Goal: Task Accomplishment & Management: Use online tool/utility

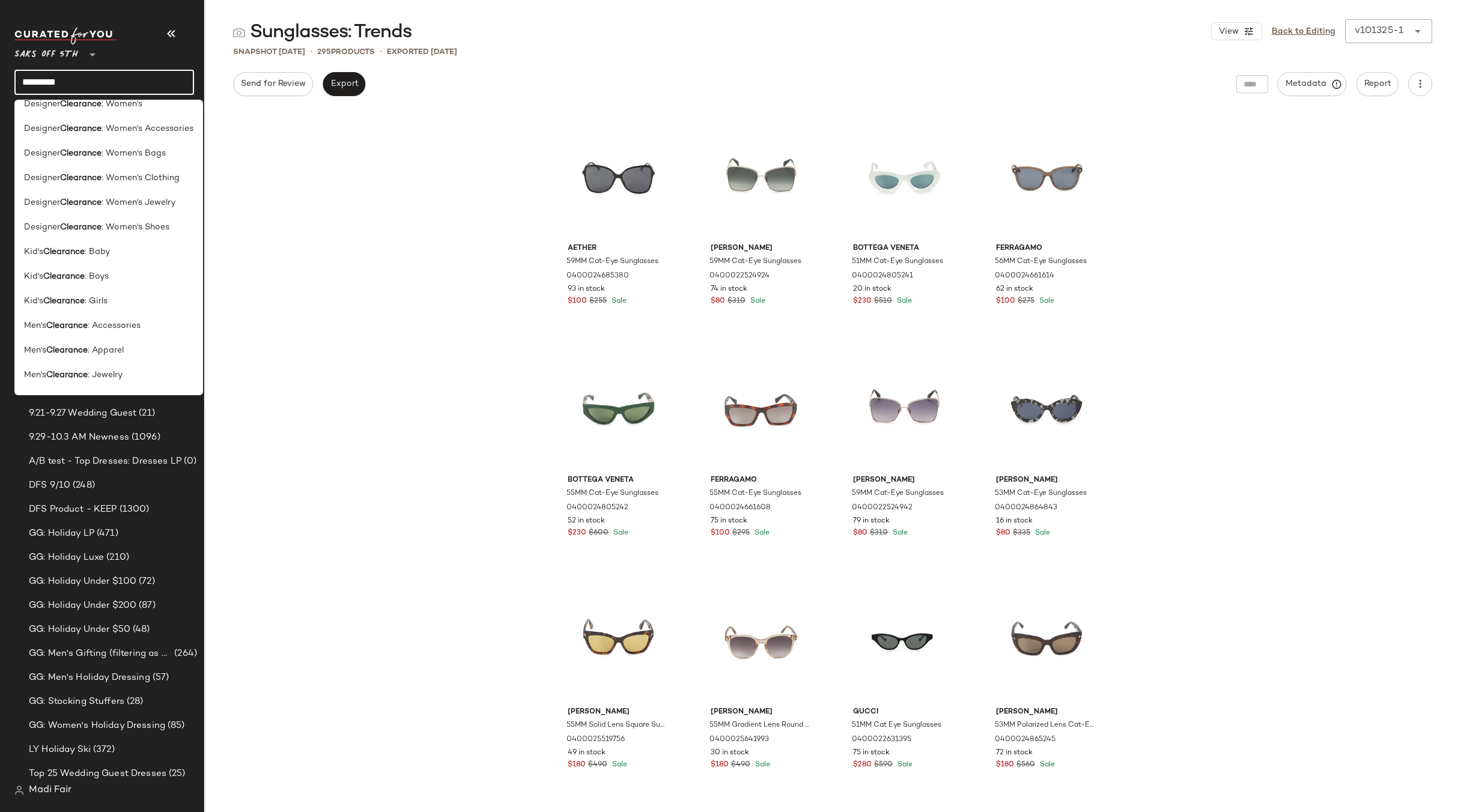
scroll to position [576, 0]
type input "*********"
click at [123, 224] on span ": Jewelry" at bounding box center [105, 230] width 35 height 12
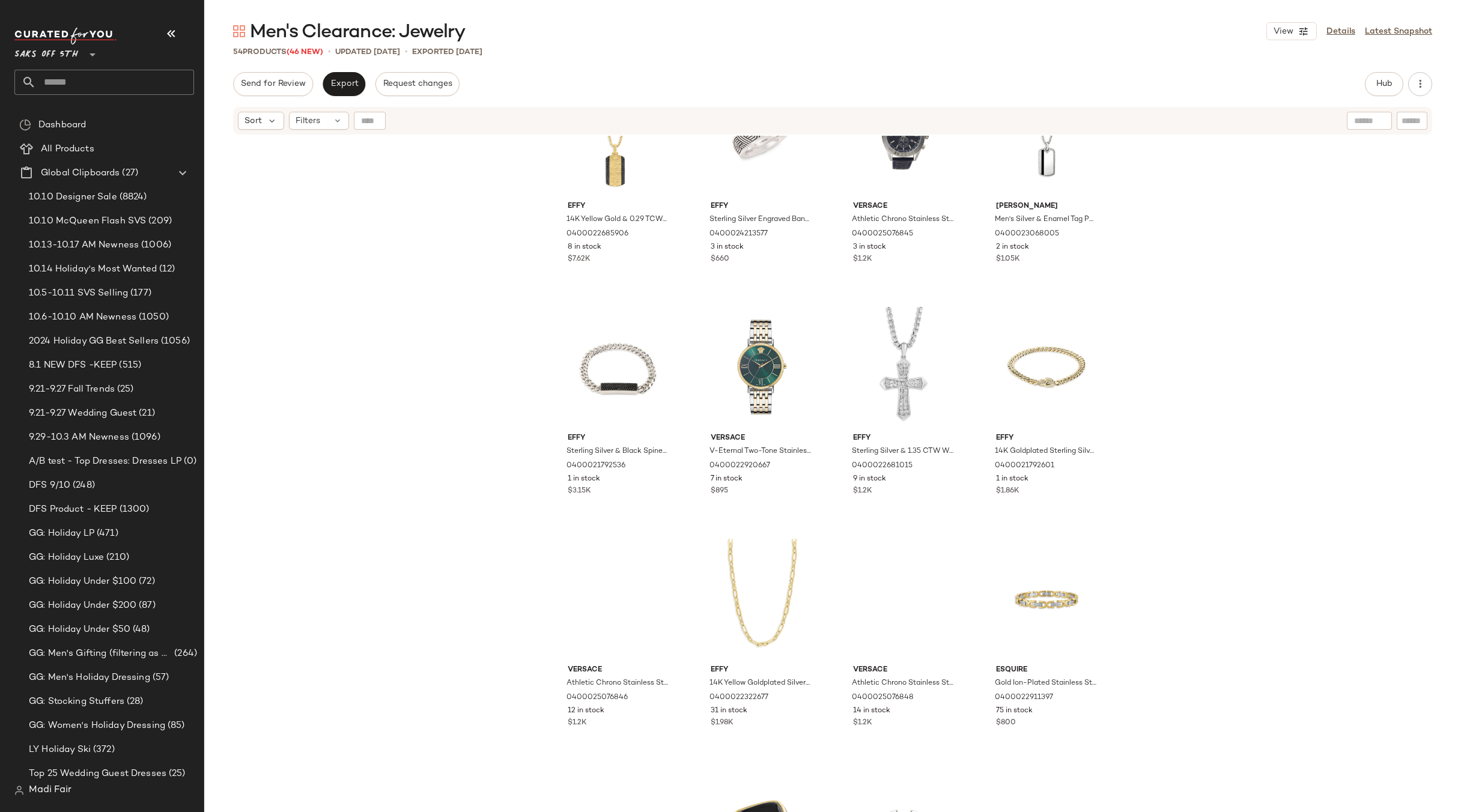
scroll to position [2231, 0]
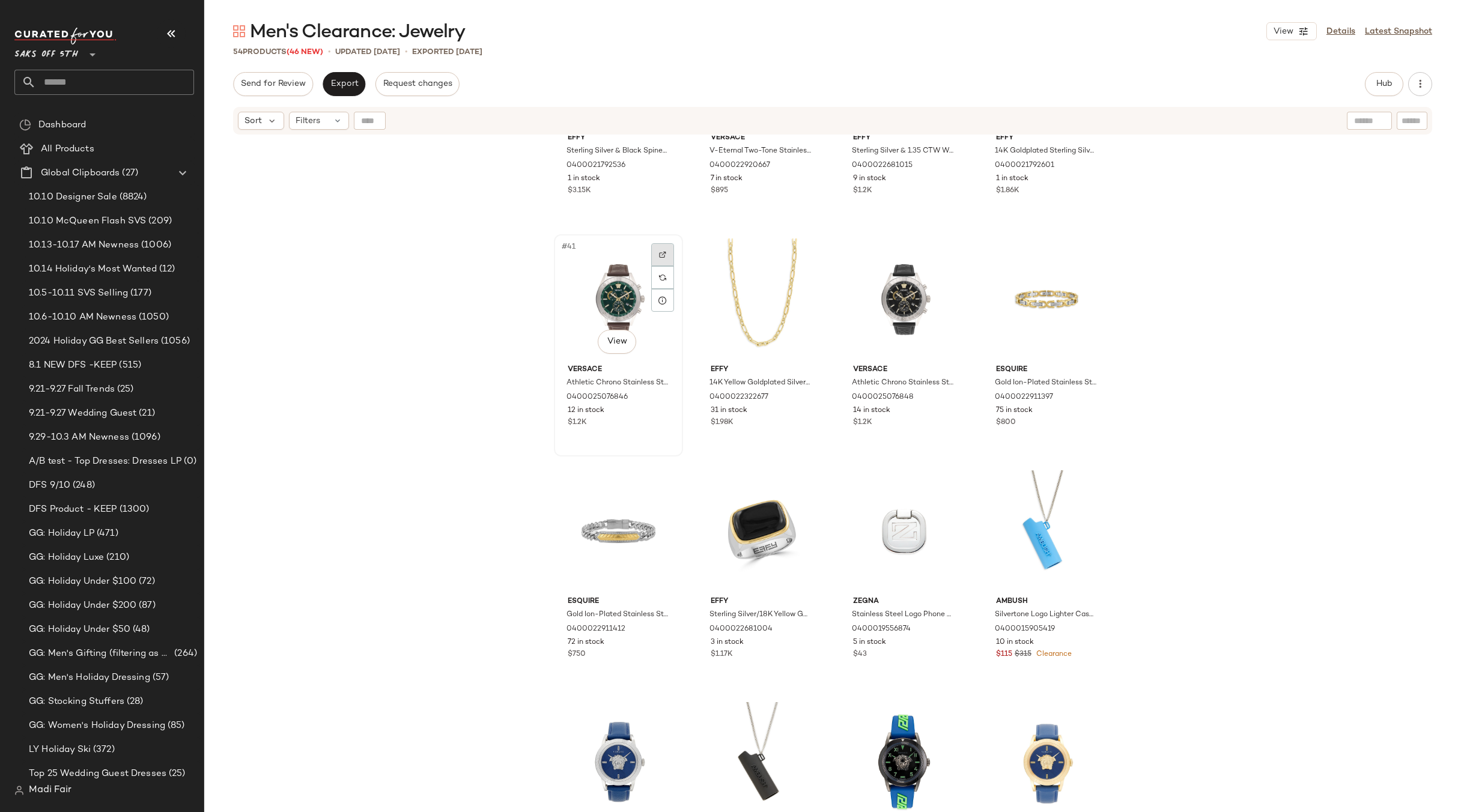
click at [662, 255] on img at bounding box center [663, 255] width 7 height 7
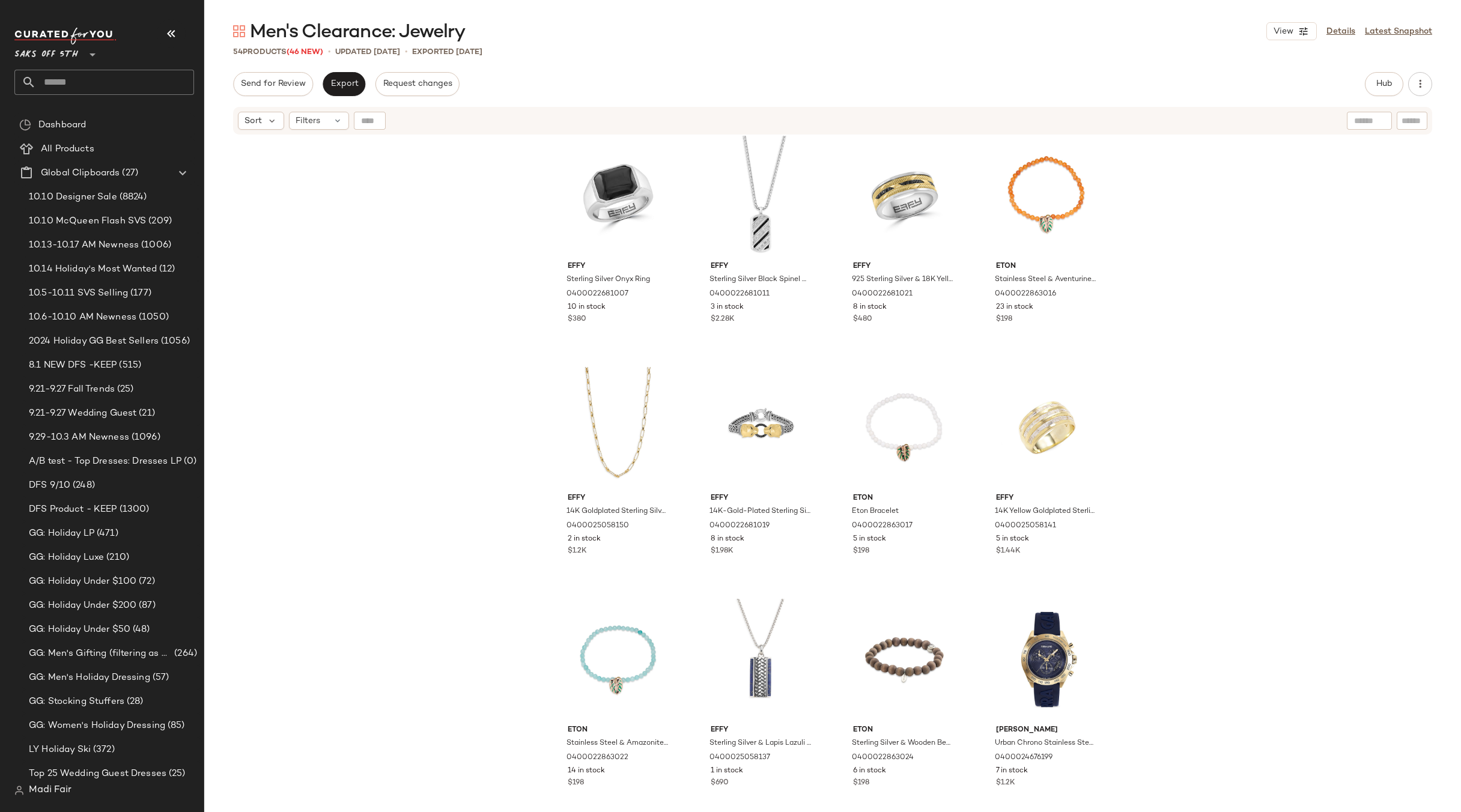
scroll to position [0, 0]
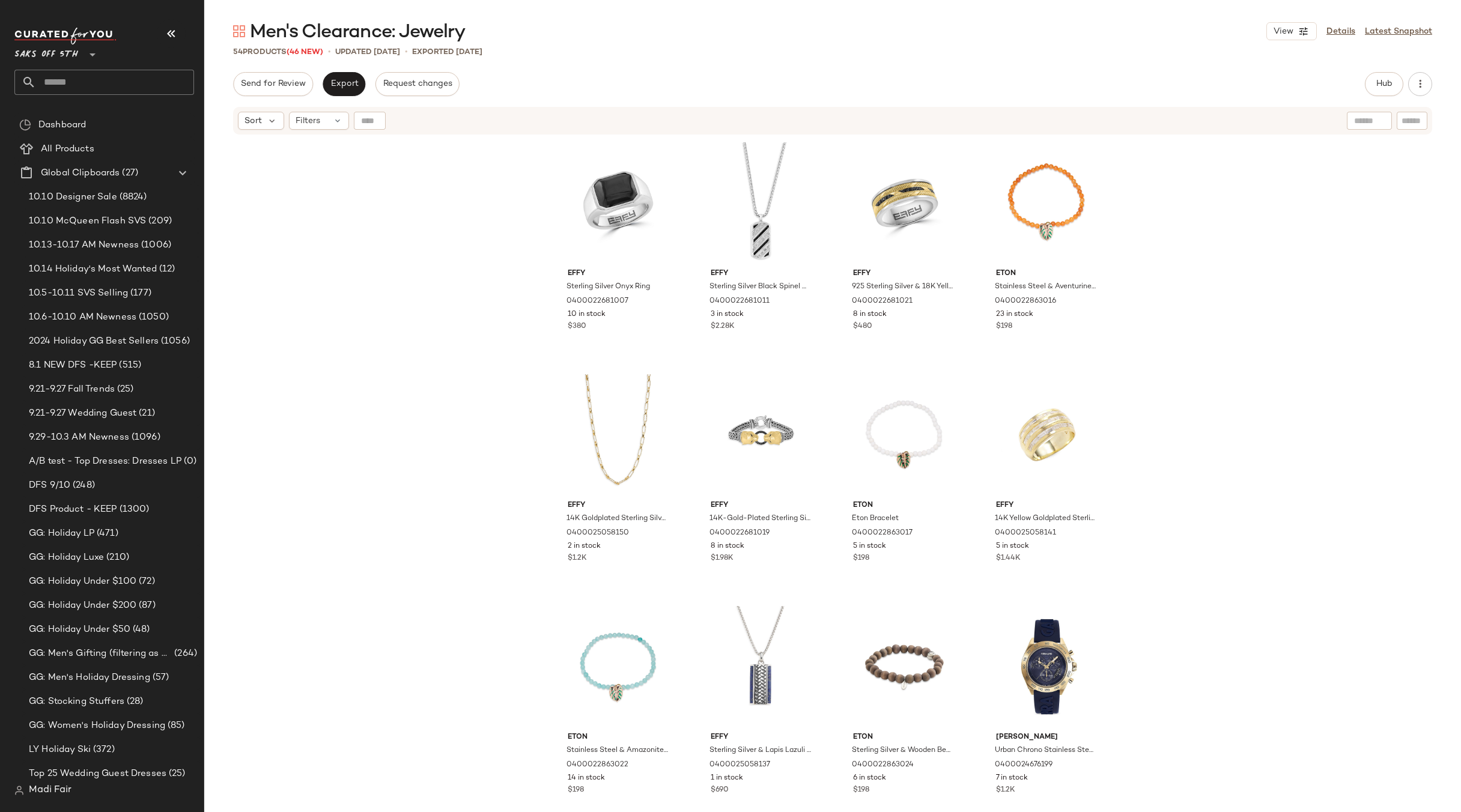
click at [54, 58] on span "Saks OFF 5TH" at bounding box center [46, 51] width 64 height 22
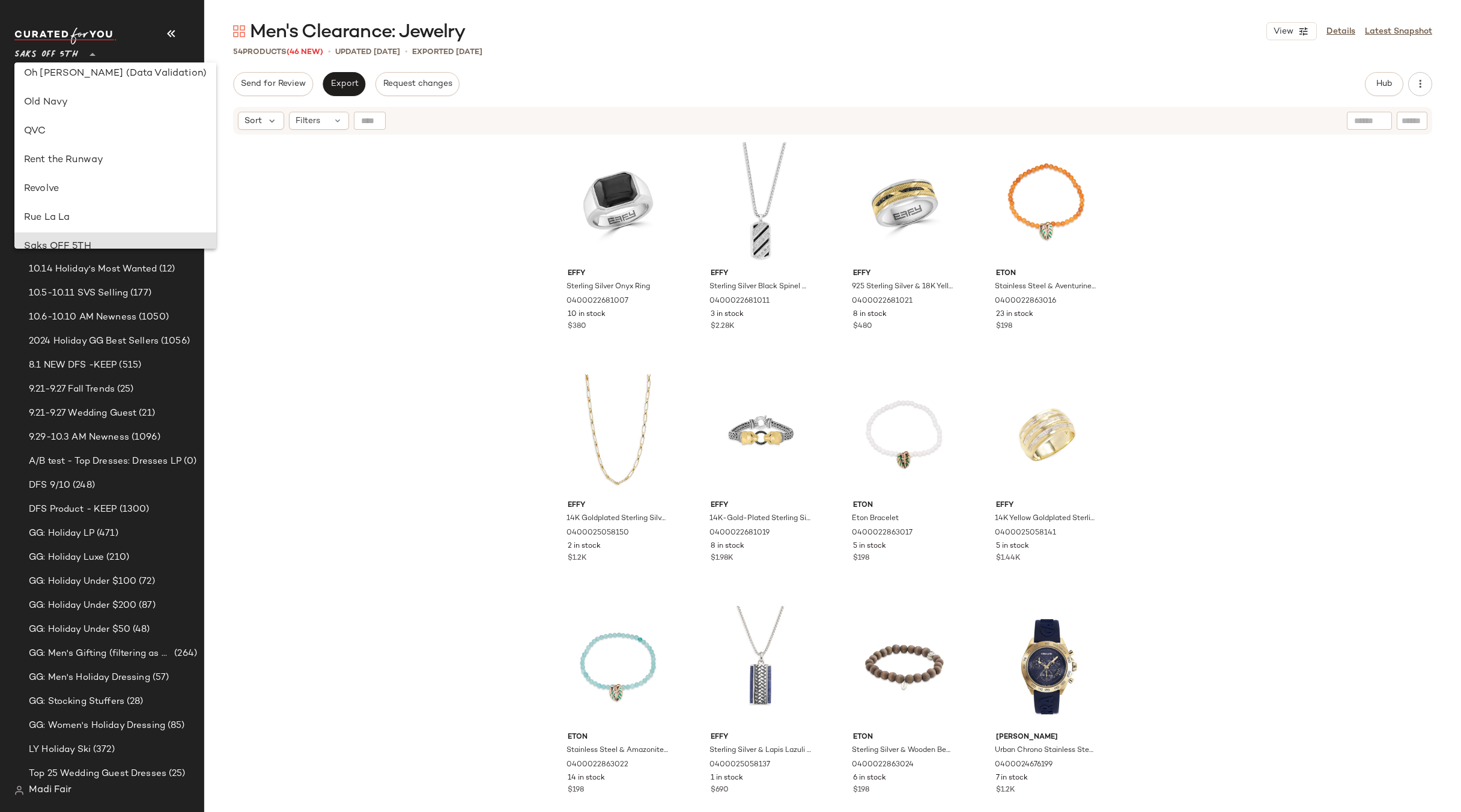
scroll to position [511, 0]
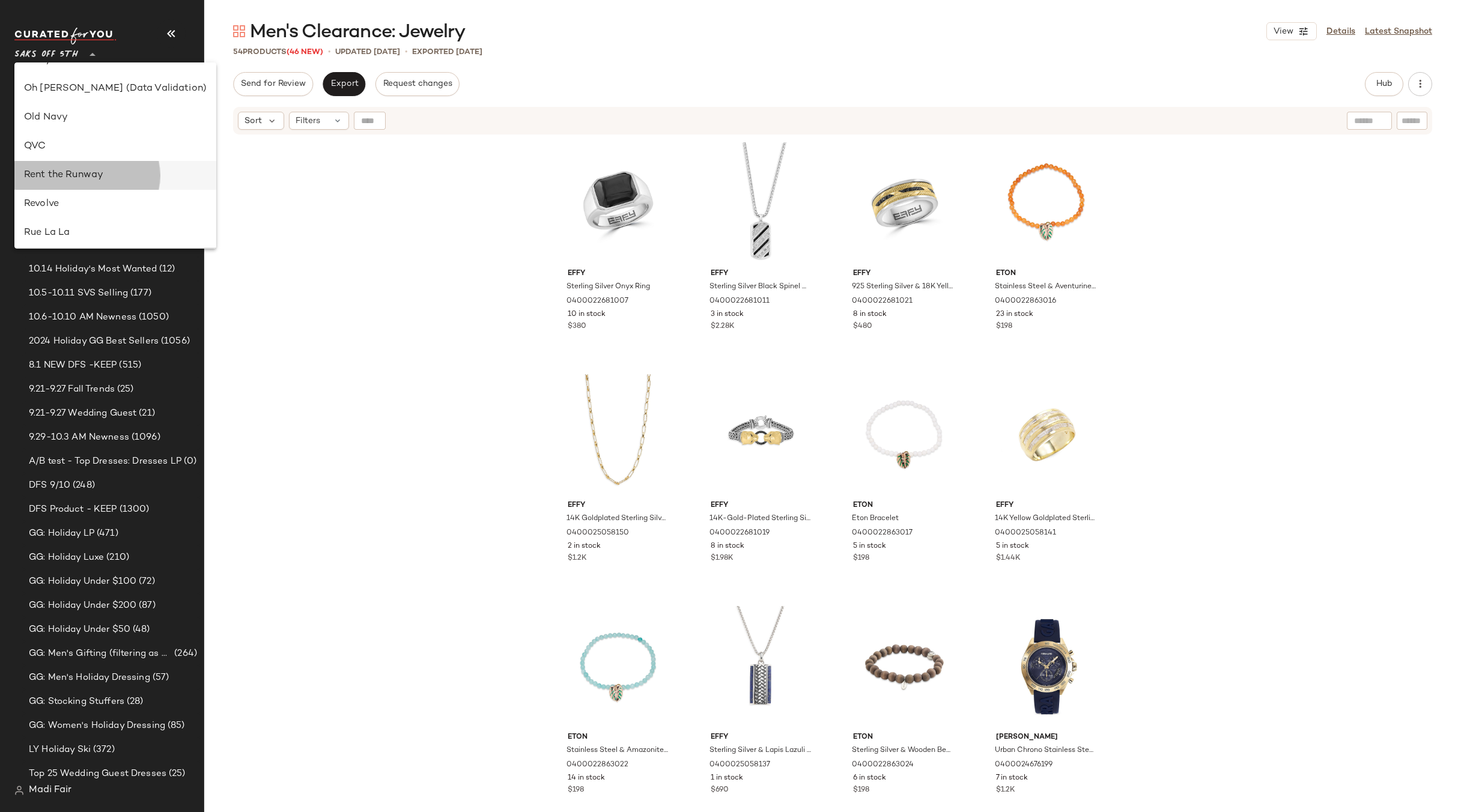
click at [74, 165] on div "Rent the Runway" at bounding box center [115, 175] width 202 height 29
type input "**"
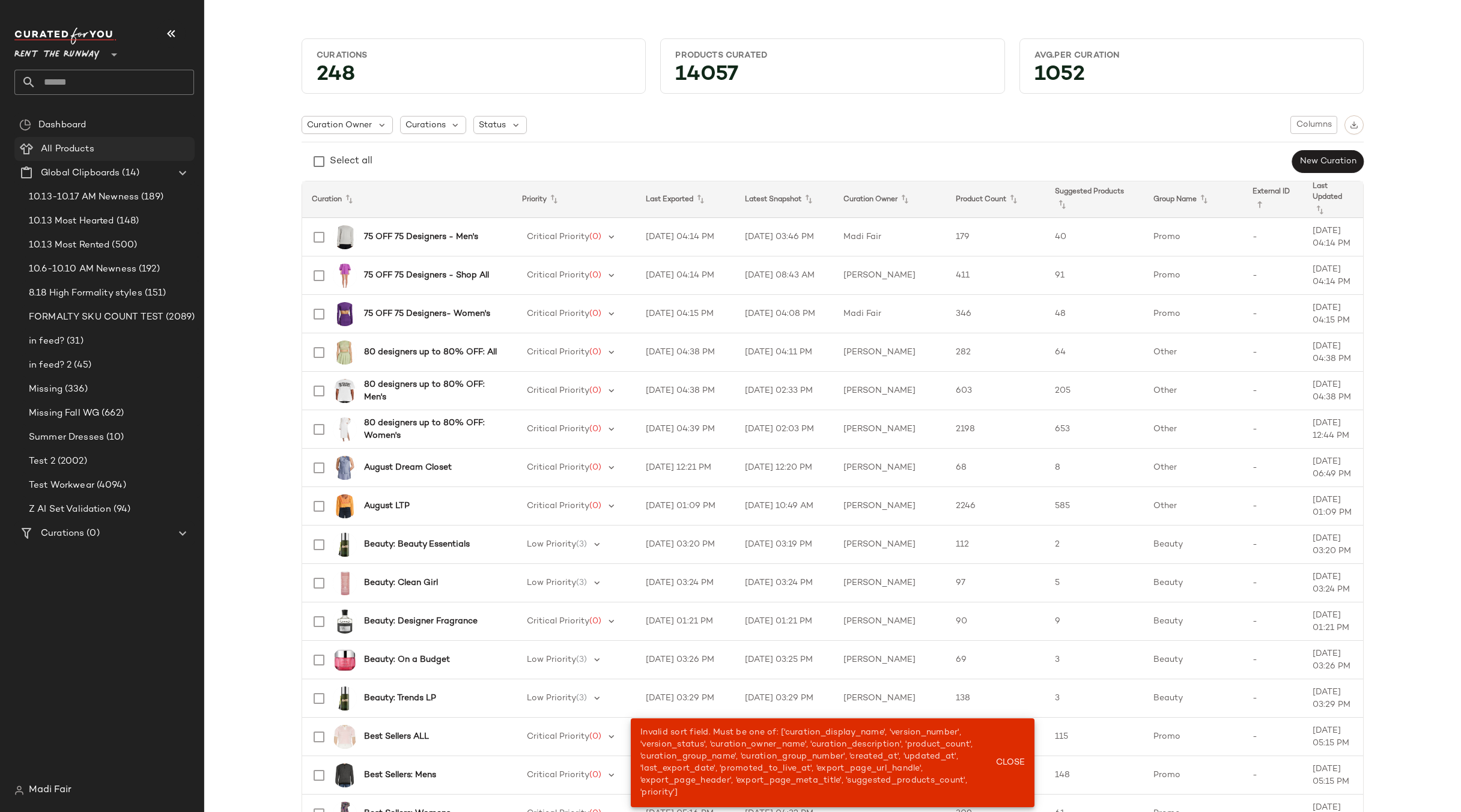
click at [73, 151] on span "All Products" at bounding box center [68, 149] width 53 height 14
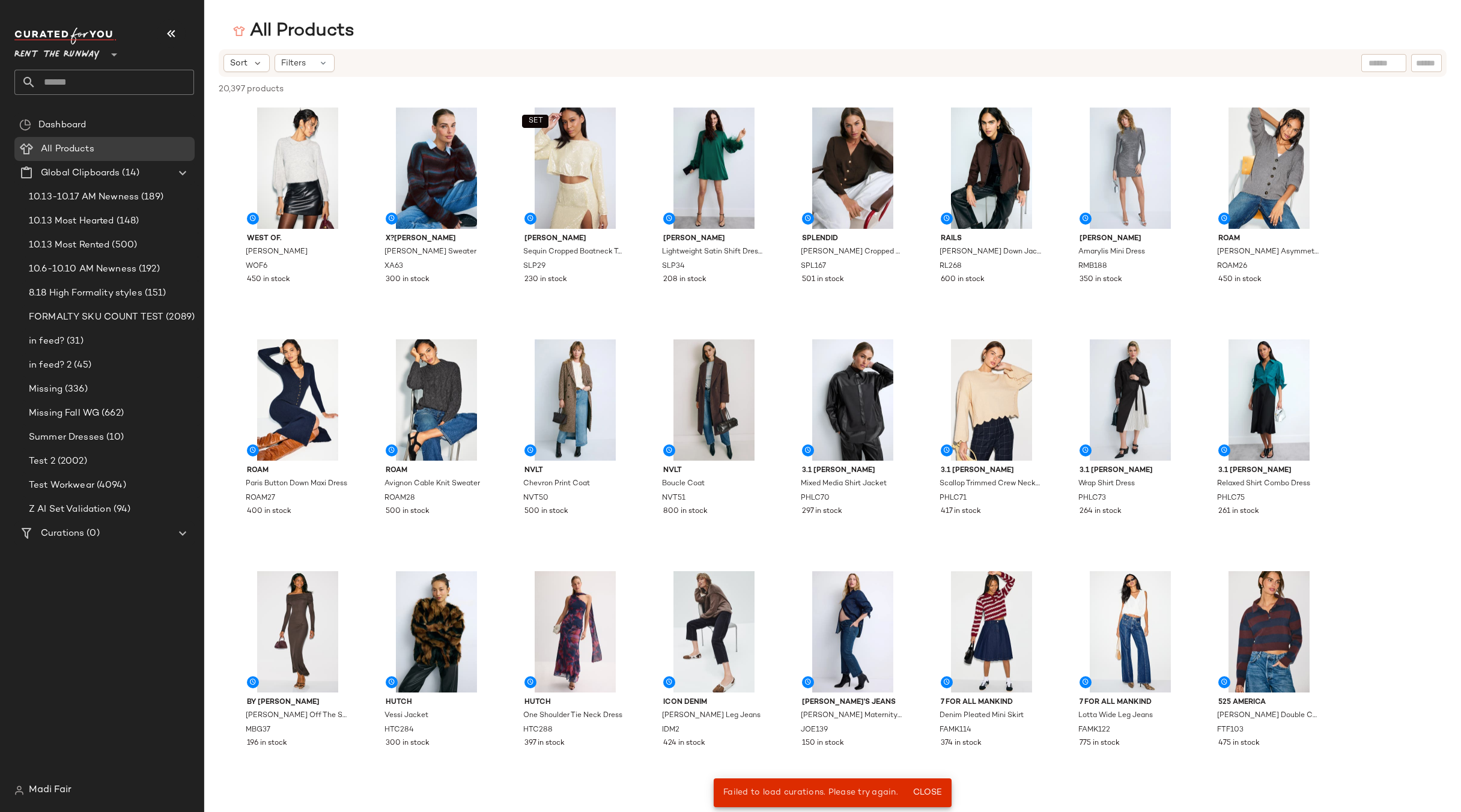
click at [1428, 63] on input "text" at bounding box center [1427, 63] width 21 height 12
paste input "*****"
type input "*****"
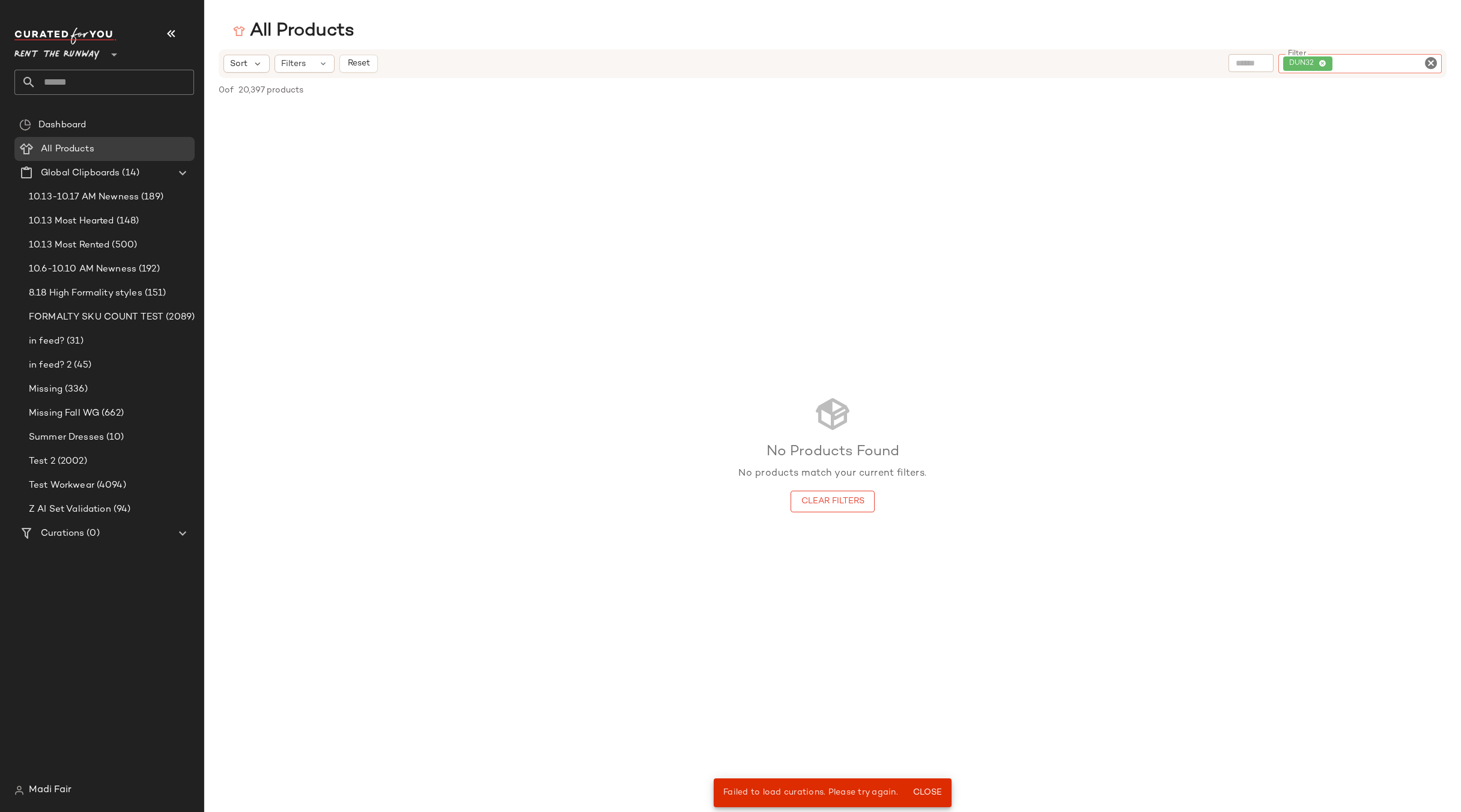
click at [1323, 65] on icon at bounding box center [1323, 64] width 8 height 8
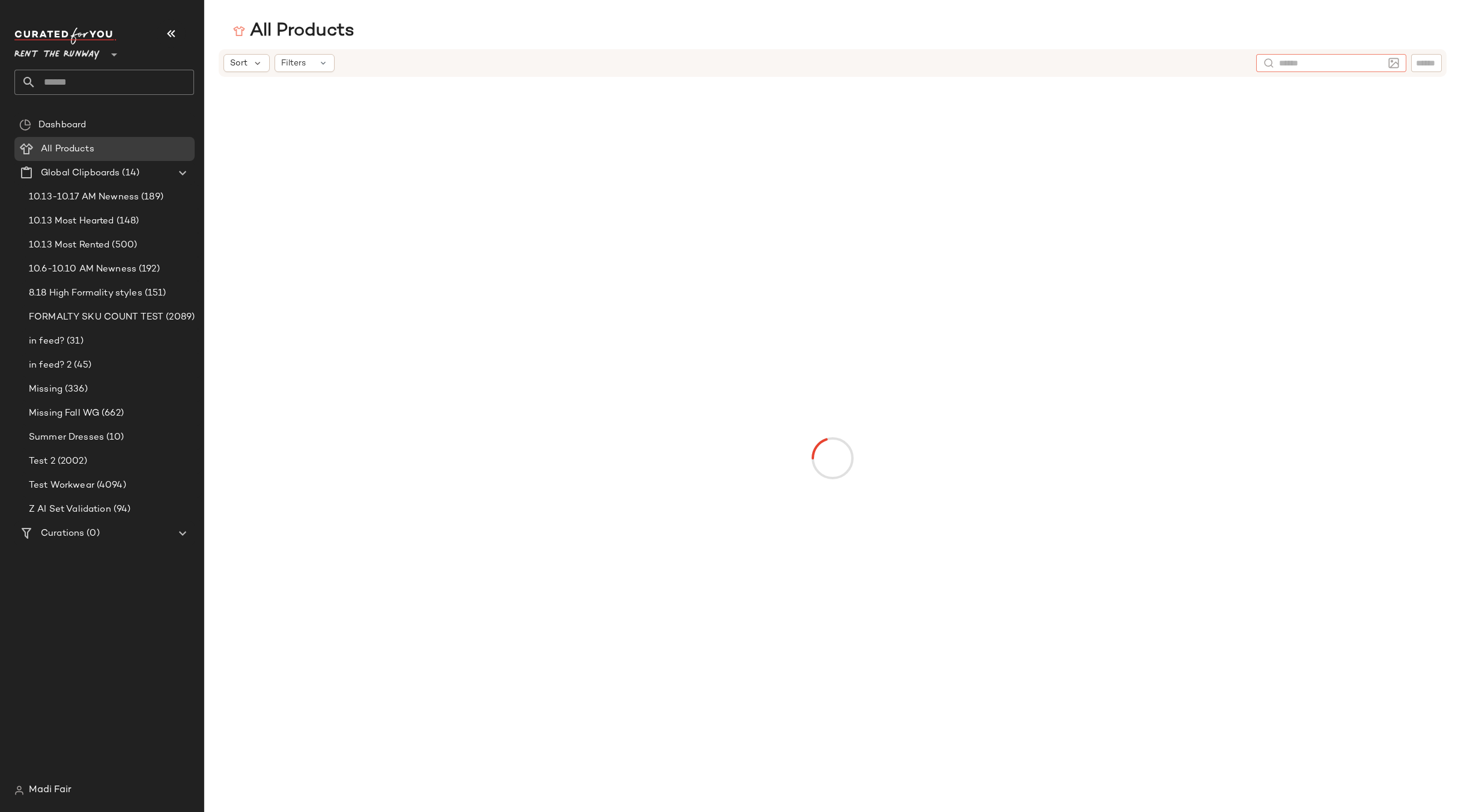
drag, startPoint x: 1312, startPoint y: 65, endPoint x: 1288, endPoint y: 62, distance: 24.2
paste input "*****"
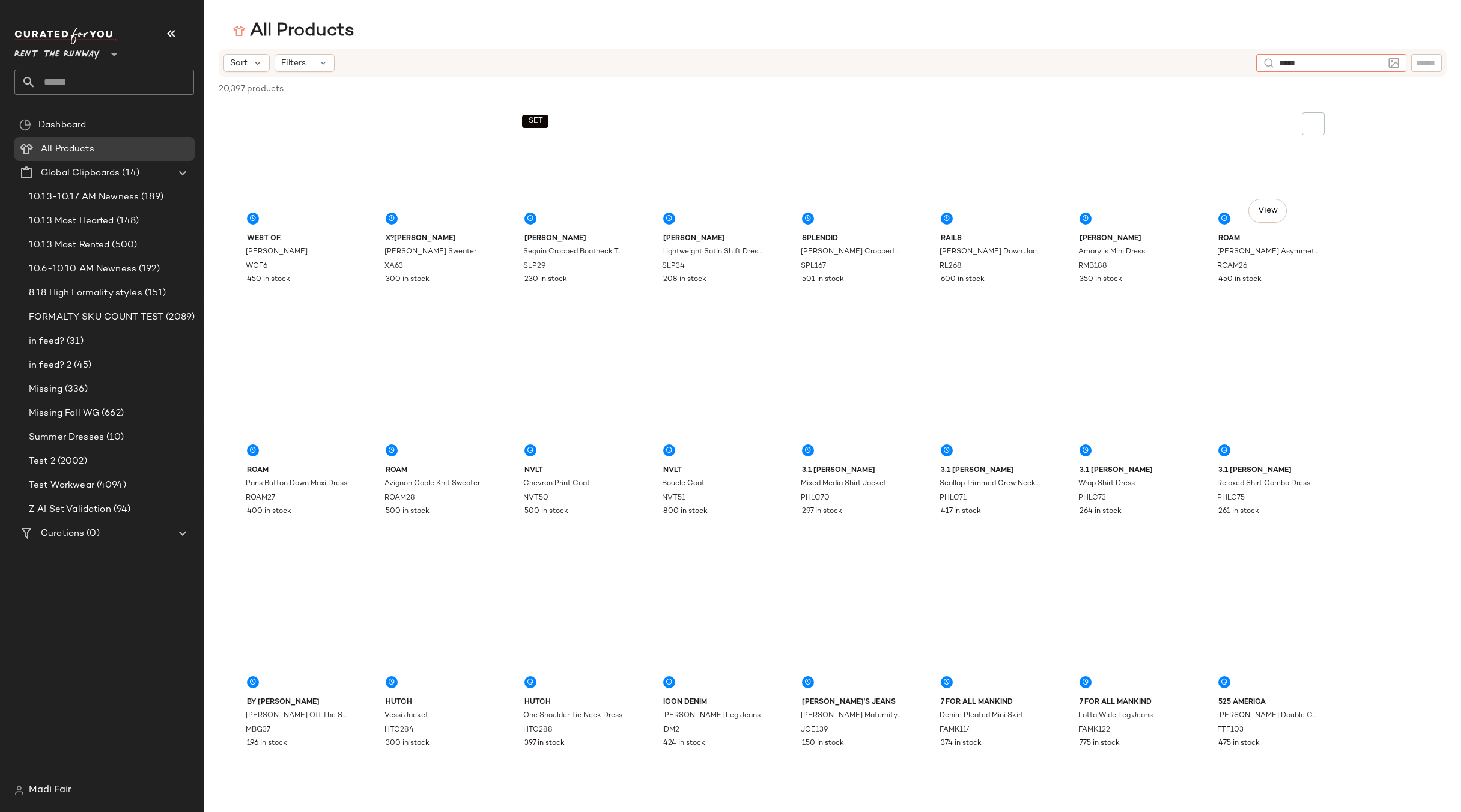
type input "*****"
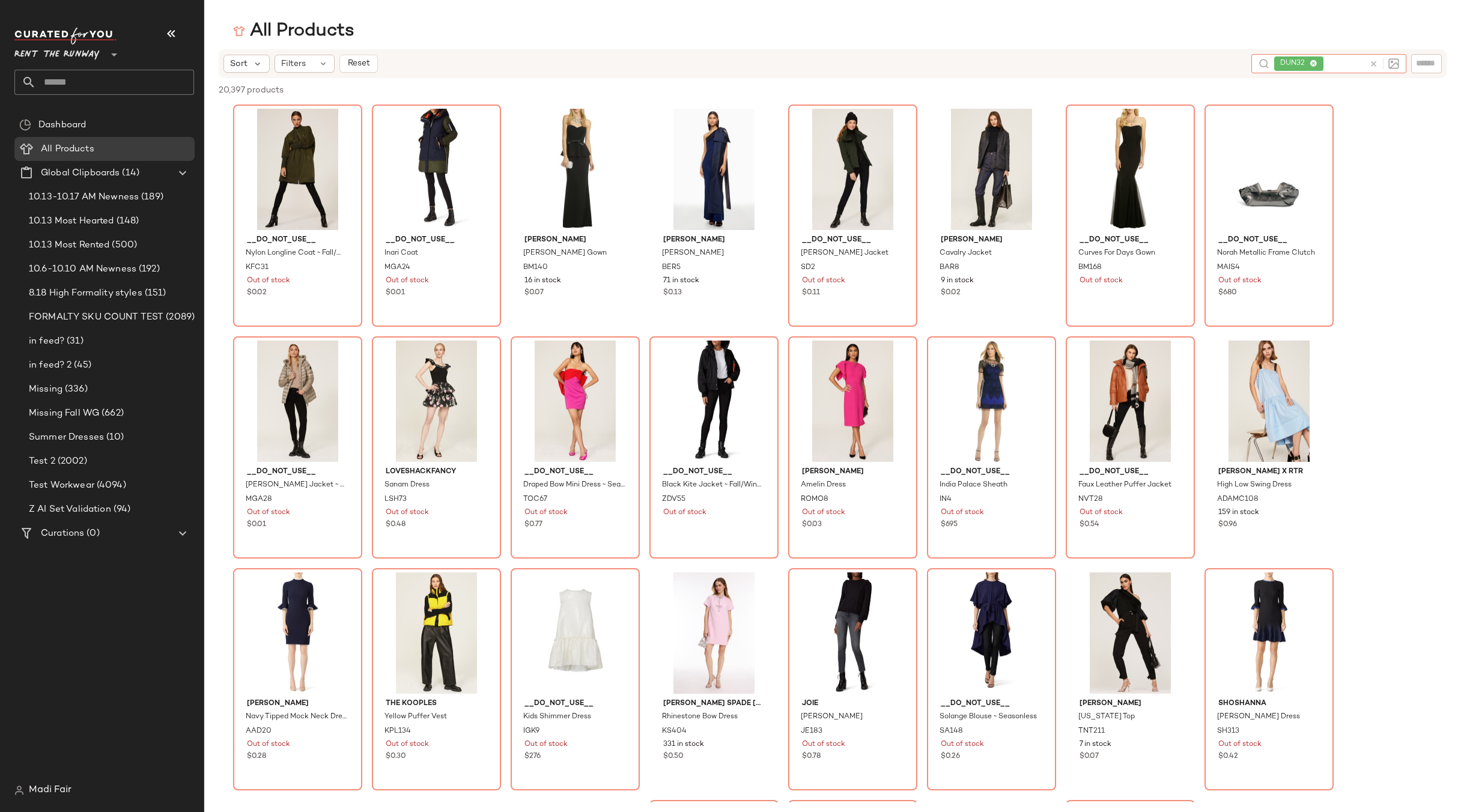
drag, startPoint x: 1371, startPoint y: 63, endPoint x: 835, endPoint y: 8, distance: 538.8
click at [1371, 63] on icon at bounding box center [1374, 64] width 9 height 9
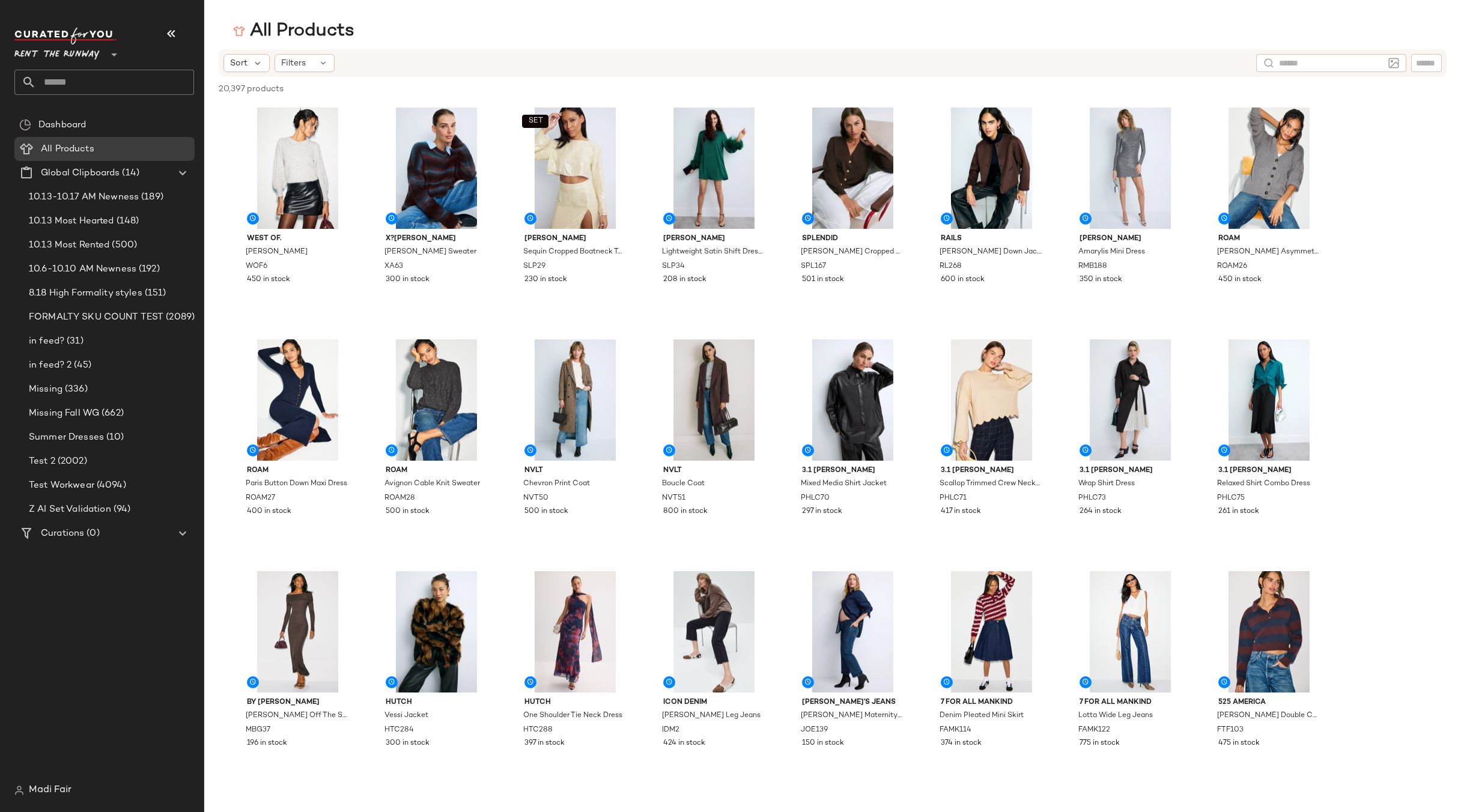
click at [17, 788] on img at bounding box center [19, 790] width 10 height 10
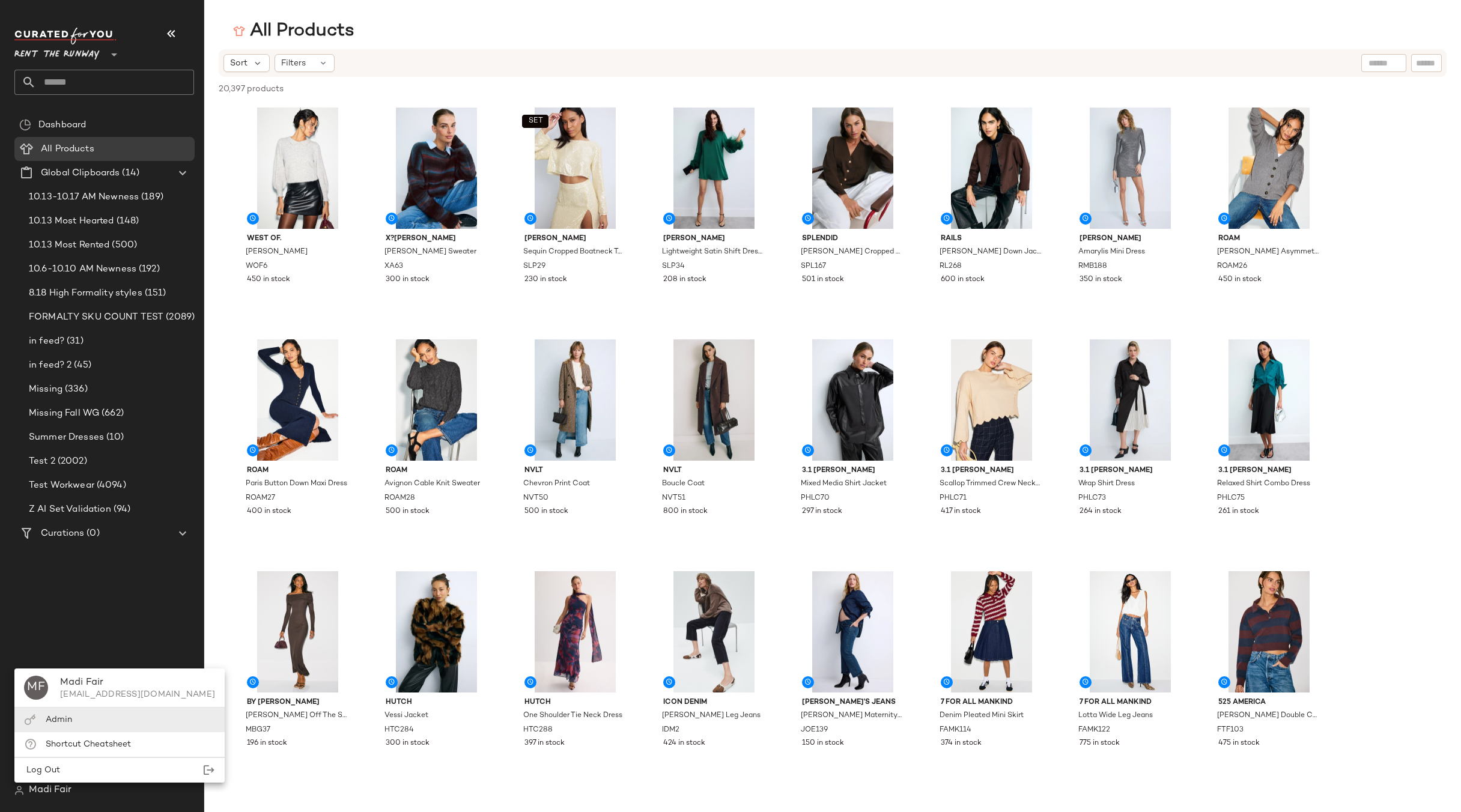
click at [49, 717] on span "Admin" at bounding box center [59, 720] width 27 height 9
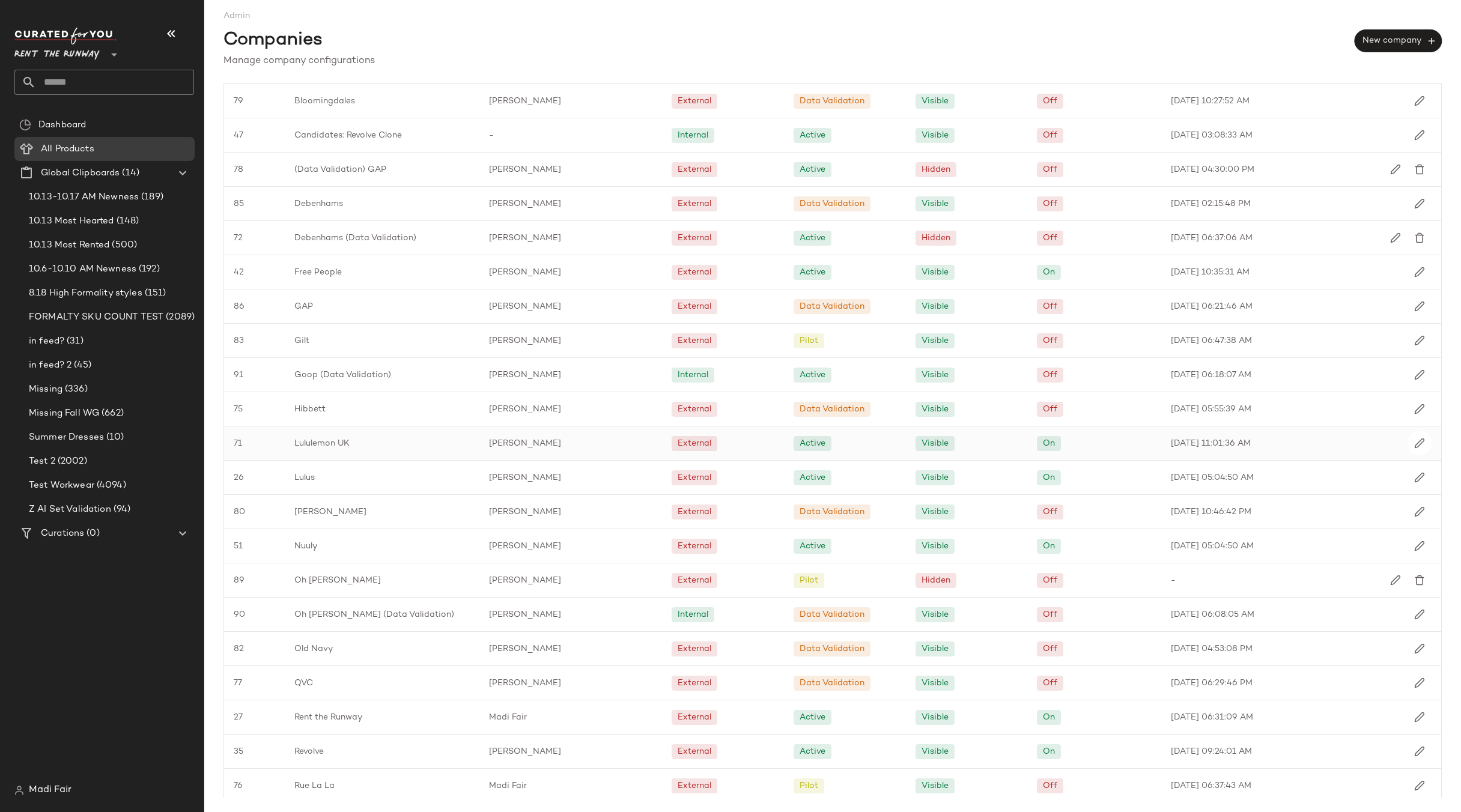
scroll to position [541, 0]
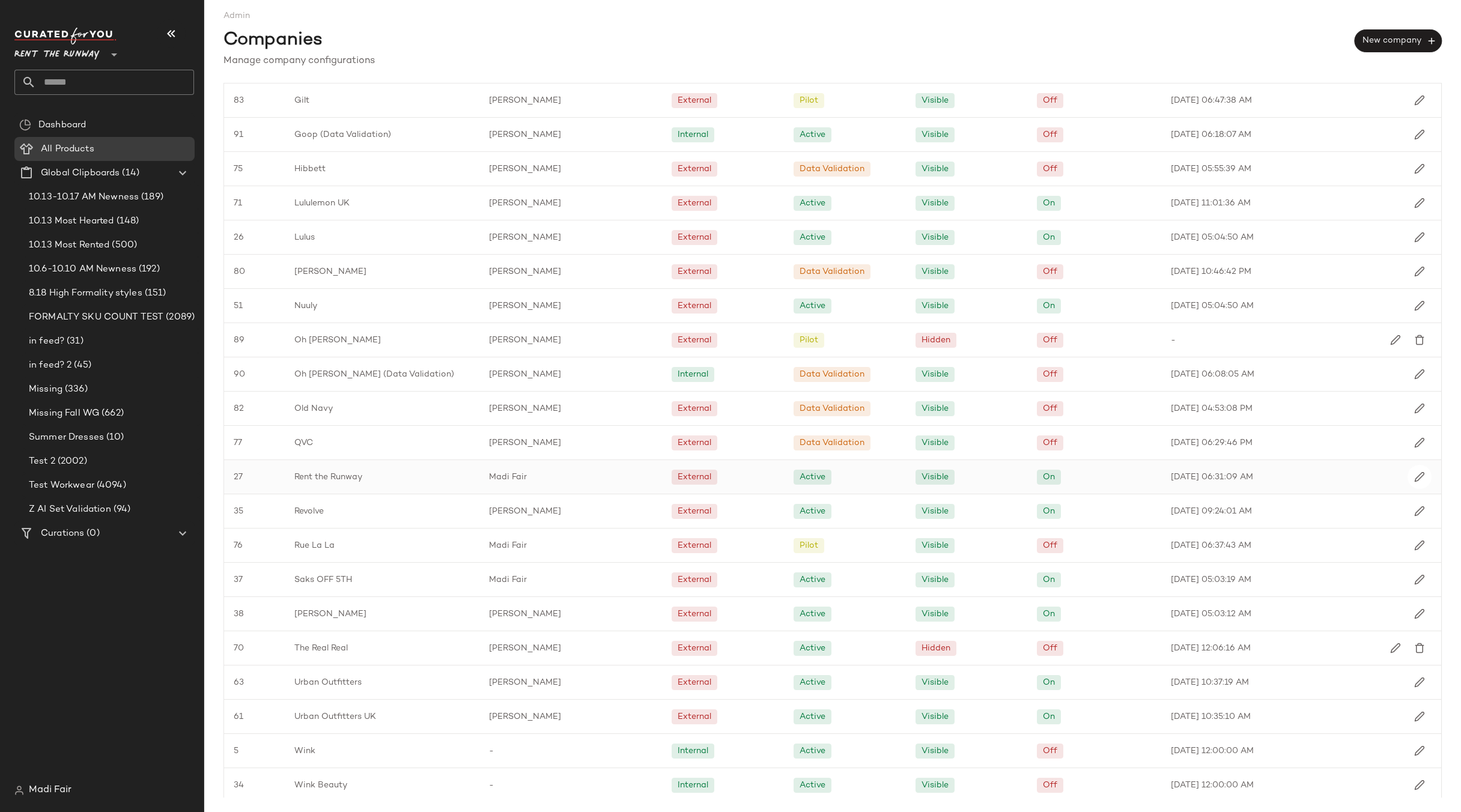
click at [380, 474] on div "Rent the Runway" at bounding box center [382, 477] width 195 height 33
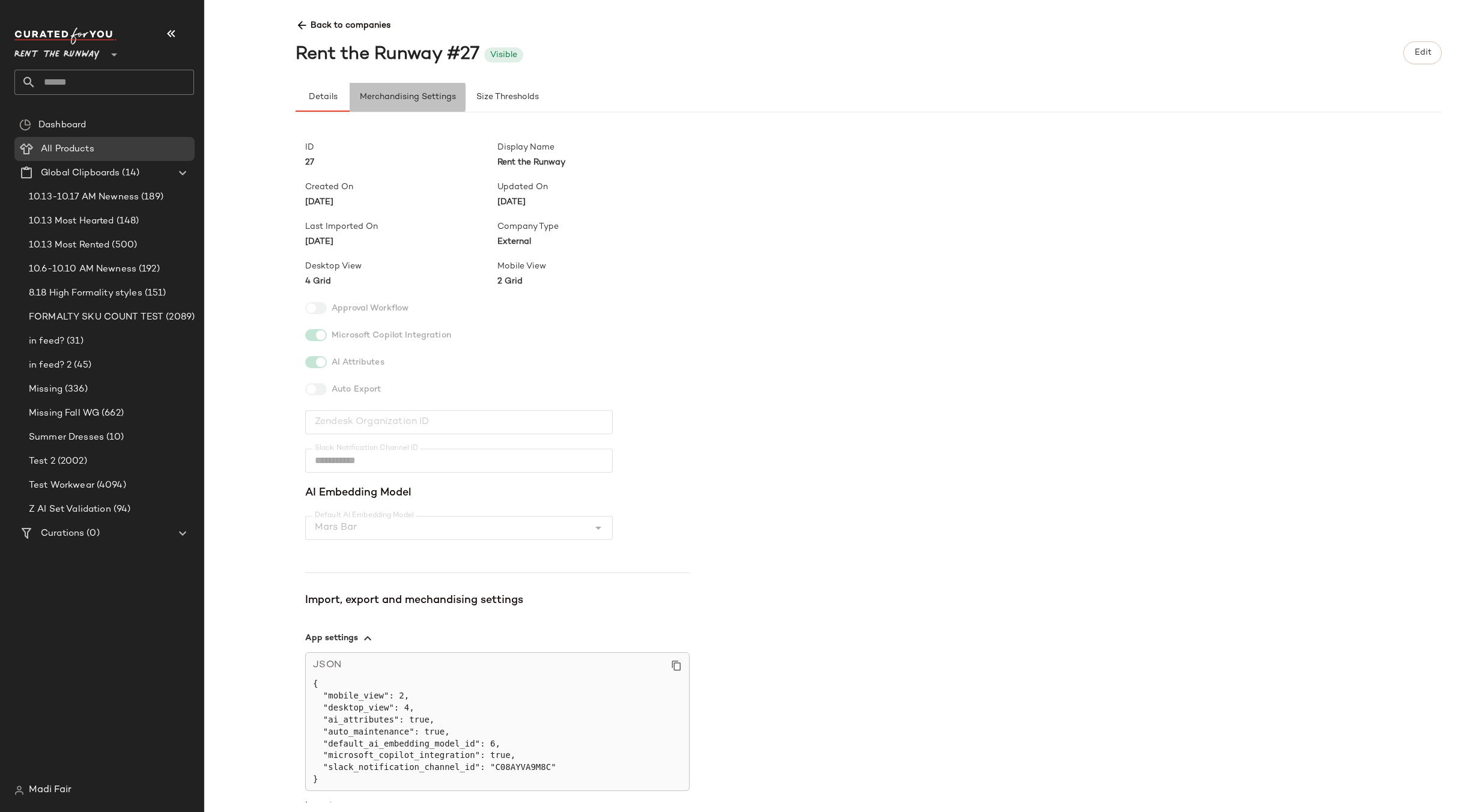
click at [399, 99] on span "Merchandising Settings" at bounding box center [407, 97] width 97 height 10
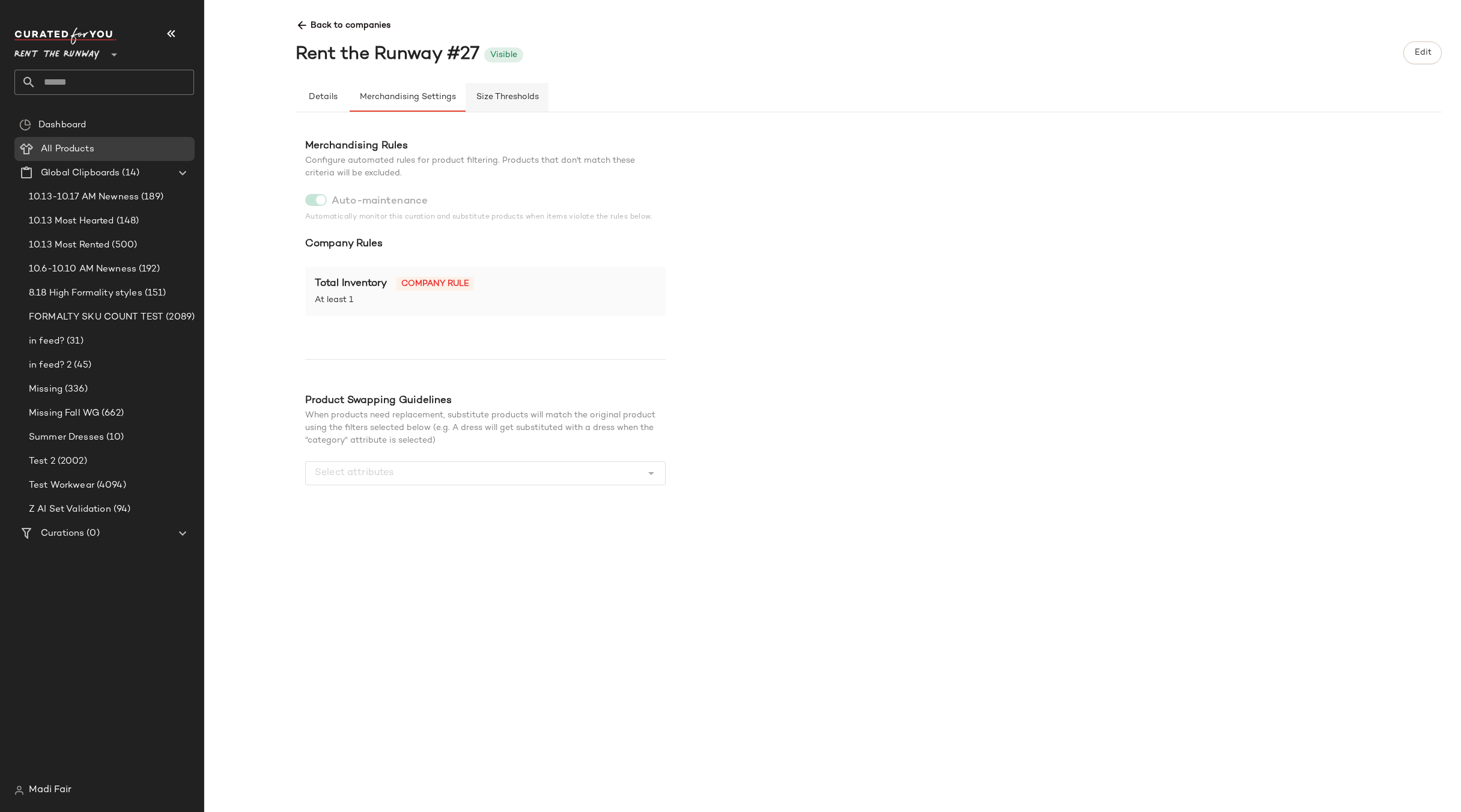
click at [518, 95] on span "Size Thresholds" at bounding box center [507, 97] width 63 height 10
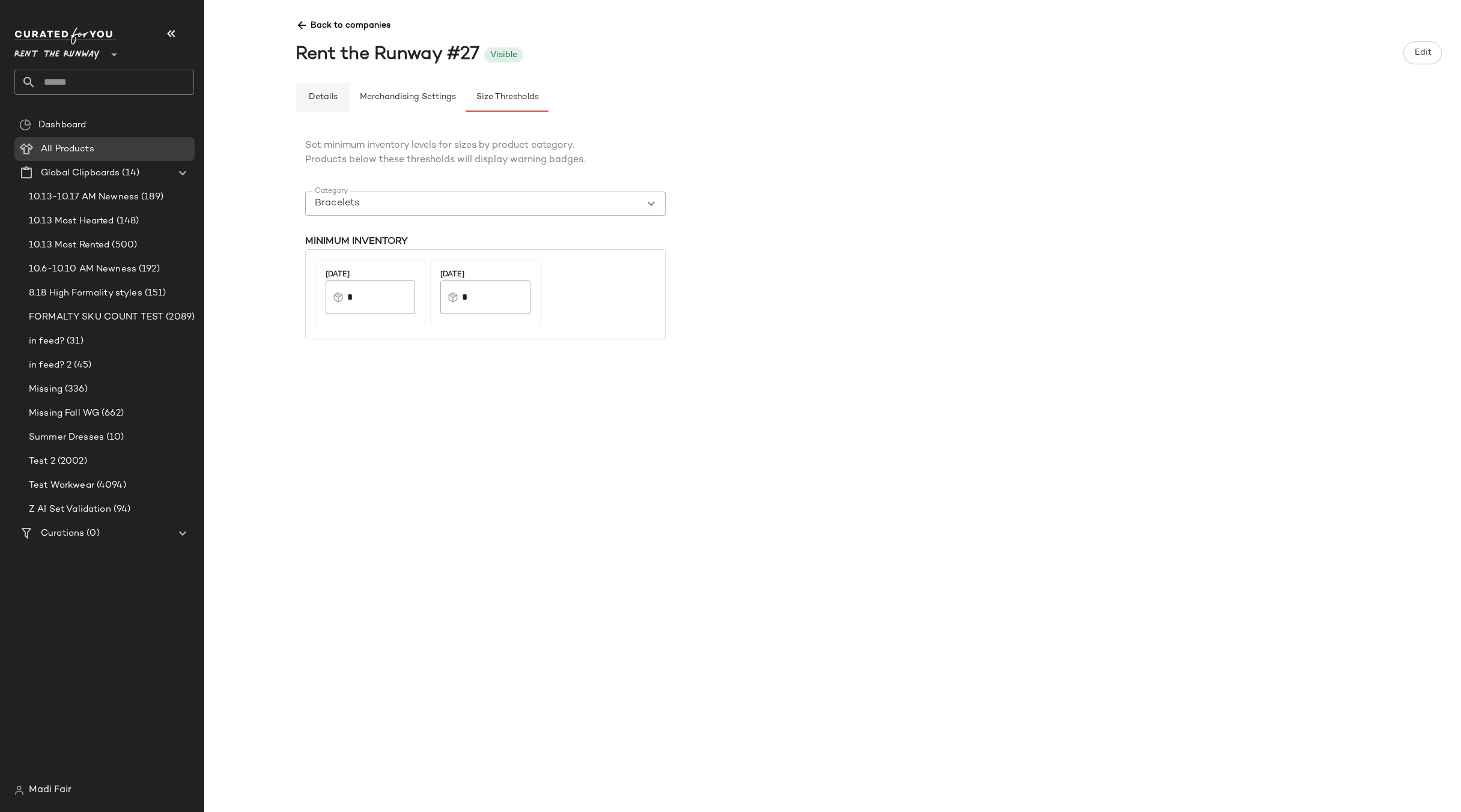
click at [314, 94] on span "Details" at bounding box center [322, 97] width 29 height 10
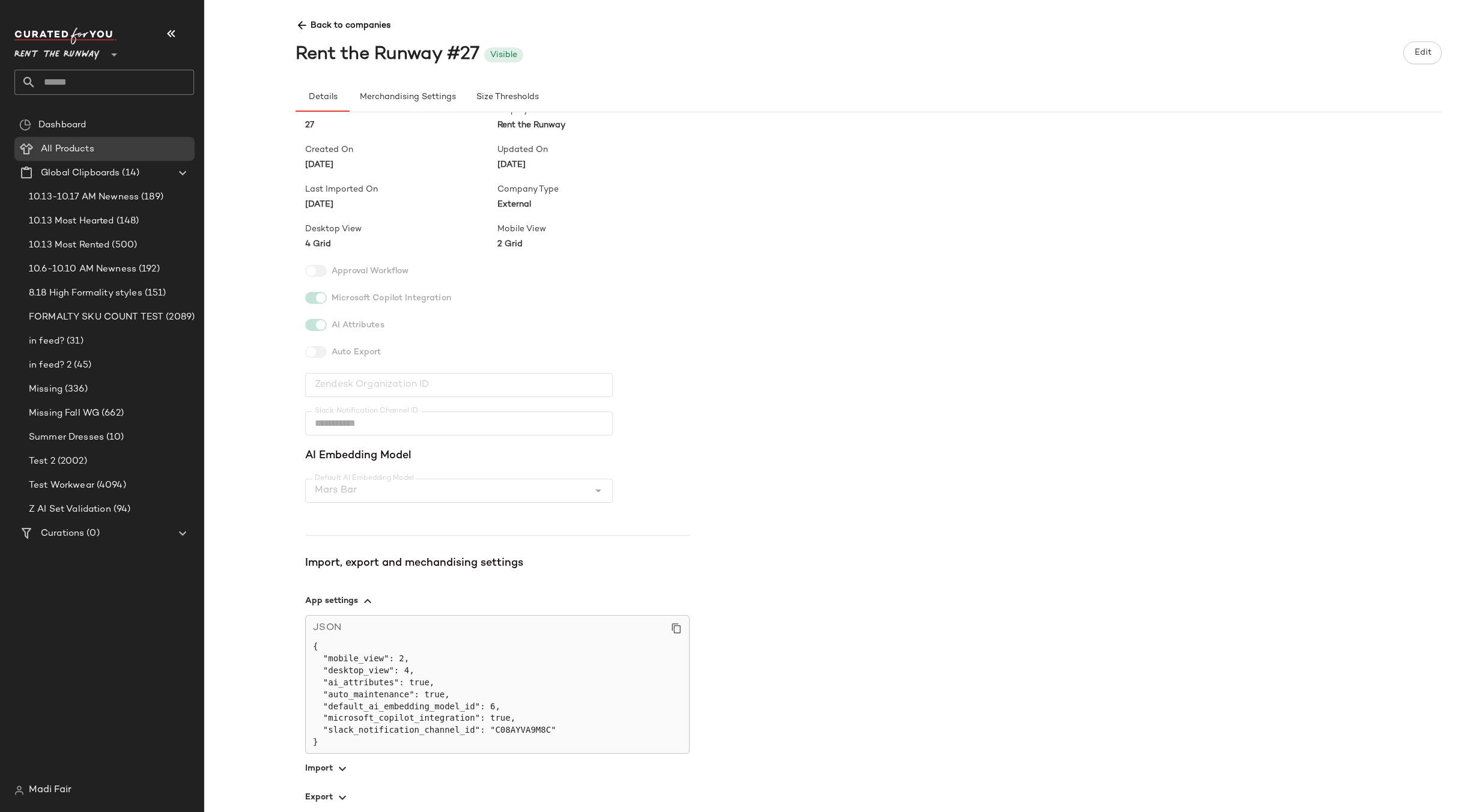
scroll to position [76, 0]
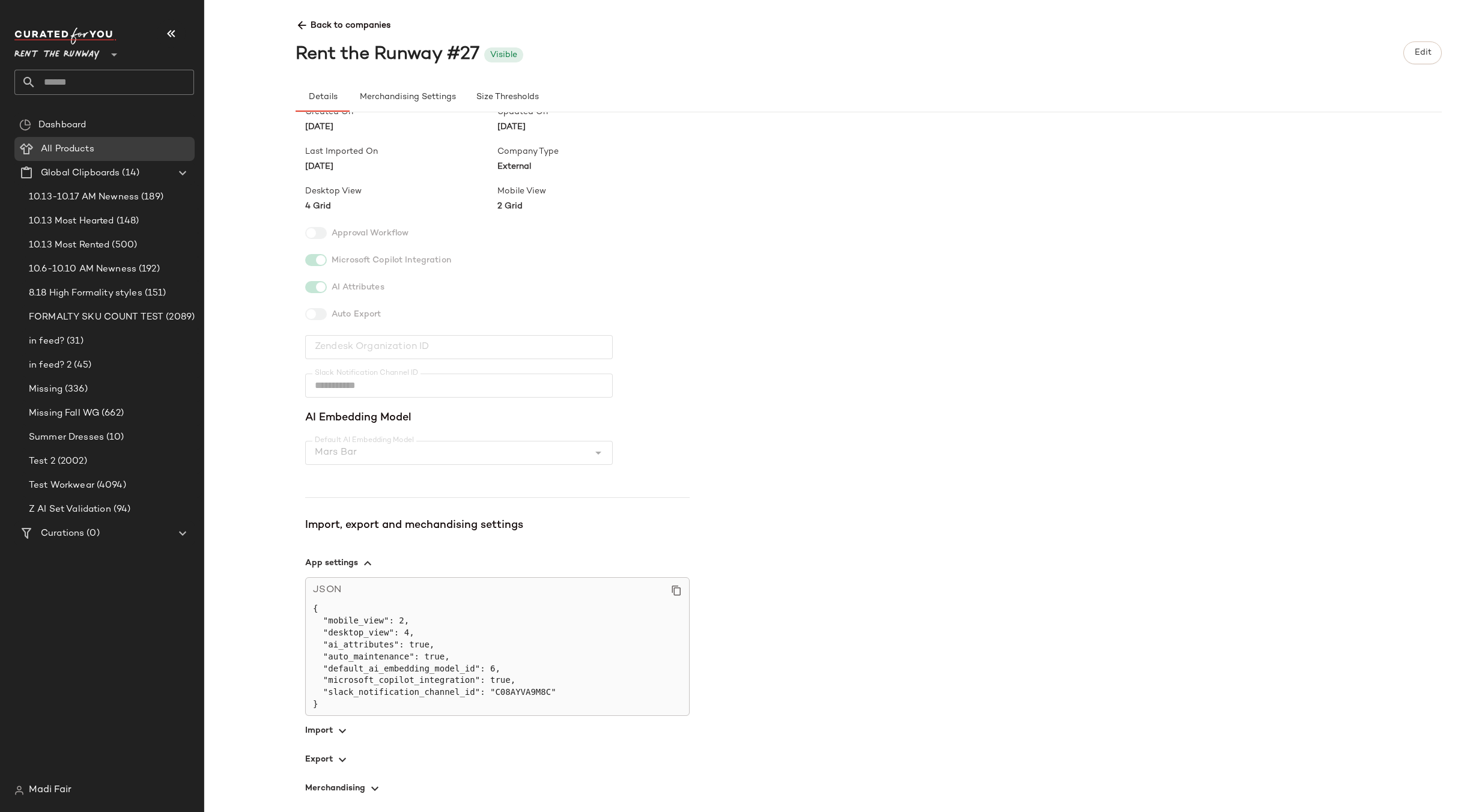
click at [337, 17] on span "Back to companies" at bounding box center [869, 21] width 1147 height 22
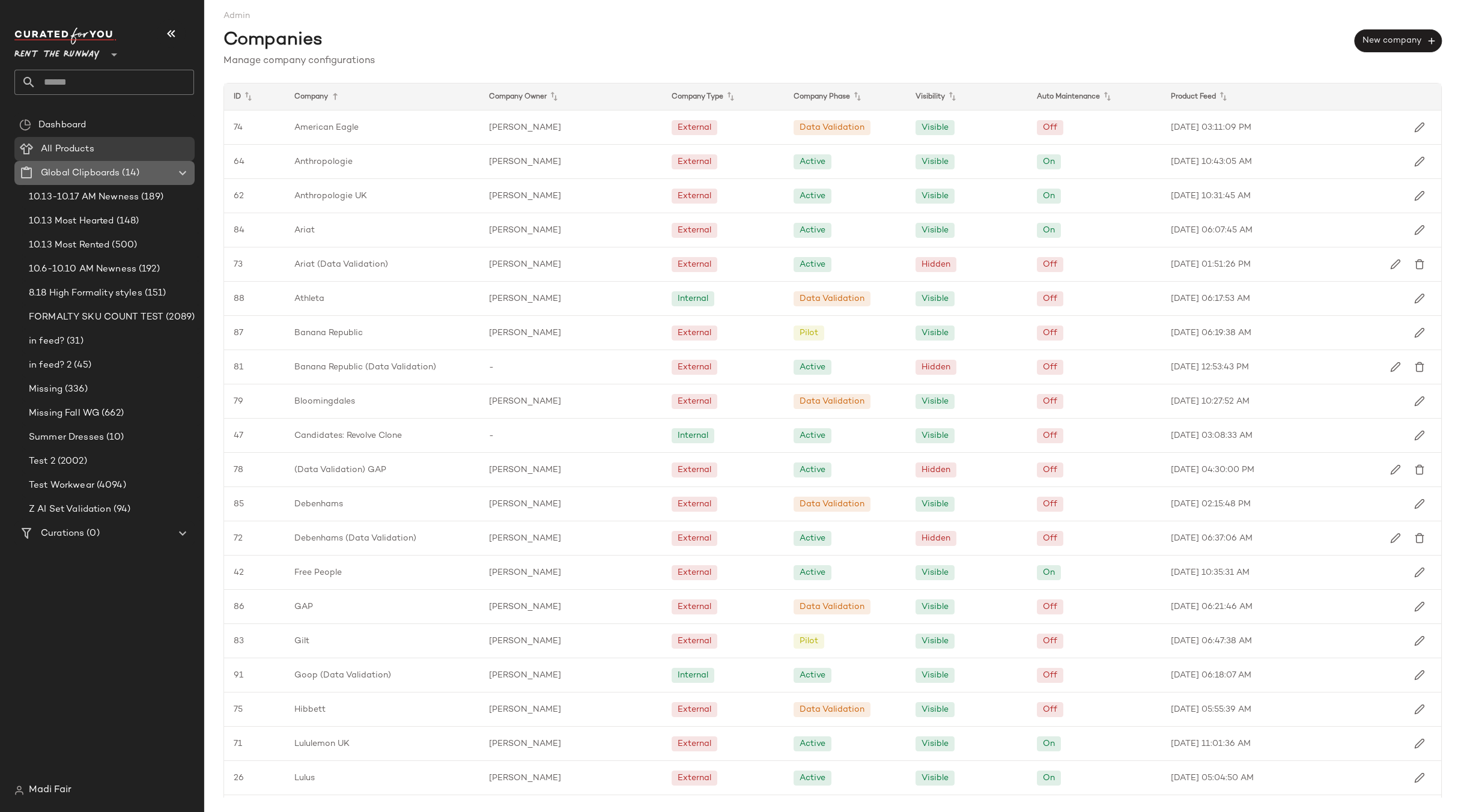
click at [86, 164] on Clipboards "Global Clipboards (14)" at bounding box center [104, 173] width 180 height 24
click at [62, 527] on span "Curations" at bounding box center [63, 534] width 43 height 14
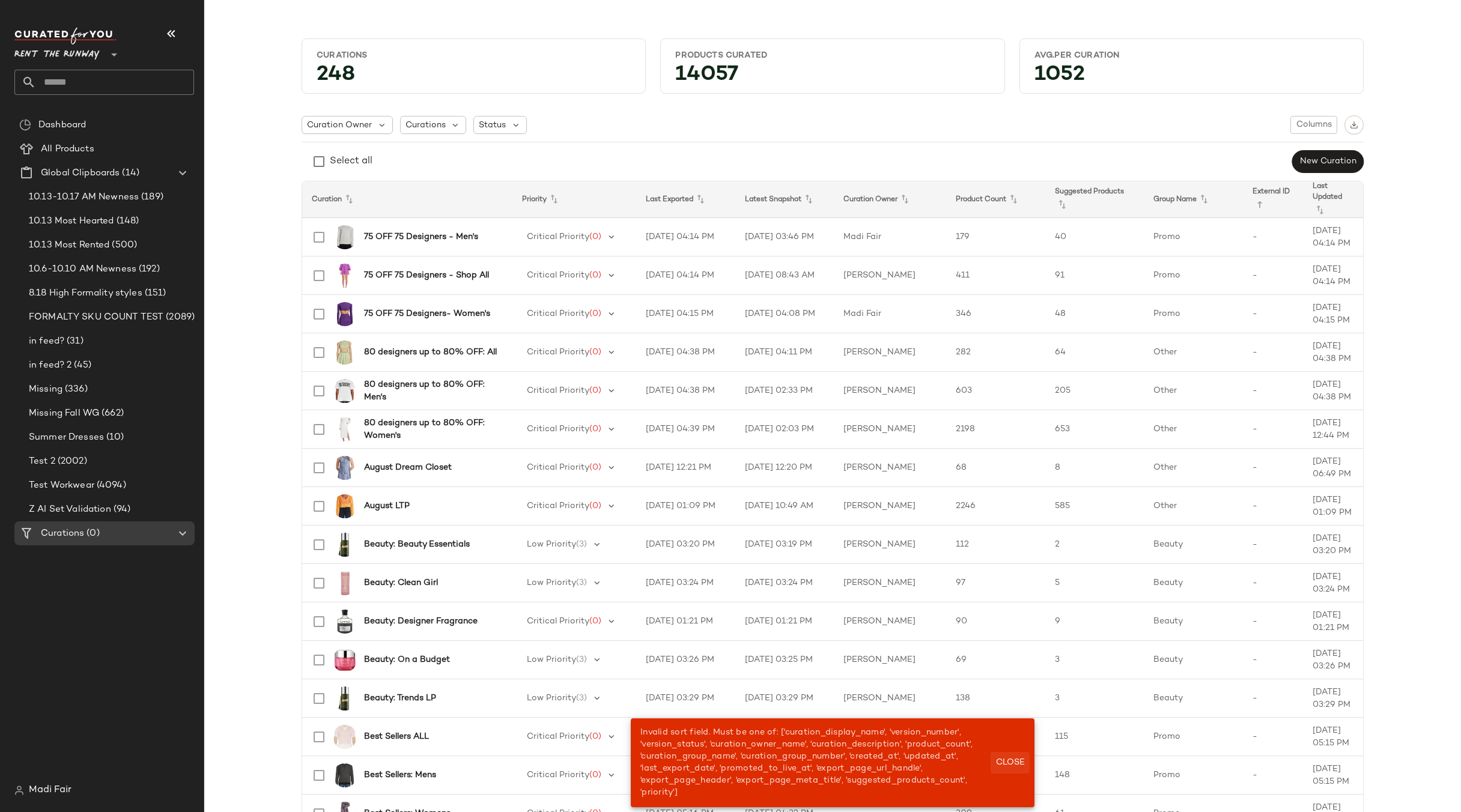
click at [1016, 762] on span "Close" at bounding box center [1010, 763] width 29 height 10
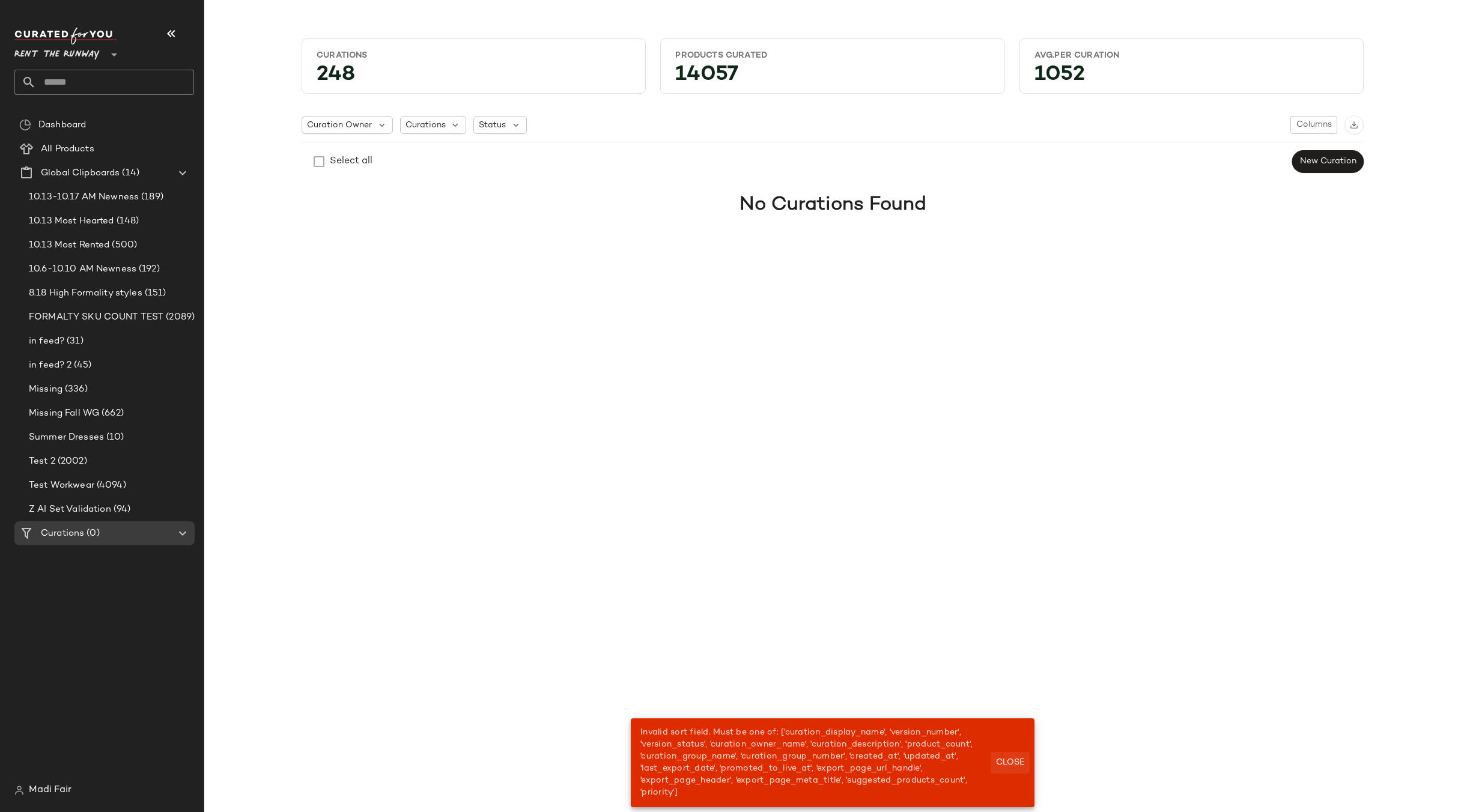
click at [1015, 756] on button "Close" at bounding box center [1010, 762] width 39 height 22
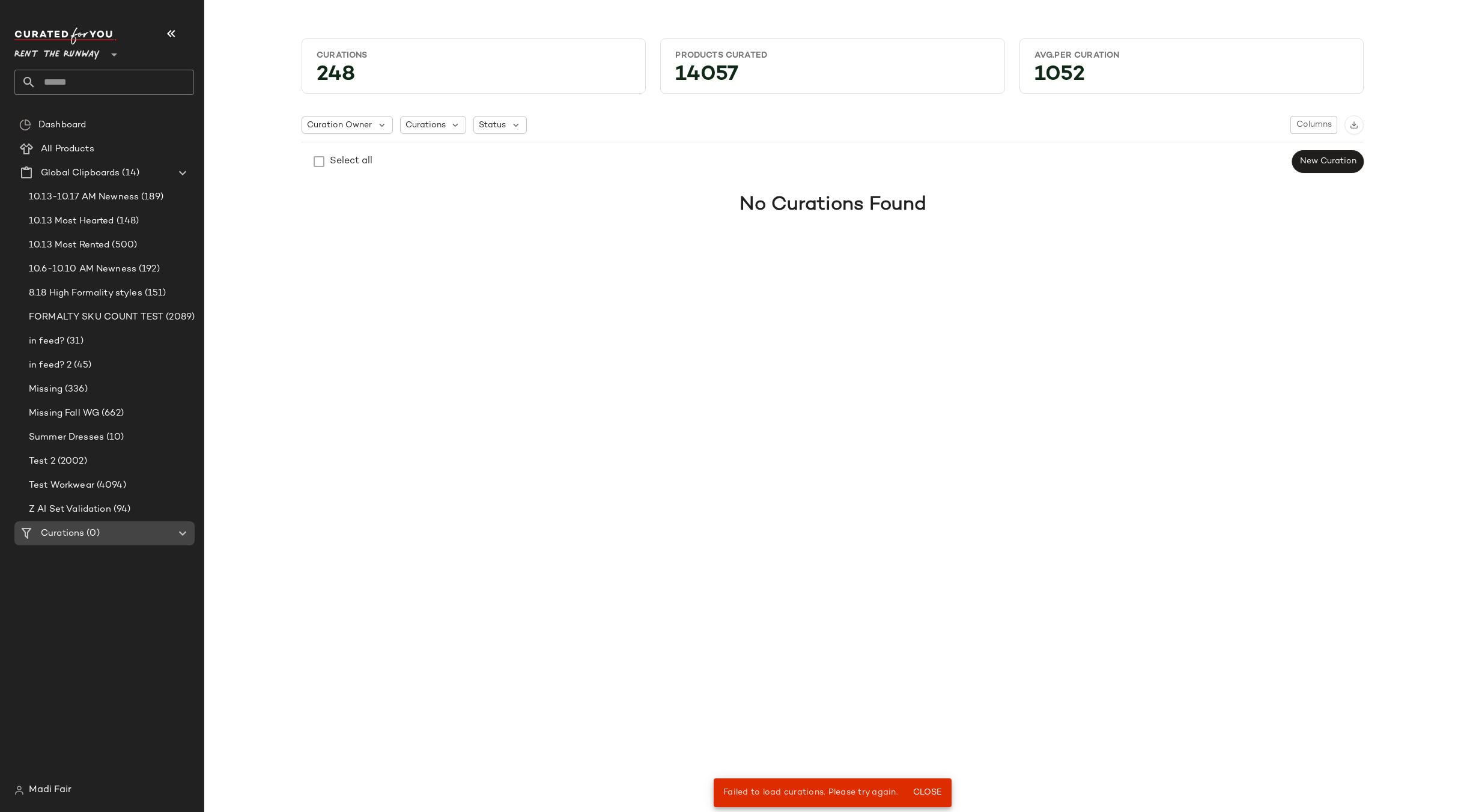
click at [97, 528] on span "(0)" at bounding box center [92, 534] width 15 height 14
click at [183, 530] on icon at bounding box center [182, 533] width 14 height 14
click at [318, 162] on div "Select all" at bounding box center [337, 161] width 71 height 24
click at [346, 53] on div "Curations" at bounding box center [474, 55] width 314 height 11
click at [342, 76] on div "248" at bounding box center [474, 77] width 334 height 22
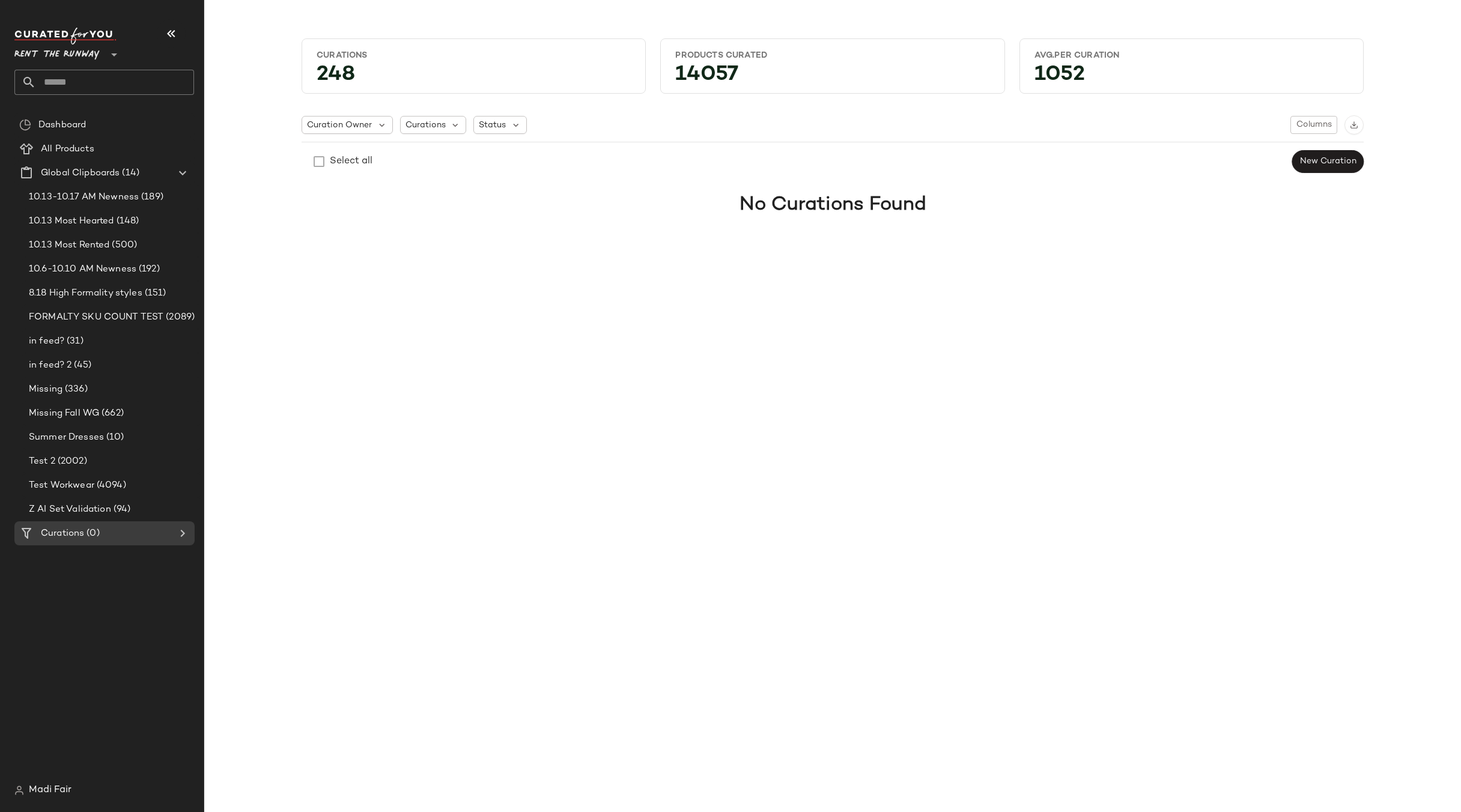
click at [864, 188] on div "No Curations Found" at bounding box center [833, 205] width 202 height 43
click at [91, 131] on div "Dashboard" at bounding box center [112, 125] width 155 height 14
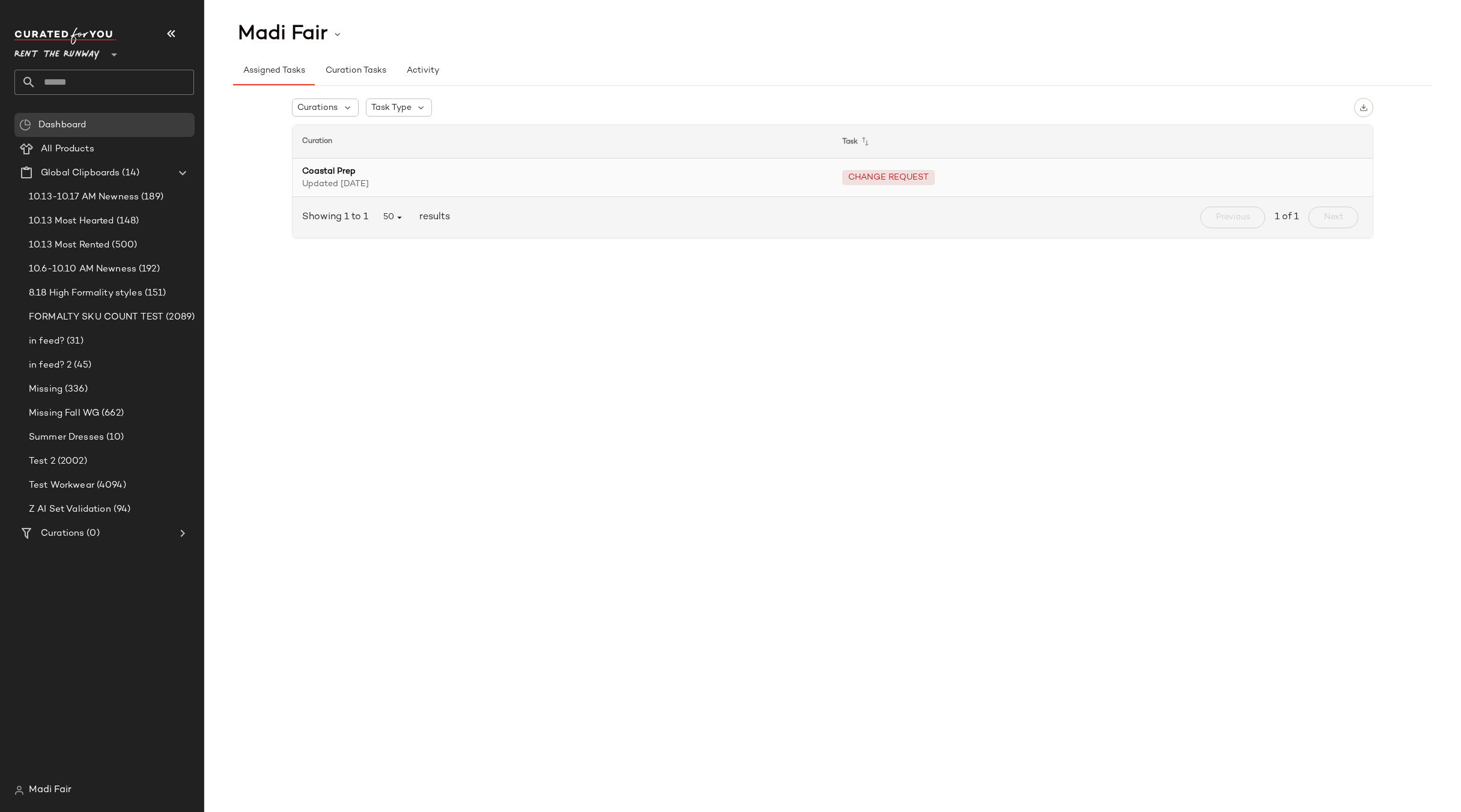
click at [442, 175] on span "Coastal Prep" at bounding box center [562, 171] width 521 height 12
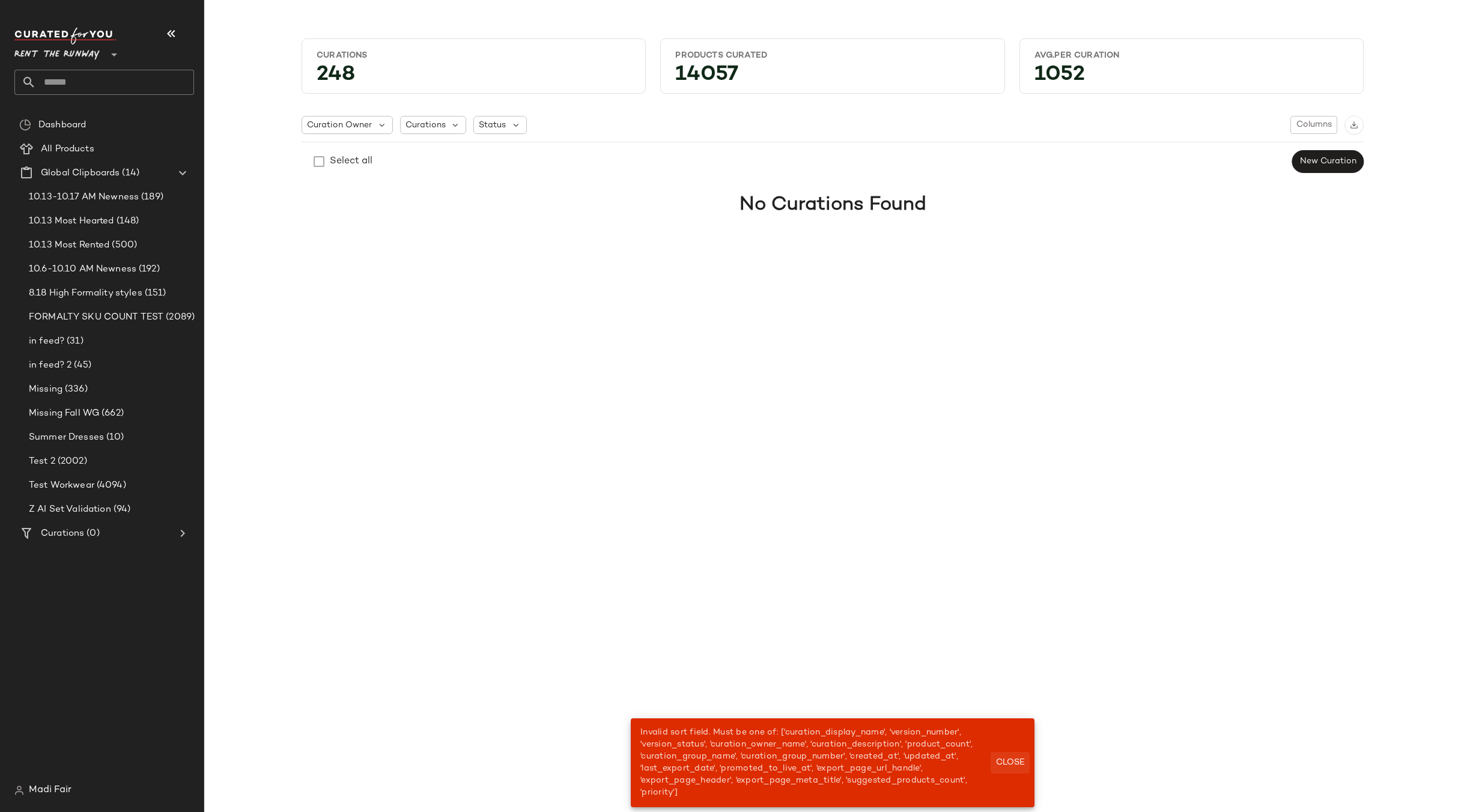
click at [1006, 755] on button "Close" at bounding box center [1010, 762] width 39 height 22
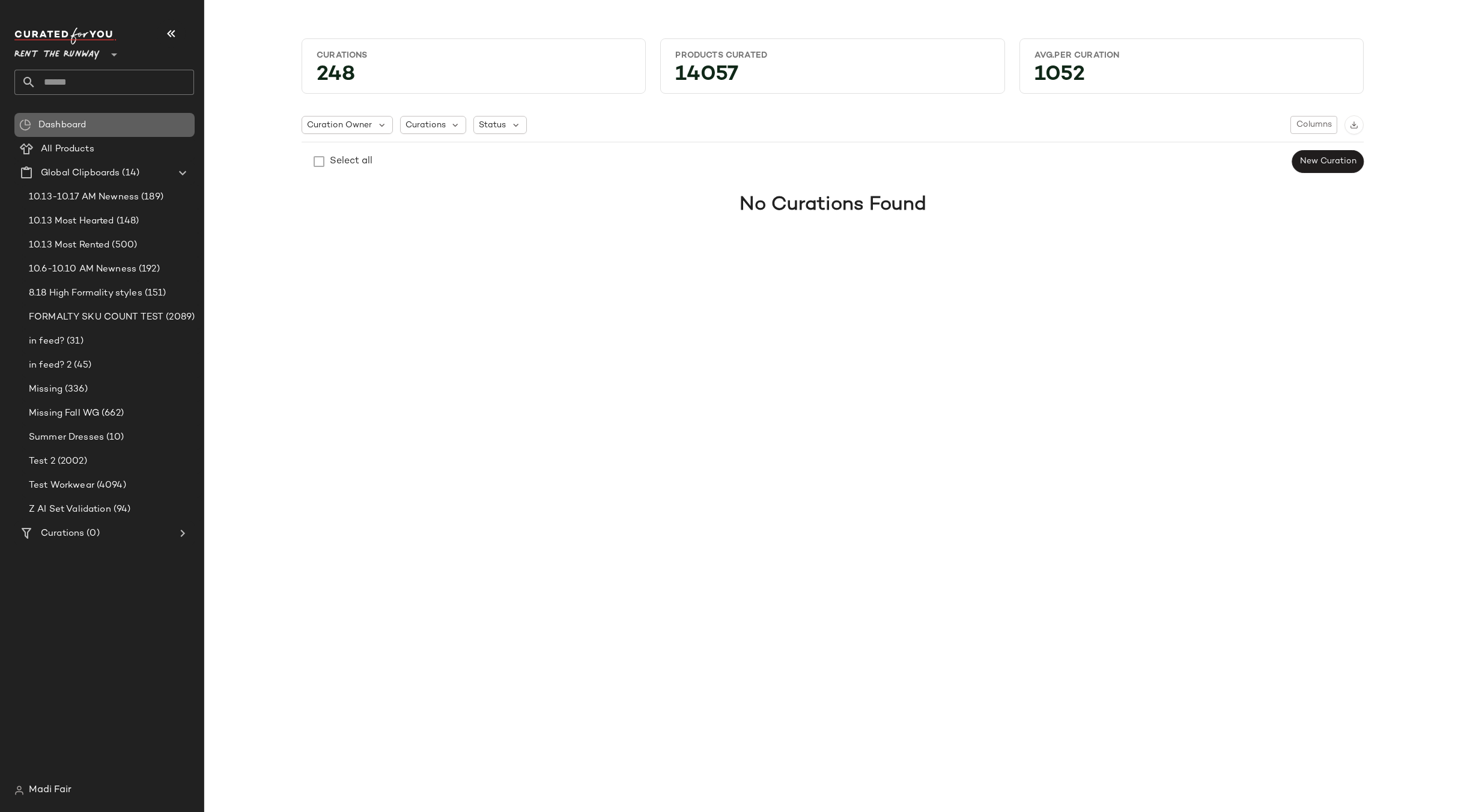
click at [89, 127] on div "Dashboard" at bounding box center [112, 125] width 155 height 14
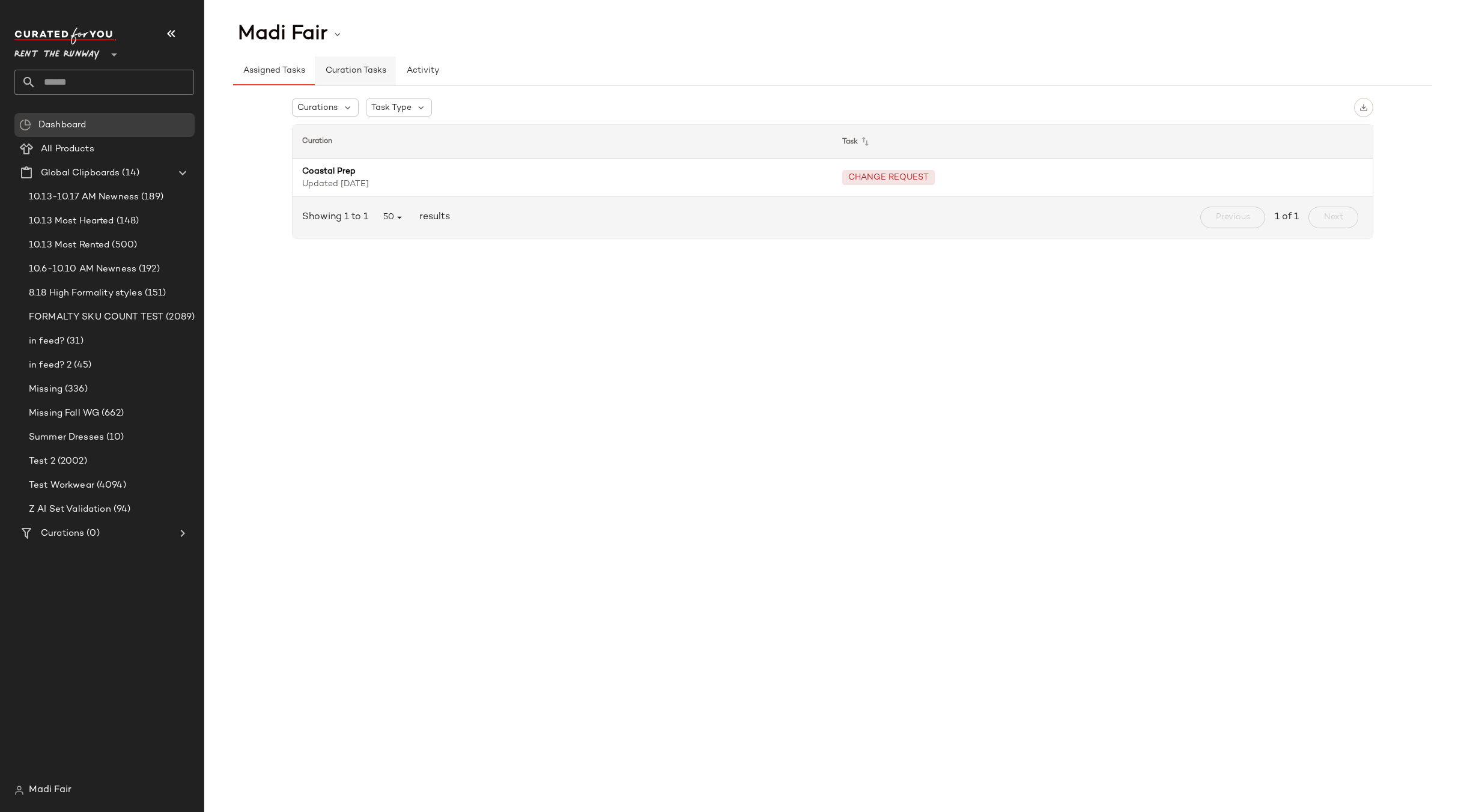
click at [345, 77] on button "Curation Tasks" at bounding box center [355, 71] width 81 height 29
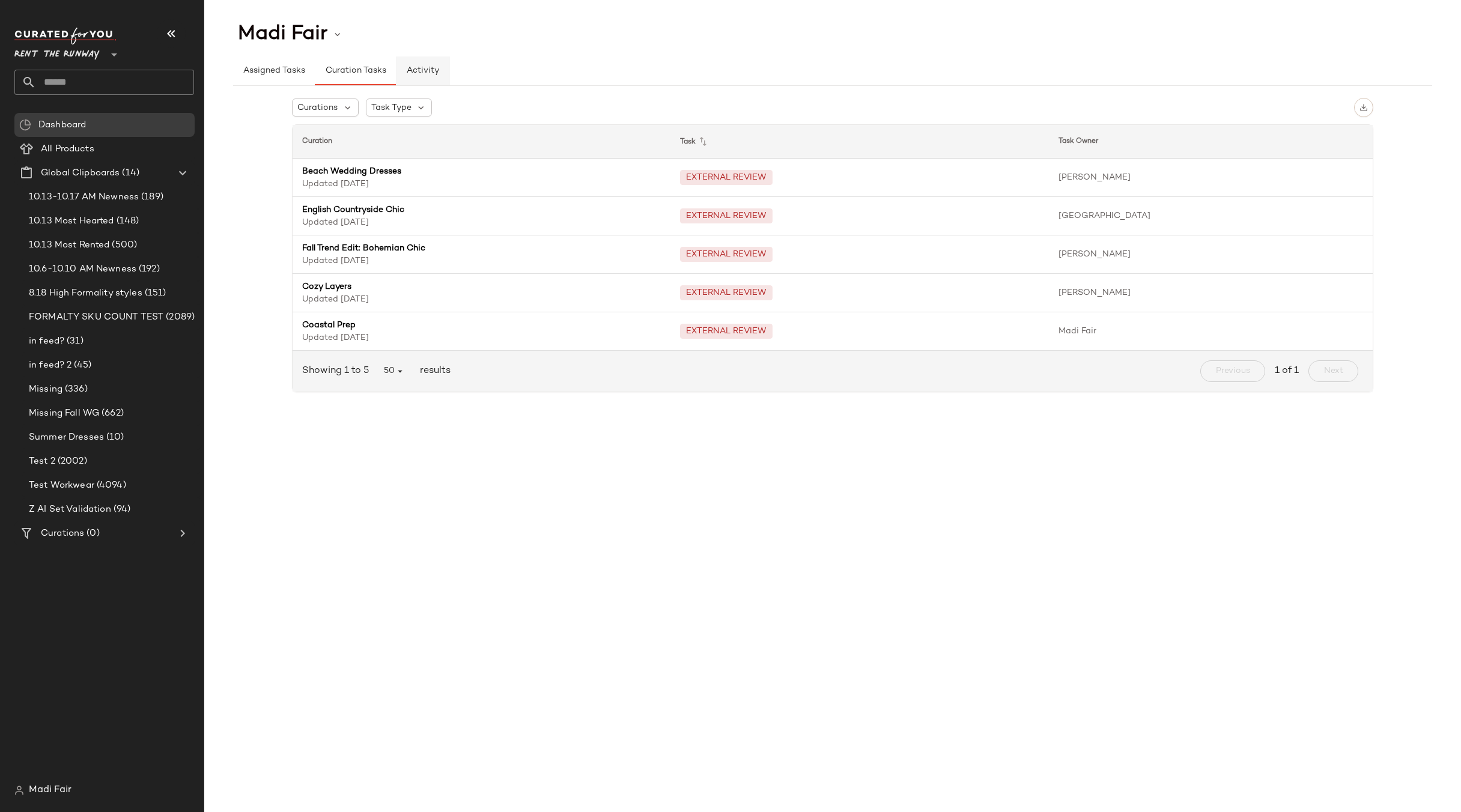
click at [427, 77] on button "Activity" at bounding box center [422, 71] width 54 height 29
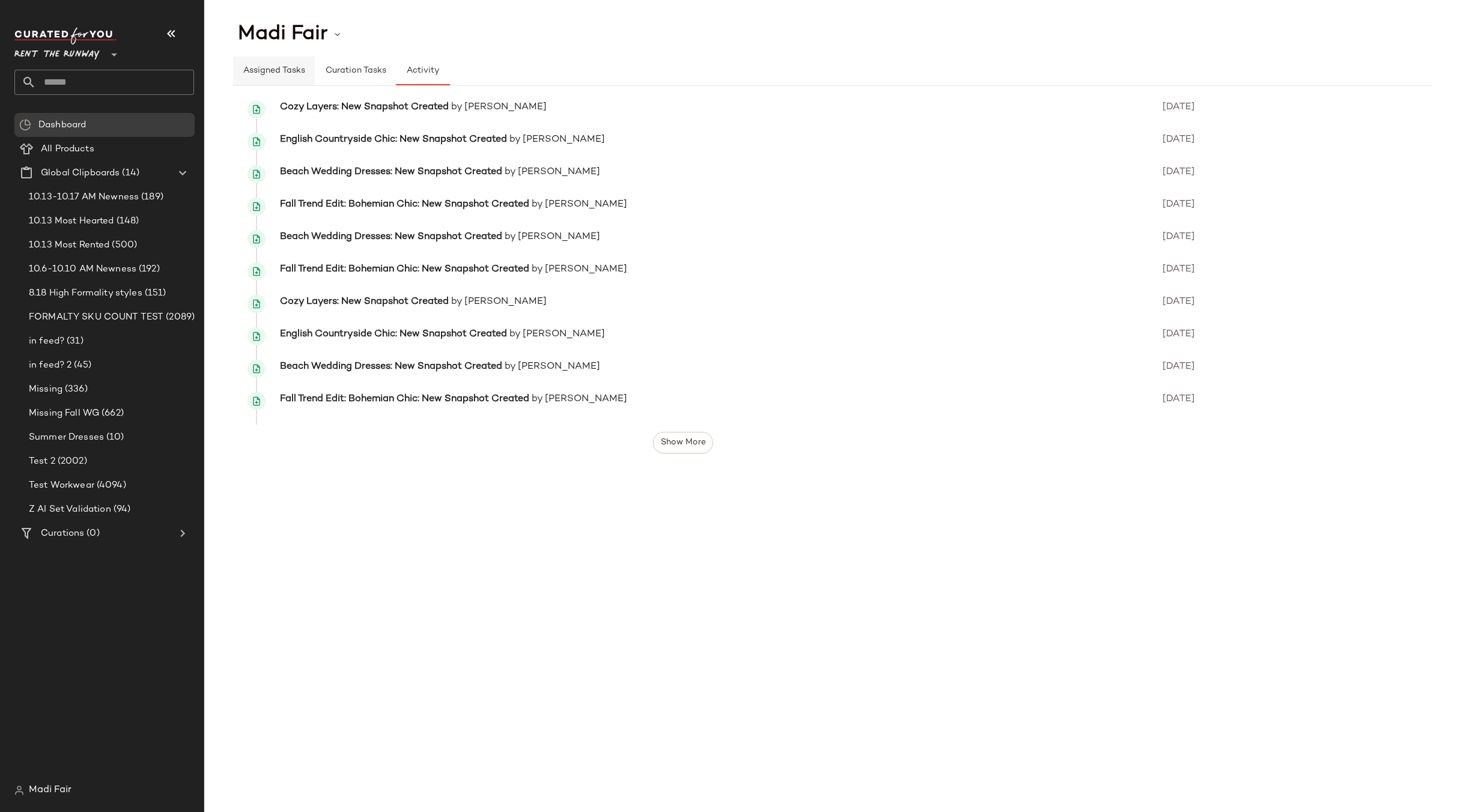
click at [289, 67] on span "Assigned Tasks" at bounding box center [273, 71] width 63 height 10
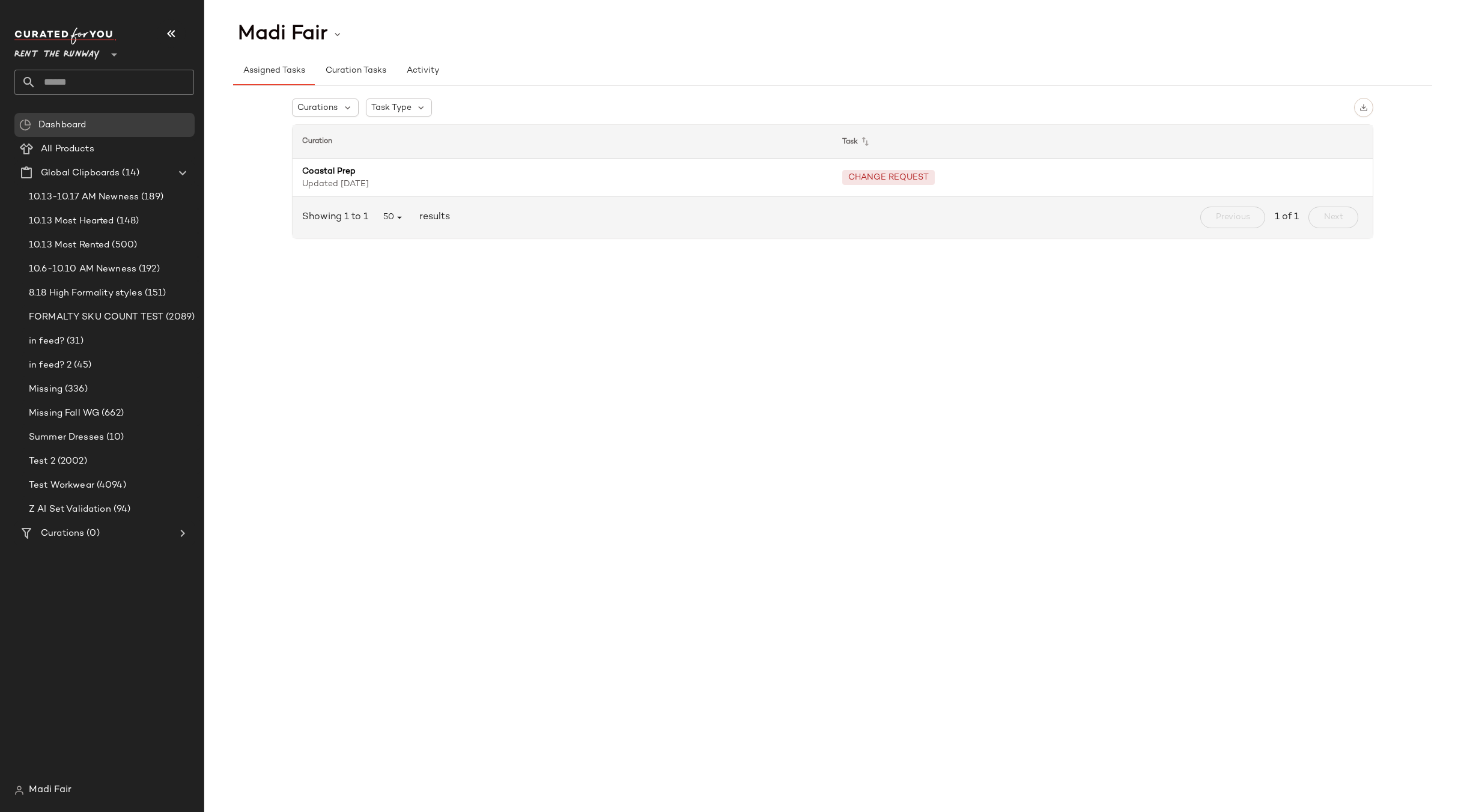
drag, startPoint x: 924, startPoint y: 320, endPoint x: 801, endPoint y: 341, distance: 124.8
click at [924, 320] on div "Madi Fair Assigned Tasks Curation Tasks Activity Curations Task Type Curation T…" at bounding box center [832, 415] width 1257 height 793
click at [79, 536] on span "Curations" at bounding box center [63, 534] width 43 height 14
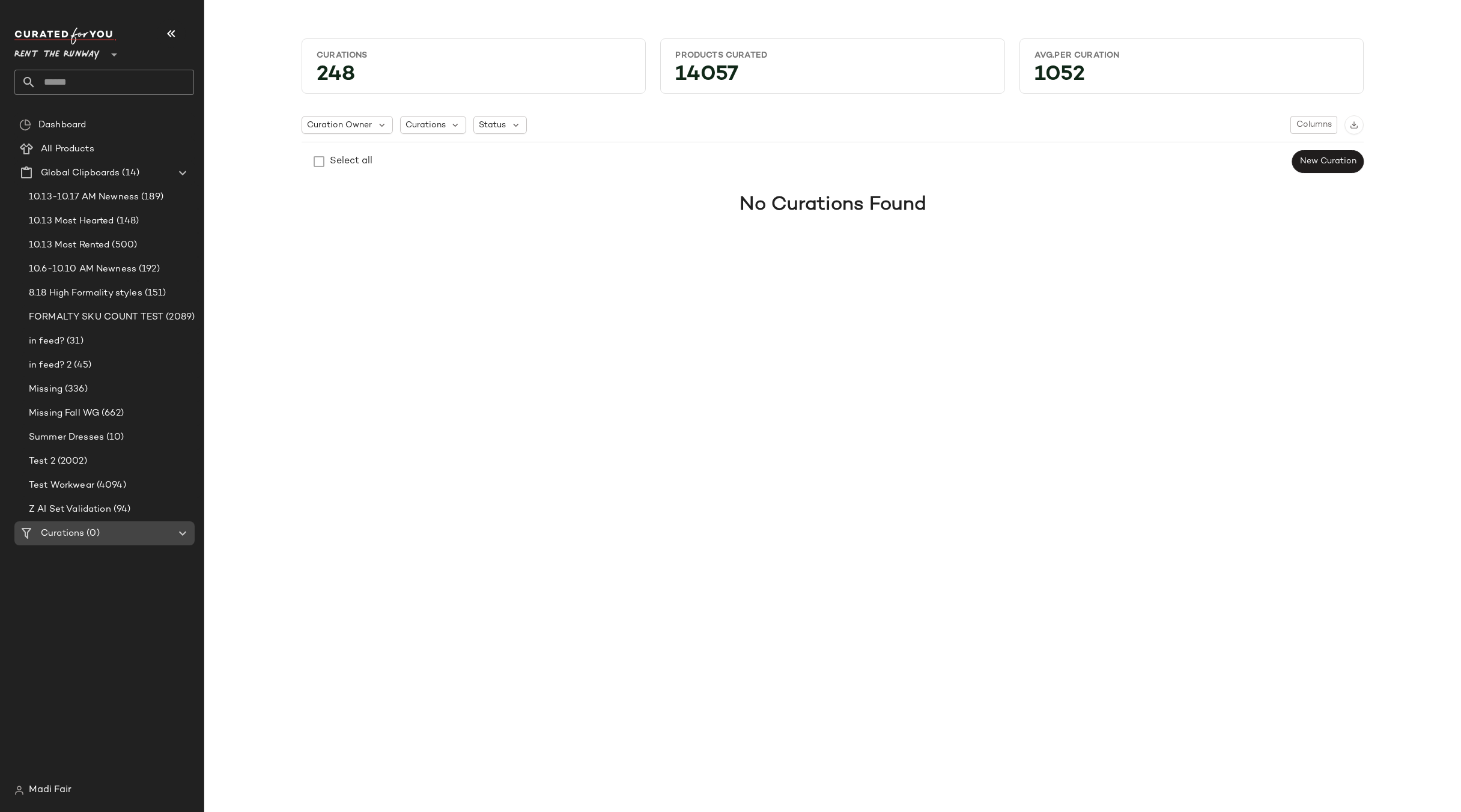
click at [107, 537] on div "Curations (0)" at bounding box center [105, 534] width 136 height 14
click at [99, 125] on div "Dashboard" at bounding box center [112, 125] width 155 height 14
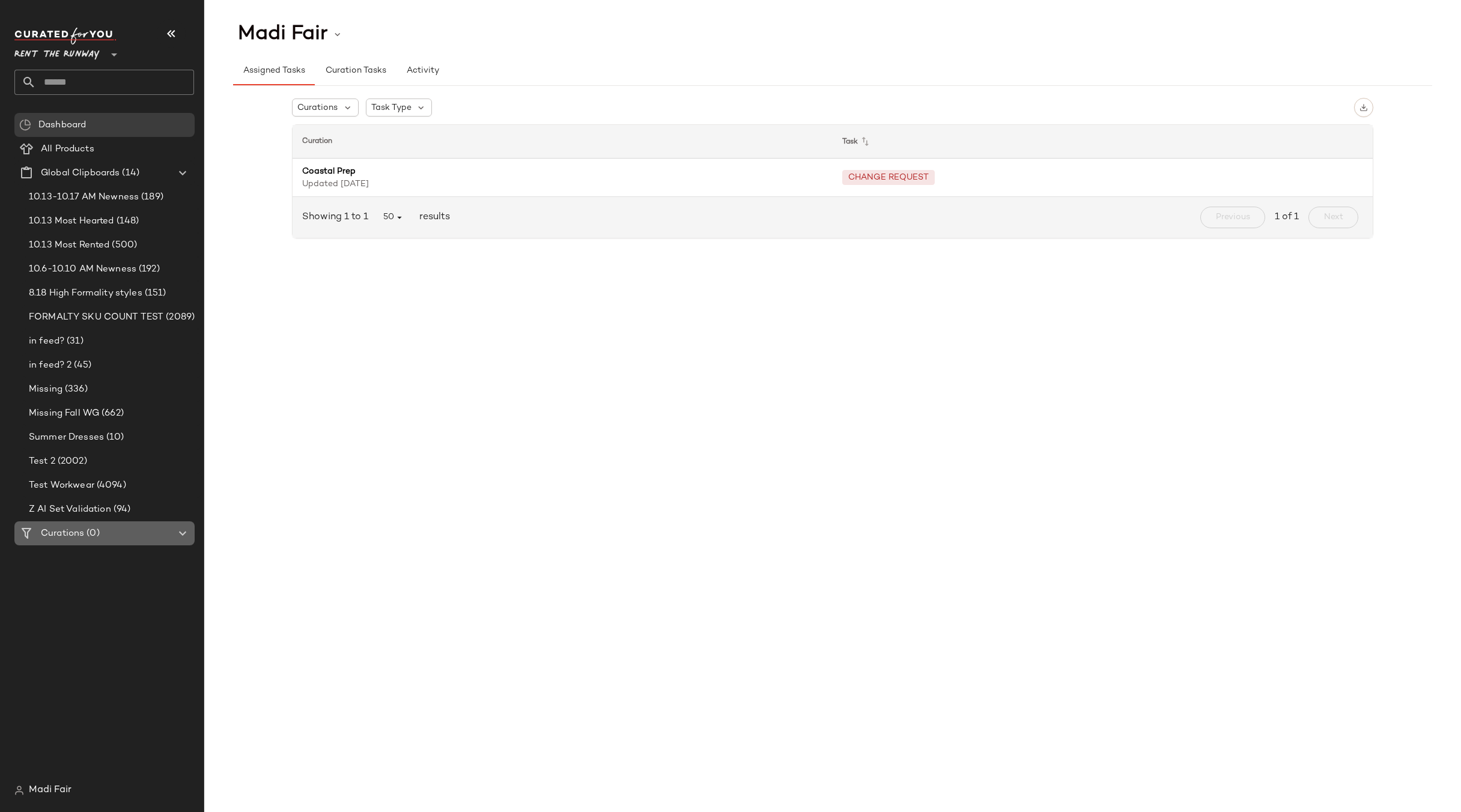
click at [91, 529] on span "(0)" at bounding box center [92, 534] width 15 height 14
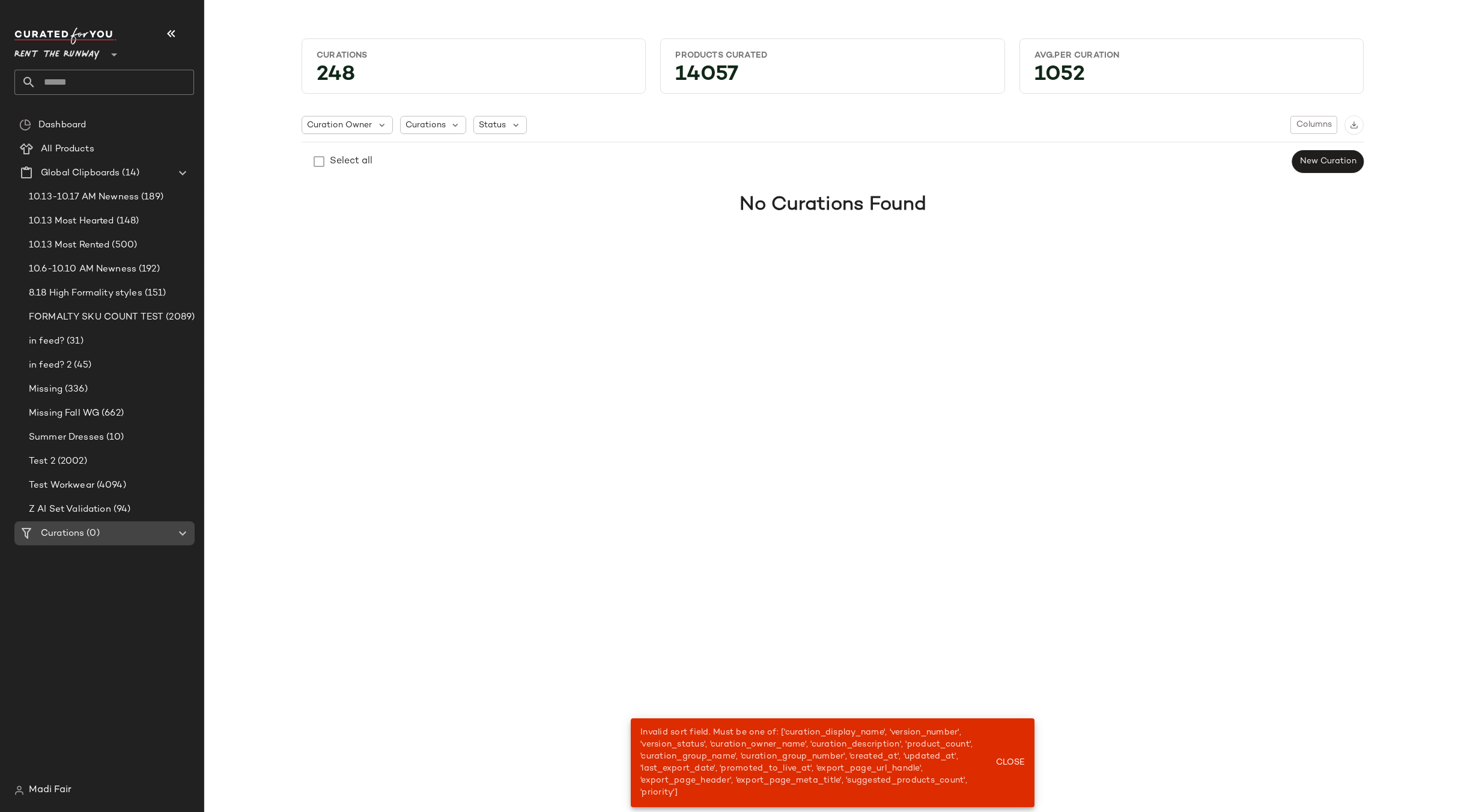
click at [58, 531] on span "Curations" at bounding box center [63, 534] width 43 height 14
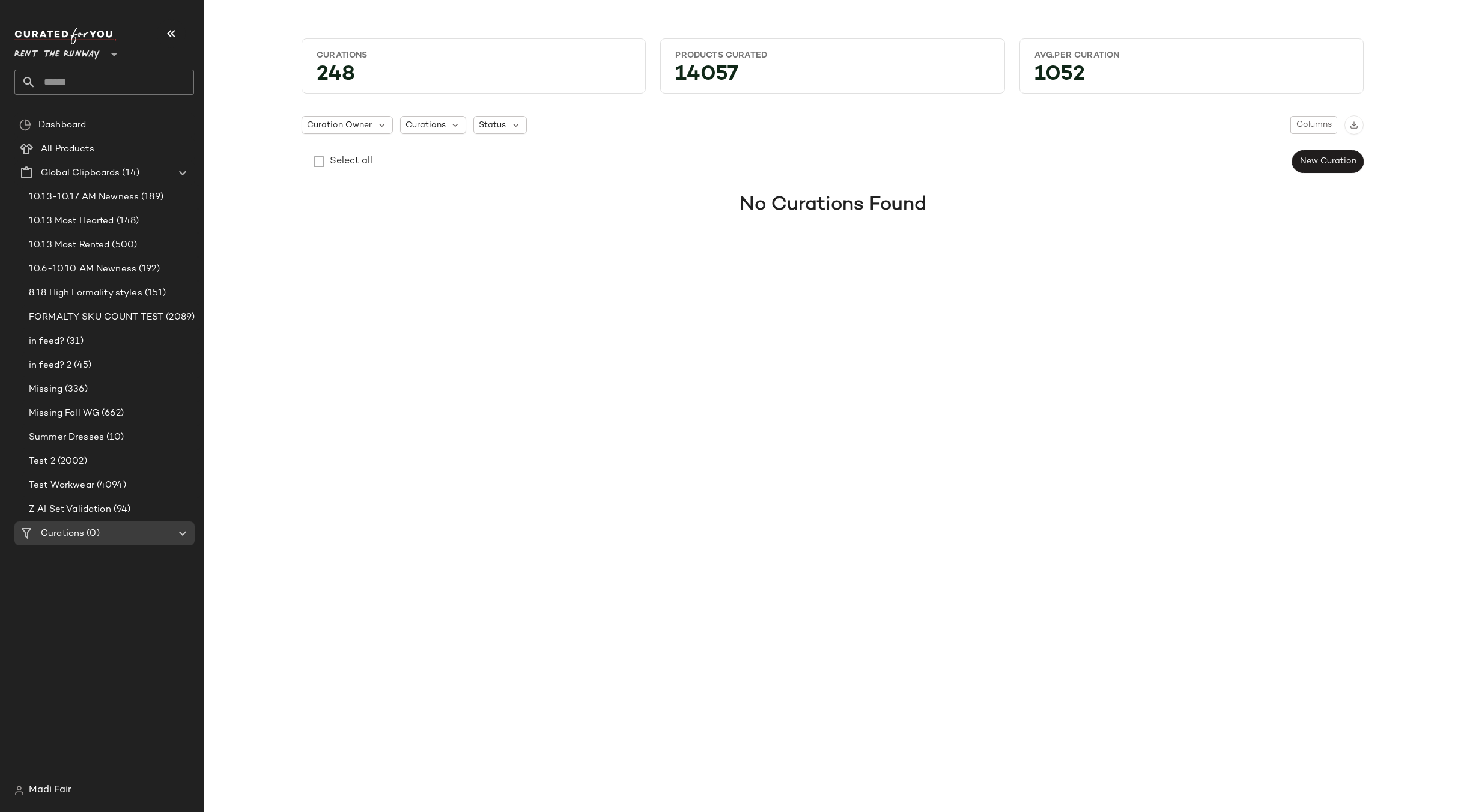
click at [326, 70] on div "248" at bounding box center [474, 77] width 334 height 22
click at [286, 172] on div "Curations 248 Products Curated 14057 Avg.per Curation 1052 Curation Owner Curat…" at bounding box center [833, 139] width 1238 height 219
click at [175, 32] on icon "button" at bounding box center [171, 33] width 14 height 14
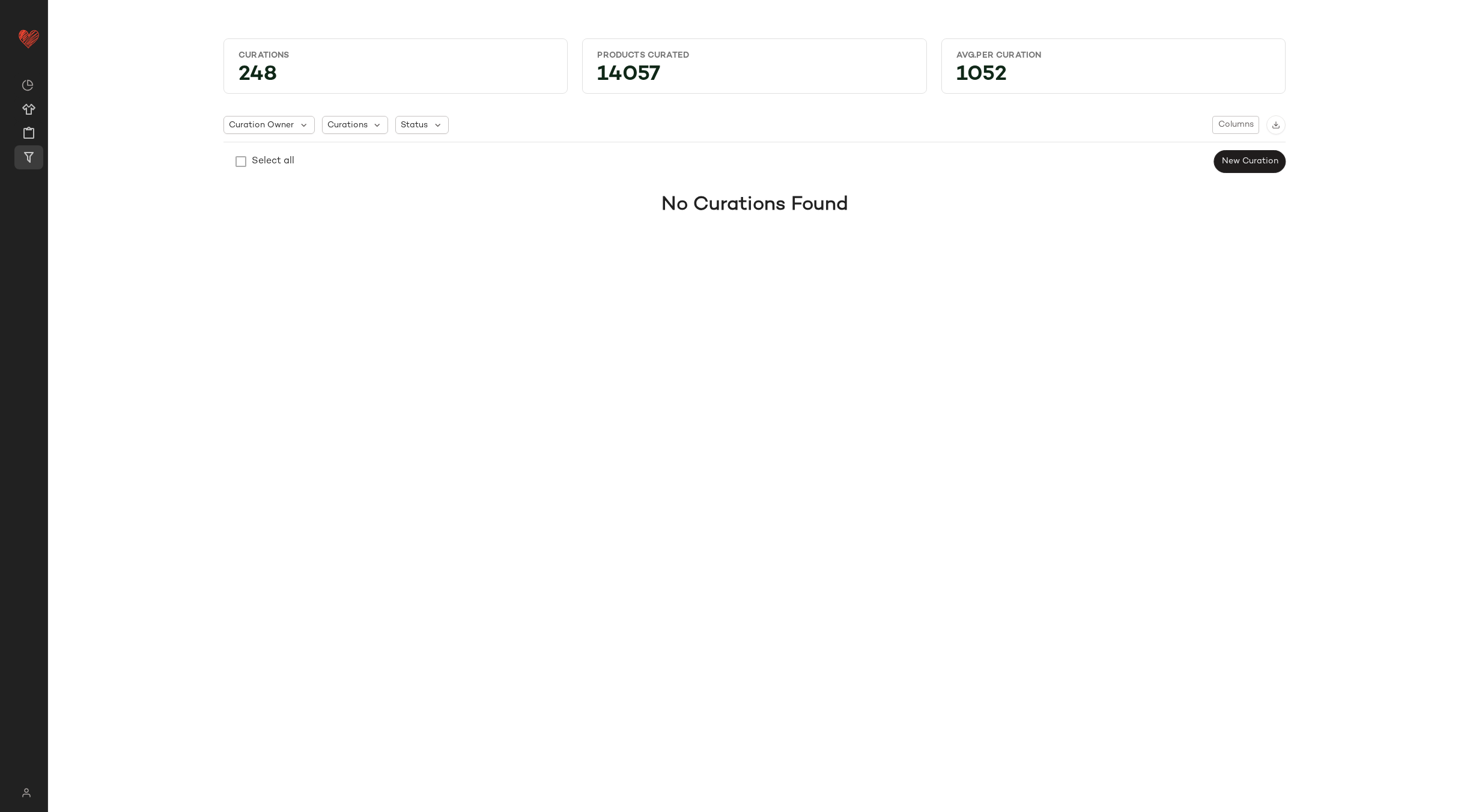
click at [377, 300] on div "Curations 248 Products Curated 14057 Avg.per Curation 1052 Curation Owner Curat…" at bounding box center [755, 415] width 1413 height 793
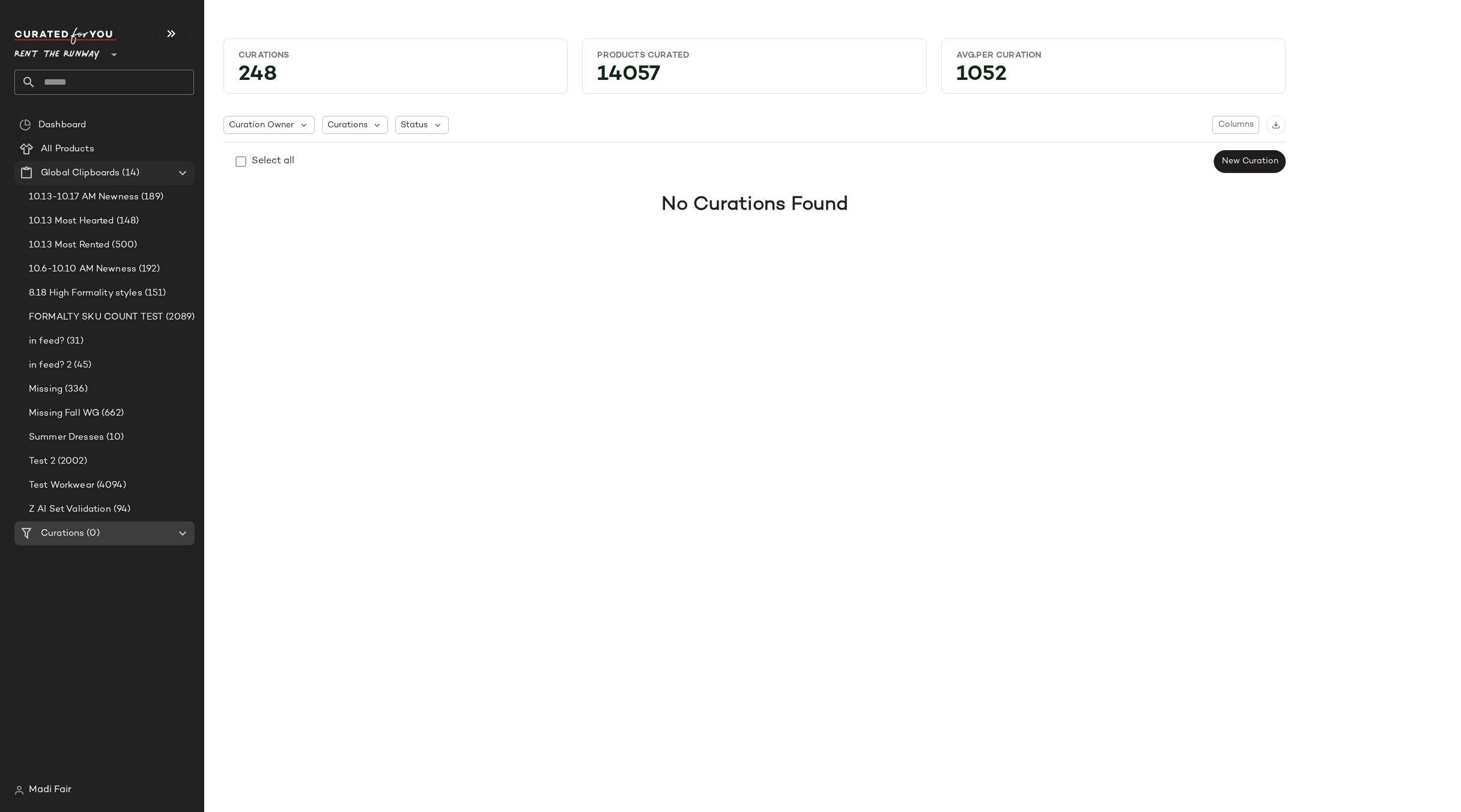
drag, startPoint x: 73, startPoint y: 609, endPoint x: 165, endPoint y: 183, distance: 435.8
click at [73, 608] on div "Dashboard All Products Global Clipboards (14) 10.13-10.17 AM Newness (189) 10.1…" at bounding box center [109, 446] width 189 height 666
click at [169, 32] on icon "button" at bounding box center [171, 33] width 14 height 14
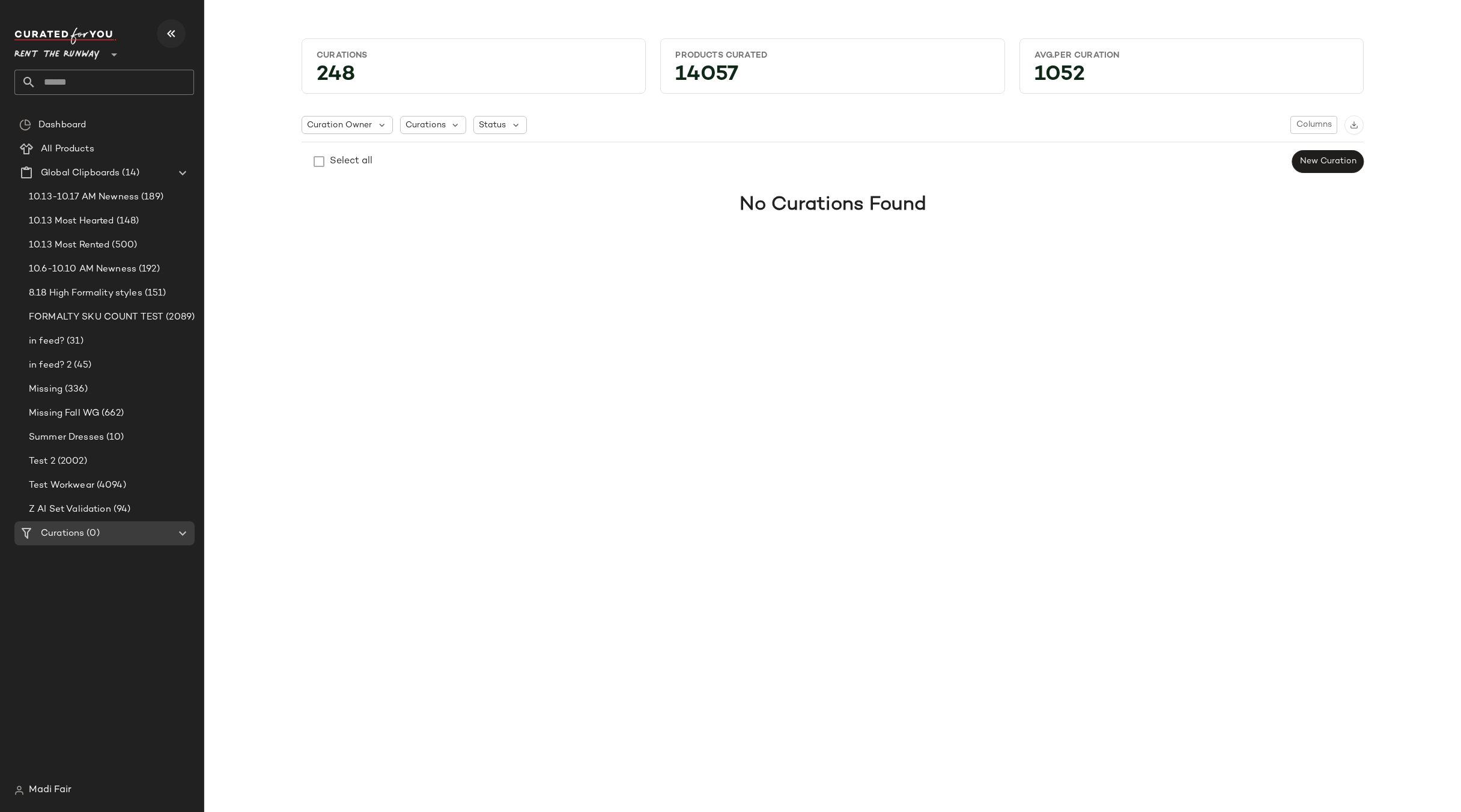
click at [169, 32] on icon "button" at bounding box center [171, 33] width 14 height 14
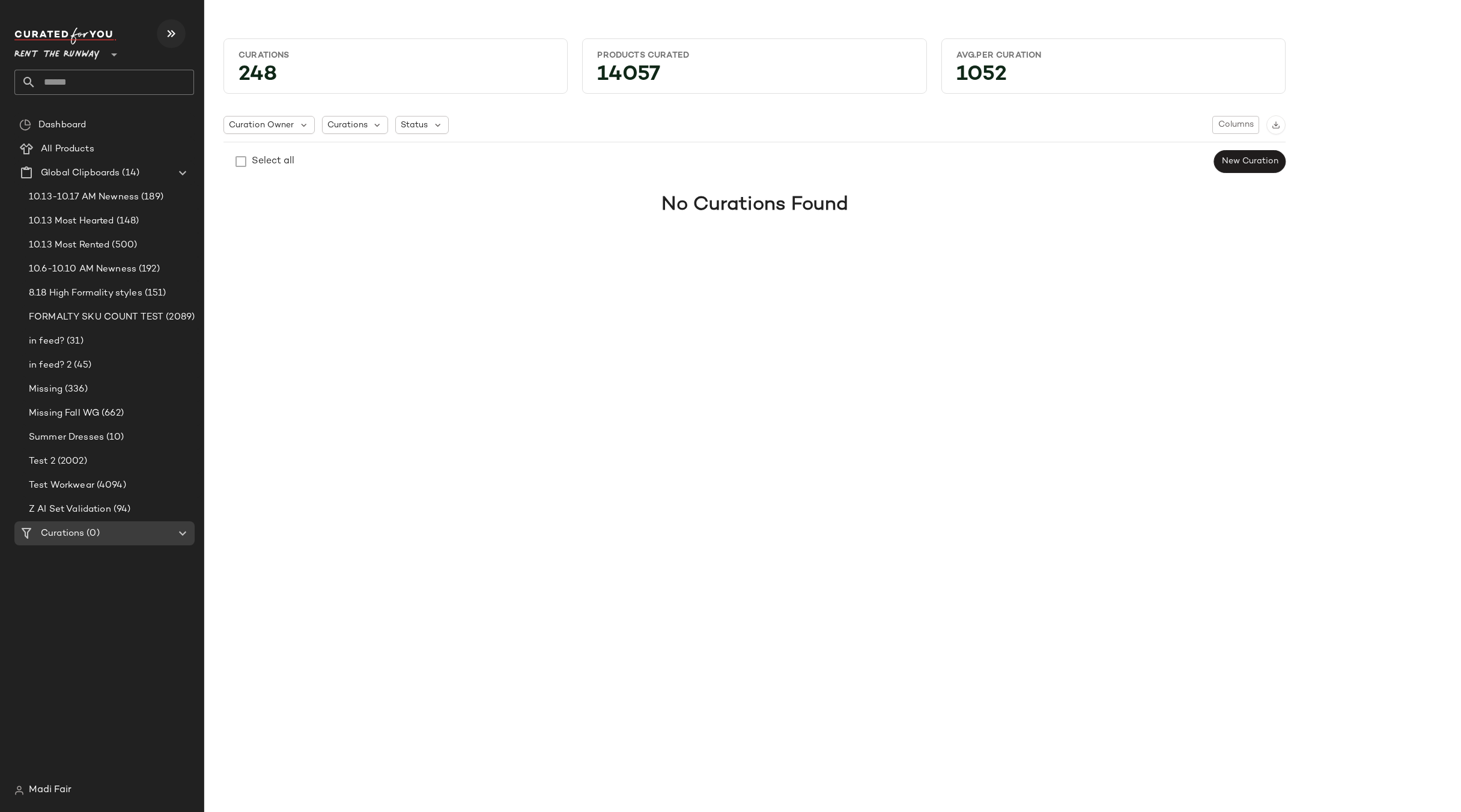
click at [177, 32] on icon "button" at bounding box center [171, 33] width 14 height 14
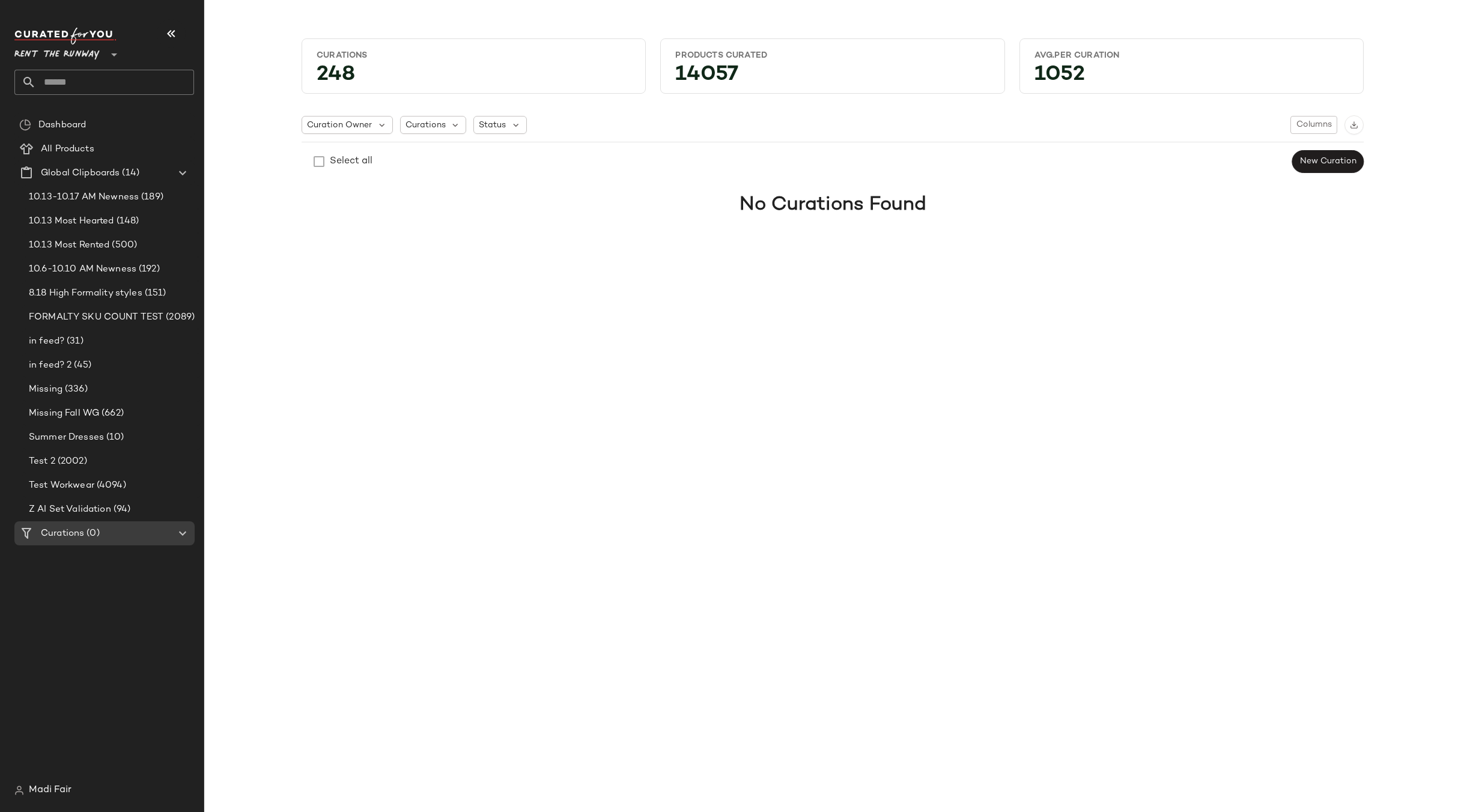
click at [282, 541] on div "Curations 248 Products Curated 14057 Avg.per Curation 1052 Curation Owner Curat…" at bounding box center [832, 415] width 1257 height 793
click at [1318, 159] on span "New Curation" at bounding box center [1328, 162] width 57 height 10
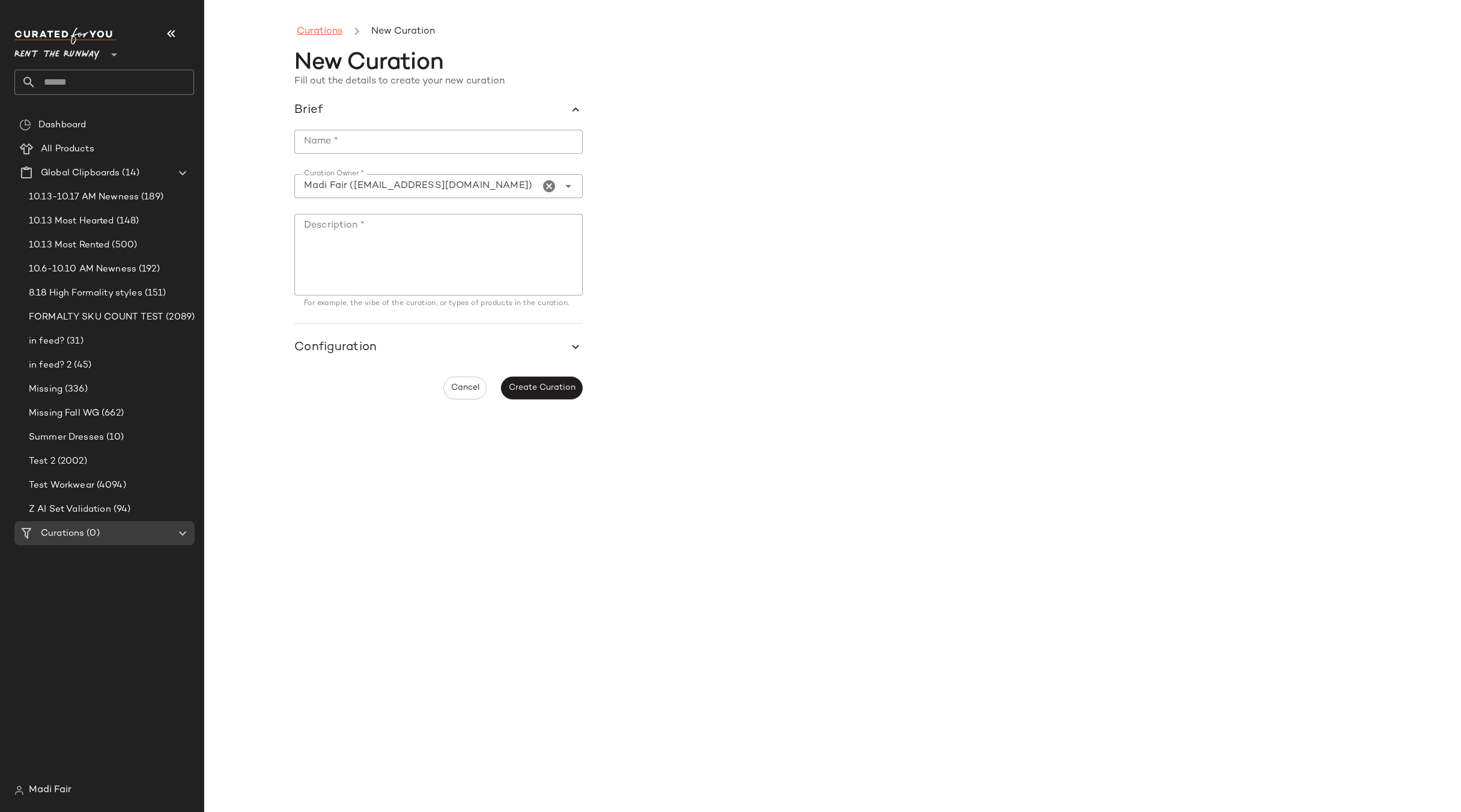
click at [324, 25] on link "Curations" at bounding box center [320, 32] width 46 height 15
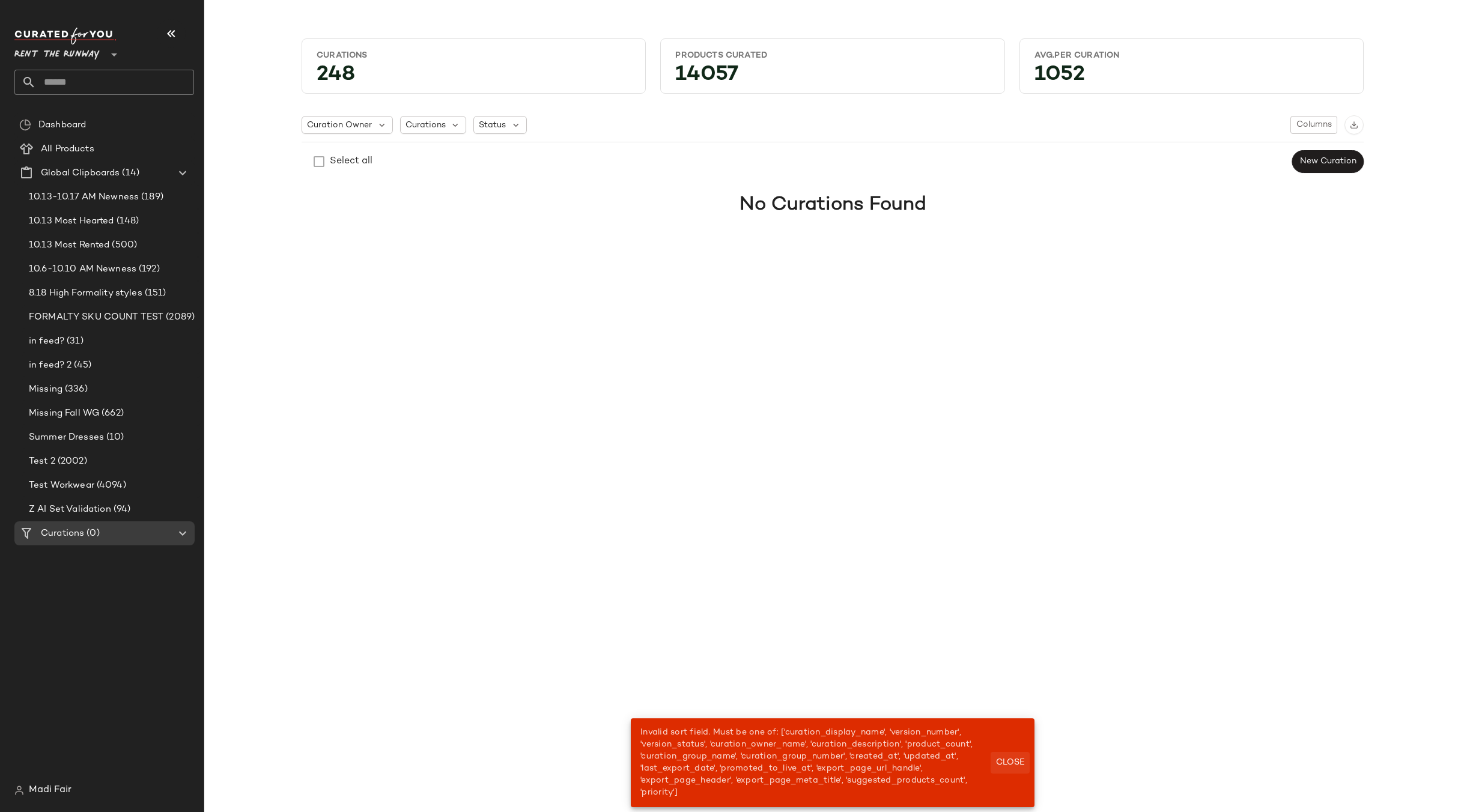
click at [1016, 759] on span "Close" at bounding box center [1010, 763] width 29 height 10
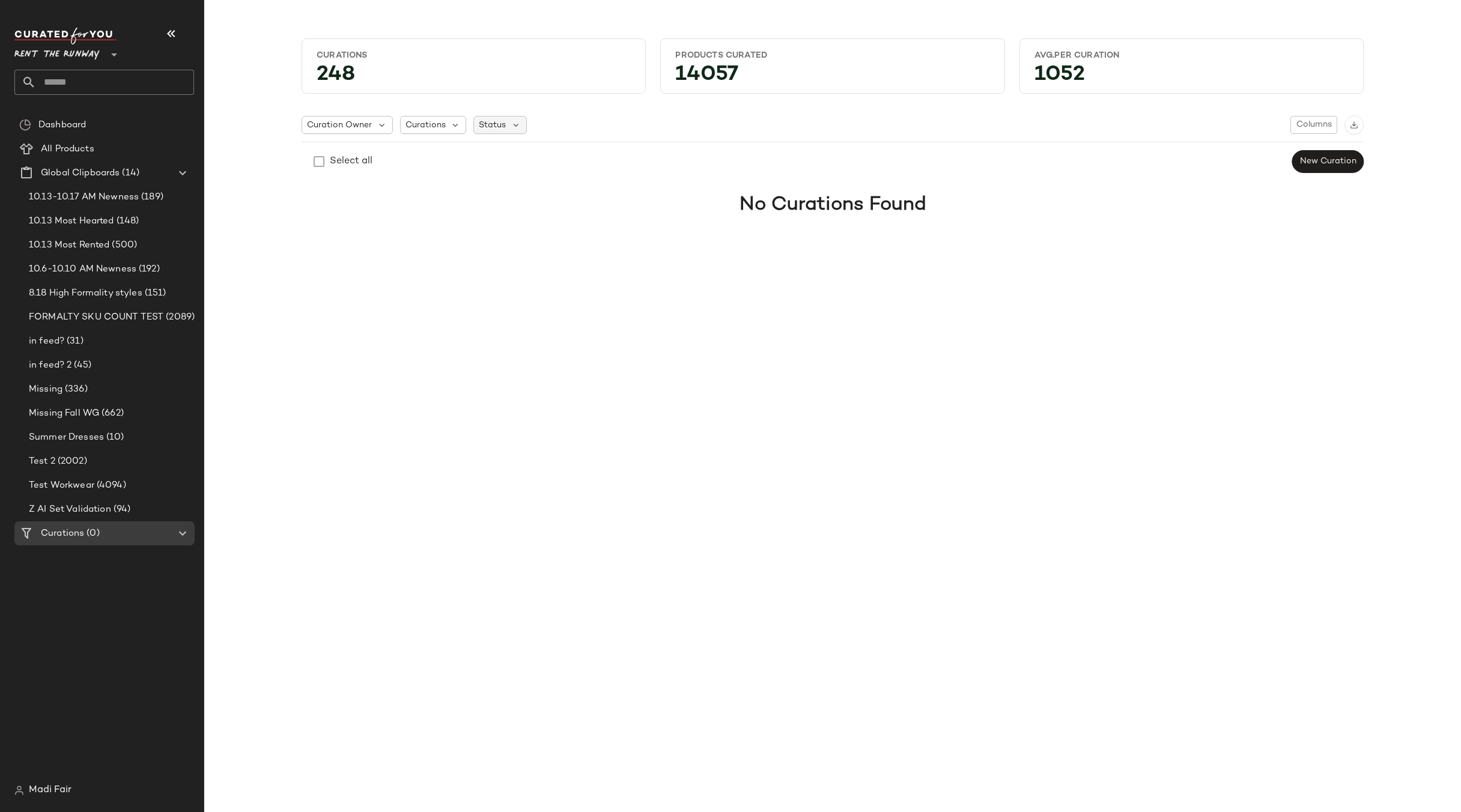
click at [502, 122] on span "Status" at bounding box center [492, 125] width 27 height 12
click at [430, 122] on span "Curations" at bounding box center [425, 125] width 40 height 12
click at [462, 276] on span "Fishermancore" at bounding box center [461, 280] width 61 height 24
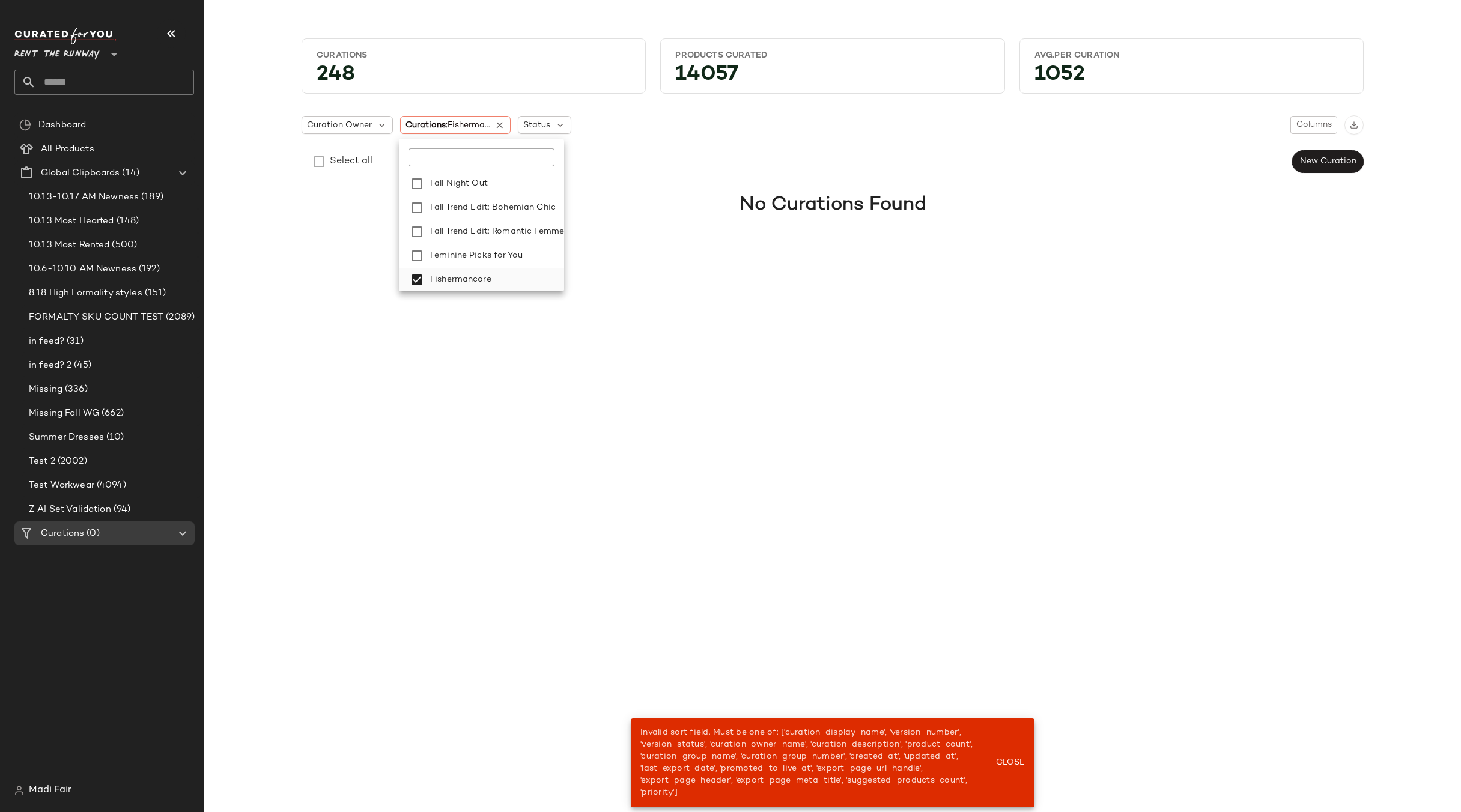
click at [462, 276] on span "Fishermancore" at bounding box center [461, 280] width 61 height 24
click at [614, 125] on div "Curation Owner Curations Status Columns" at bounding box center [832, 125] width 1062 height 19
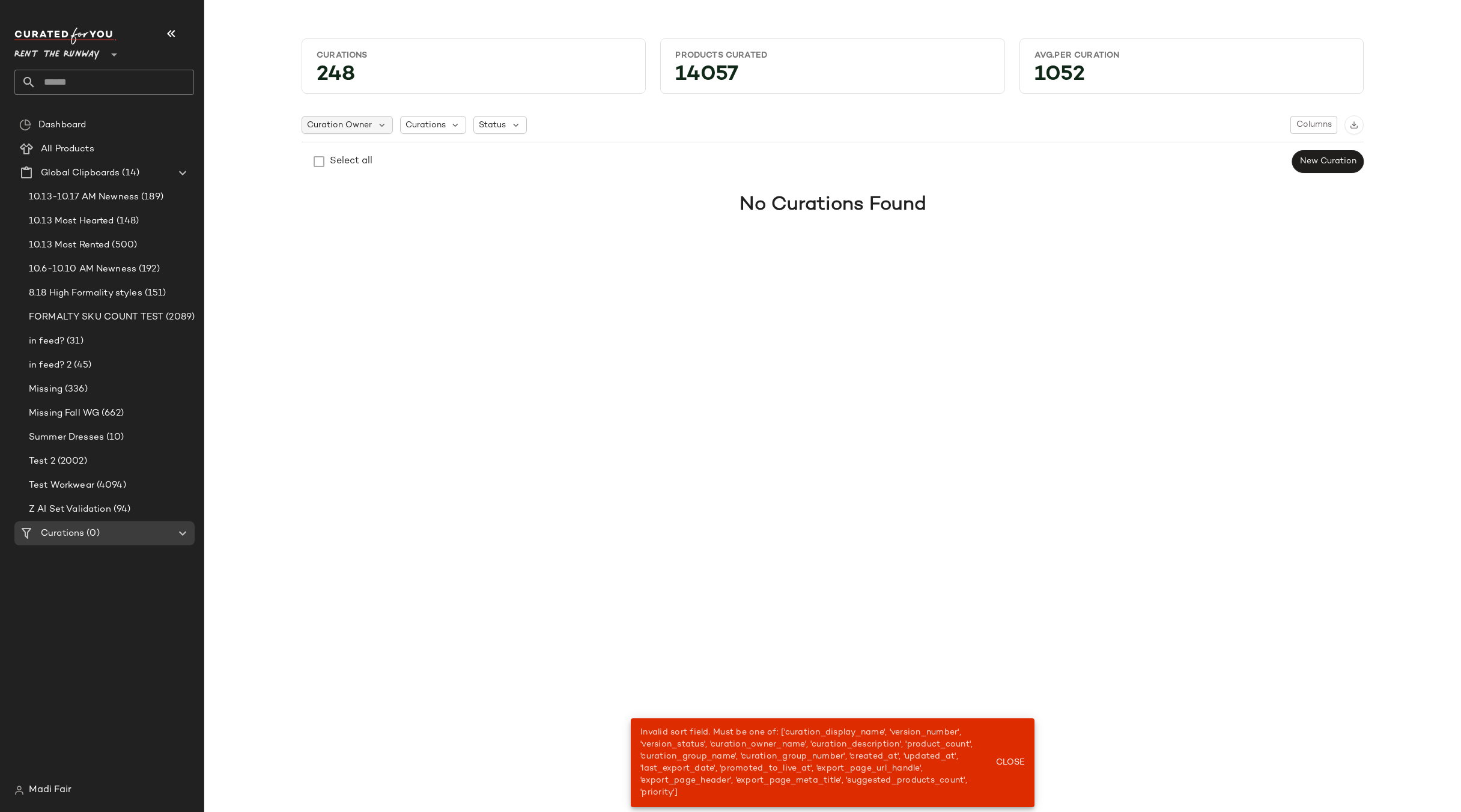
click at [362, 120] on span "Curation Owner" at bounding box center [339, 125] width 65 height 12
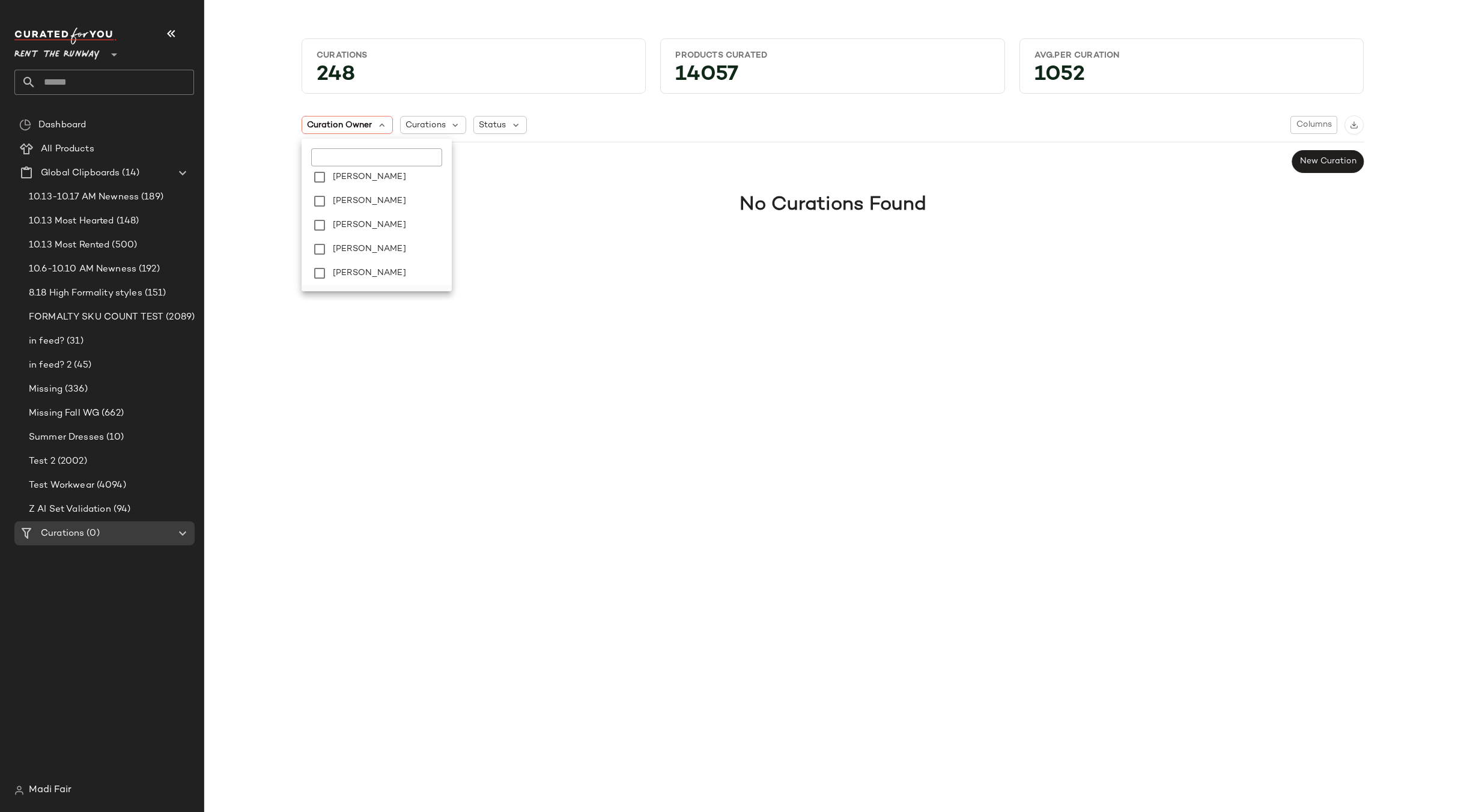
scroll to position [147, 0]
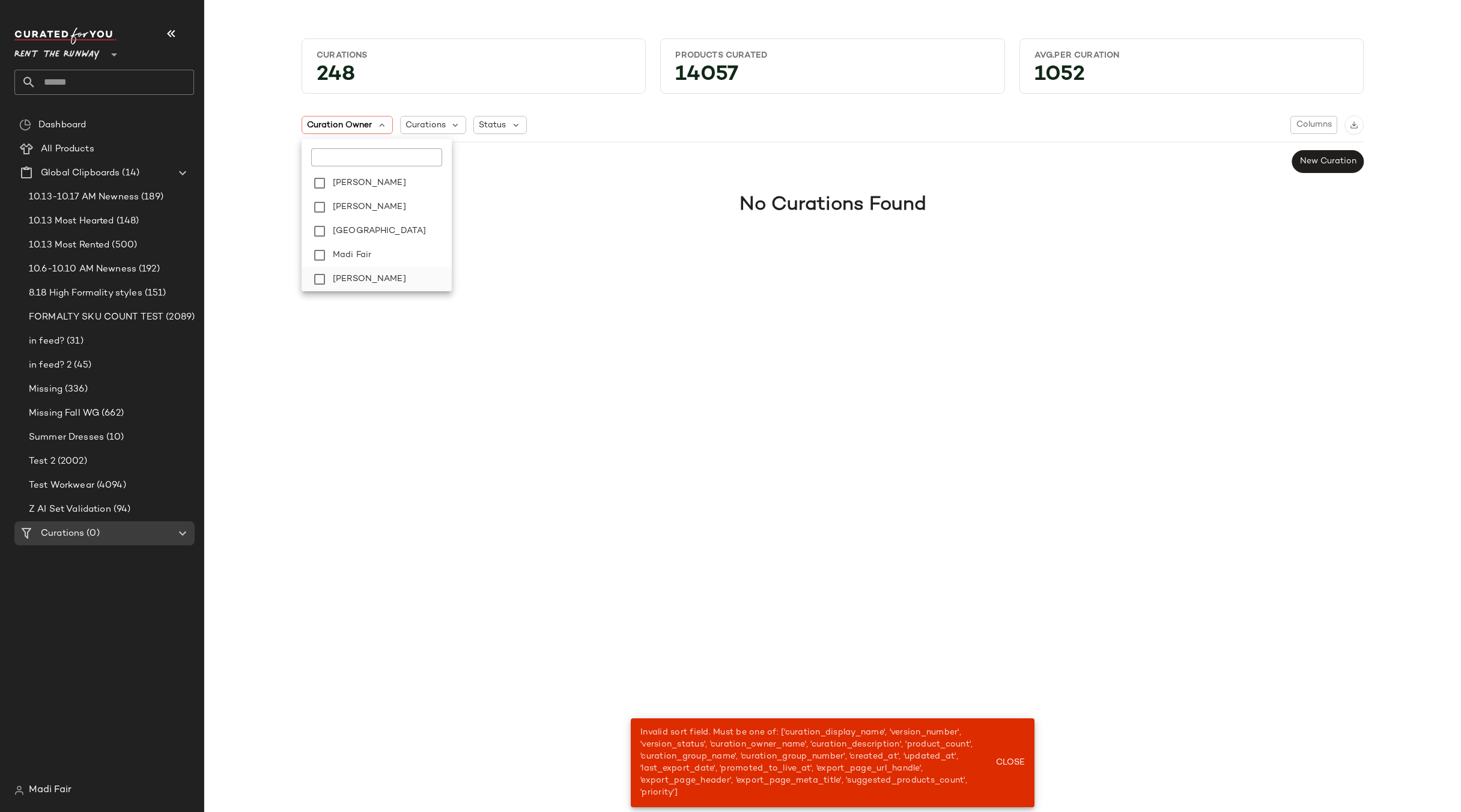
click at [372, 278] on span "Ryan Carson" at bounding box center [370, 279] width 73 height 24
click at [368, 255] on span "Madi Fair" at bounding box center [352, 255] width 38 height 24
click at [378, 211] on label "Kylie Boyd" at bounding box center [390, 207] width 124 height 24
click at [379, 229] on label "Lily Park" at bounding box center [390, 231] width 124 height 24
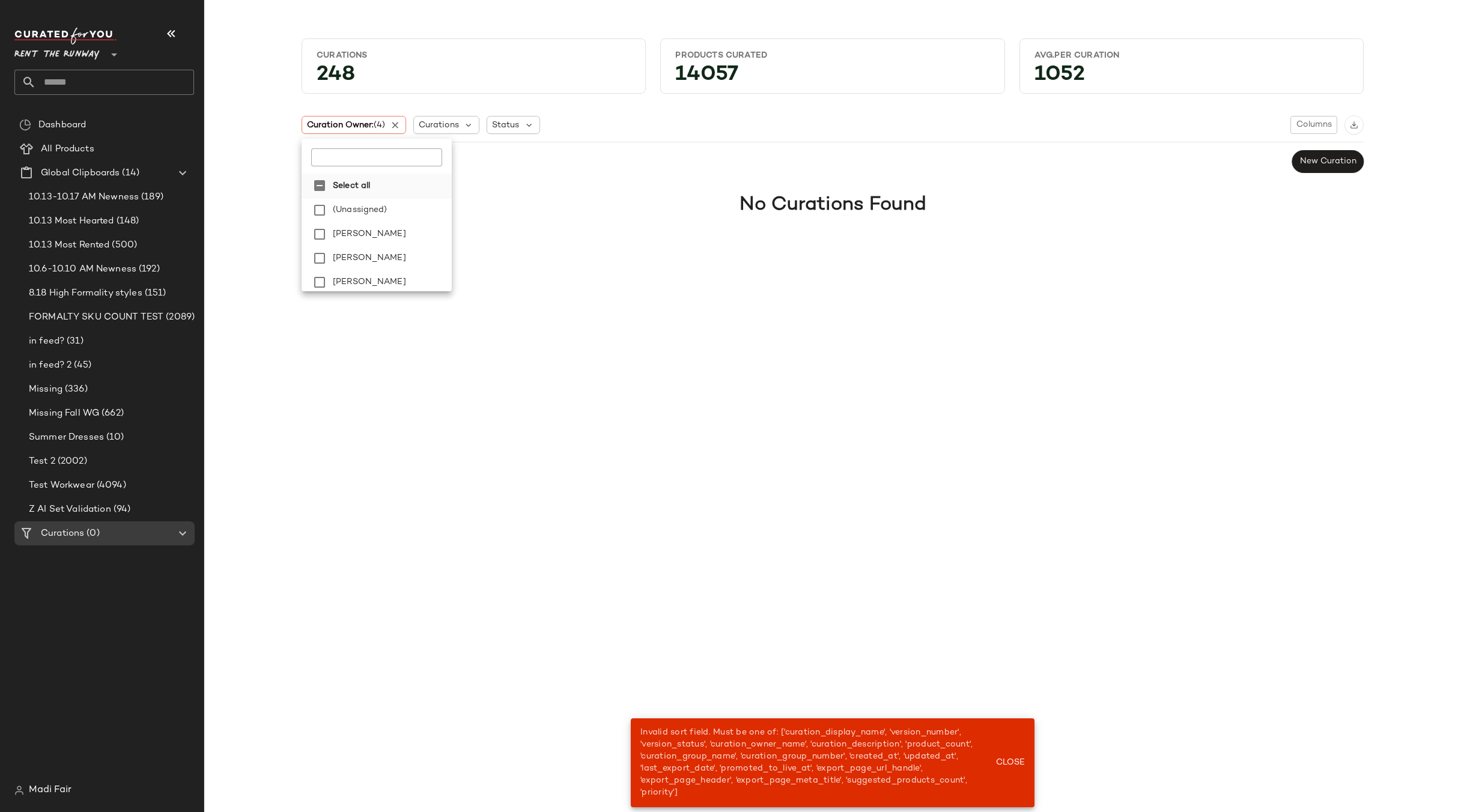
click at [369, 187] on strong "Select all" at bounding box center [352, 186] width 37 height 12
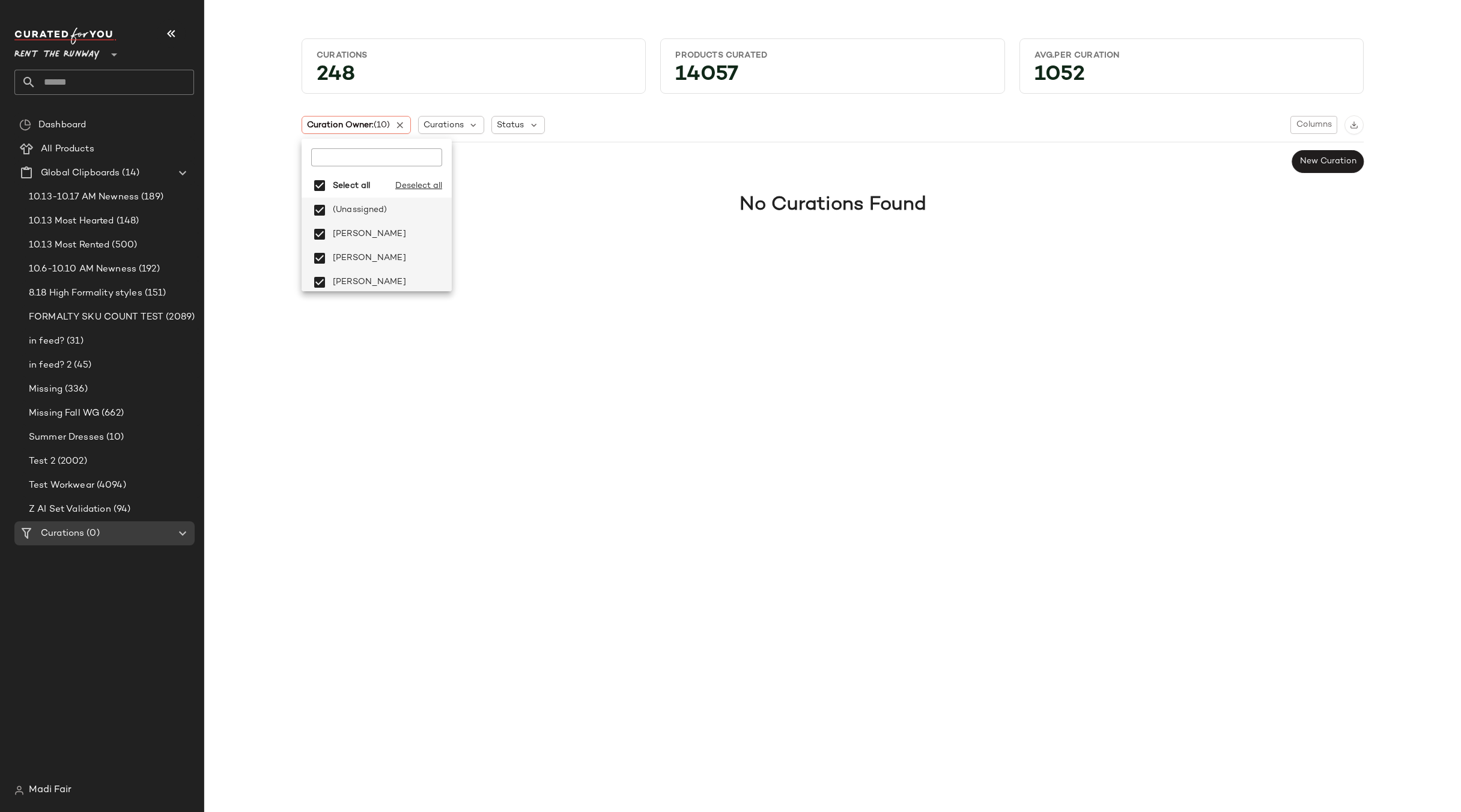
drag, startPoint x: 936, startPoint y: 487, endPoint x: 800, endPoint y: 293, distance: 236.9
click at [936, 487] on div "Curations 248 Products Curated 14057 Avg.per Curation 1052 Curation Owner: (10)…" at bounding box center [832, 415] width 1257 height 793
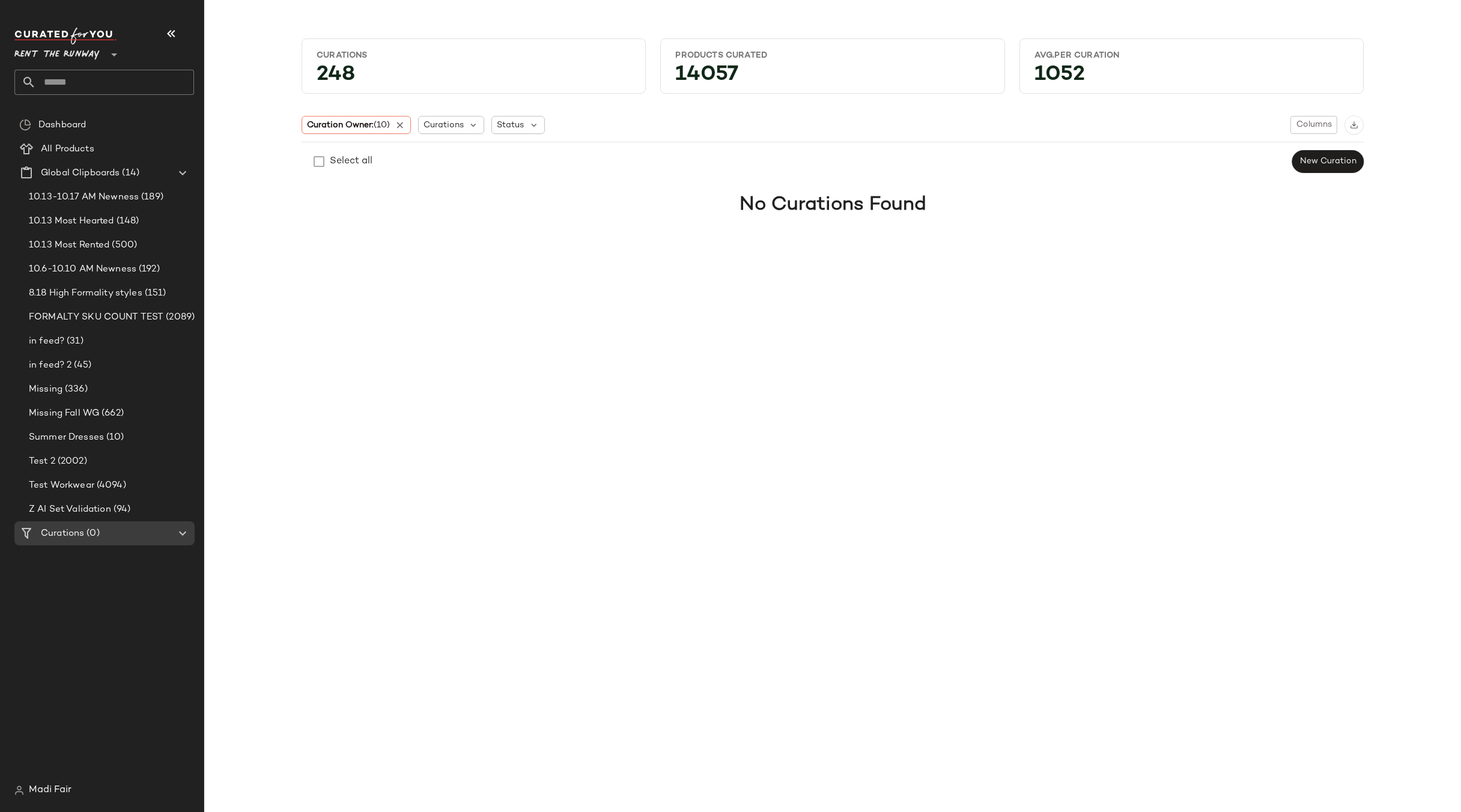
drag, startPoint x: 918, startPoint y: 410, endPoint x: 908, endPoint y: 405, distance: 11.2
click at [918, 410] on div "Curations 248 Products Curated 14057 Avg.per Curation 1052 Curation Owner: (10)…" at bounding box center [832, 415] width 1257 height 793
click at [81, 493] on div "Test Workwear (4094)" at bounding box center [112, 485] width 180 height 24
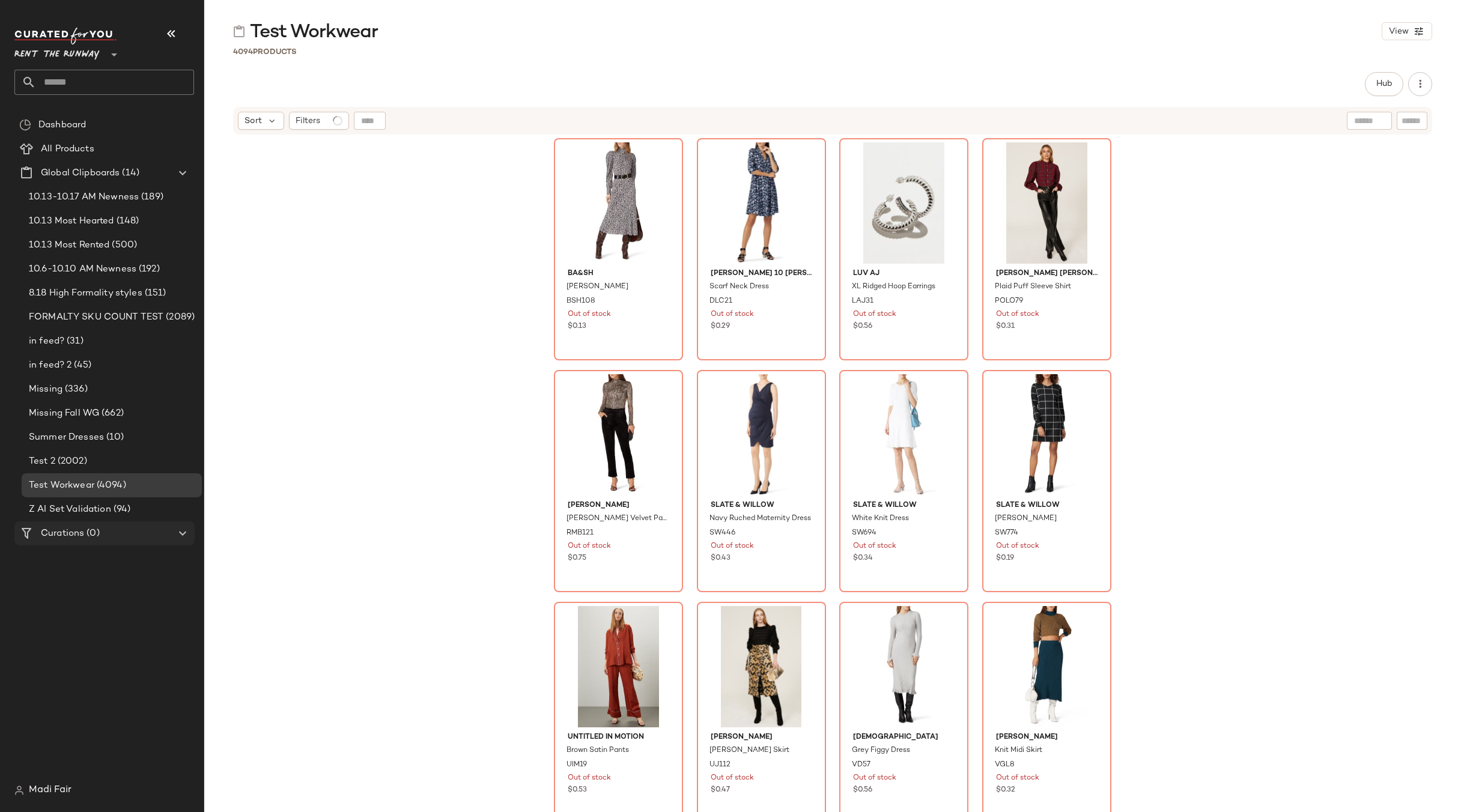
click at [85, 527] on span "(0)" at bounding box center [92, 534] width 15 height 14
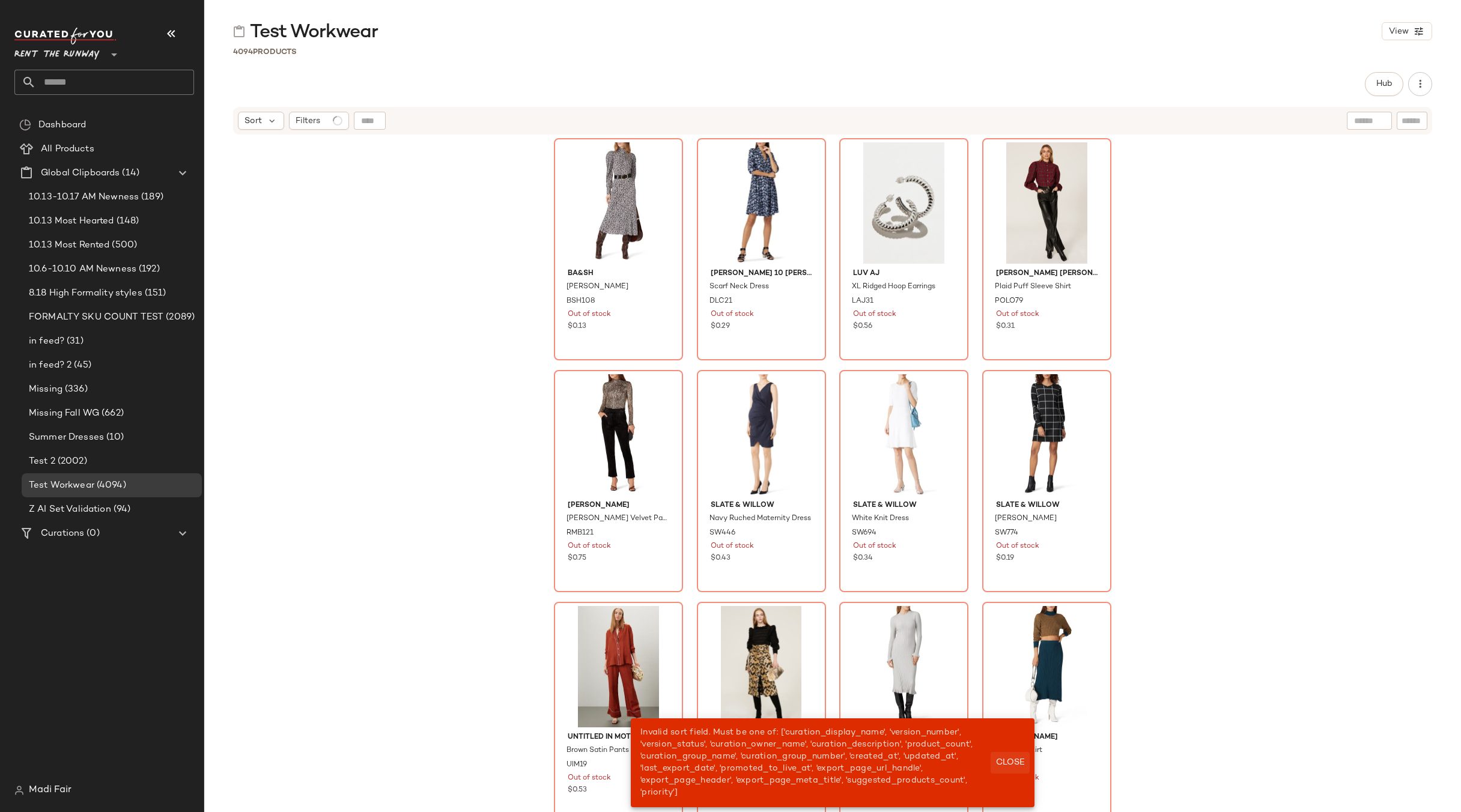
click at [1014, 760] on span "Close" at bounding box center [1010, 763] width 29 height 10
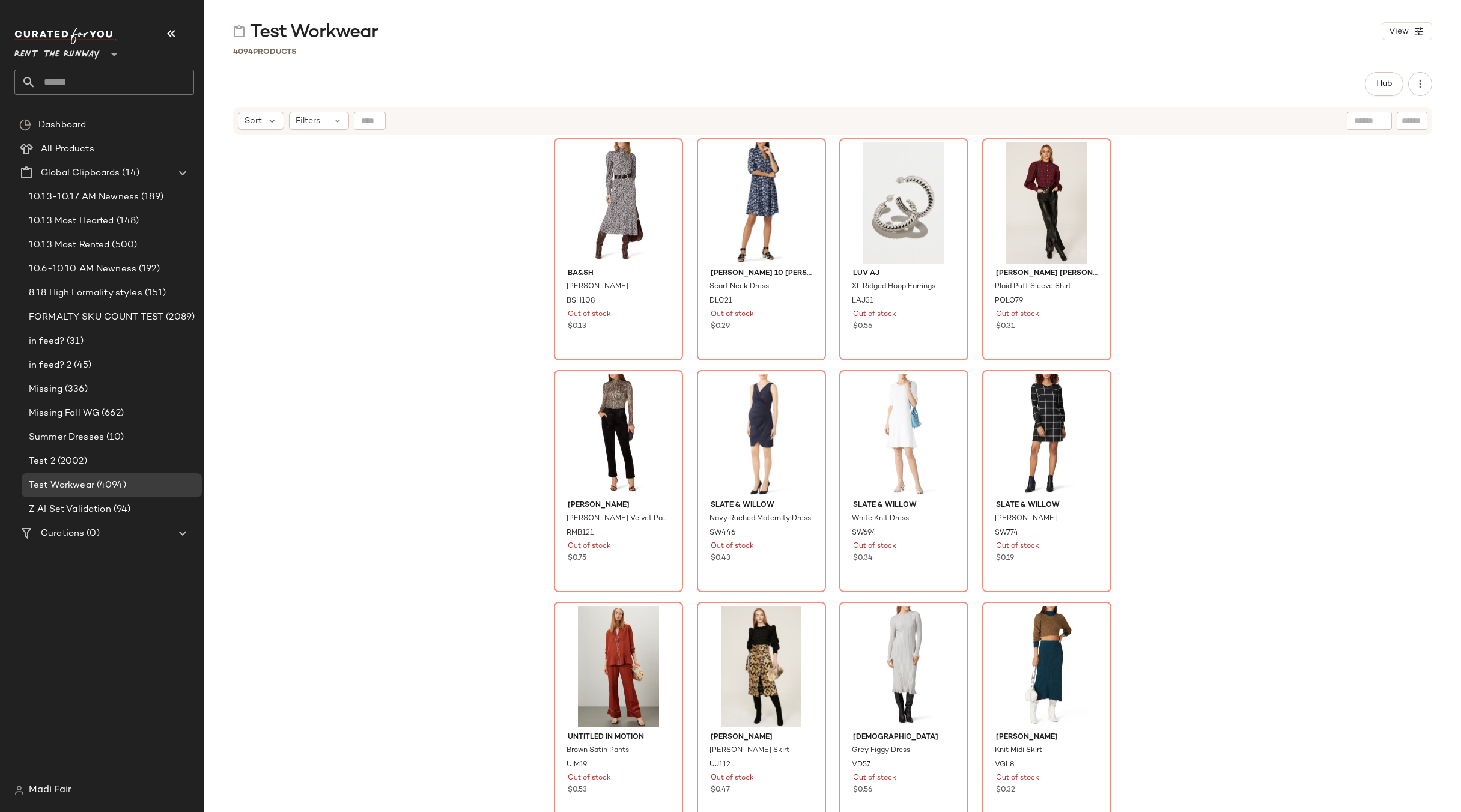
click at [57, 58] on span "Rent the Runway" at bounding box center [57, 51] width 86 height 22
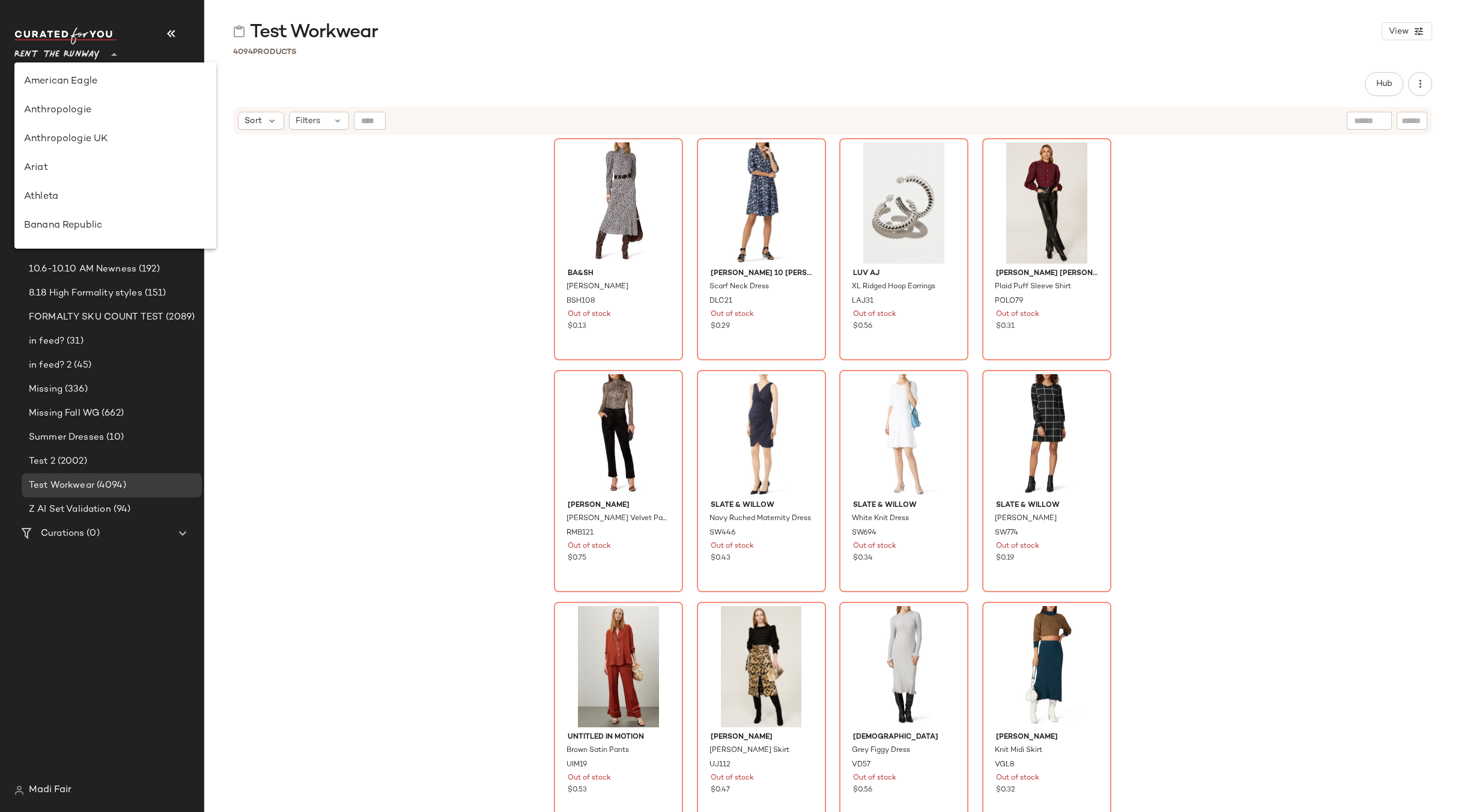
scroll to position [606, 0]
click at [81, 174] on div "Saks OFF 5TH" at bounding box center [115, 168] width 183 height 14
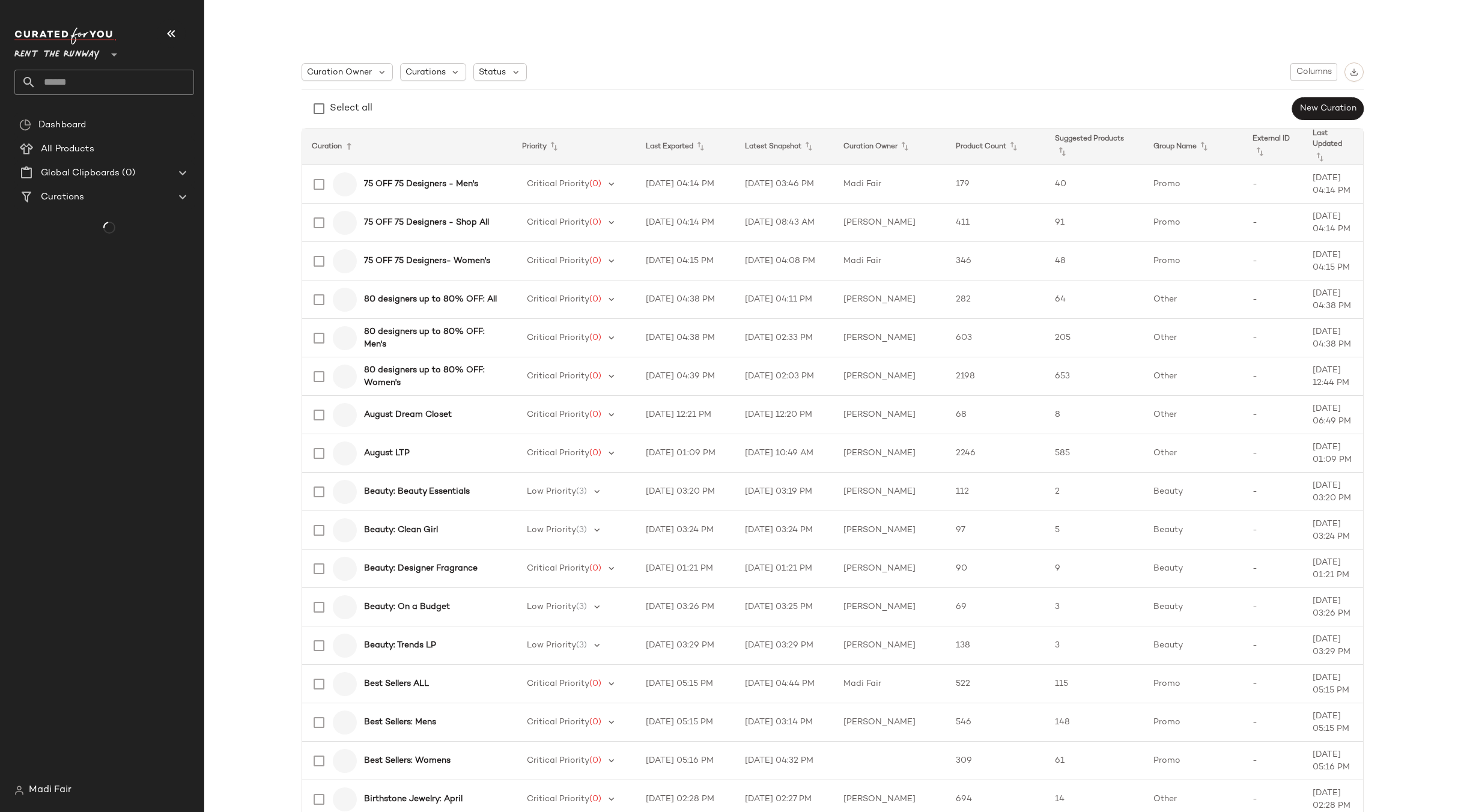
type input "**"
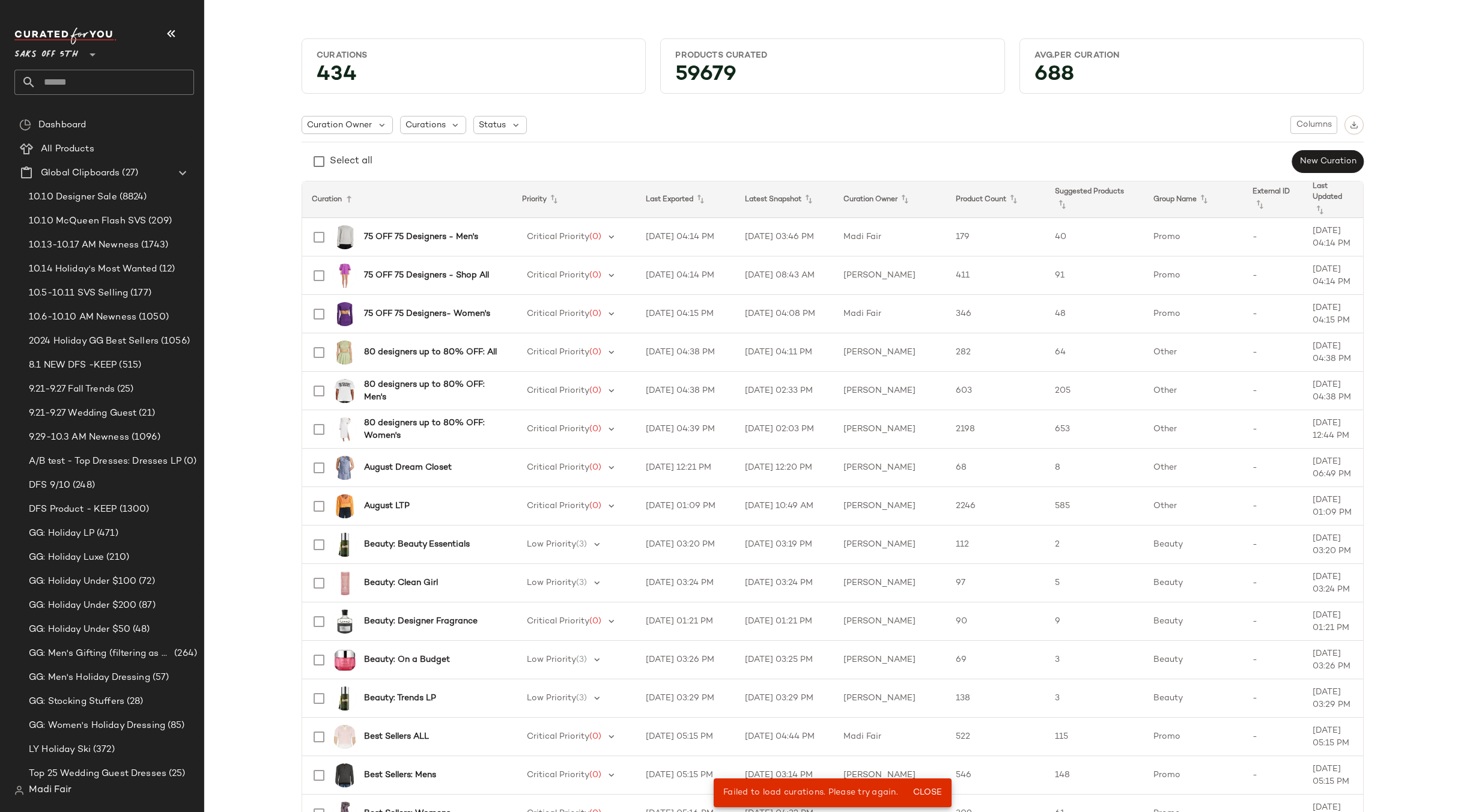
drag, startPoint x: 272, startPoint y: 83, endPoint x: 252, endPoint y: 86, distance: 20.2
click at [105, 85] on input "text" at bounding box center [115, 82] width 158 height 25
type input "*"
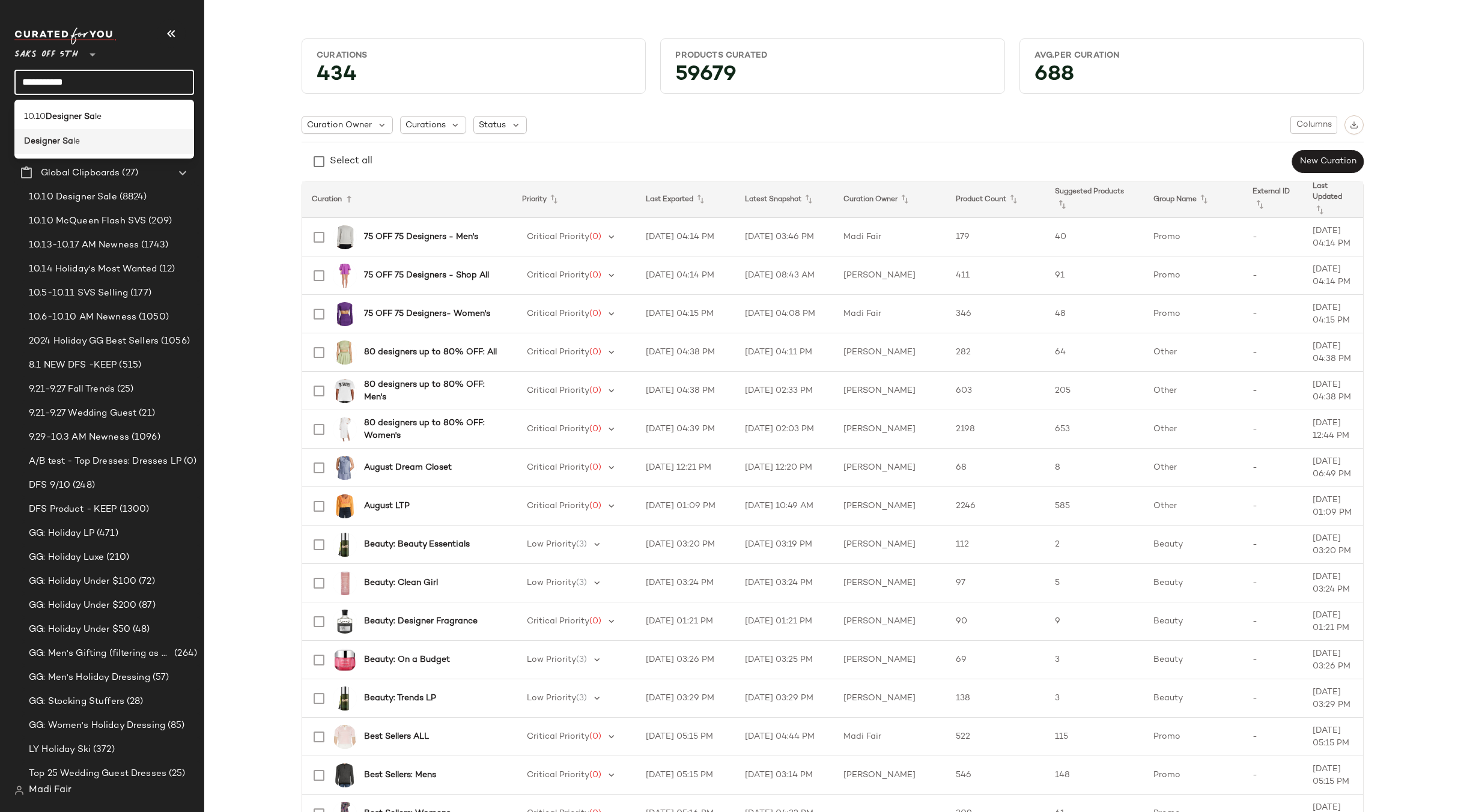
type input "**********"
click at [85, 138] on div "Designer Sa le" at bounding box center [104, 141] width 161 height 12
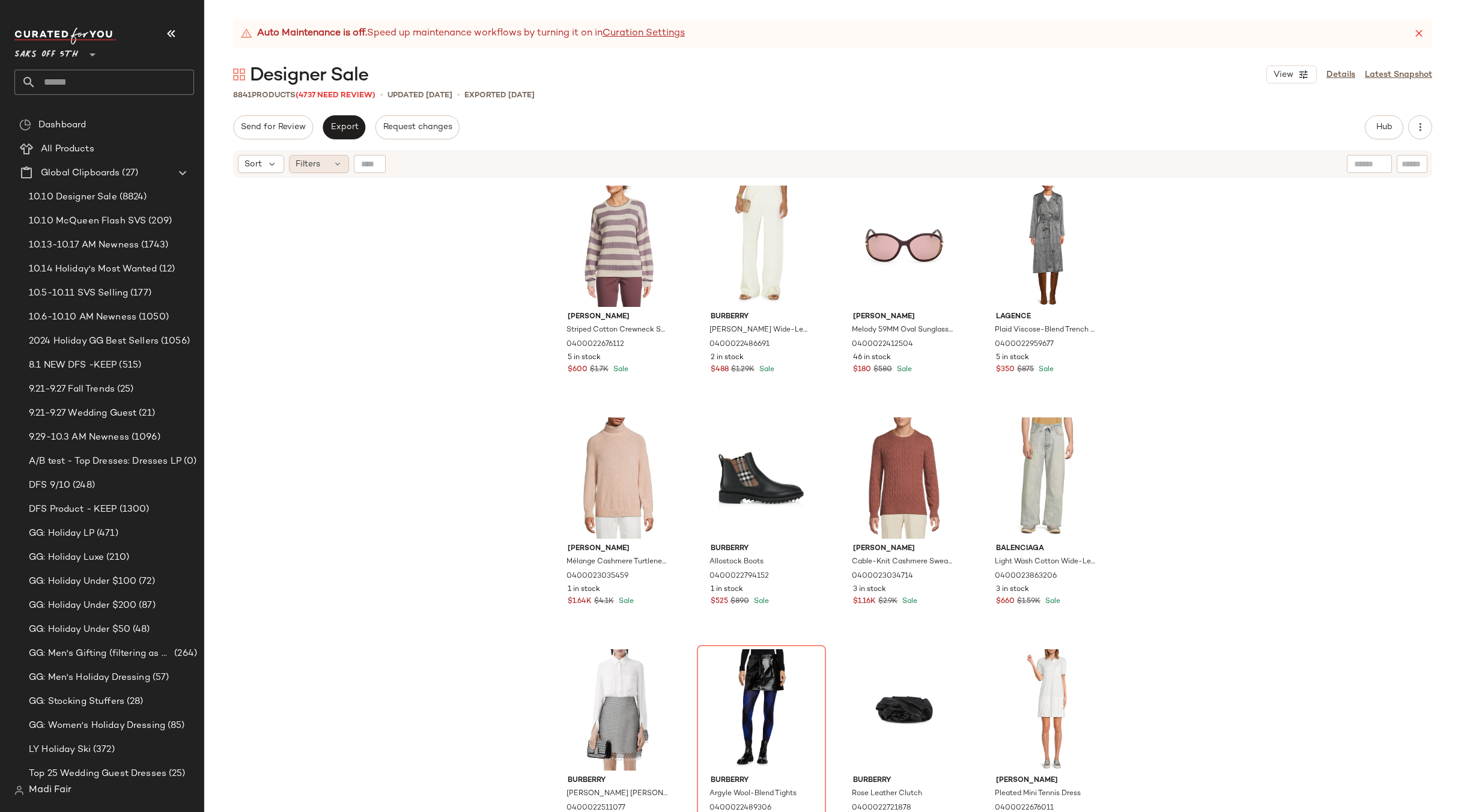
click at [322, 162] on div "Filters" at bounding box center [319, 164] width 60 height 18
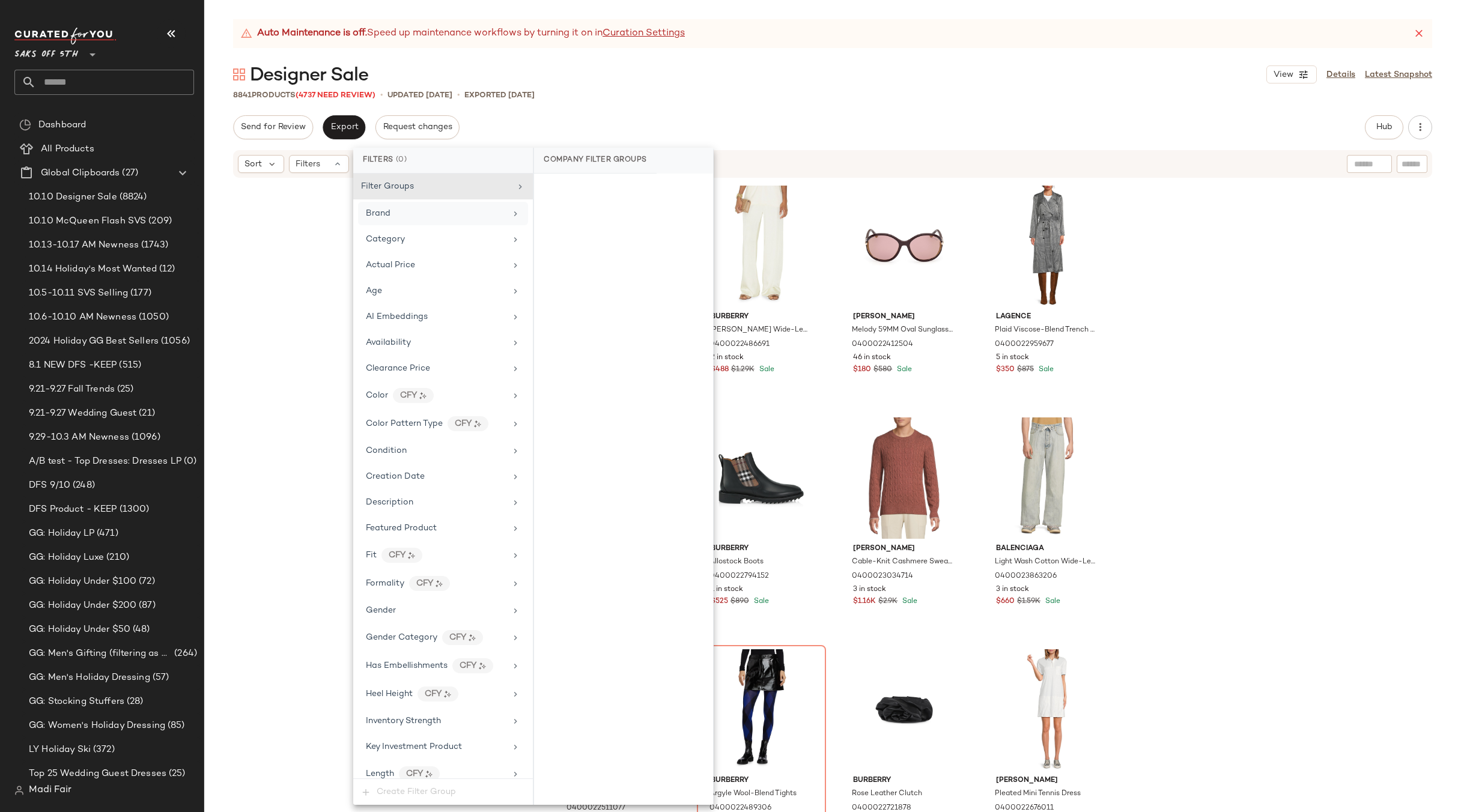
click at [388, 209] on span "Brand" at bounding box center [378, 213] width 25 height 9
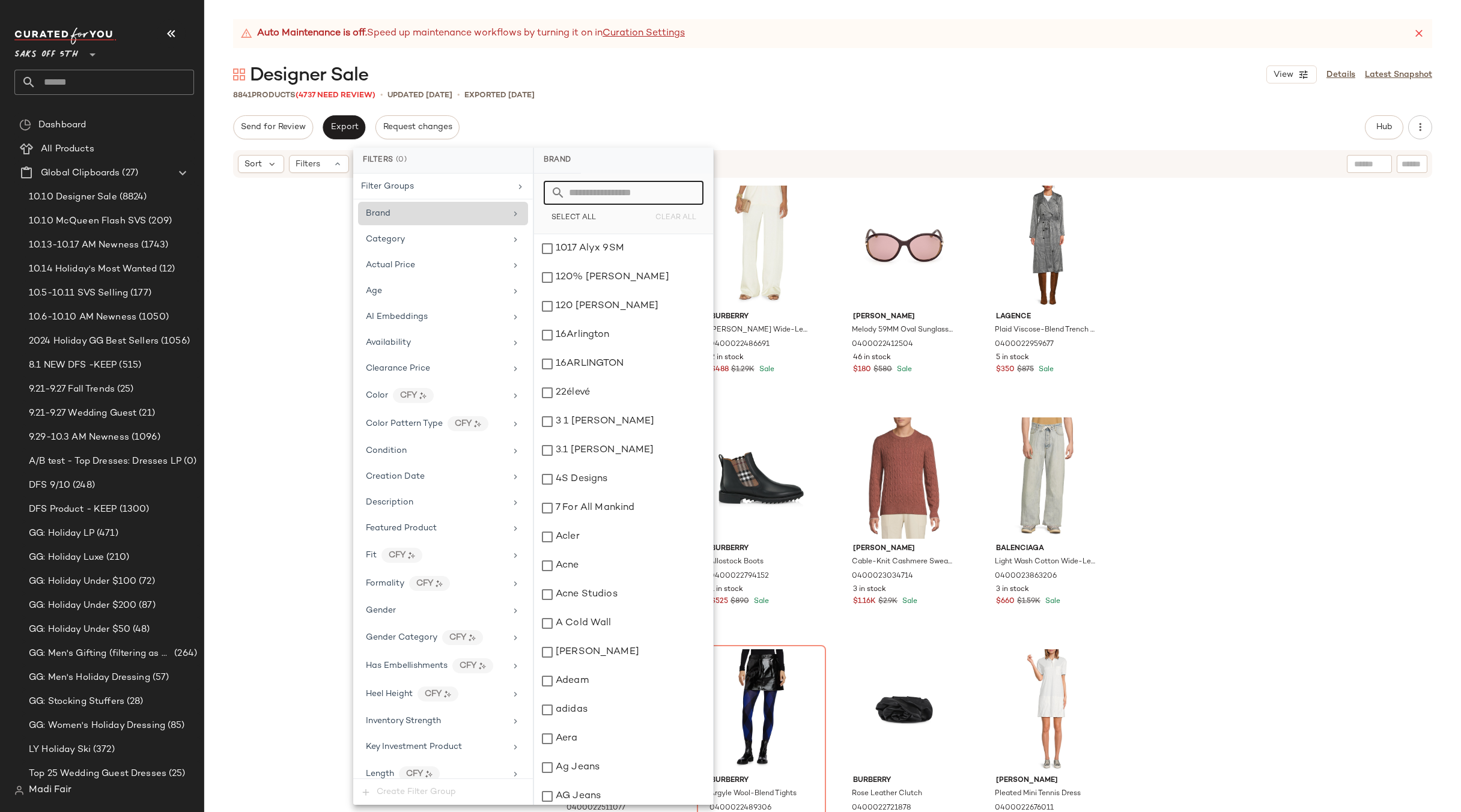
click at [591, 193] on input "text" at bounding box center [631, 193] width 131 height 24
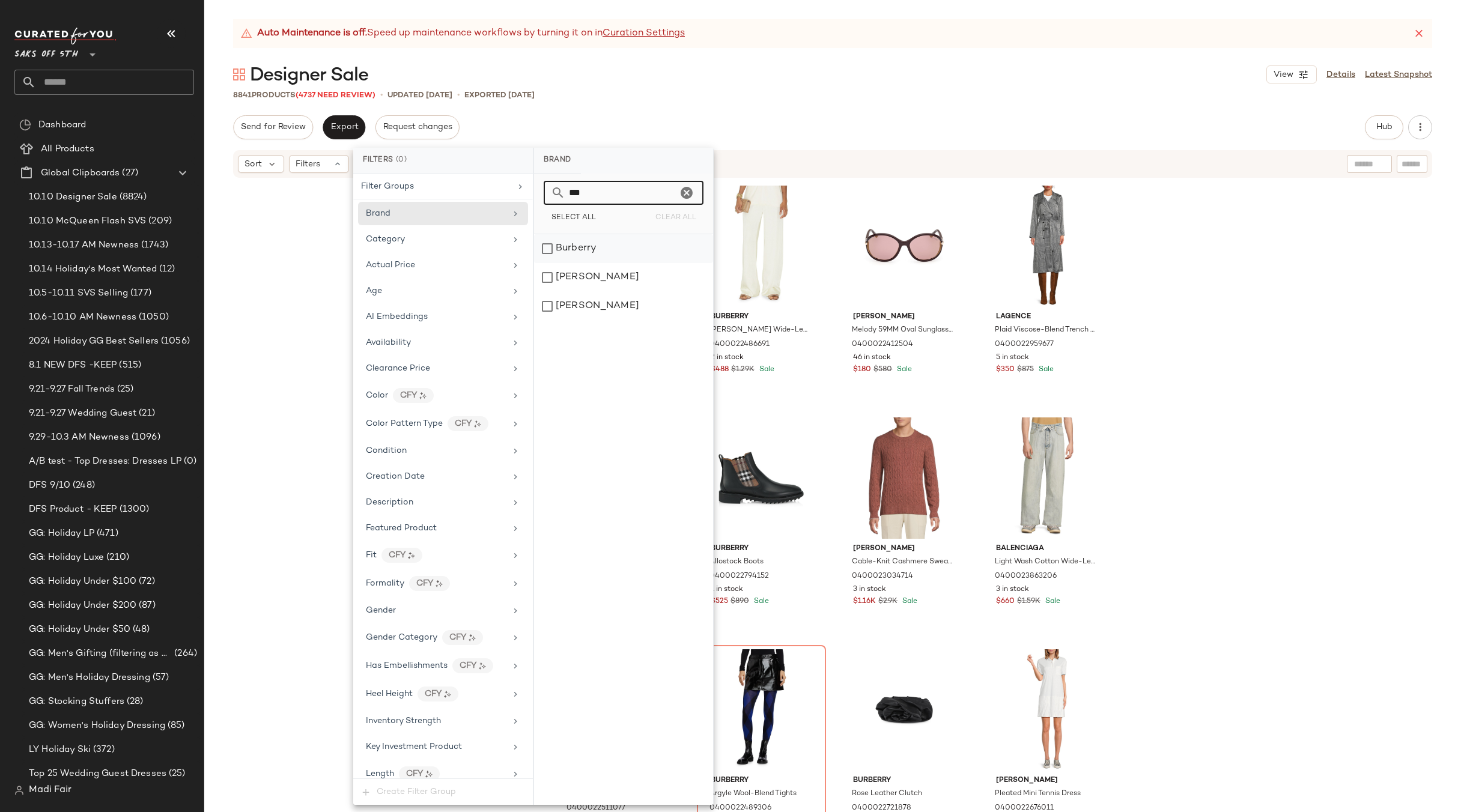
type input "***"
click at [597, 238] on div "Burberry" at bounding box center [623, 249] width 179 height 29
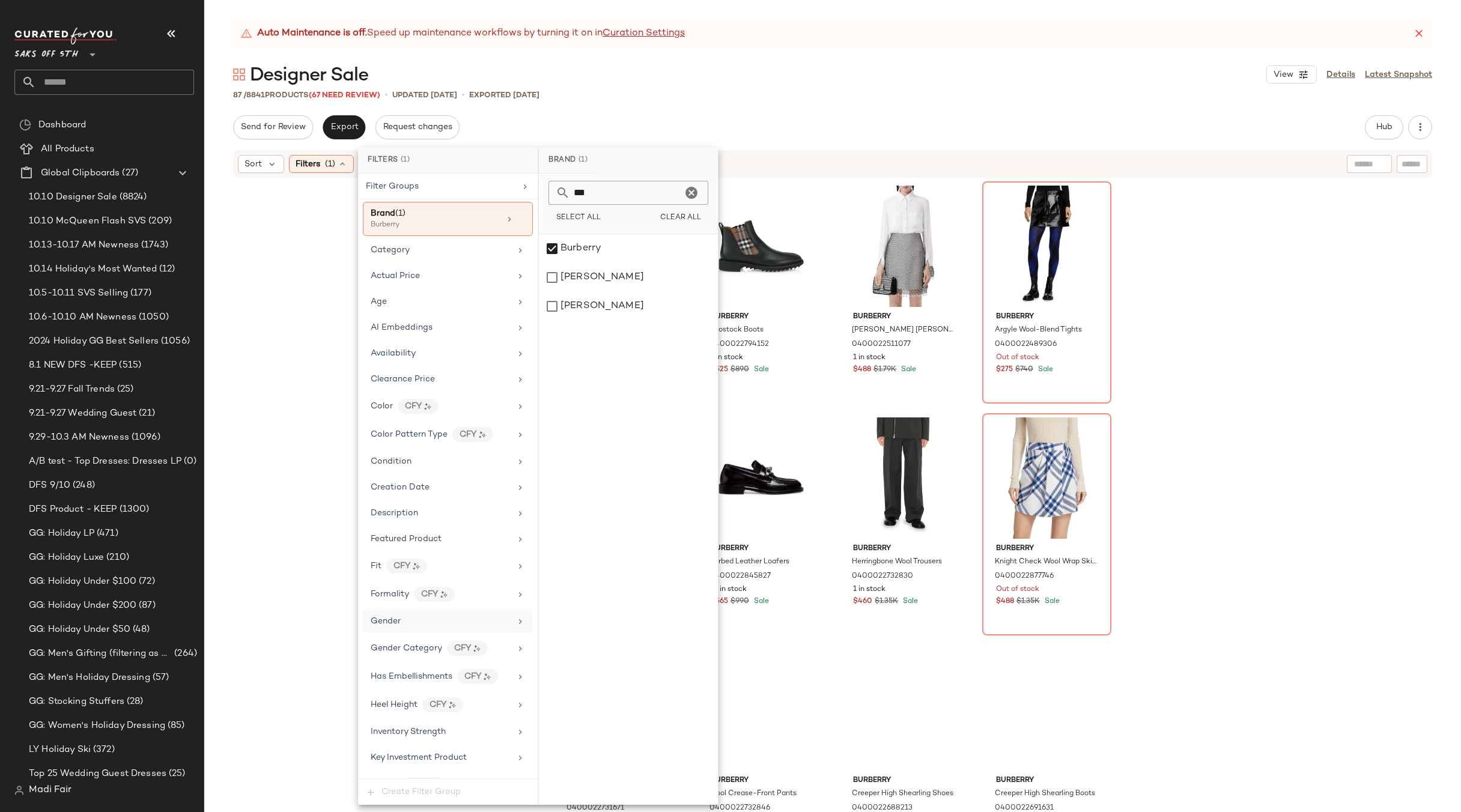
click at [409, 623] on div "Gender" at bounding box center [441, 621] width 140 height 12
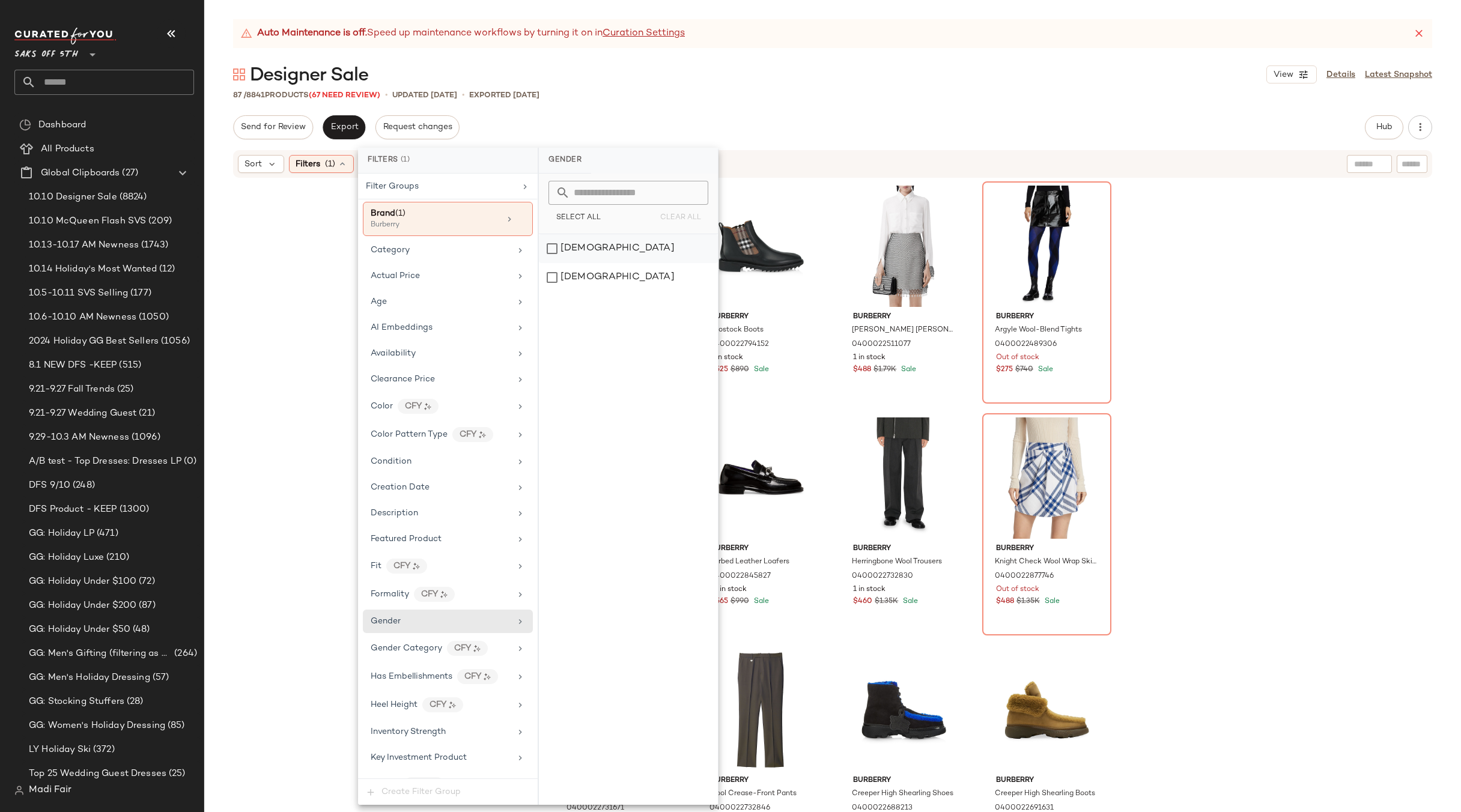
click at [588, 254] on div "[DEMOGRAPHIC_DATA]" at bounding box center [628, 249] width 179 height 29
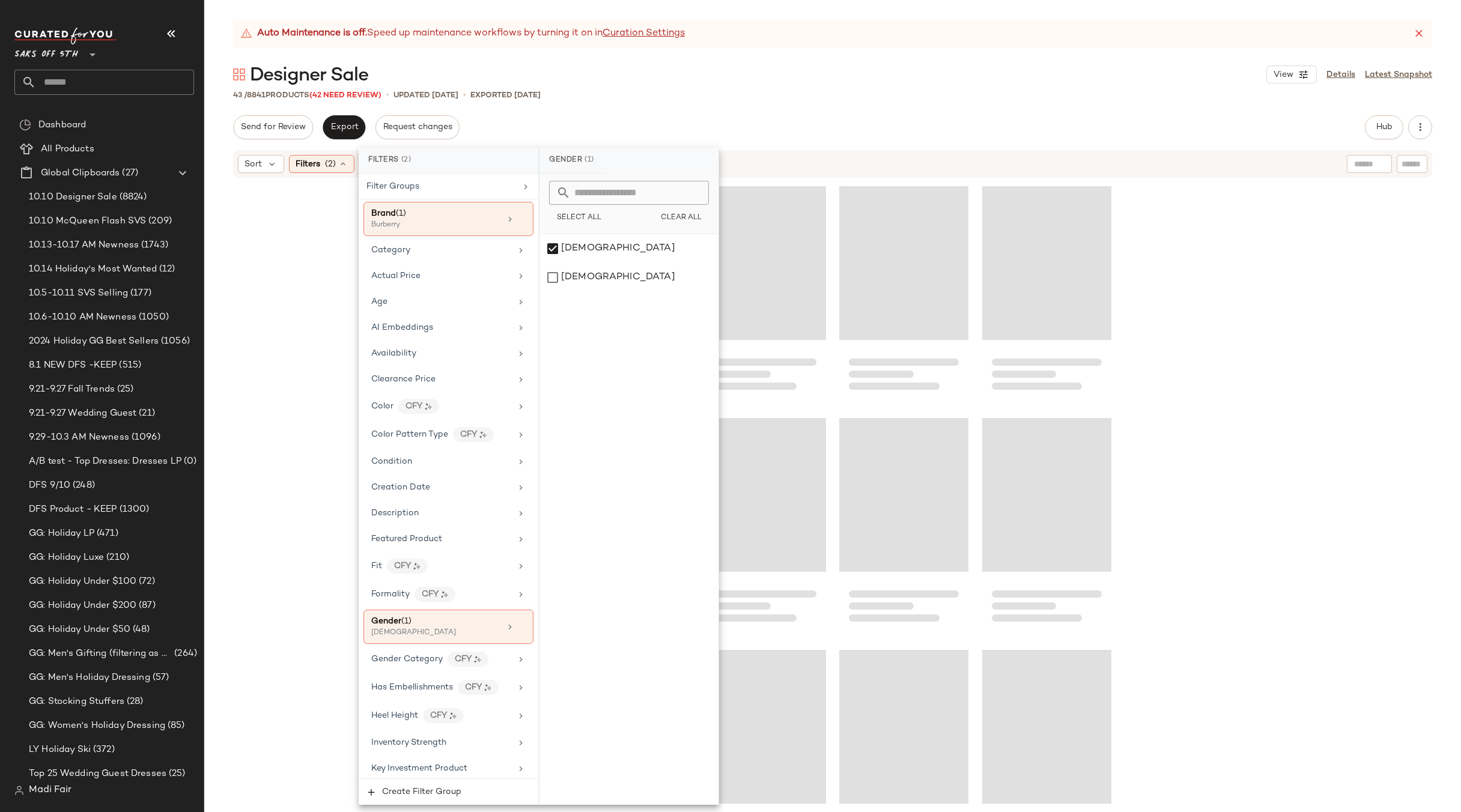
click at [1223, 278] on div at bounding box center [832, 511] width 1257 height 663
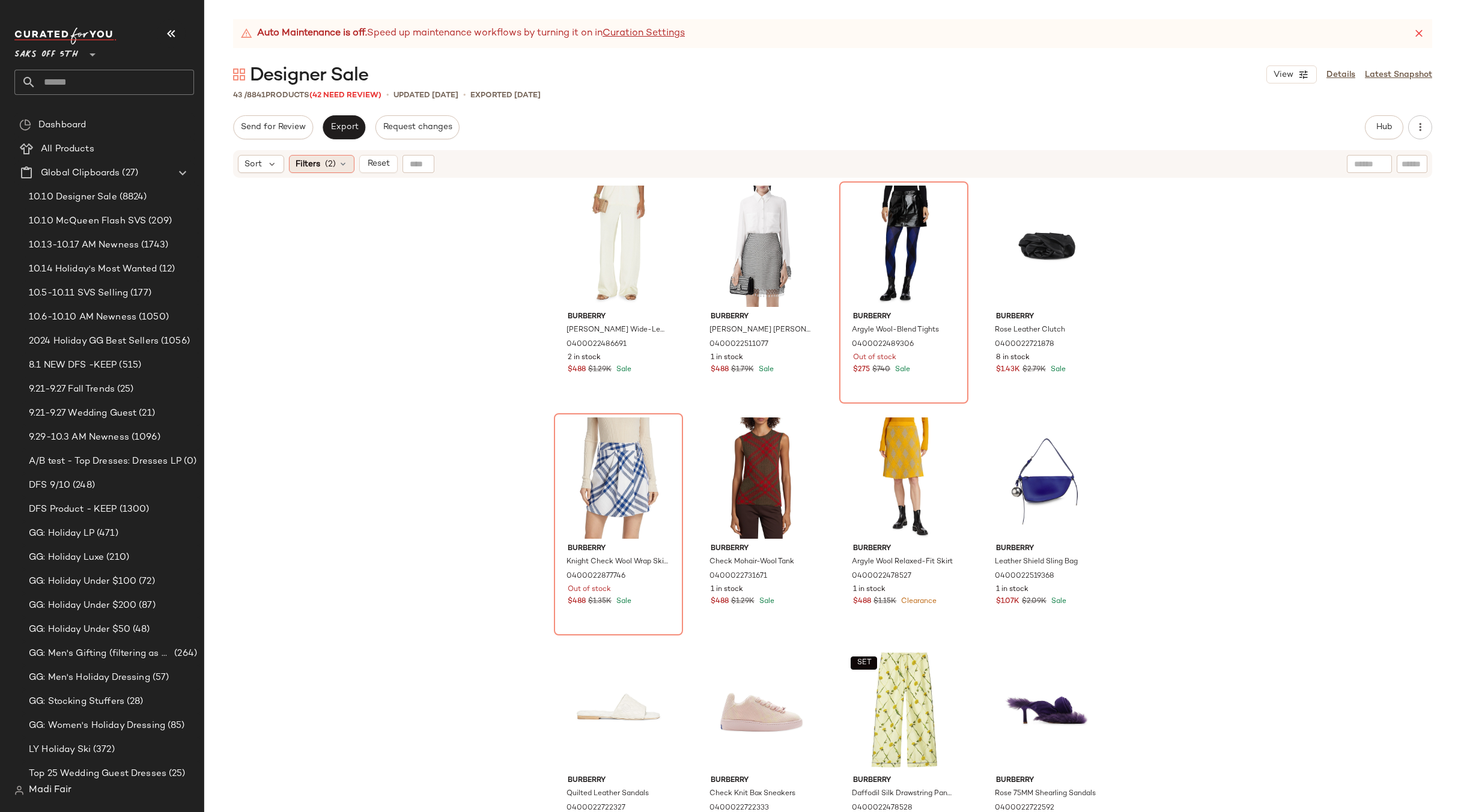
click at [332, 156] on div "Filters (2)" at bounding box center [322, 164] width 66 height 18
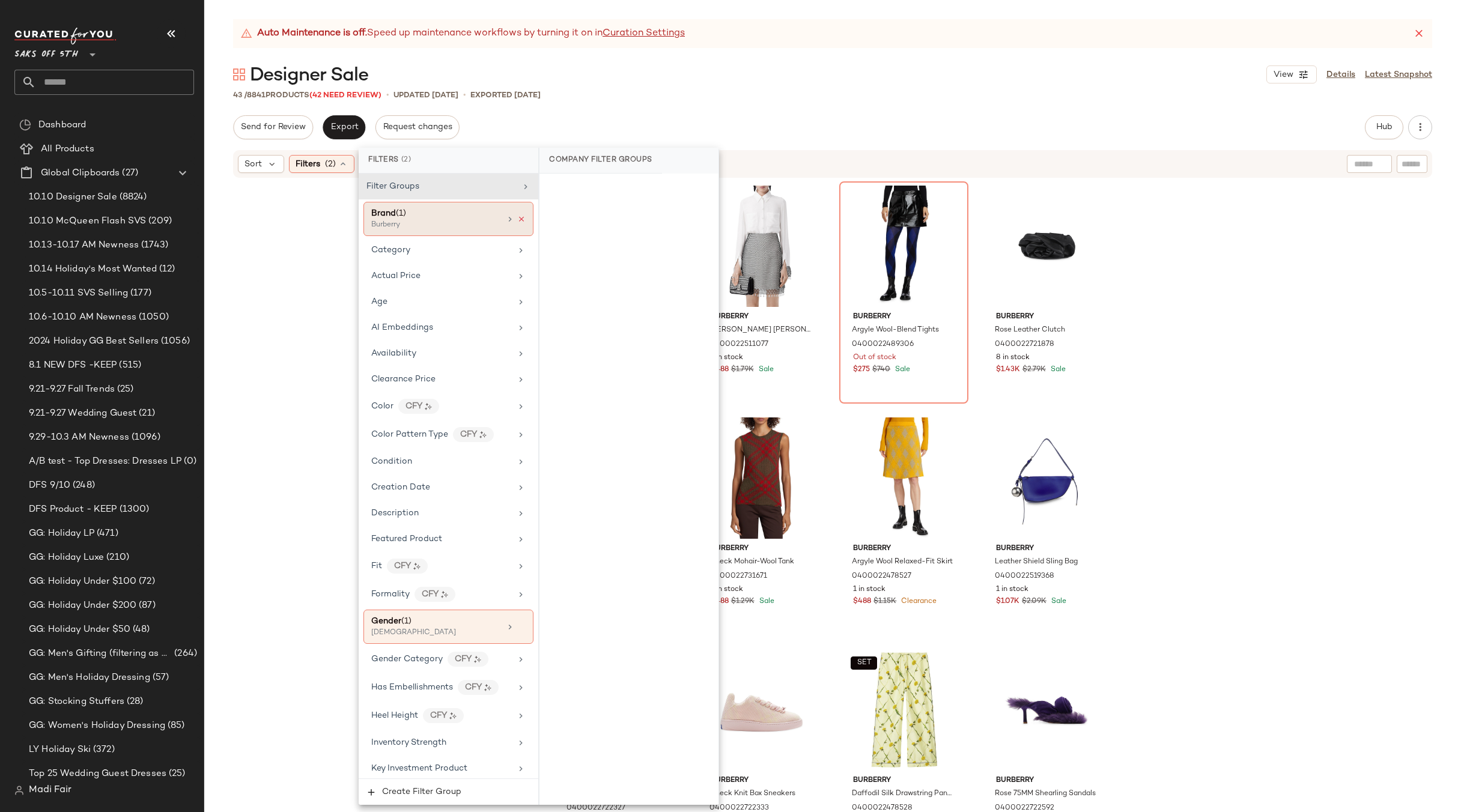
click at [517, 215] on icon at bounding box center [522, 219] width 9 height 9
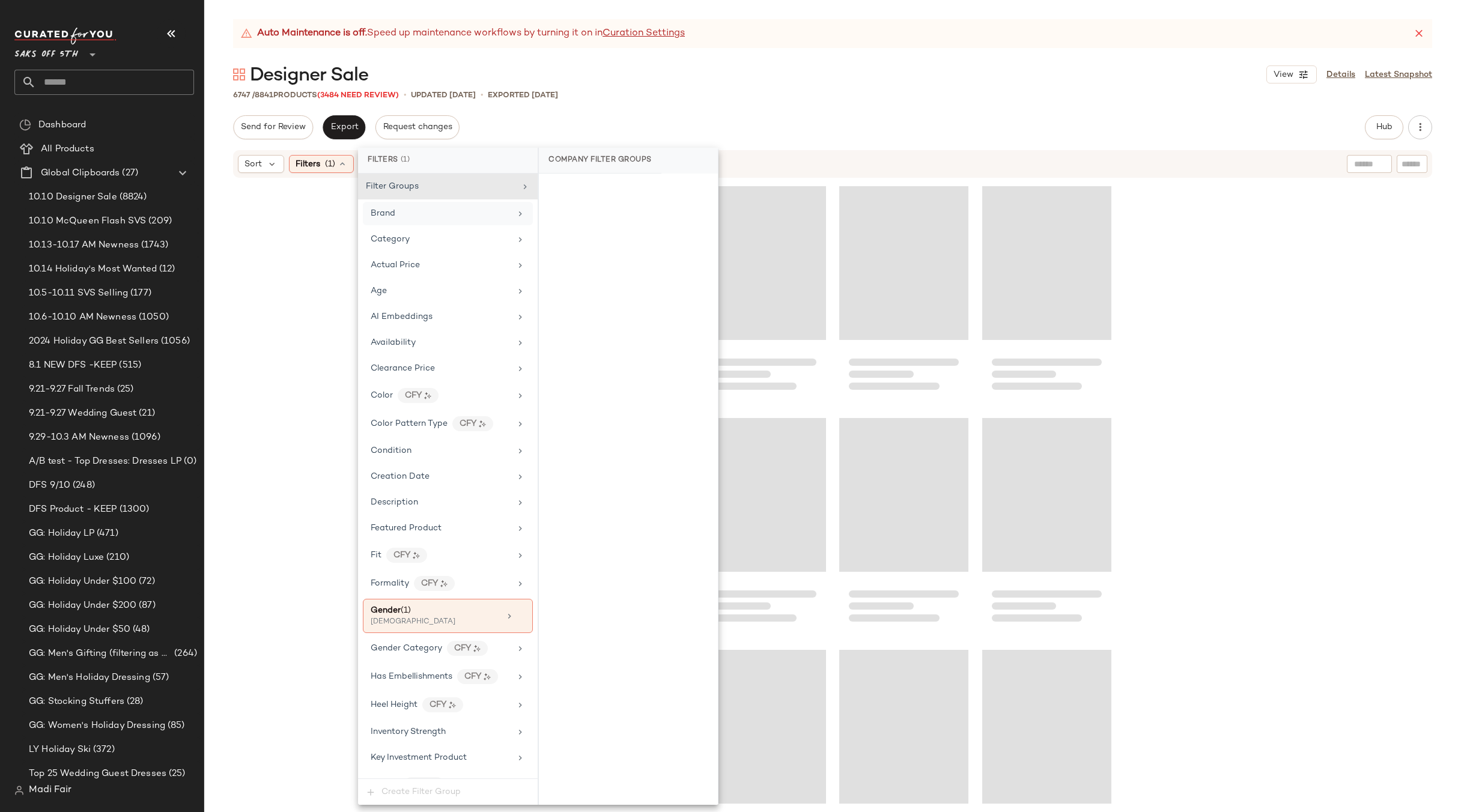
click at [497, 217] on div "Brand" at bounding box center [441, 213] width 140 height 12
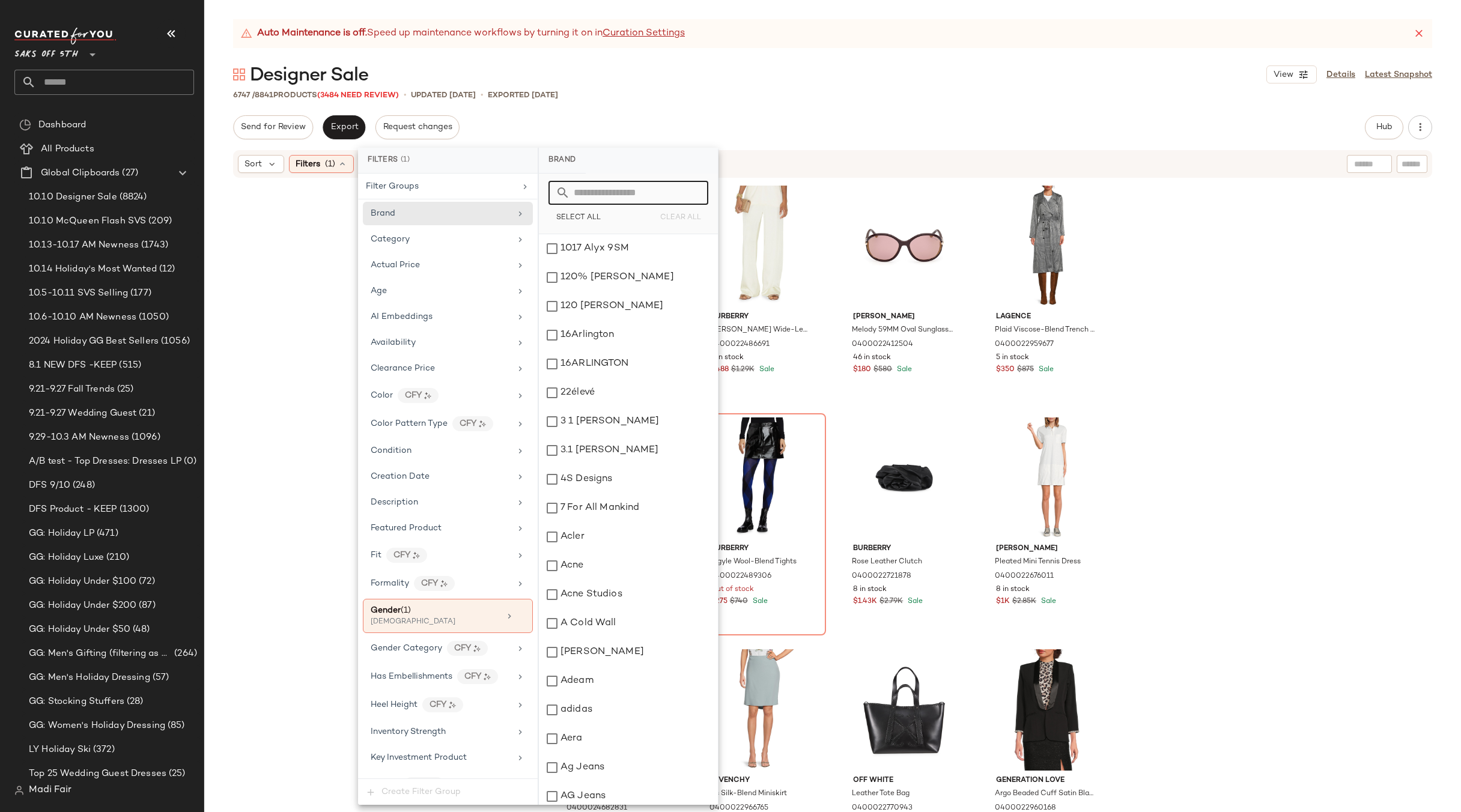
click at [587, 195] on input "text" at bounding box center [635, 193] width 131 height 24
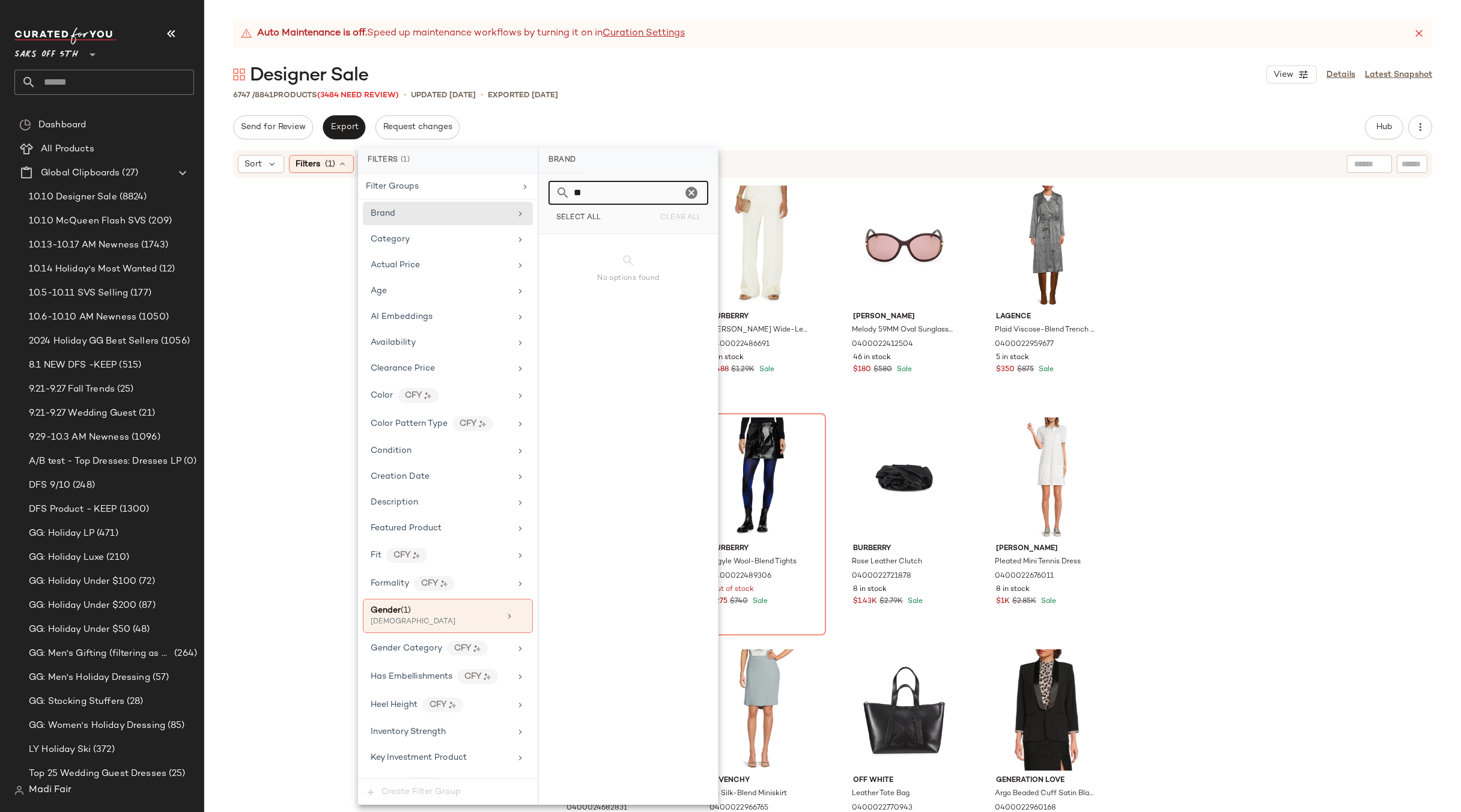
type input "*"
type input "***"
click at [625, 325] on div "[PERSON_NAME]" at bounding box center [628, 335] width 179 height 29
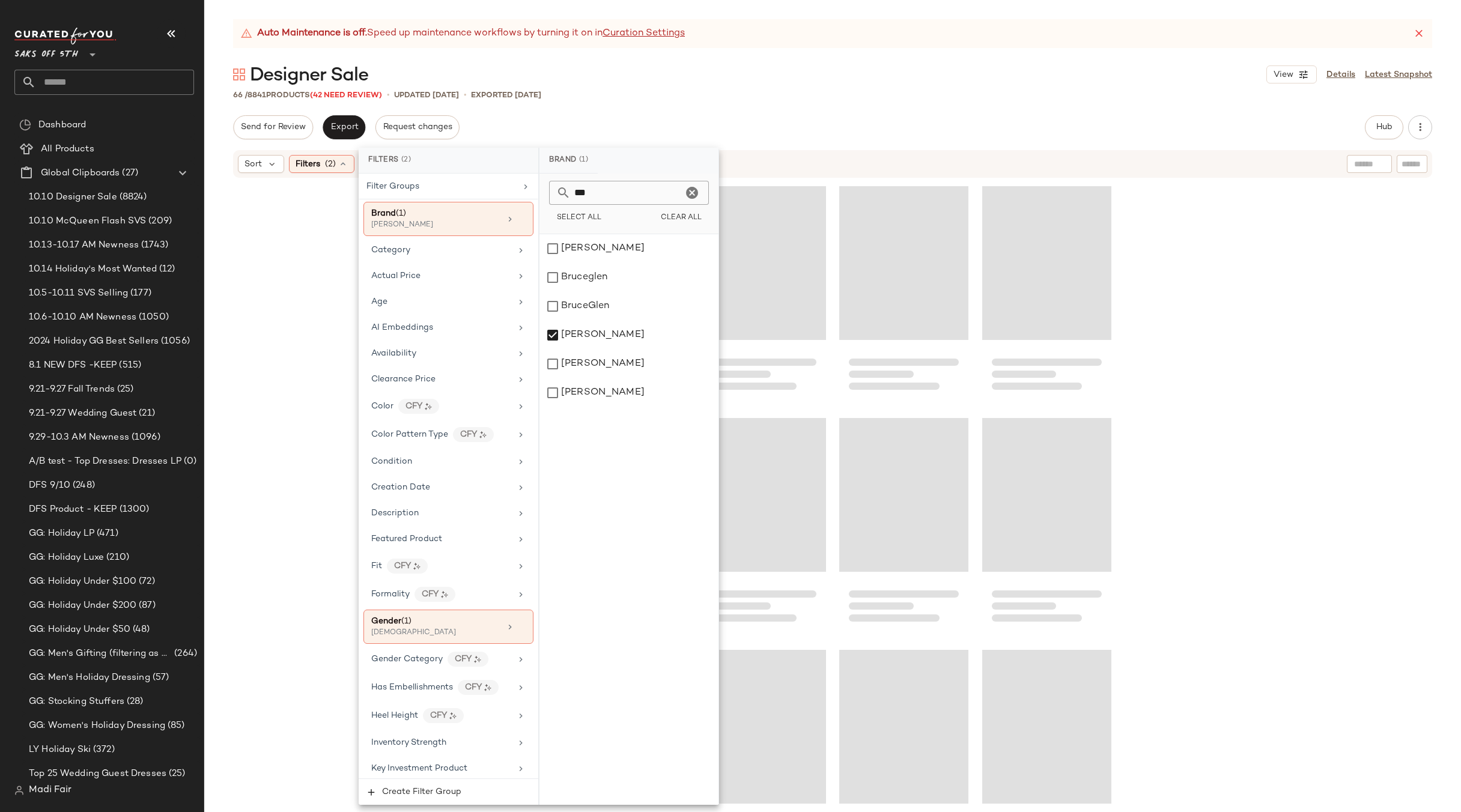
drag, startPoint x: 742, startPoint y: 113, endPoint x: 761, endPoint y: 115, distance: 19.1
click at [742, 112] on div "Auto Maintenance is off. Speed up maintenance workflows by turning it on in Cur…" at bounding box center [832, 415] width 1257 height 793
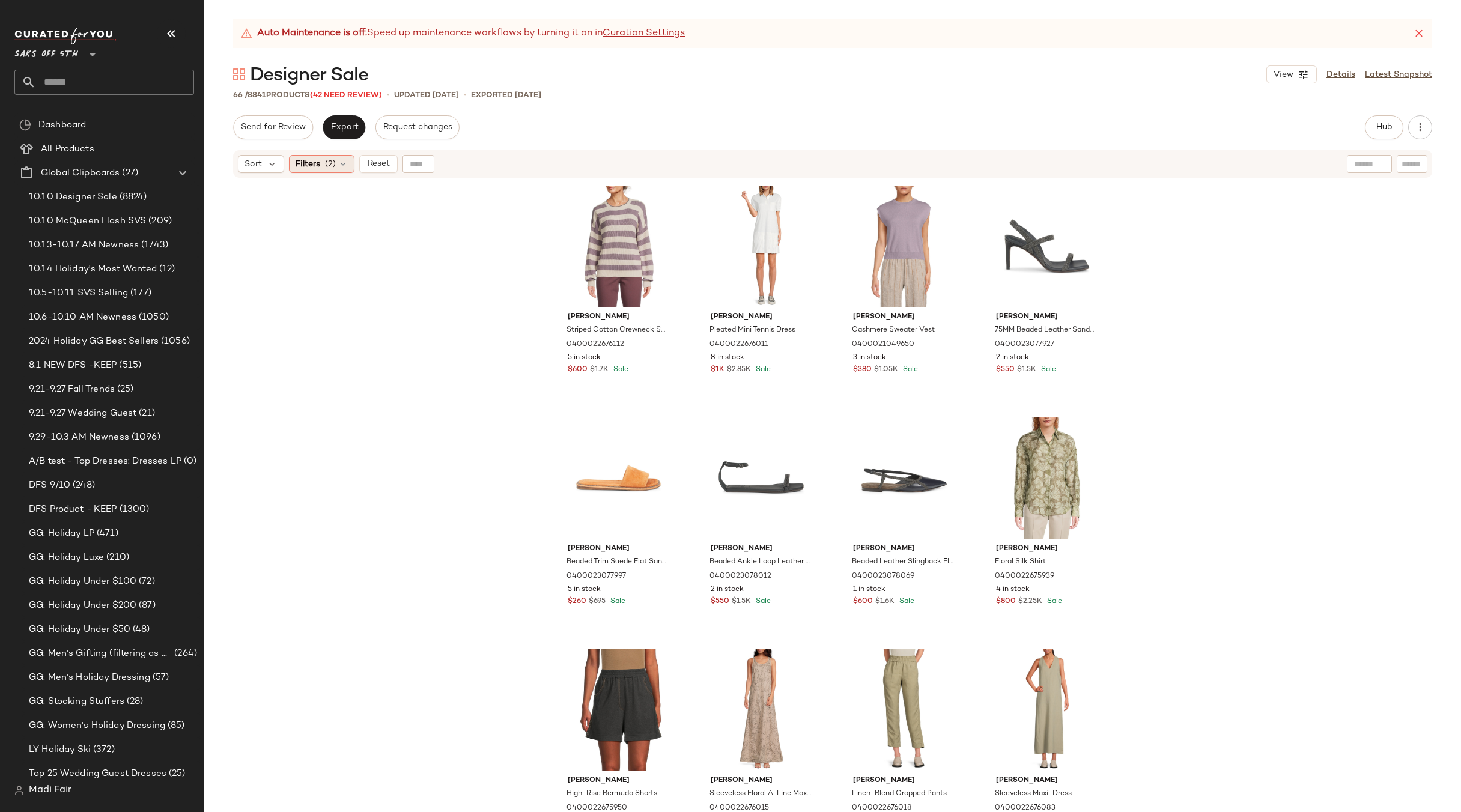
click at [327, 169] on span "(2)" at bounding box center [330, 164] width 11 height 12
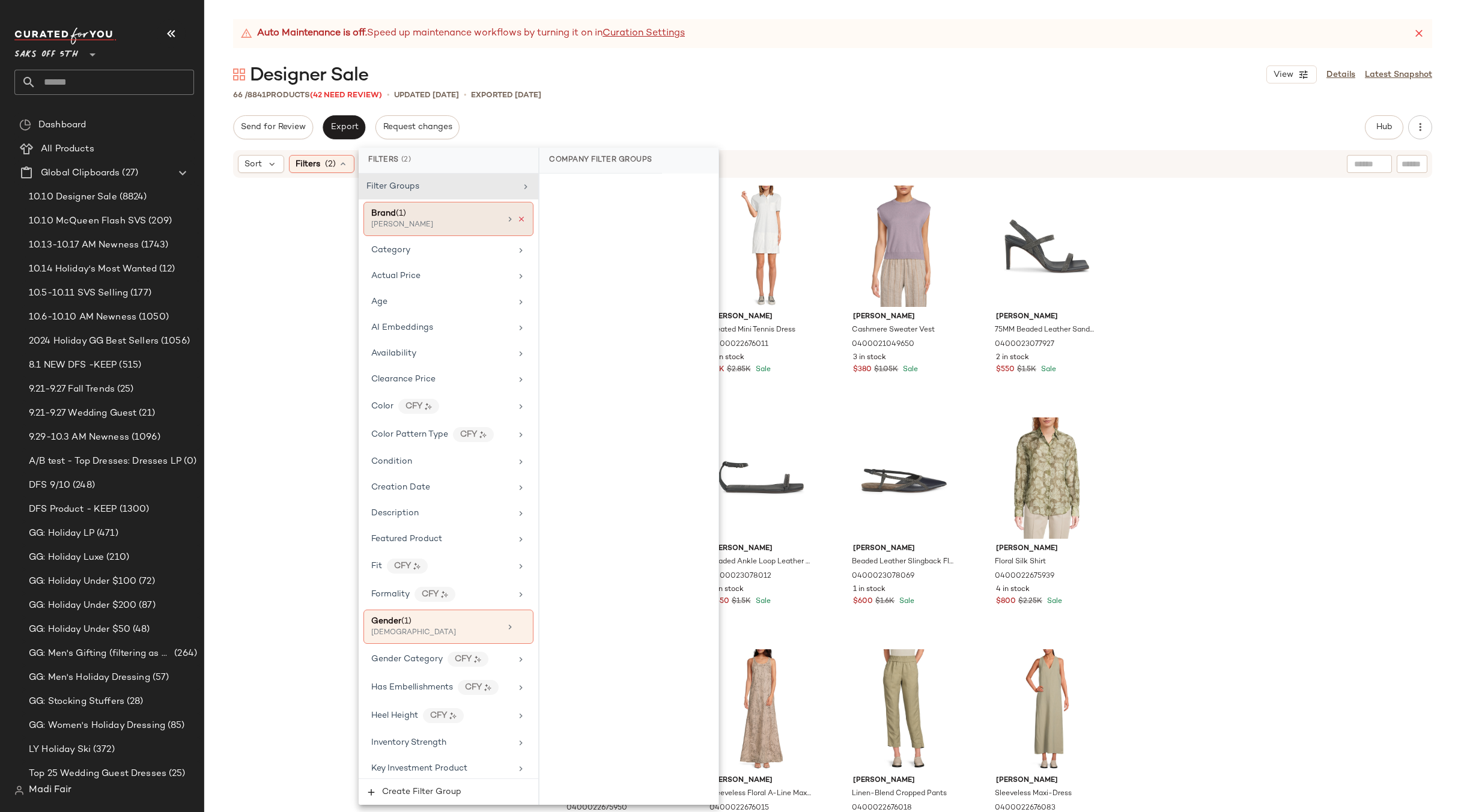
click at [519, 218] on icon at bounding box center [522, 219] width 9 height 9
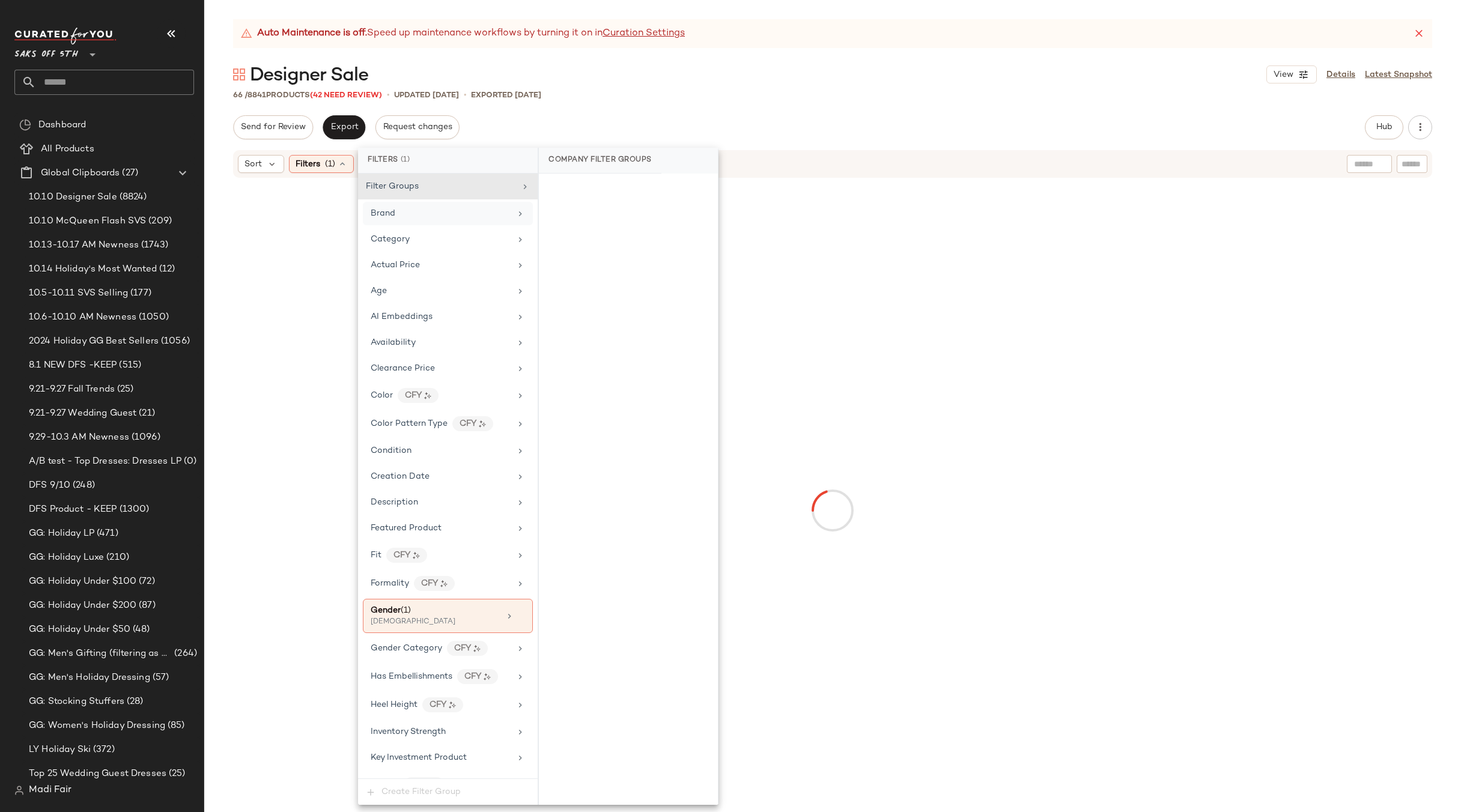
click at [500, 217] on div "Brand" at bounding box center [441, 213] width 140 height 12
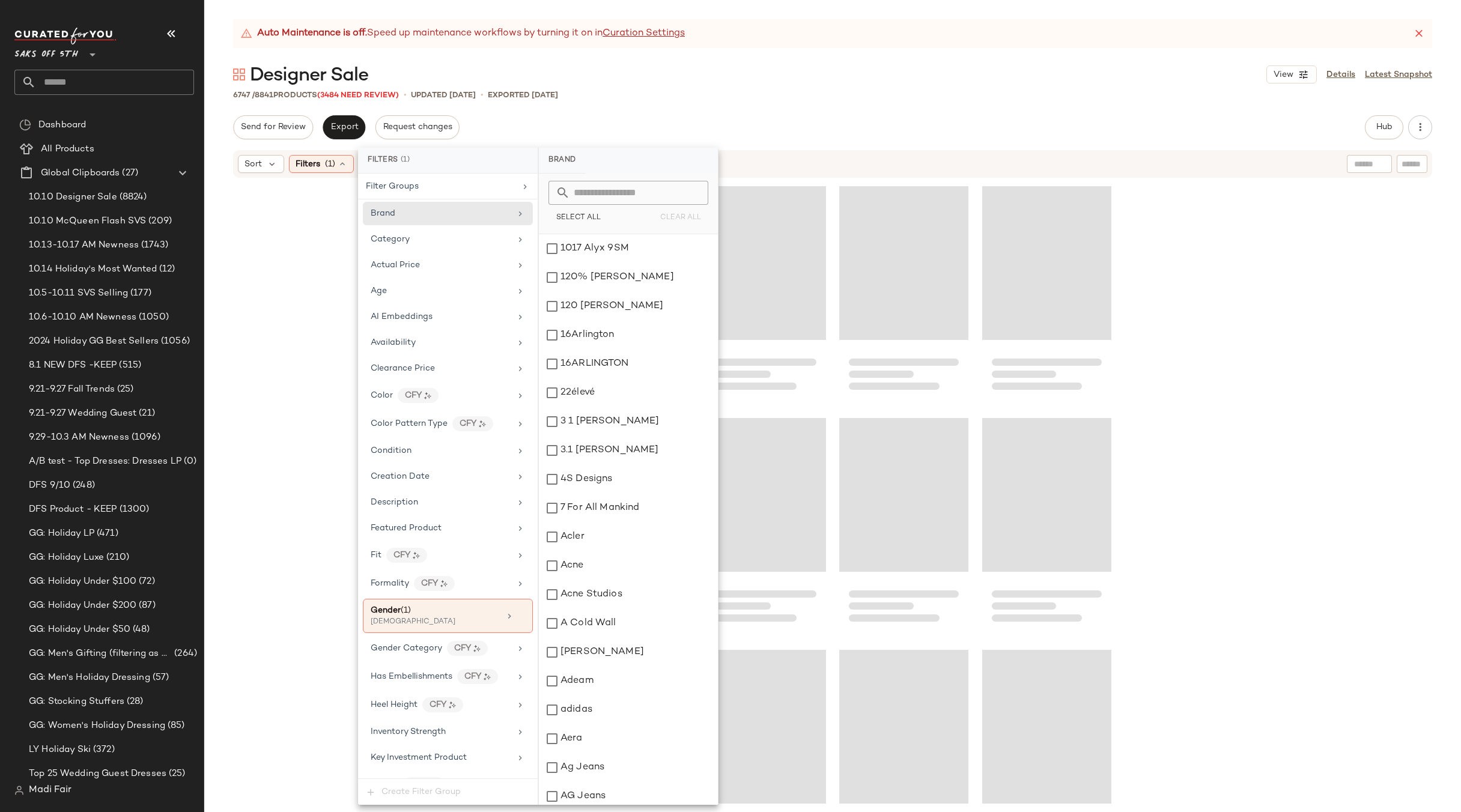
click at [583, 196] on input "text" at bounding box center [635, 193] width 131 height 24
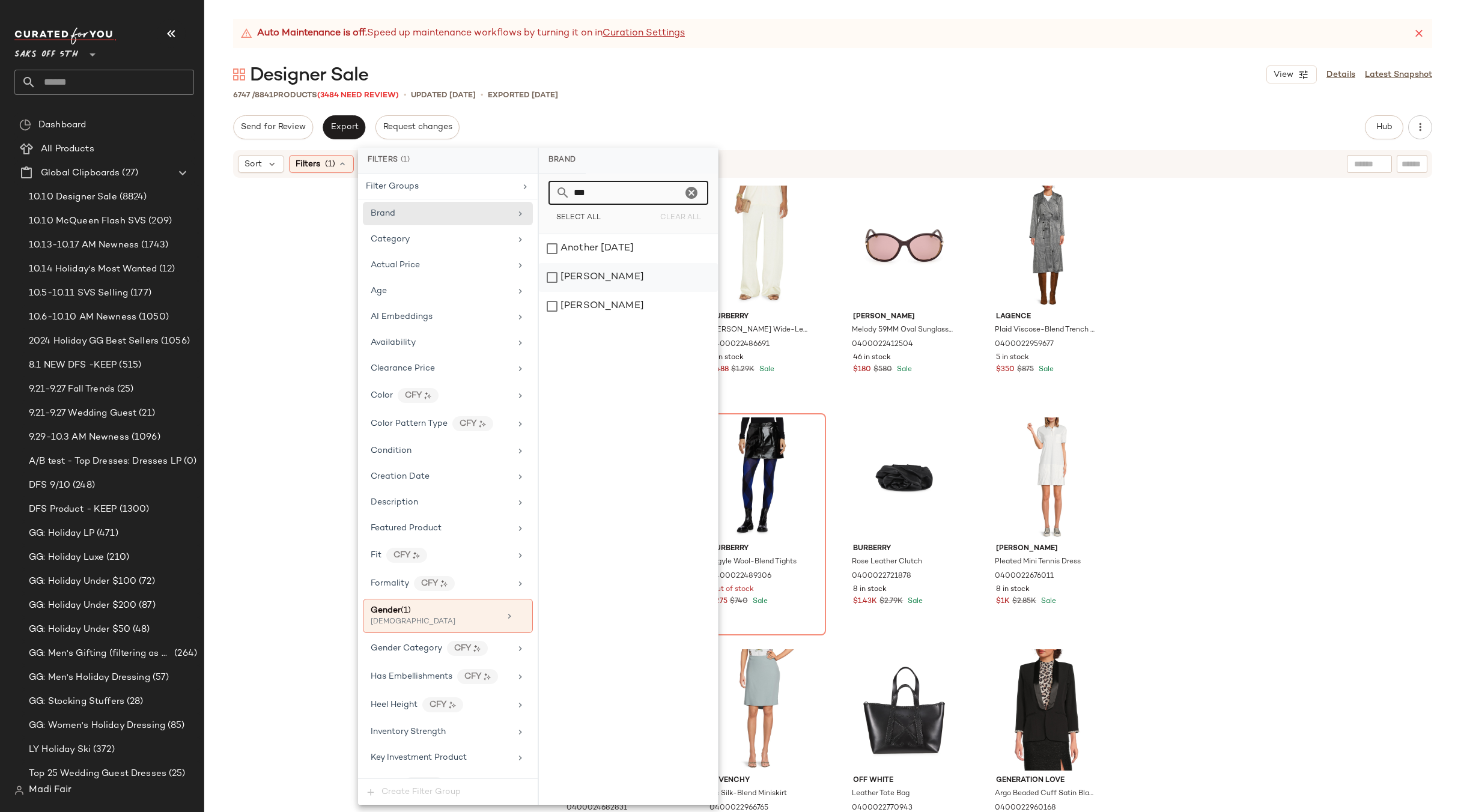
type input "***"
click at [592, 278] on div "[PERSON_NAME]" at bounding box center [628, 277] width 179 height 29
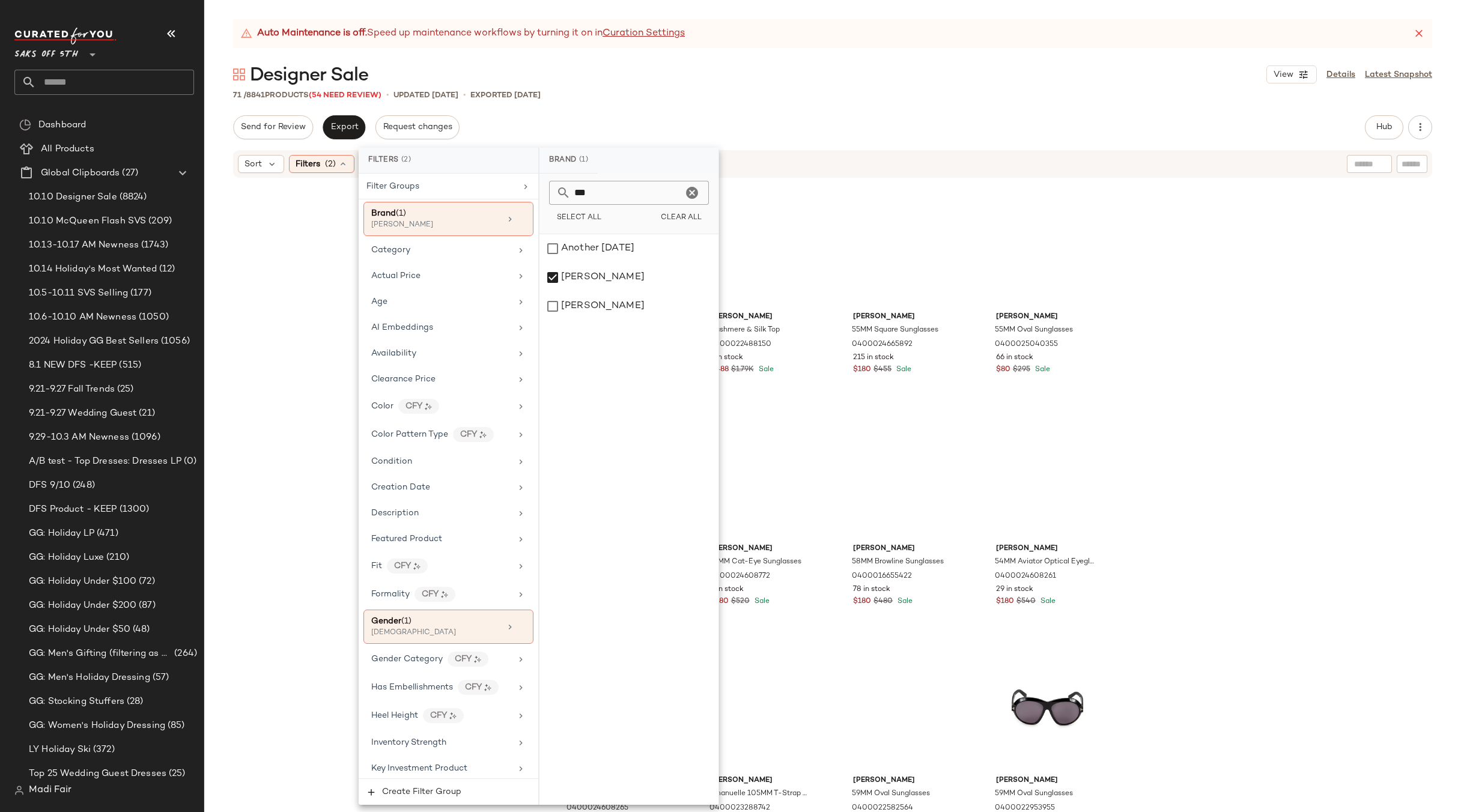
click at [675, 119] on div "Send for Review Export Request changes Hub Send for Review External Review Inte…" at bounding box center [833, 127] width 1199 height 24
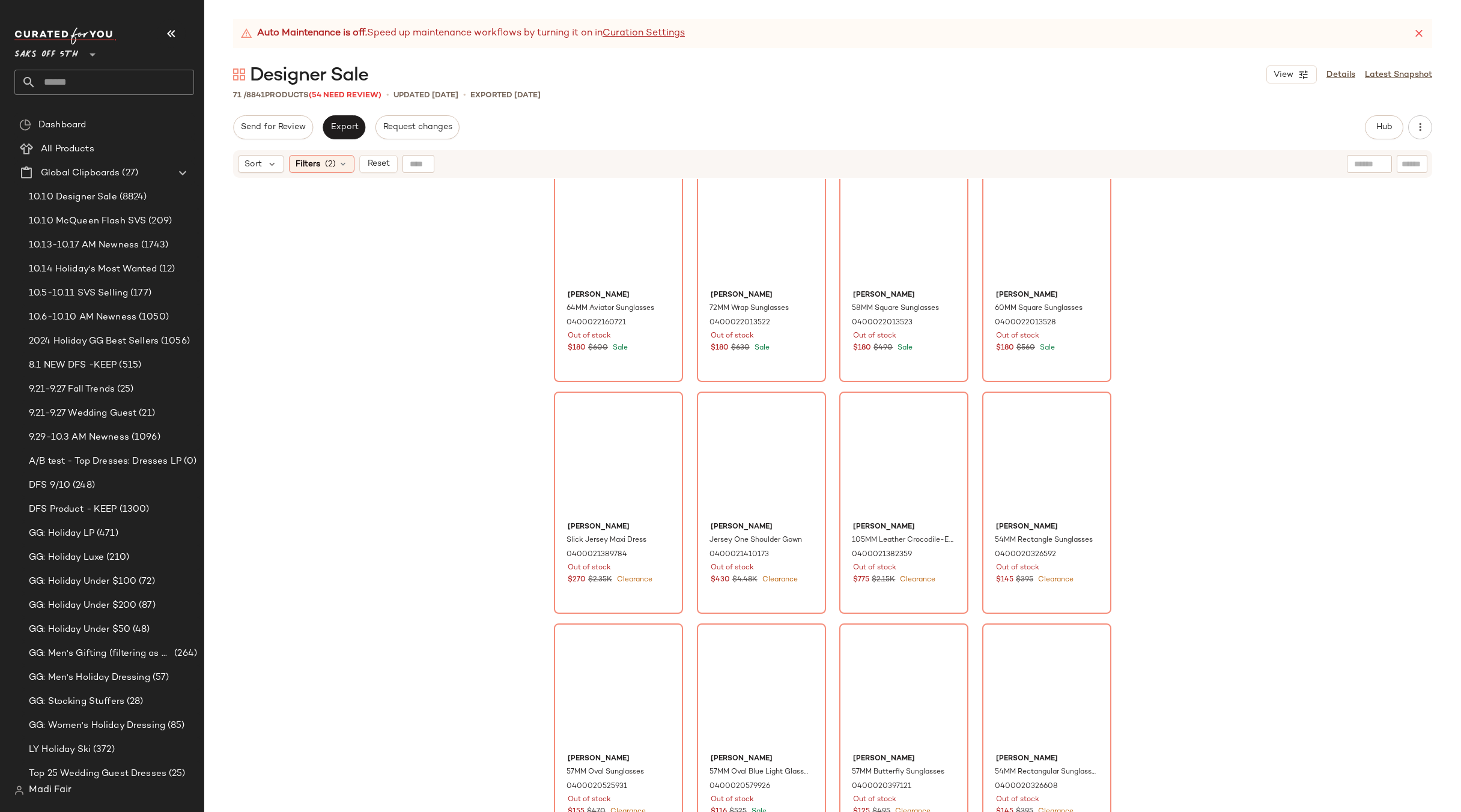
scroll to position [3512, 0]
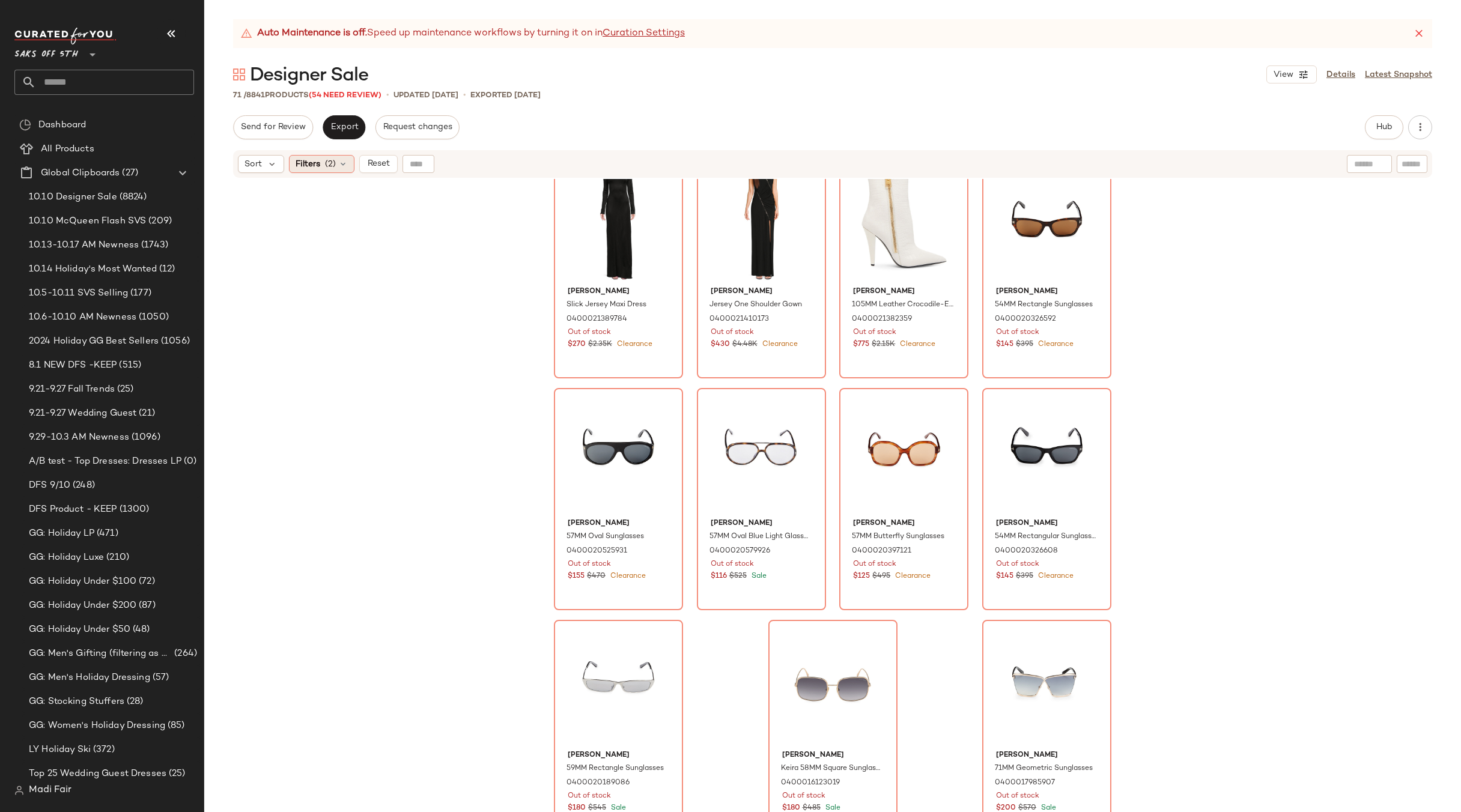
click at [322, 157] on div "Filters (2)" at bounding box center [322, 164] width 66 height 18
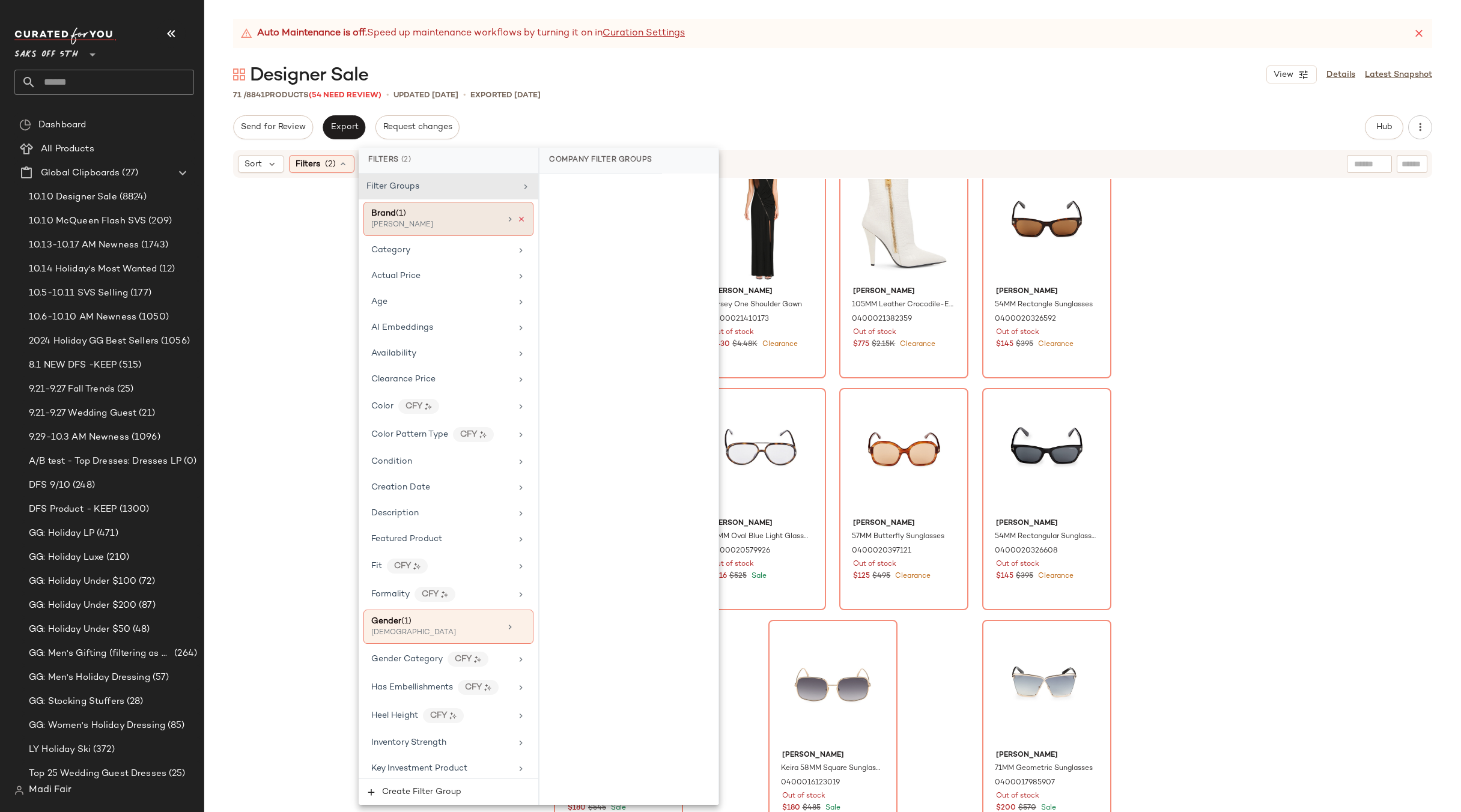
click at [518, 216] on icon at bounding box center [522, 219] width 9 height 9
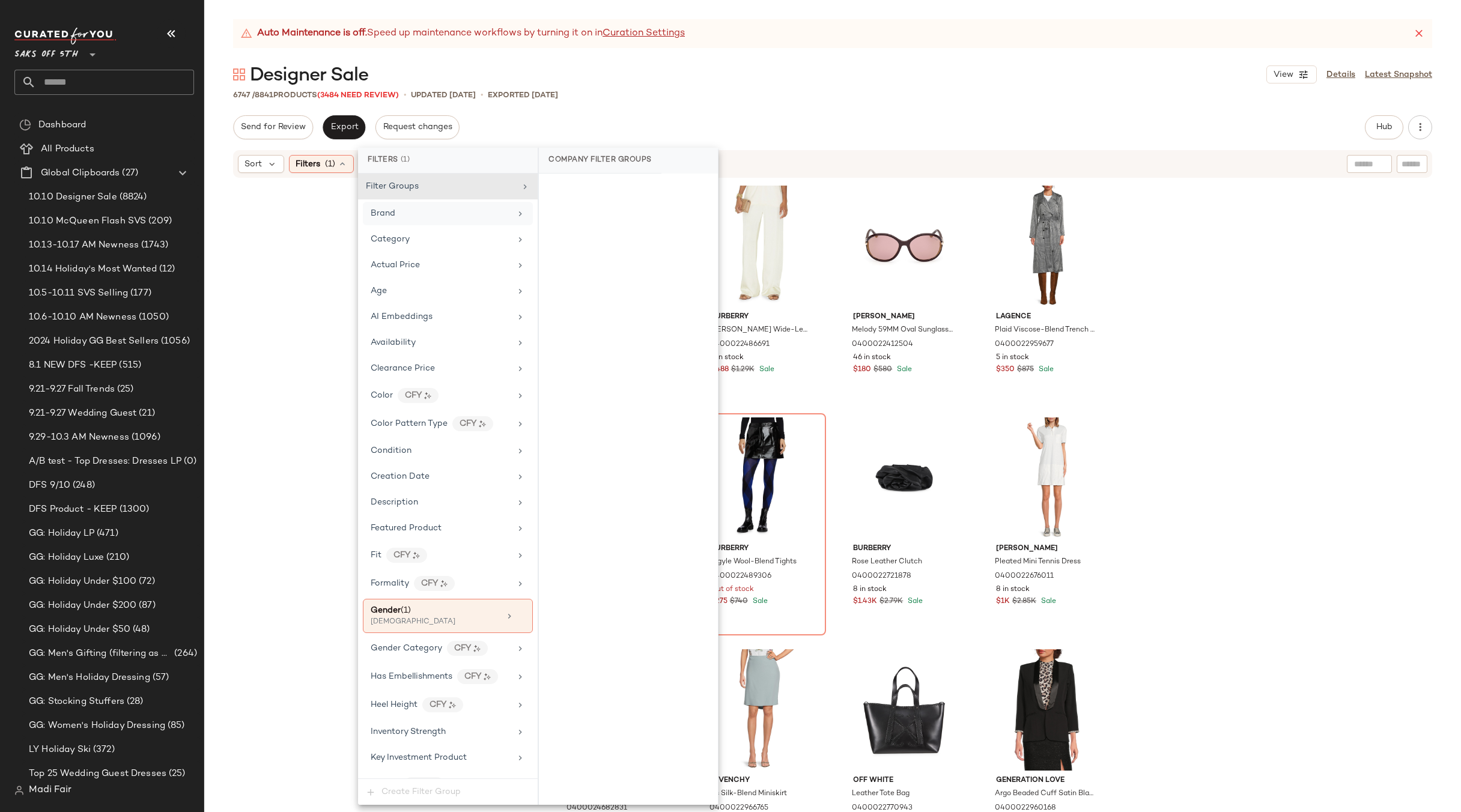
click at [609, 105] on div "Auto Maintenance is off. Speed up maintenance workflows by turning it on in Cur…" at bounding box center [832, 415] width 1257 height 793
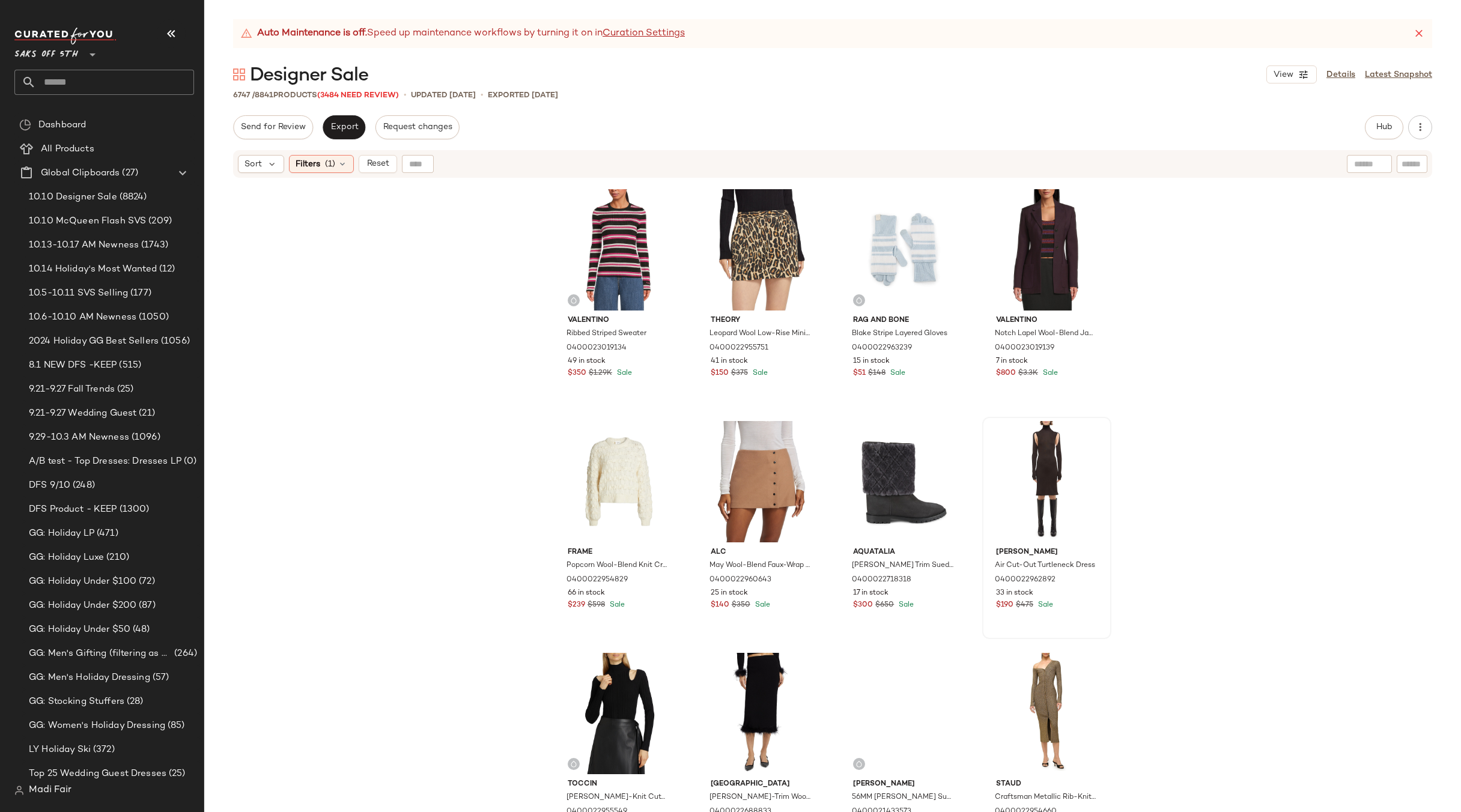
scroll to position [971, 0]
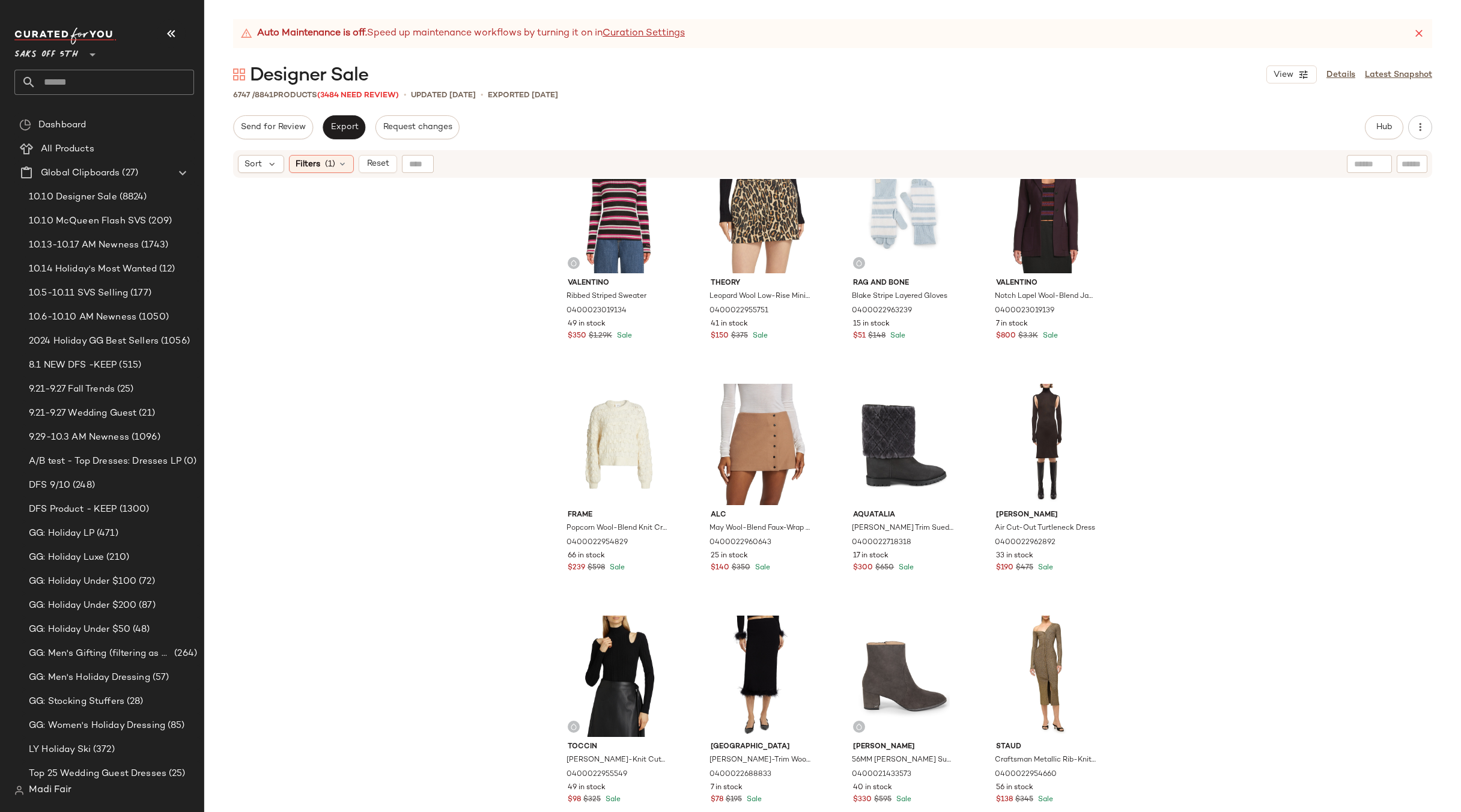
drag, startPoint x: 329, startPoint y: 164, endPoint x: 366, endPoint y: 302, distance: 142.9
click at [329, 164] on span "(1)" at bounding box center [330, 164] width 10 height 12
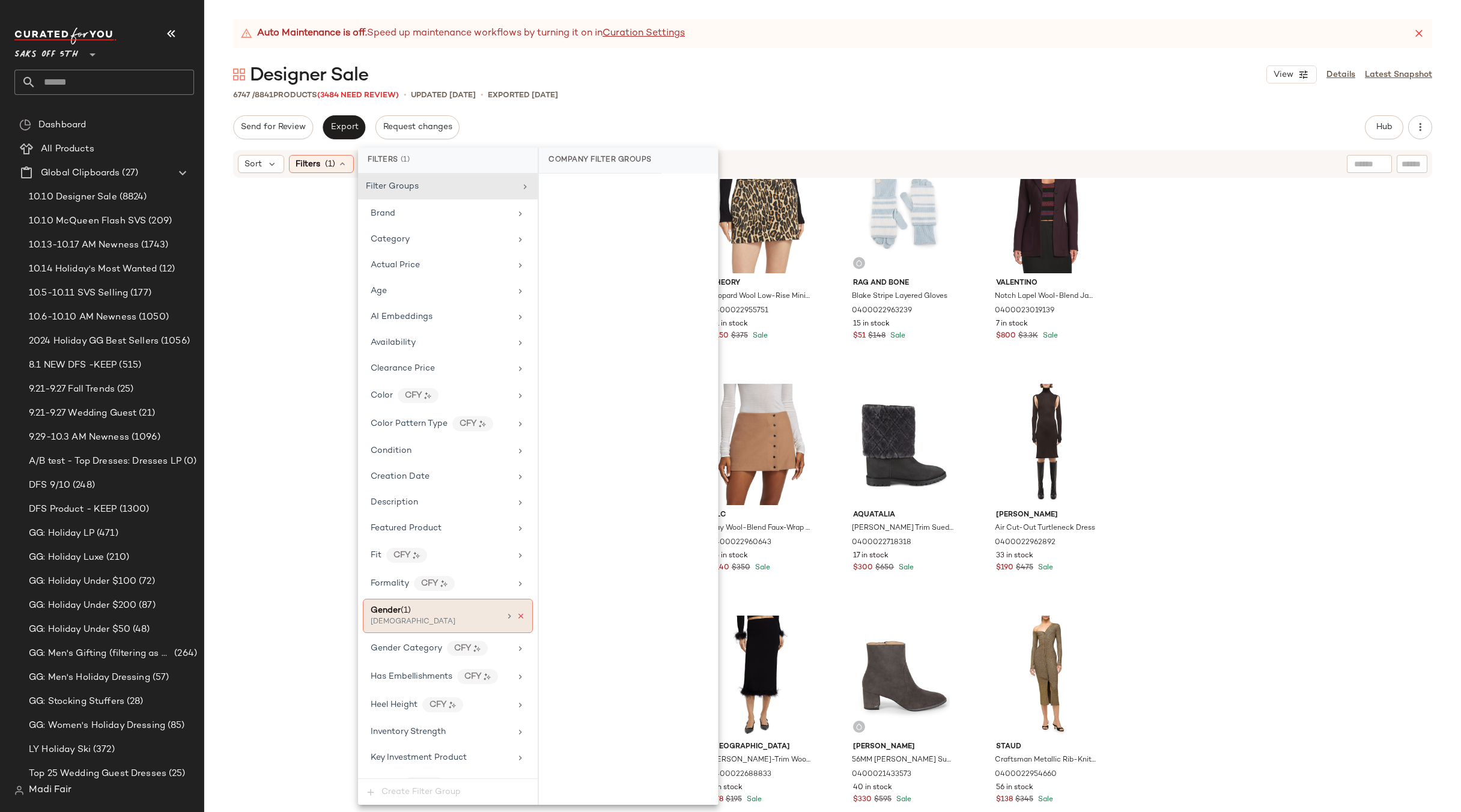
click at [517, 616] on icon at bounding box center [521, 616] width 9 height 9
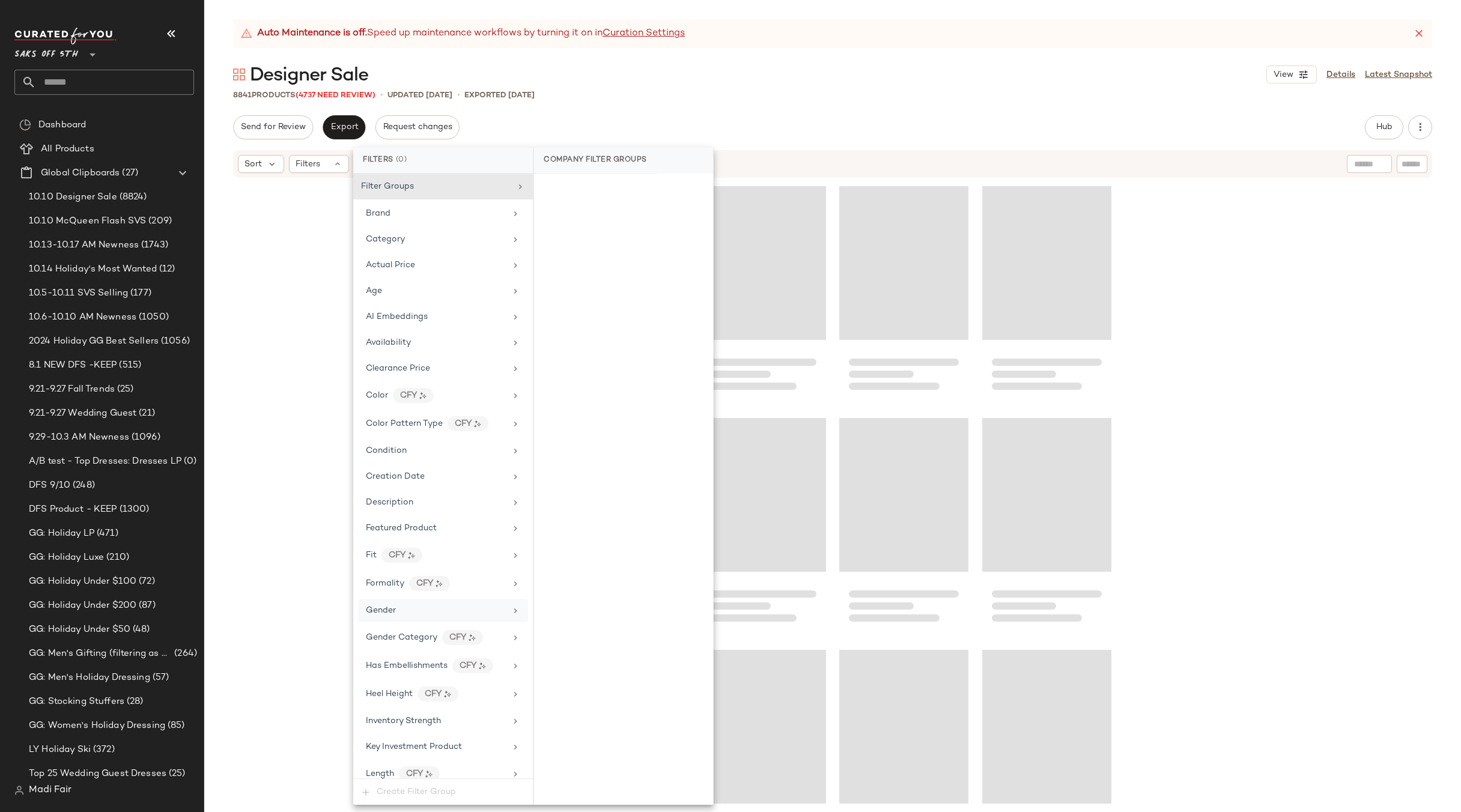
click at [698, 100] on div "8841 Products (4737 Need Review) • updated Oct 14th • Exported Oct 14th" at bounding box center [832, 94] width 1257 height 12
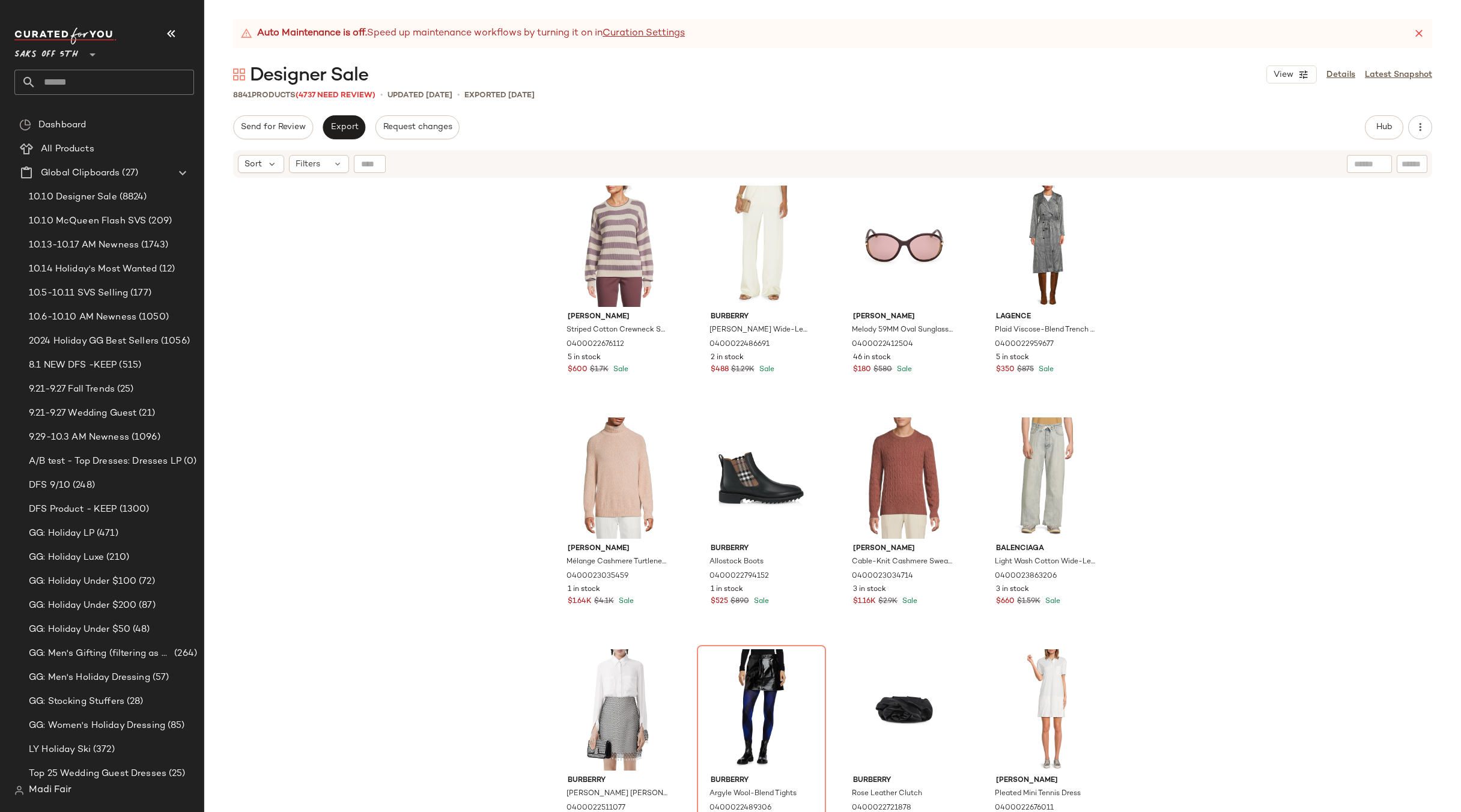
click at [1258, 411] on div "Brunello Cucinelli Striped Cotton Crewneck Sweater 0400022676112 5 in stock $60…" at bounding box center [832, 511] width 1257 height 663
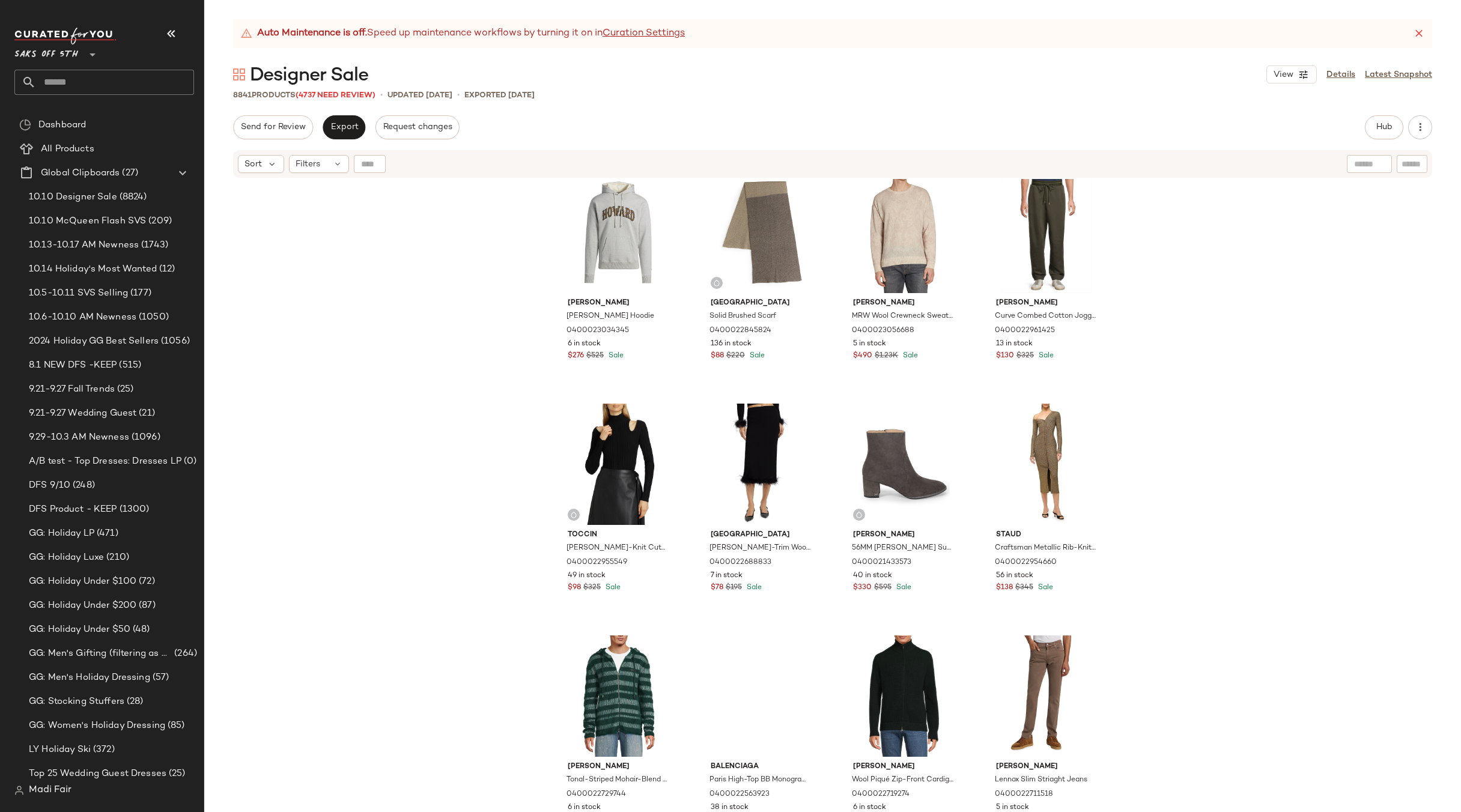
scroll to position [2832, 0]
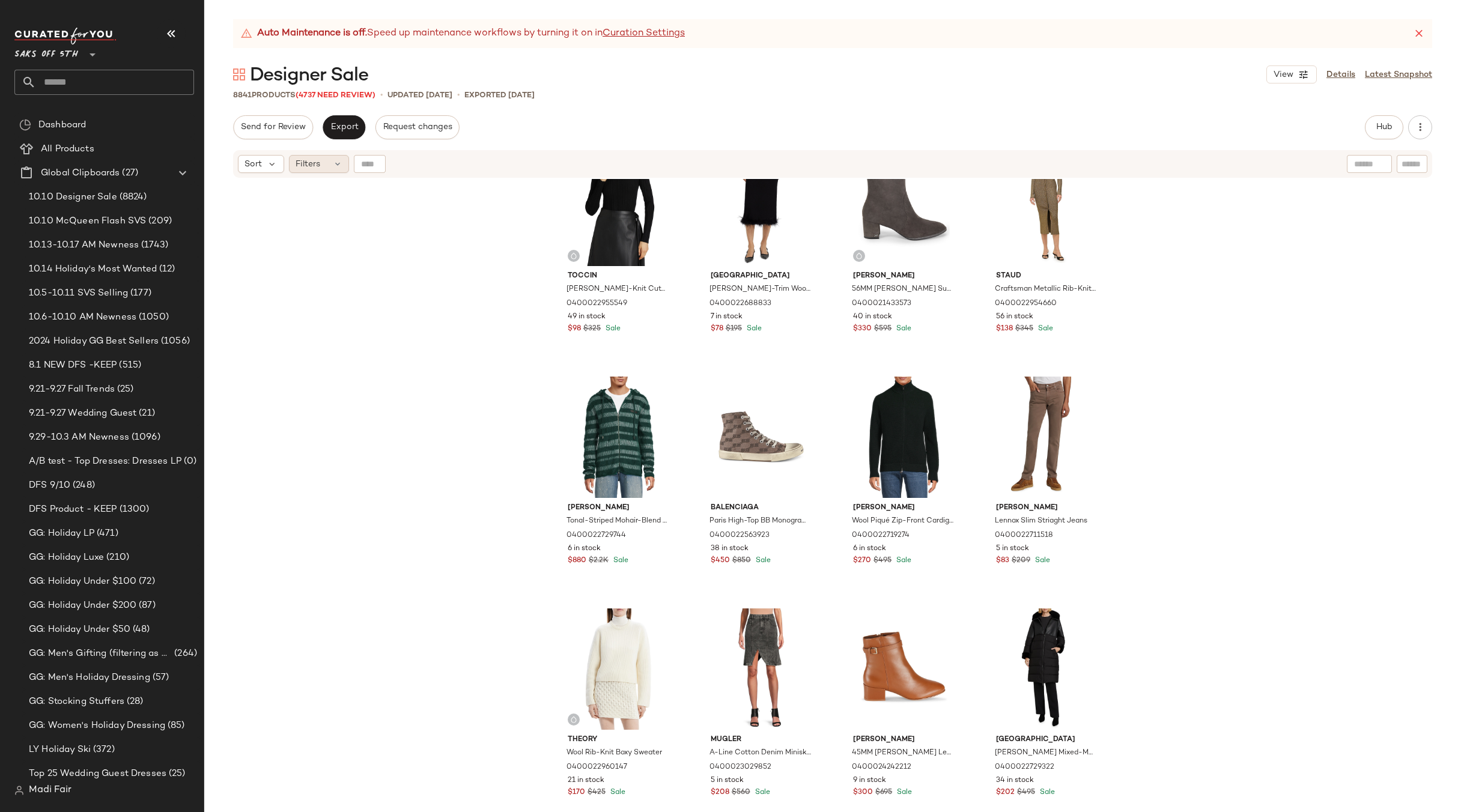
click at [326, 157] on div "Filters" at bounding box center [319, 164] width 60 height 18
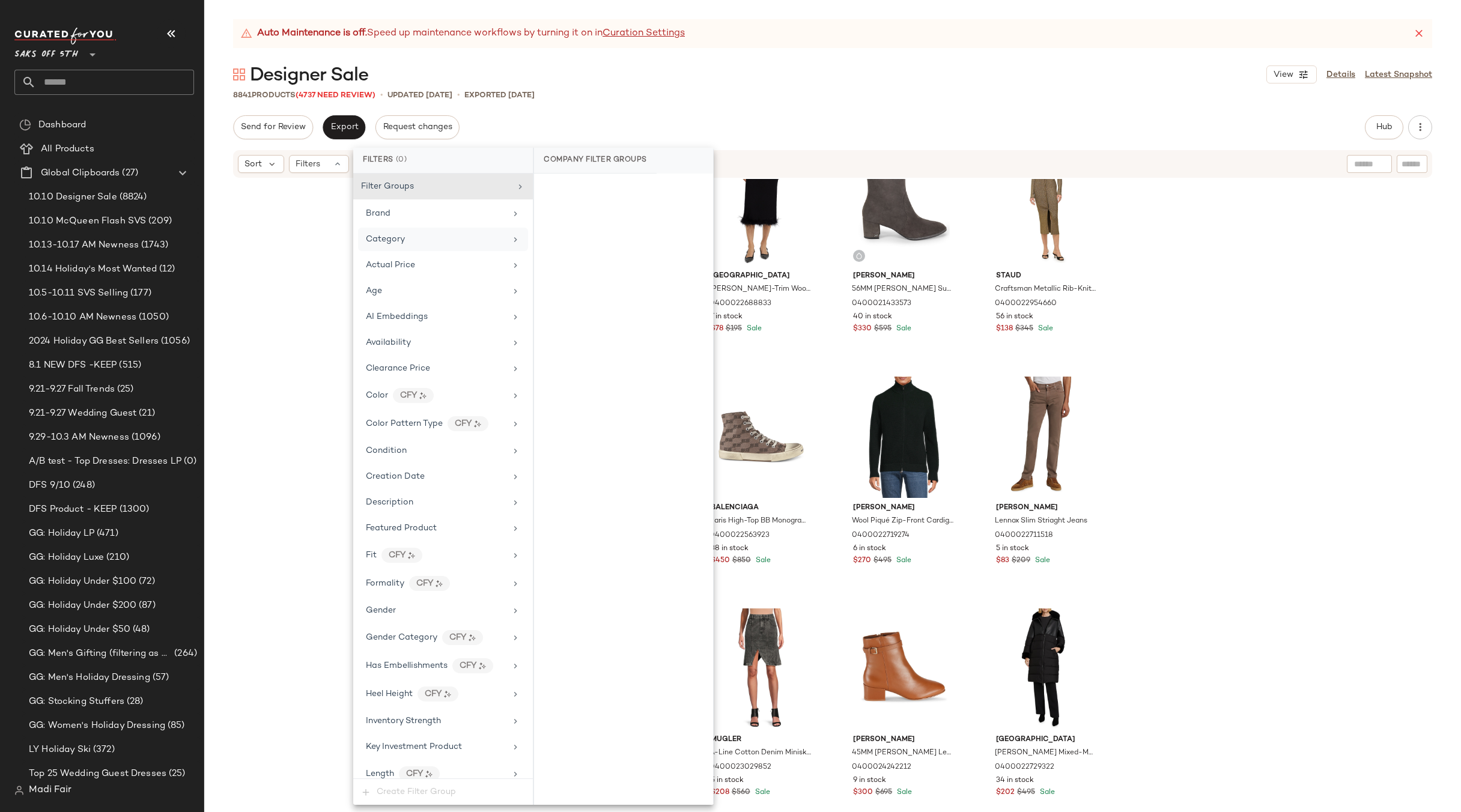
click at [416, 236] on div "Category" at bounding box center [436, 239] width 140 height 12
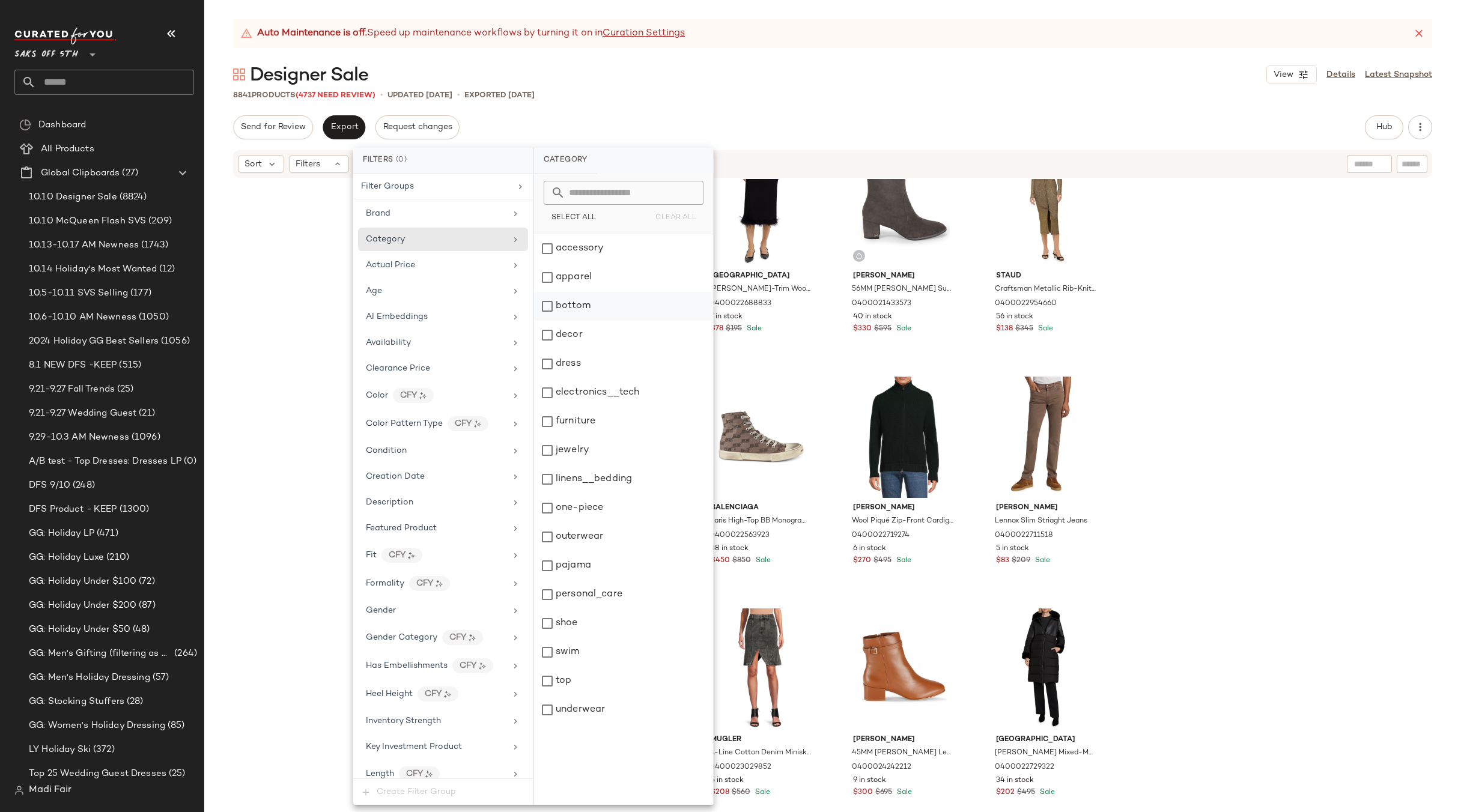
click at [577, 305] on div "bottom" at bounding box center [623, 306] width 179 height 29
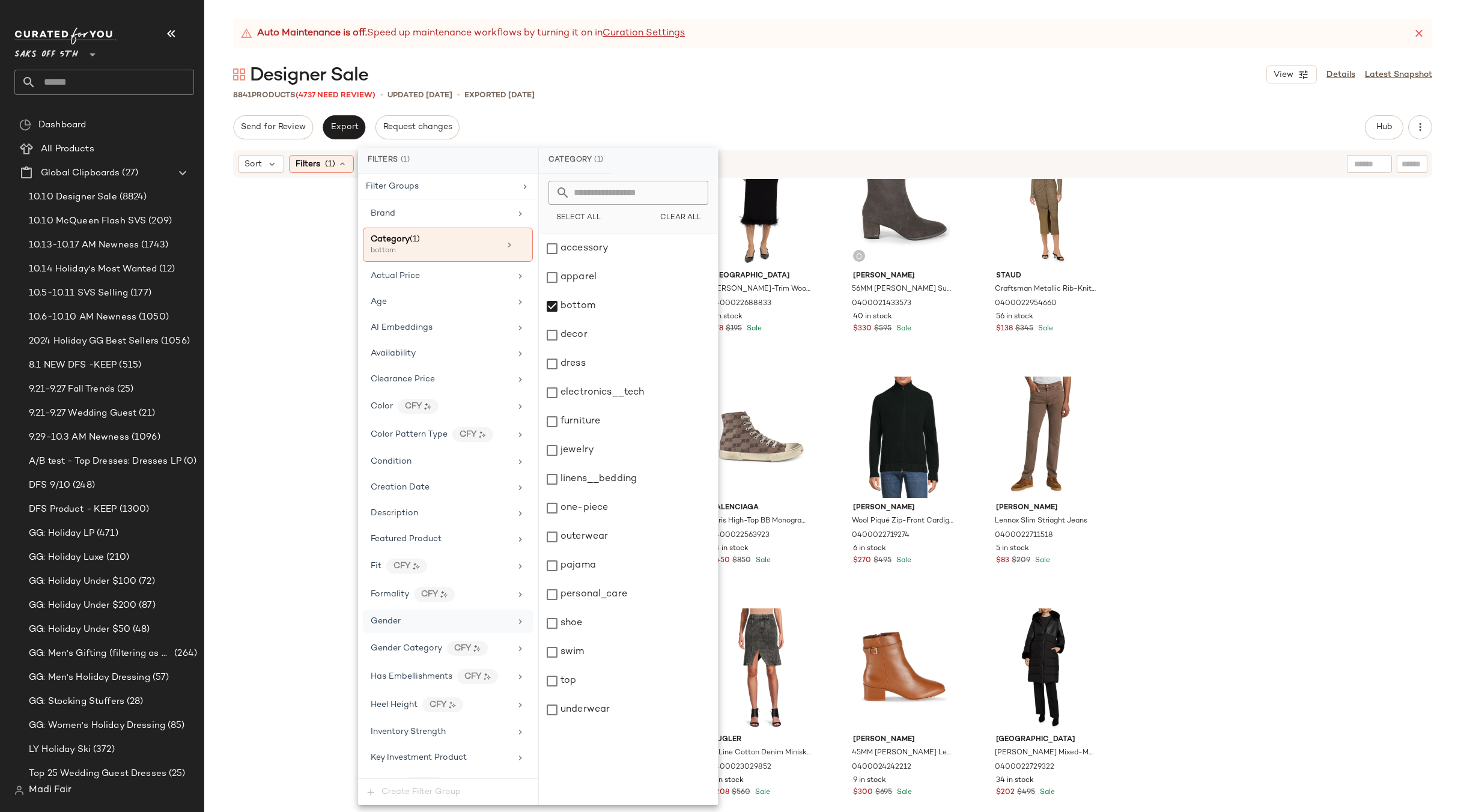
click at [402, 616] on div "Gender" at bounding box center [441, 621] width 140 height 12
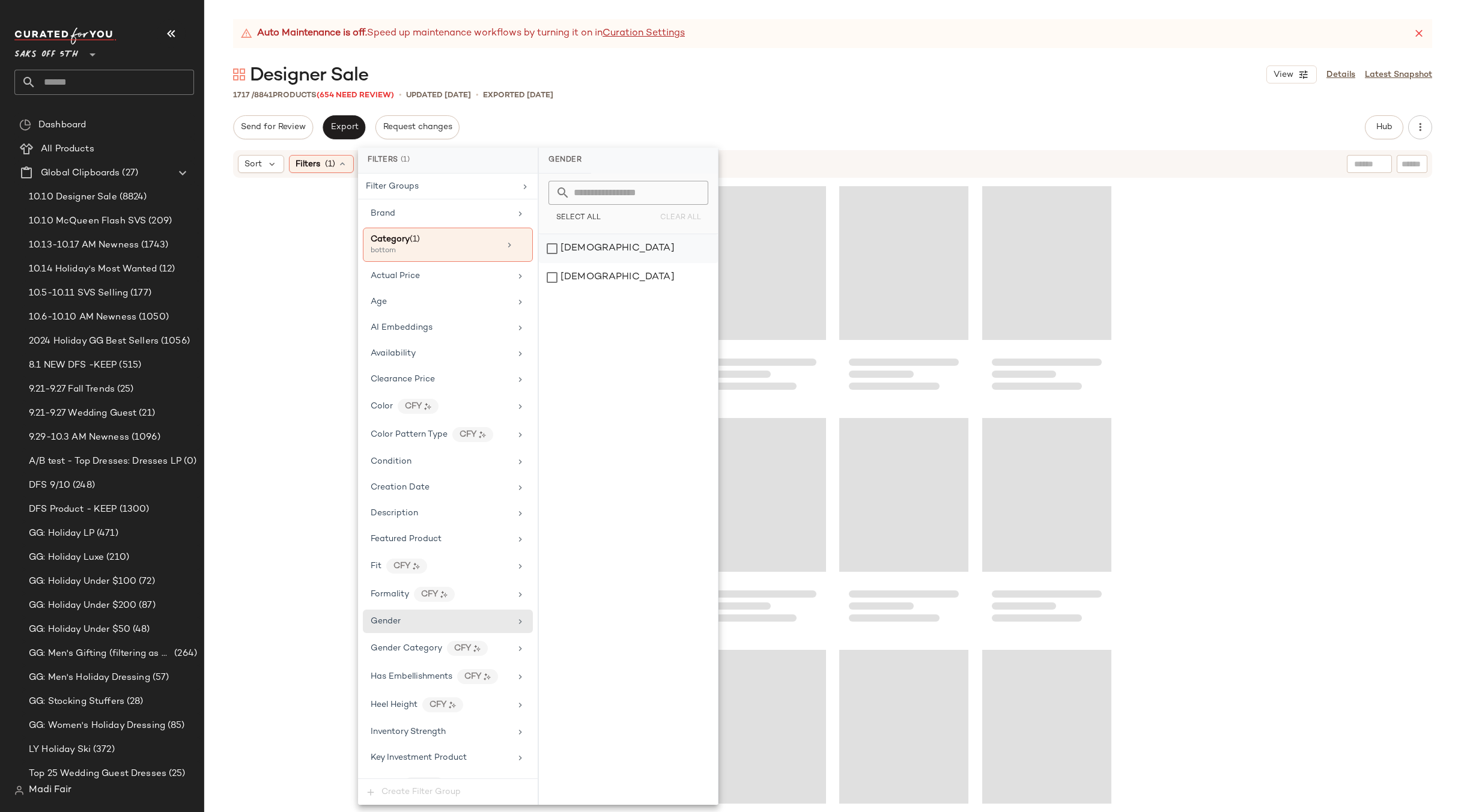
click at [588, 250] on div "[DEMOGRAPHIC_DATA]" at bounding box center [628, 249] width 179 height 29
click at [745, 115] on div "Send for Review Export Request changes Hub Send for Review External Review Inte…" at bounding box center [833, 127] width 1199 height 24
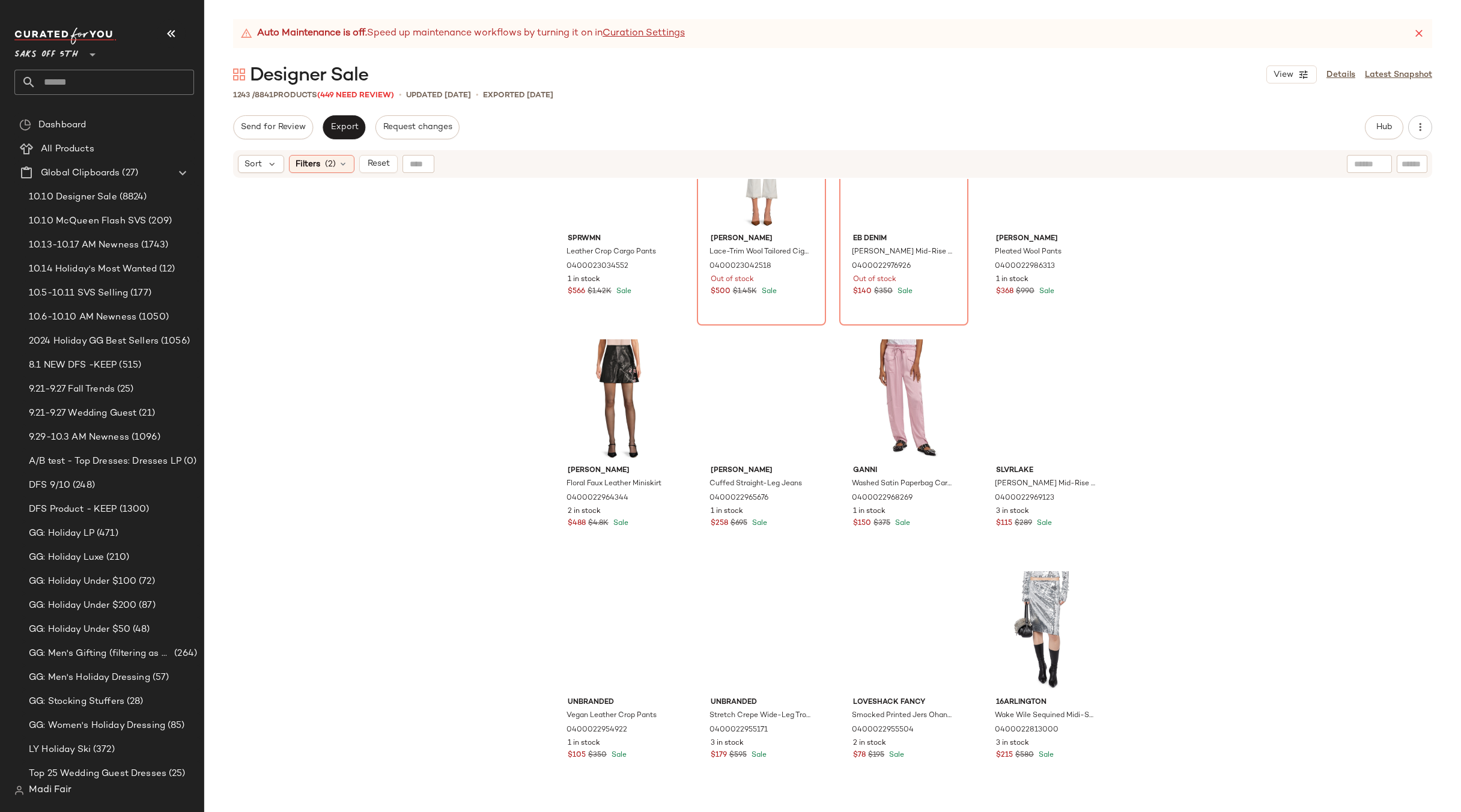
scroll to position [5235, 0]
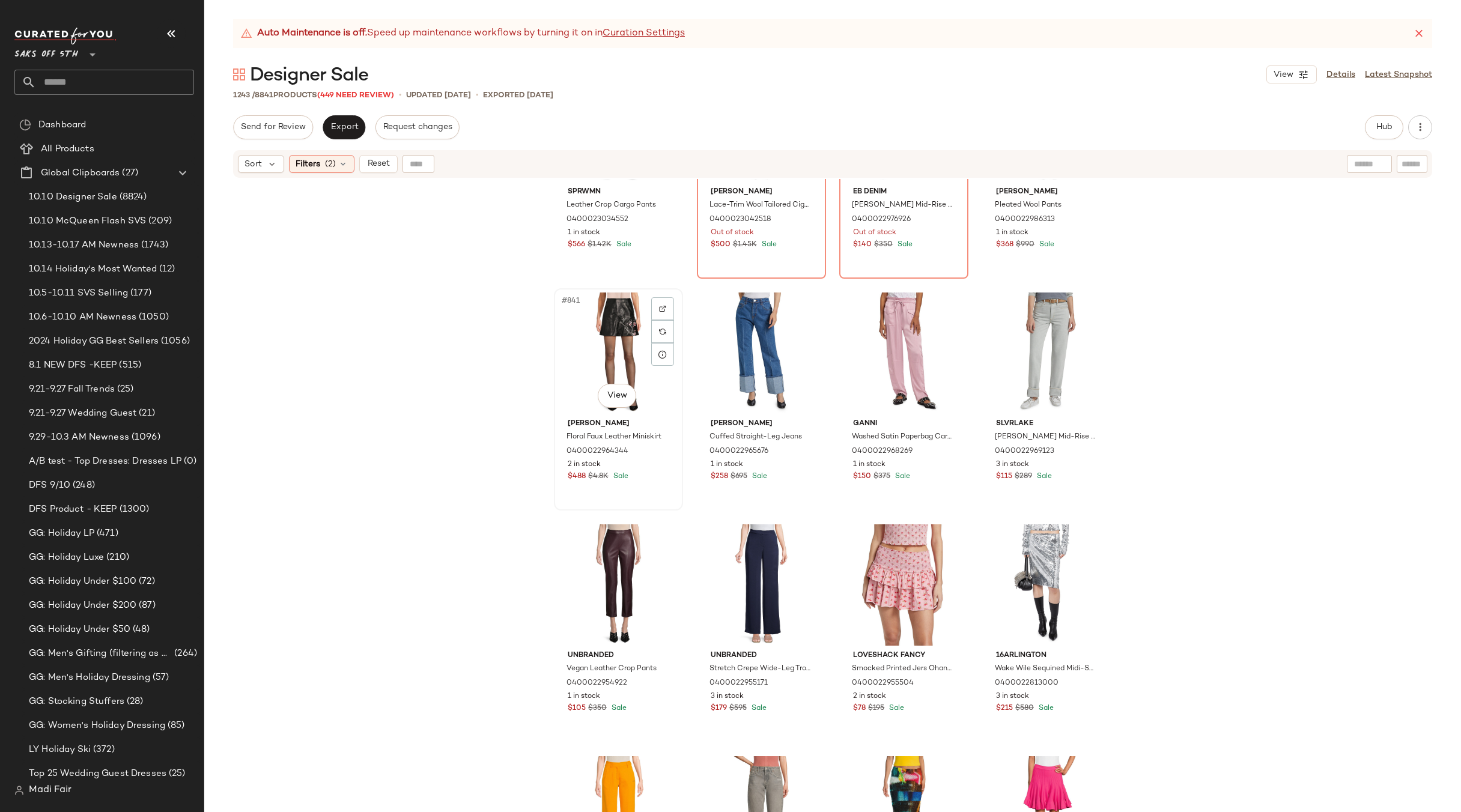
click at [615, 338] on div "#841 View" at bounding box center [618, 353] width 121 height 121
click at [310, 162] on span "Filters" at bounding box center [308, 164] width 25 height 12
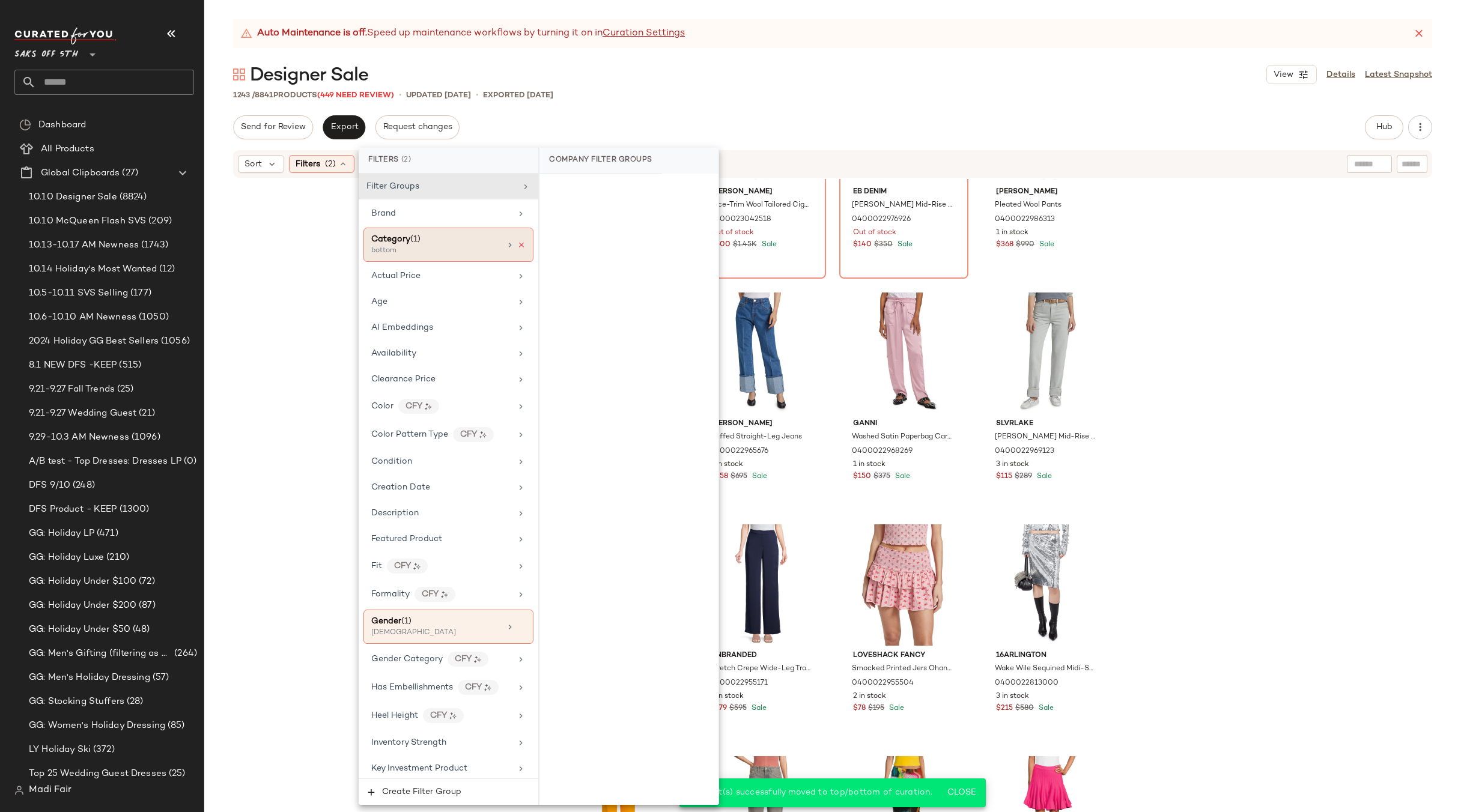
click at [517, 245] on icon at bounding box center [522, 245] width 9 height 9
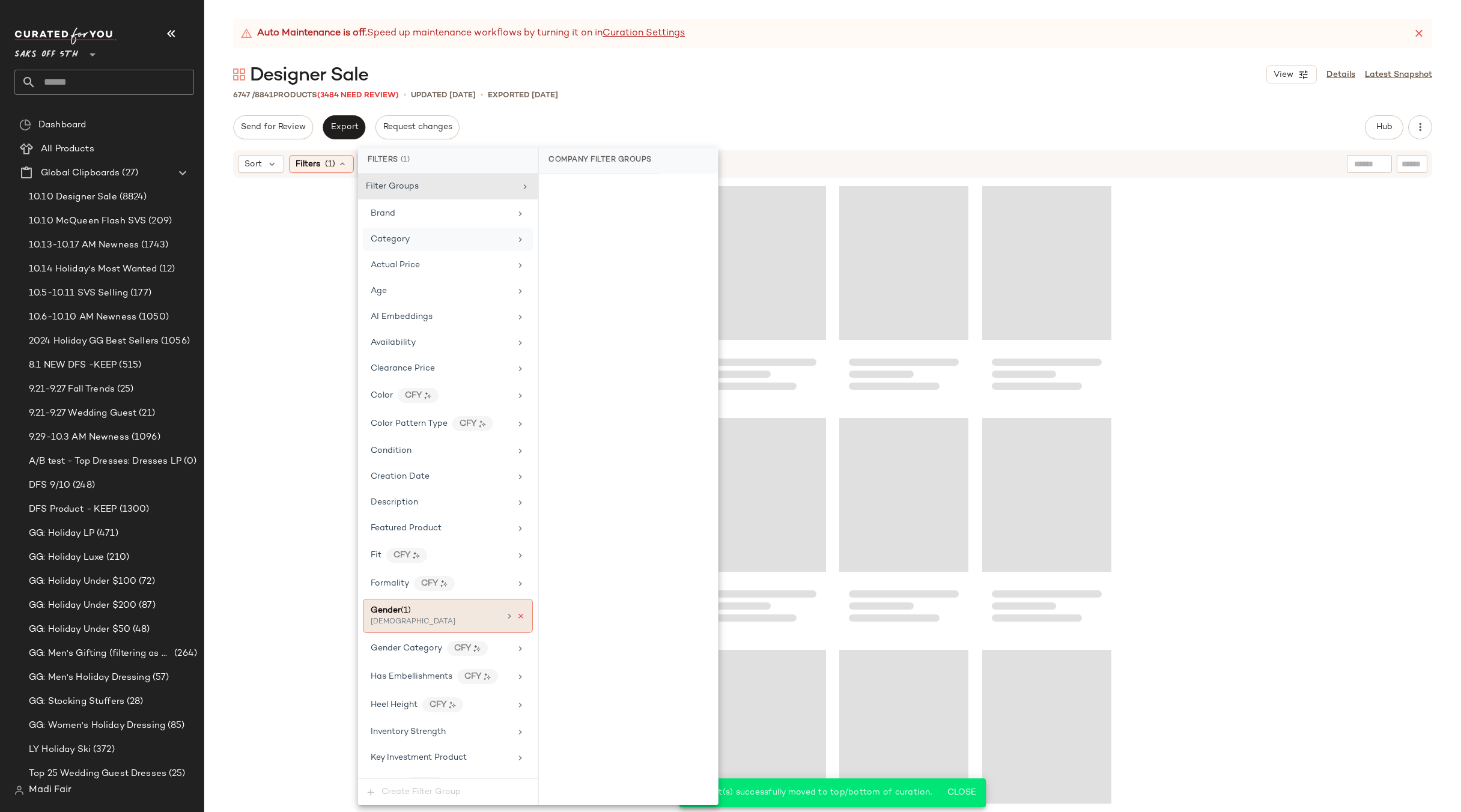
click at [517, 616] on icon at bounding box center [521, 616] width 9 height 9
drag, startPoint x: 685, startPoint y: 111, endPoint x: 970, endPoint y: 189, distance: 295.5
click at [686, 111] on div "Auto Maintenance is off. Speed up maintenance workflows by turning it on in Cur…" at bounding box center [832, 415] width 1257 height 793
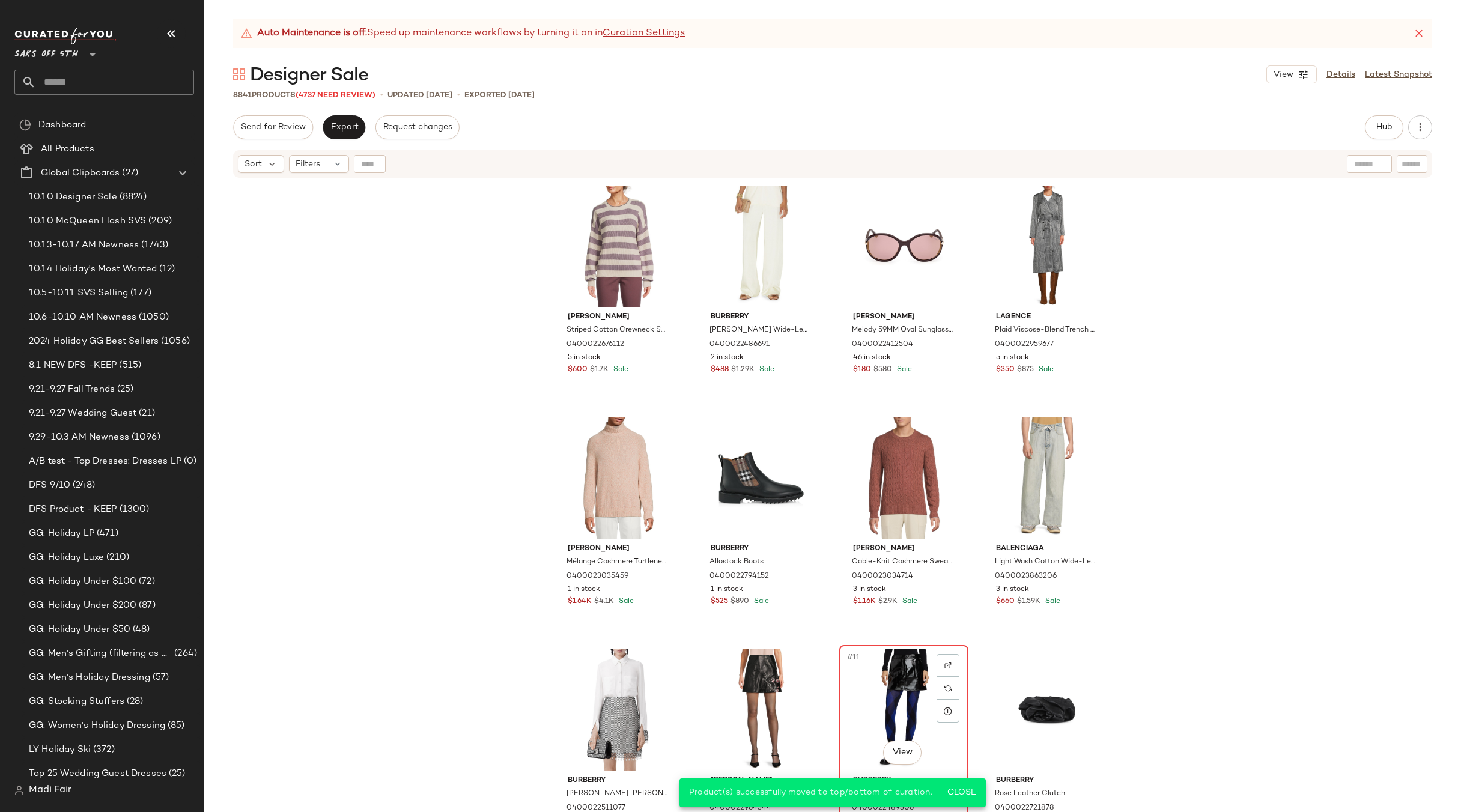
click at [888, 694] on div "#11 View" at bounding box center [904, 710] width 121 height 121
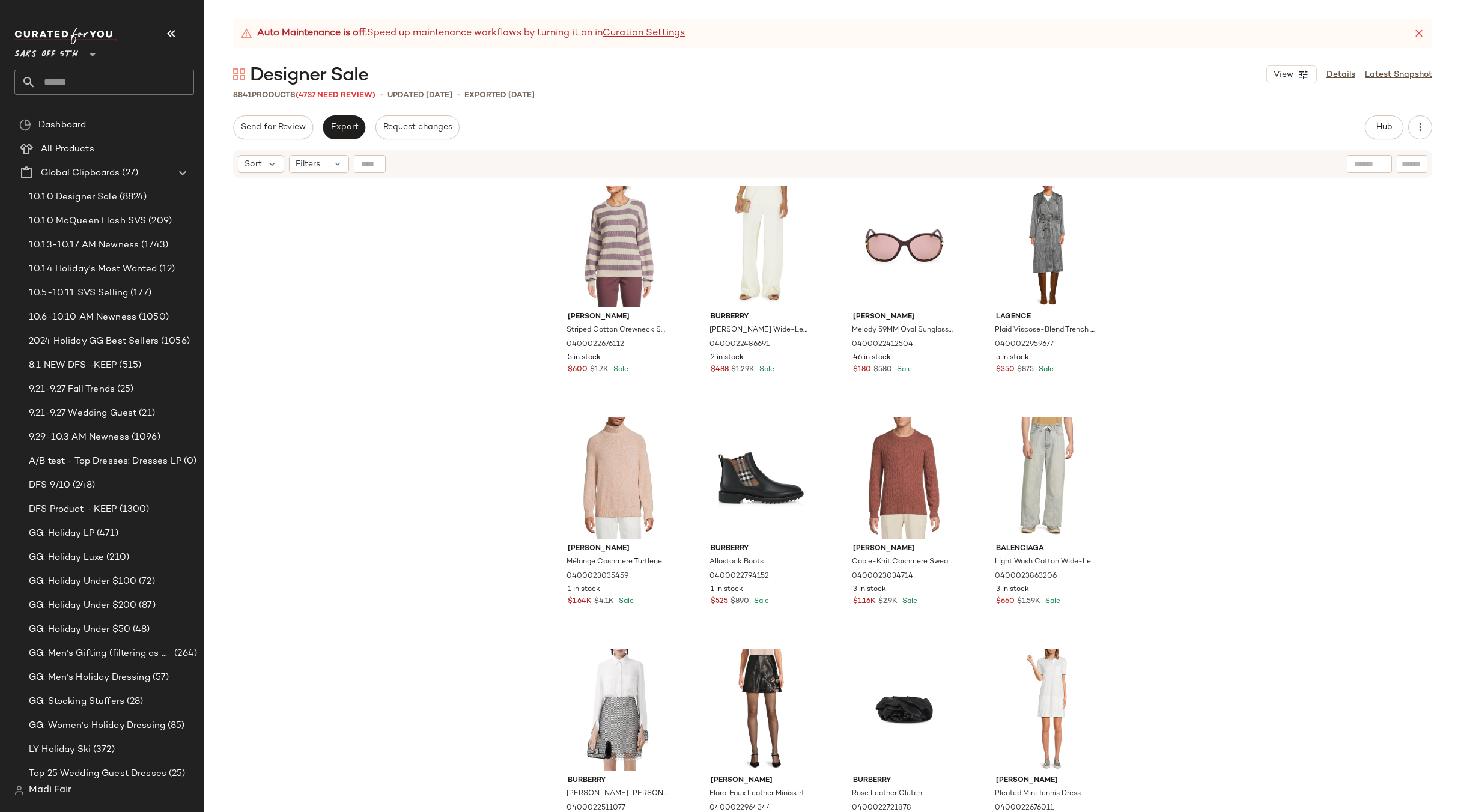
click at [1210, 557] on div "[PERSON_NAME] Striped Cotton Crewneck Sweater 0400022676112 5 in stock $600 $1.…" at bounding box center [832, 511] width 1257 height 663
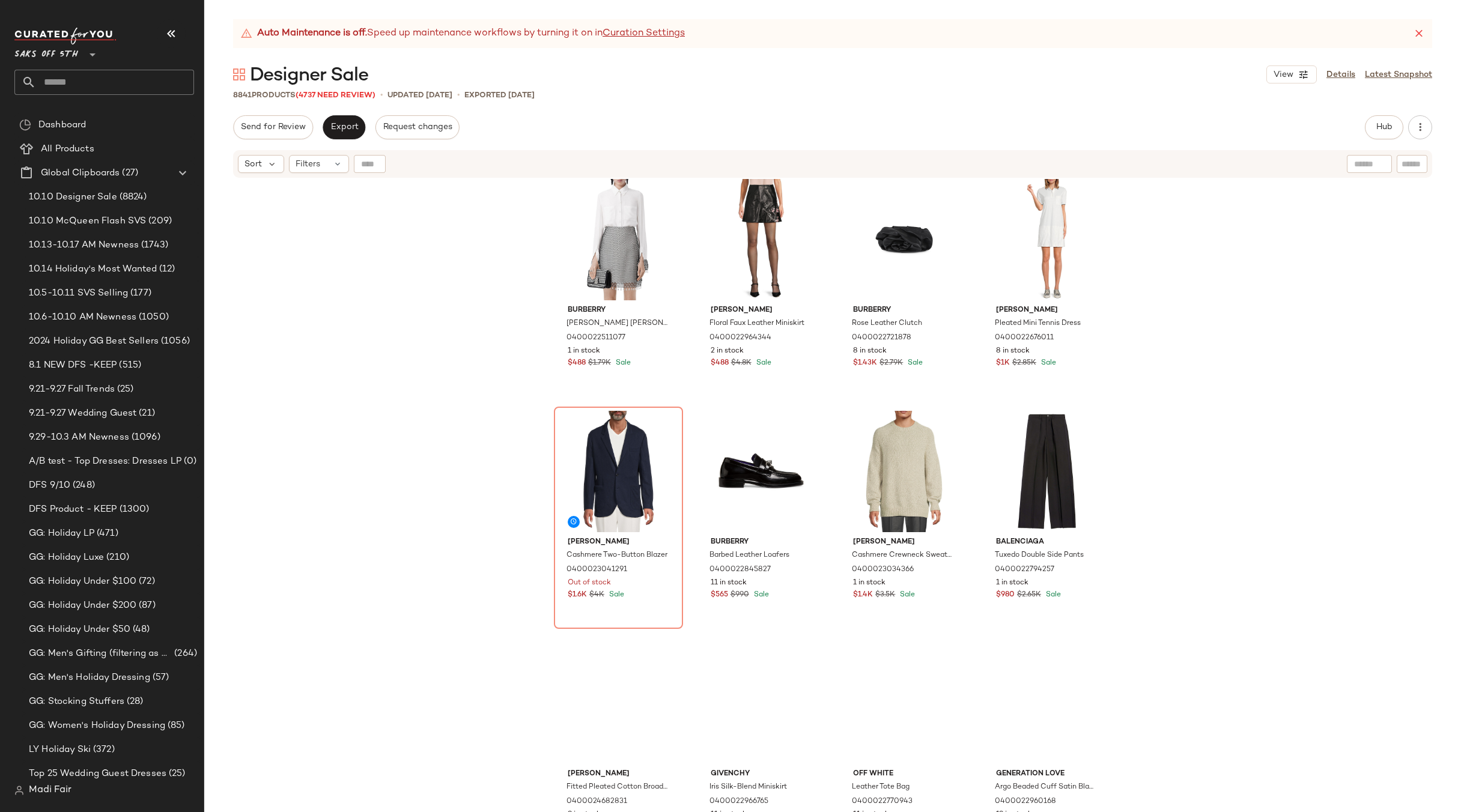
scroll to position [490, 0]
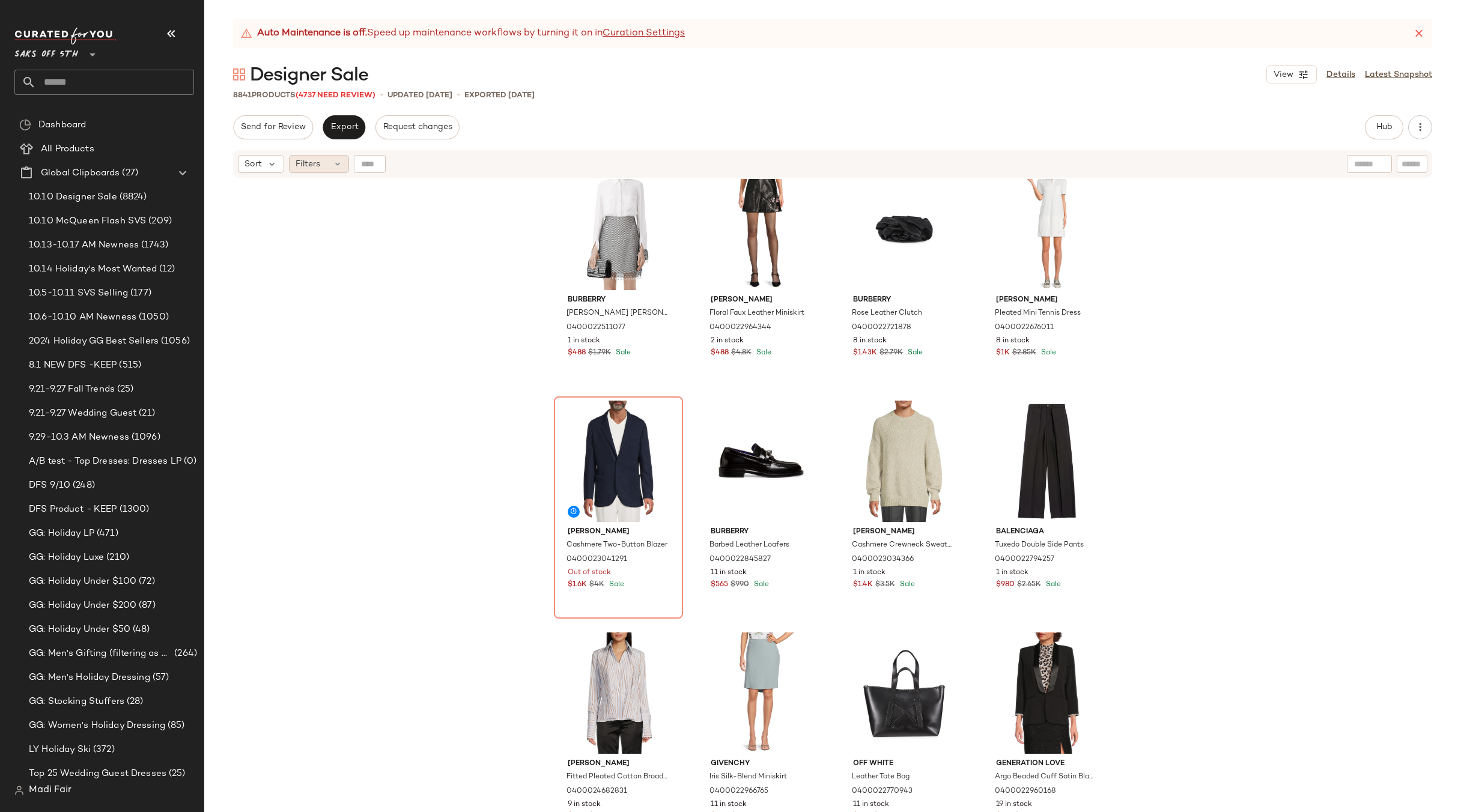
click at [319, 156] on div "Filters" at bounding box center [319, 164] width 60 height 18
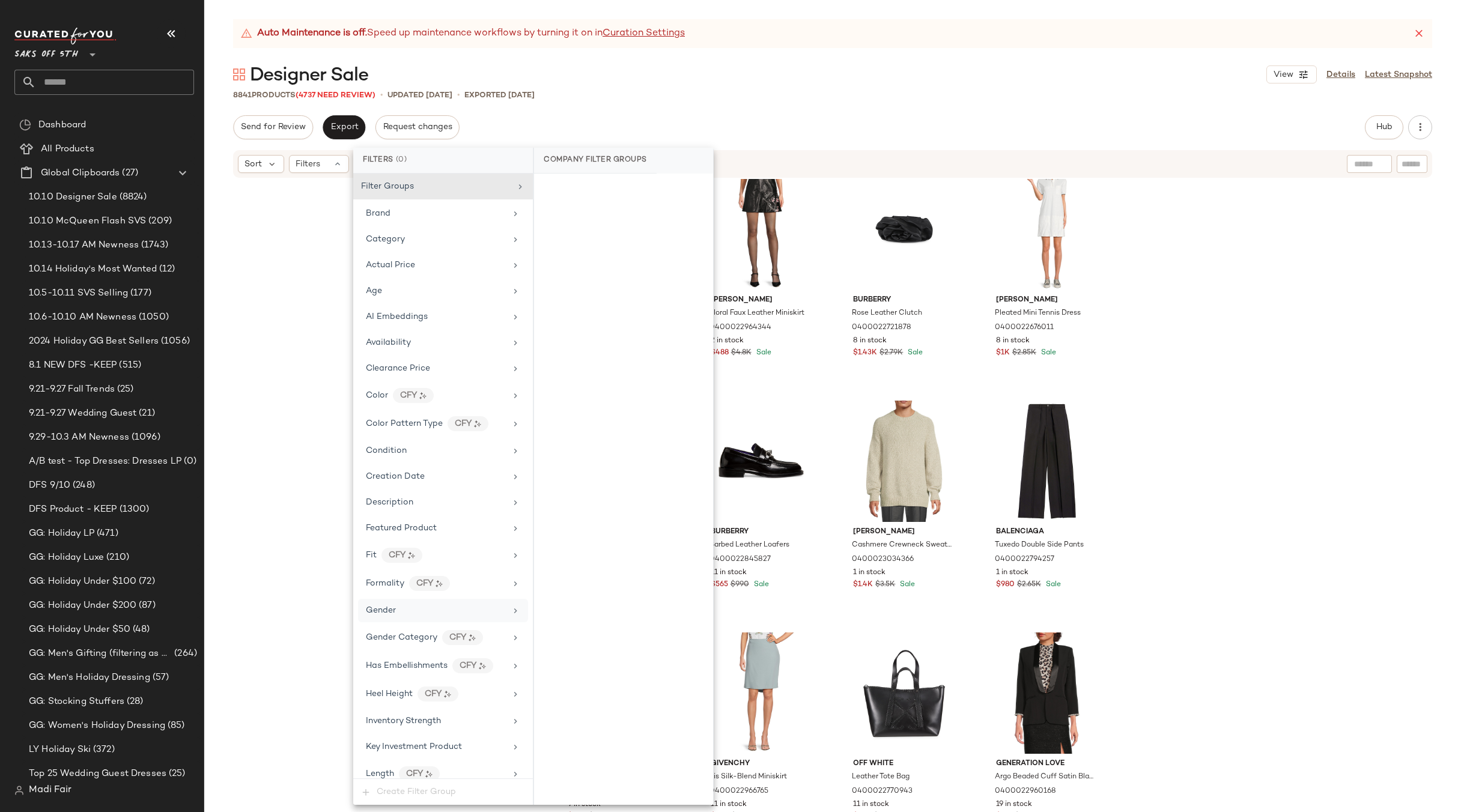
click at [403, 618] on div "Gender" at bounding box center [443, 611] width 170 height 24
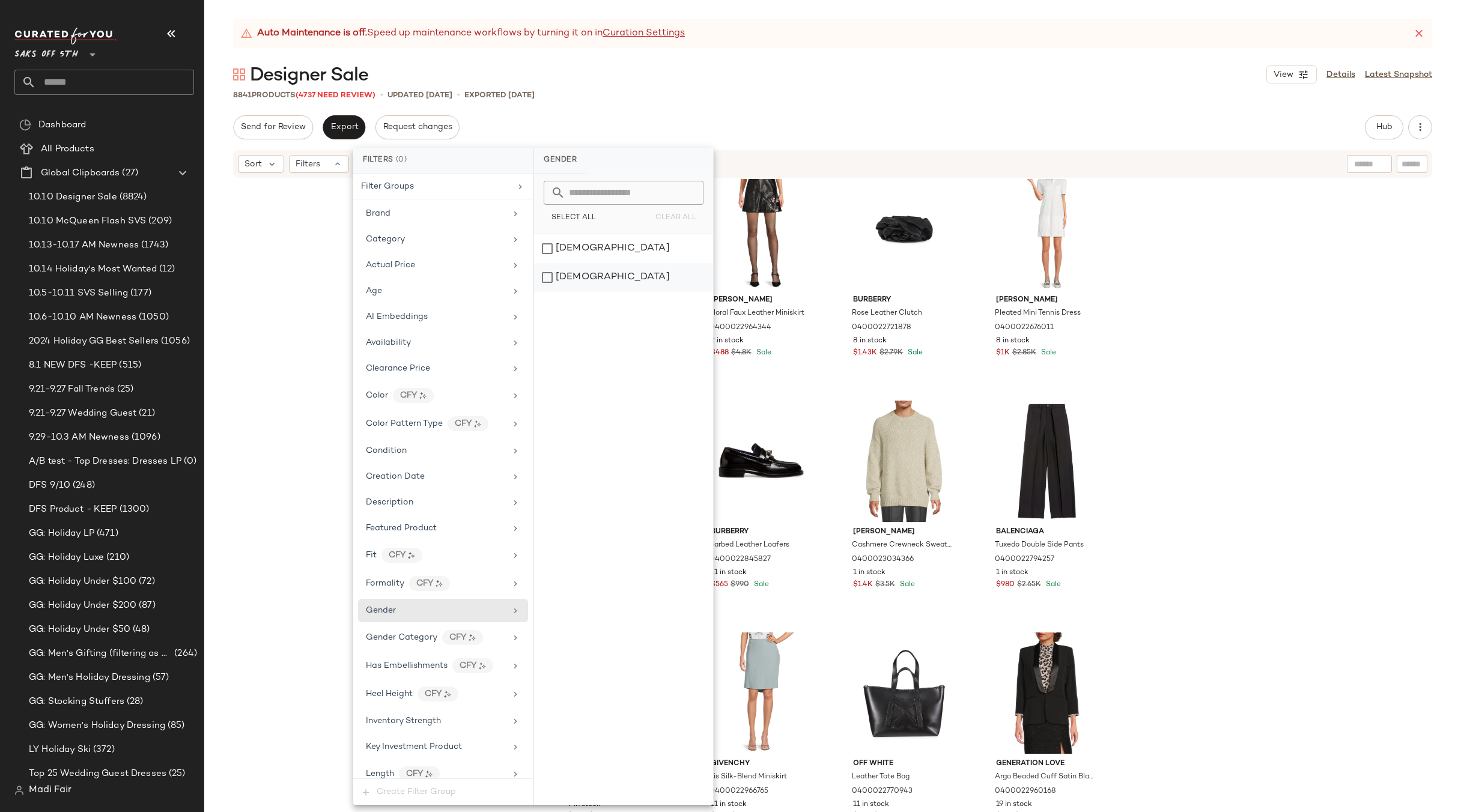
click at [559, 283] on div "[DEMOGRAPHIC_DATA]" at bounding box center [623, 277] width 179 height 29
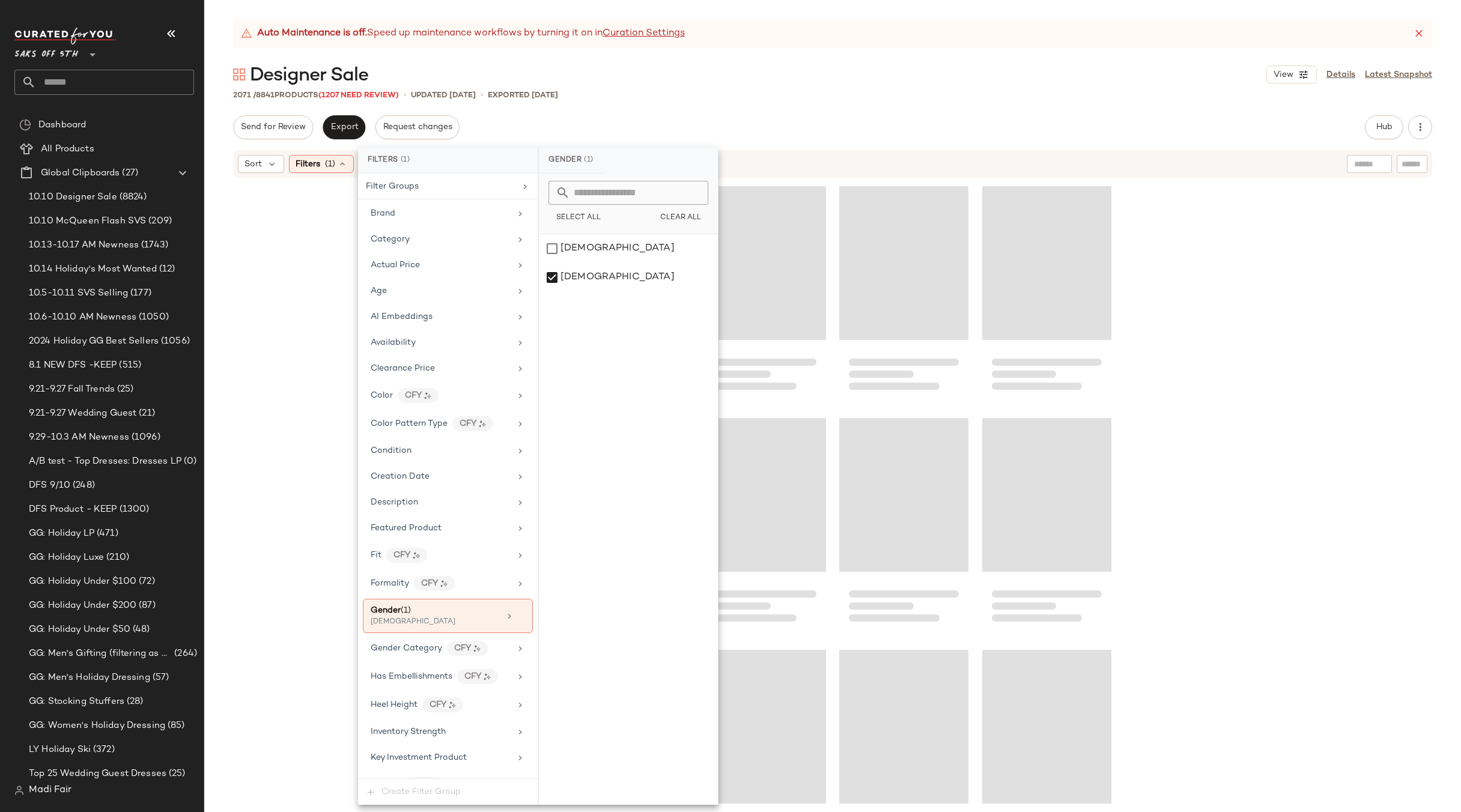
click at [921, 102] on div "Auto Maintenance is off. Speed up maintenance workflows by turning it on in Cur…" at bounding box center [832, 415] width 1257 height 793
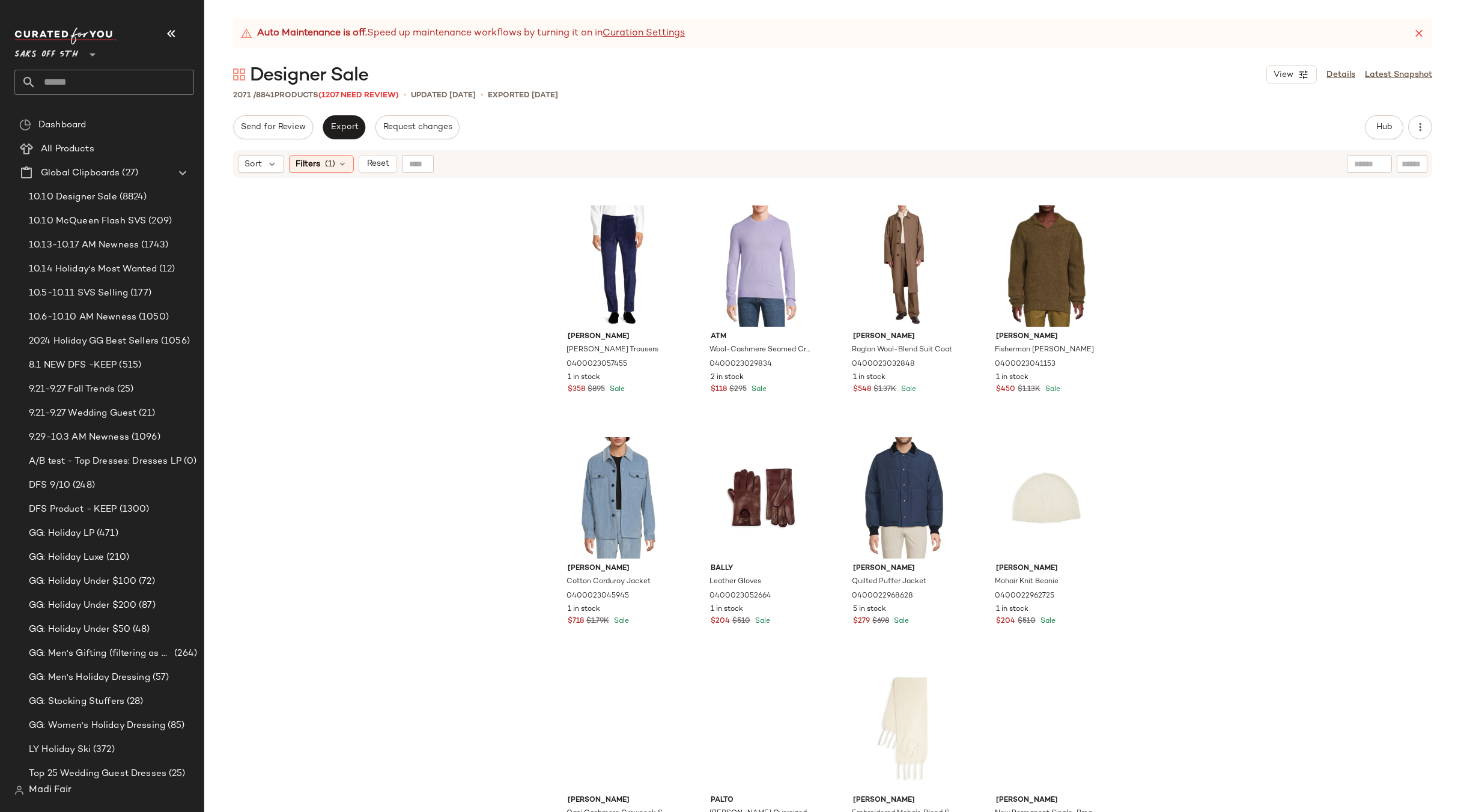
scroll to position [5535, 0]
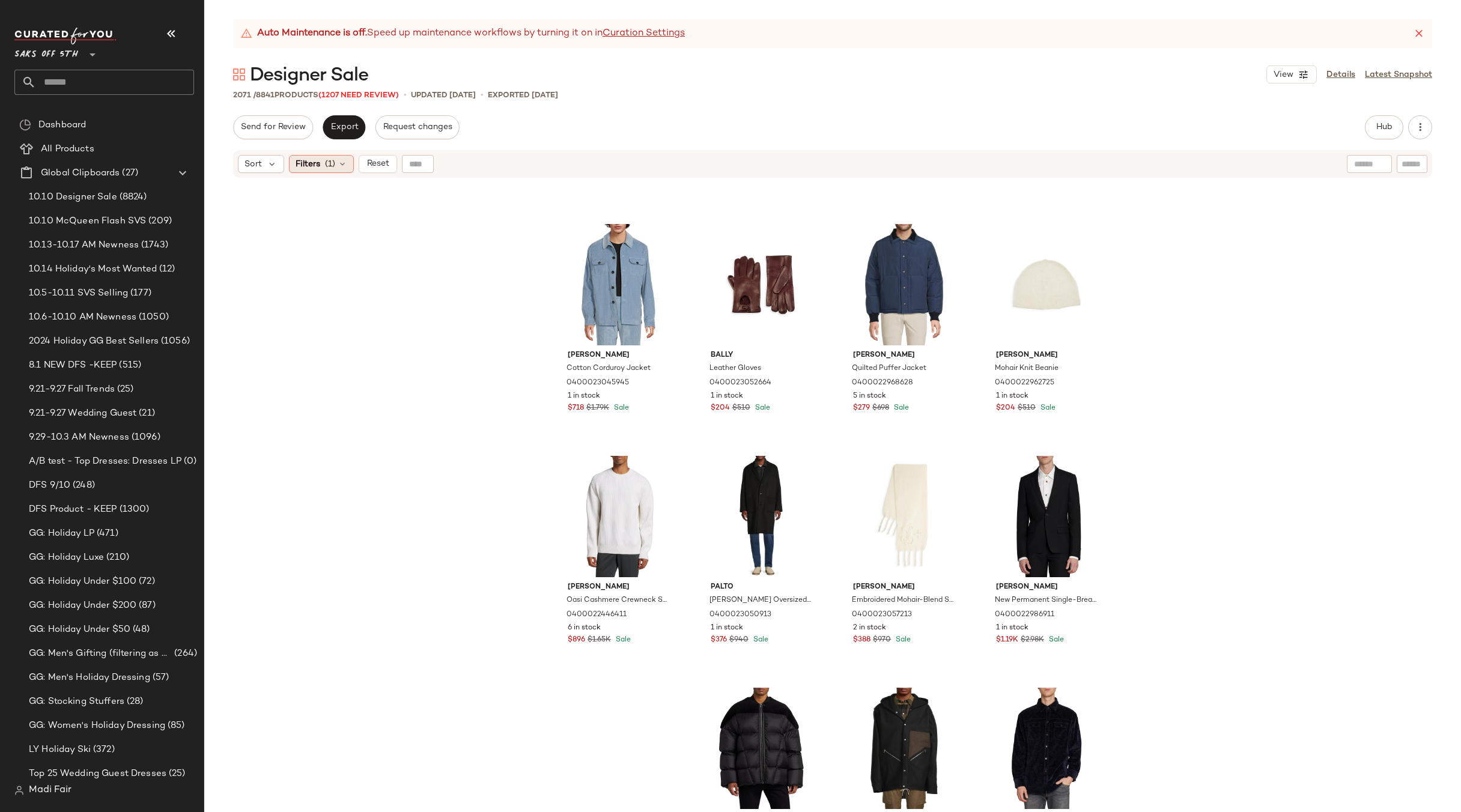
click at [318, 167] on span "Filters" at bounding box center [308, 164] width 25 height 12
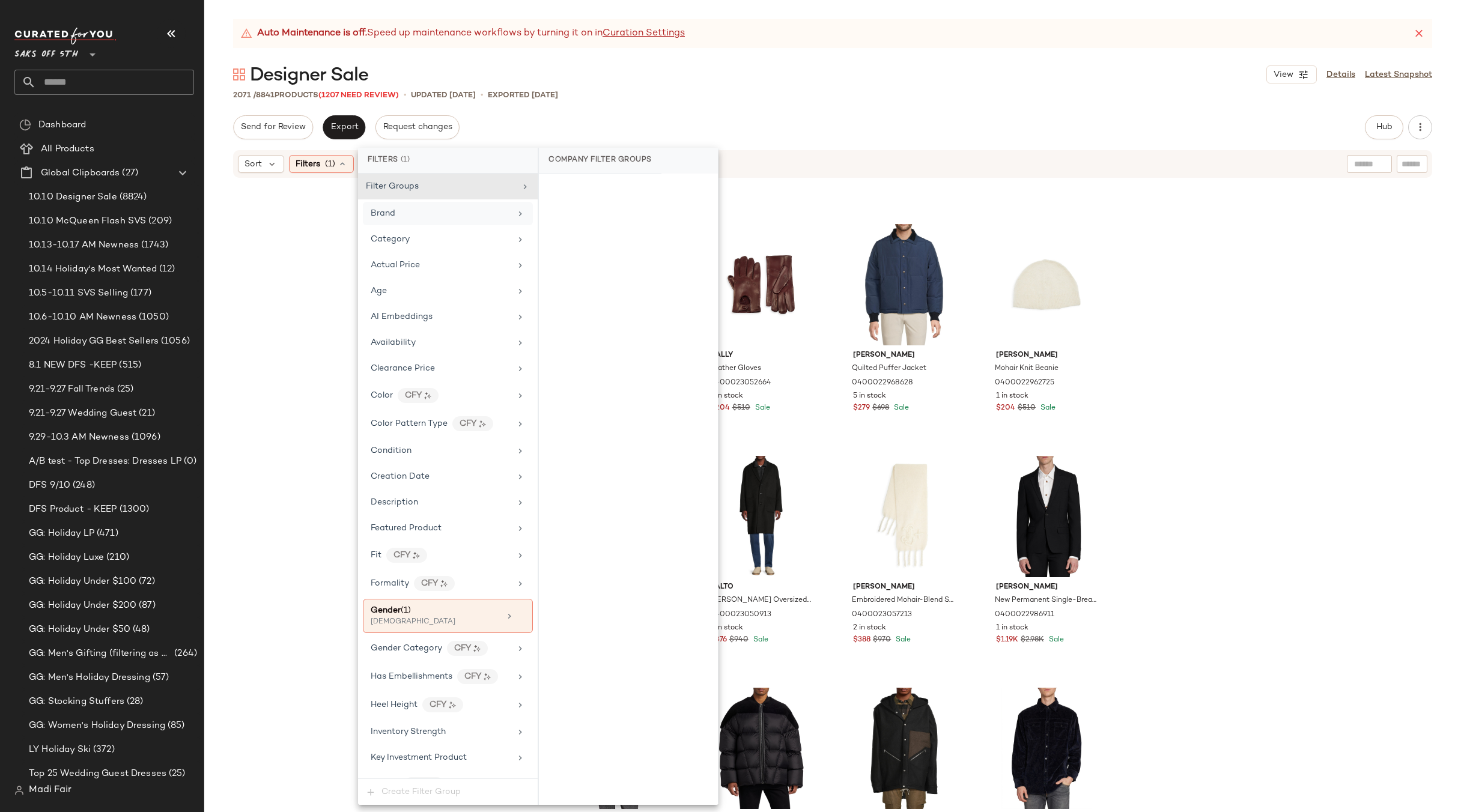
click at [429, 223] on div "Brand" at bounding box center [448, 214] width 170 height 24
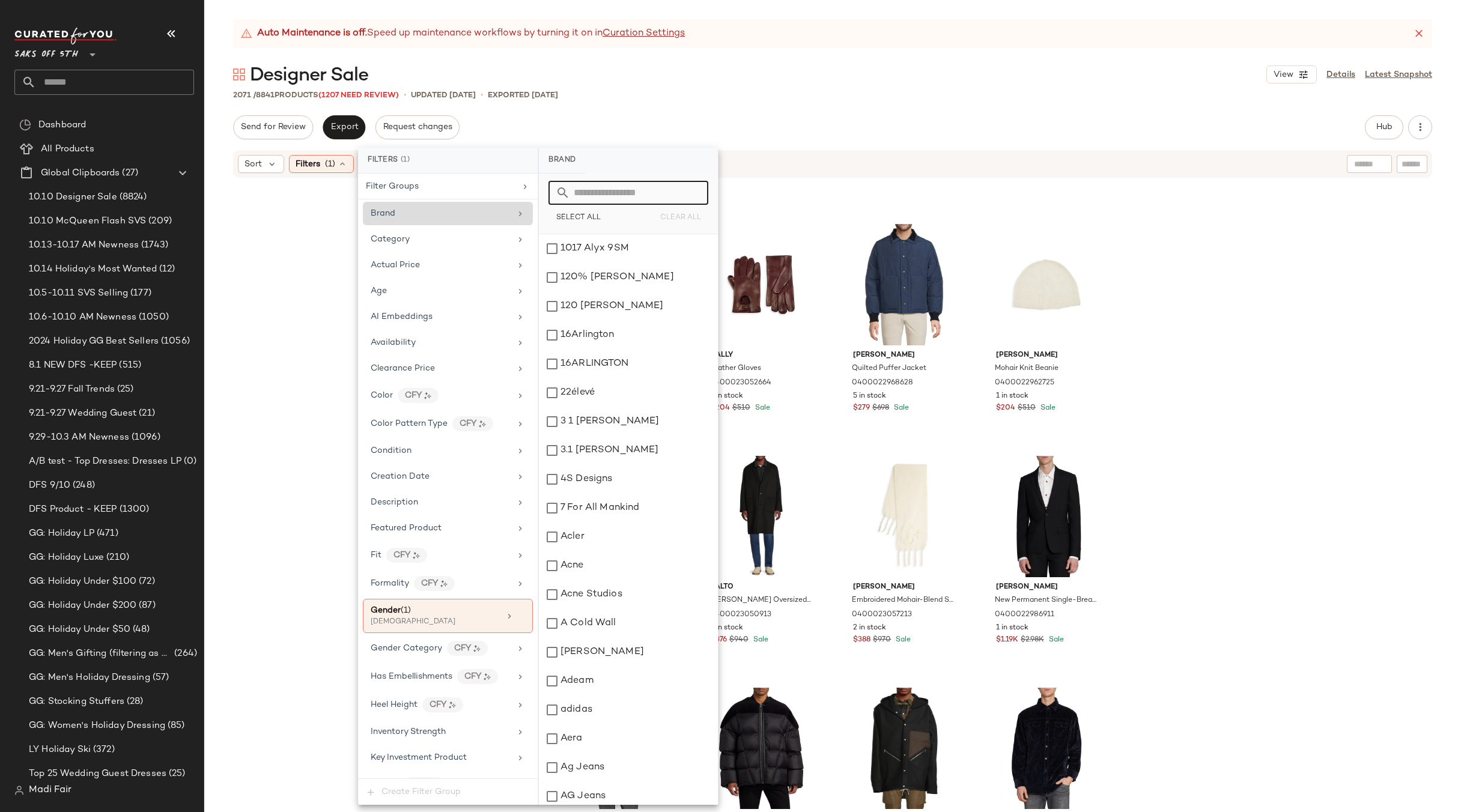
click at [608, 188] on input "text" at bounding box center [635, 193] width 131 height 24
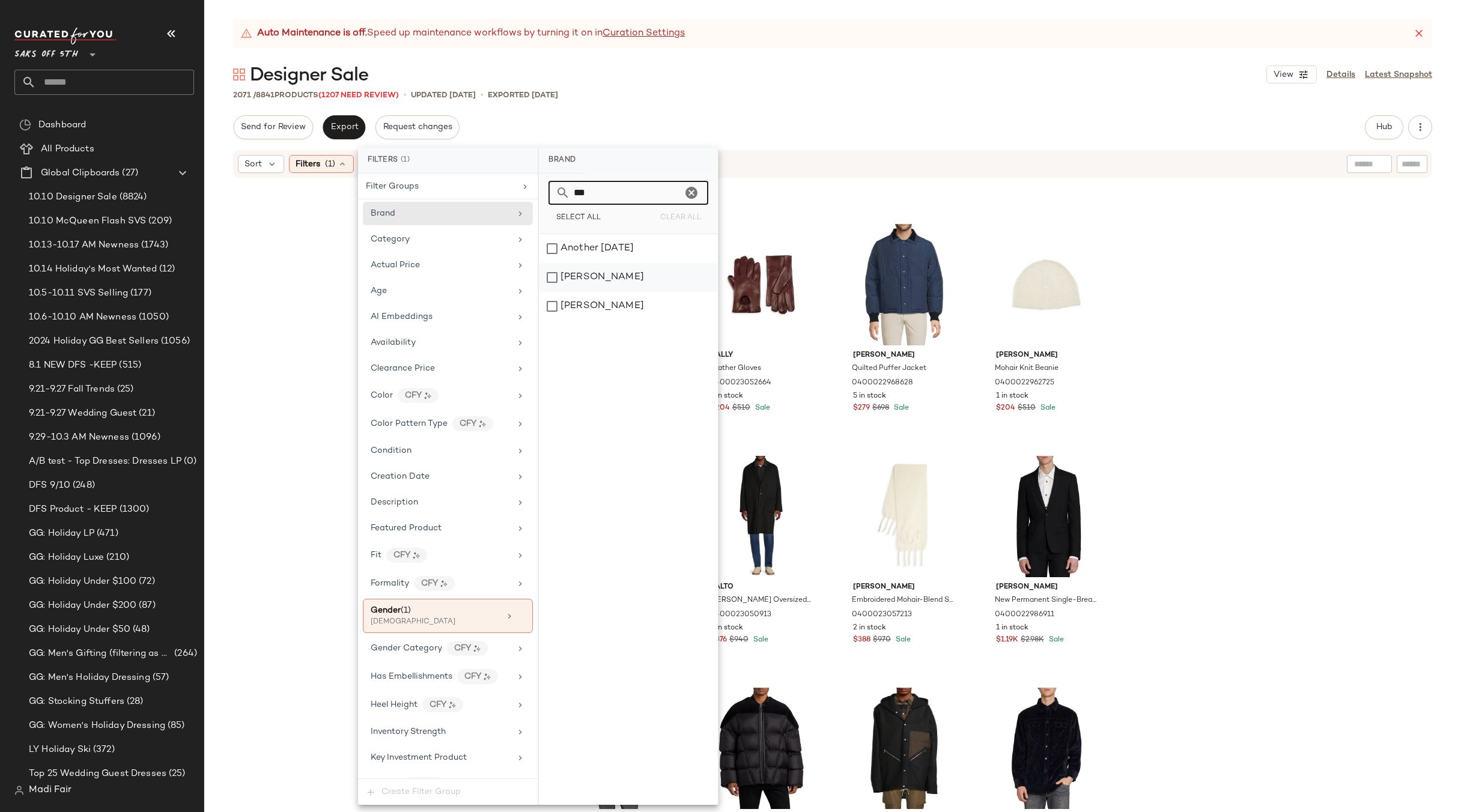
click at [597, 283] on div "[PERSON_NAME]" at bounding box center [628, 277] width 179 height 29
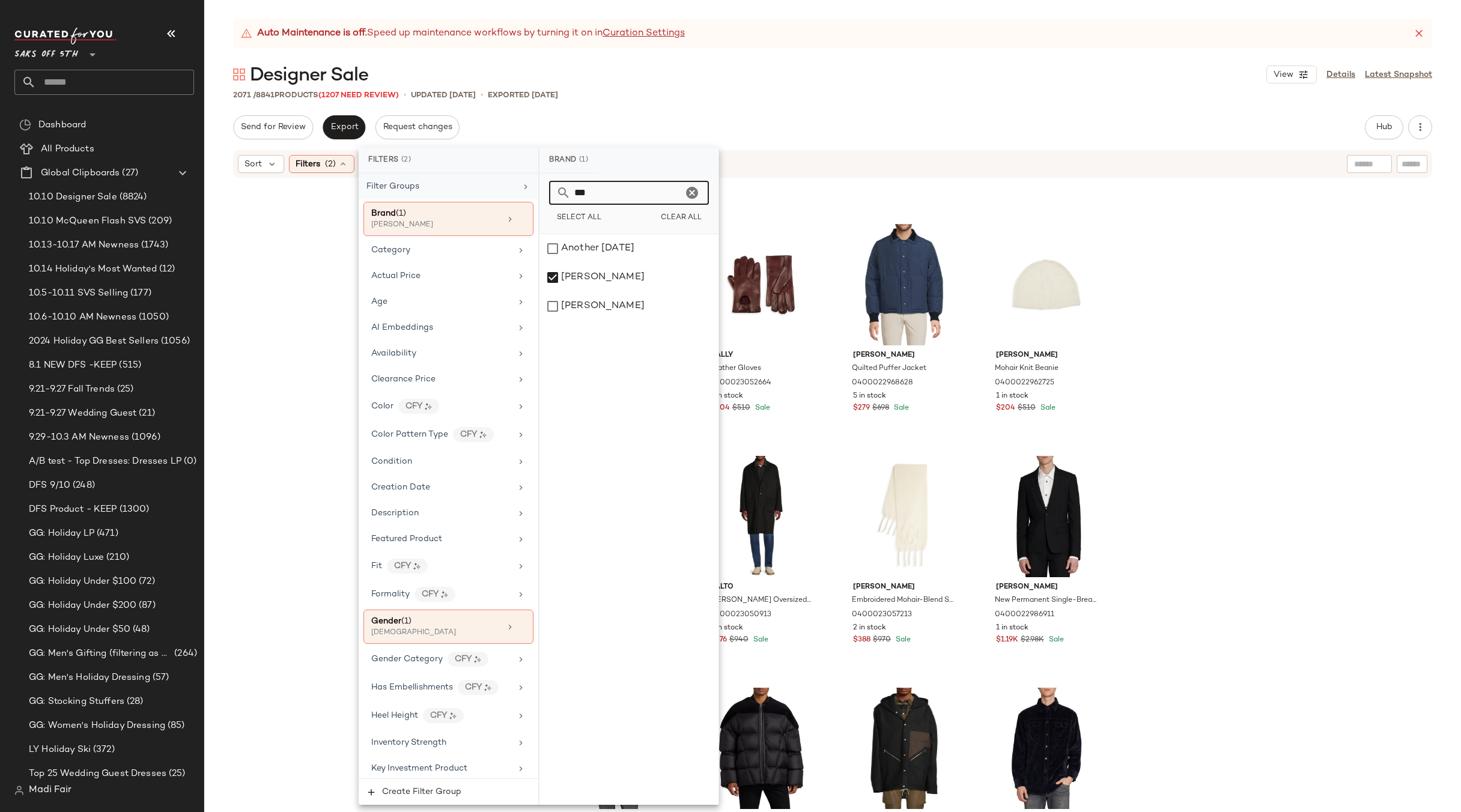
drag, startPoint x: 604, startPoint y: 197, endPoint x: 521, endPoint y: 194, distance: 83.1
click at [521, 194] on div "Filters (2) Filter Groups Brand (1) Tom Ford Category Actual Price Age AI Embed…" at bounding box center [538, 476] width 360 height 657
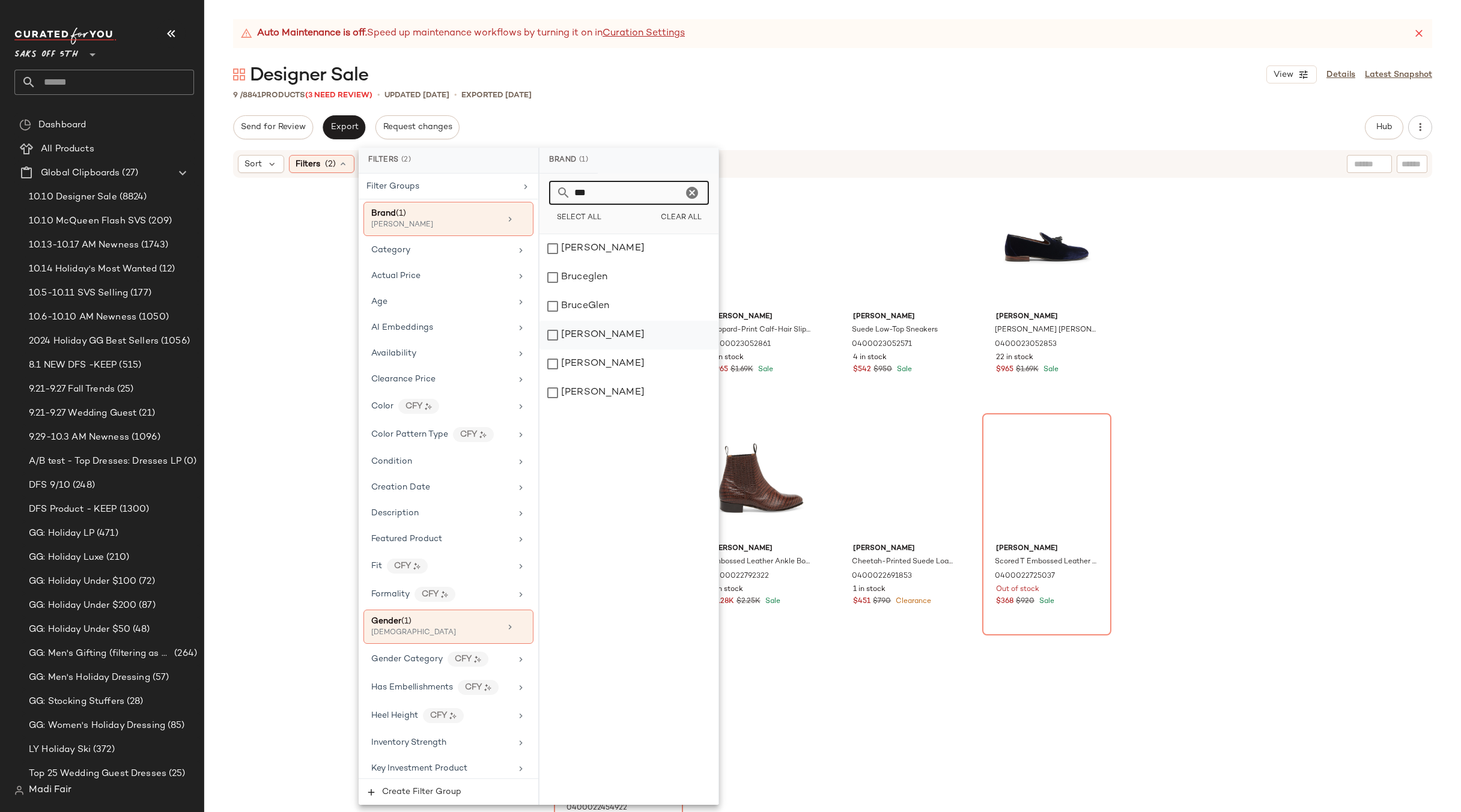
type input "***"
click at [611, 337] on div "[PERSON_NAME]" at bounding box center [629, 335] width 179 height 29
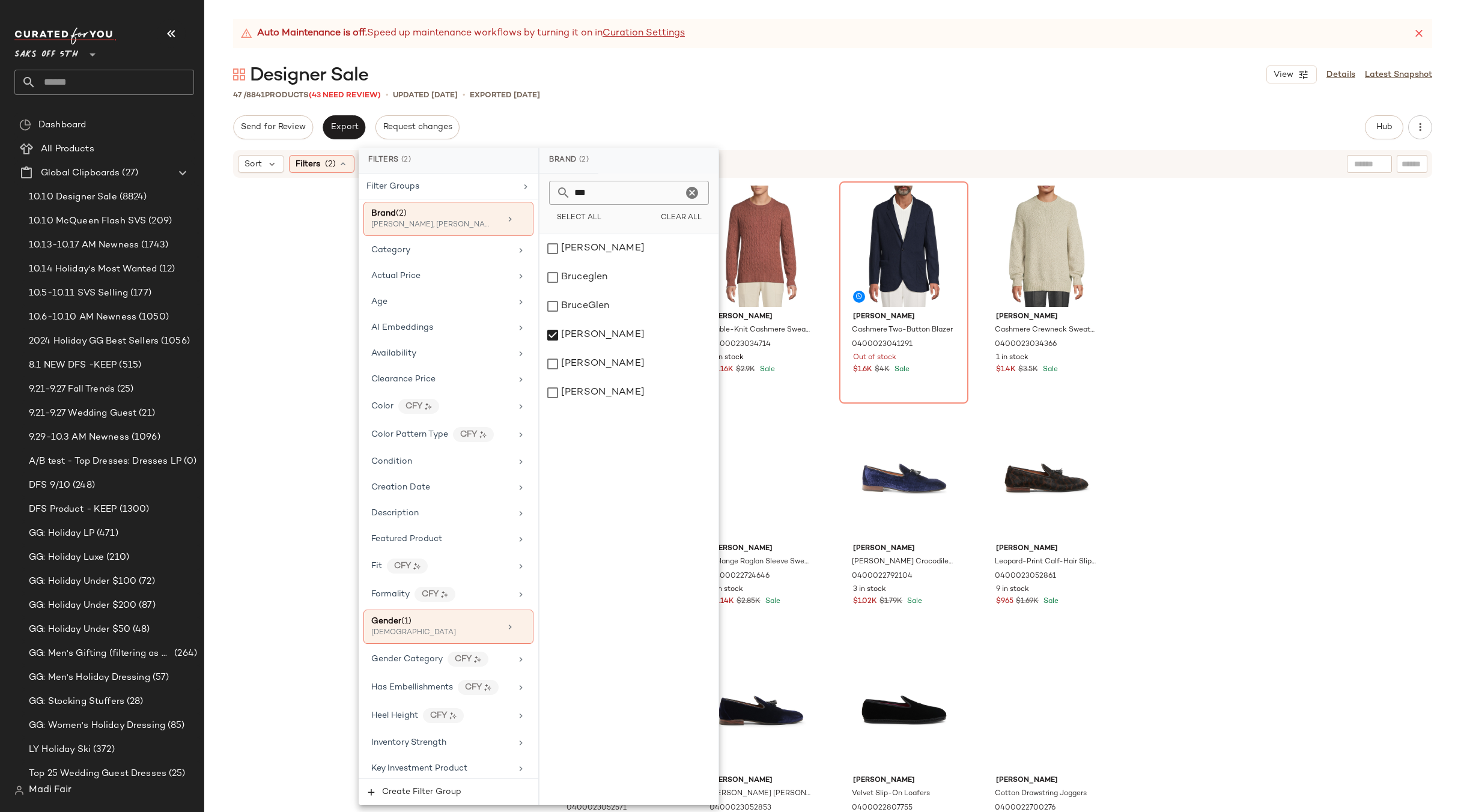
click at [1239, 405] on div "Brunello Cucinelli Mélange Cashmere Turtleneck Sweater 0400023035459 1 in stock…" at bounding box center [832, 511] width 1257 height 663
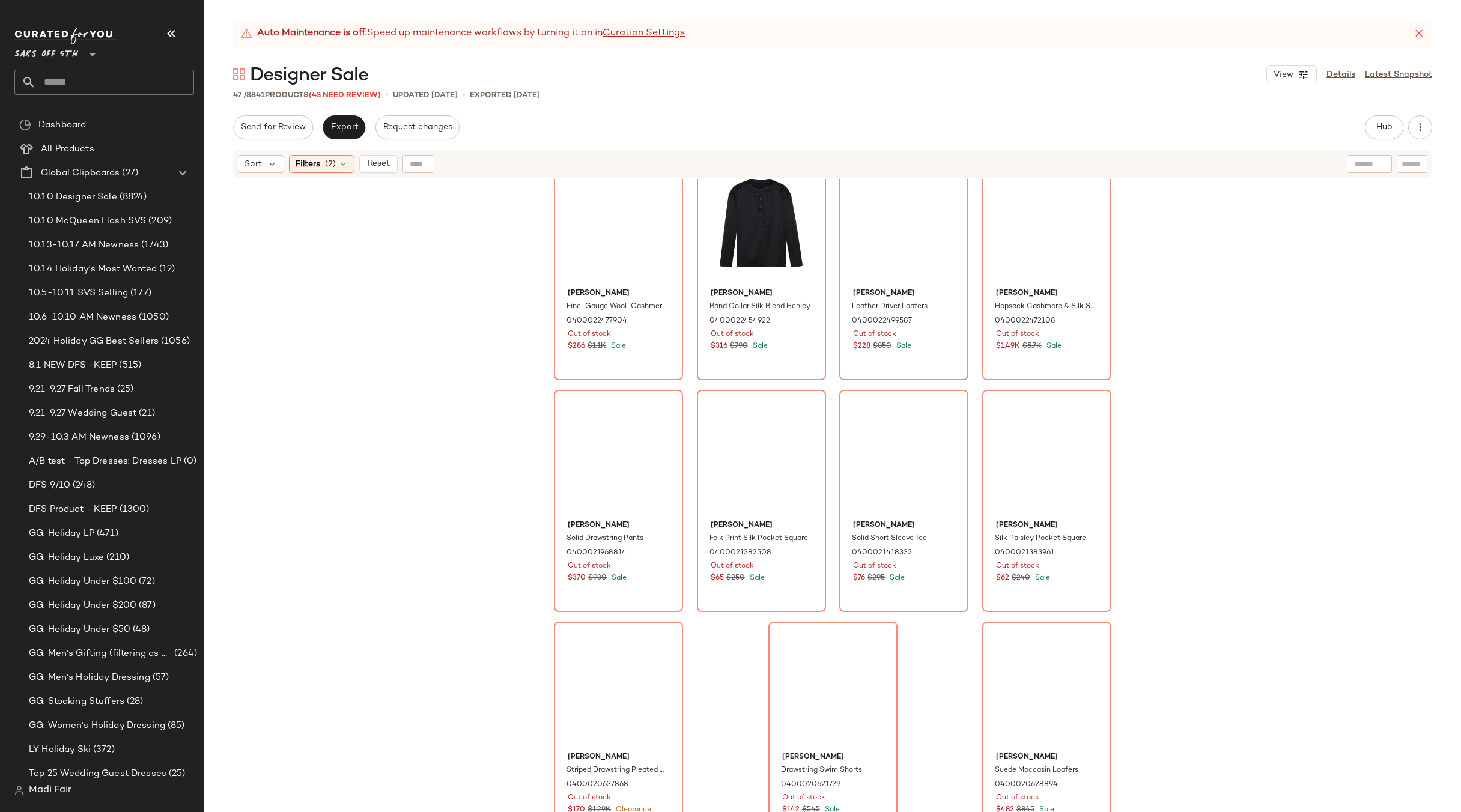
scroll to position [2121, 0]
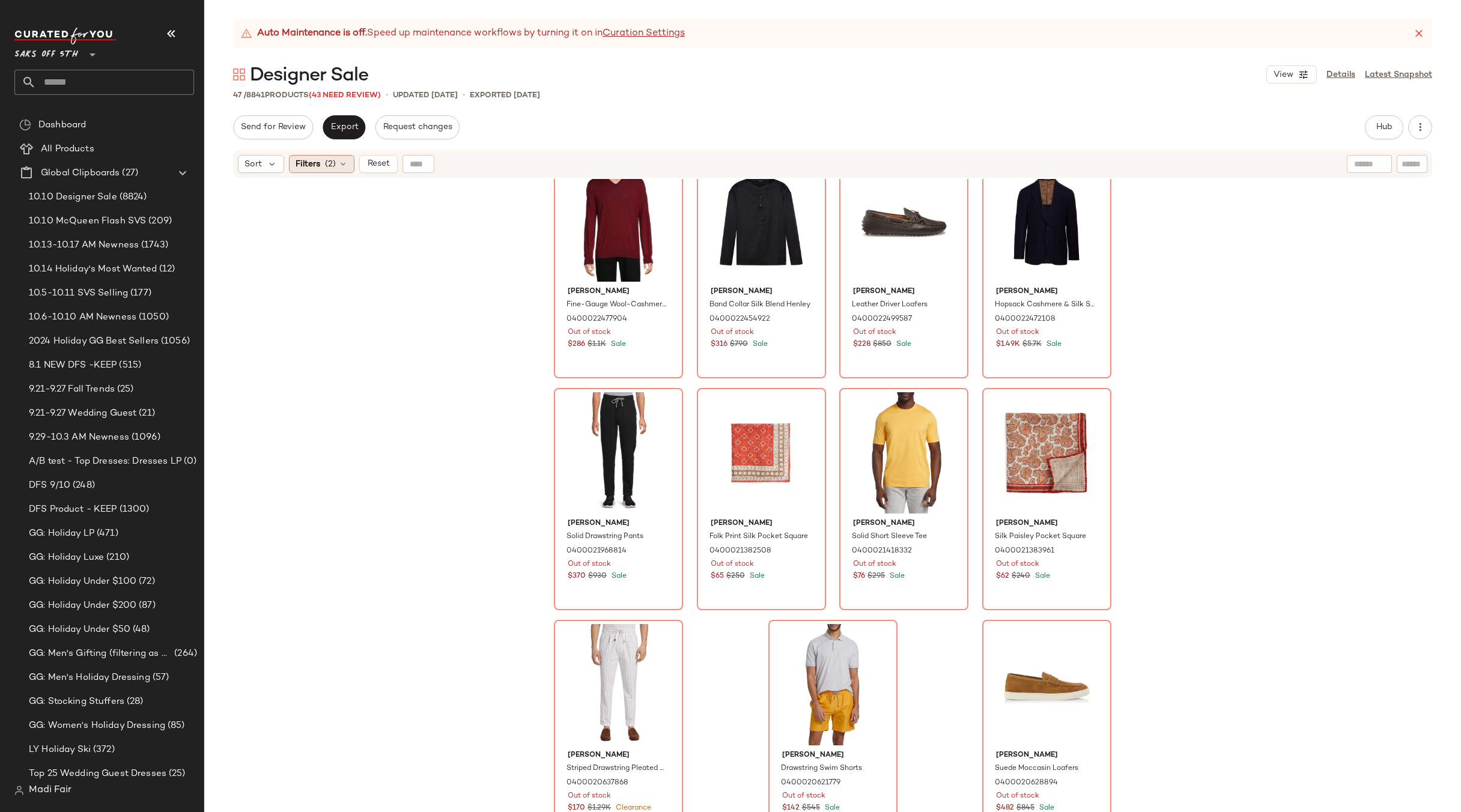
click at [332, 169] on span "(2)" at bounding box center [330, 164] width 11 height 12
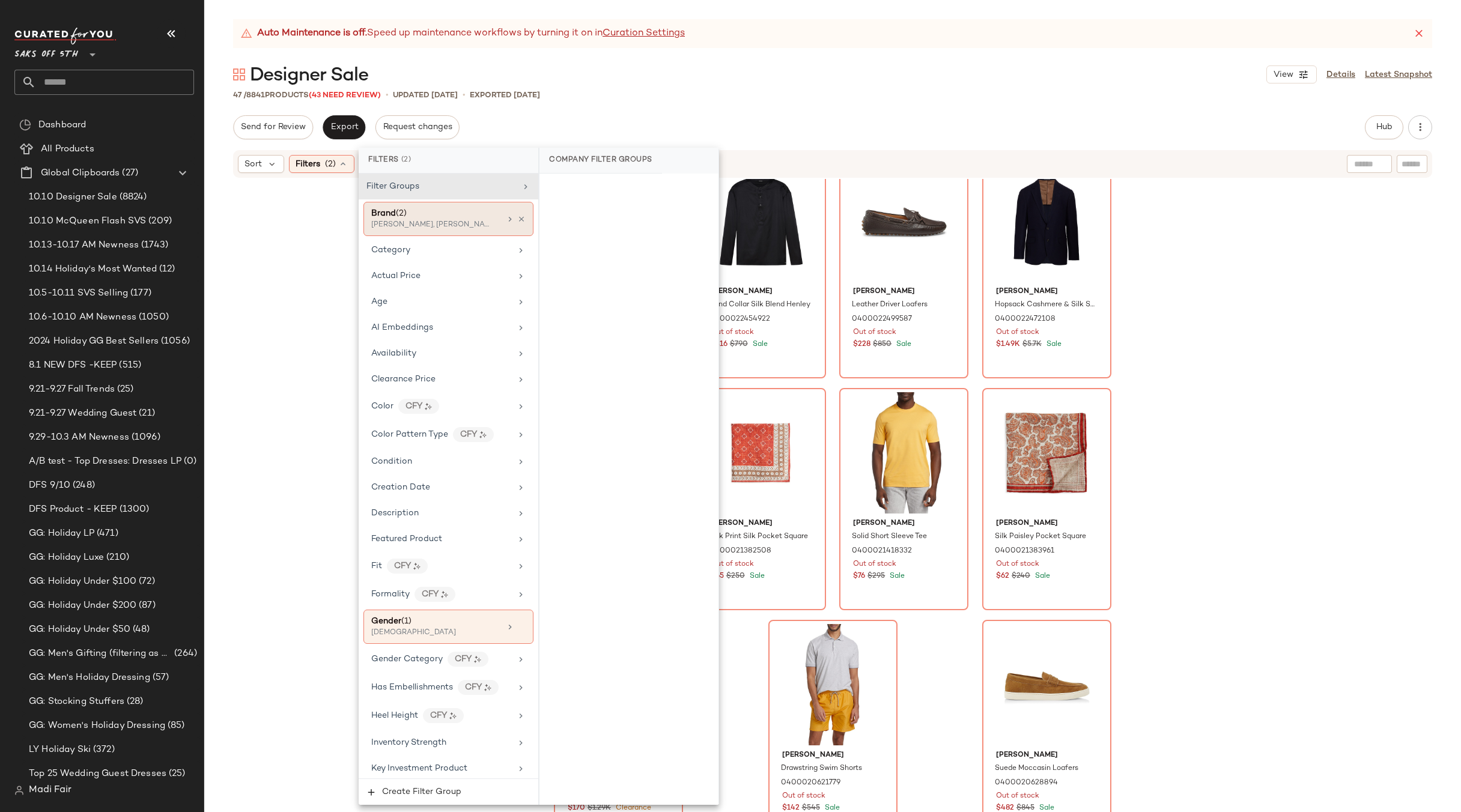
click at [451, 223] on div "Tom Ford, Brunello Cucinelli" at bounding box center [432, 225] width 120 height 11
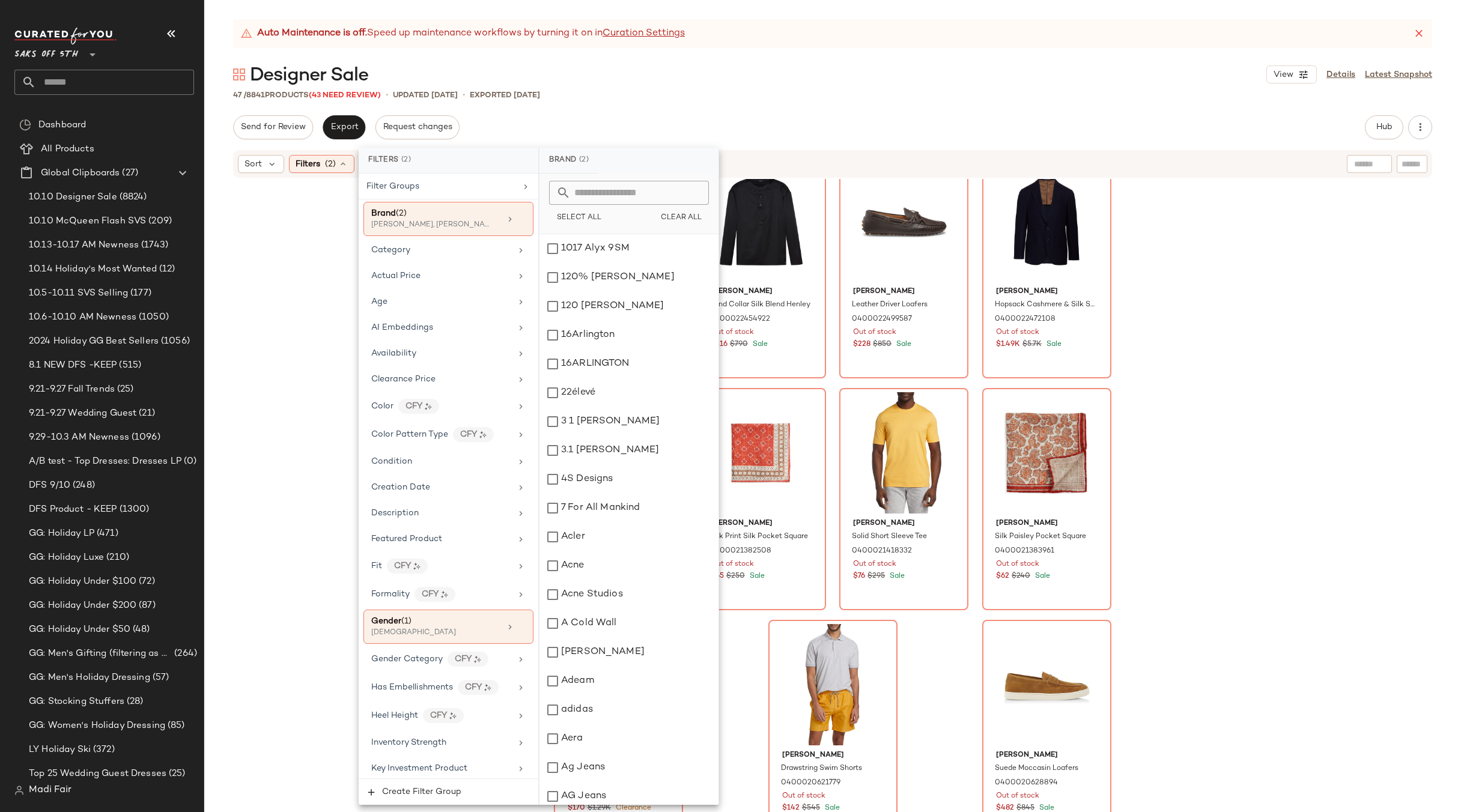
click at [593, 199] on input "text" at bounding box center [636, 193] width 131 height 24
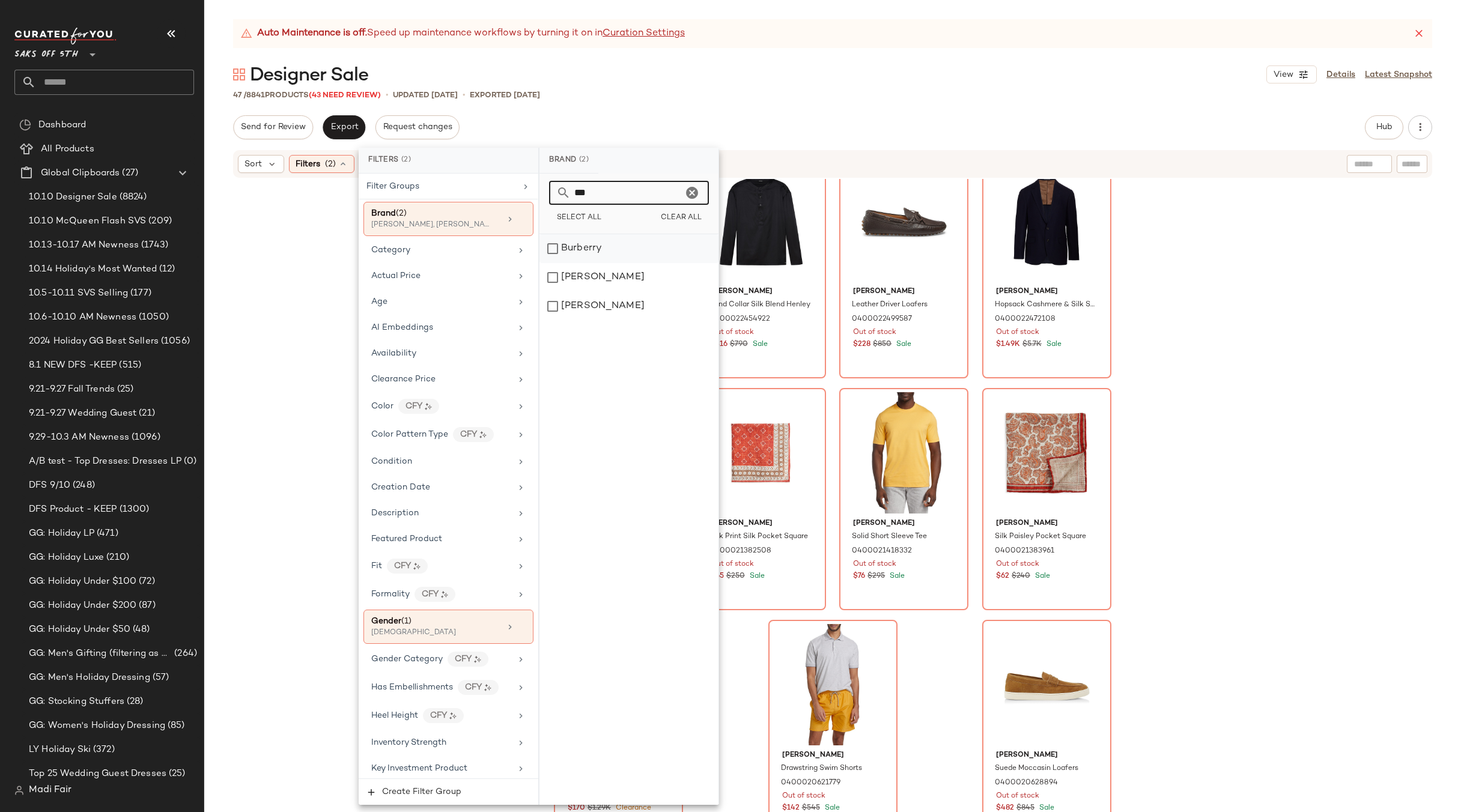
type input "***"
click at [605, 248] on div "Burberry" at bounding box center [629, 249] width 179 height 29
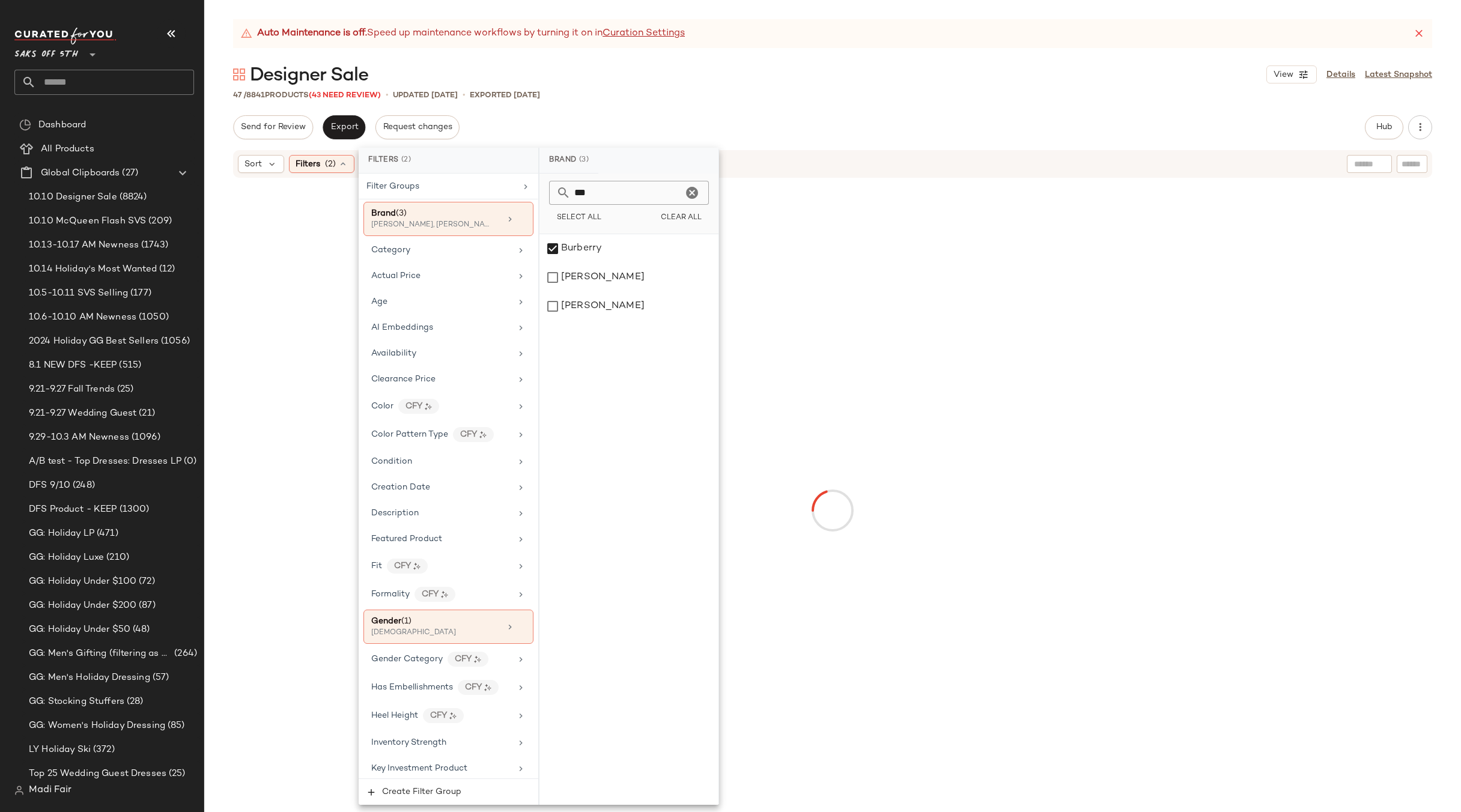
click at [841, 86] on div "Designer Sale View Details Latest Snapshot" at bounding box center [832, 74] width 1257 height 24
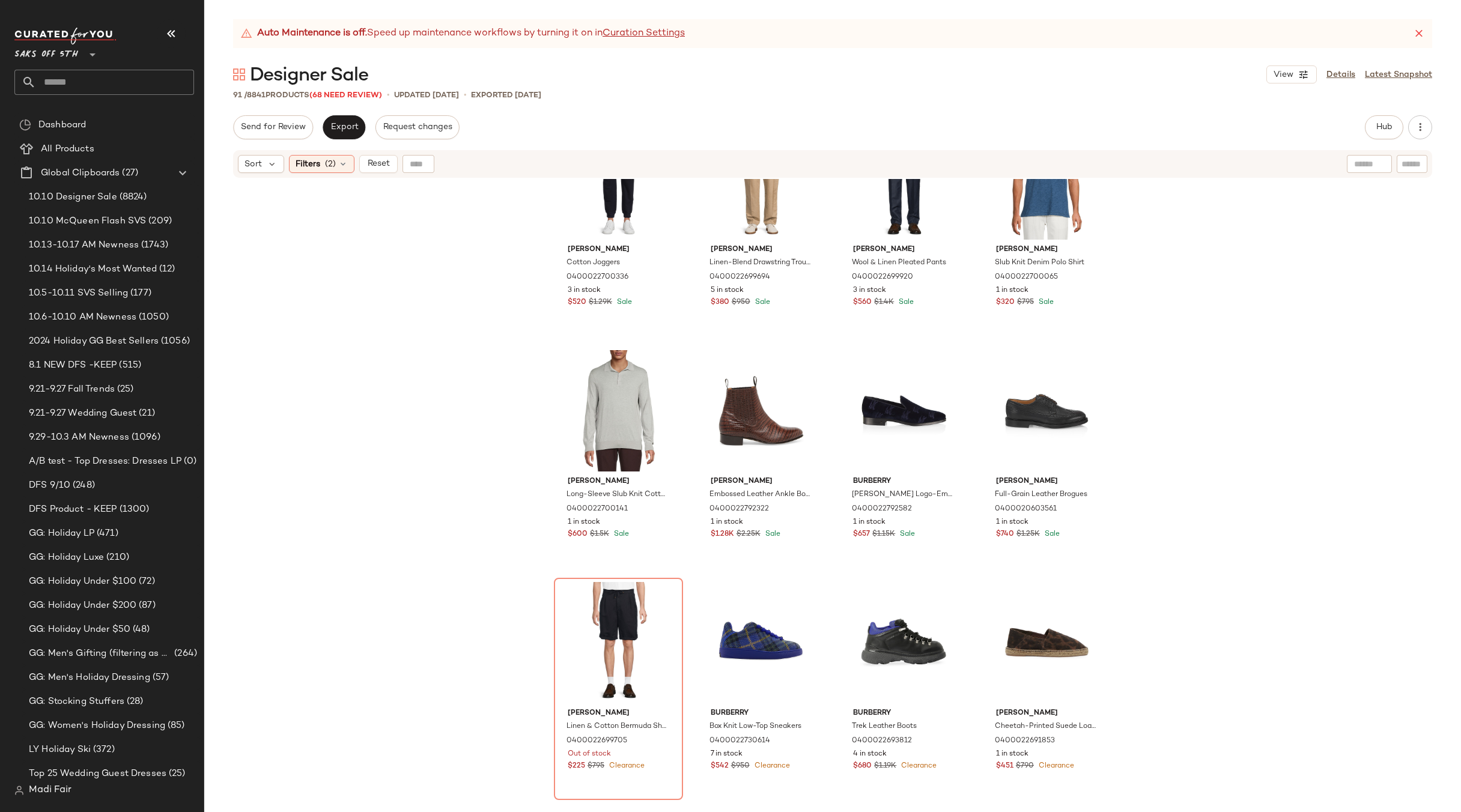
scroll to position [1992, 0]
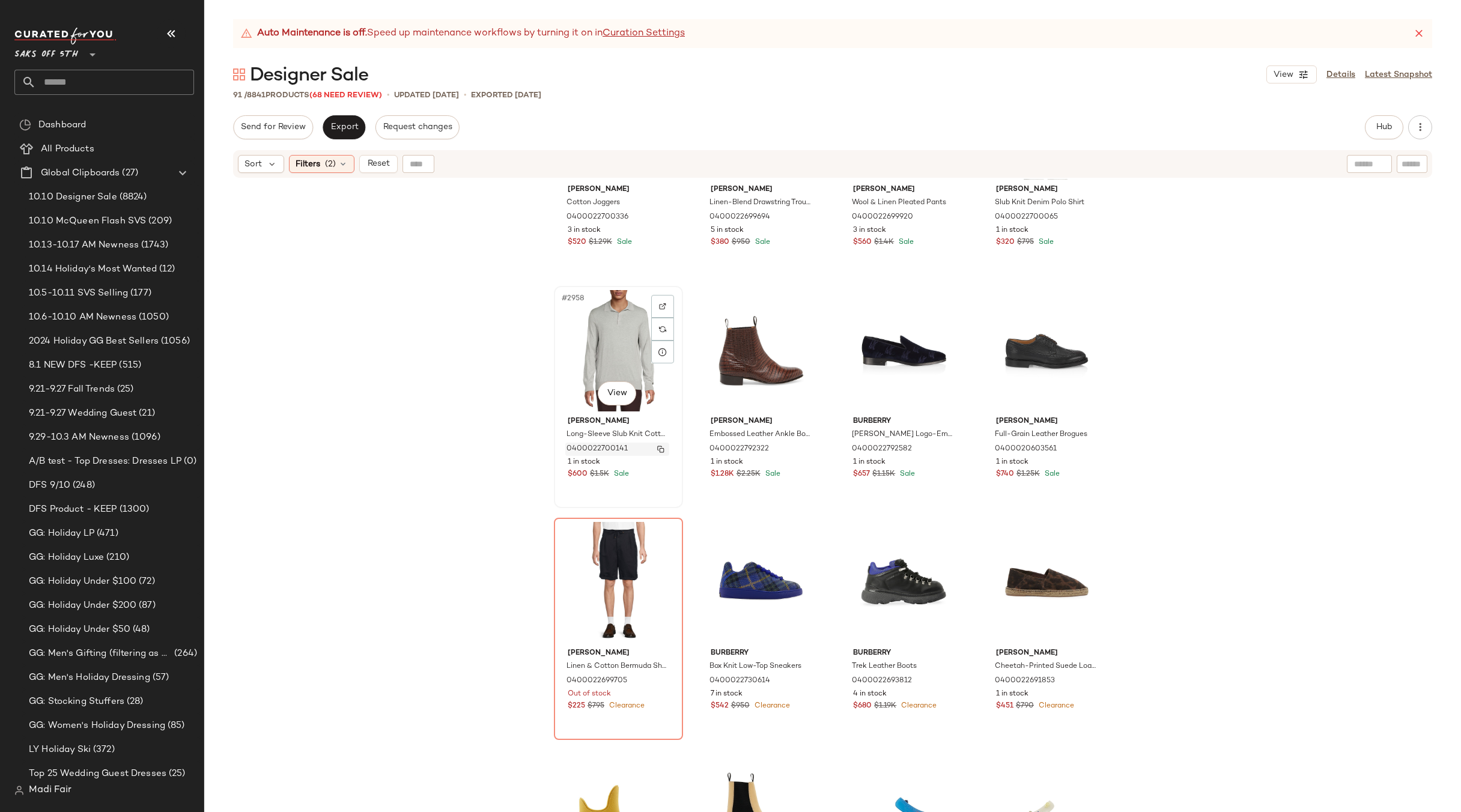
click at [657, 449] on img "button" at bounding box center [661, 449] width 7 height 7
click at [305, 157] on div "Filters (2)" at bounding box center [322, 164] width 66 height 18
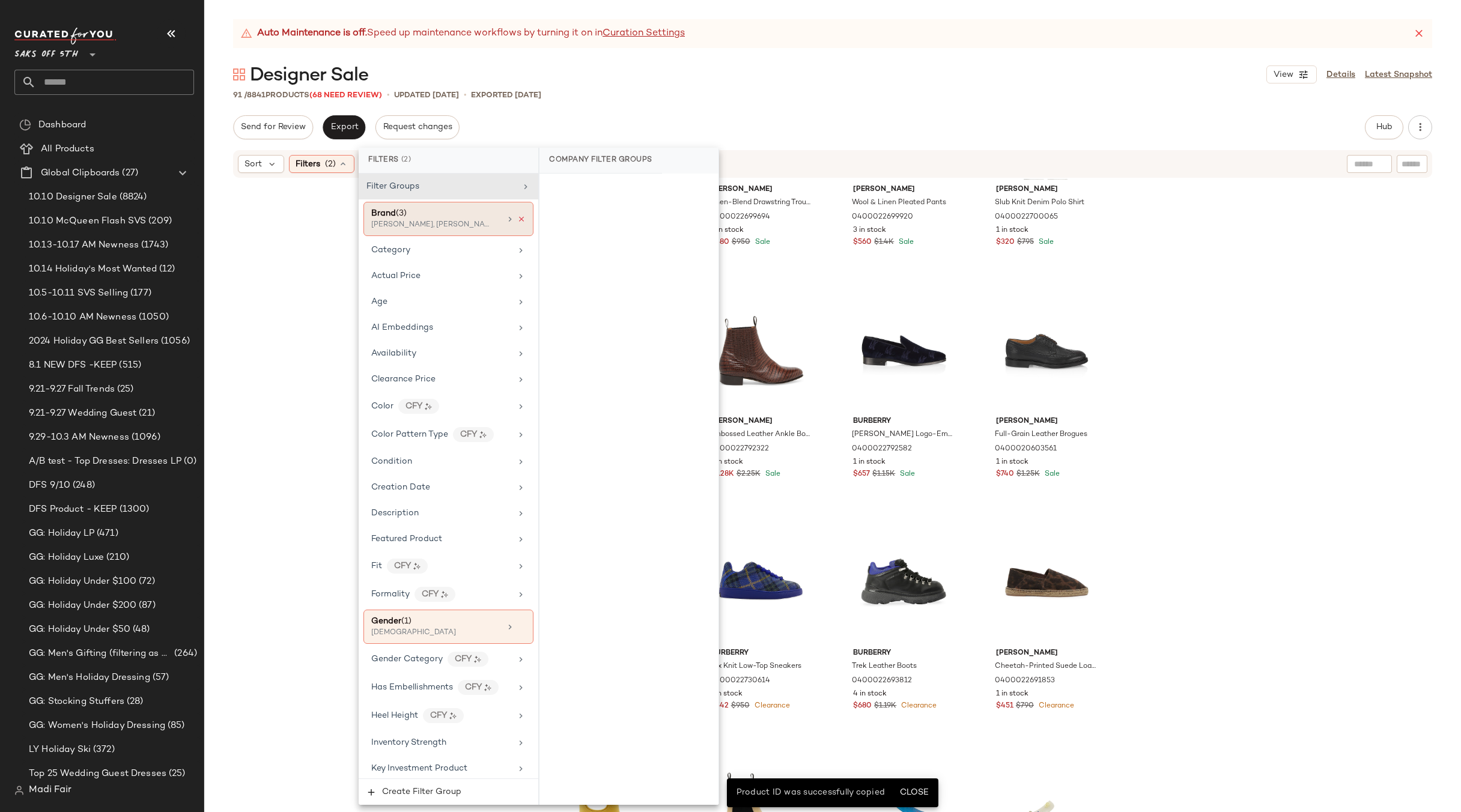
click at [517, 221] on icon at bounding box center [522, 219] width 9 height 9
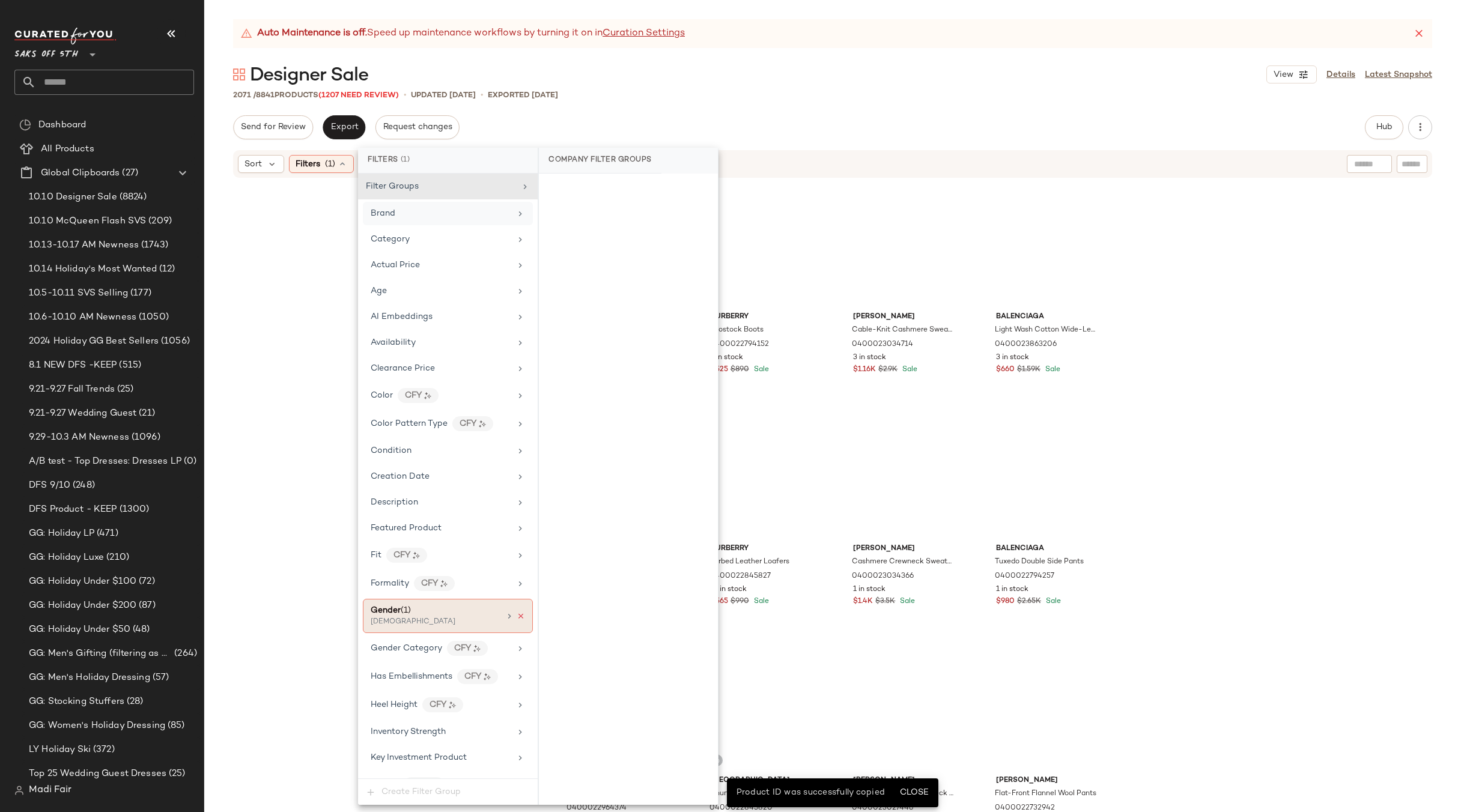
click at [517, 617] on icon at bounding box center [521, 616] width 9 height 9
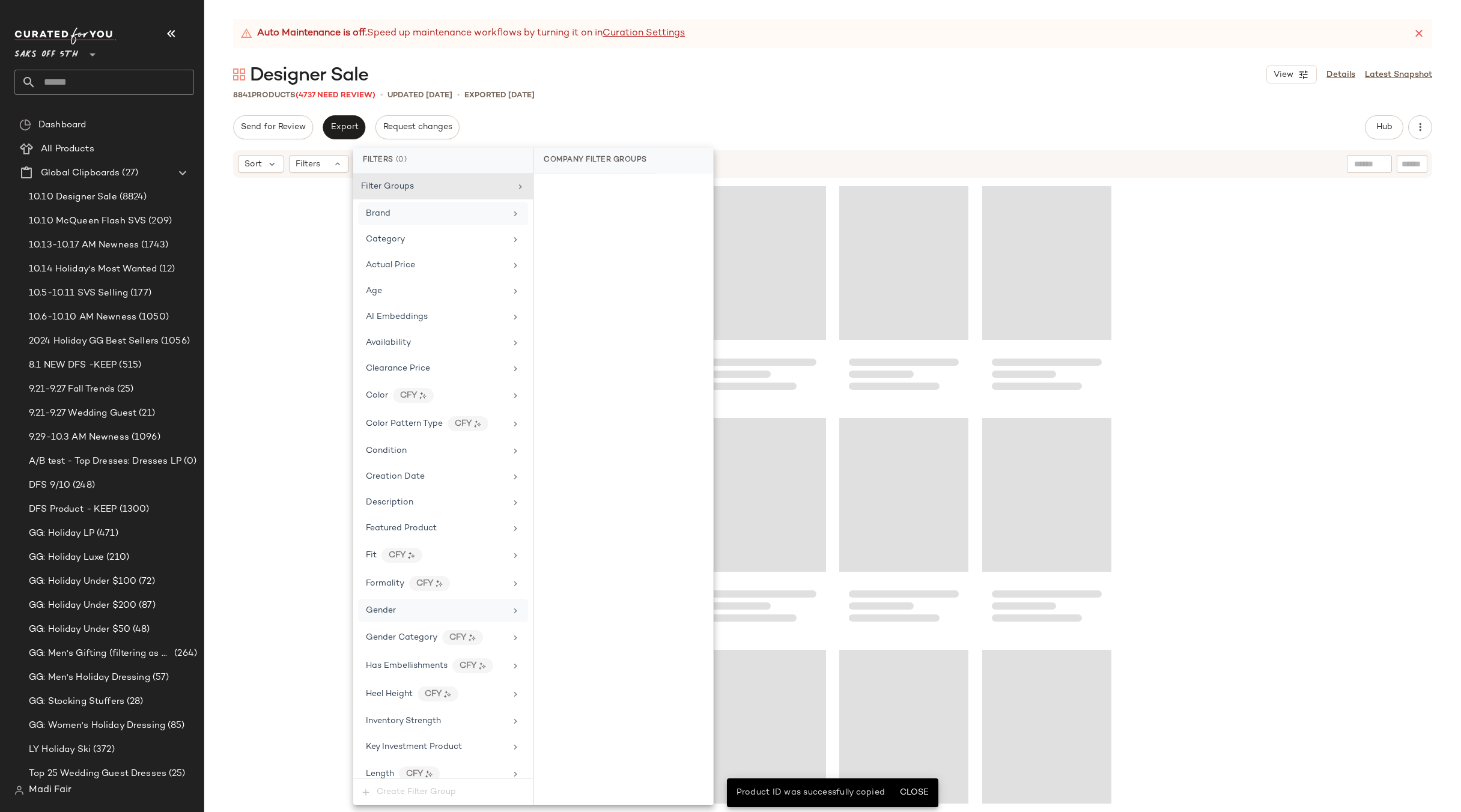
click at [668, 100] on div "8841 Products (4737 Need Review) • updated Oct 15th • Exported Oct 14th" at bounding box center [832, 94] width 1257 height 12
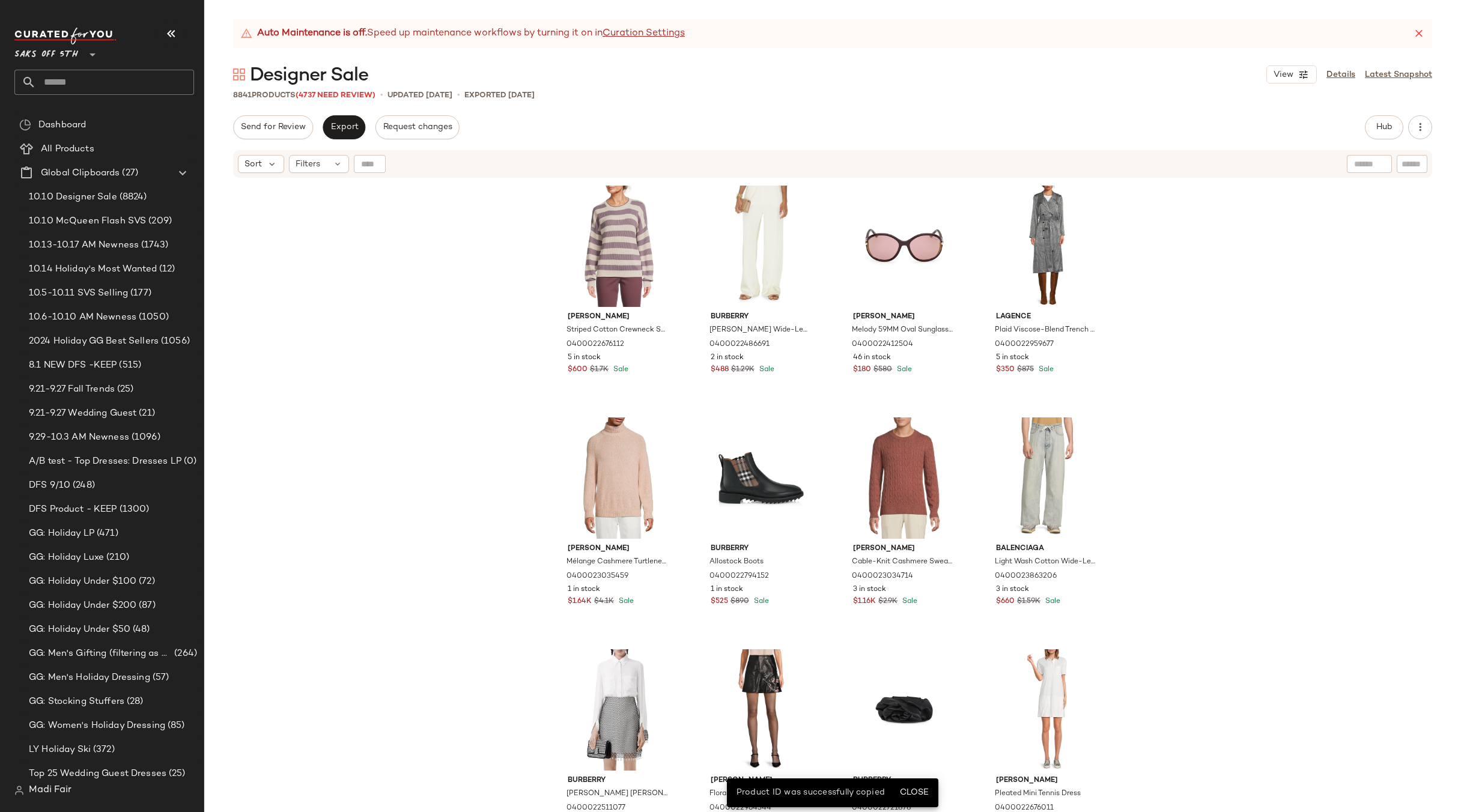
click at [370, 162] on div at bounding box center [370, 164] width 32 height 18
paste input "**********"
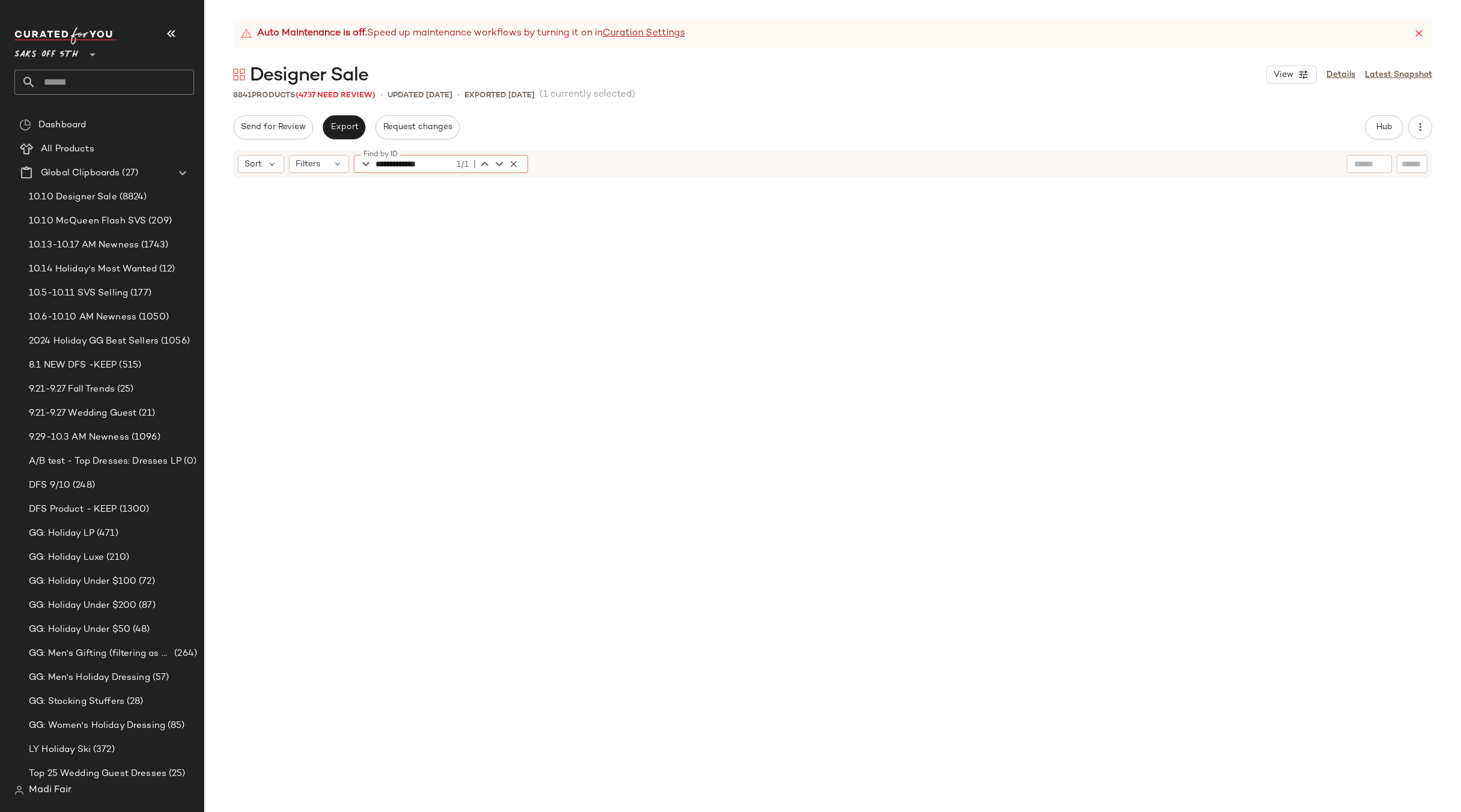
scroll to position [171080, 0]
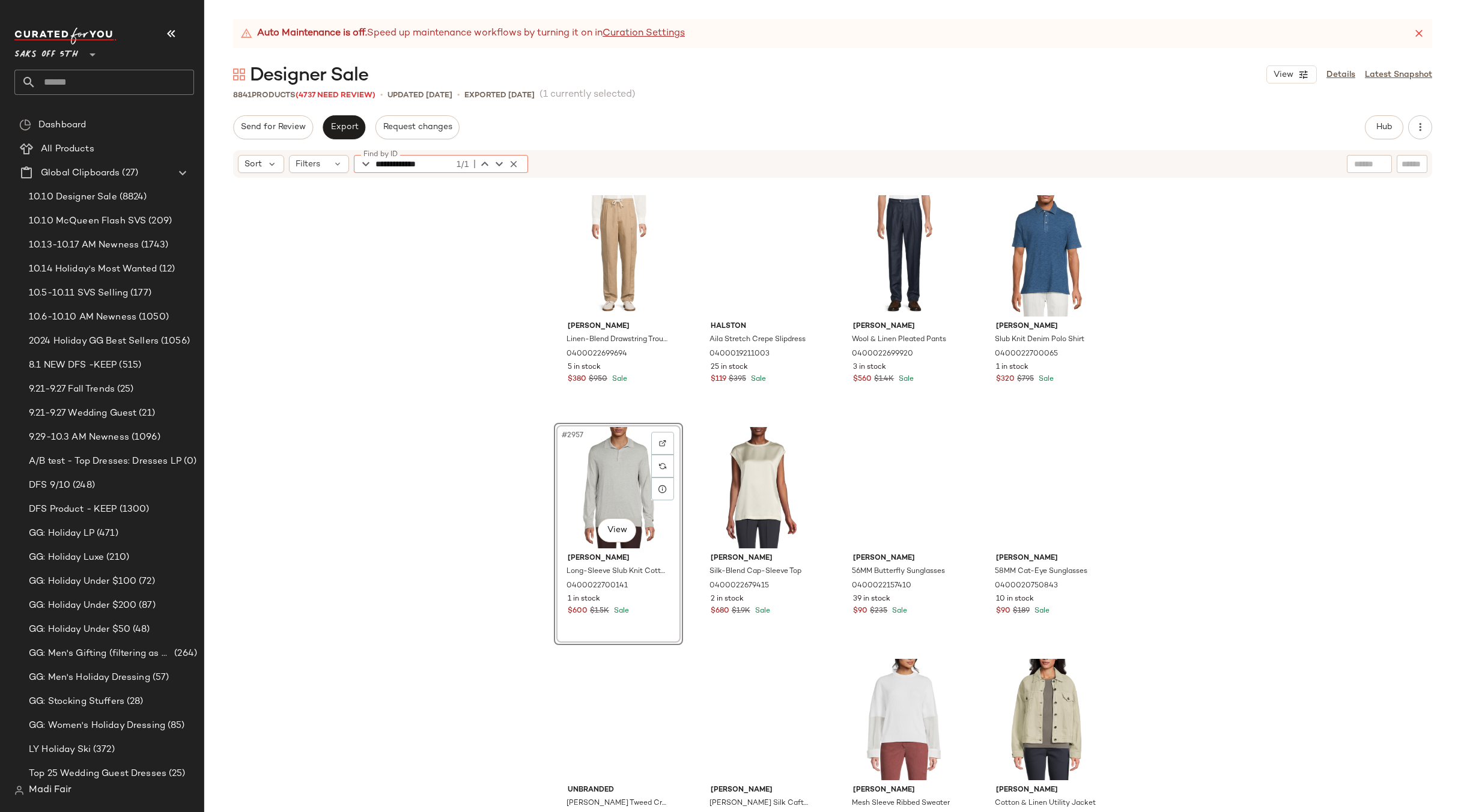
type input "**********"
click at [430, 488] on div "Brunello Cucinelli Linen-Blend Drawstring Trousers 0400022699694 5 in stock $38…" at bounding box center [832, 511] width 1257 height 663
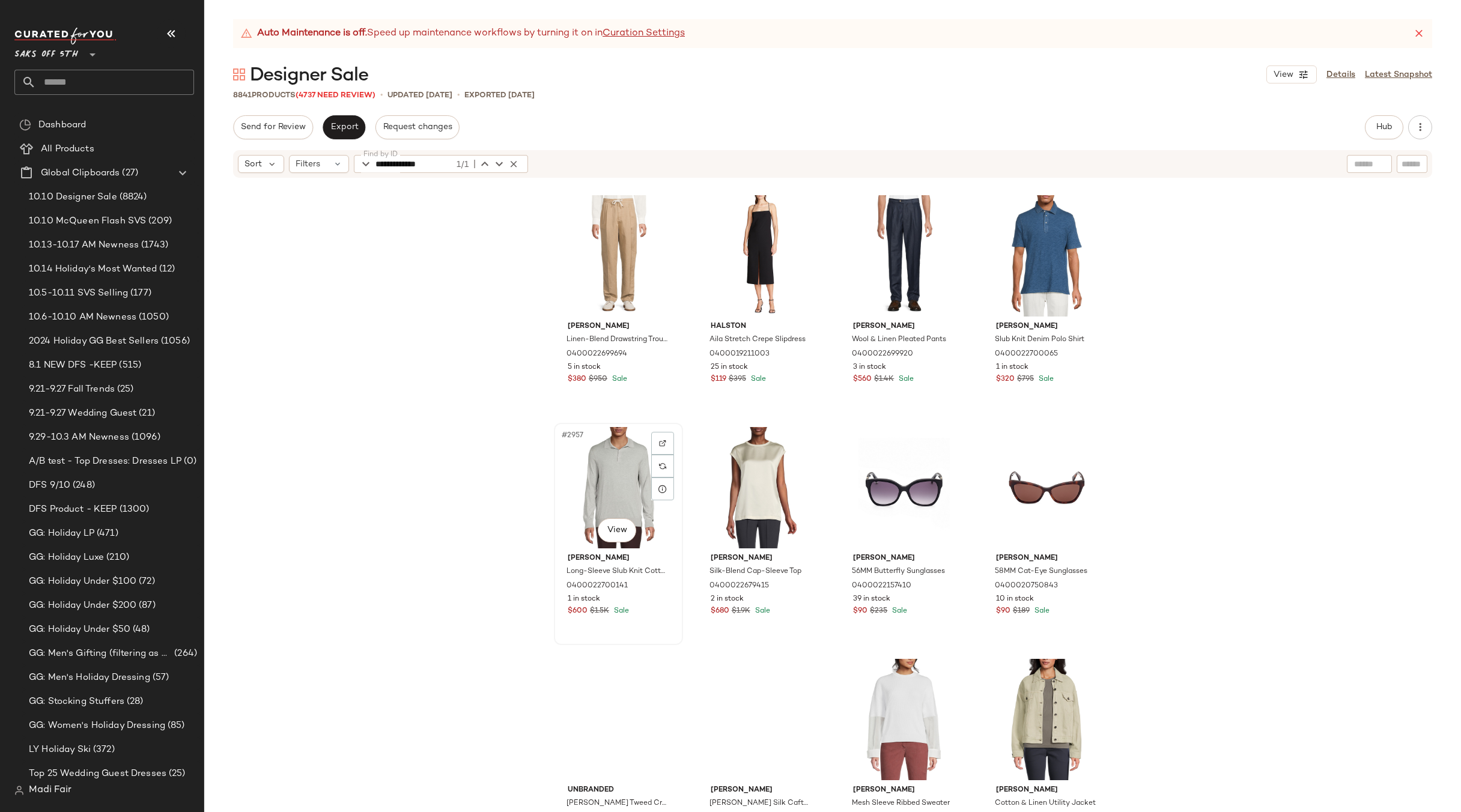
click at [584, 486] on div "#2957 View" at bounding box center [618, 488] width 121 height 121
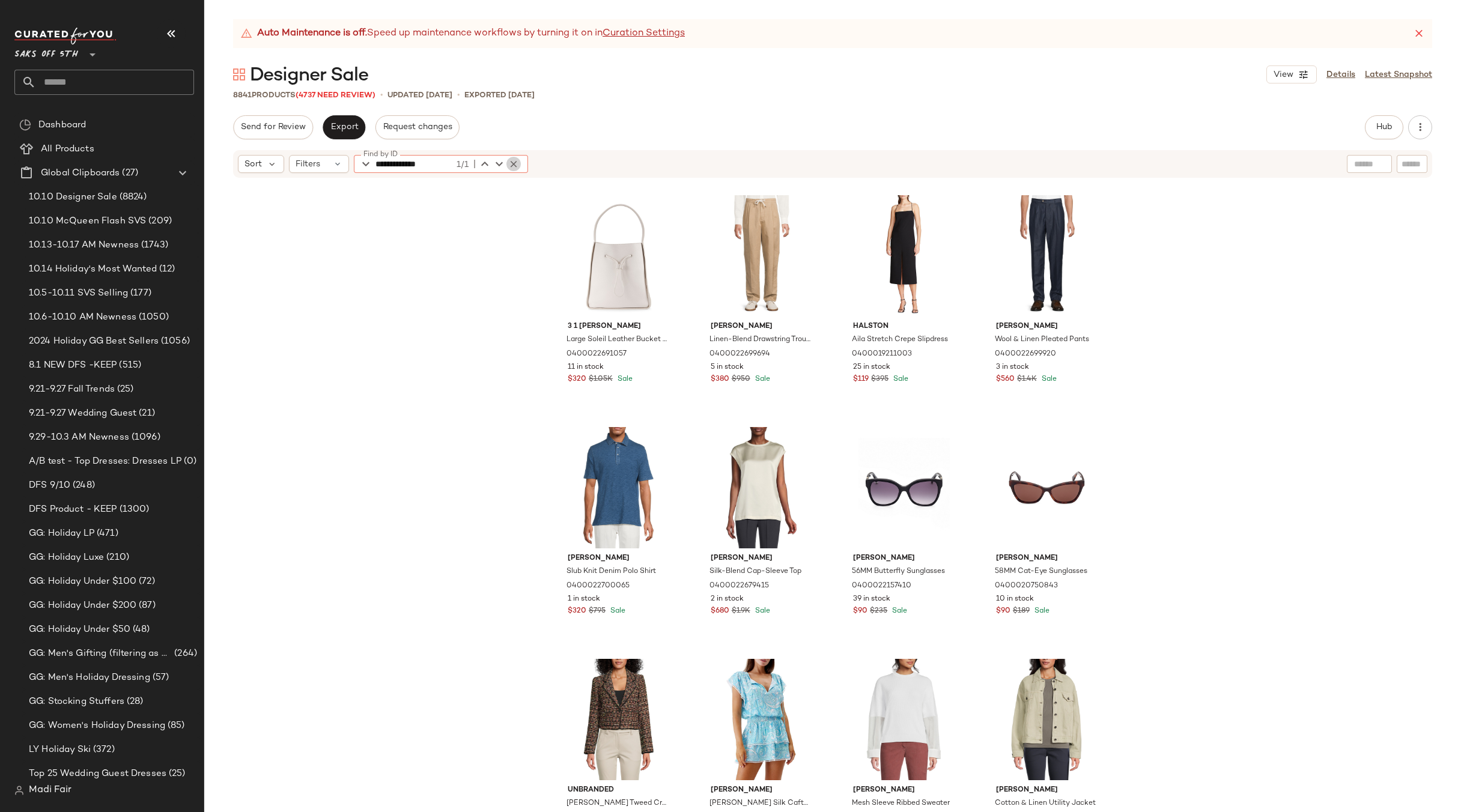
click at [514, 164] on icon "button" at bounding box center [513, 164] width 11 height 11
click at [656, 106] on div "Auto Maintenance is off. Speed up maintenance workflows by turning it on in Cur…" at bounding box center [832, 415] width 1257 height 793
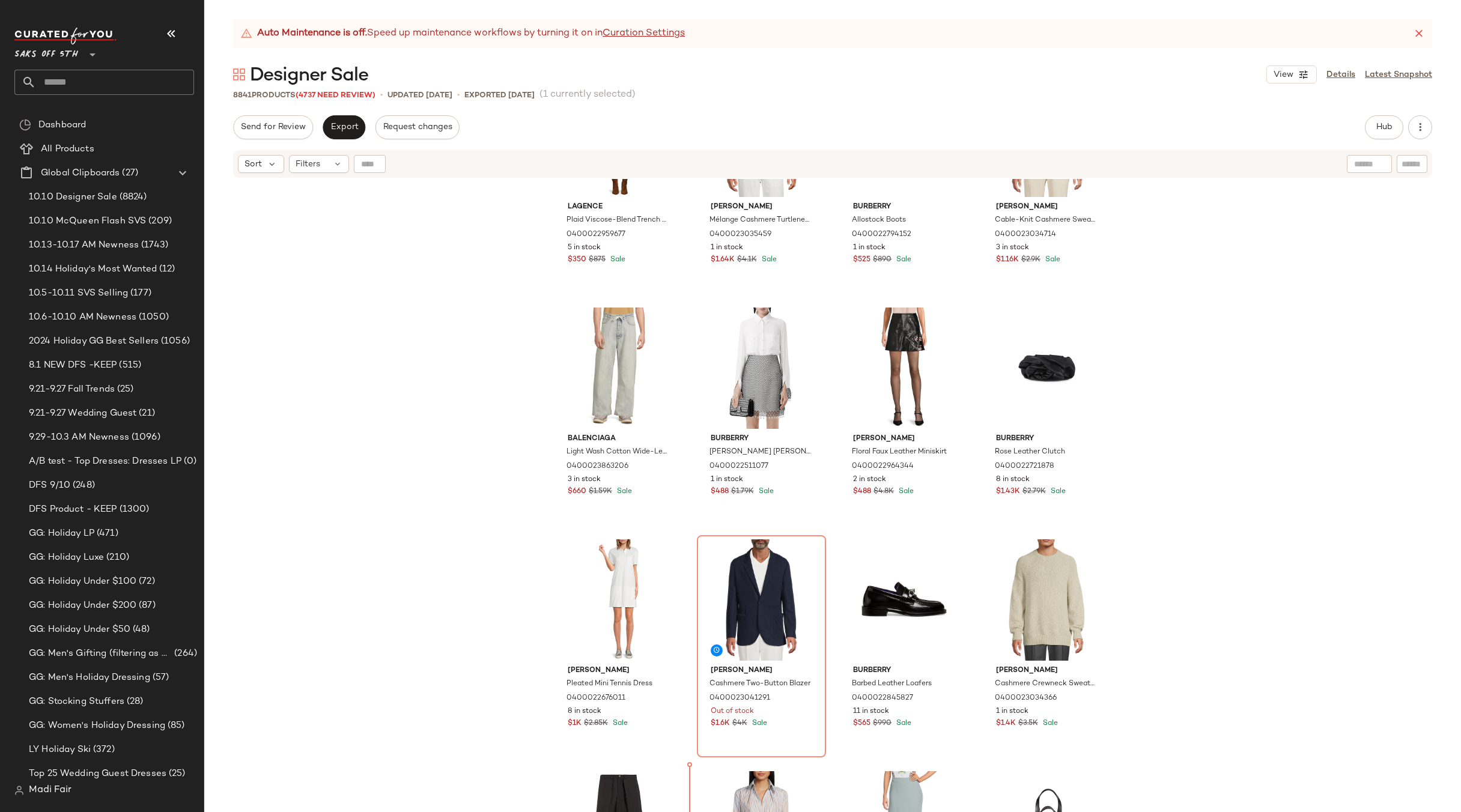
scroll to position [425, 0]
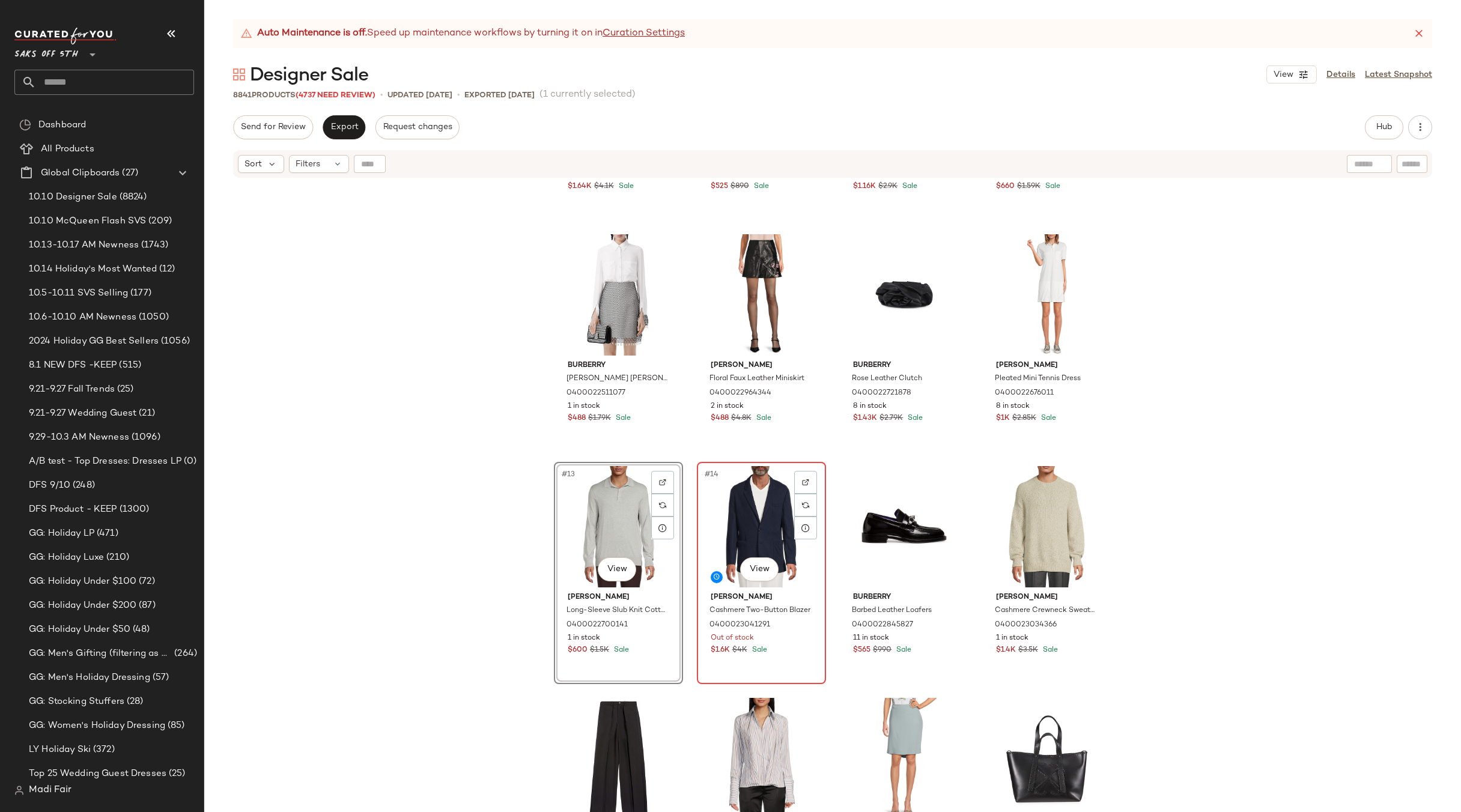
click at [757, 532] on div "#14 View" at bounding box center [762, 527] width 121 height 121
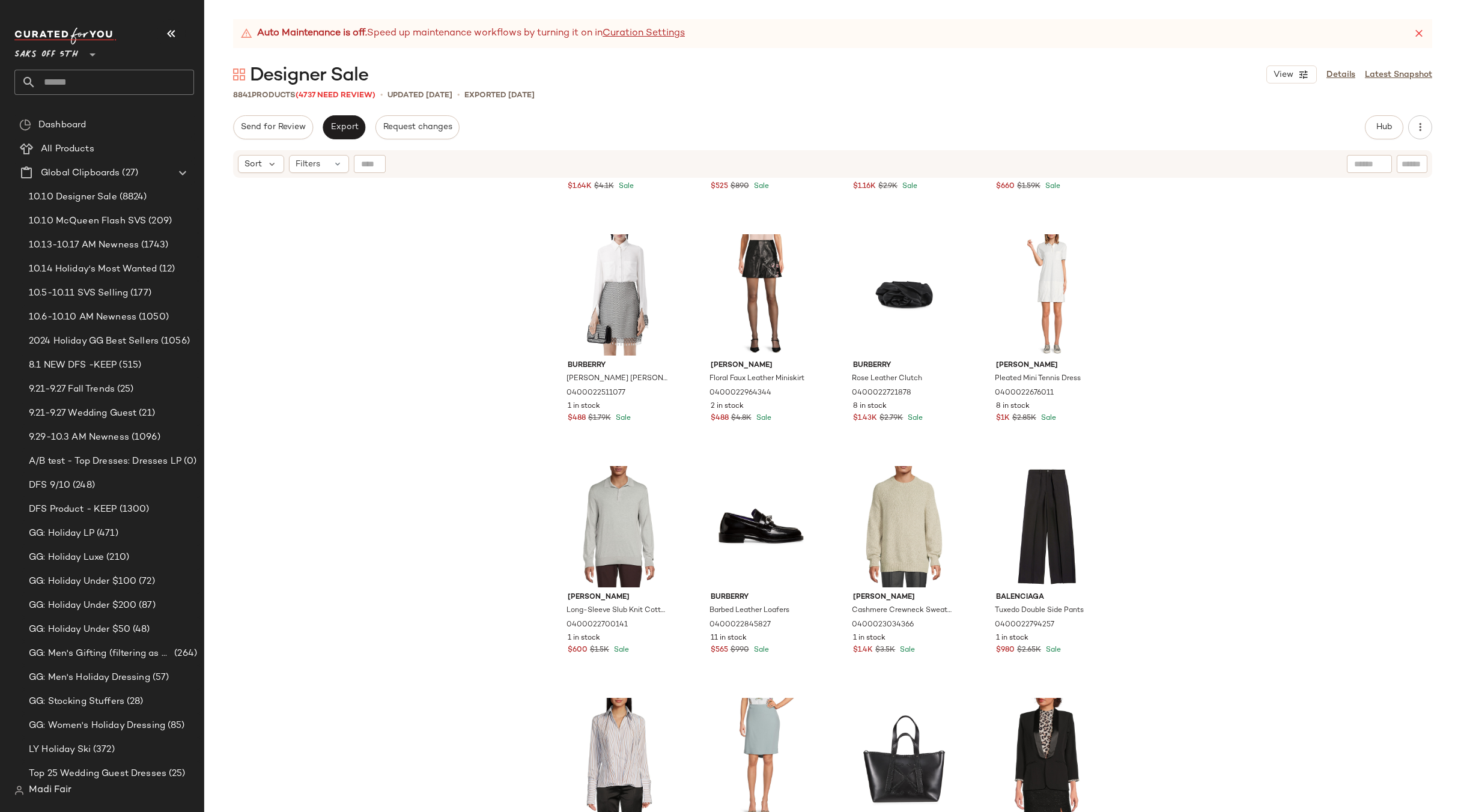
click at [1225, 521] on div "Brunello Cucinelli Mélange Cashmere Turtleneck Sweater 0400023035459 1 in stock…" at bounding box center [832, 511] width 1257 height 663
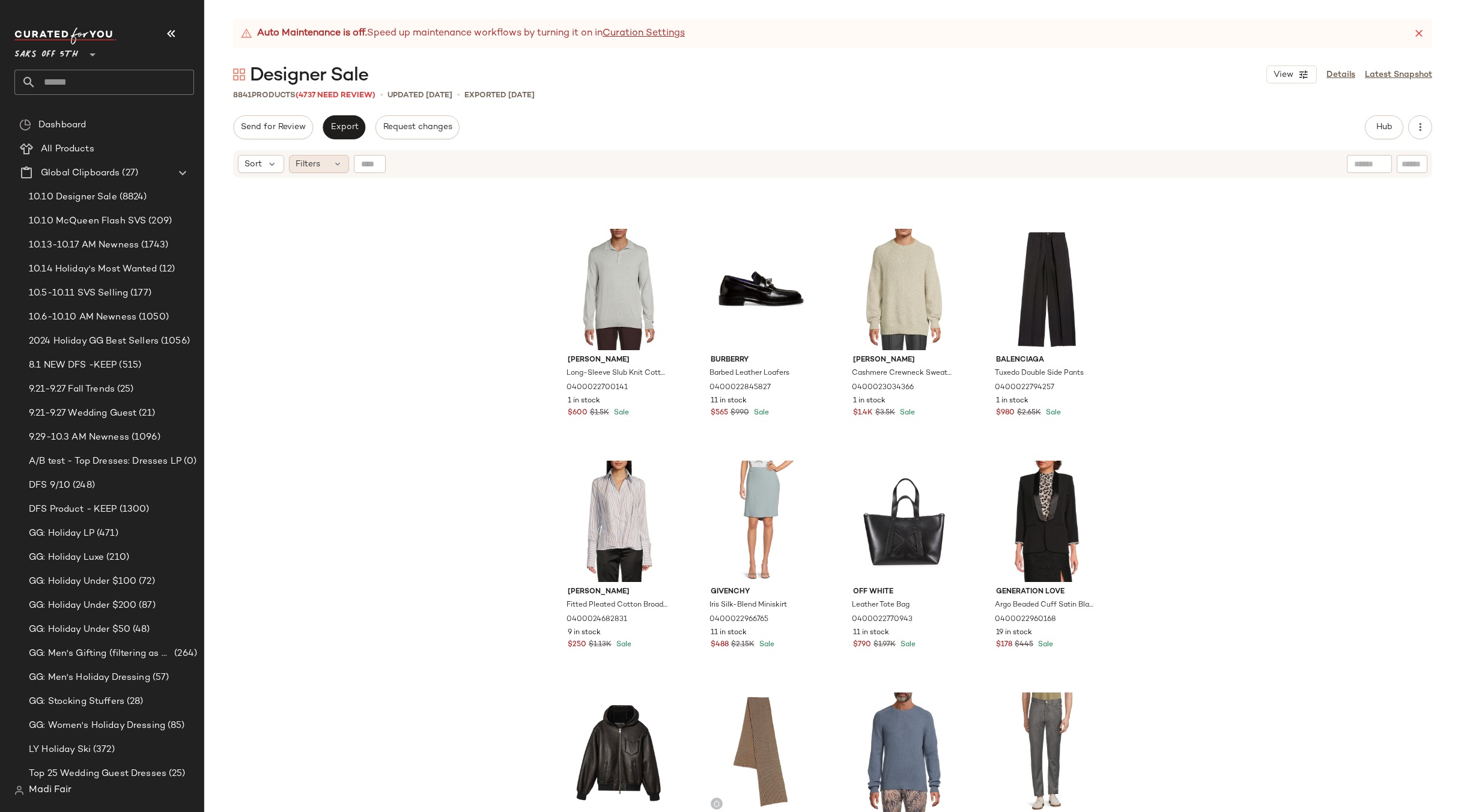
scroll to position [730, 0]
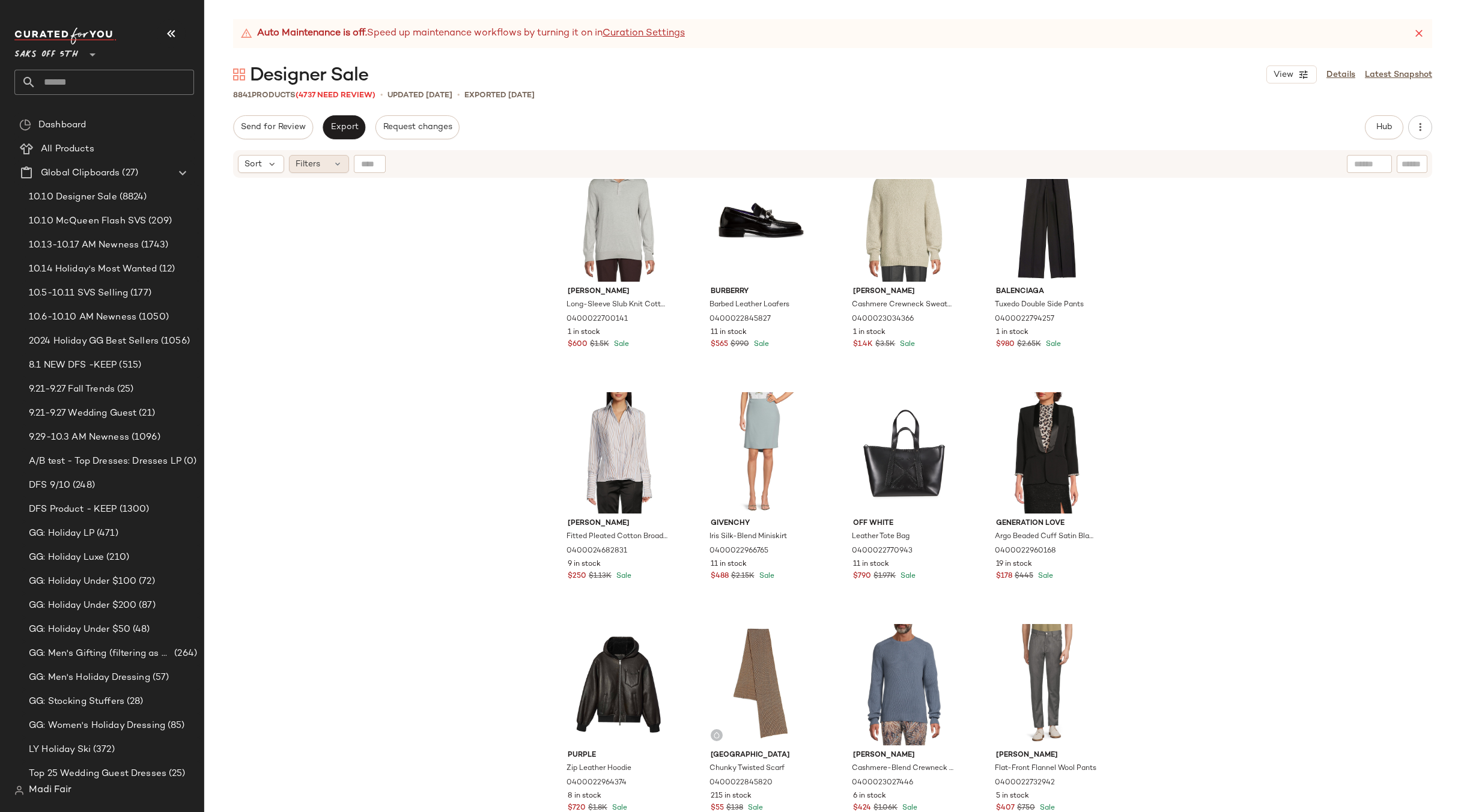
click at [322, 161] on div "Filters" at bounding box center [319, 164] width 60 height 18
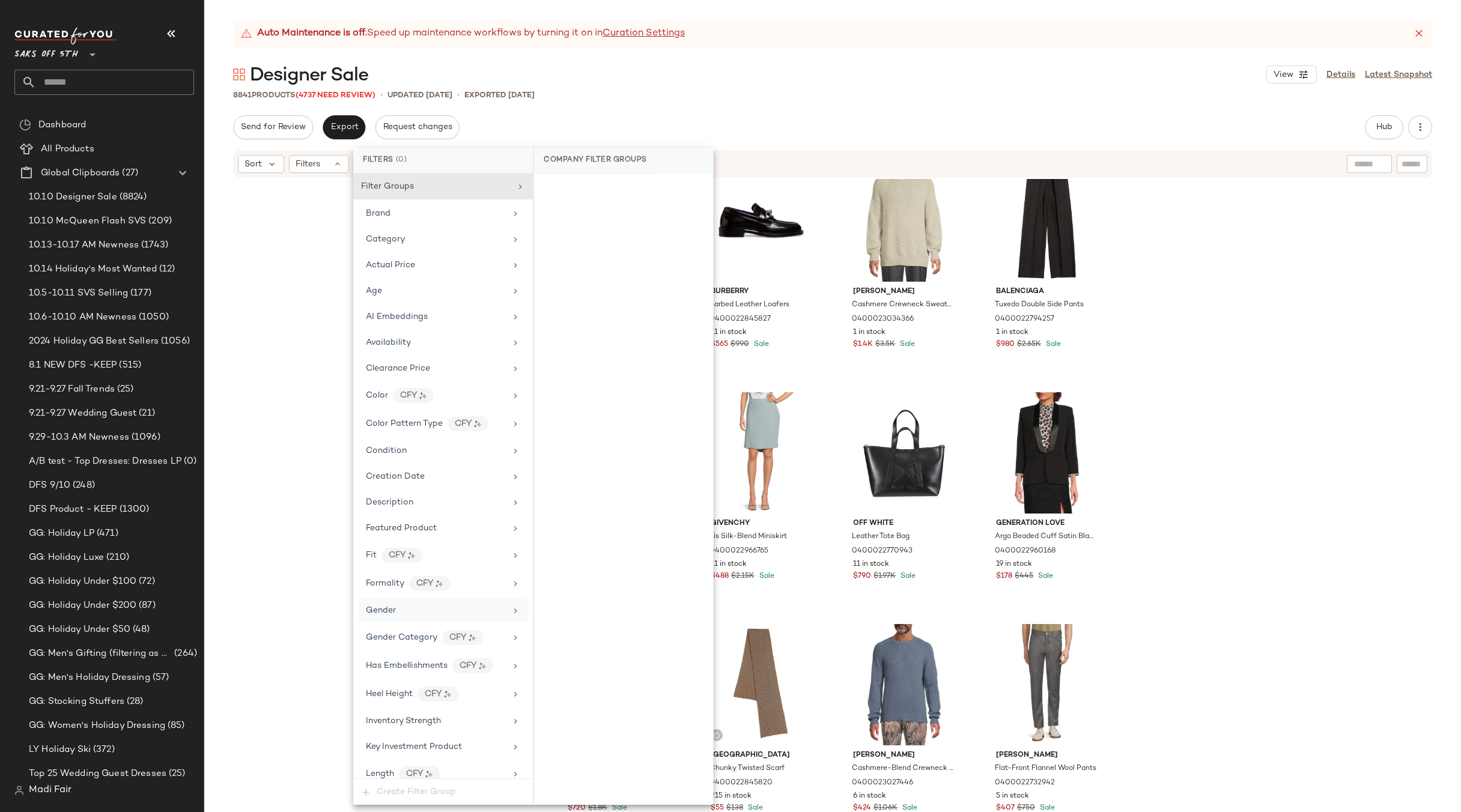
click at [423, 600] on div "Gender" at bounding box center [443, 611] width 170 height 24
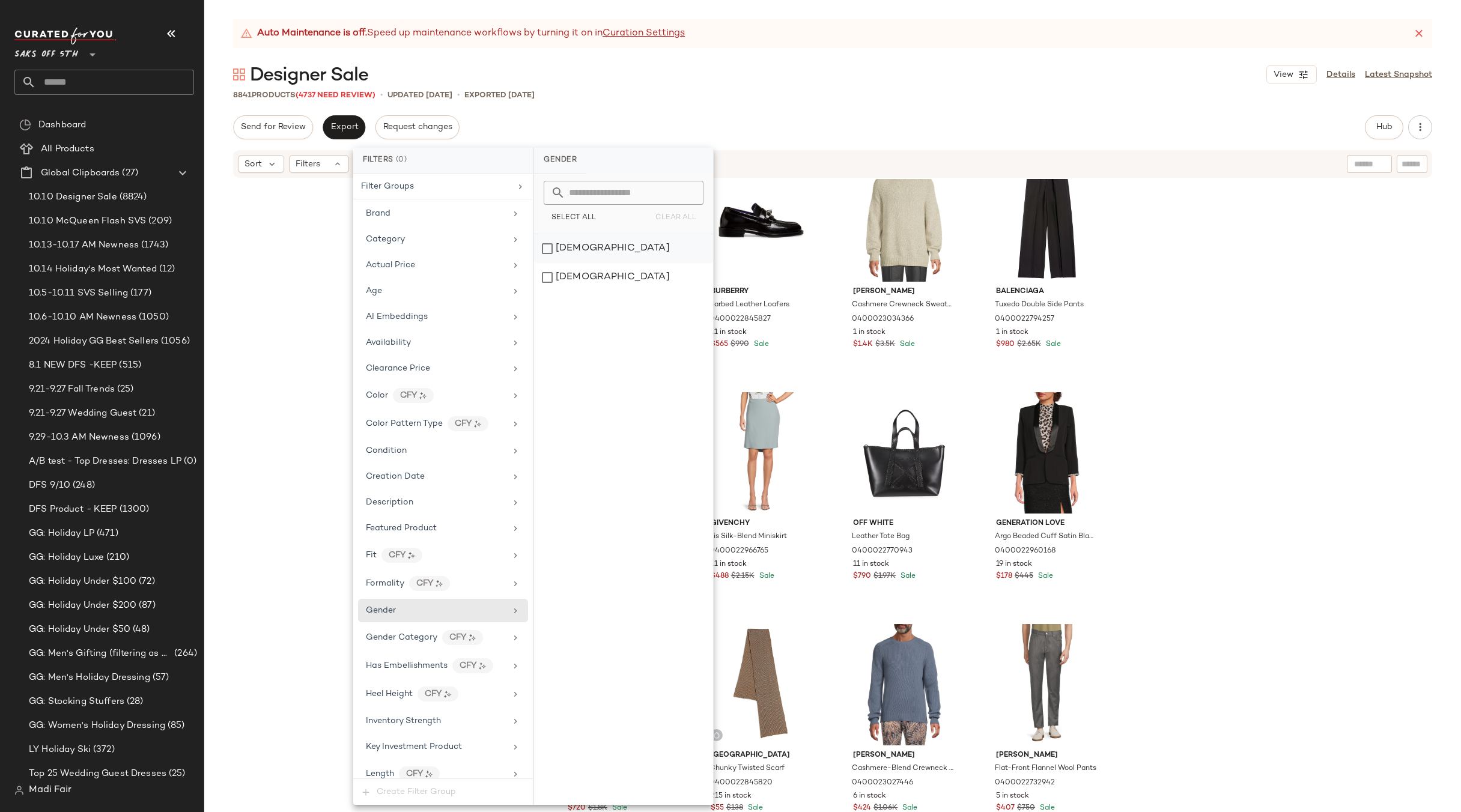
click at [569, 256] on div "[DEMOGRAPHIC_DATA]" at bounding box center [623, 249] width 179 height 29
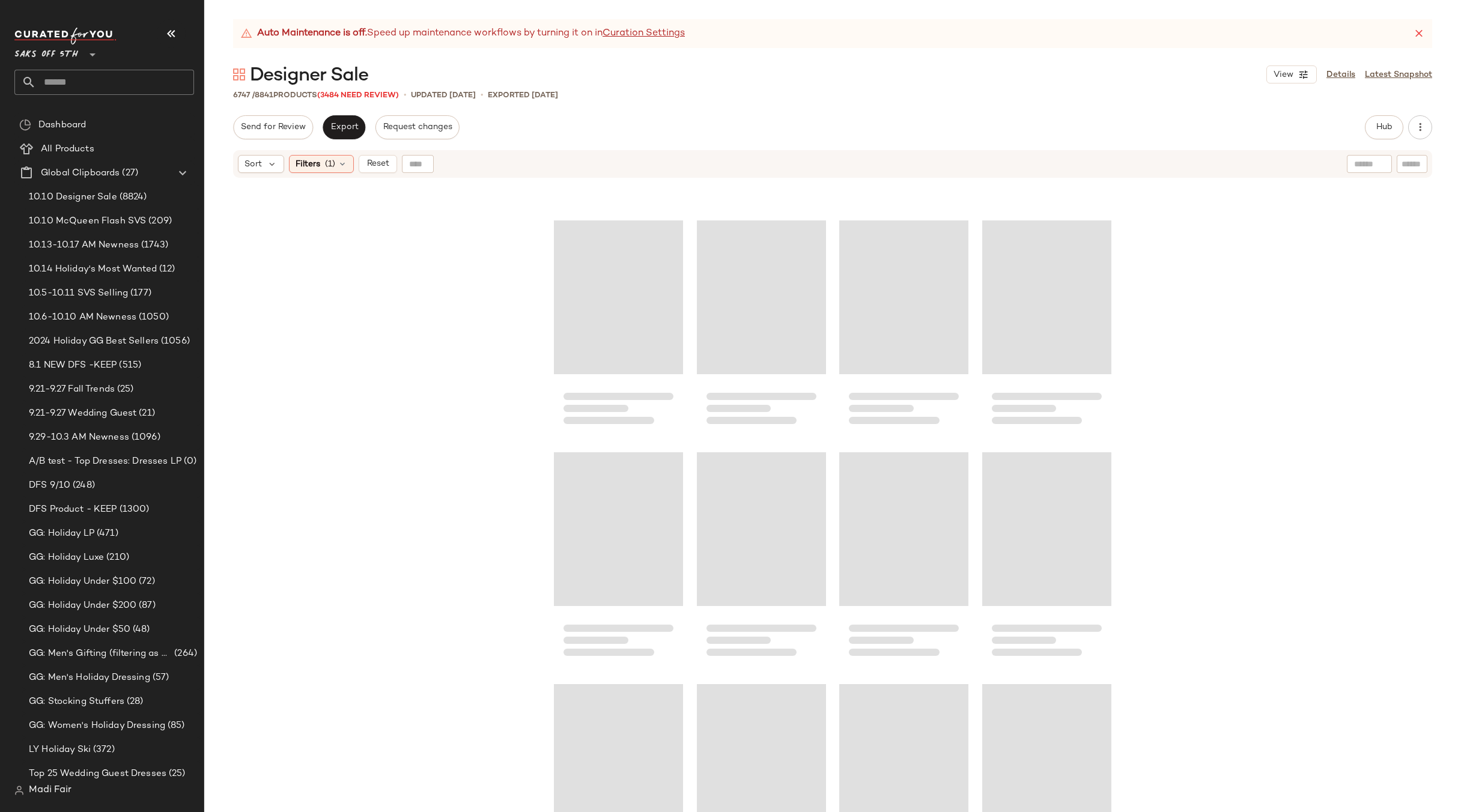
scroll to position [3724, 0]
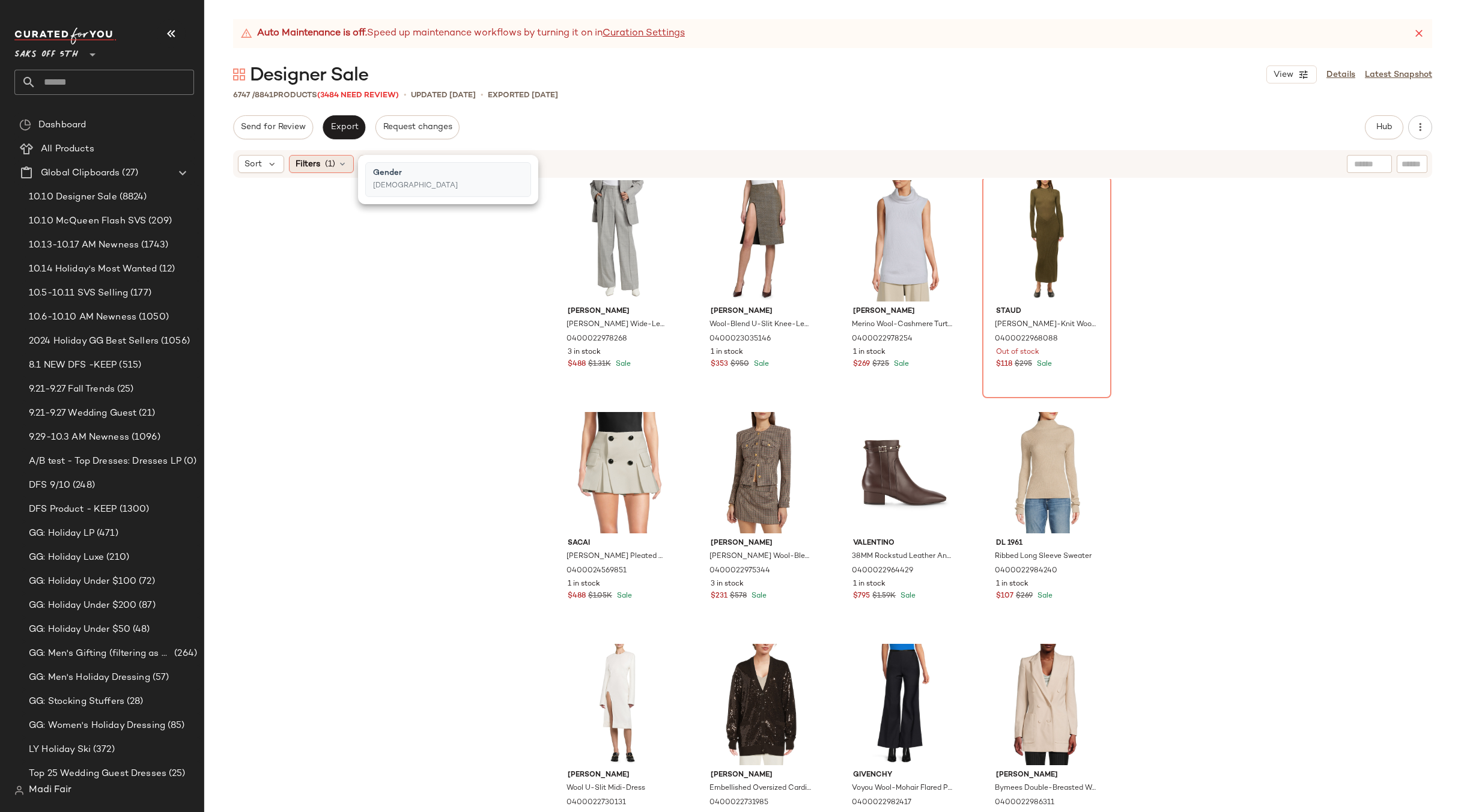
click at [342, 162] on icon at bounding box center [343, 164] width 10 height 10
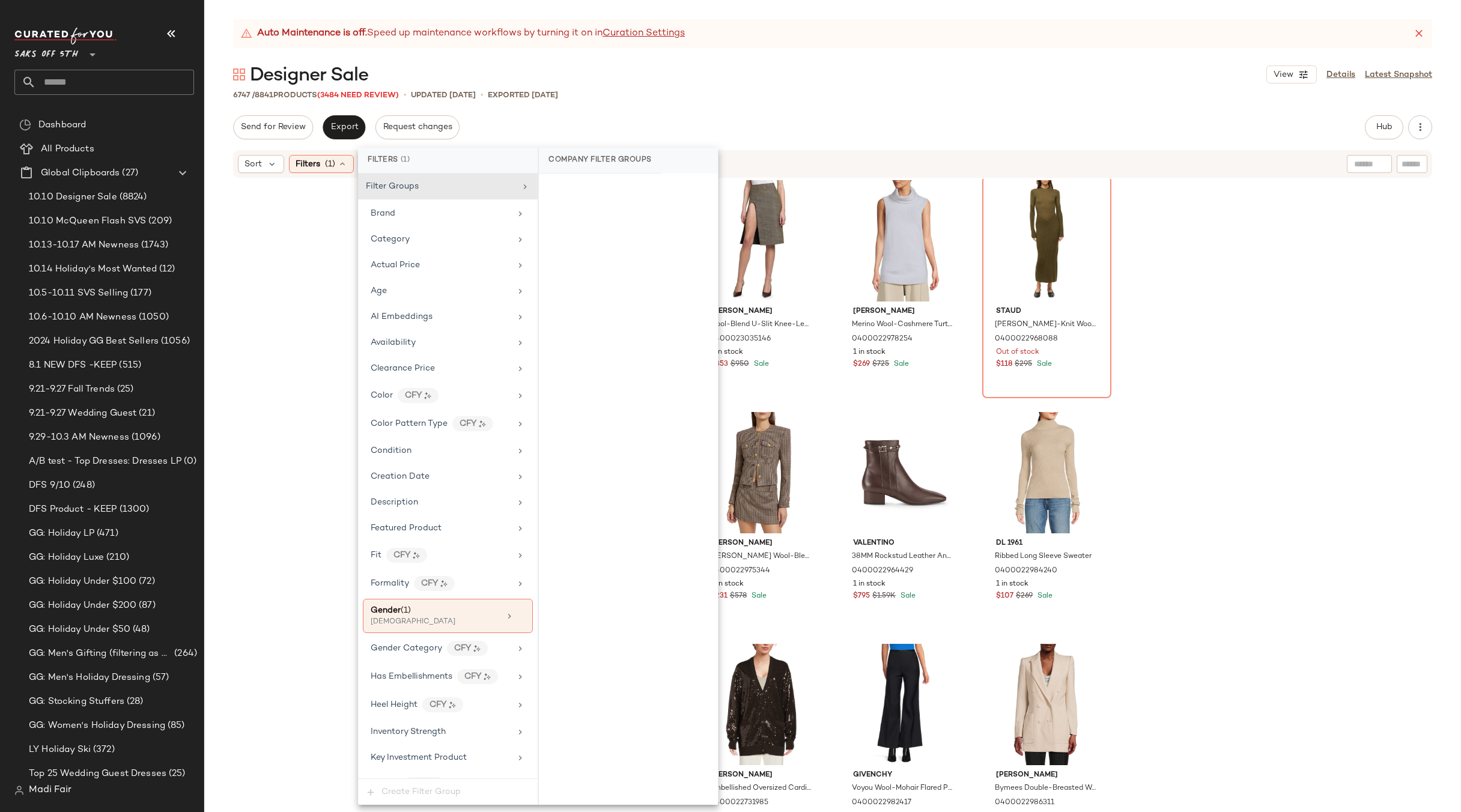
click at [321, 531] on div "Jw Anderson Wool-Blend Layered Sweater 0400023035152 1 in stock $316 $850 Sale …" at bounding box center [832, 511] width 1257 height 663
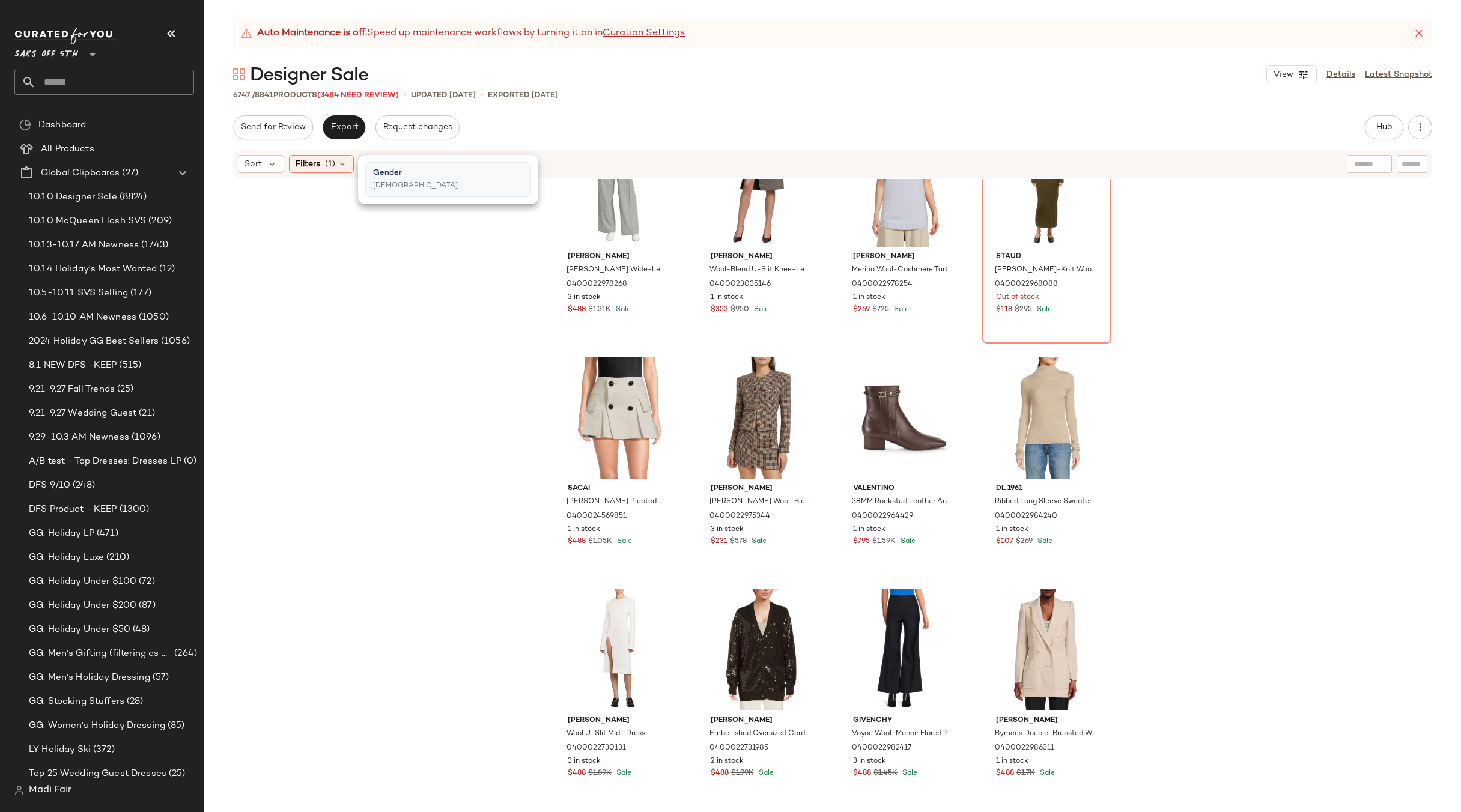
scroll to position [3844, 0]
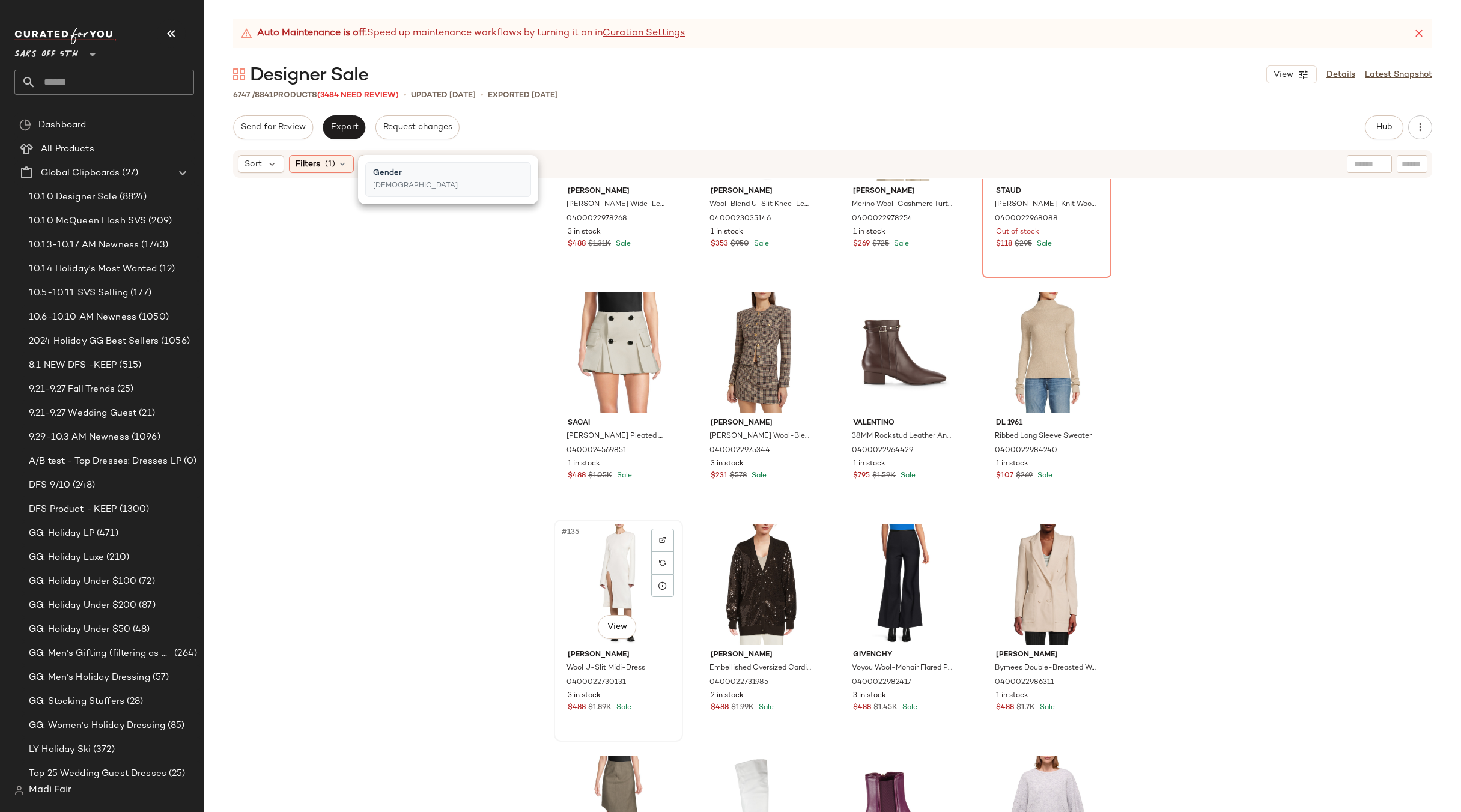
click at [589, 571] on div "#135 View" at bounding box center [618, 585] width 121 height 121
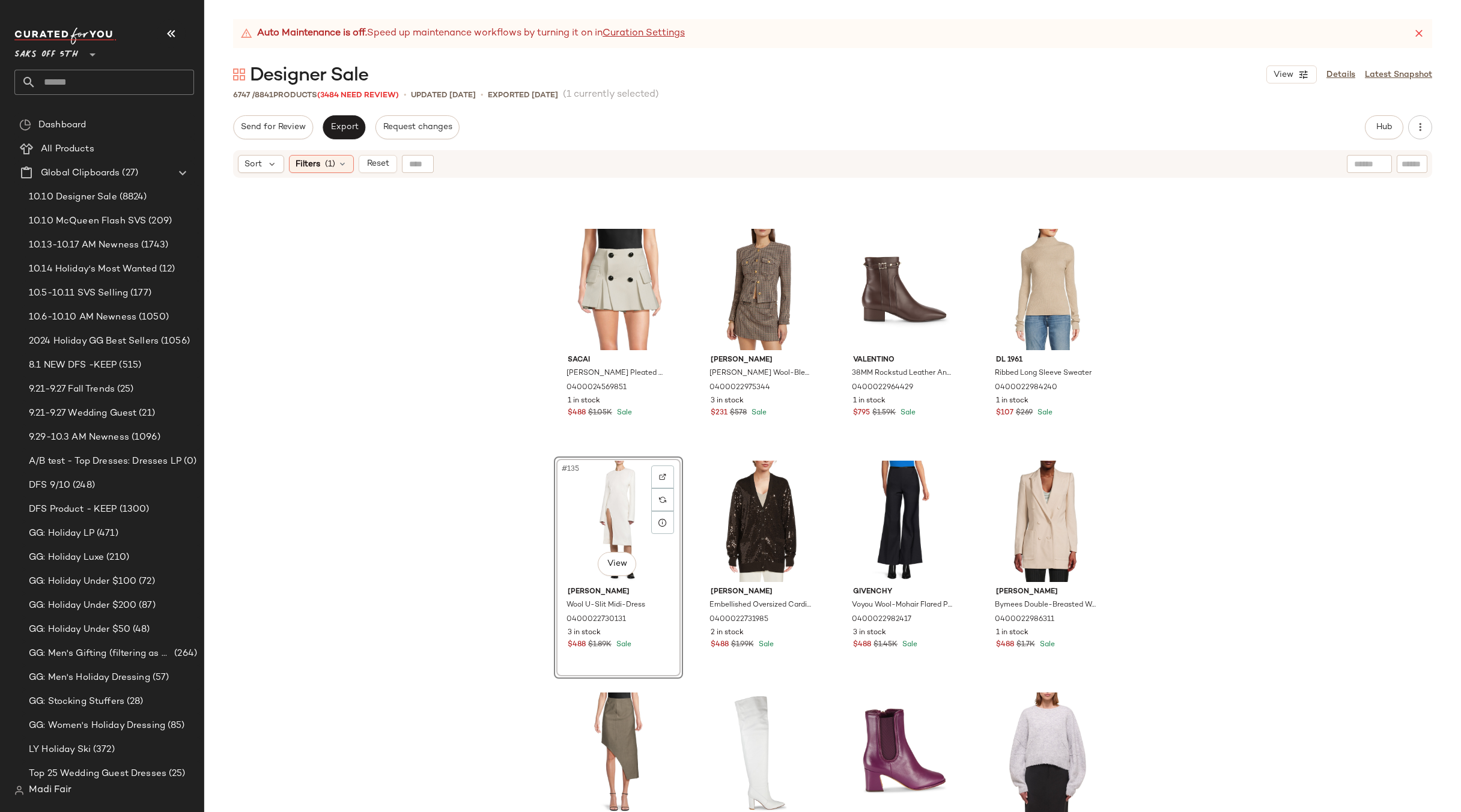
scroll to position [4084, 0]
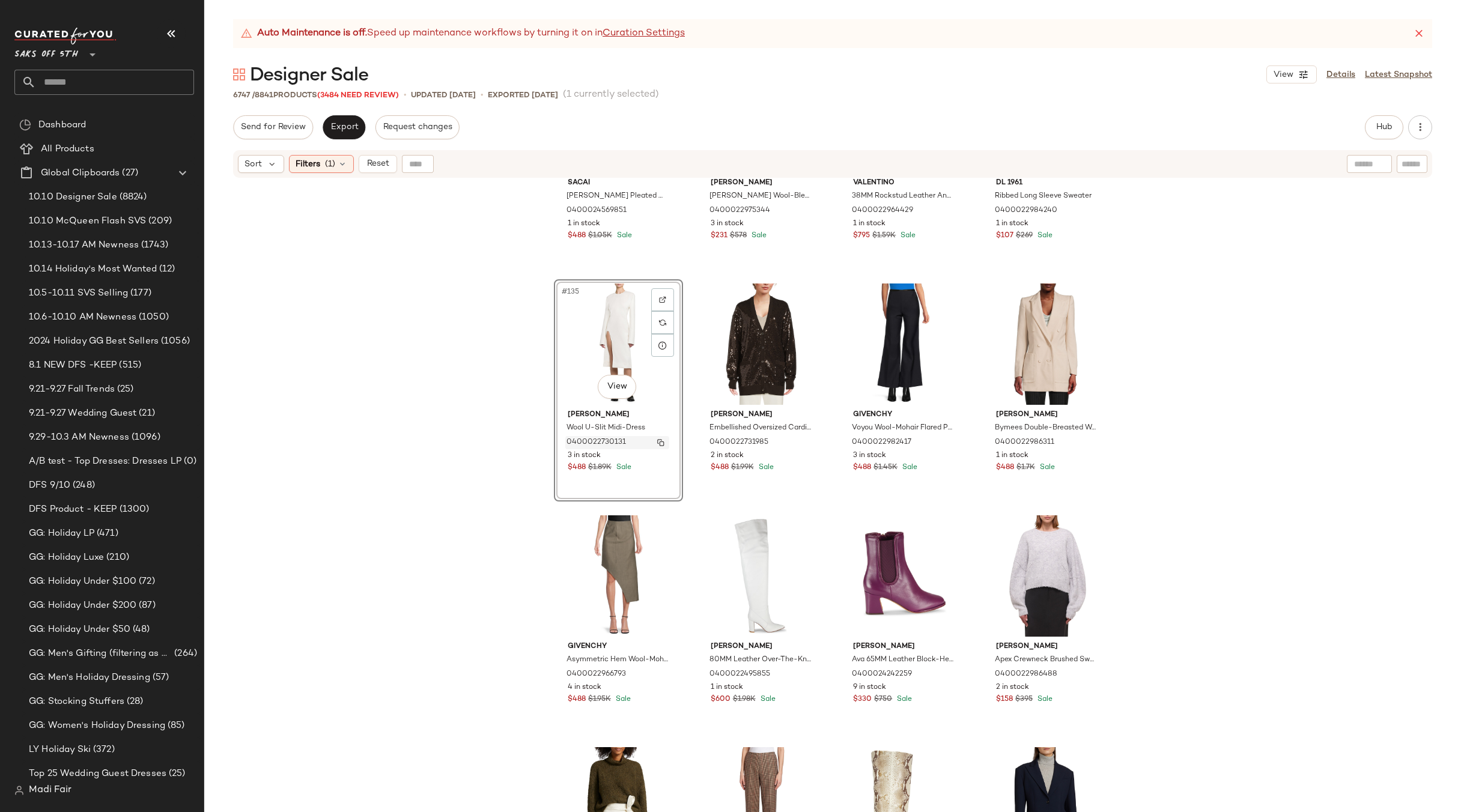
click at [657, 440] on img "button" at bounding box center [661, 443] width 7 height 7
click at [334, 172] on div "Filters (1)" at bounding box center [321, 164] width 65 height 18
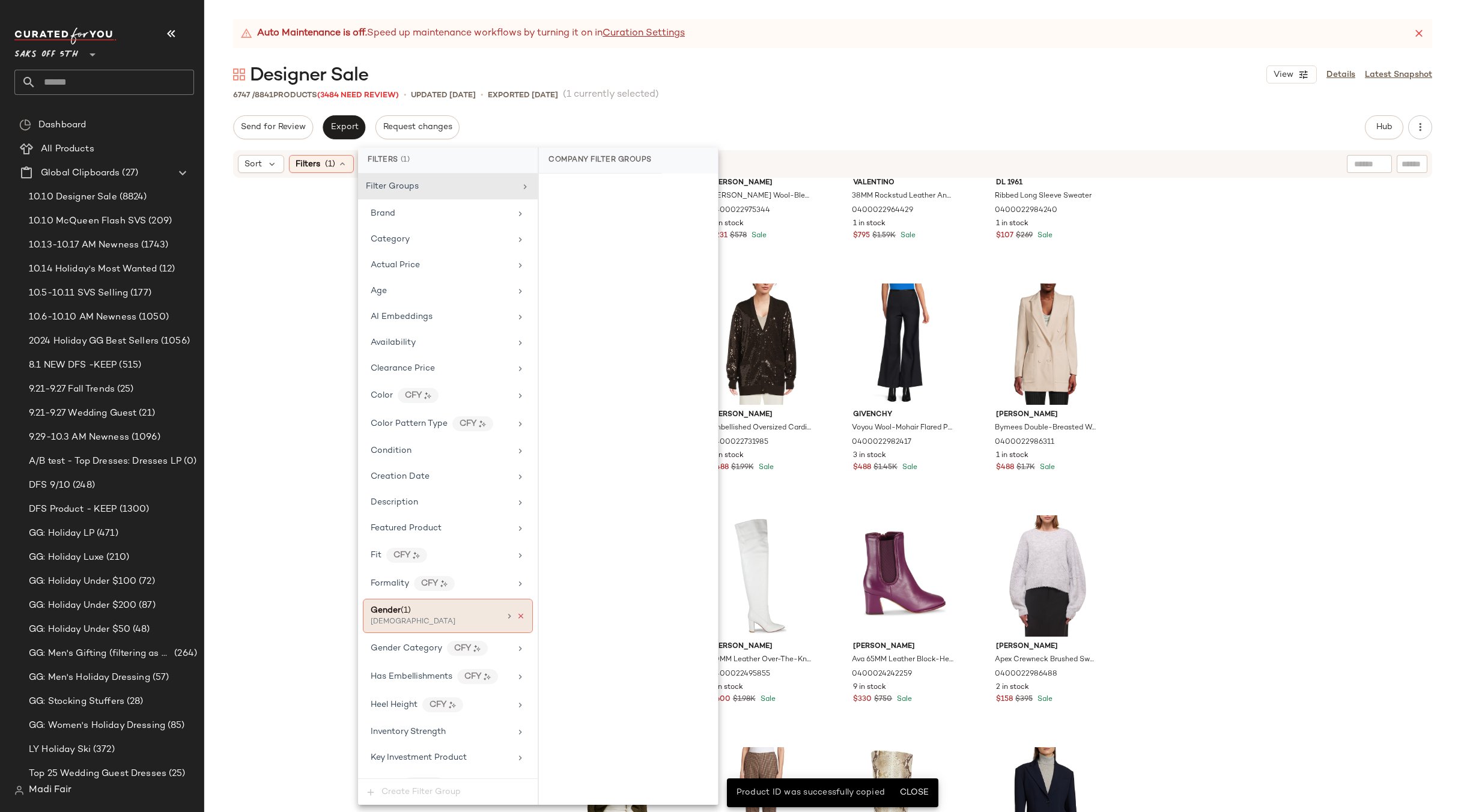
click at [518, 612] on icon at bounding box center [521, 616] width 9 height 9
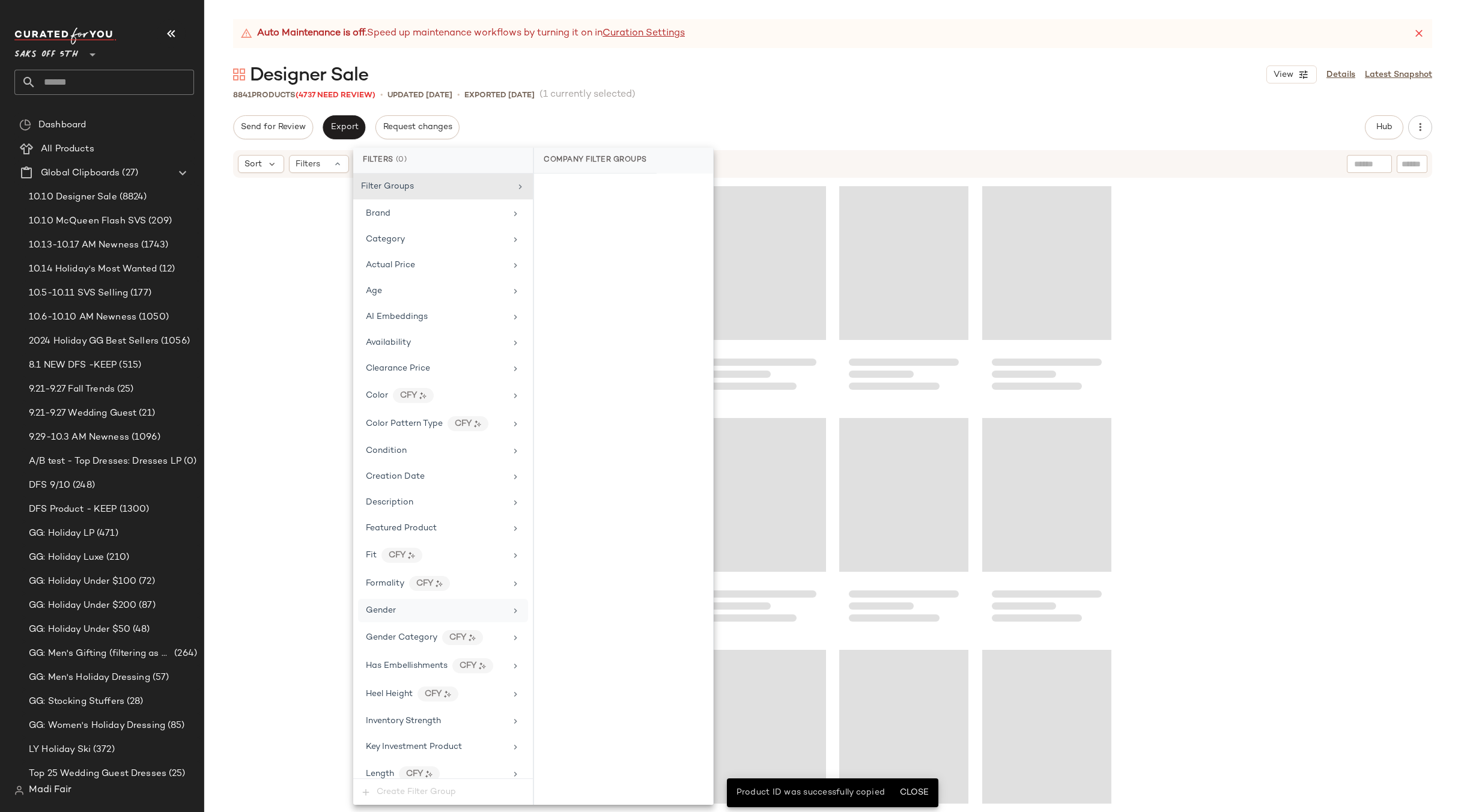
click at [636, 124] on div "Send for Review Export Request changes Hub Send for Review External Review Inte…" at bounding box center [833, 127] width 1199 height 24
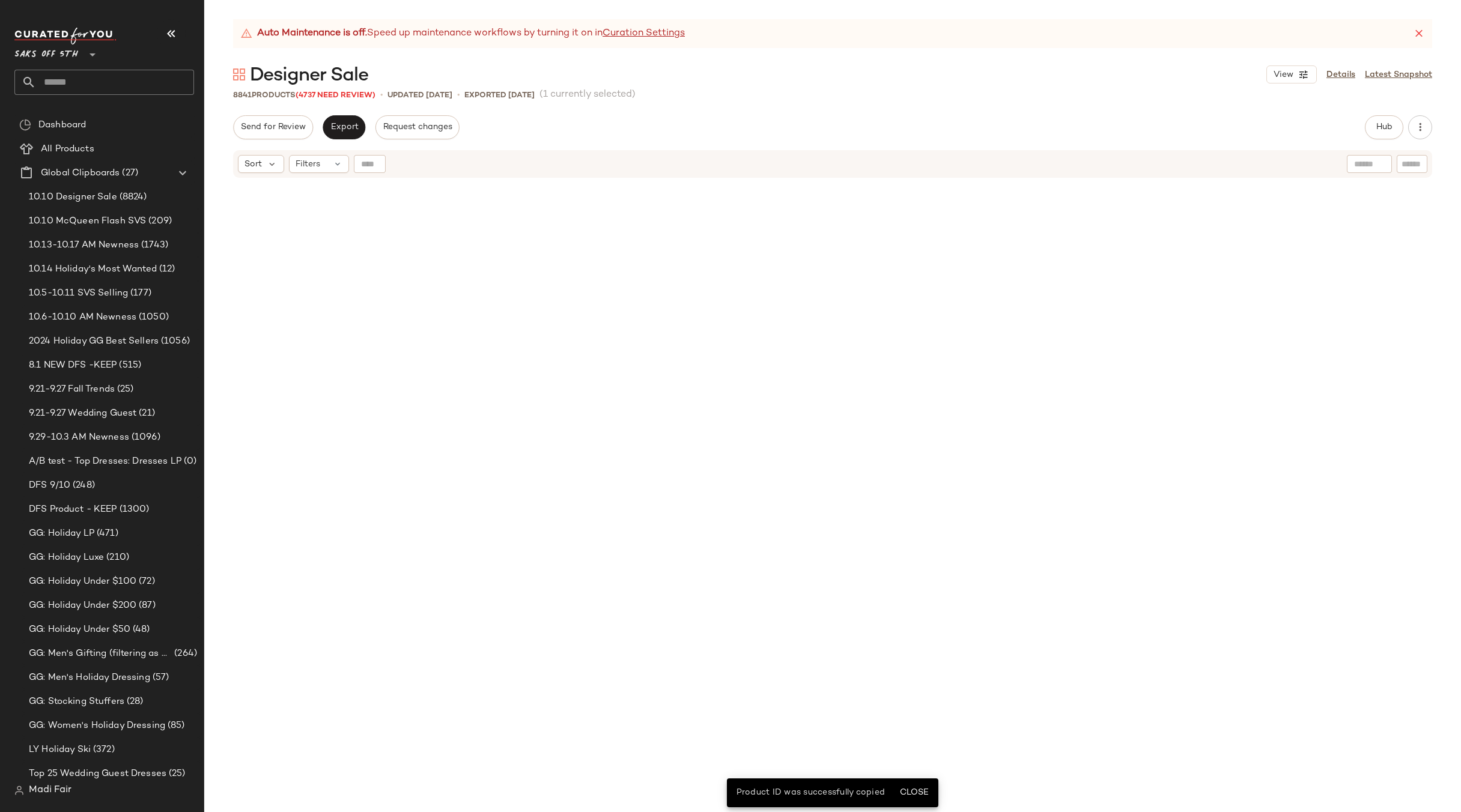
scroll to position [7418, 0]
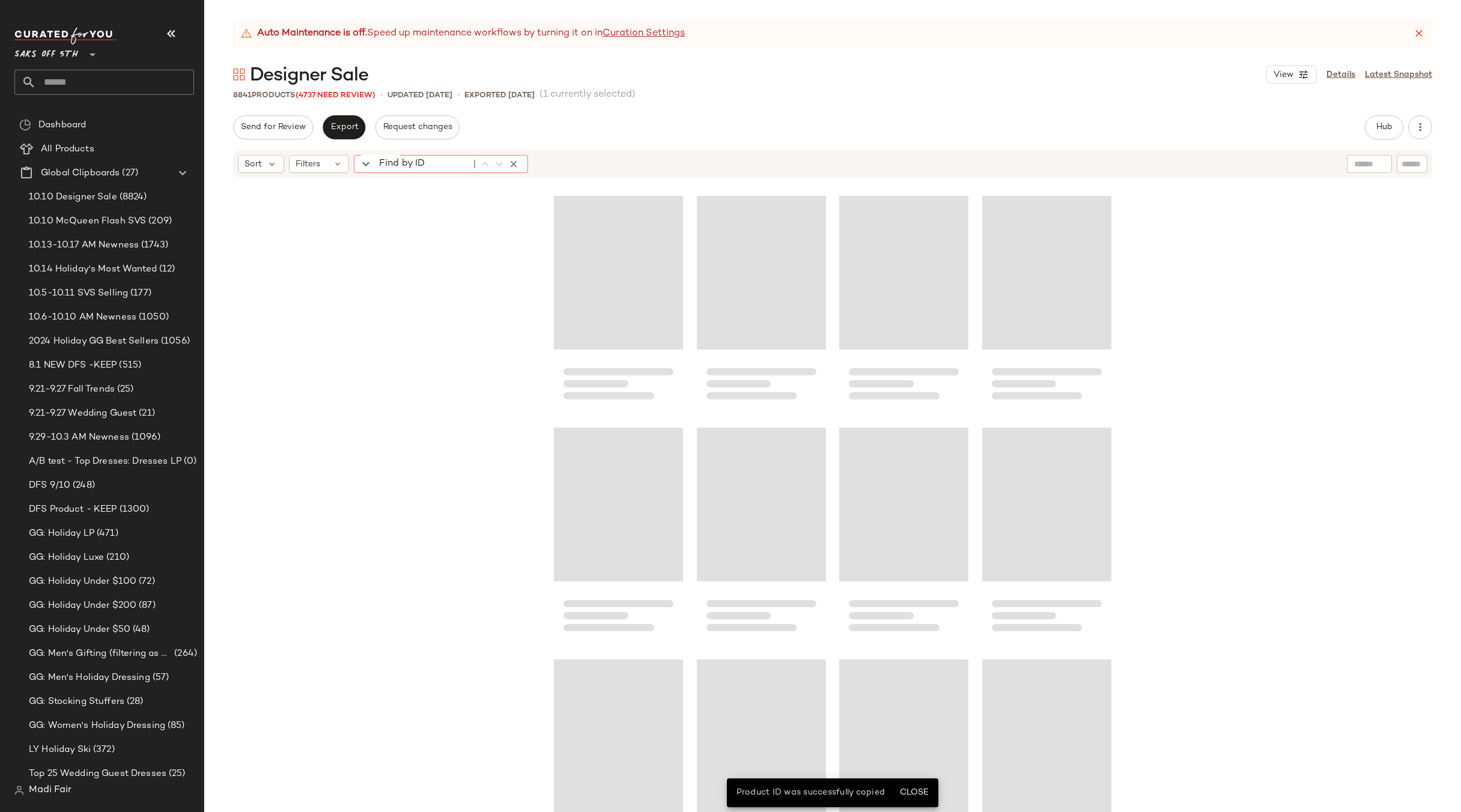
click at [379, 158] on div "Find by ID Find by ID" at bounding box center [441, 164] width 174 height 18
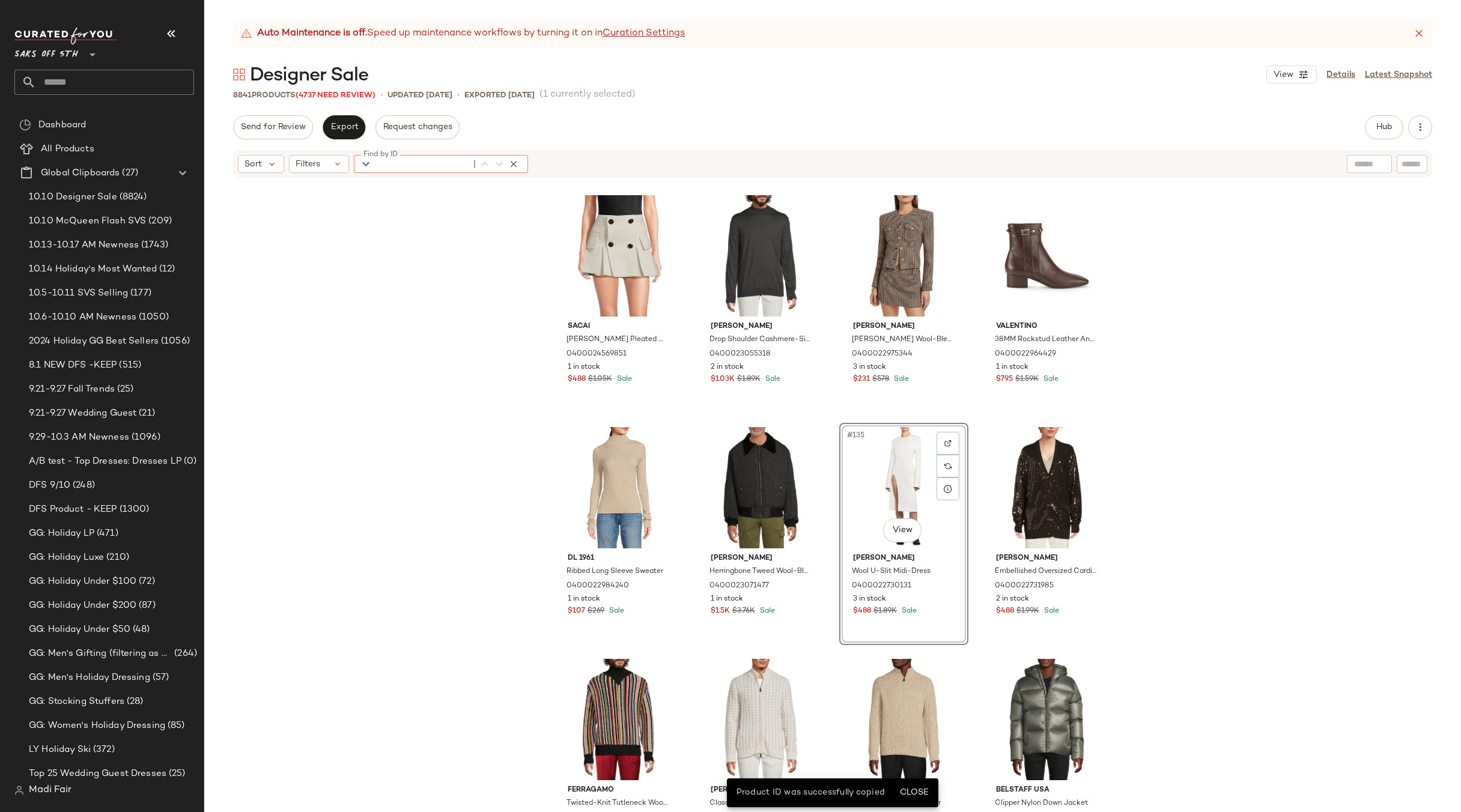
paste input "**********"
type input "**********"
click at [512, 165] on icon "button" at bounding box center [513, 164] width 11 height 11
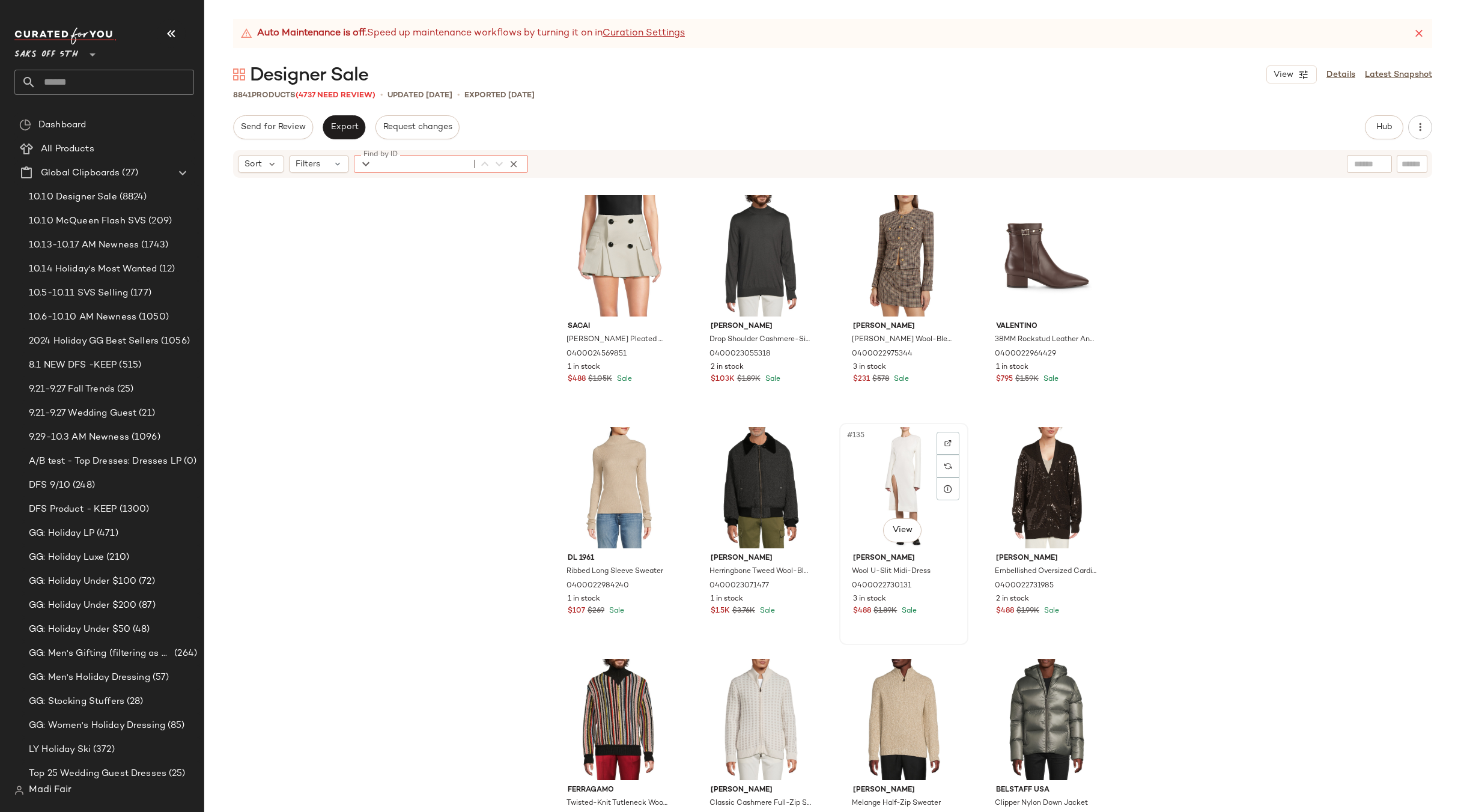
click at [874, 467] on div "#135 View" at bounding box center [904, 488] width 121 height 121
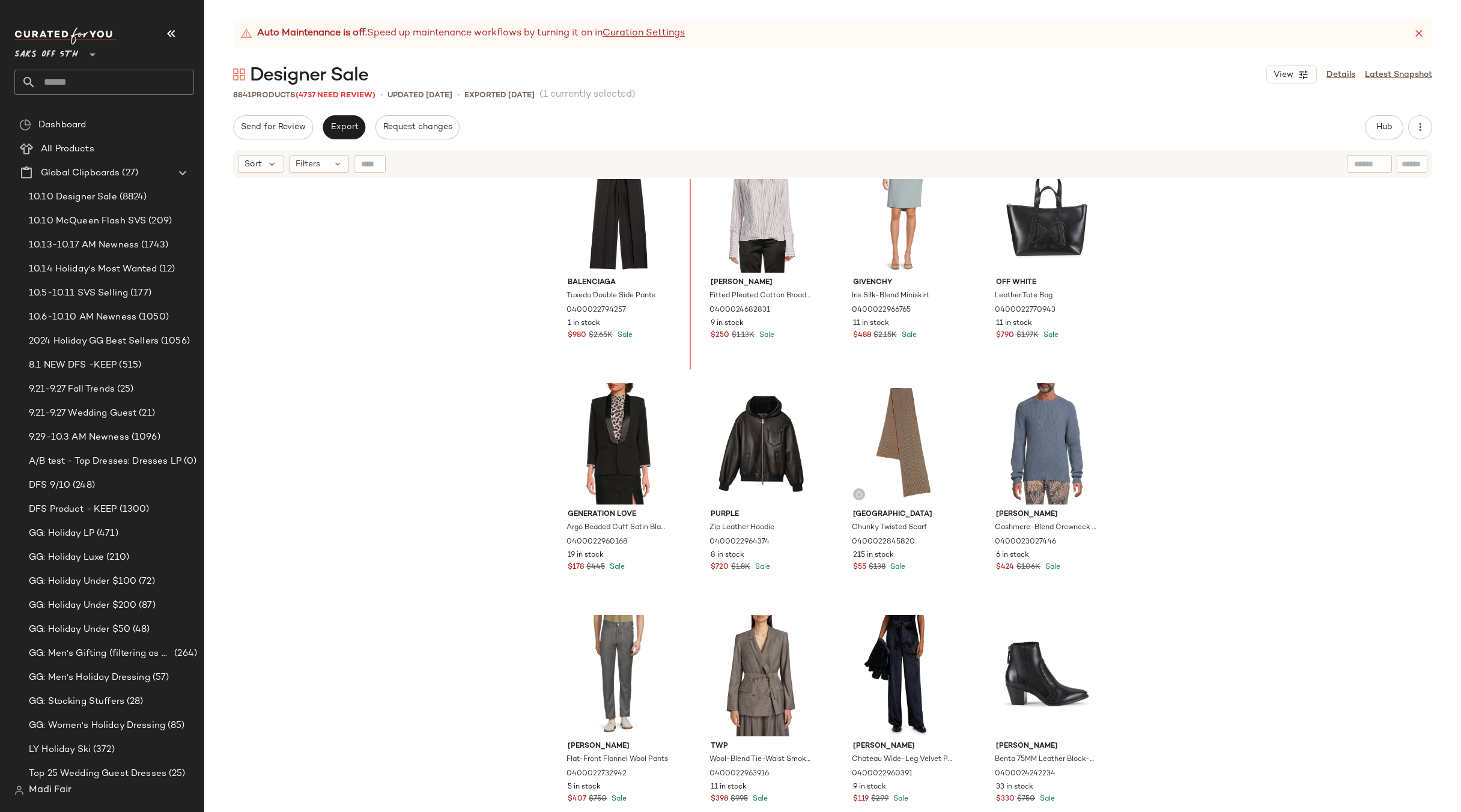
scroll to position [935, 0]
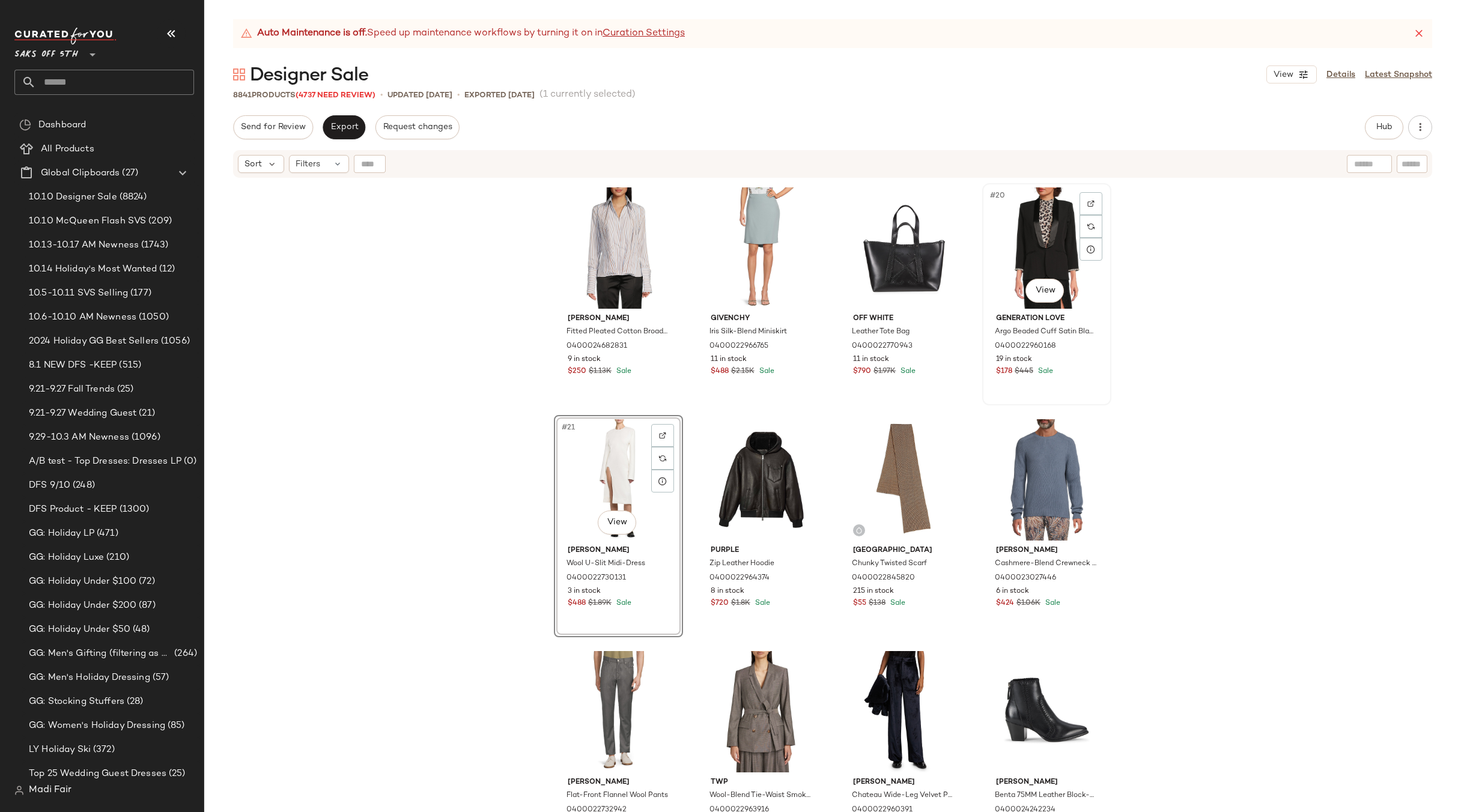
click at [1037, 245] on div "#20 View" at bounding box center [1047, 248] width 121 height 121
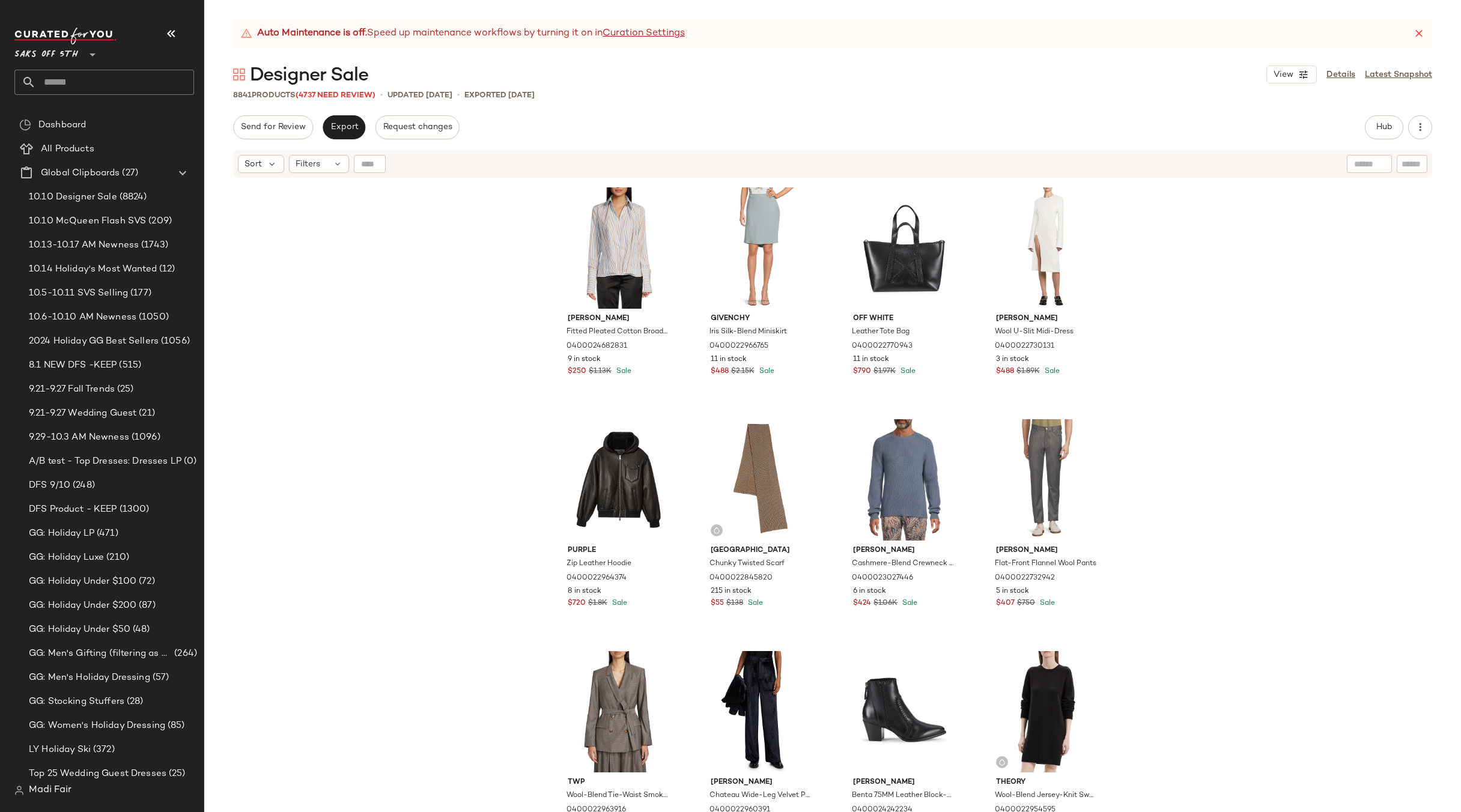
click at [1245, 468] on div "Laquan Smith Fitted Pleated Cotton Broadcloth Peplum Shirt 0400024682831 9 in s…" at bounding box center [832, 511] width 1257 height 663
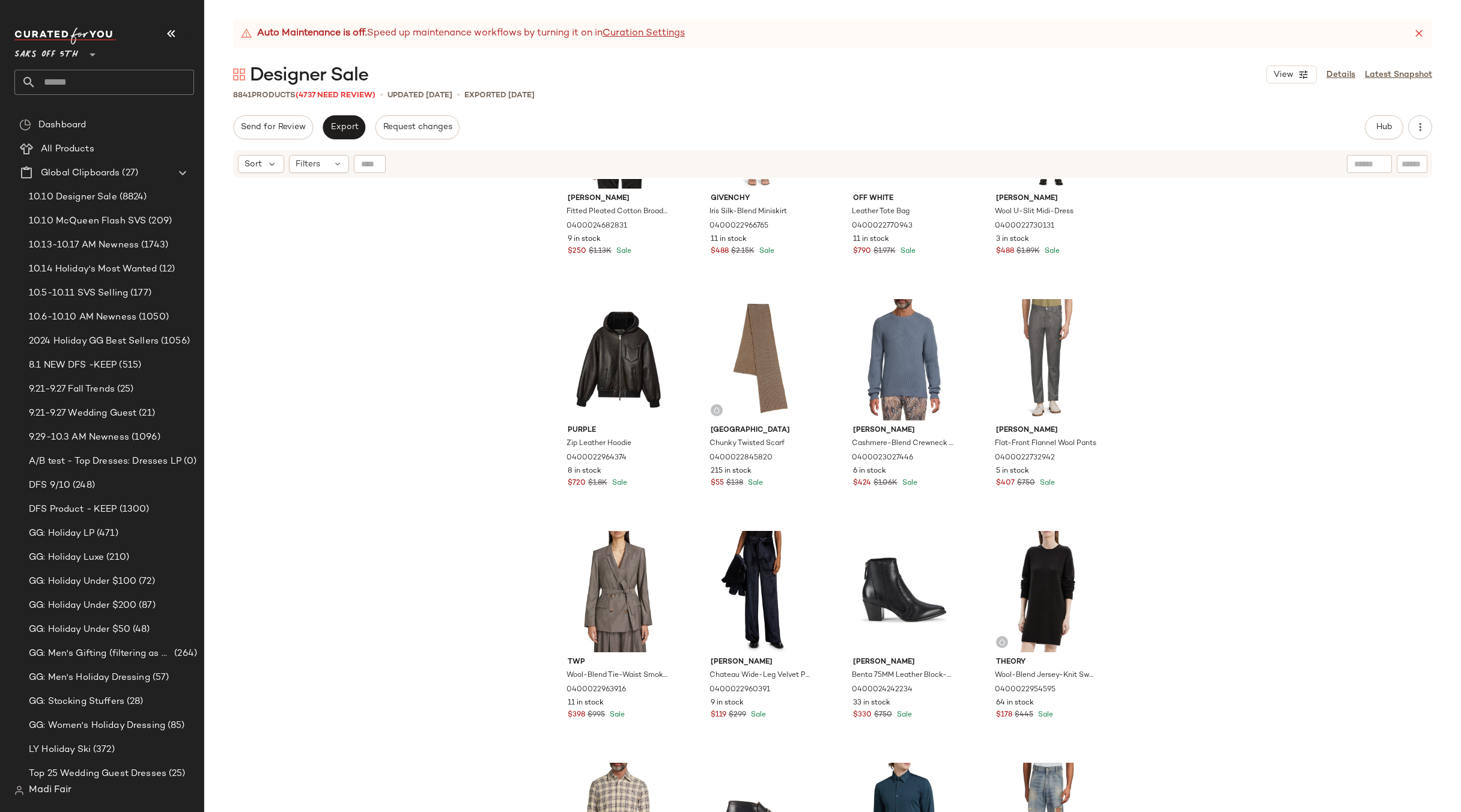
scroll to position [1115, 0]
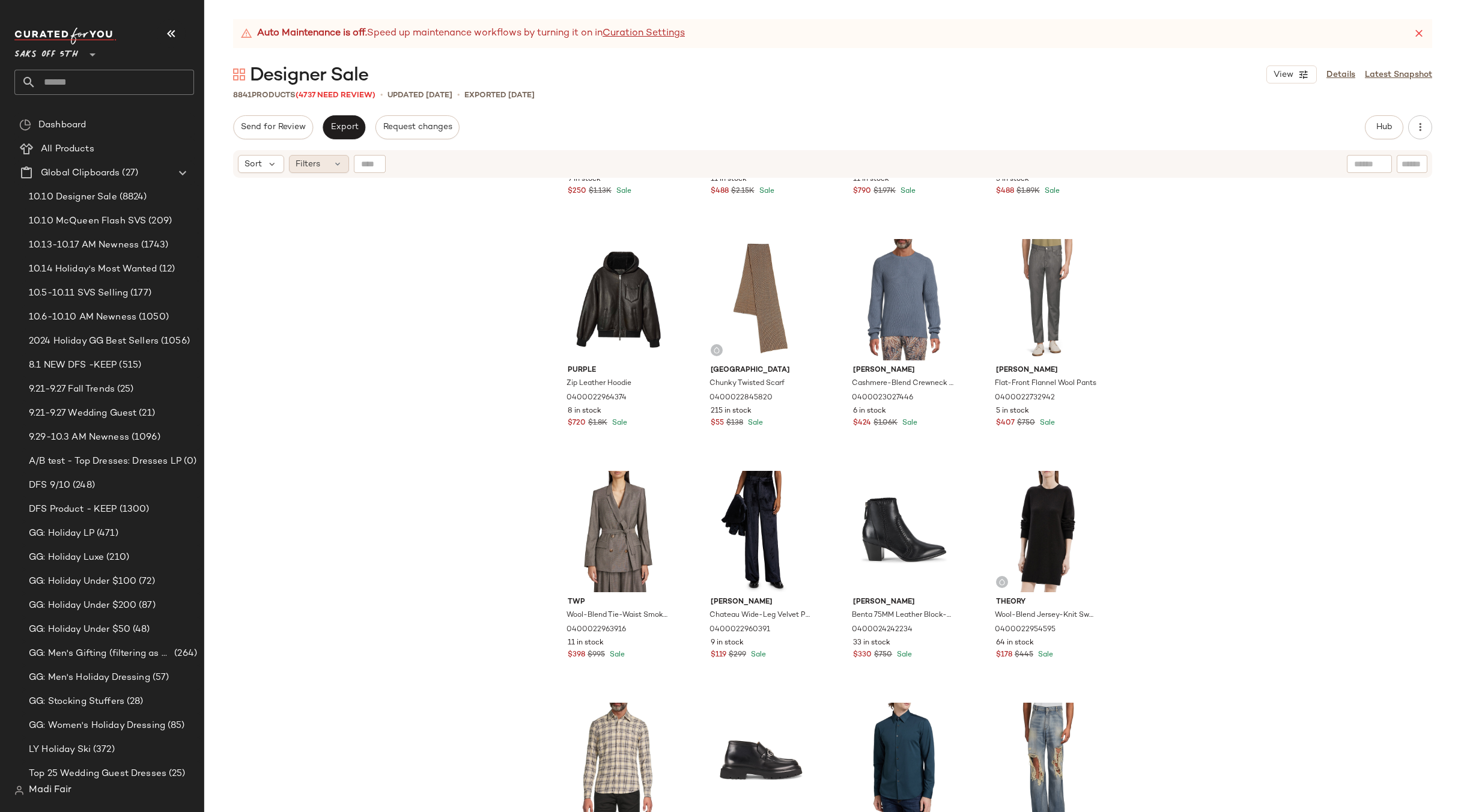
click at [321, 162] on div "Filters" at bounding box center [319, 164] width 60 height 18
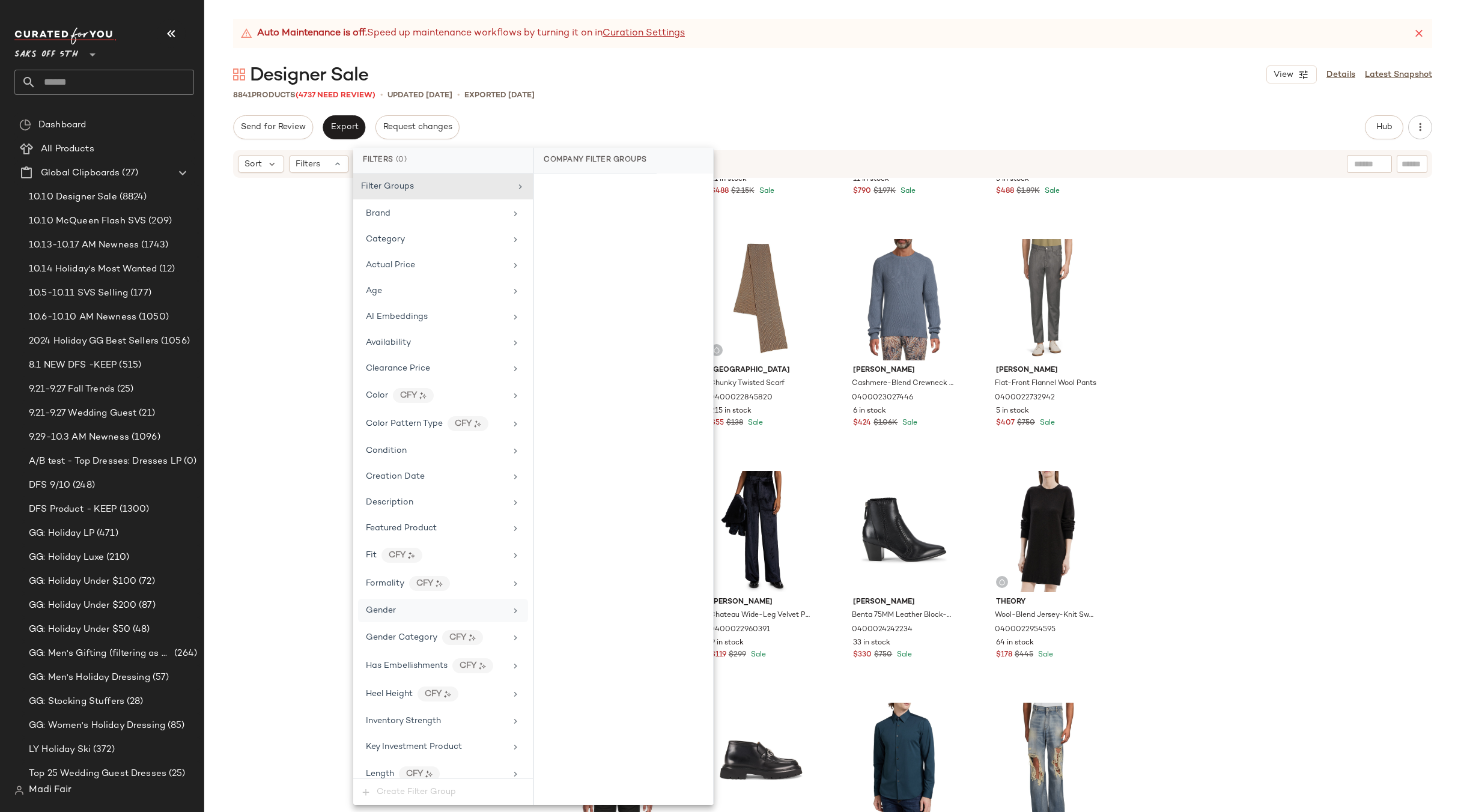
click at [413, 620] on div "Gender" at bounding box center [443, 611] width 170 height 24
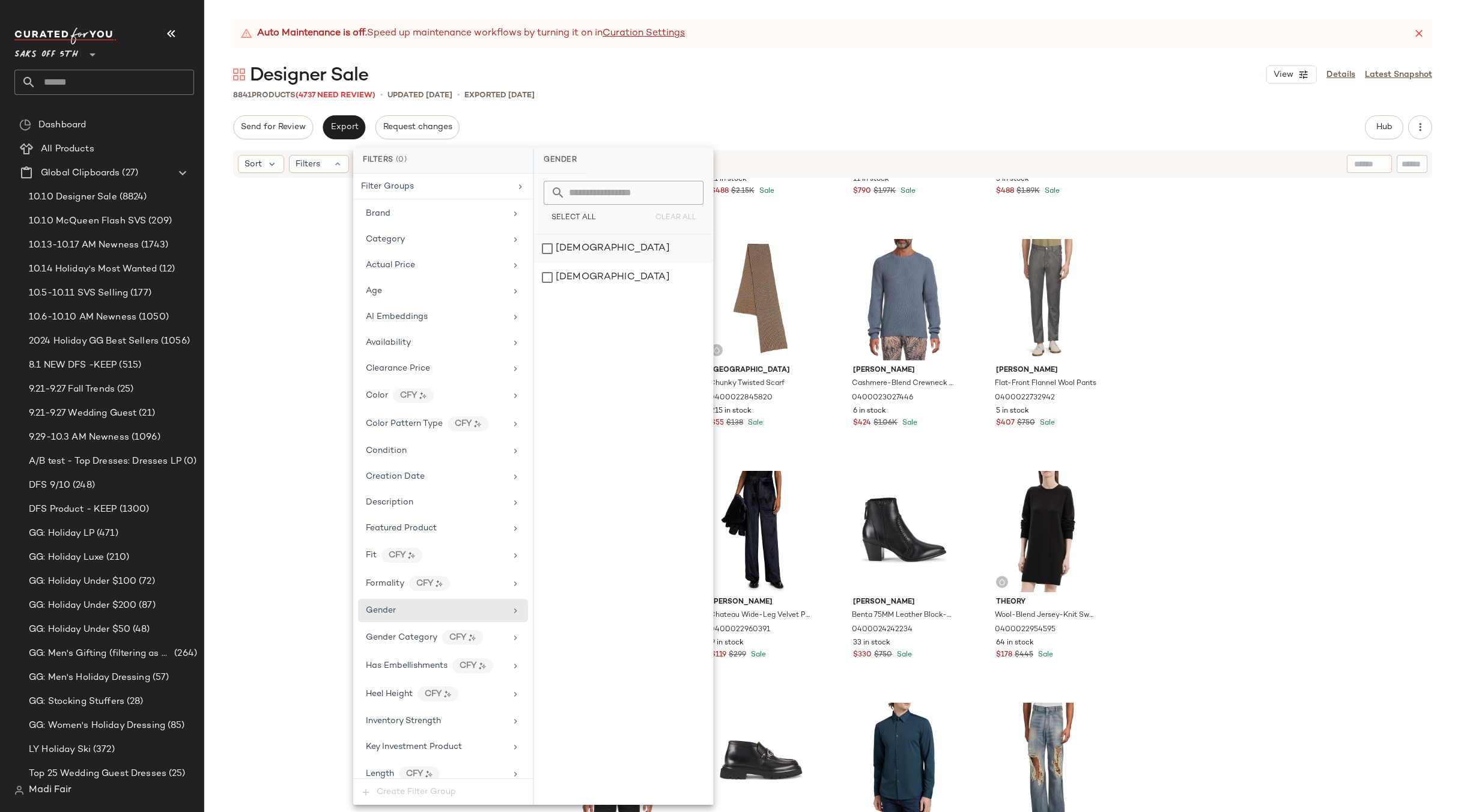
click at [593, 245] on div "[DEMOGRAPHIC_DATA]" at bounding box center [623, 249] width 179 height 29
click at [433, 240] on div "Category" at bounding box center [441, 239] width 140 height 12
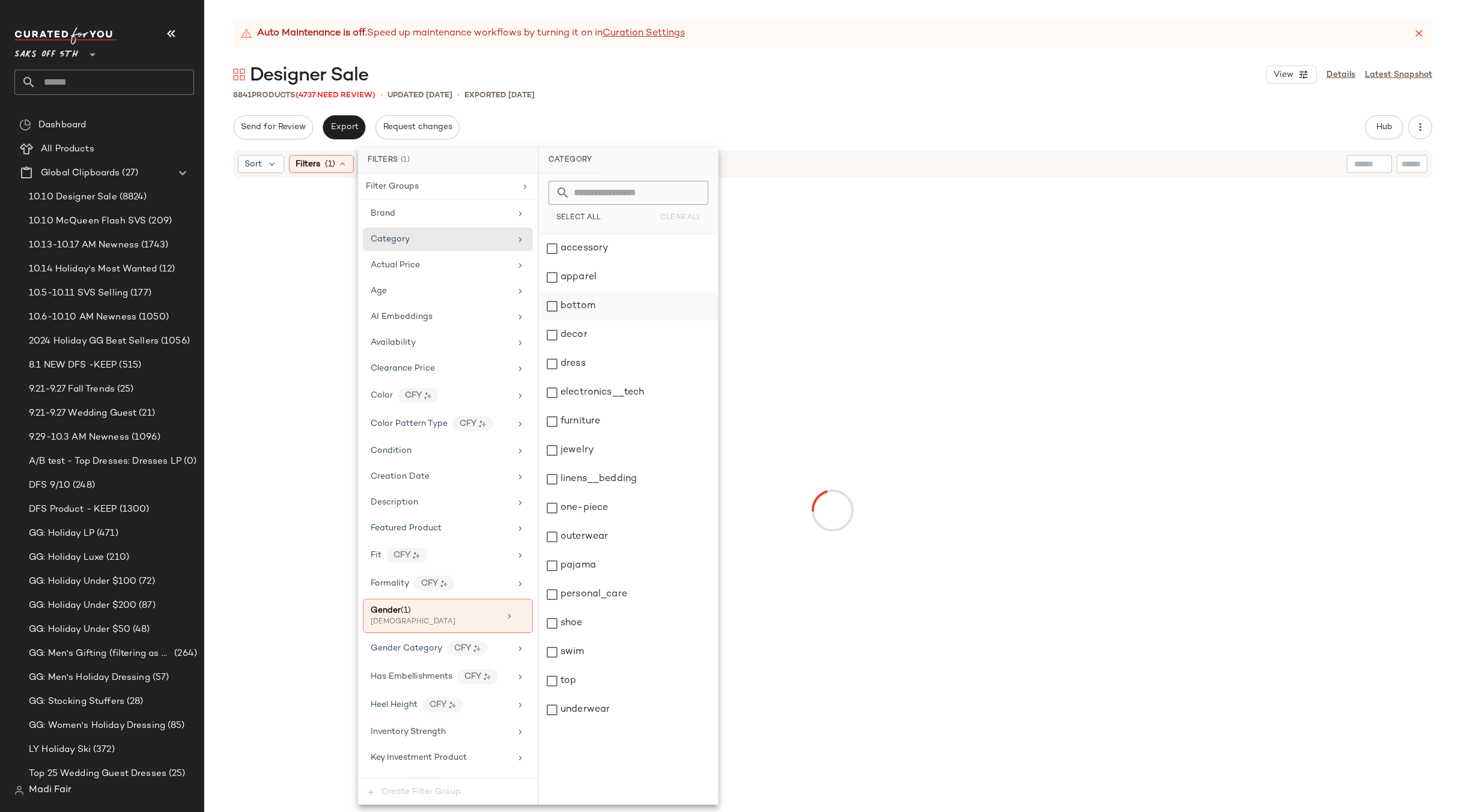
click at [595, 314] on div "bottom" at bounding box center [628, 306] width 179 height 29
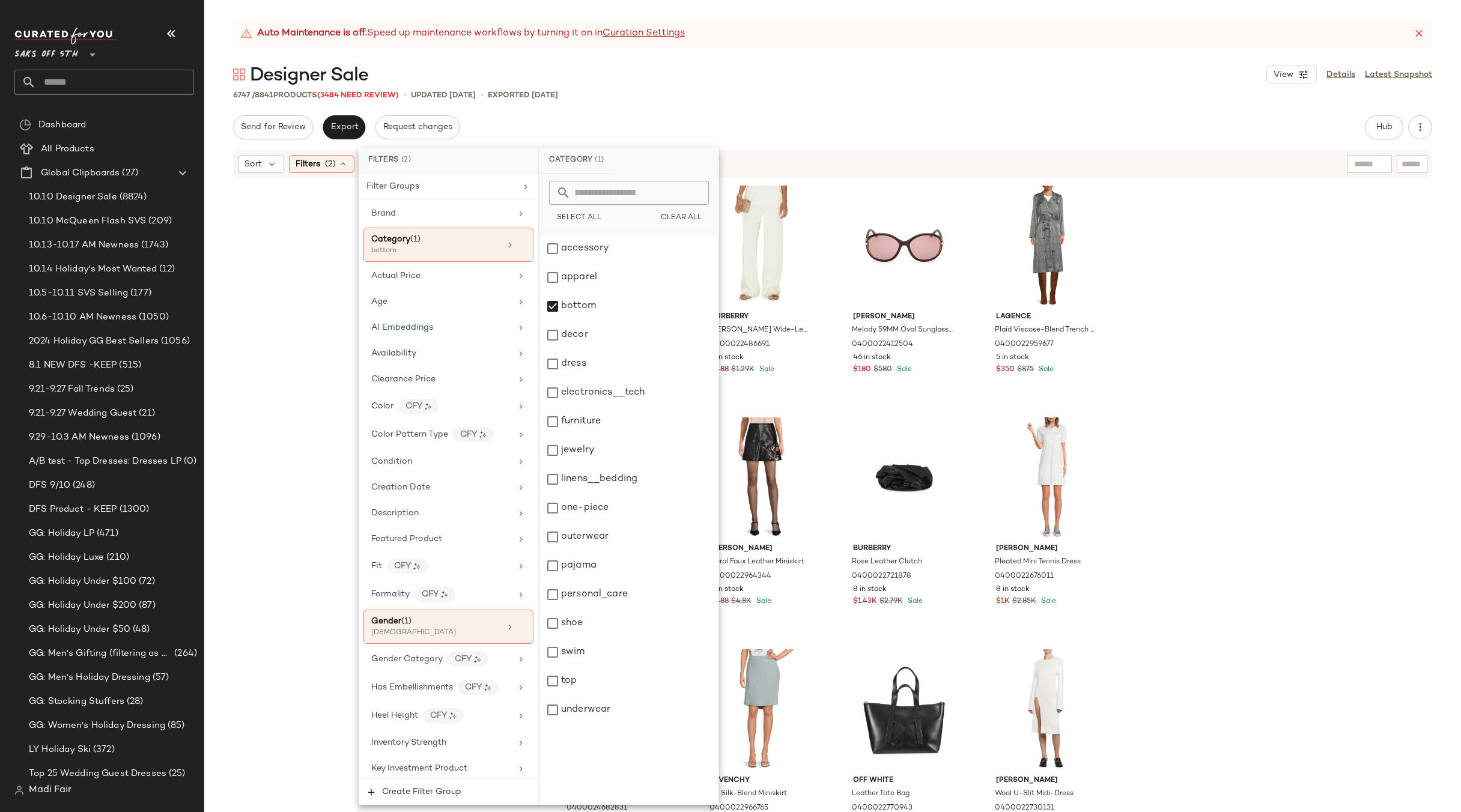
click at [745, 103] on div "Auto Maintenance is off. Speed up maintenance workflows by turning it on in Cur…" at bounding box center [832, 415] width 1257 height 793
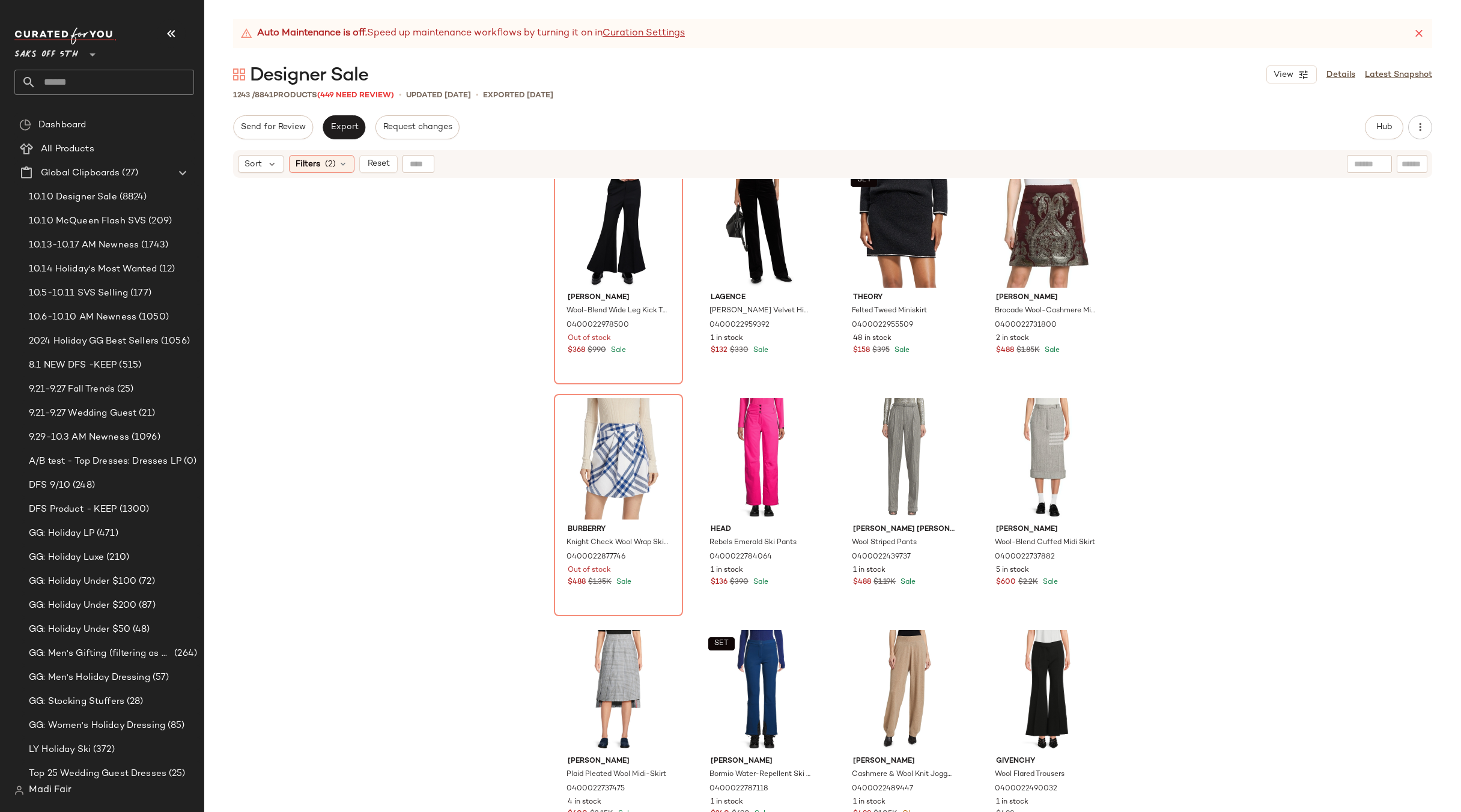
scroll to position [1451, 0]
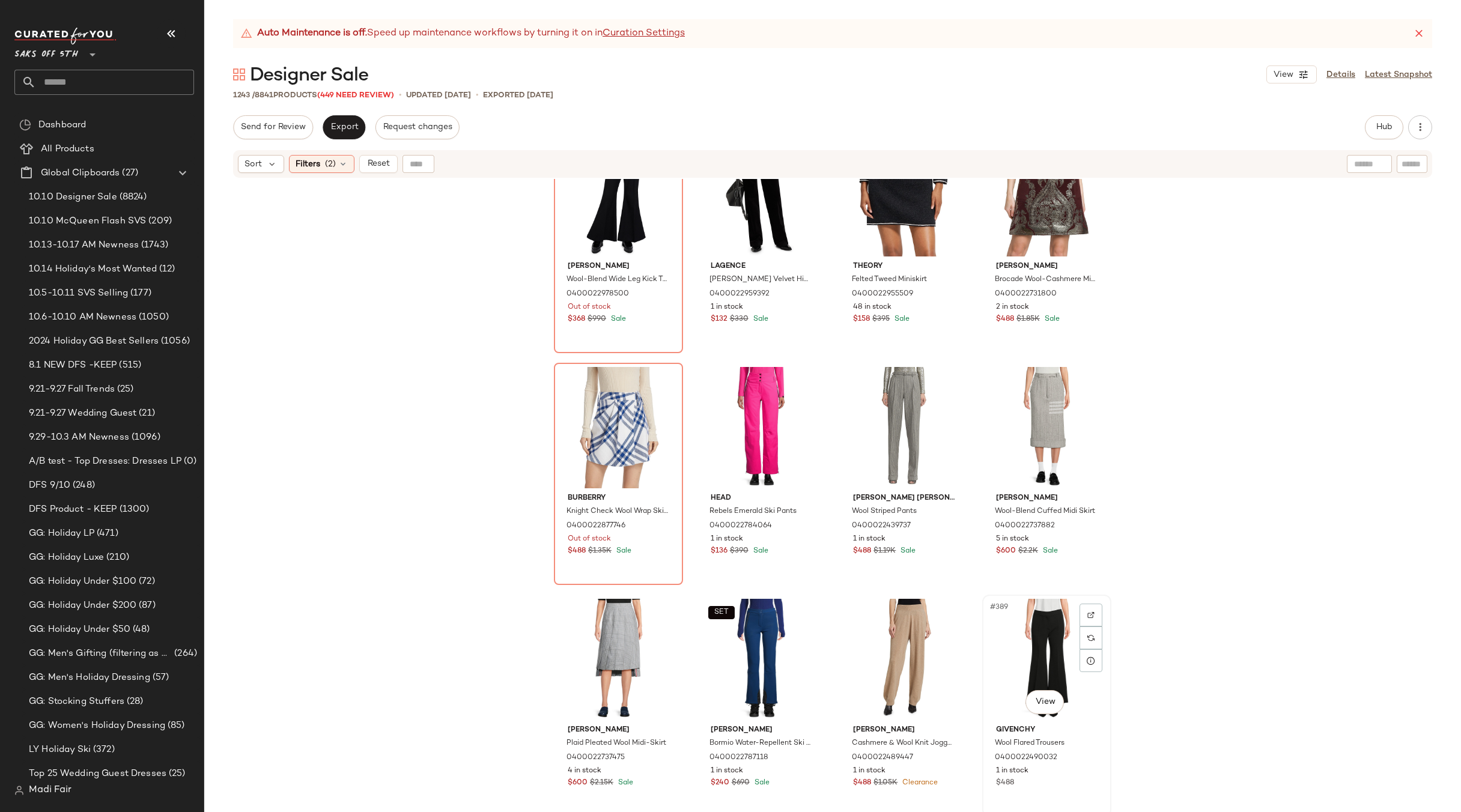
click at [1026, 618] on div "#389 View" at bounding box center [1047, 660] width 121 height 121
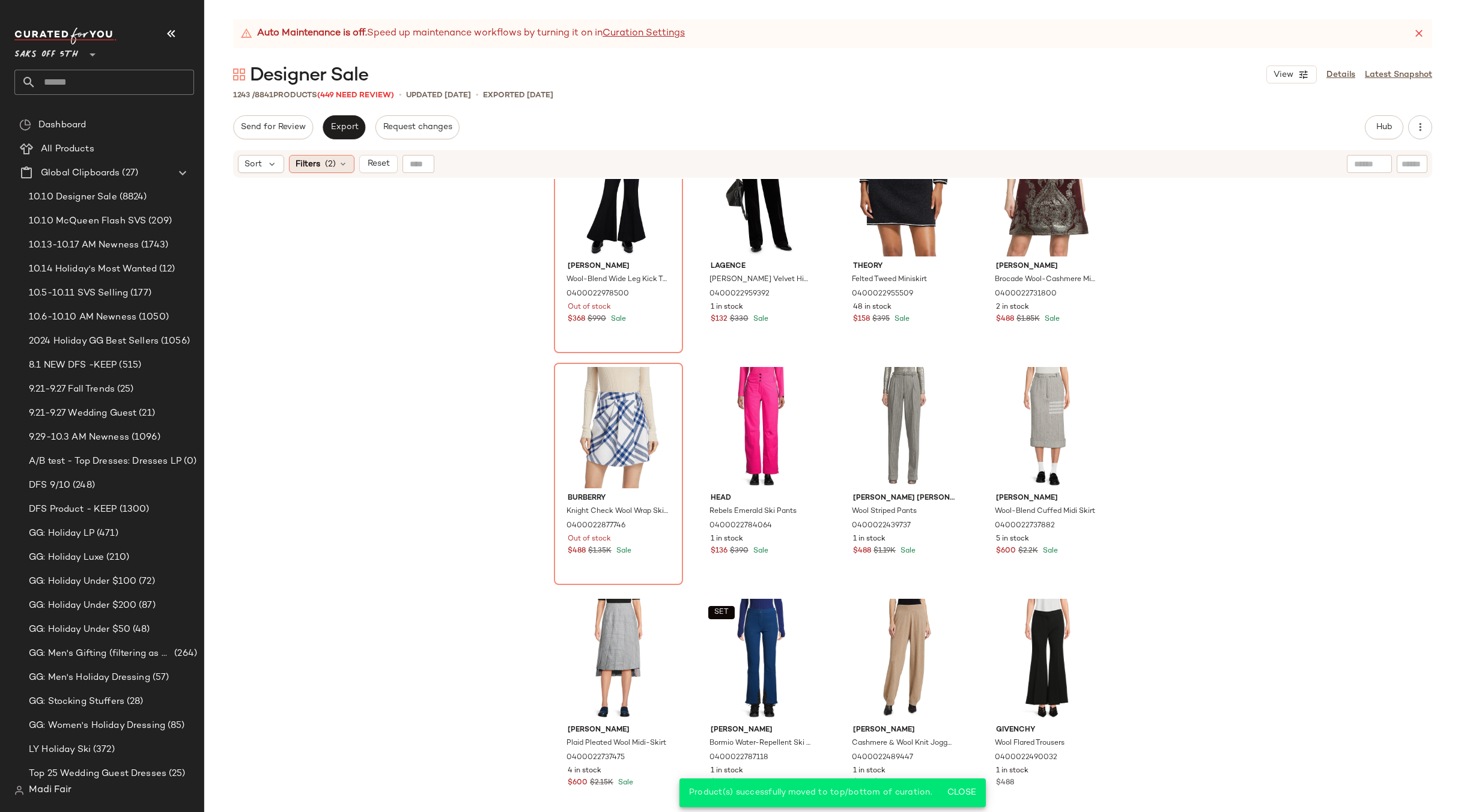
click at [312, 164] on span "Filters" at bounding box center [308, 164] width 25 height 12
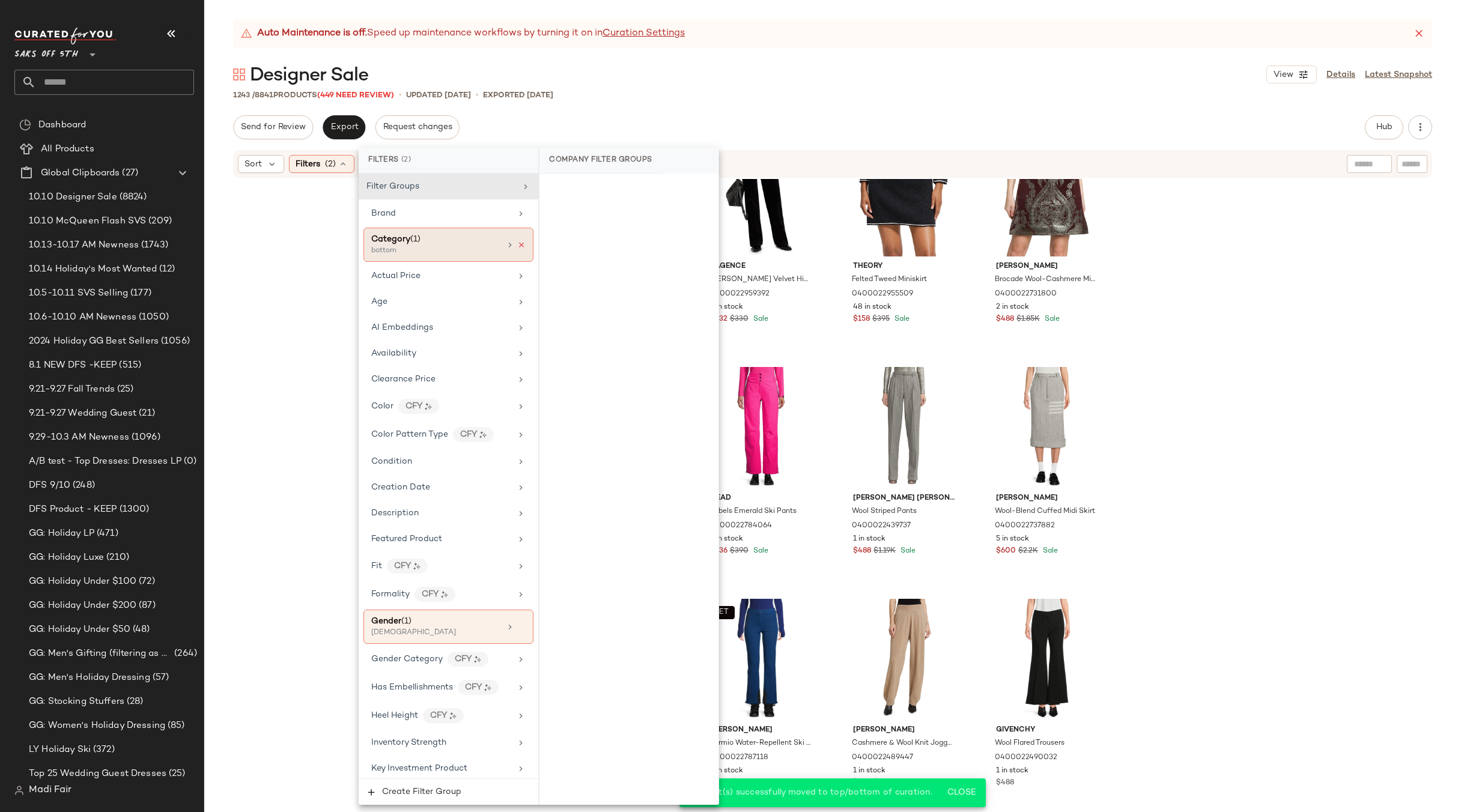
click at [519, 247] on icon at bounding box center [522, 245] width 9 height 9
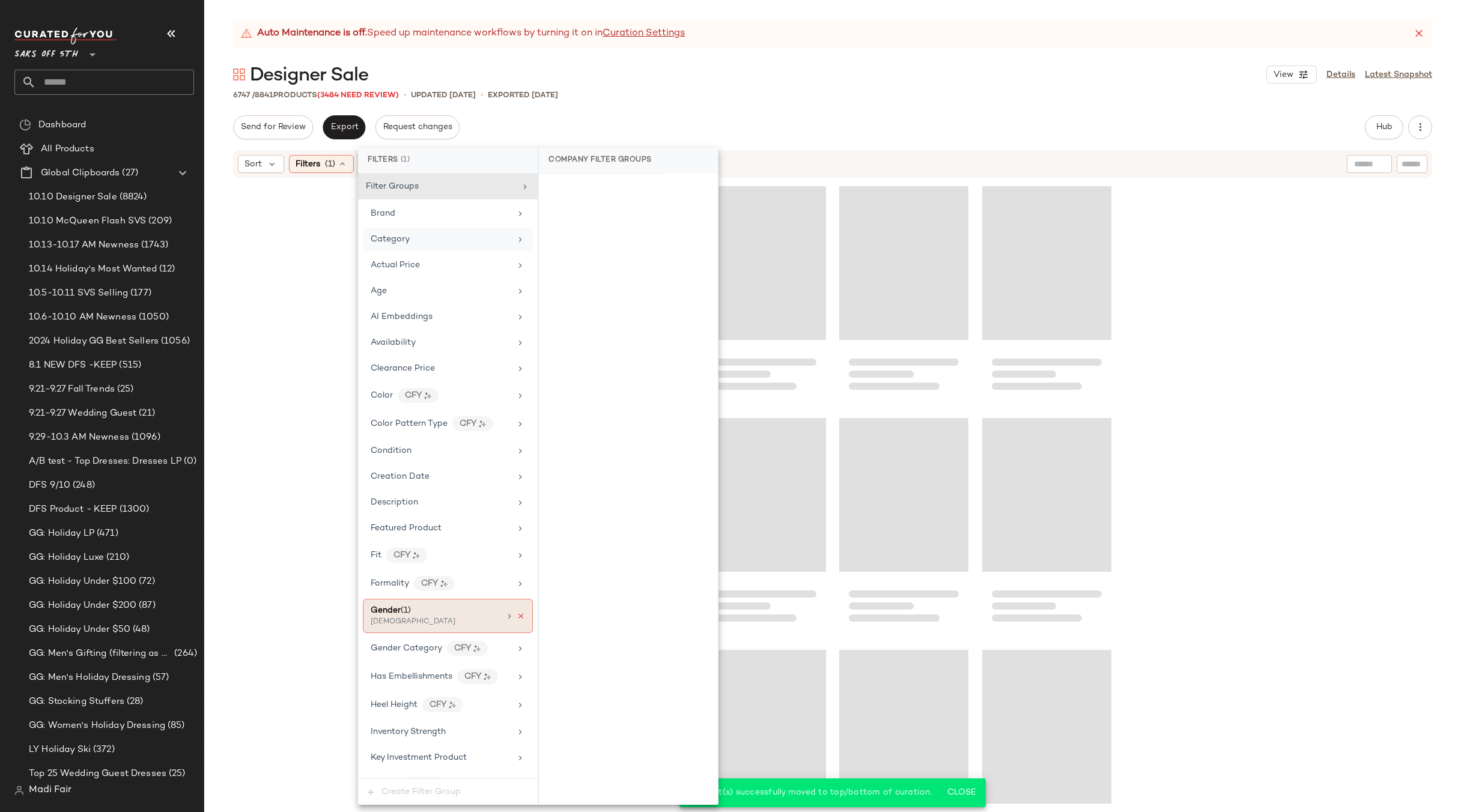
click at [517, 613] on icon at bounding box center [521, 616] width 9 height 9
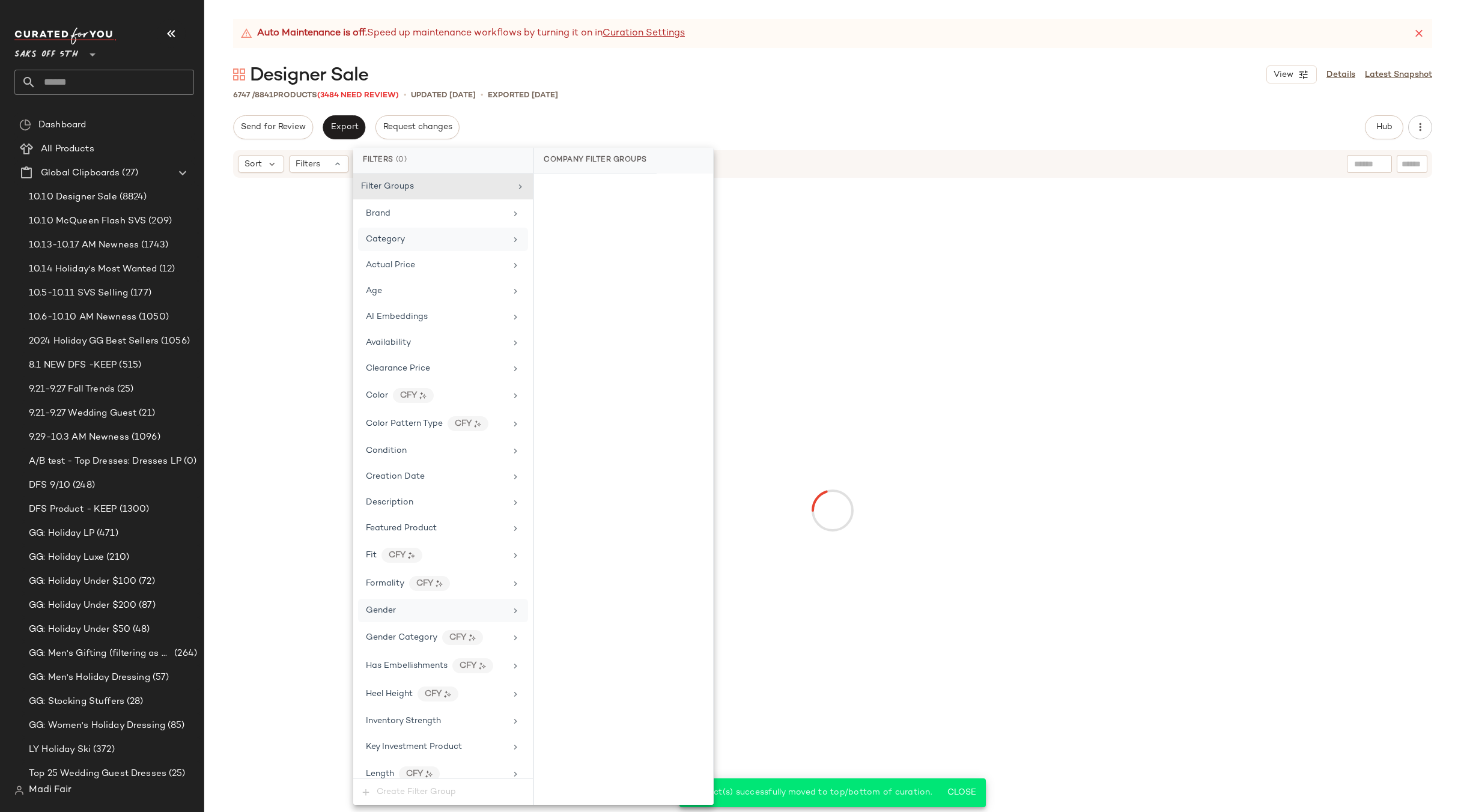
click at [723, 69] on div "Designer Sale View Details Latest Snapshot" at bounding box center [832, 74] width 1257 height 24
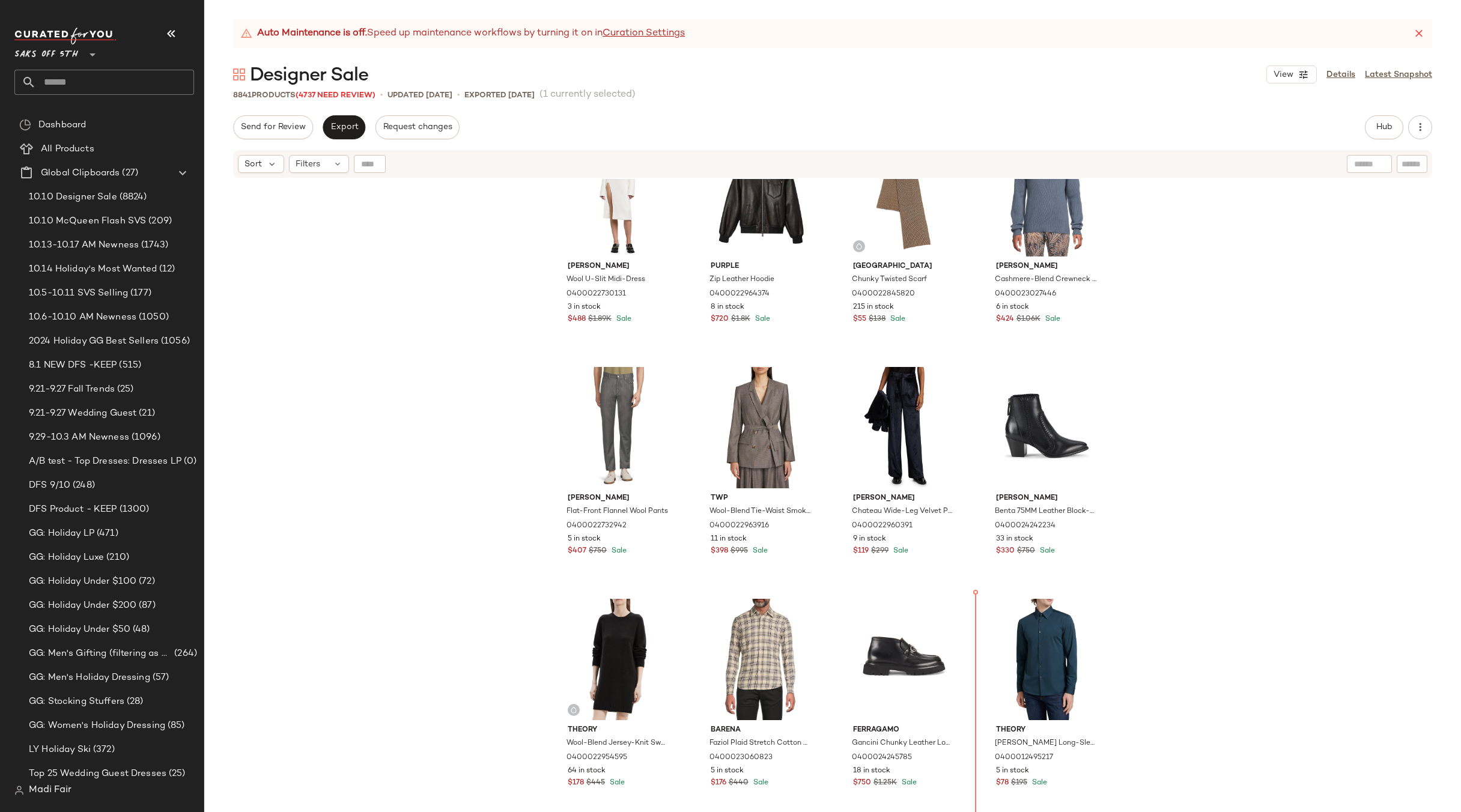
scroll to position [1267, 0]
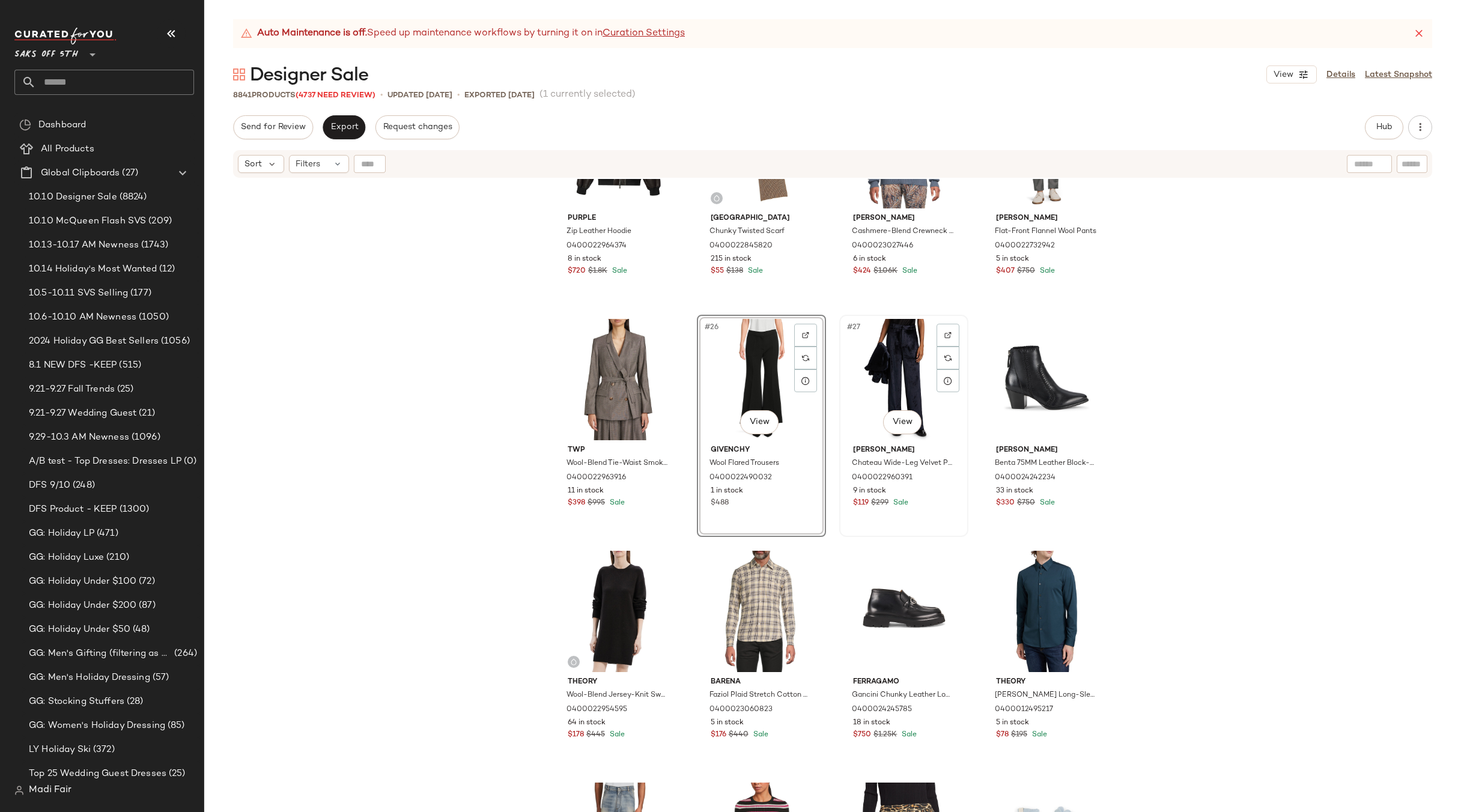
click at [887, 382] on div "#27 View" at bounding box center [904, 379] width 121 height 121
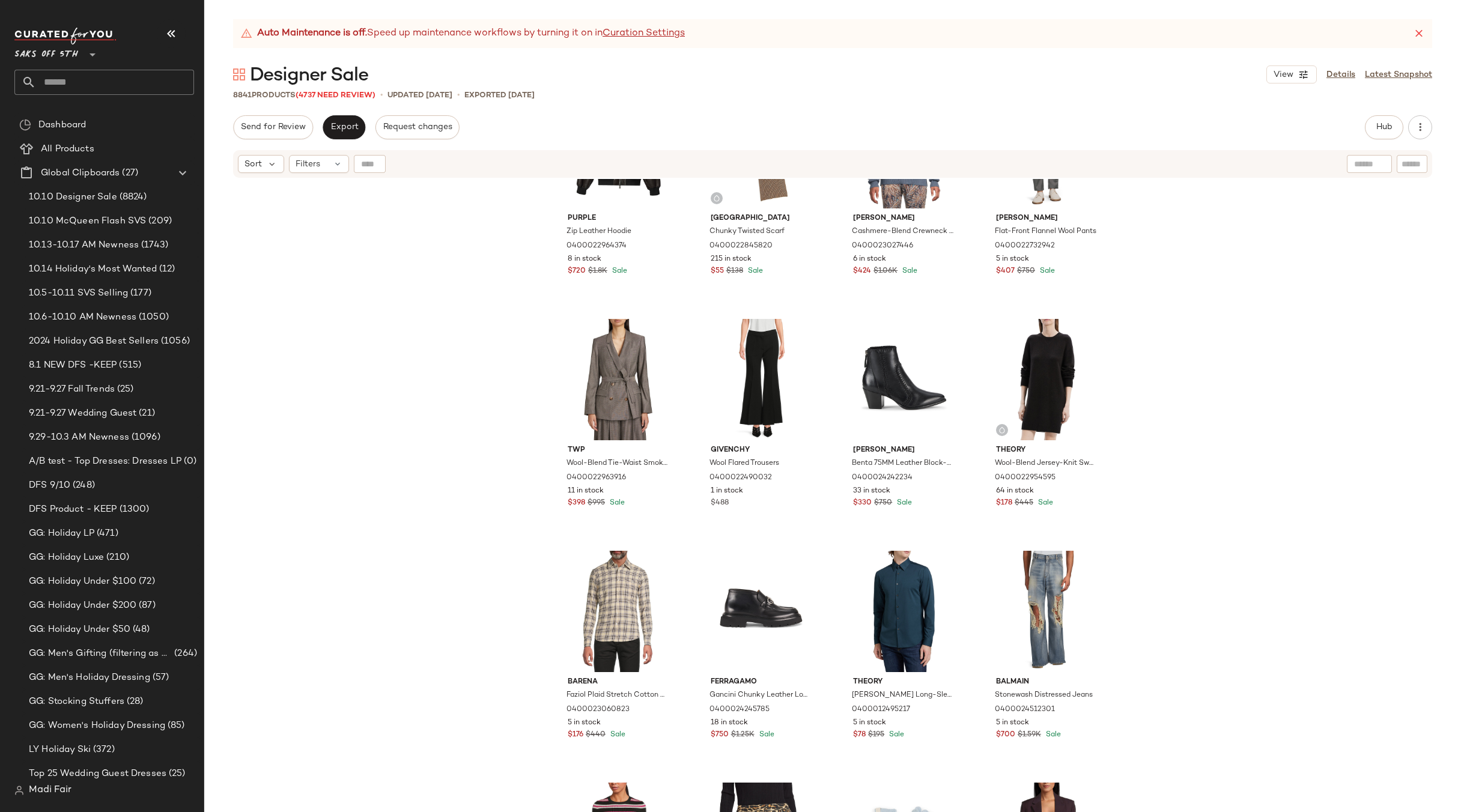
click at [1207, 451] on div "Purple Zip Leather Hoodie 0400022964374 8 in stock $720 $1.8K Sale Saks Fifth A…" at bounding box center [832, 511] width 1257 height 663
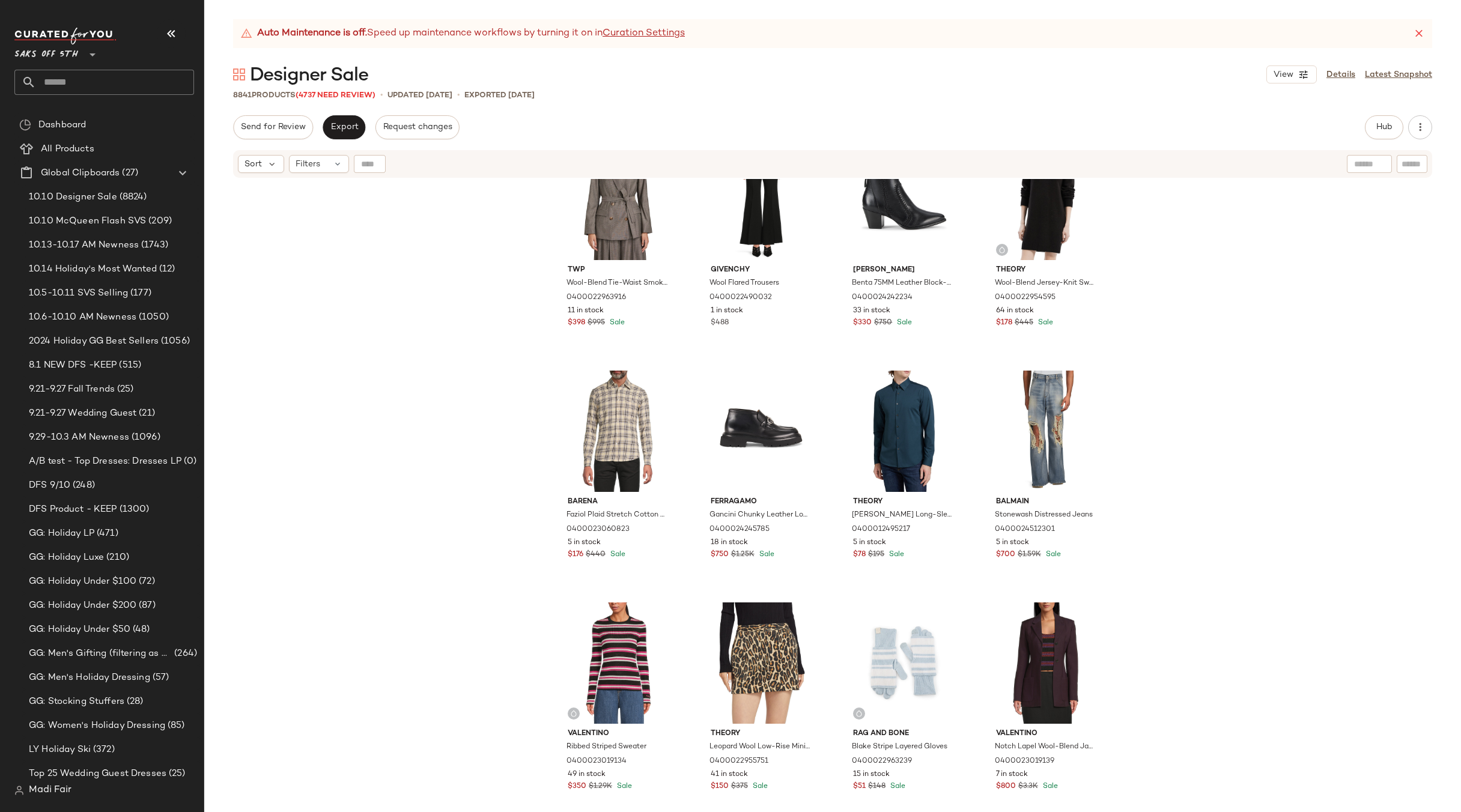
scroll to position [1507, 0]
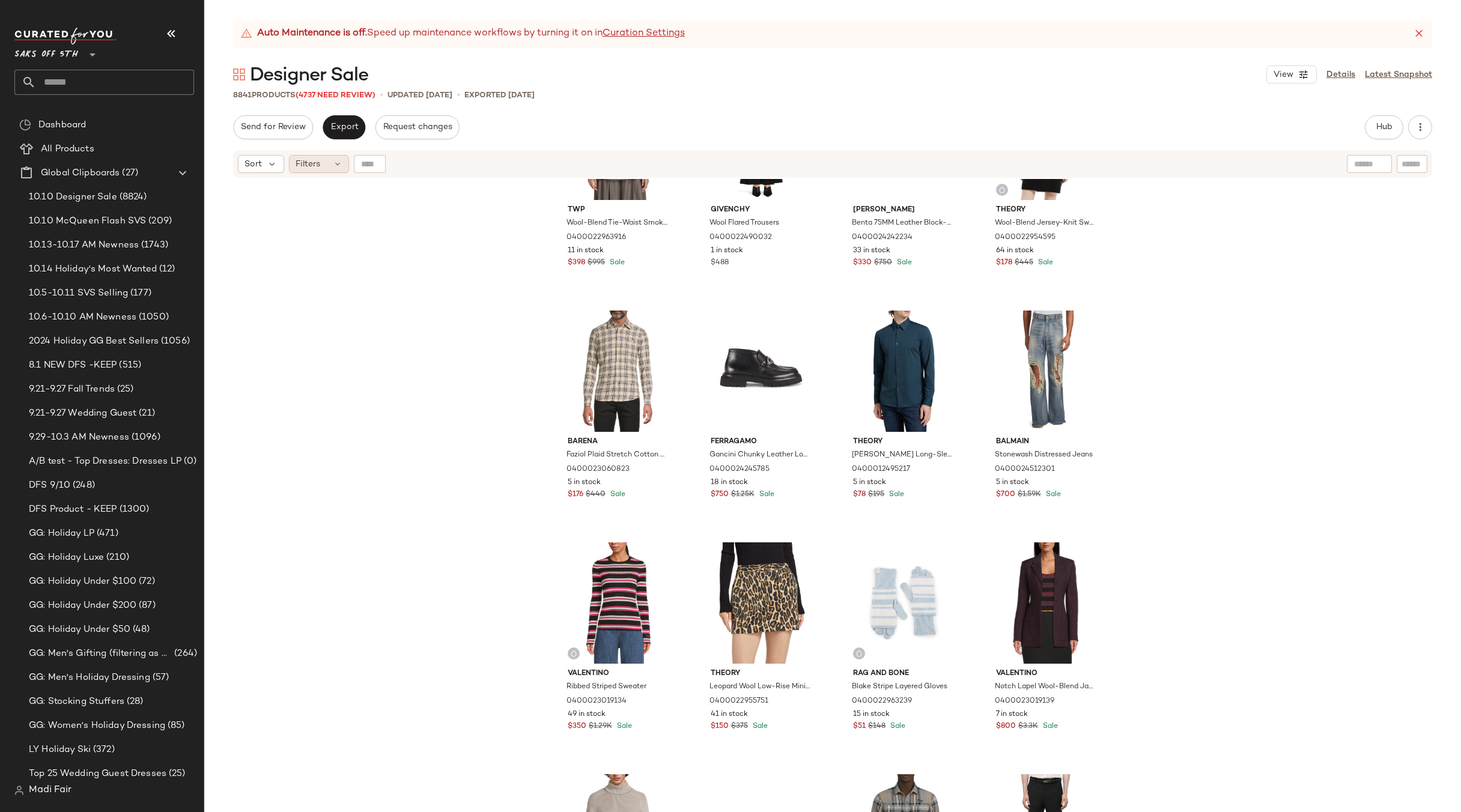
click at [329, 165] on div "Filters" at bounding box center [319, 164] width 60 height 18
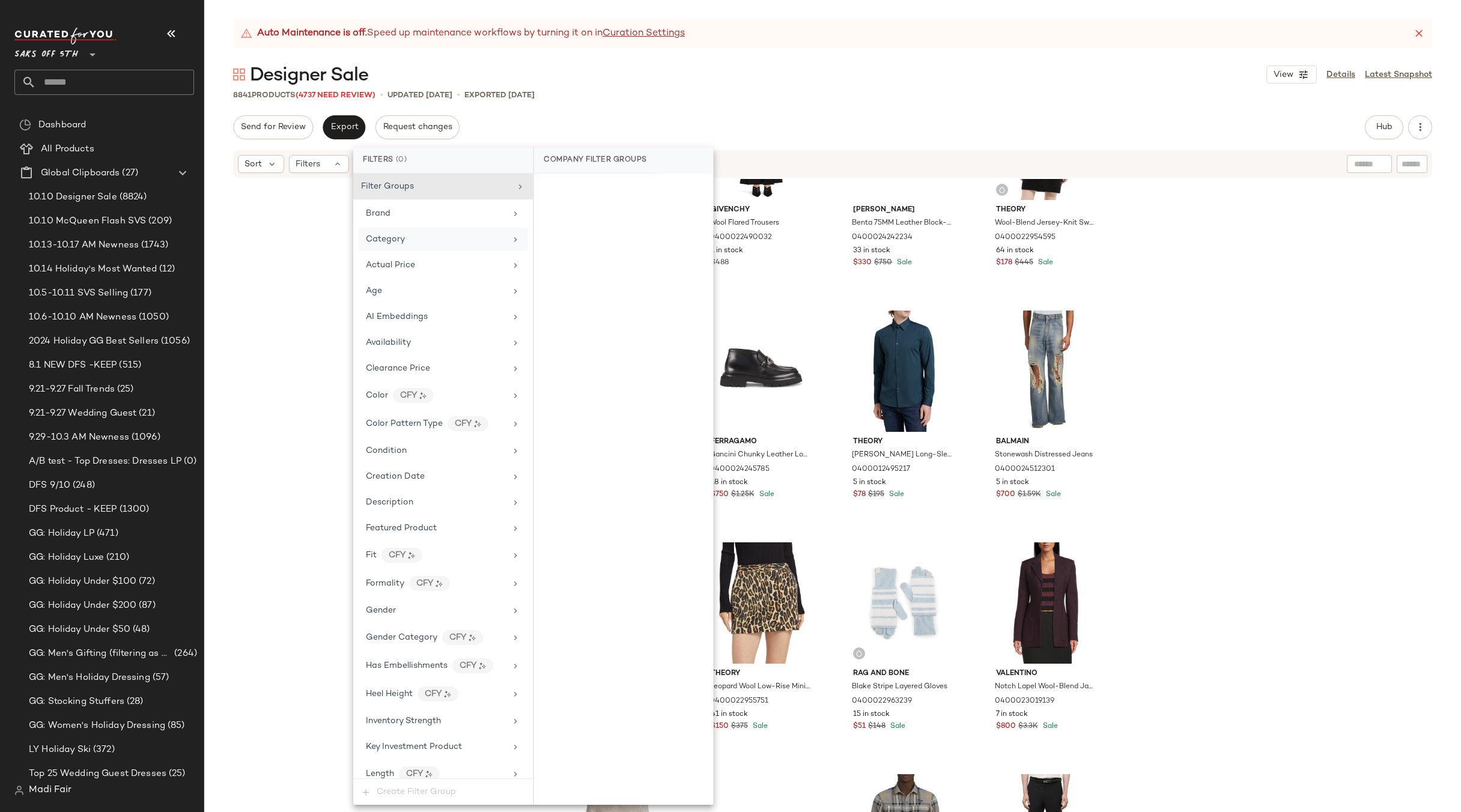
click at [443, 246] on div "Category" at bounding box center [443, 239] width 170 height 24
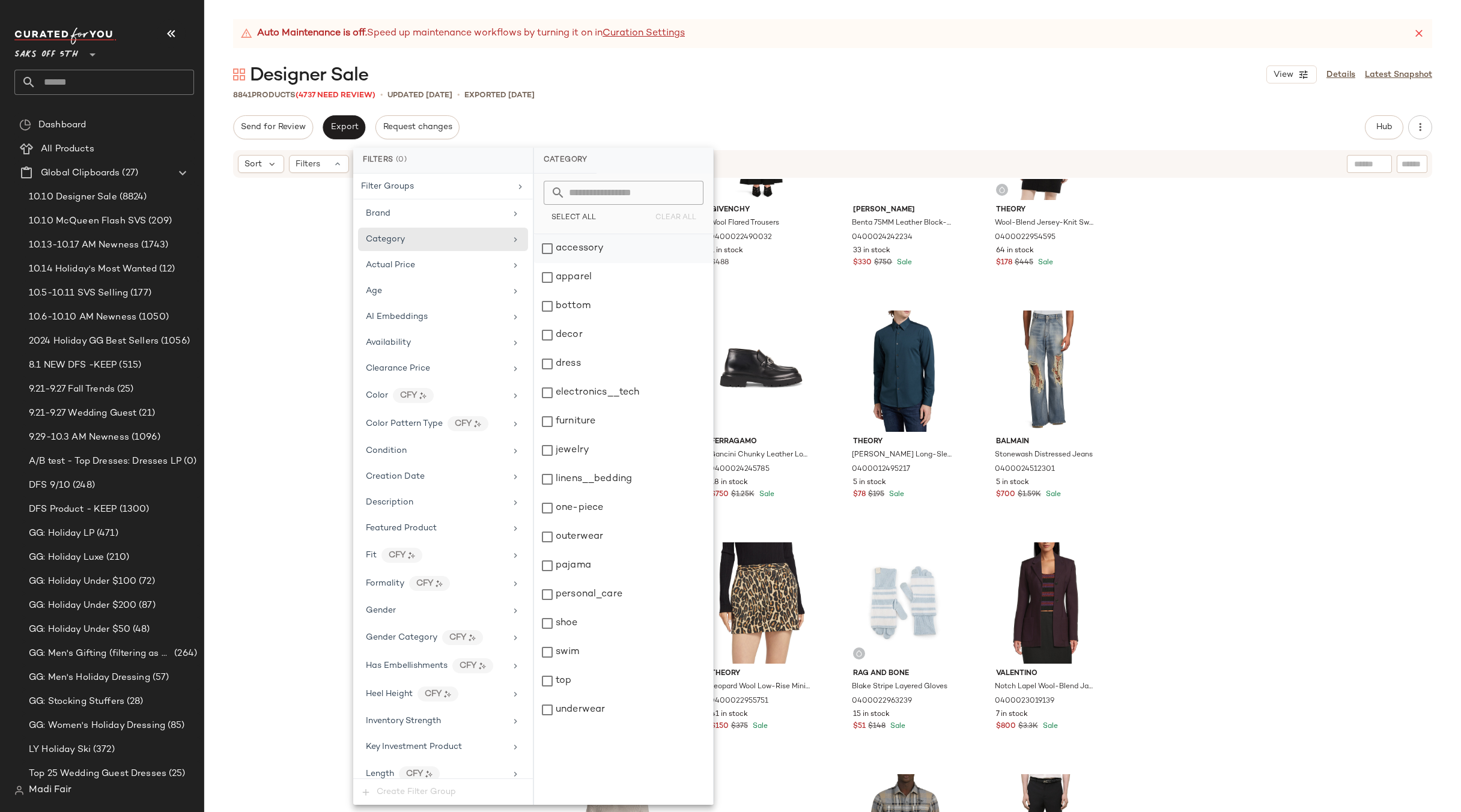
click at [587, 250] on div "accessory" at bounding box center [623, 249] width 179 height 29
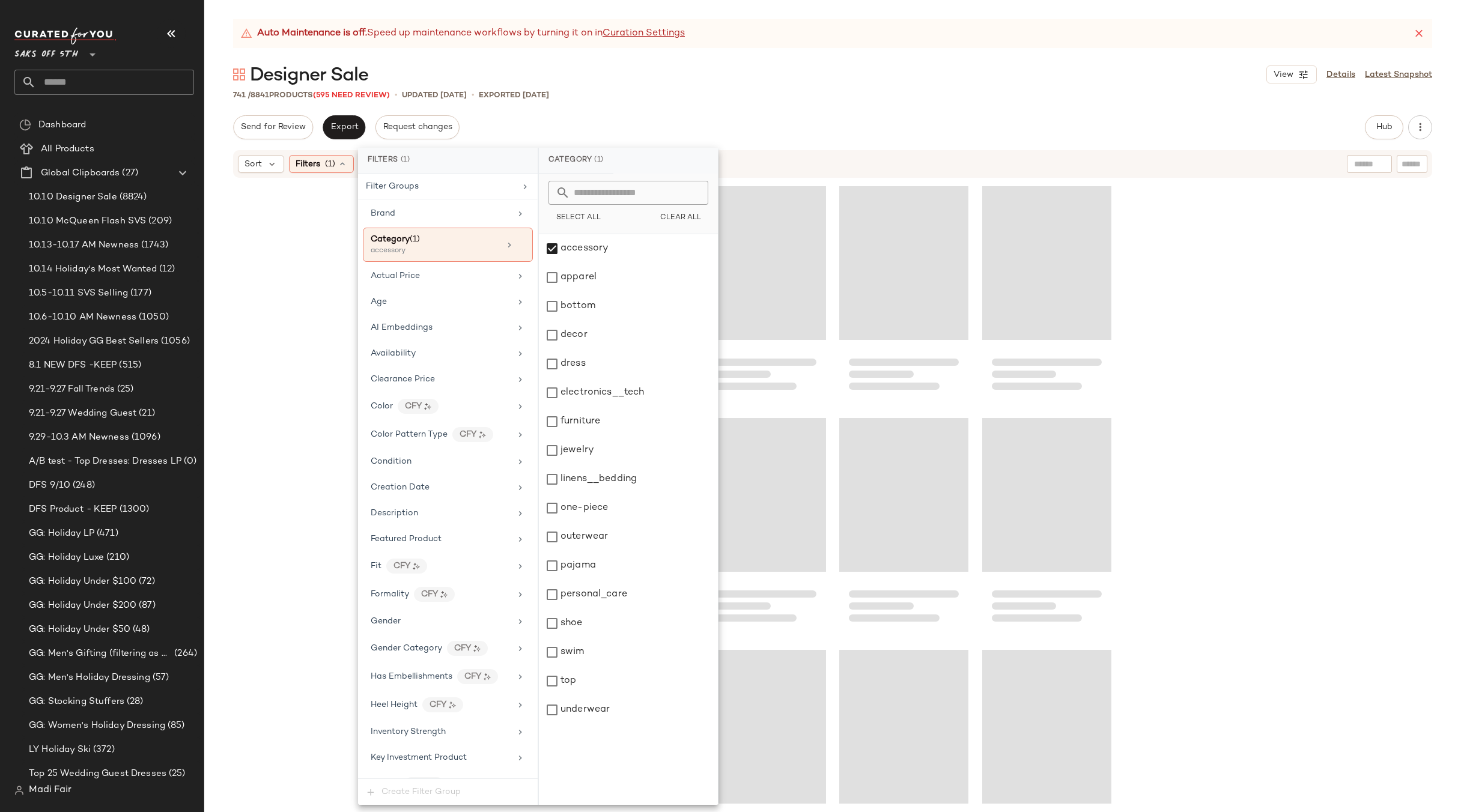
click at [766, 87] on div "Auto Maintenance is off. Speed up maintenance workflows by turning it on in Cur…" at bounding box center [832, 415] width 1257 height 793
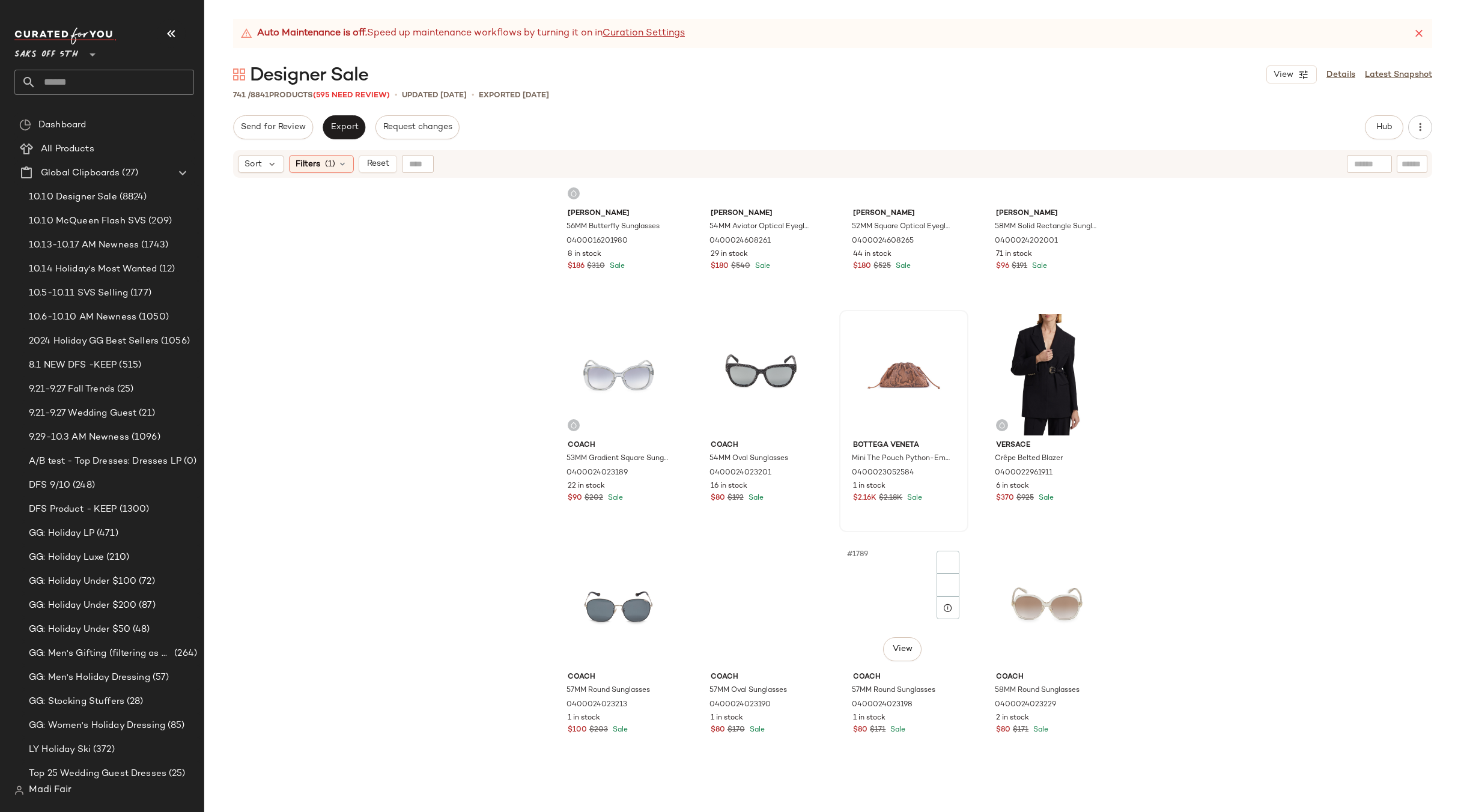
scroll to position [9018, 0]
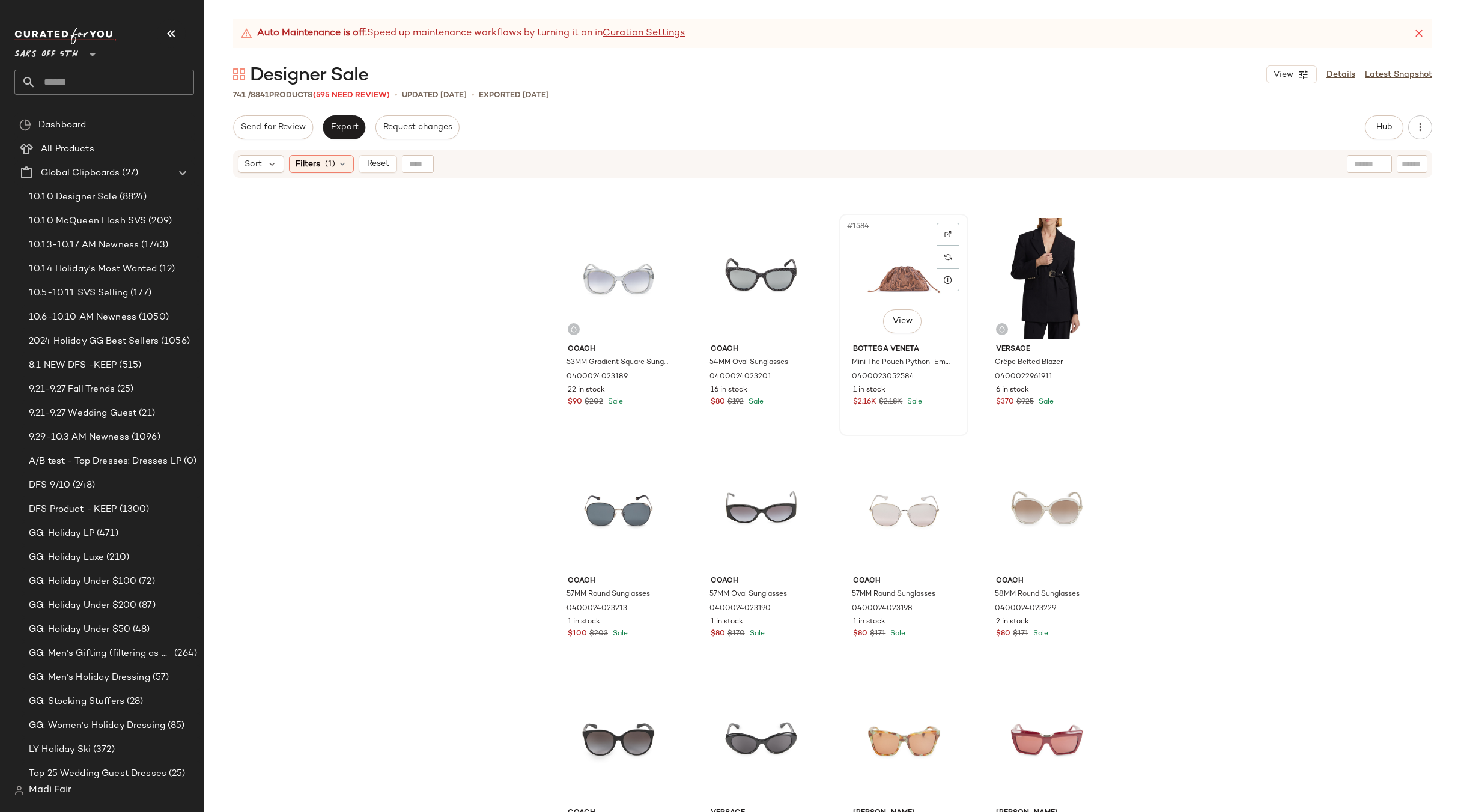
click at [889, 284] on div "#1584 View" at bounding box center [904, 279] width 121 height 121
click at [318, 163] on span "Filters" at bounding box center [308, 164] width 25 height 12
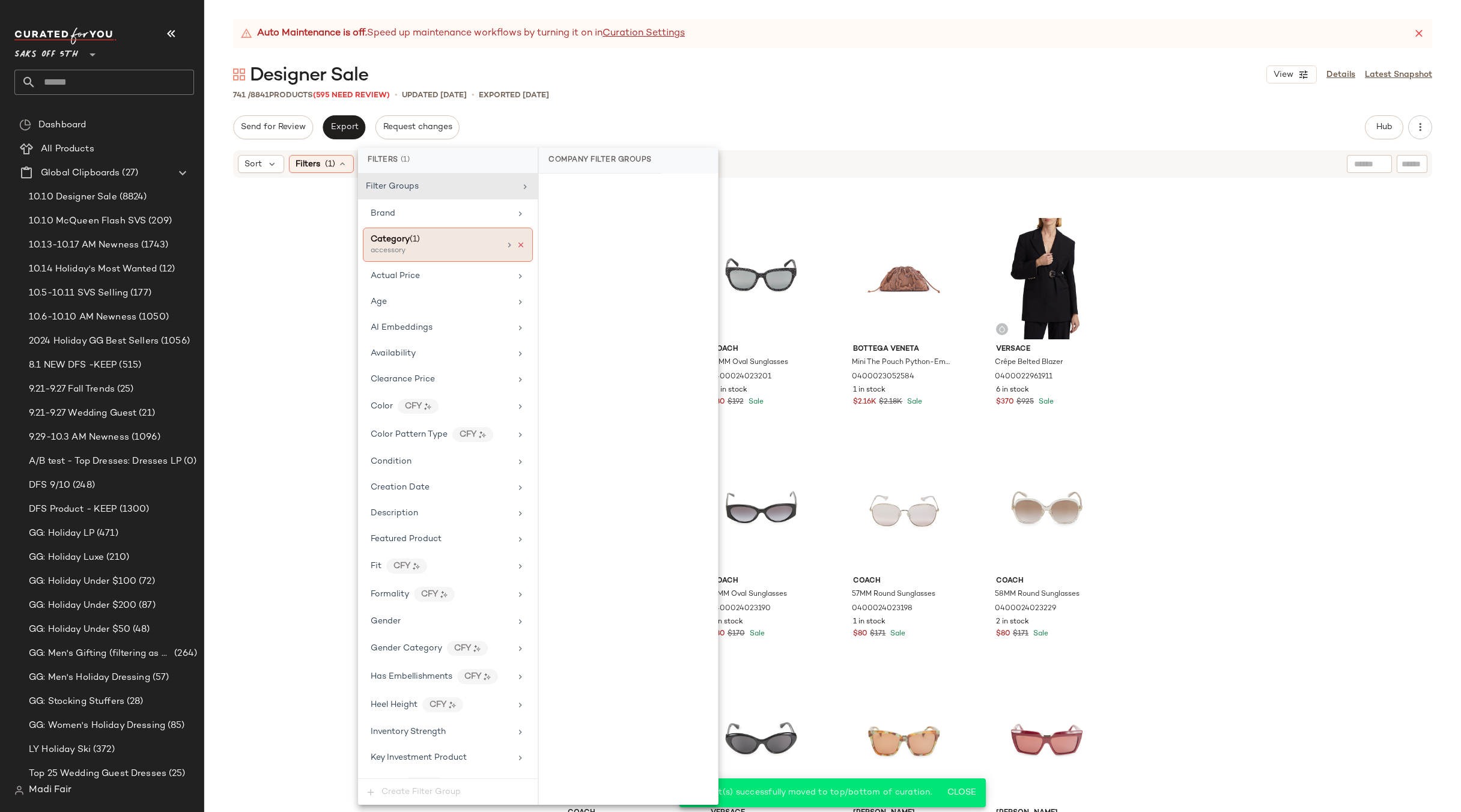
click at [517, 248] on icon at bounding box center [521, 245] width 9 height 9
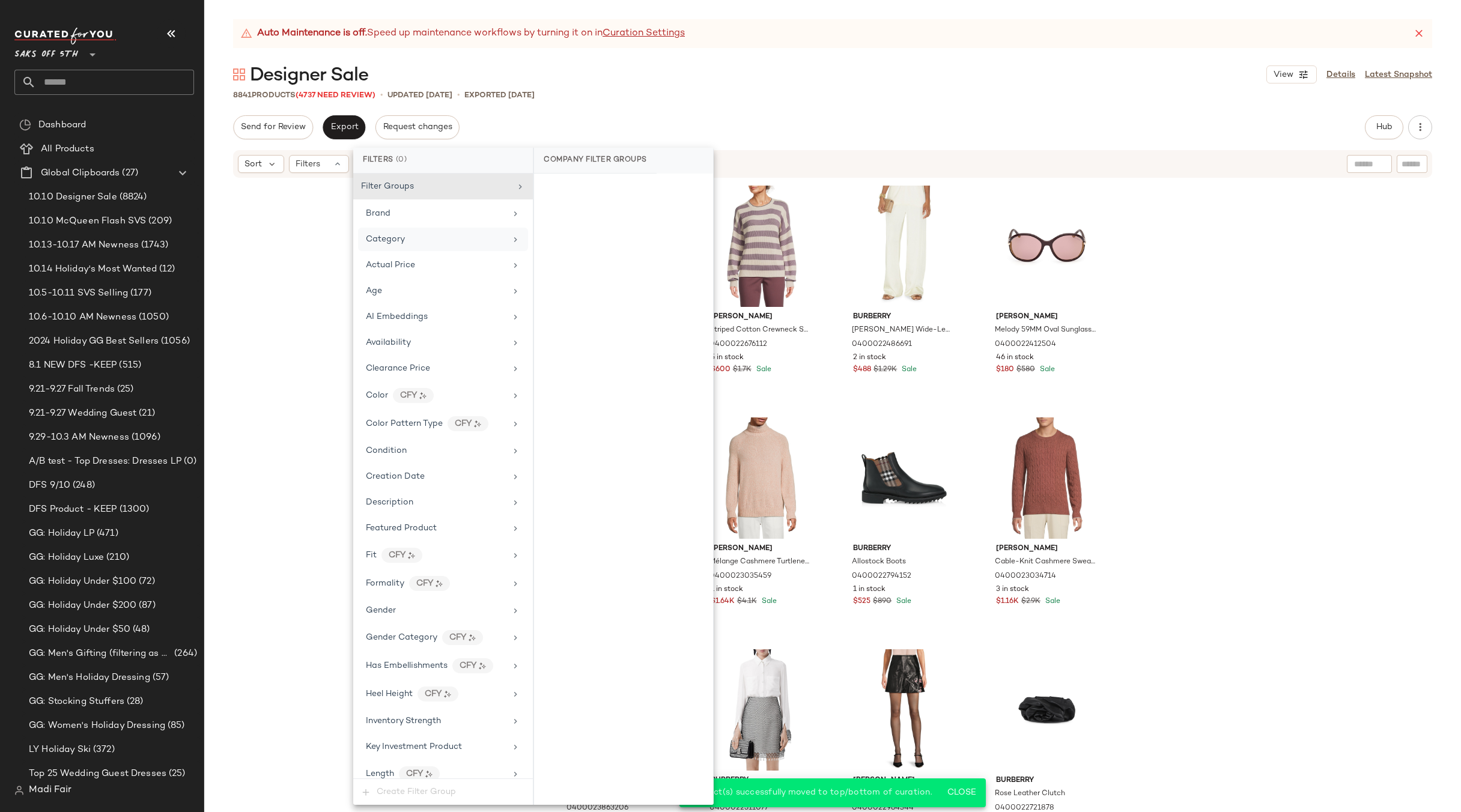
click at [745, 105] on div "Auto Maintenance is off. Speed up maintenance workflows by turning it on in Cur…" at bounding box center [832, 415] width 1257 height 793
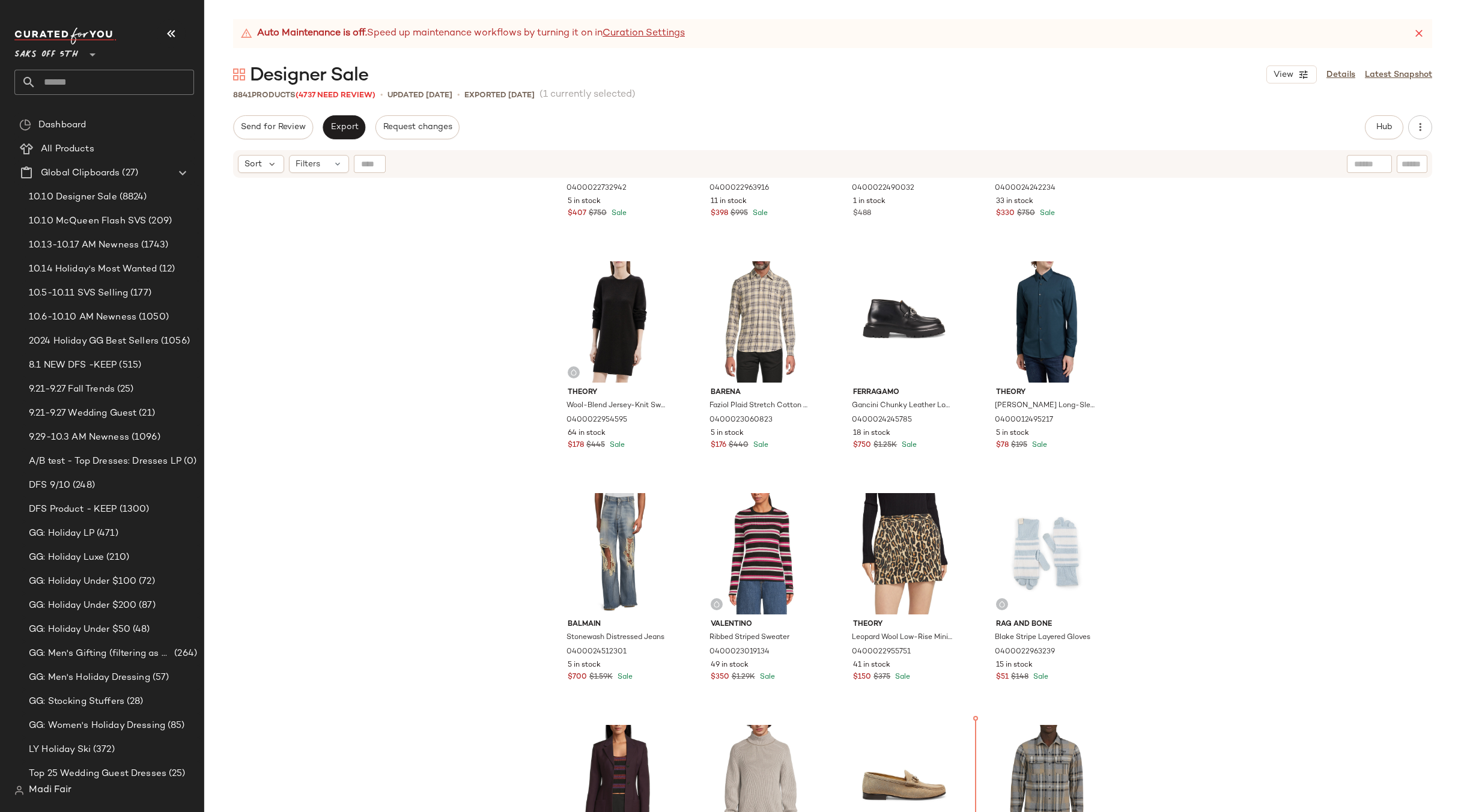
scroll to position [1591, 0]
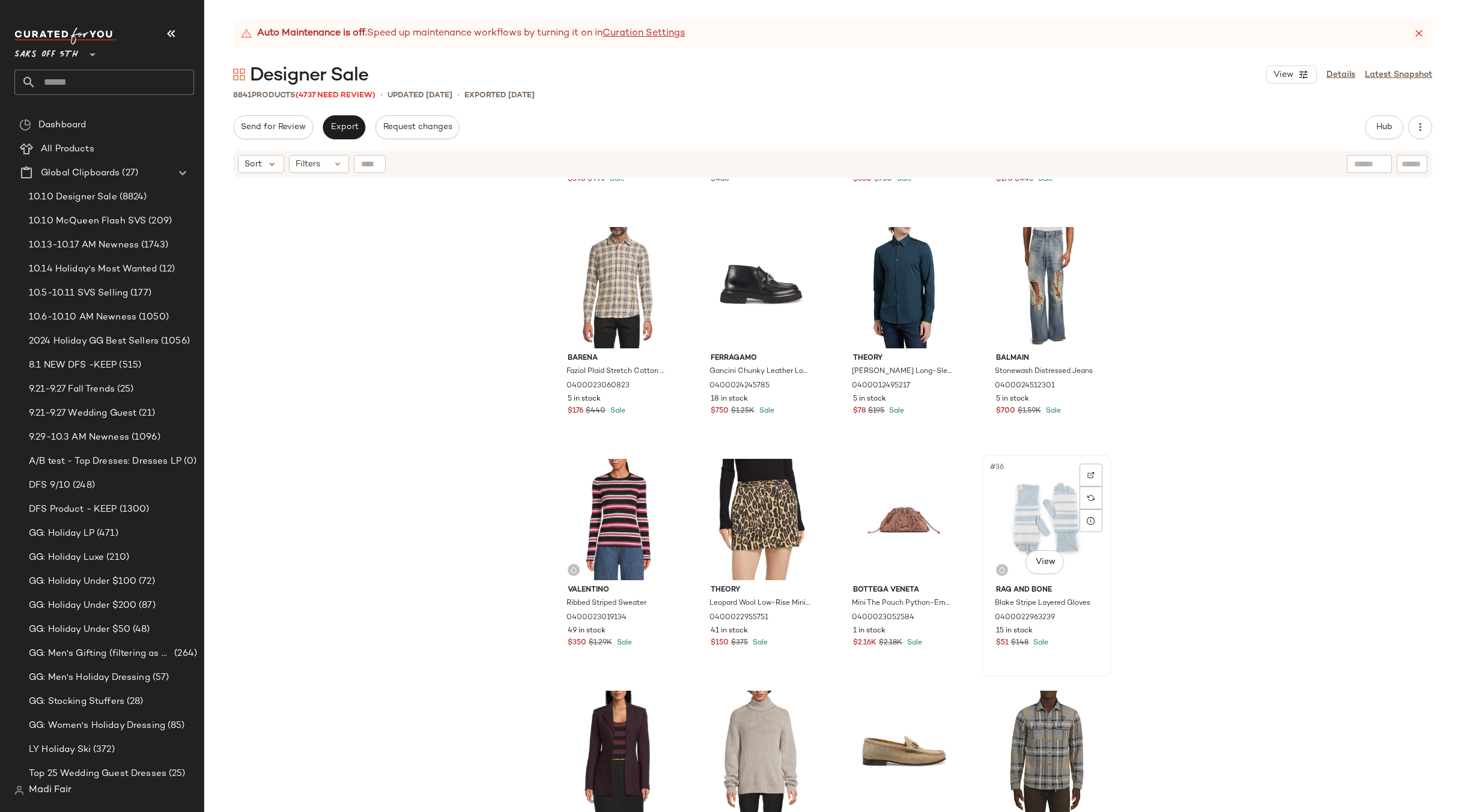
click at [1020, 523] on div "#36 View" at bounding box center [1047, 519] width 121 height 121
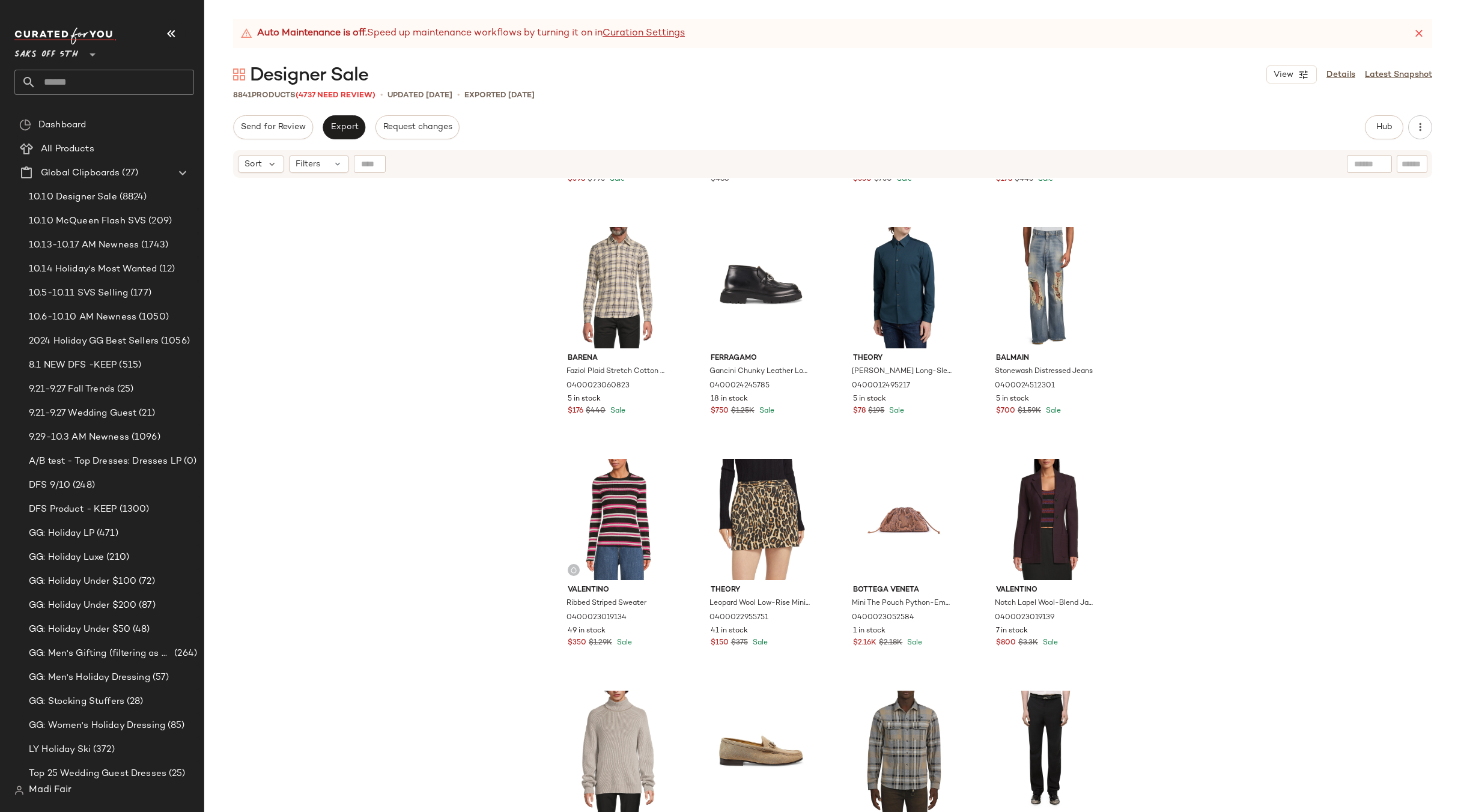
click at [1170, 581] on div "Twp Wool-Blend Tie-Waist Smoking Jacket 0400022963916 11 in stock $398 $995 Sal…" at bounding box center [832, 511] width 1257 height 663
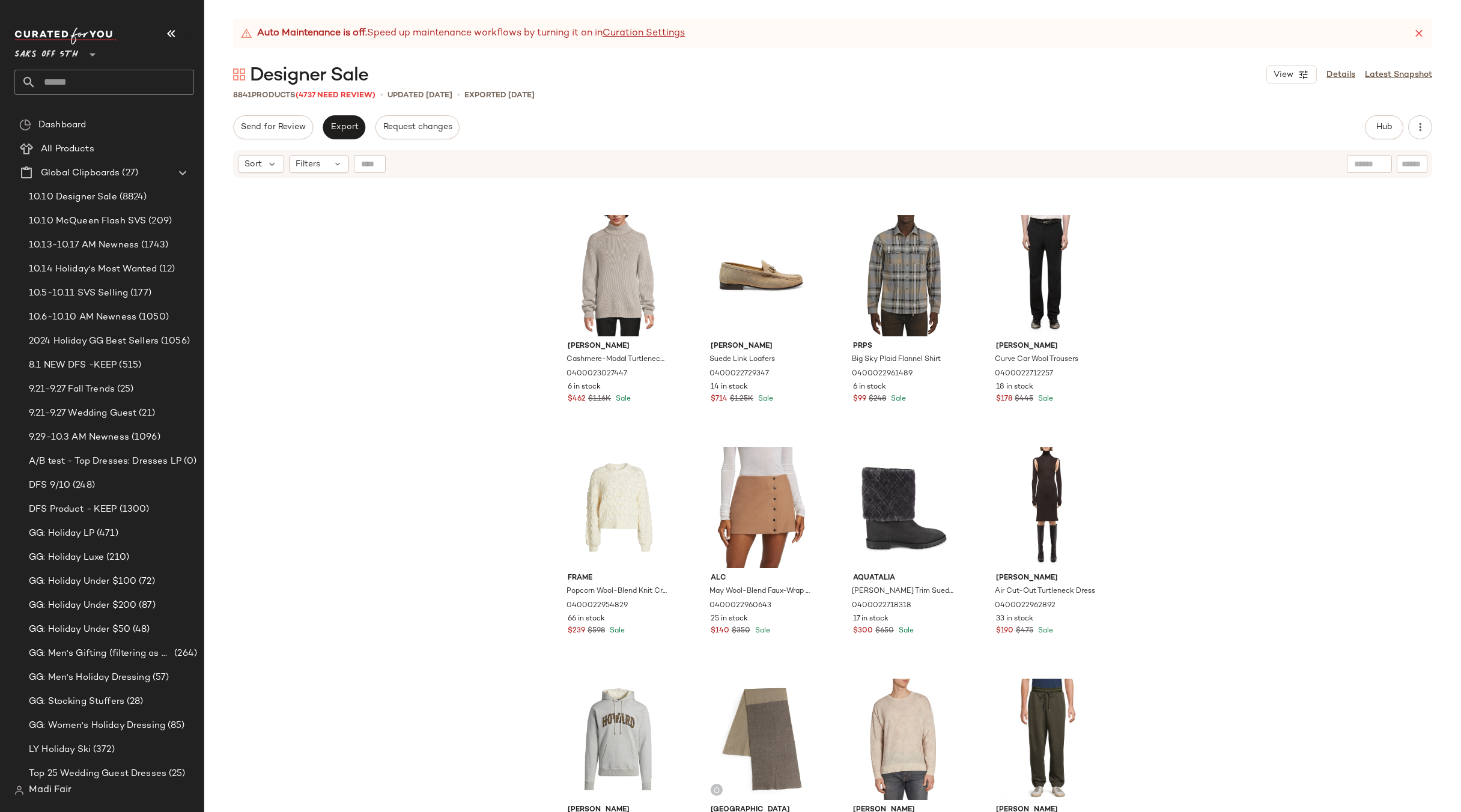
scroll to position [2072, 0]
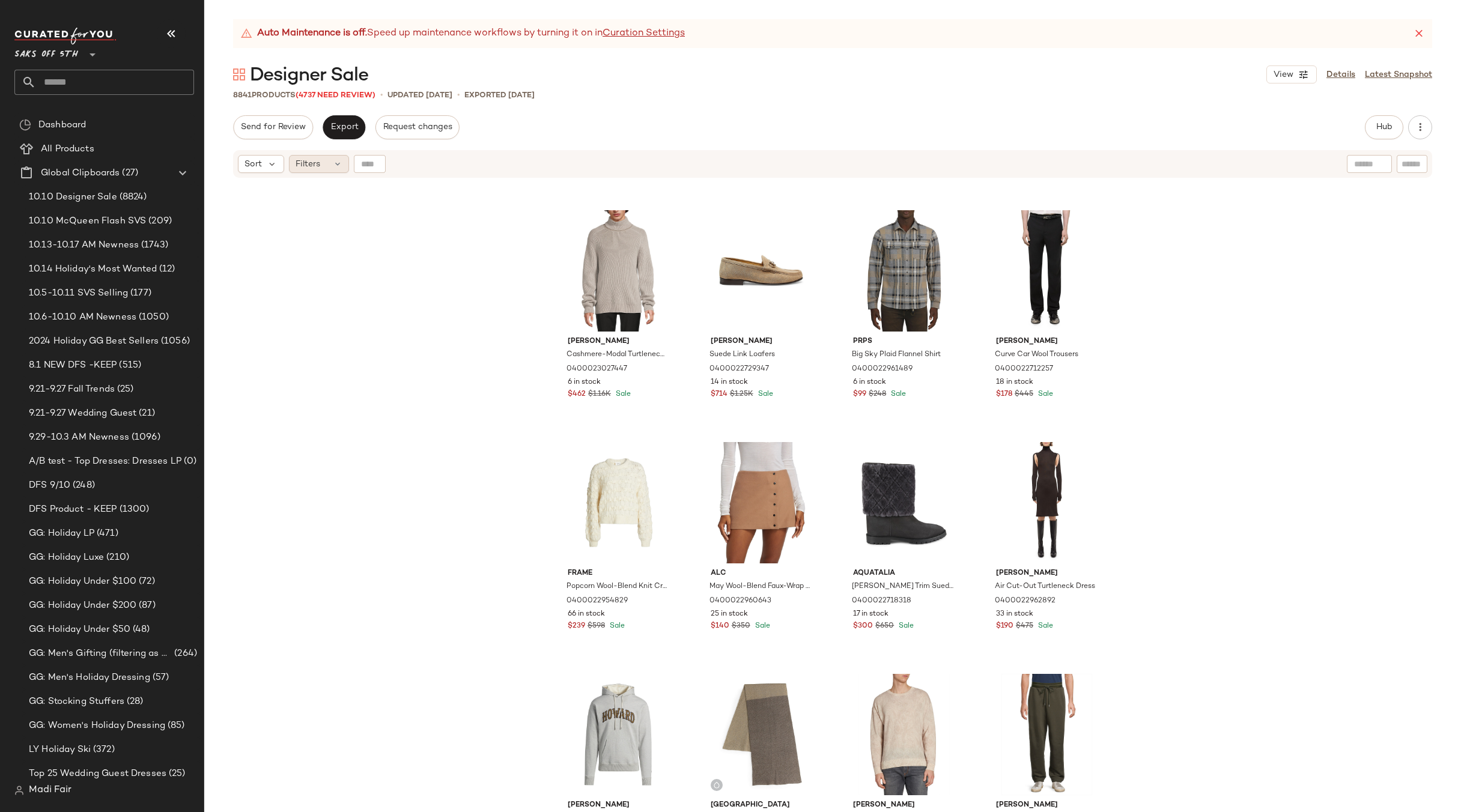
click at [305, 165] on span "Filters" at bounding box center [308, 164] width 25 height 12
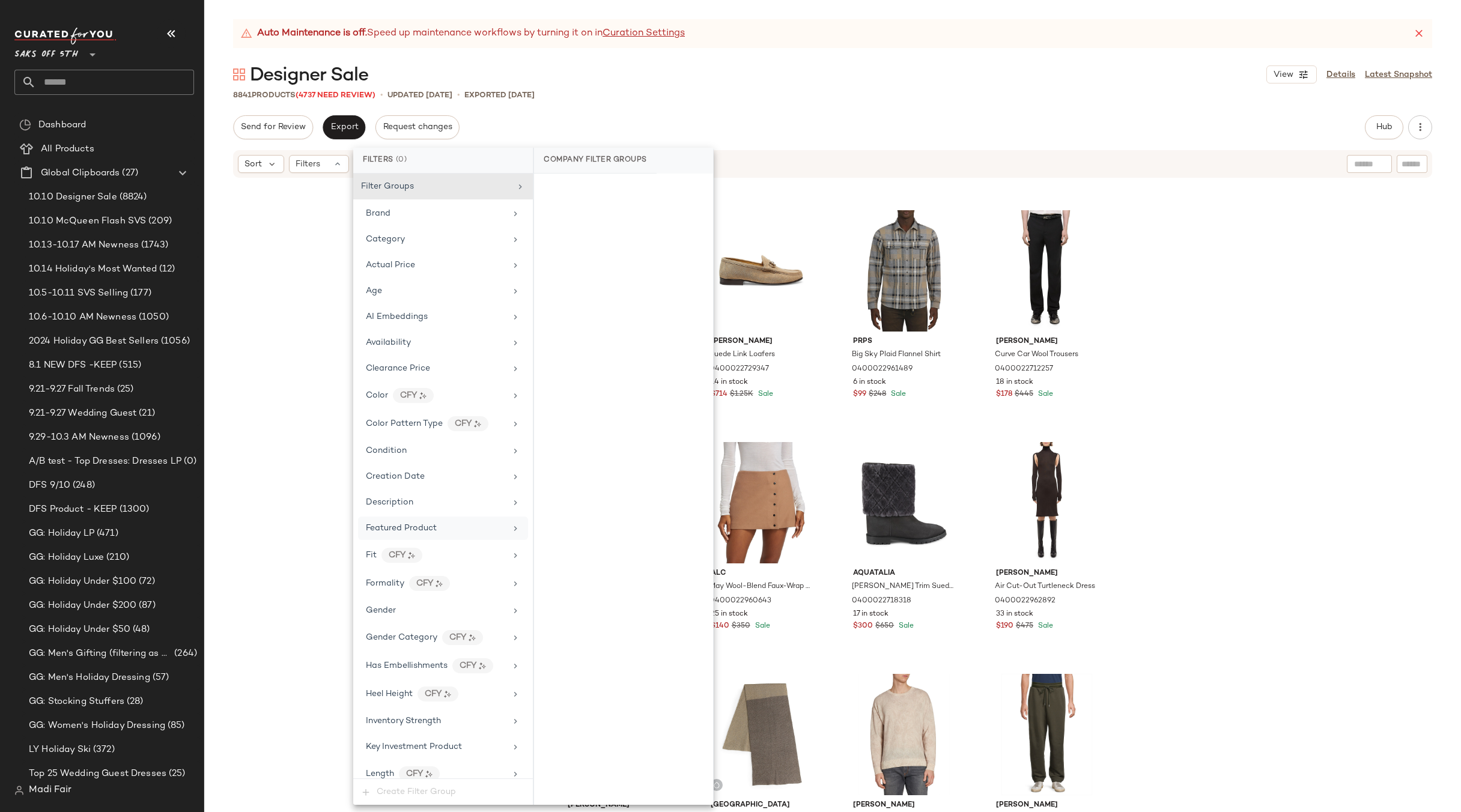
drag, startPoint x: 440, startPoint y: 608, endPoint x: 500, endPoint y: 523, distance: 104.0
click at [440, 607] on div "Gender" at bounding box center [436, 611] width 140 height 12
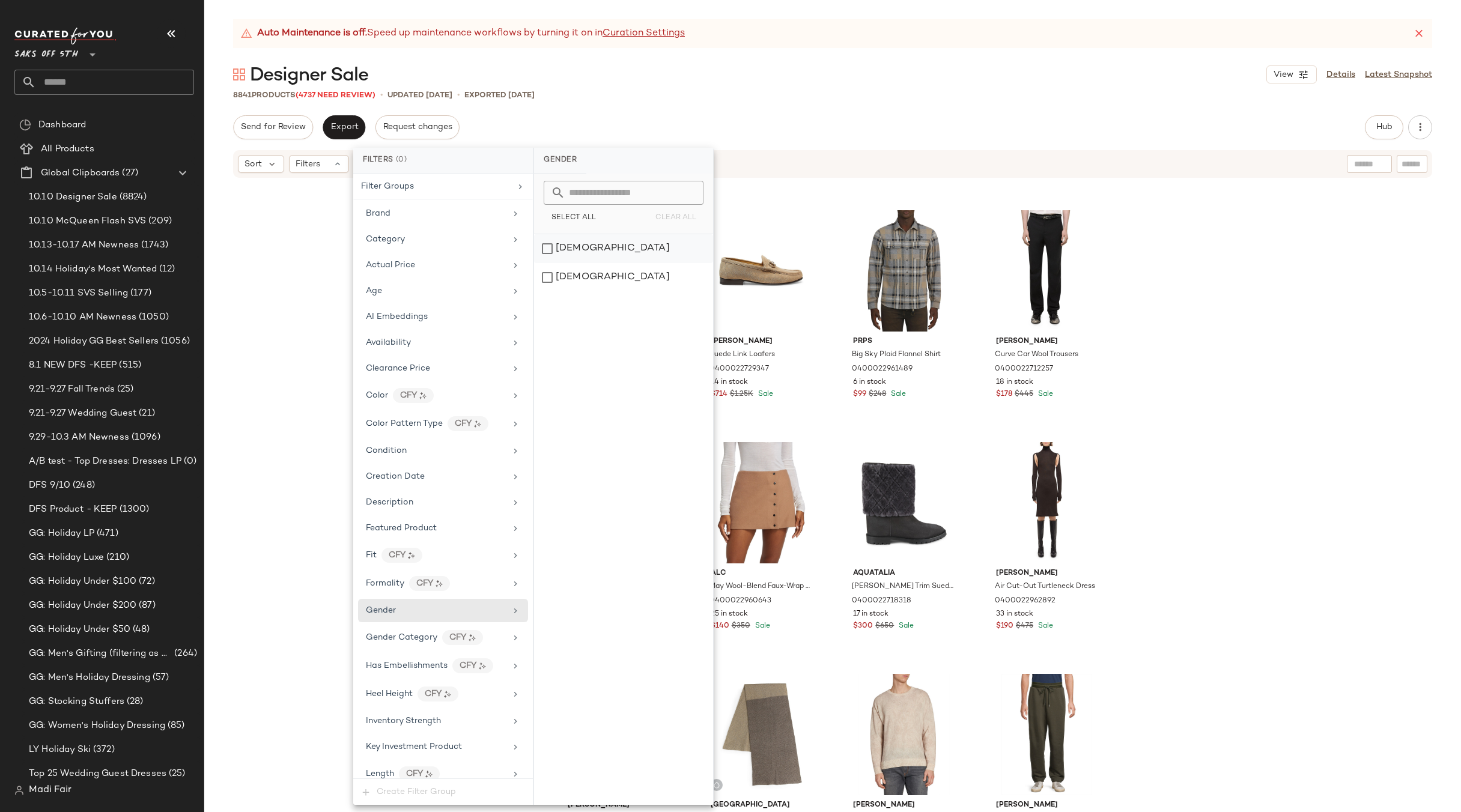
click at [637, 241] on div "[DEMOGRAPHIC_DATA]" at bounding box center [623, 249] width 179 height 29
click at [407, 229] on div "Category" at bounding box center [448, 239] width 170 height 24
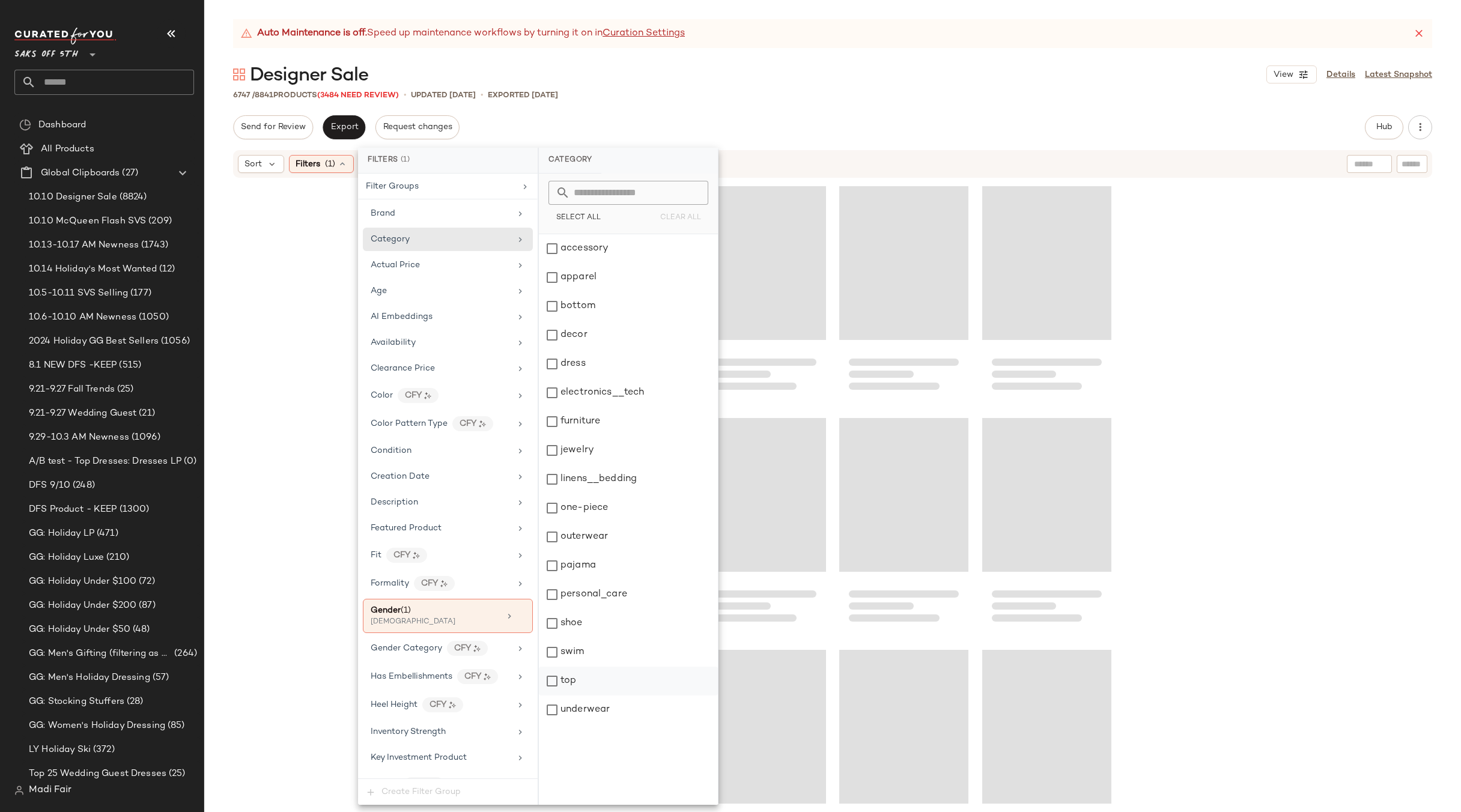
click at [600, 681] on div "top" at bounding box center [628, 681] width 179 height 29
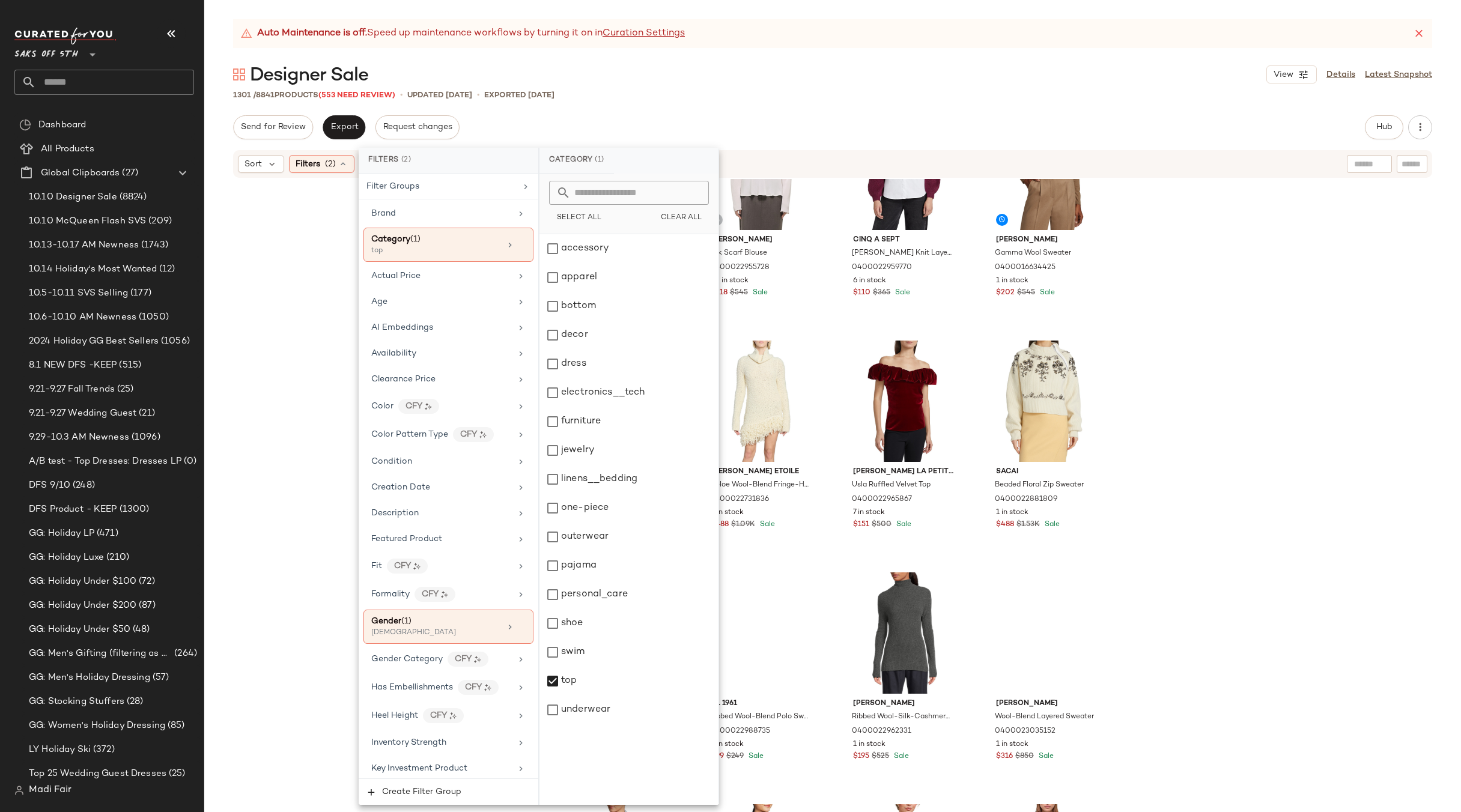
click at [1271, 461] on div "Theory Wool Rib-Knit Boxy Sweater 0400022960147 21 in stock $170 $425 Sale Helm…" at bounding box center [832, 511] width 1257 height 663
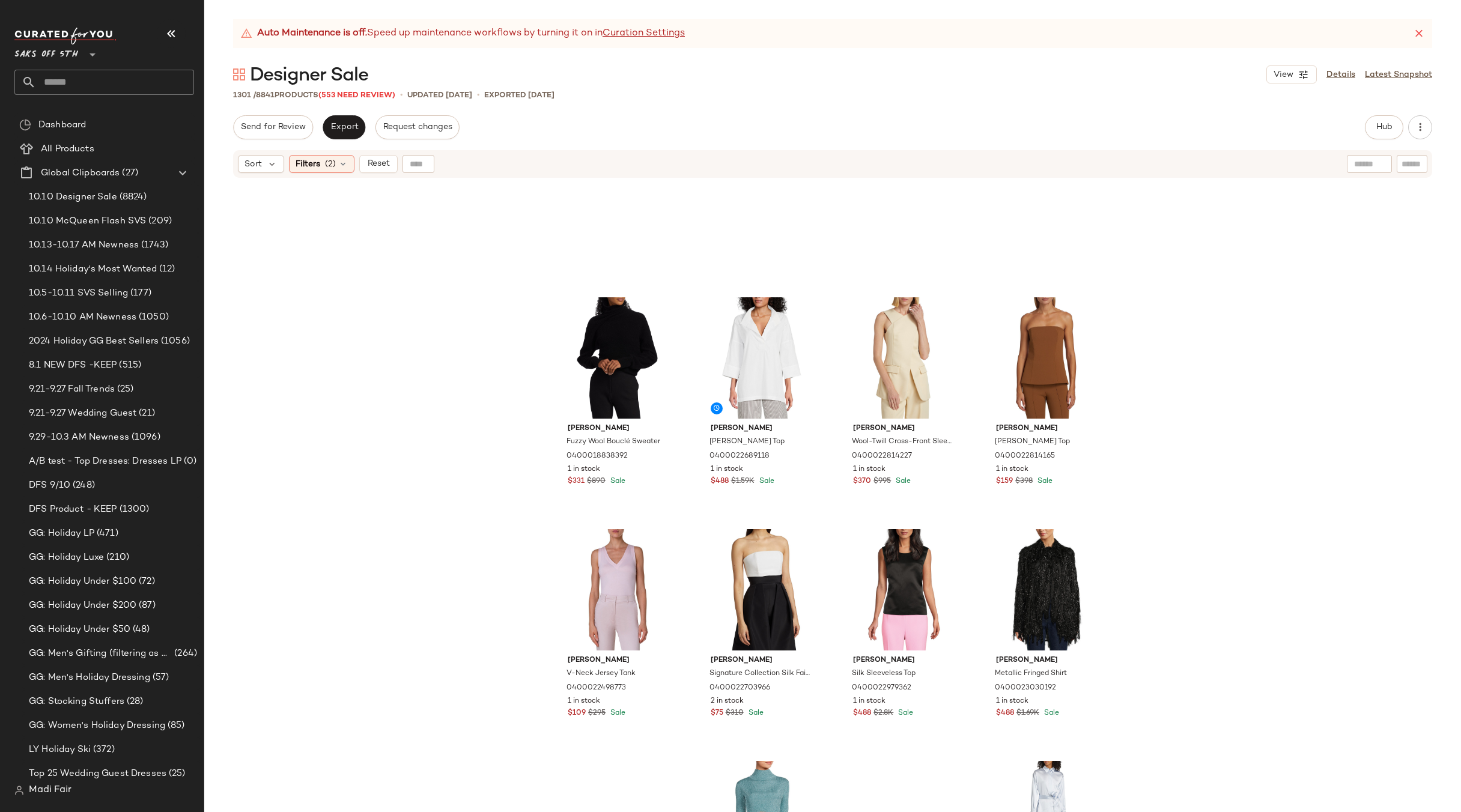
scroll to position [5715, 0]
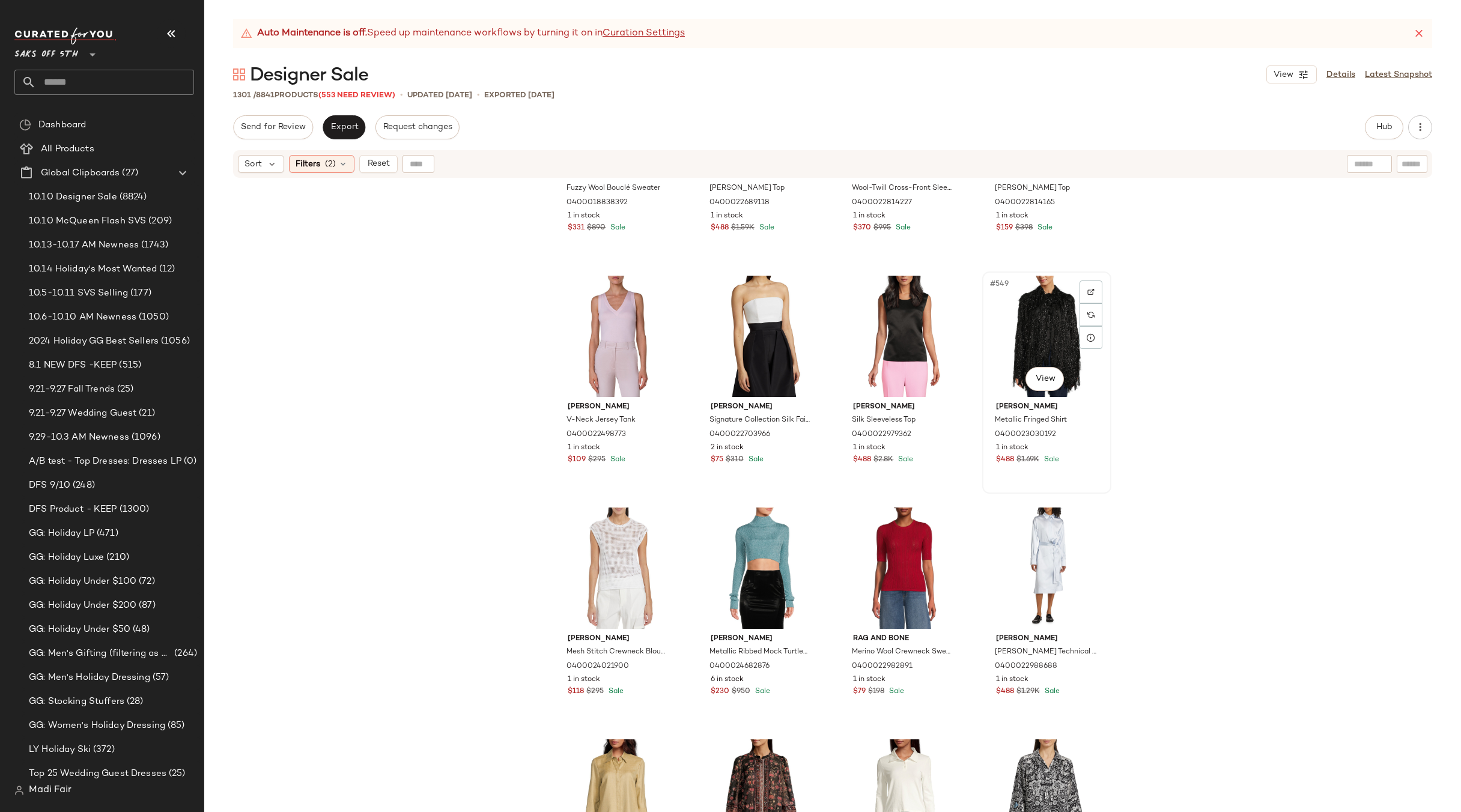
click at [1046, 314] on div "#549 View" at bounding box center [1047, 337] width 121 height 121
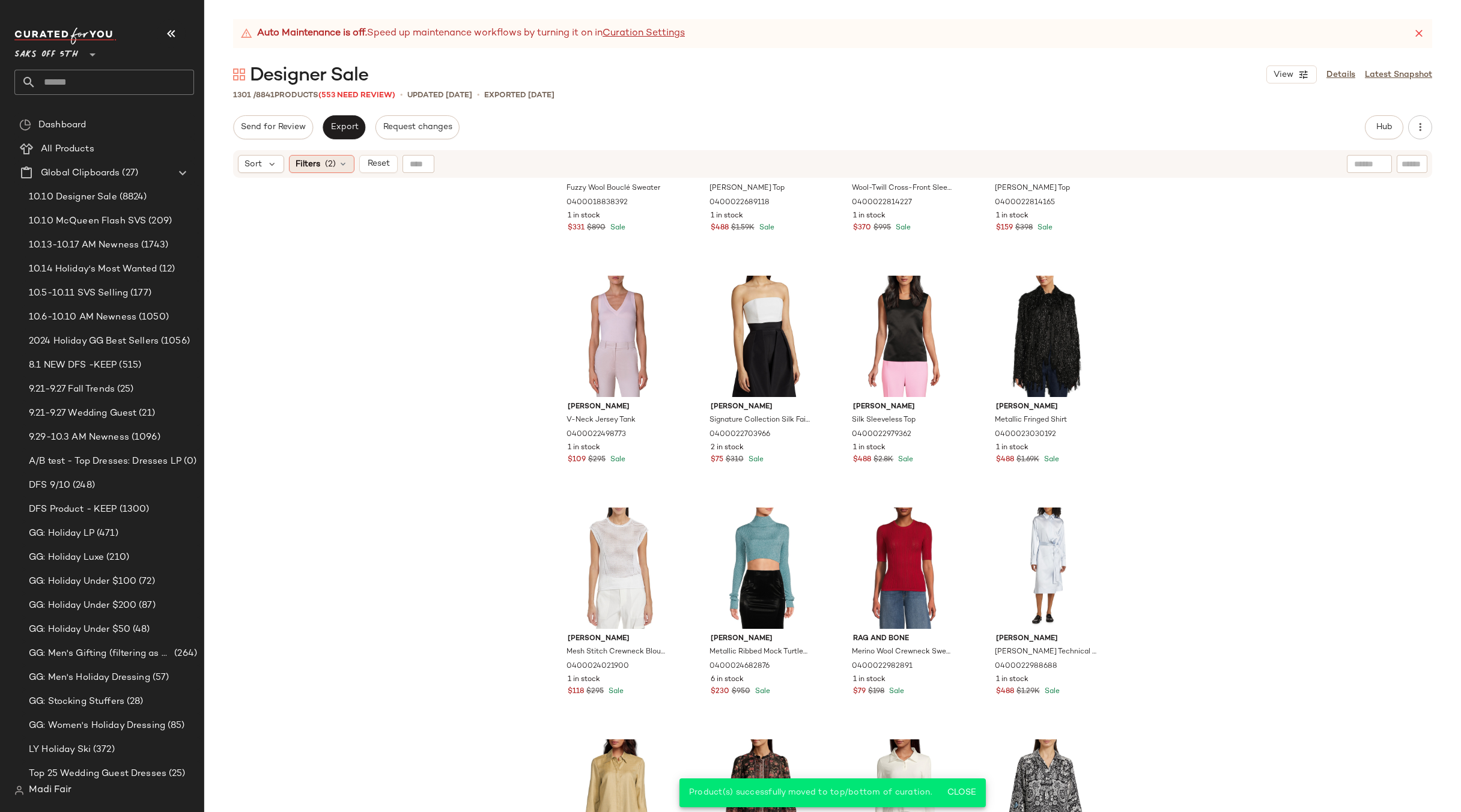
click at [335, 165] on span "(2)" at bounding box center [330, 164] width 11 height 12
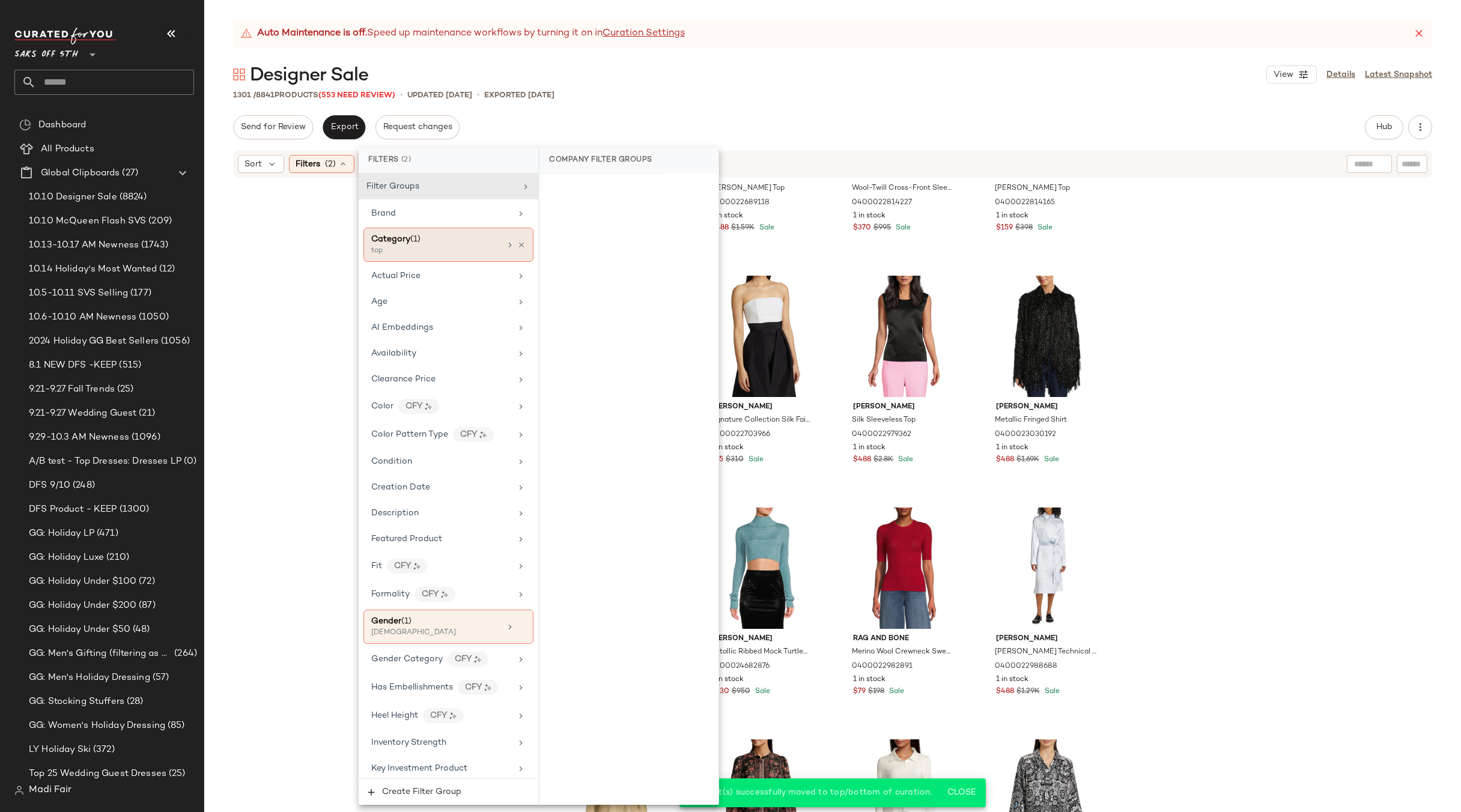
click at [517, 246] on icon at bounding box center [522, 245] width 9 height 9
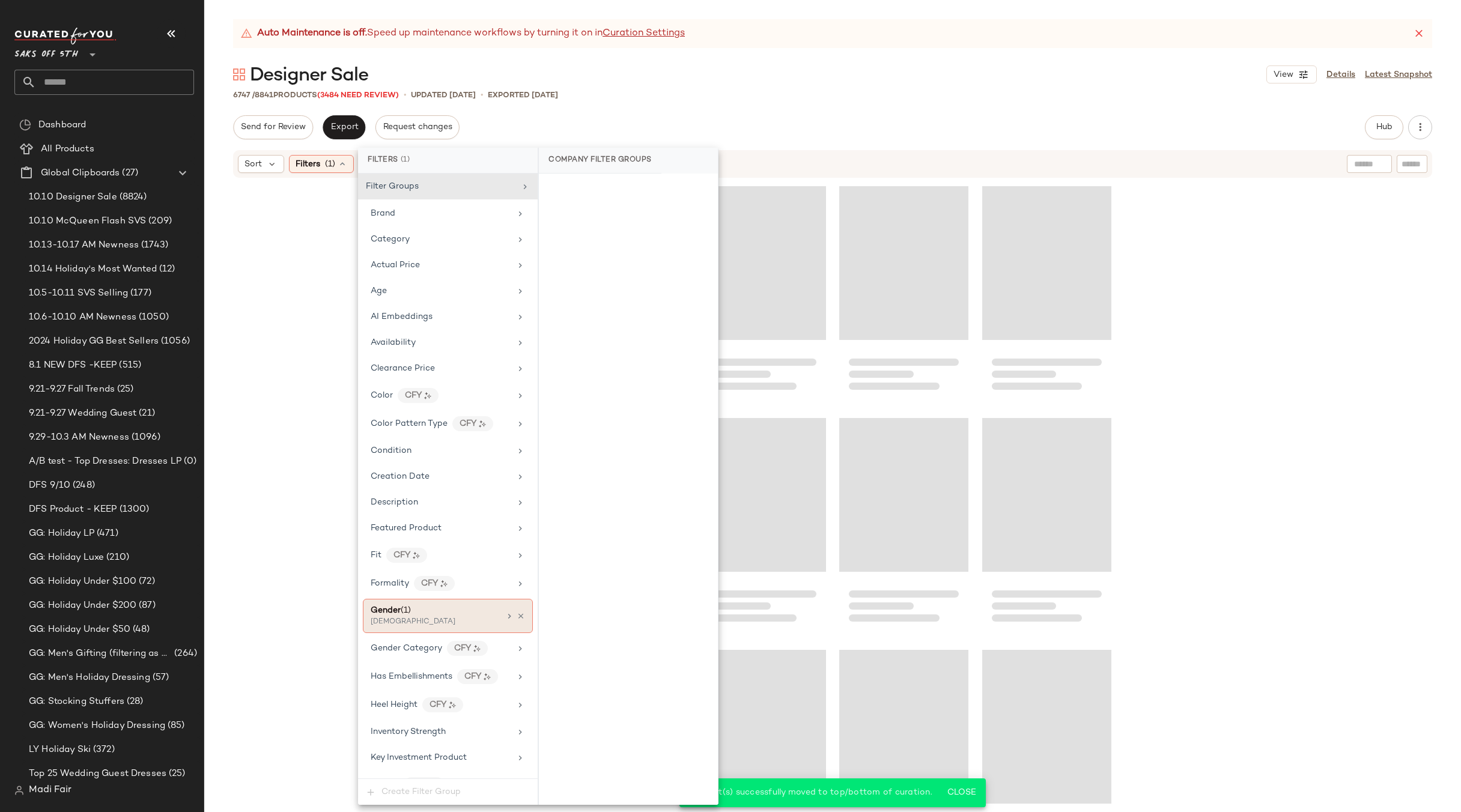
click at [515, 611] on div at bounding box center [515, 616] width 20 height 10
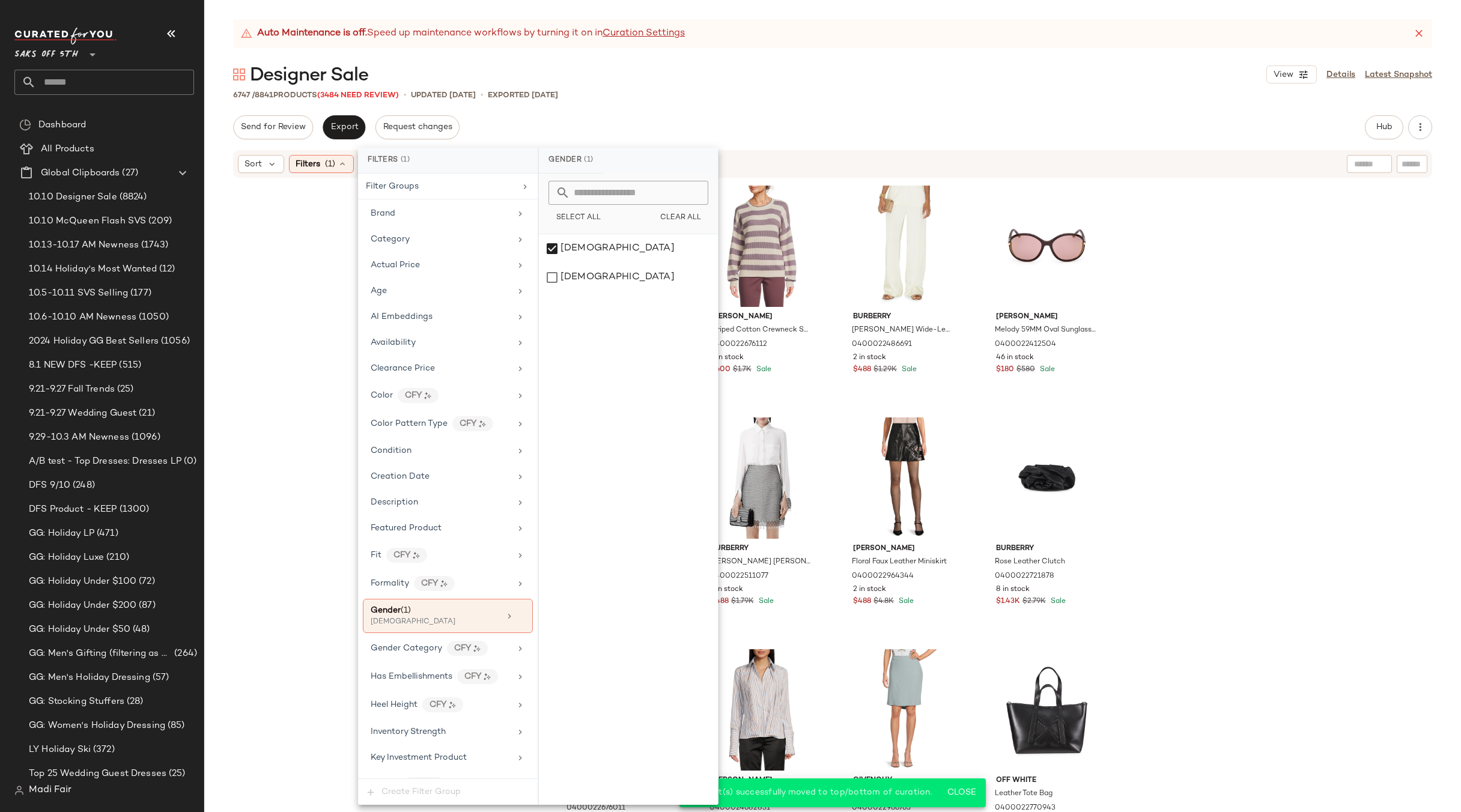
click at [700, 104] on div "Auto Maintenance is off. Speed up maintenance workflows by turning it on in Cur…" at bounding box center [832, 415] width 1257 height 793
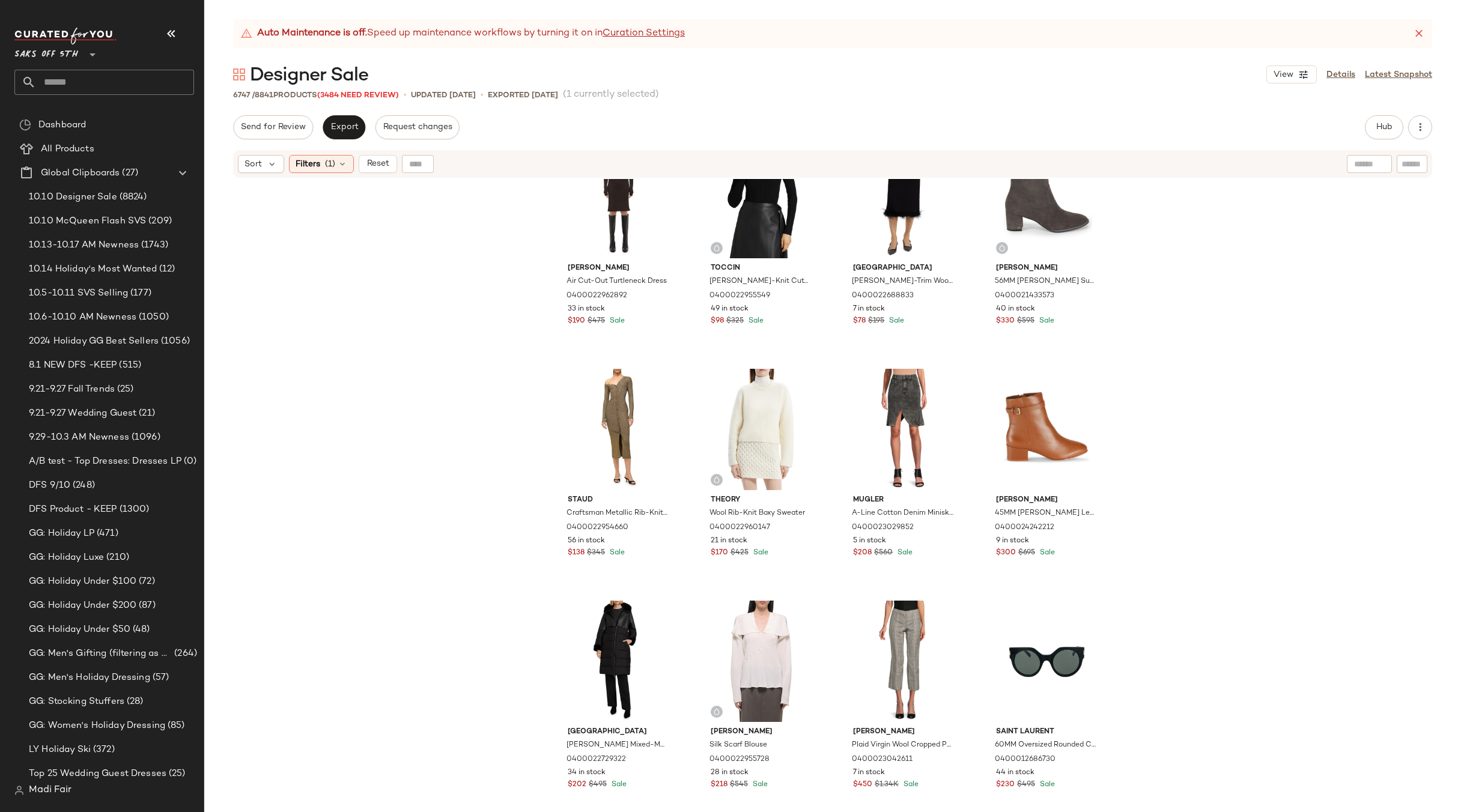
scroll to position [1449, 0]
click at [331, 164] on span "(1)" at bounding box center [330, 164] width 10 height 12
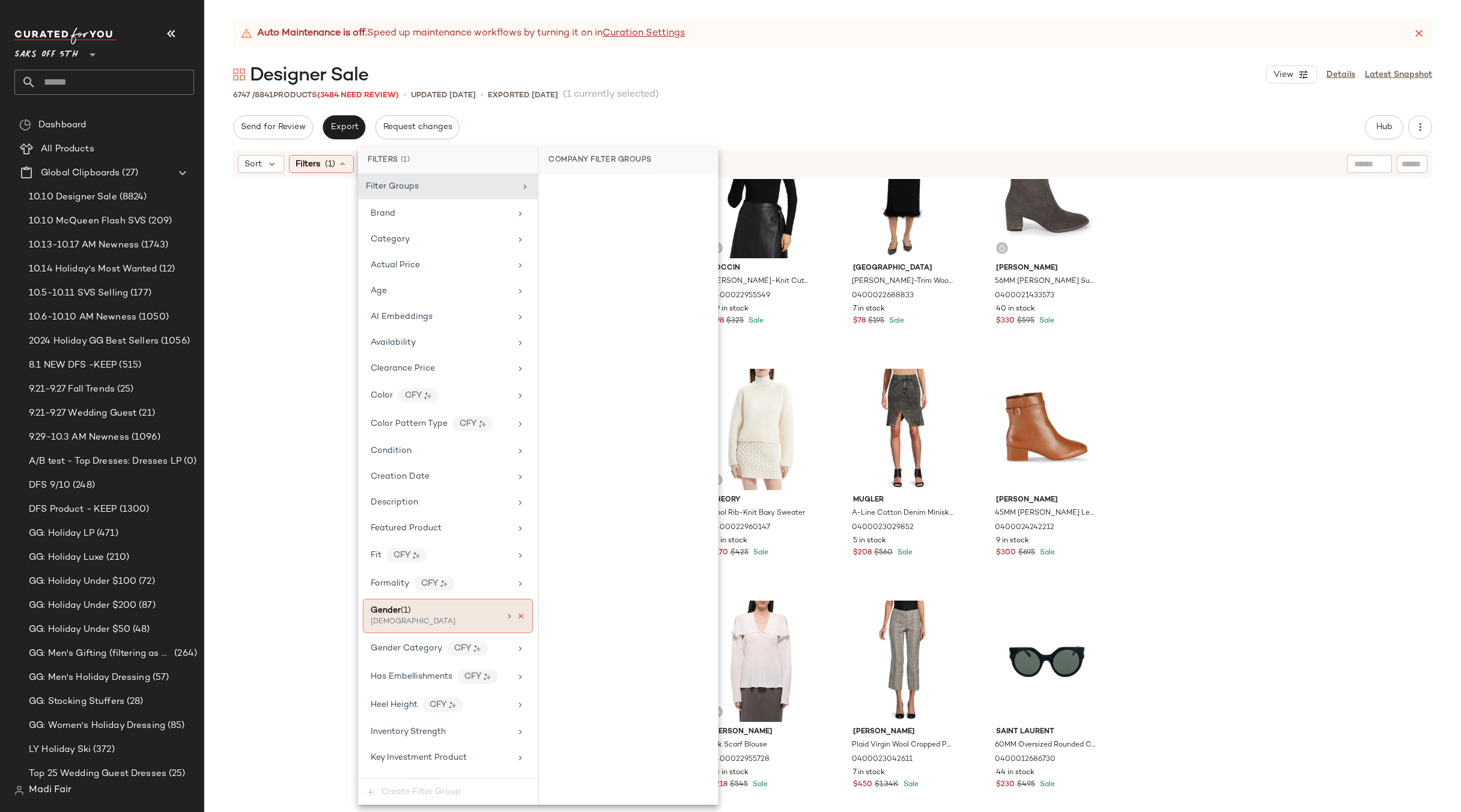
click at [517, 616] on icon at bounding box center [521, 616] width 9 height 9
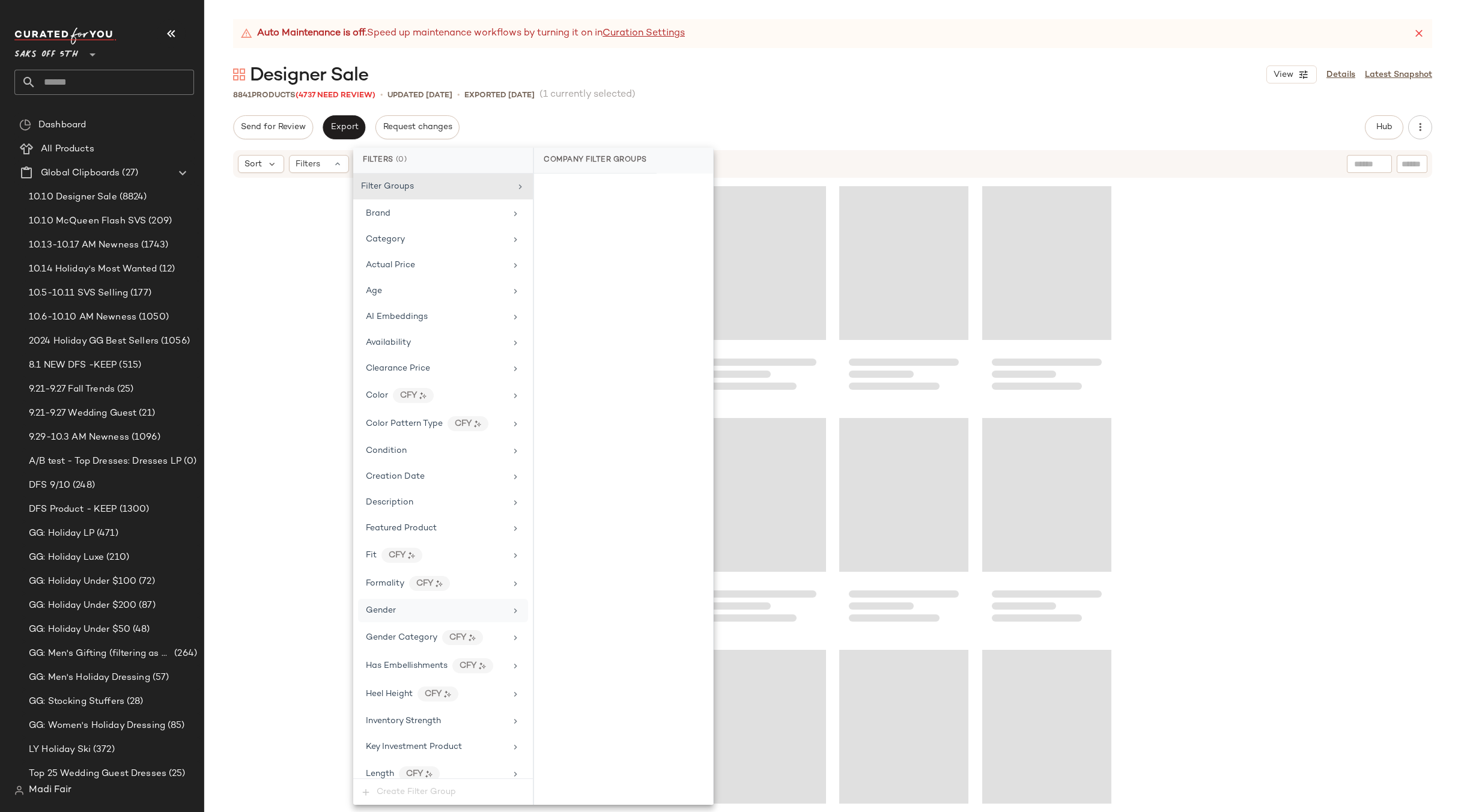
click at [735, 102] on div "Auto Maintenance is off. Speed up maintenance workflows by turning it on in Cur…" at bounding box center [832, 415] width 1257 height 793
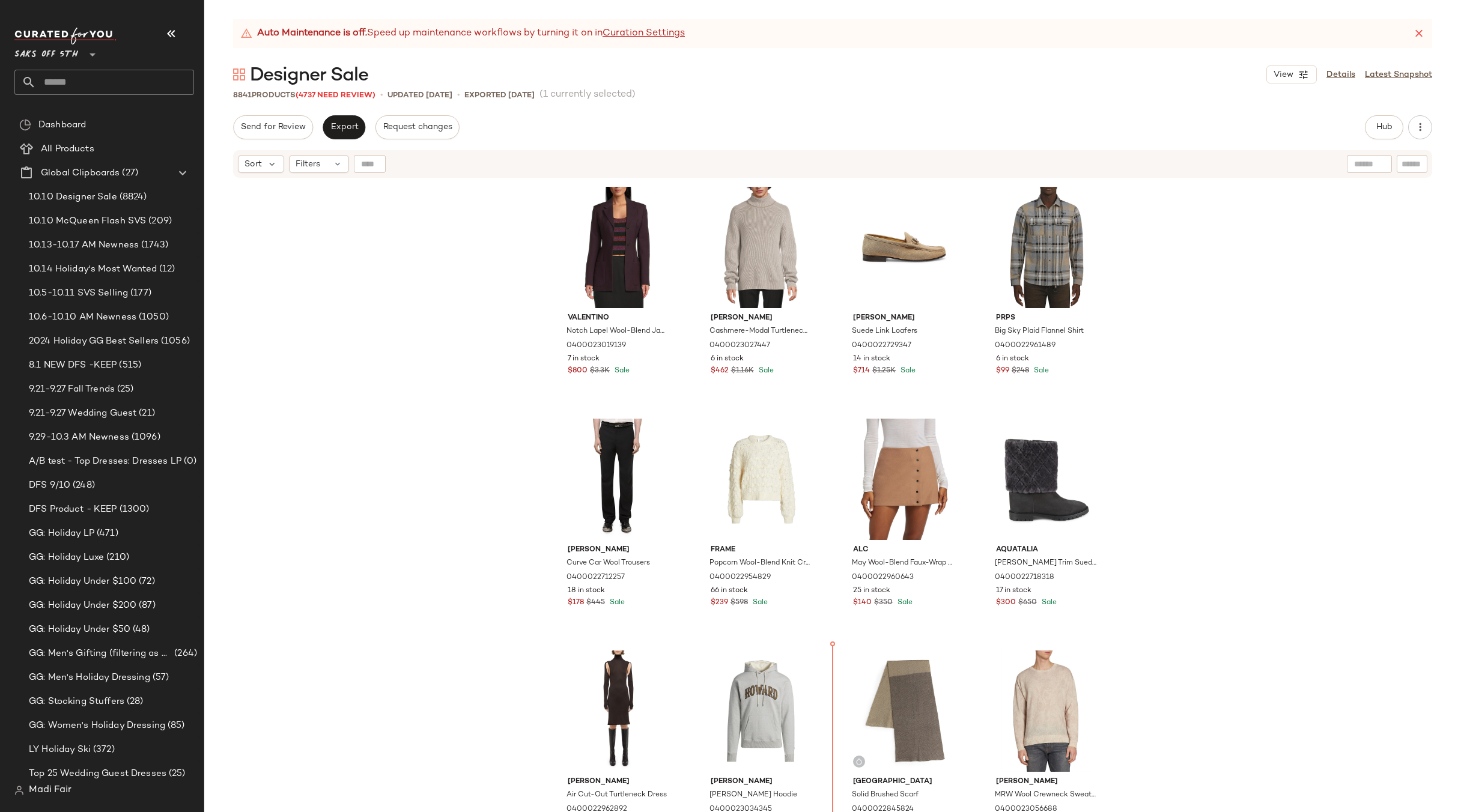
scroll to position [2122, 0]
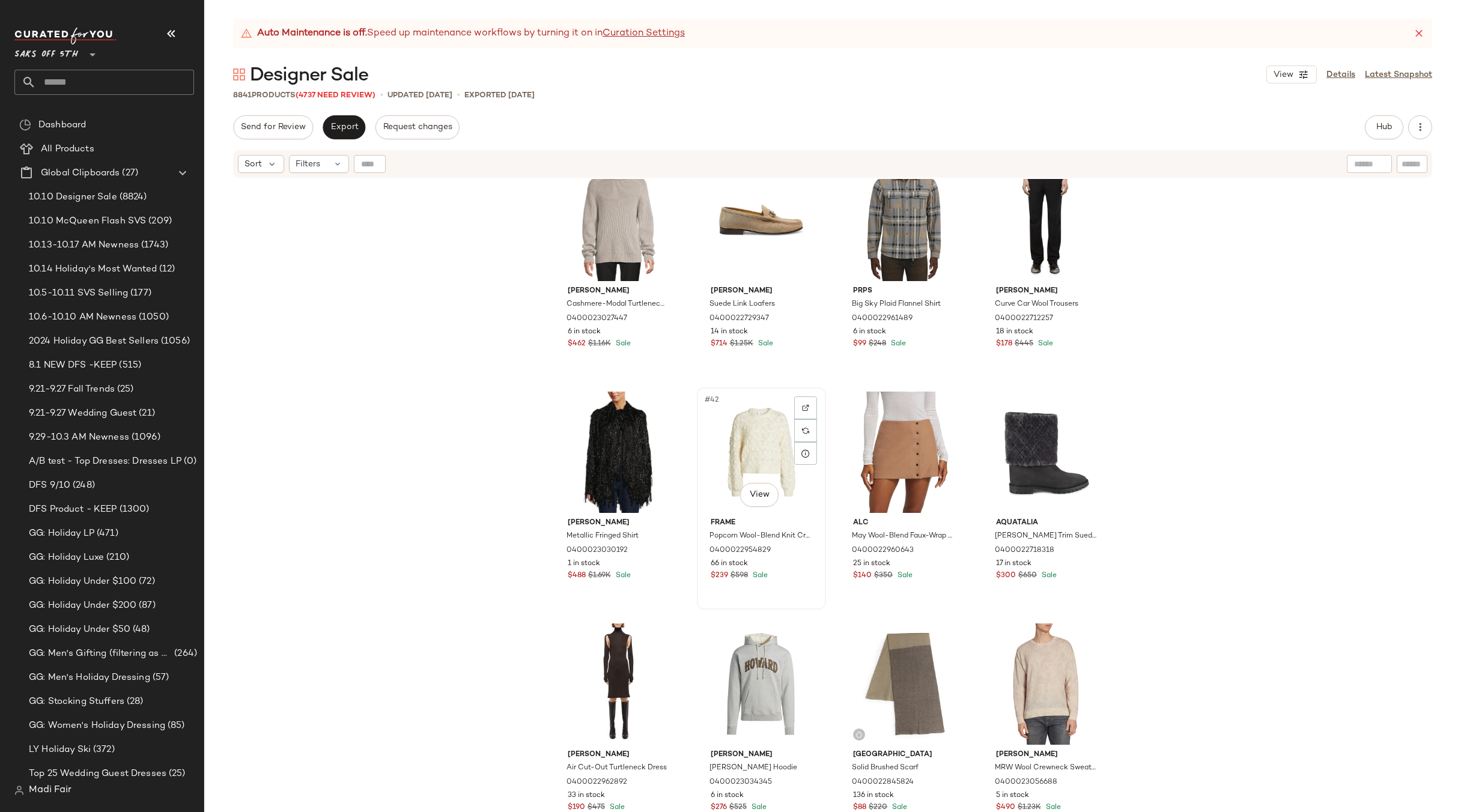
click at [757, 454] on div "#42 View" at bounding box center [762, 452] width 121 height 121
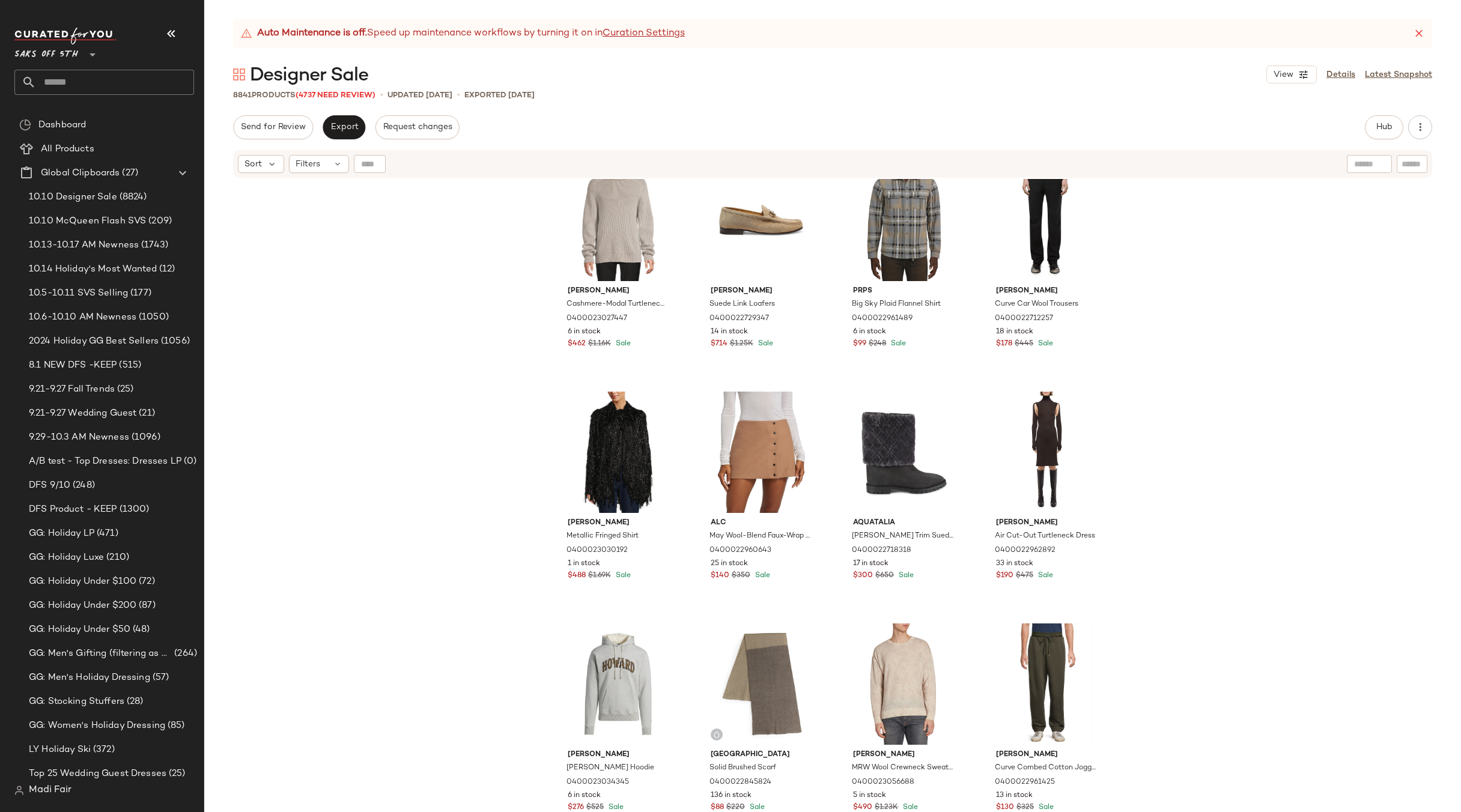
click at [1207, 571] on div "[PERSON_NAME] Cashmere-Modal Turtleneck Sweater 0400023027447 6 in stock $462 $…" at bounding box center [832, 511] width 1257 height 663
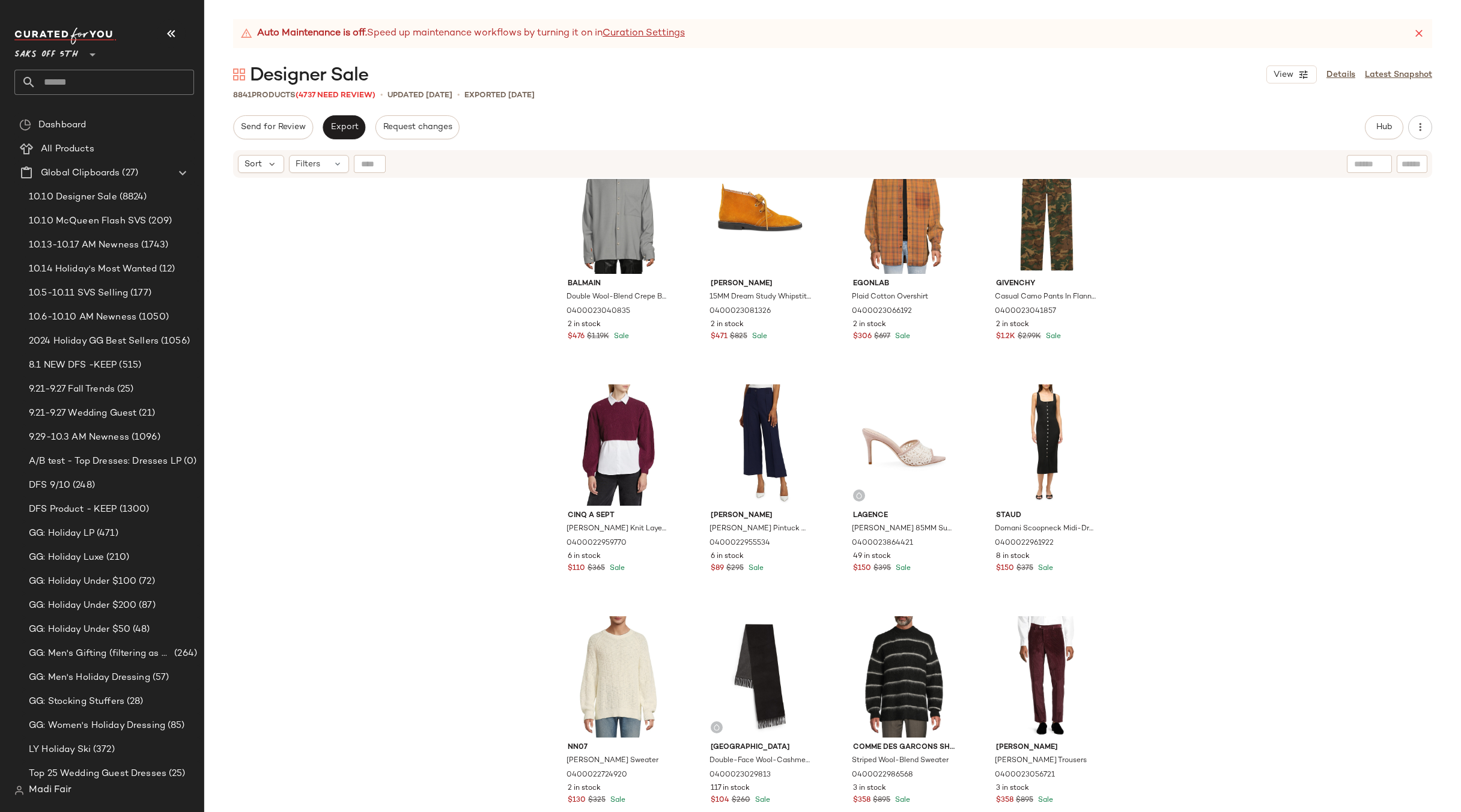
scroll to position [3443, 0]
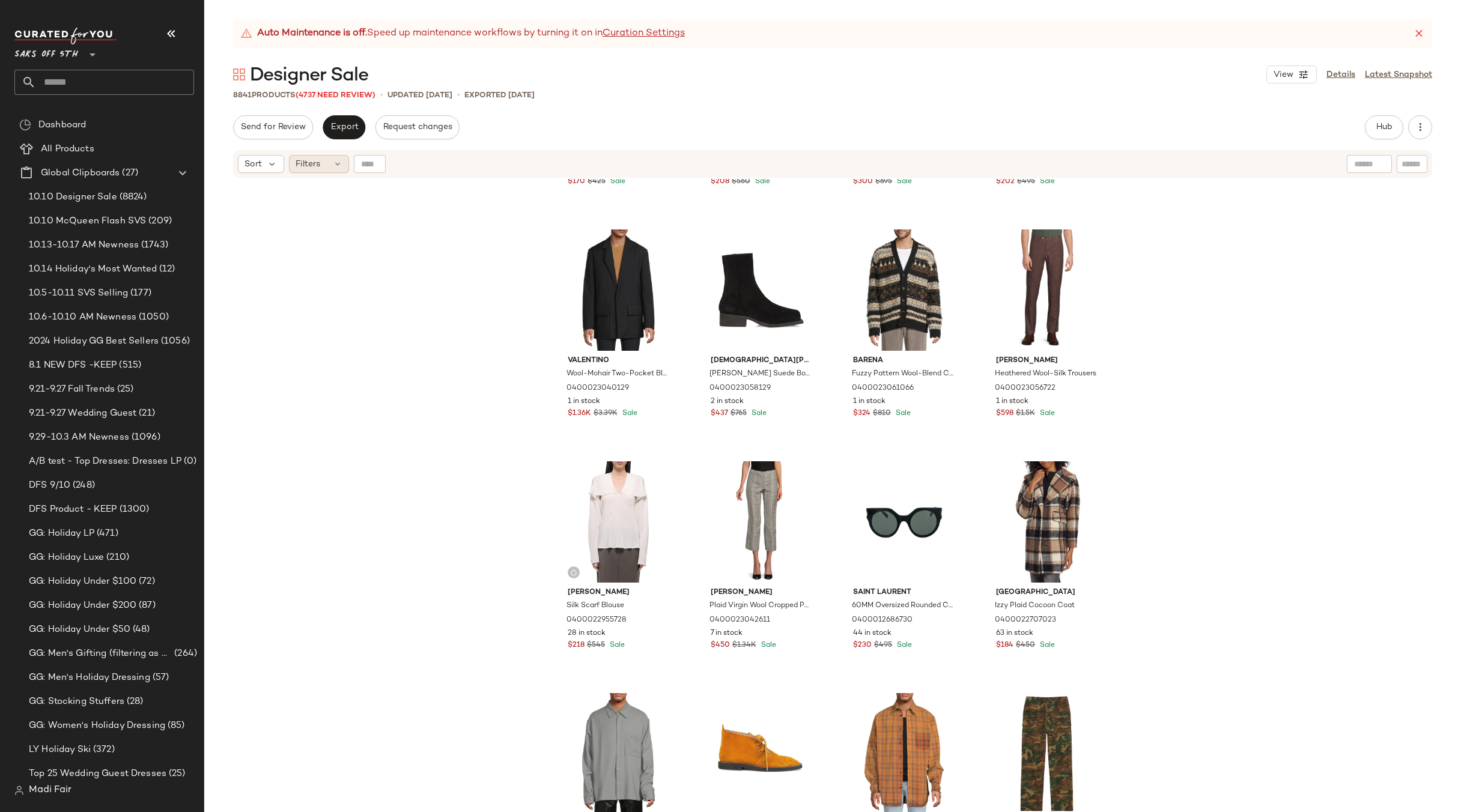
click at [314, 170] on span "Filters" at bounding box center [308, 164] width 25 height 12
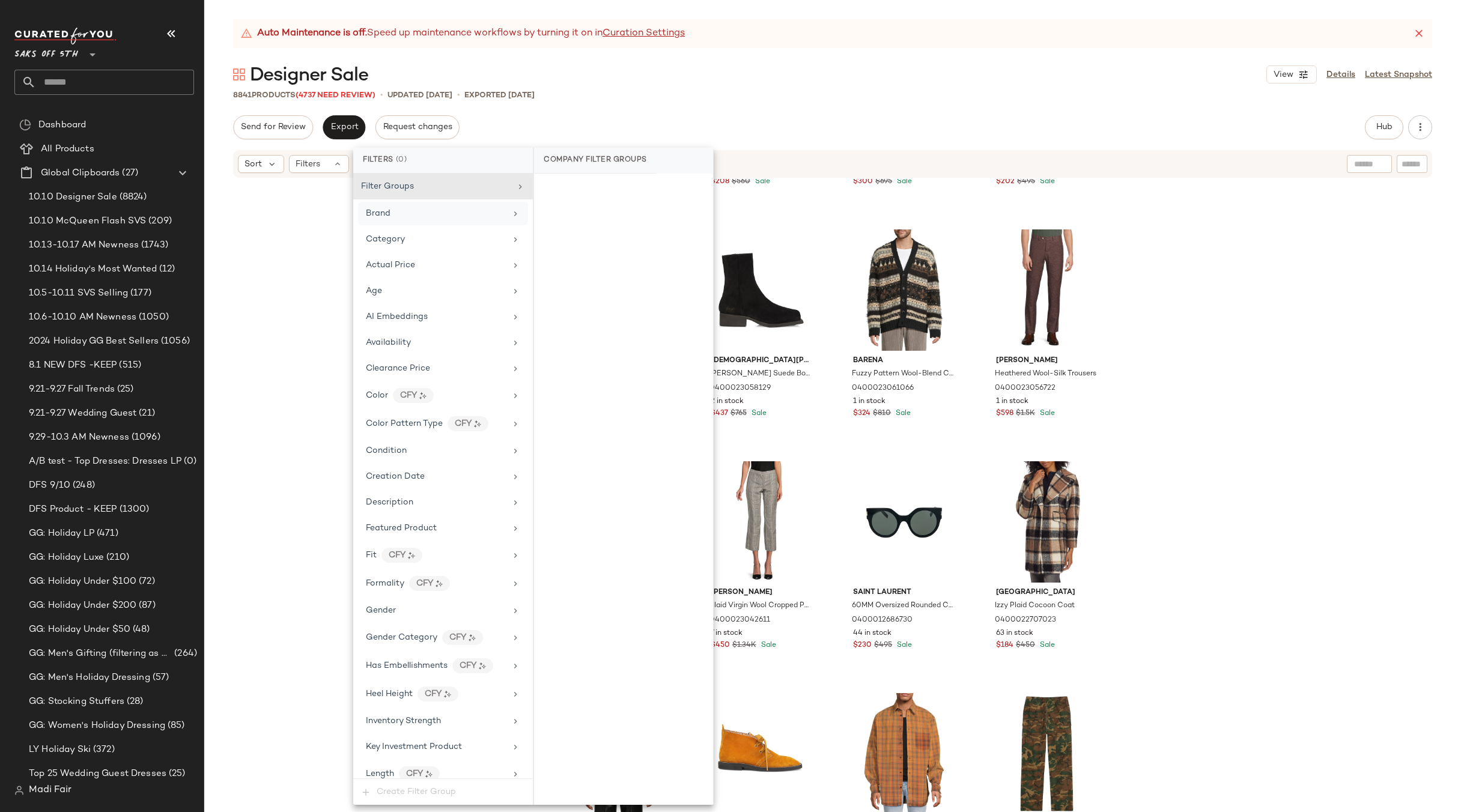
click at [426, 214] on div "Brand" at bounding box center [436, 213] width 140 height 12
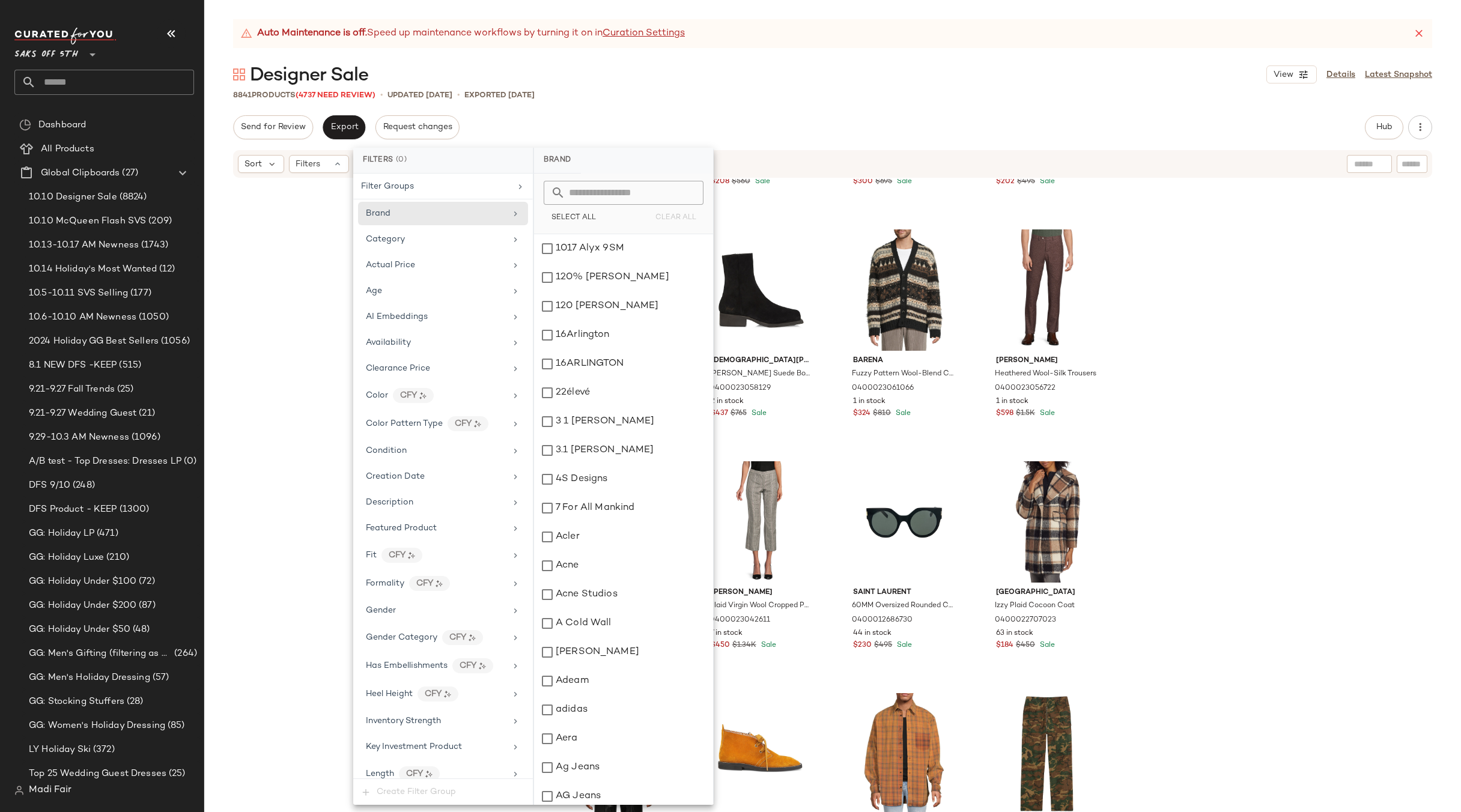
click at [582, 198] on input "text" at bounding box center [631, 193] width 131 height 24
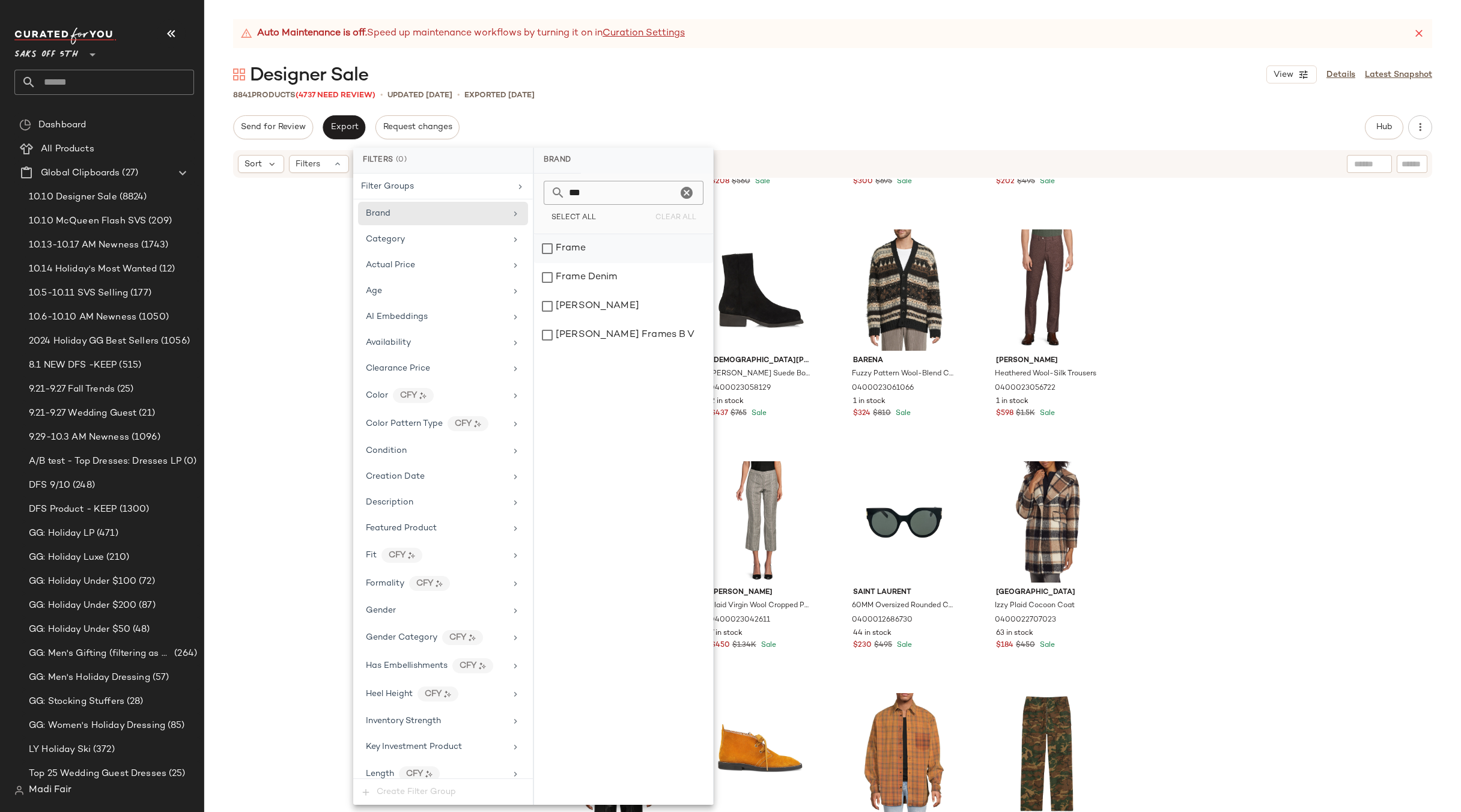
click at [590, 257] on div "Frame" at bounding box center [623, 249] width 179 height 29
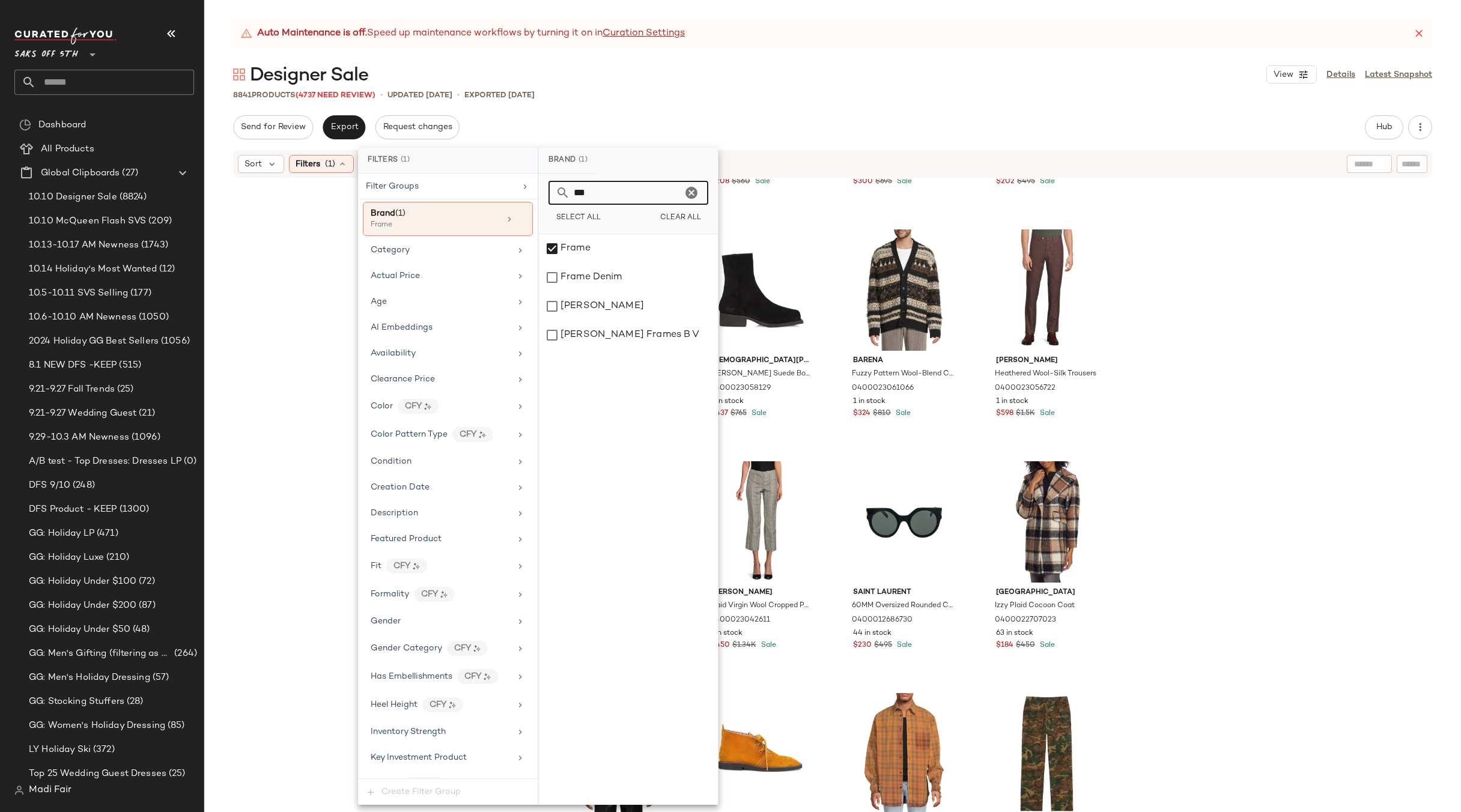
drag, startPoint x: 596, startPoint y: 194, endPoint x: 555, endPoint y: 193, distance: 41.0
click at [555, 193] on div "***" at bounding box center [629, 193] width 160 height 24
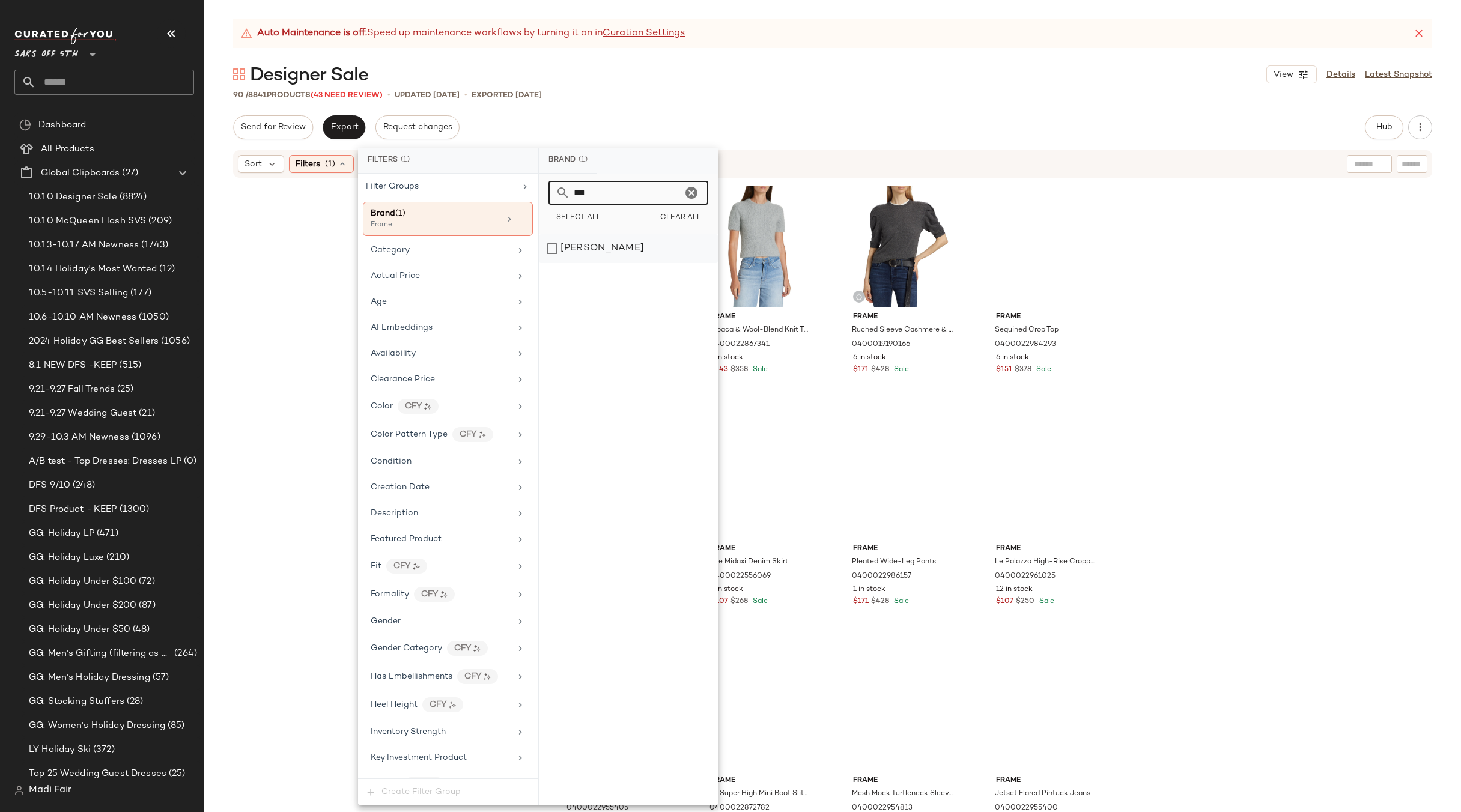
click at [601, 247] on div "[PERSON_NAME]" at bounding box center [628, 249] width 179 height 29
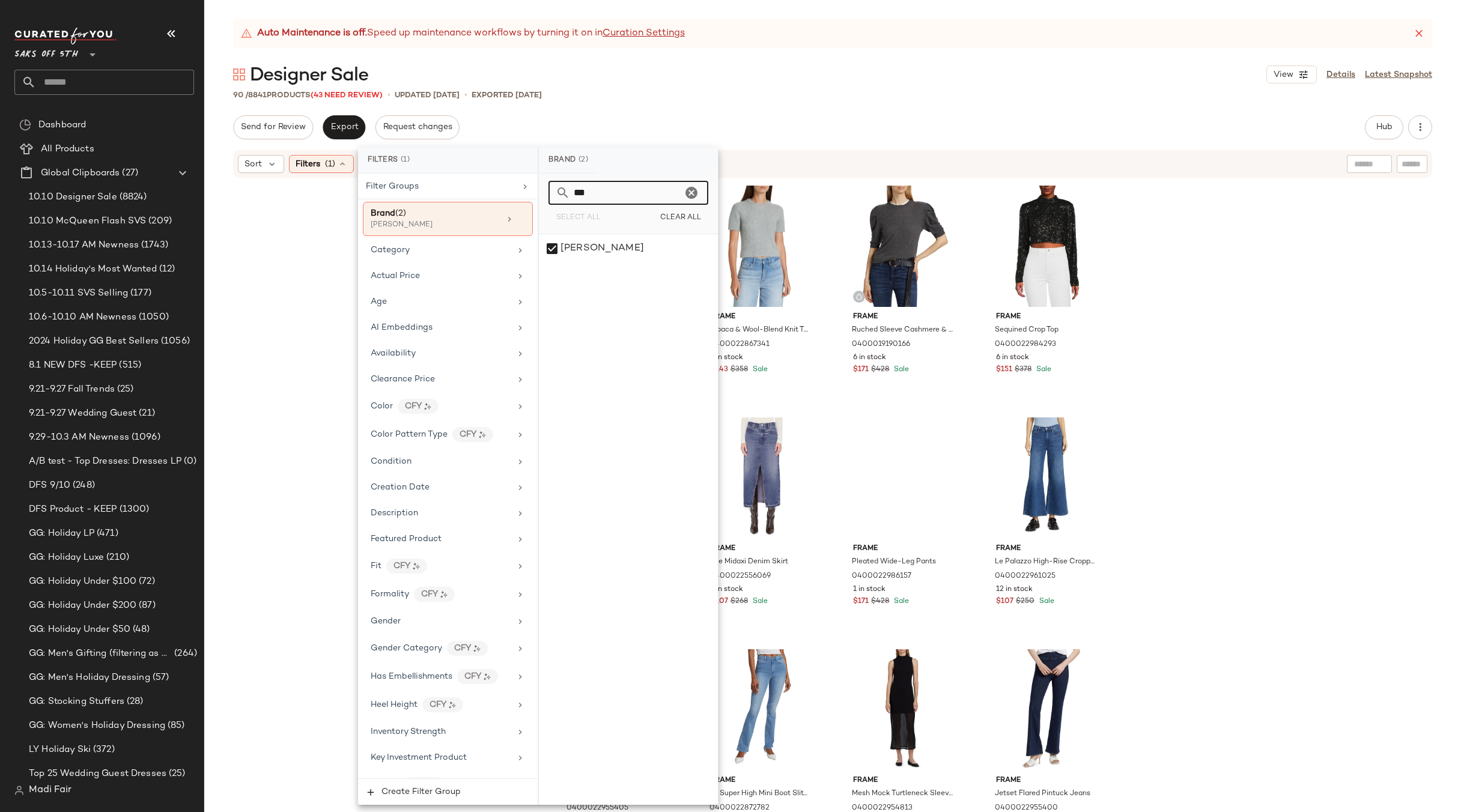
drag, startPoint x: 594, startPoint y: 193, endPoint x: 540, endPoint y: 194, distance: 54.0
click at [540, 194] on div "*** Select All Clear All" at bounding box center [628, 204] width 179 height 61
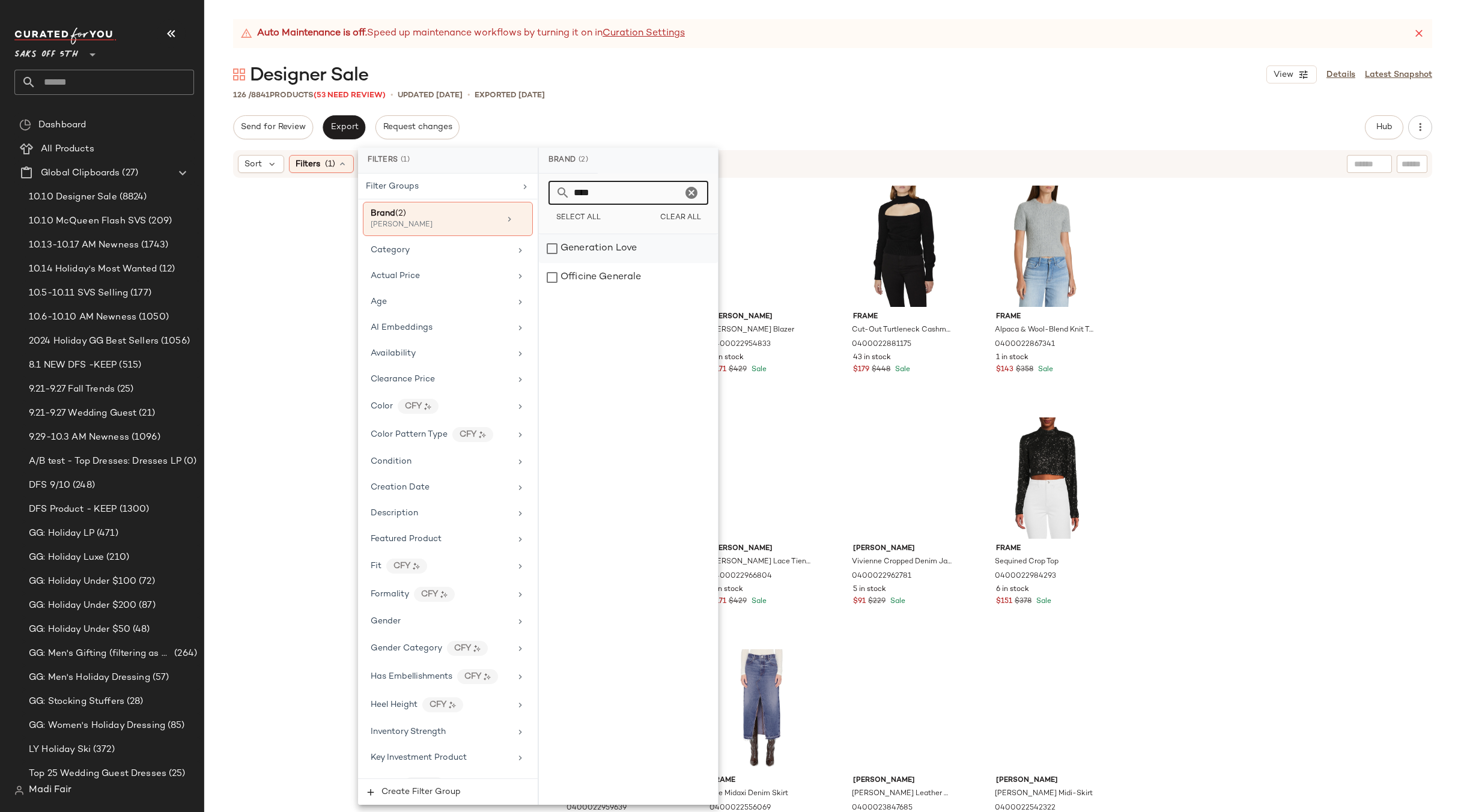
type input "****"
click at [580, 258] on div "Generation Love" at bounding box center [628, 249] width 179 height 29
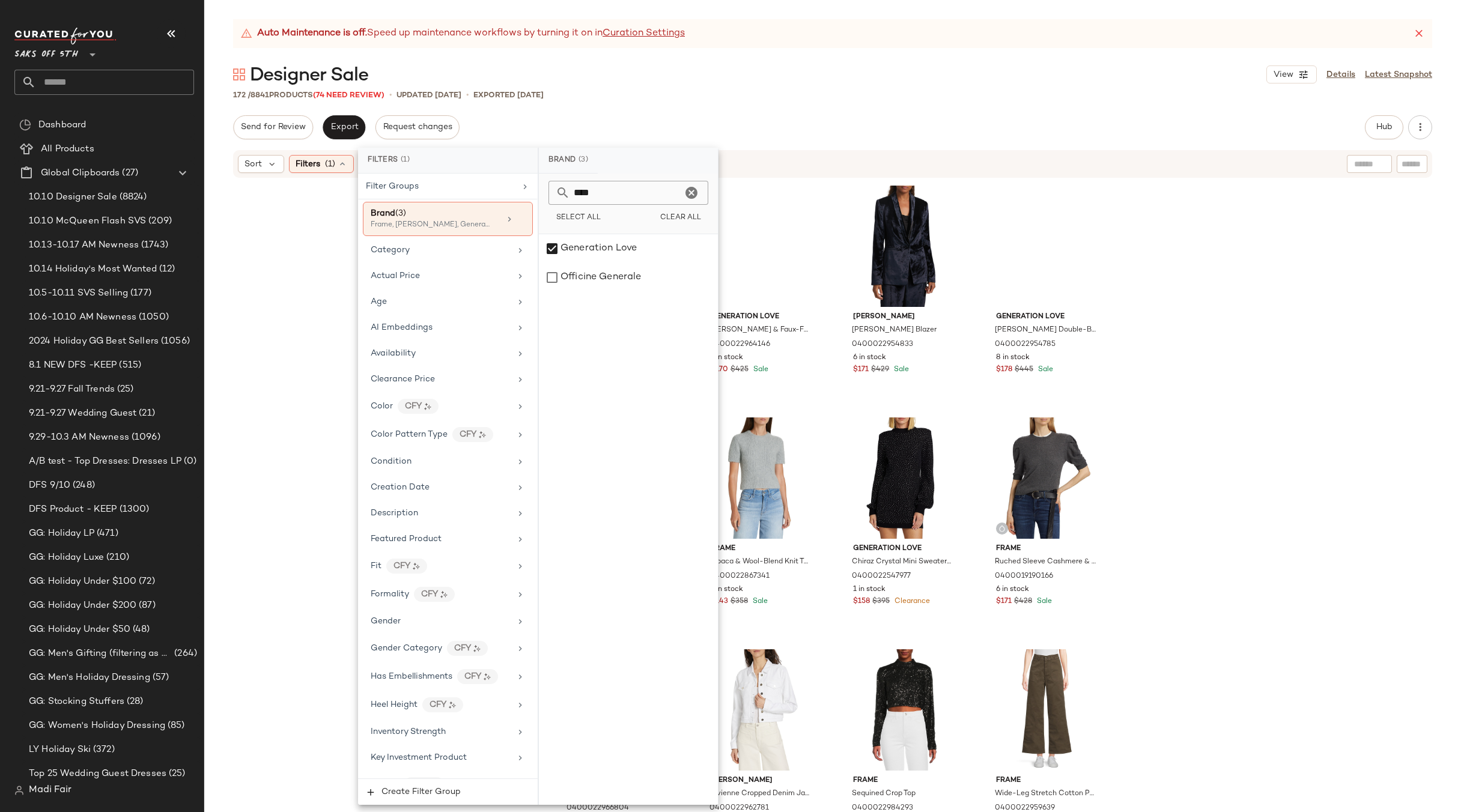
click at [725, 82] on div "Designer Sale View Details Latest Snapshot" at bounding box center [832, 74] width 1257 height 24
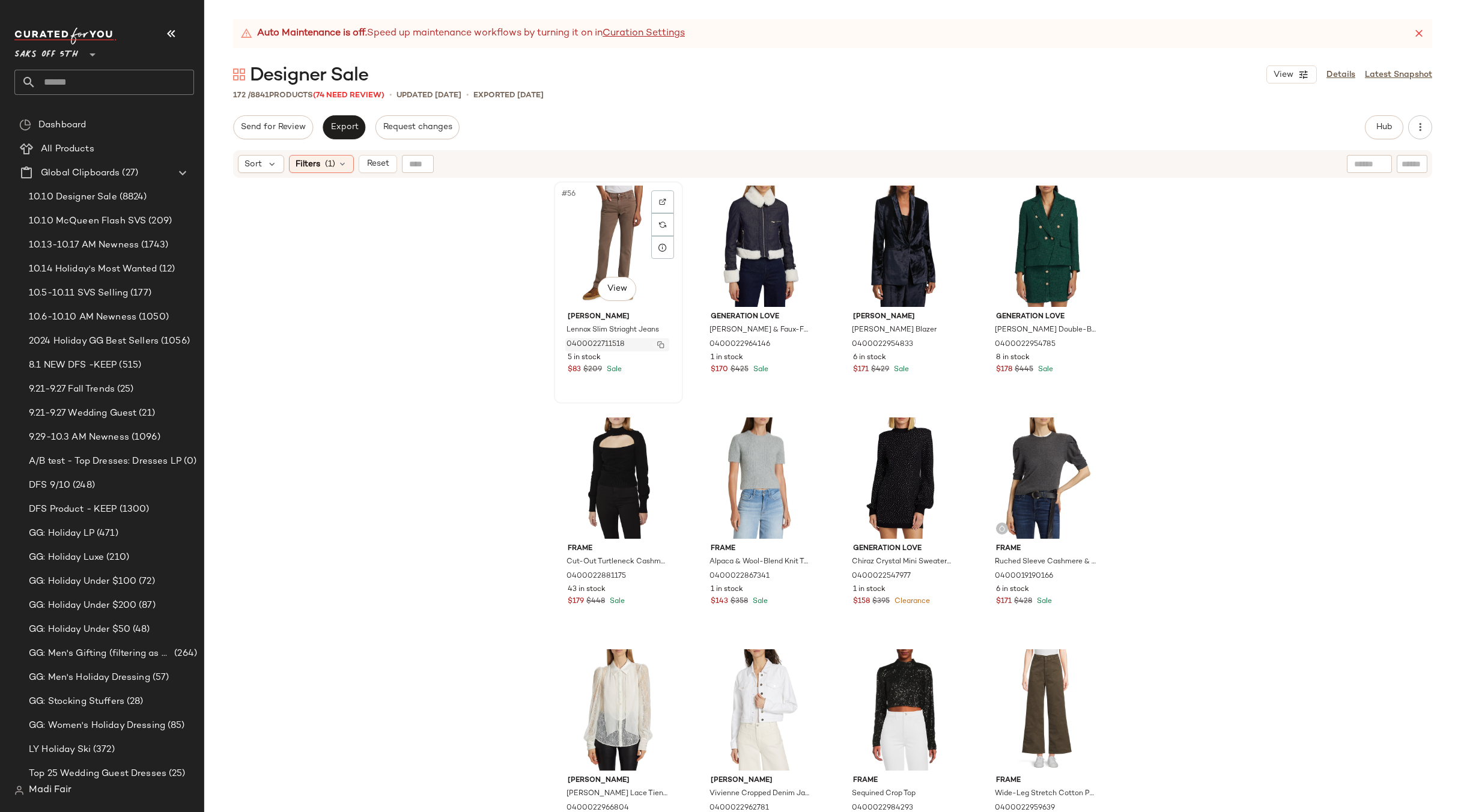
click at [658, 345] on img "button" at bounding box center [661, 345] width 7 height 7
click at [322, 166] on div "Filters (1)" at bounding box center [321, 164] width 65 height 18
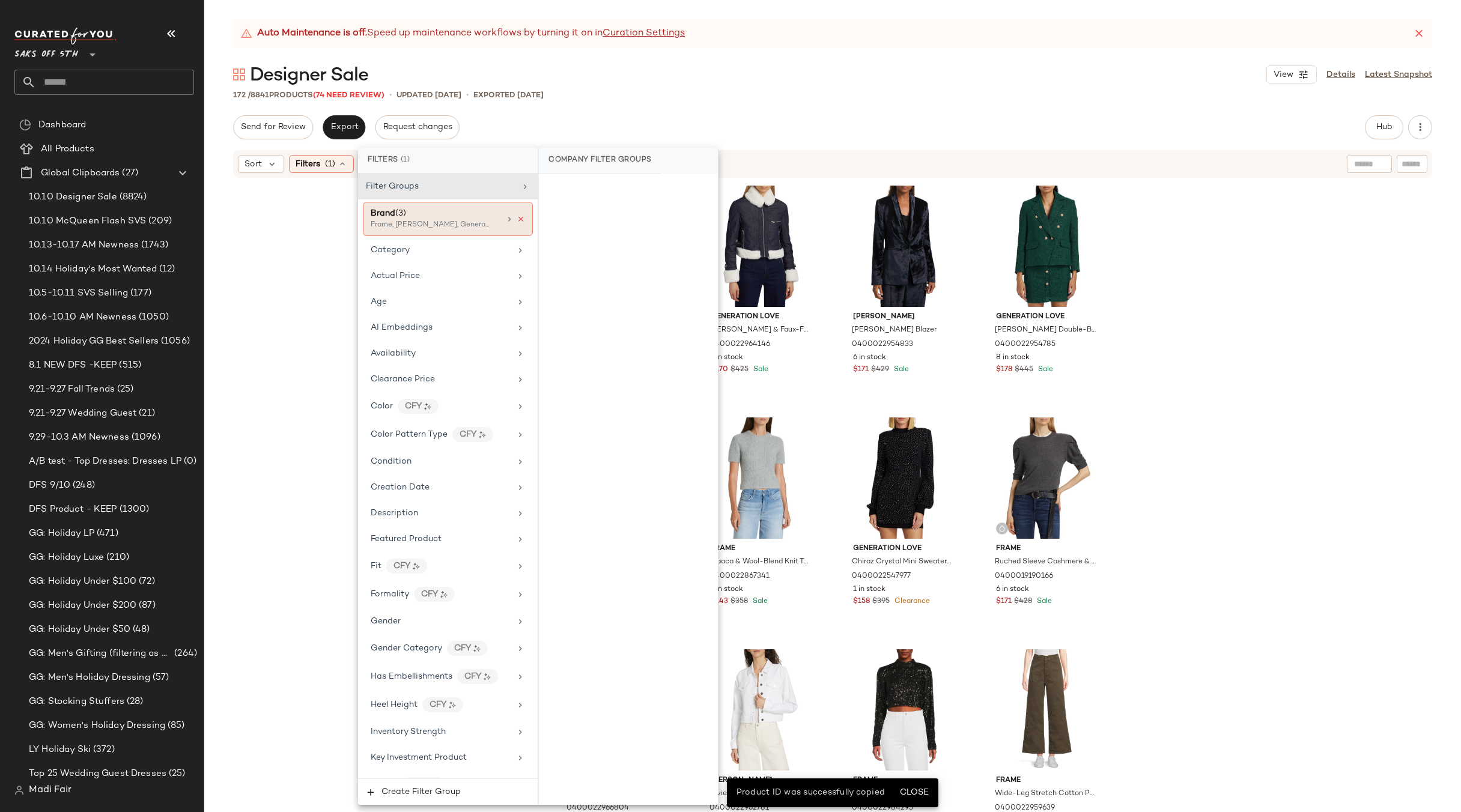
click at [517, 218] on icon at bounding box center [521, 219] width 9 height 9
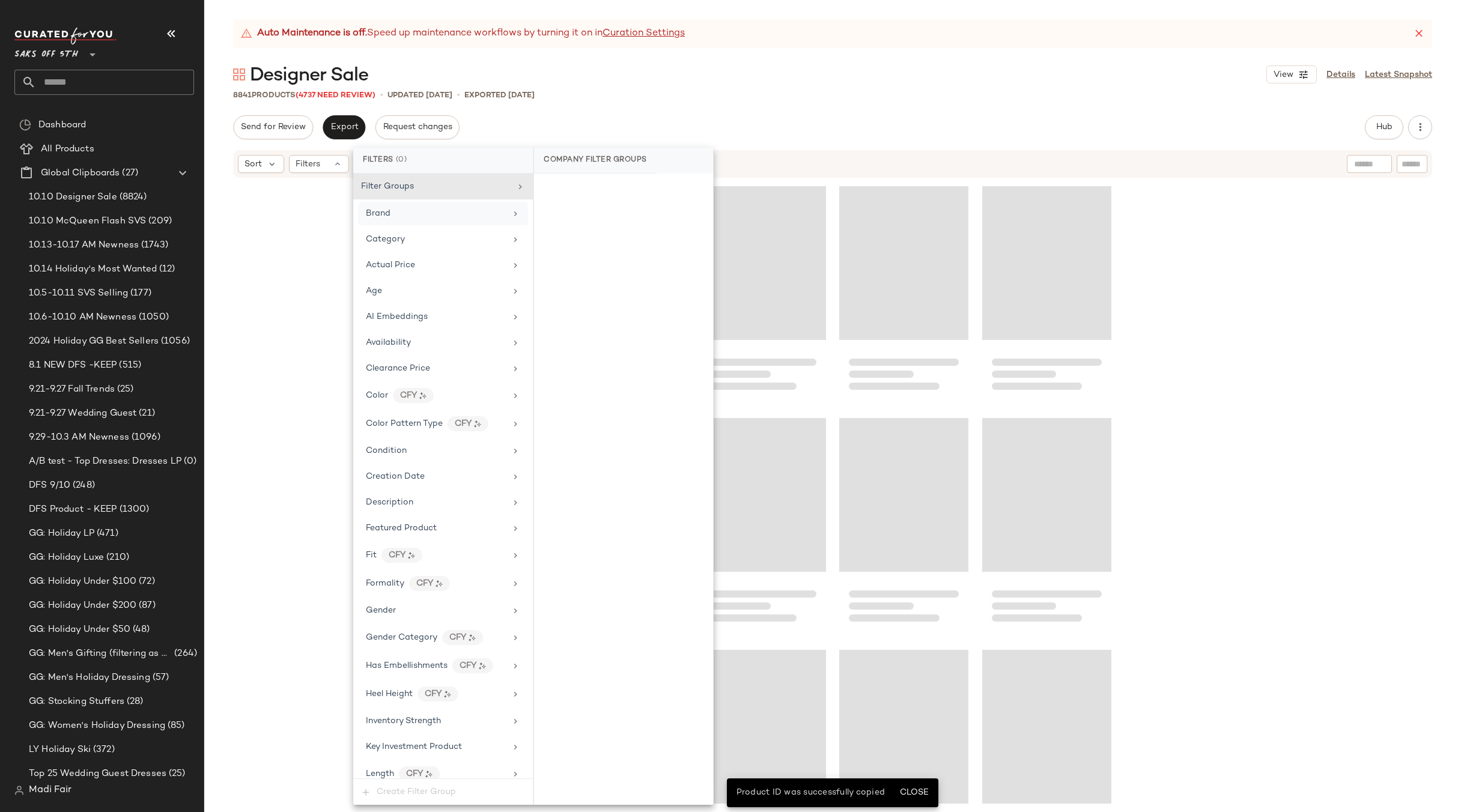
click at [537, 109] on div "Auto Maintenance is off. Speed up maintenance workflows by turning it on in Cur…" at bounding box center [832, 415] width 1257 height 793
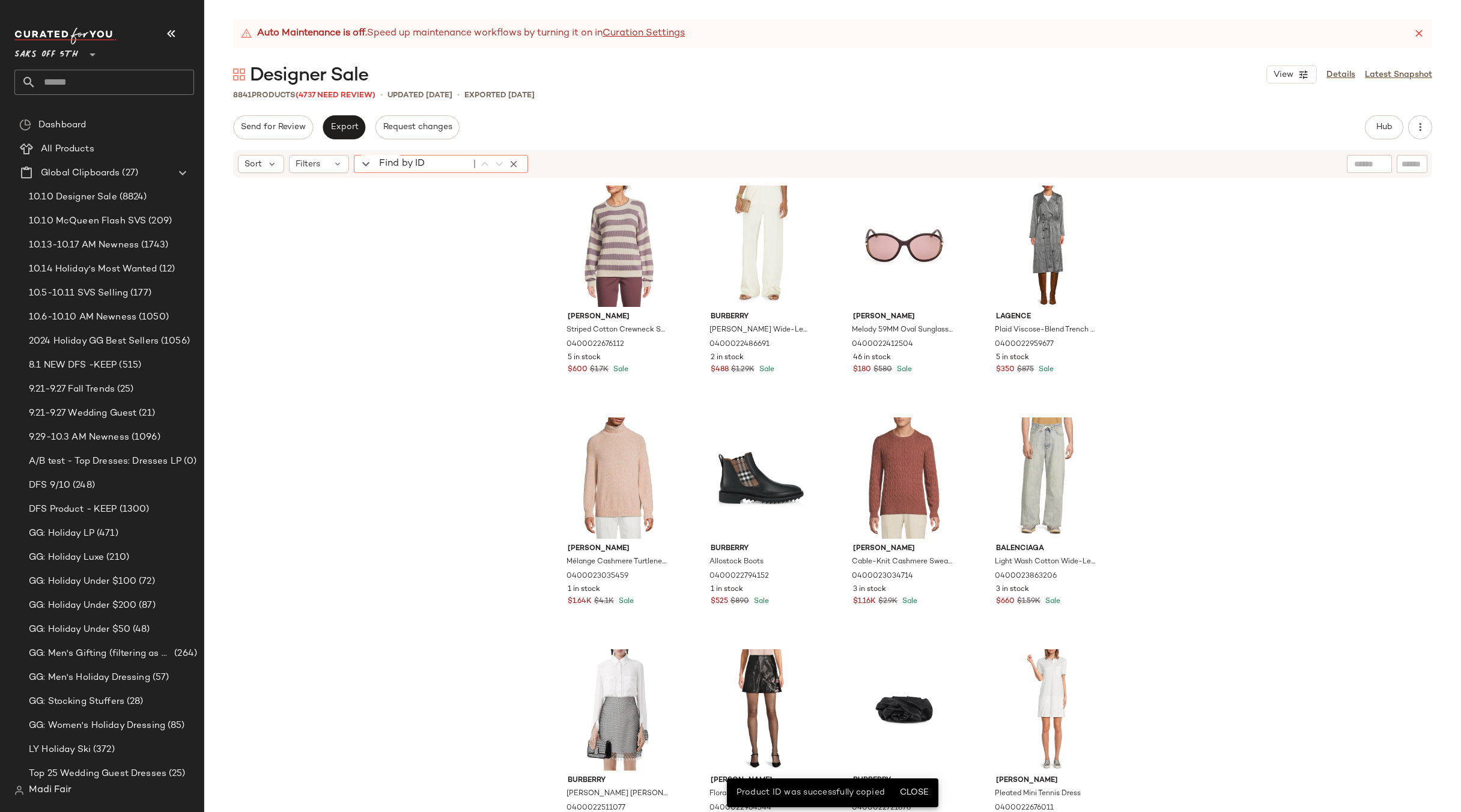
click at [384, 162] on div "Find by ID Find by ID" at bounding box center [441, 164] width 174 height 18
paste input "**********"
type input "**********"
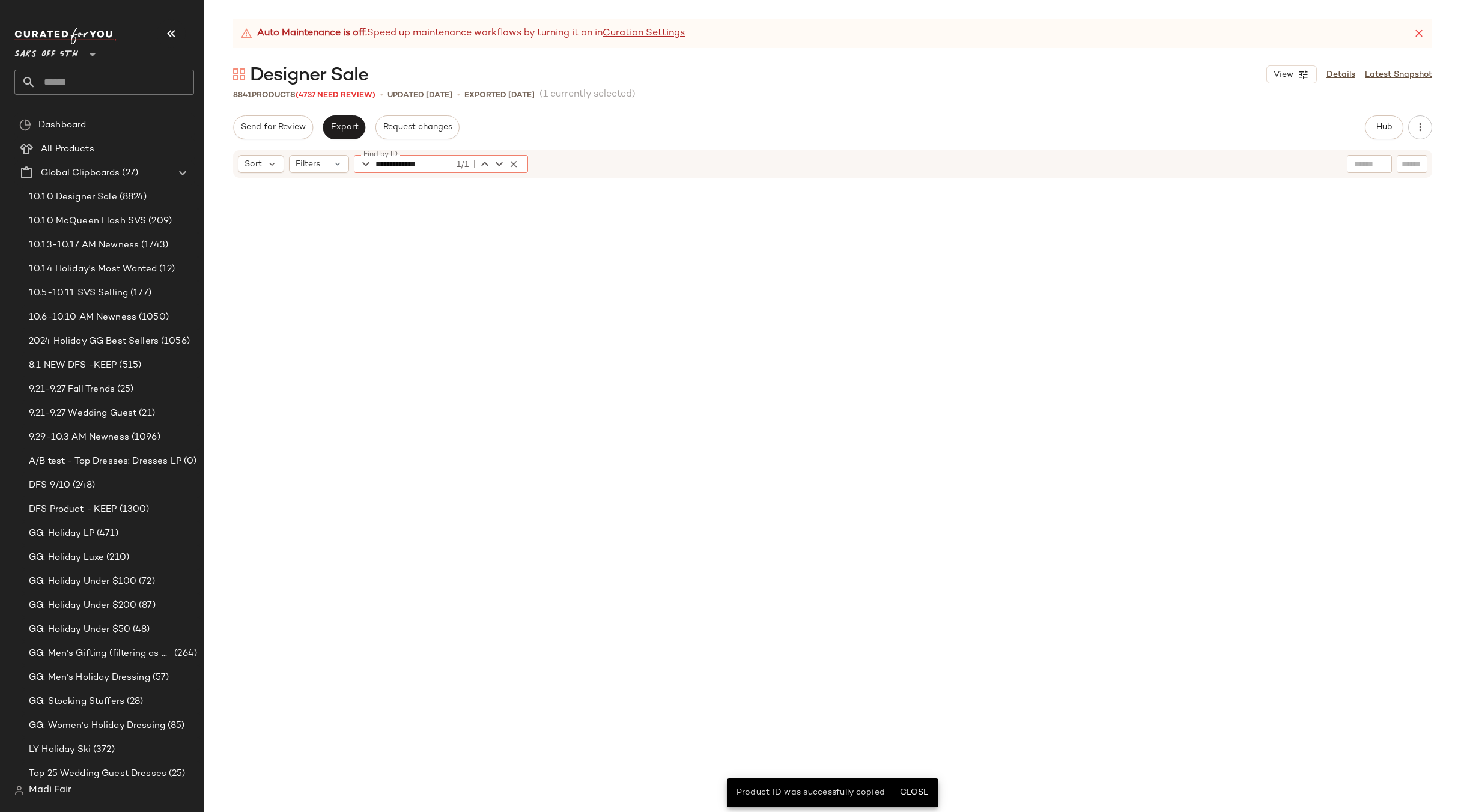
scroll to position [2782, 0]
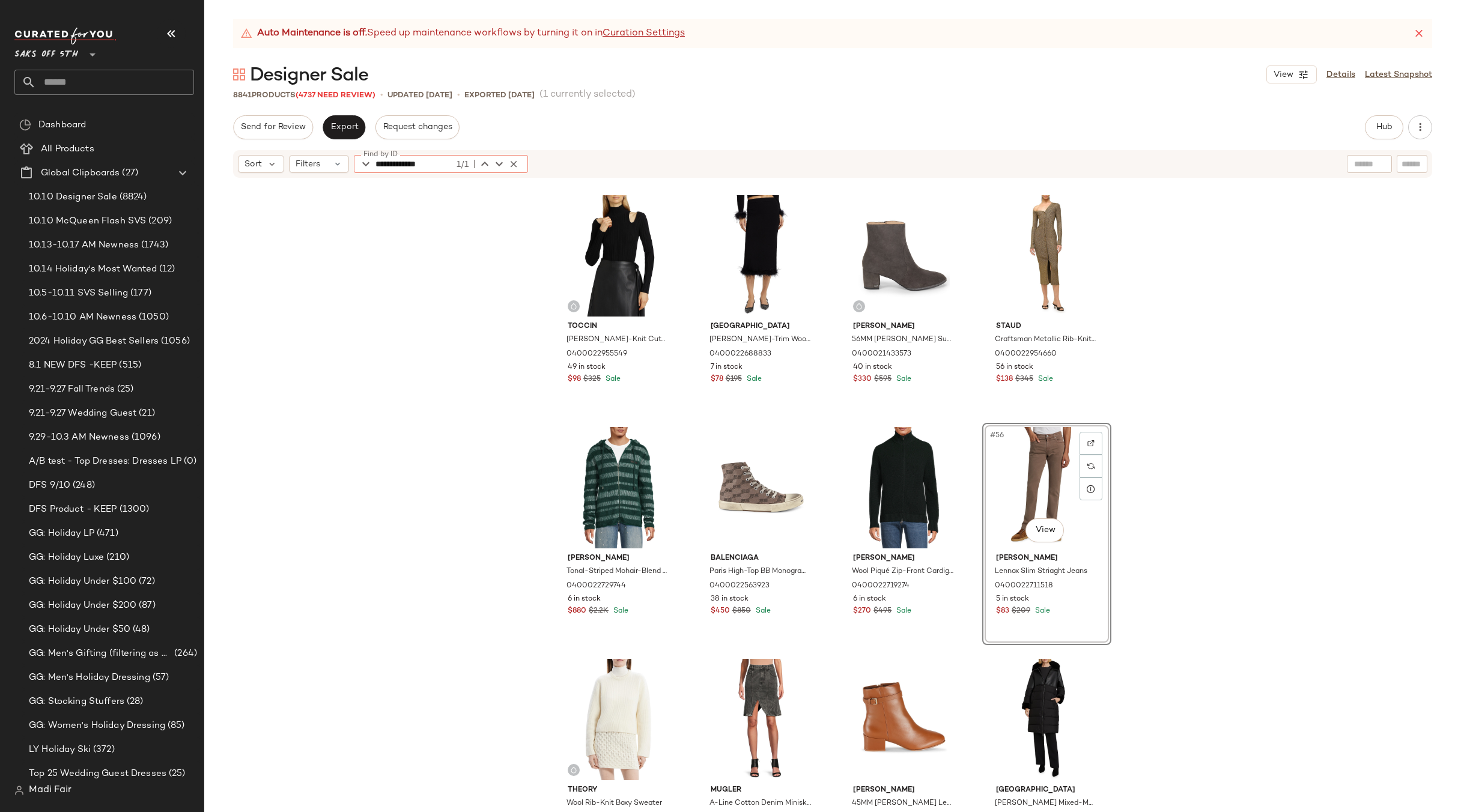
type input "**********"
click at [1197, 481] on div "[PERSON_NAME]-Knit Cut-Out Turtleneck Sweater 0400022955549 49 in stock $98 $32…" at bounding box center [832, 511] width 1257 height 663
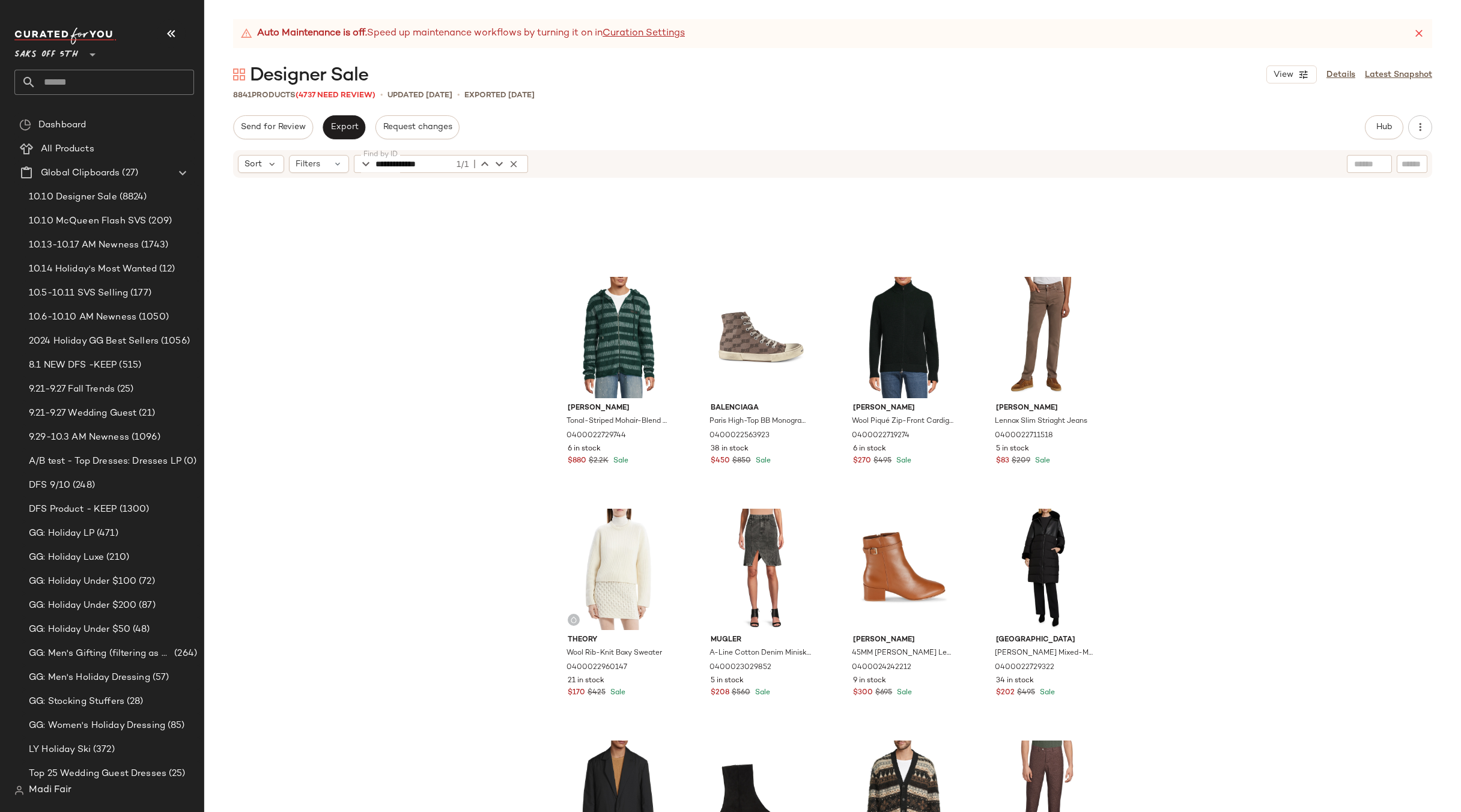
scroll to position [2902, 0]
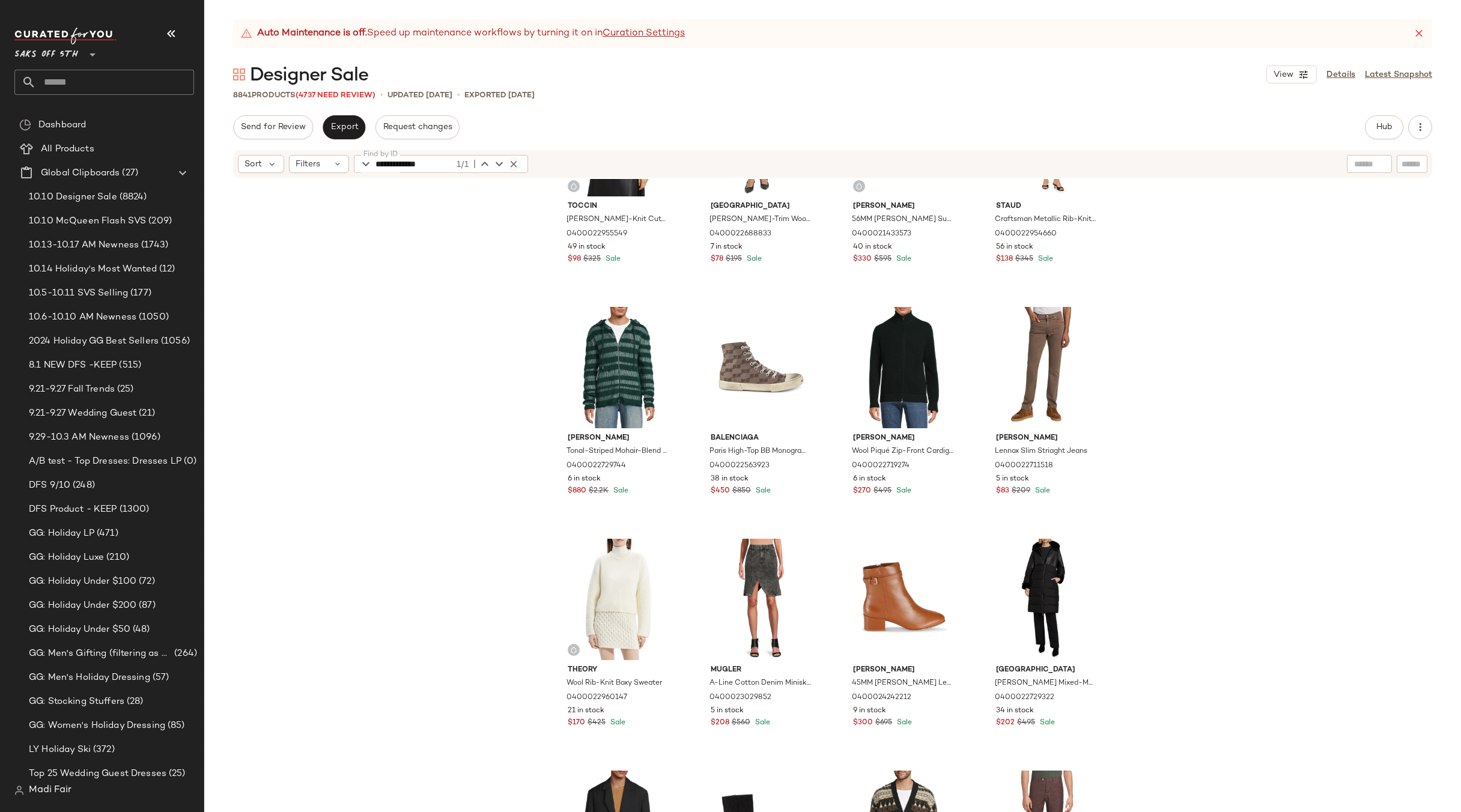
click at [514, 161] on icon "button" at bounding box center [513, 164] width 11 height 11
click at [321, 170] on div "Filters" at bounding box center [319, 164] width 60 height 18
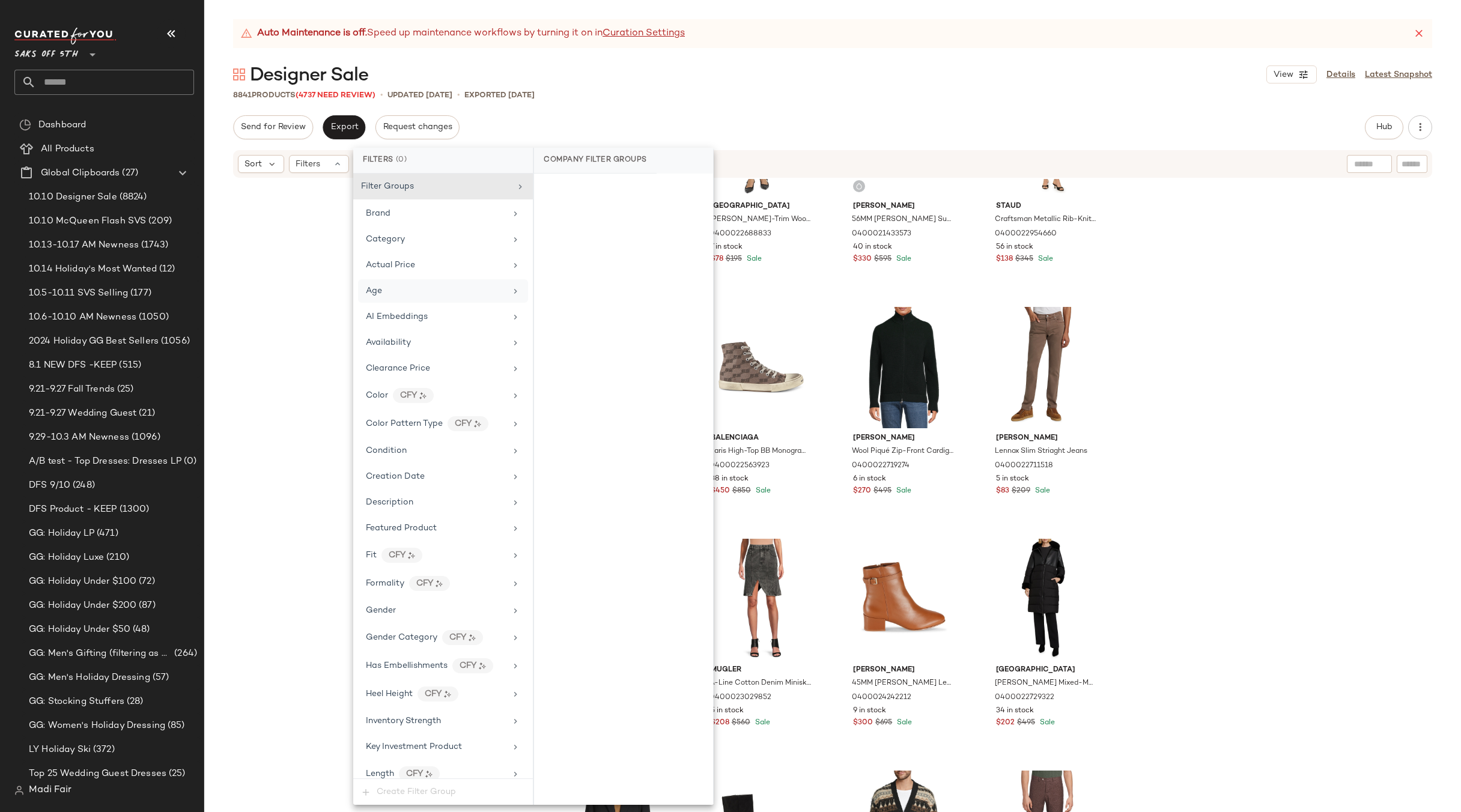
click at [415, 289] on div "Age" at bounding box center [436, 291] width 140 height 12
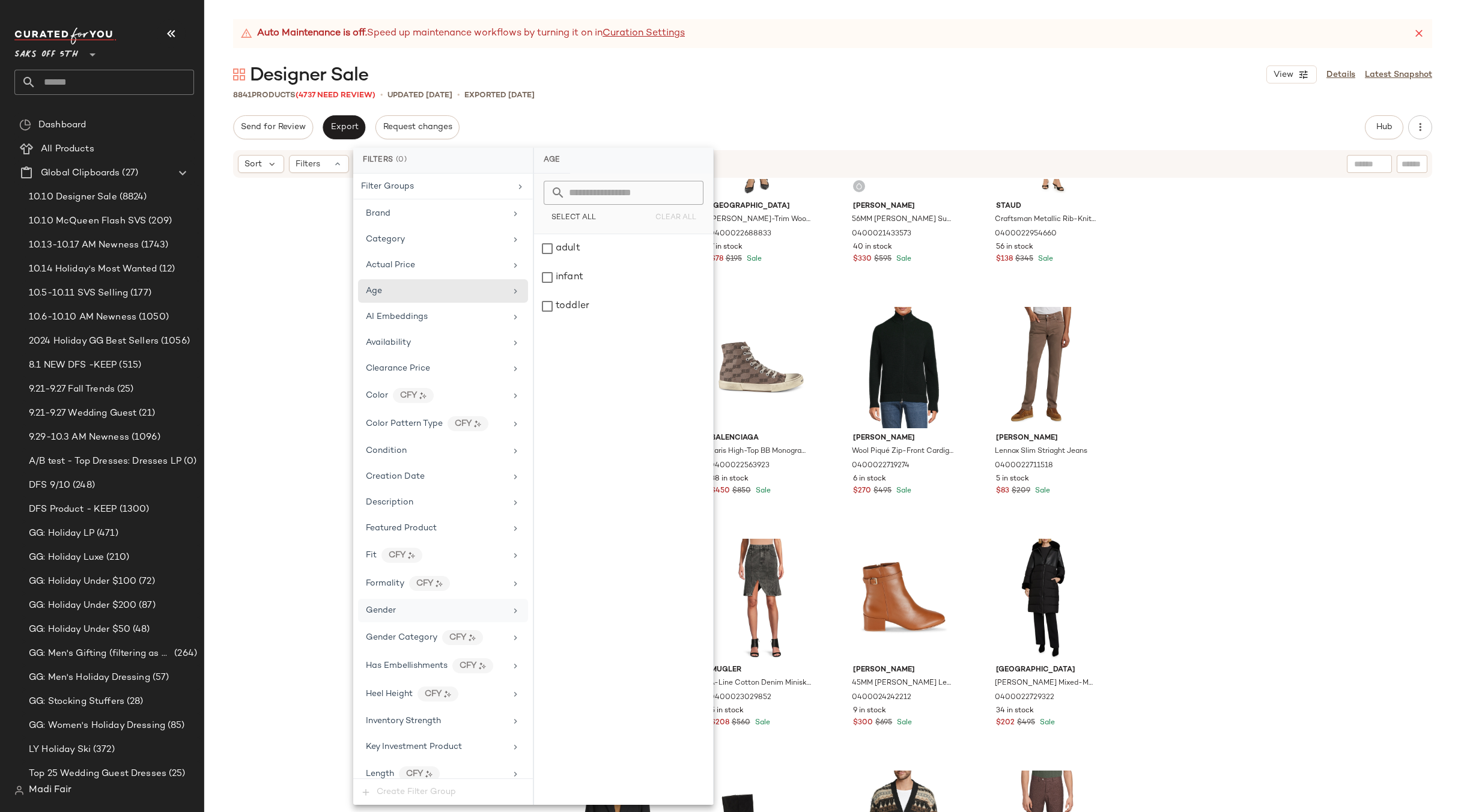
click at [419, 605] on div "Gender" at bounding box center [436, 611] width 140 height 12
click at [603, 274] on div "[DEMOGRAPHIC_DATA]" at bounding box center [623, 277] width 179 height 29
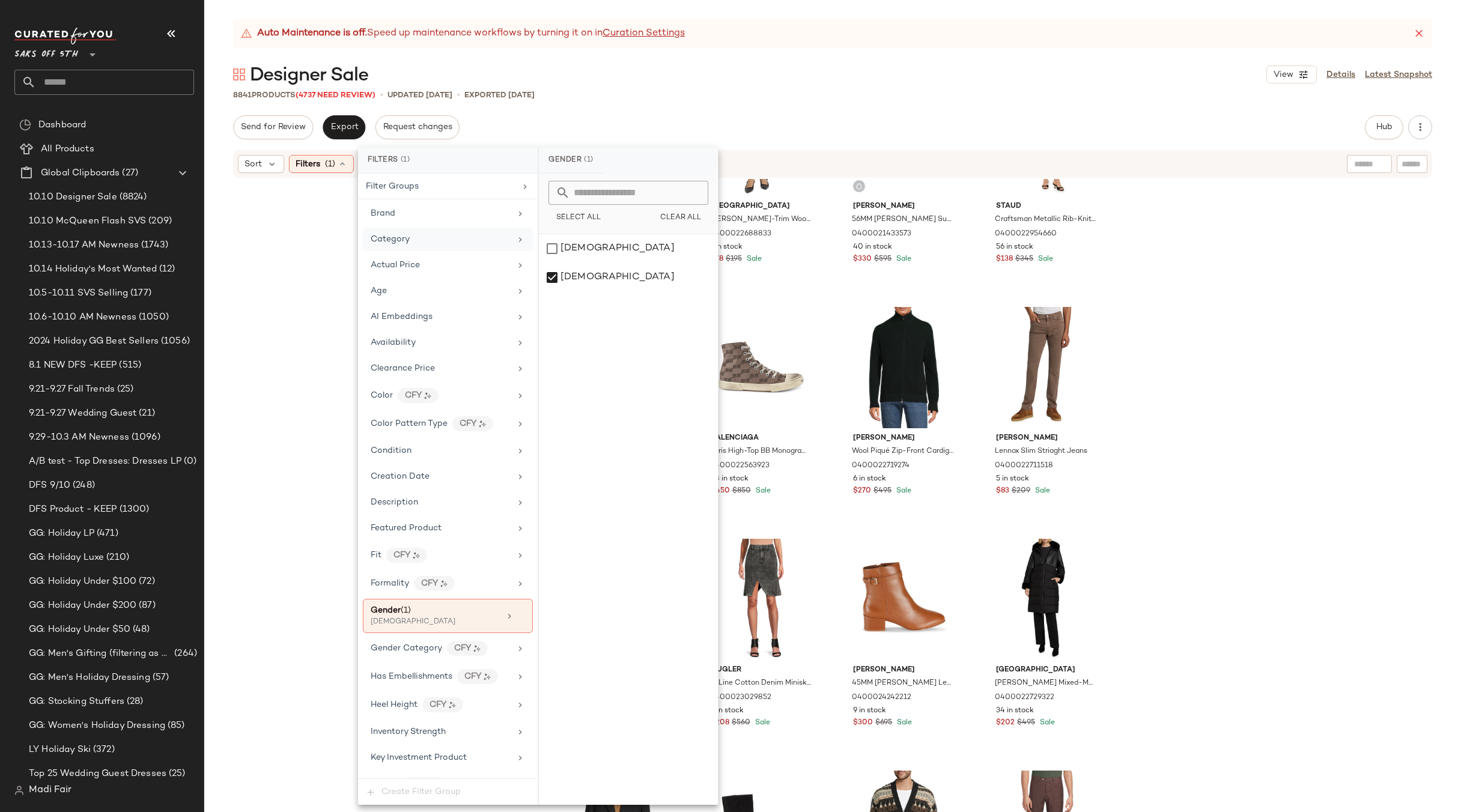
click at [439, 242] on div "Category" at bounding box center [441, 239] width 140 height 12
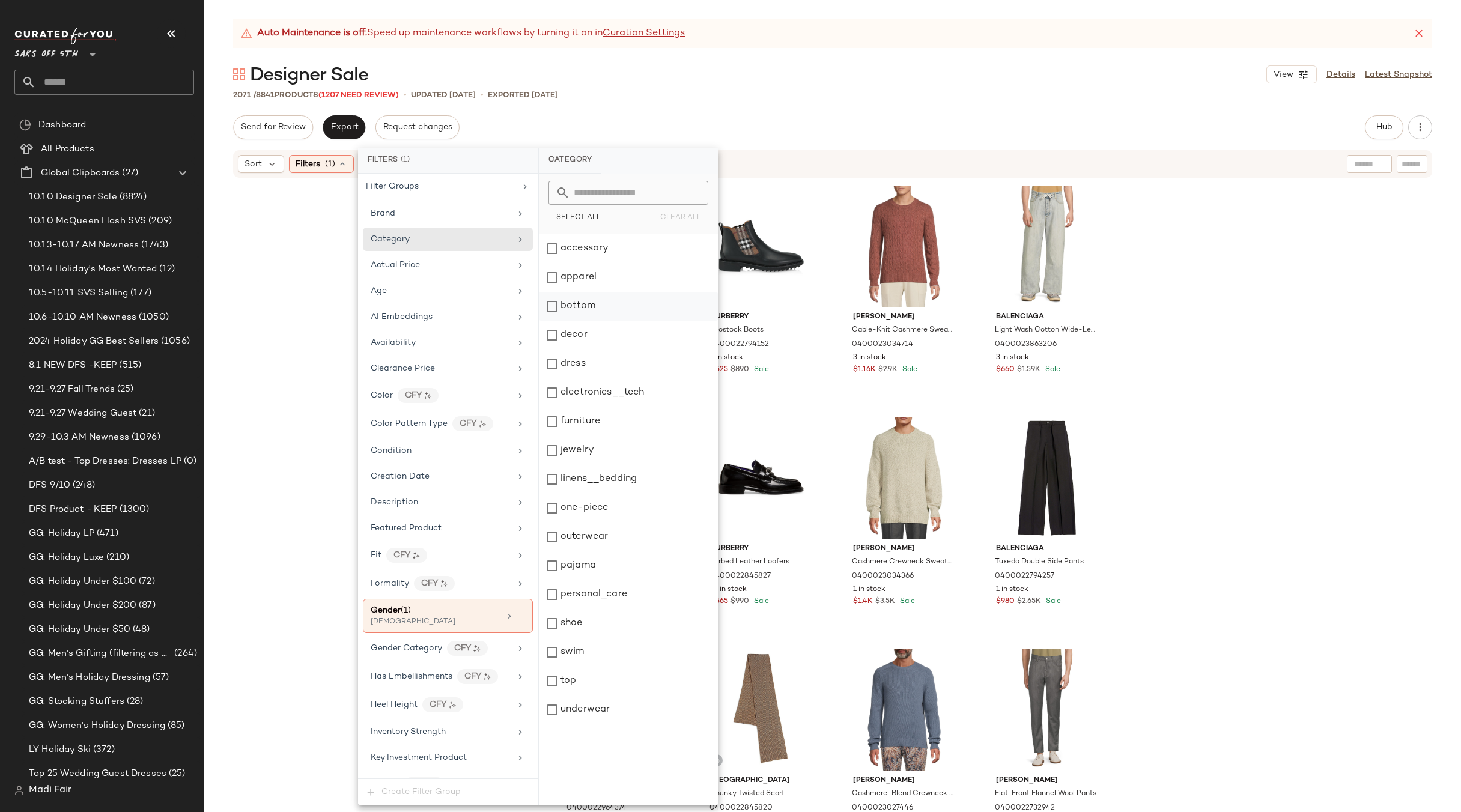
click at [596, 311] on div "bottom" at bounding box center [628, 306] width 179 height 29
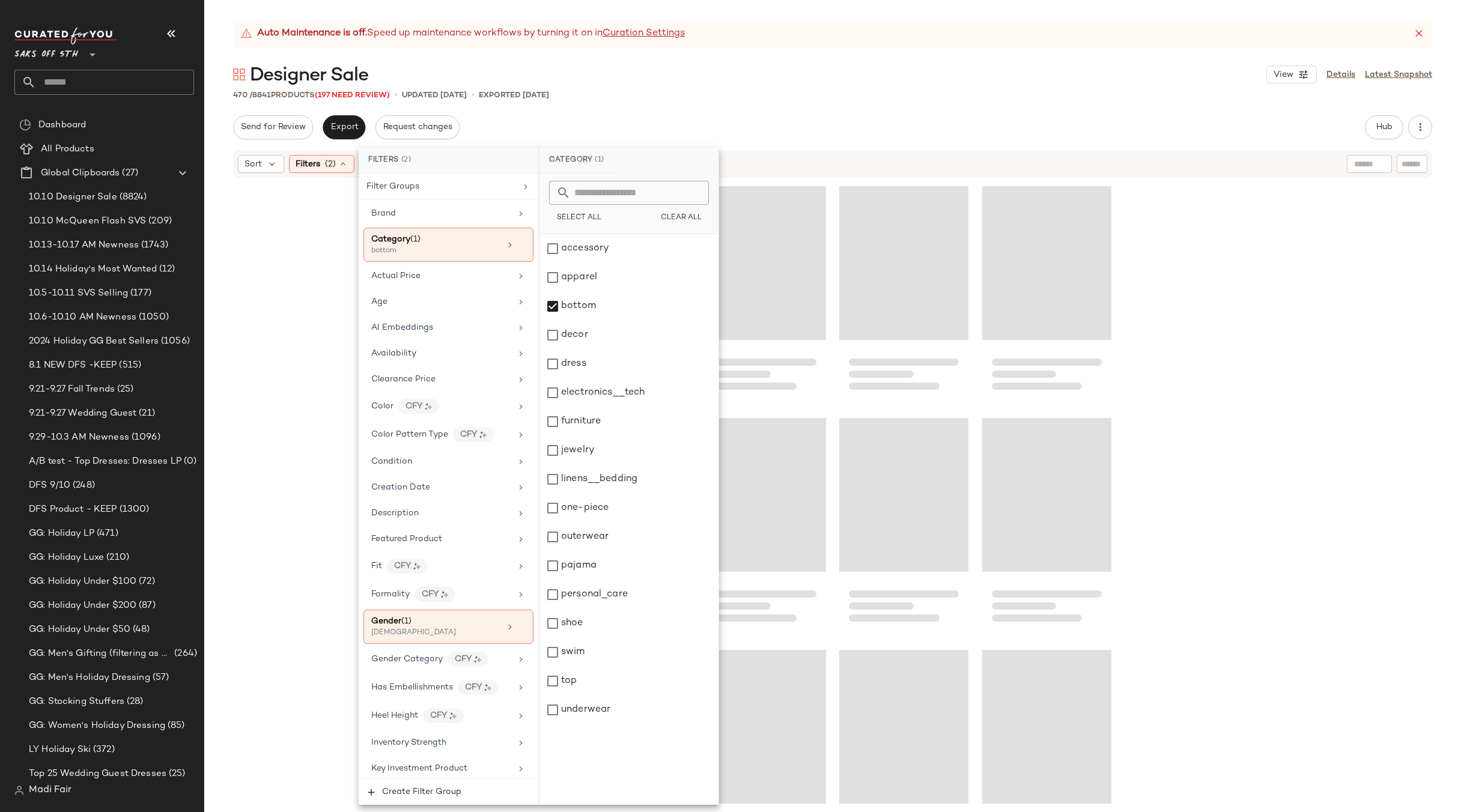
click at [1215, 403] on div at bounding box center [832, 511] width 1257 height 663
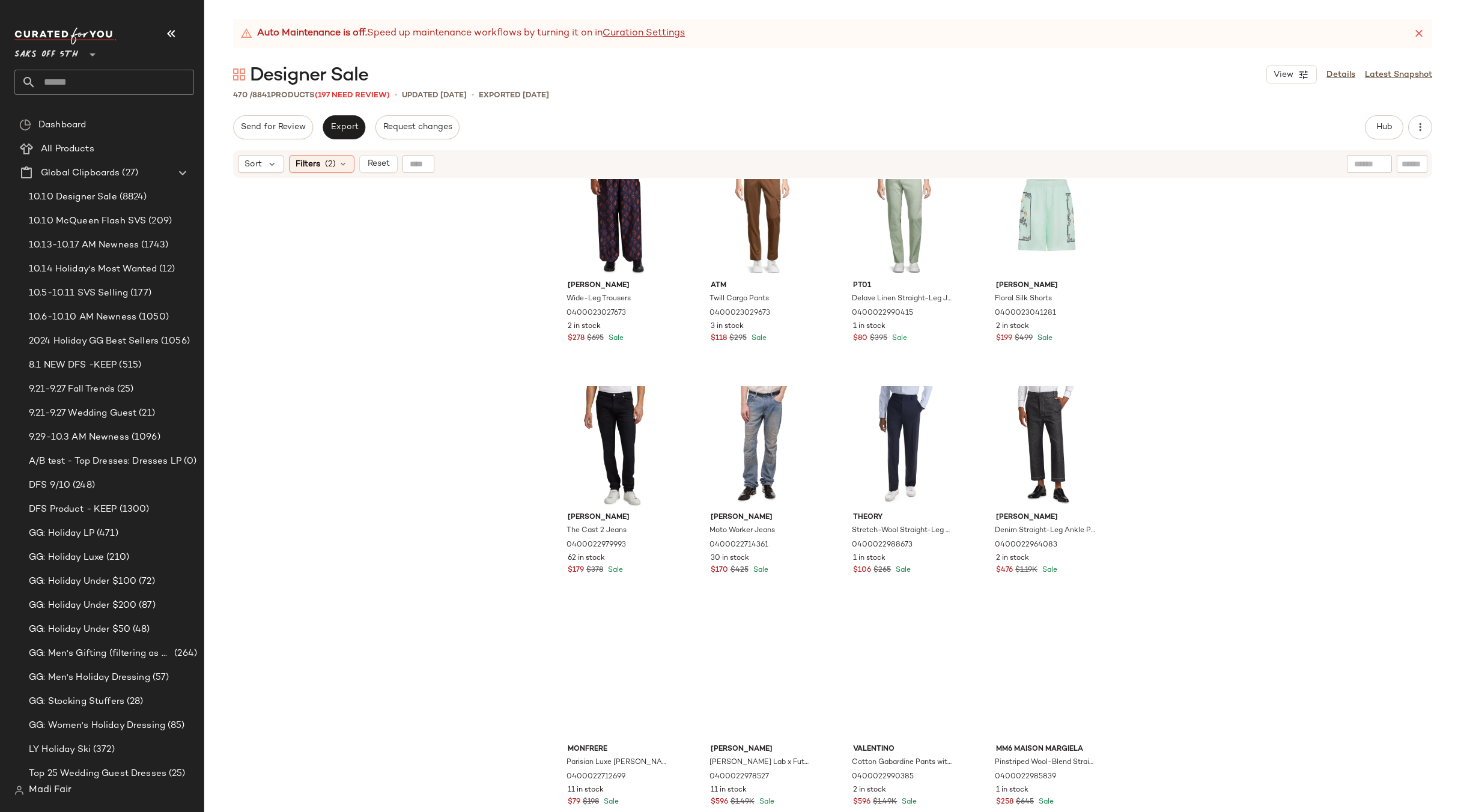
scroll to position [6676, 0]
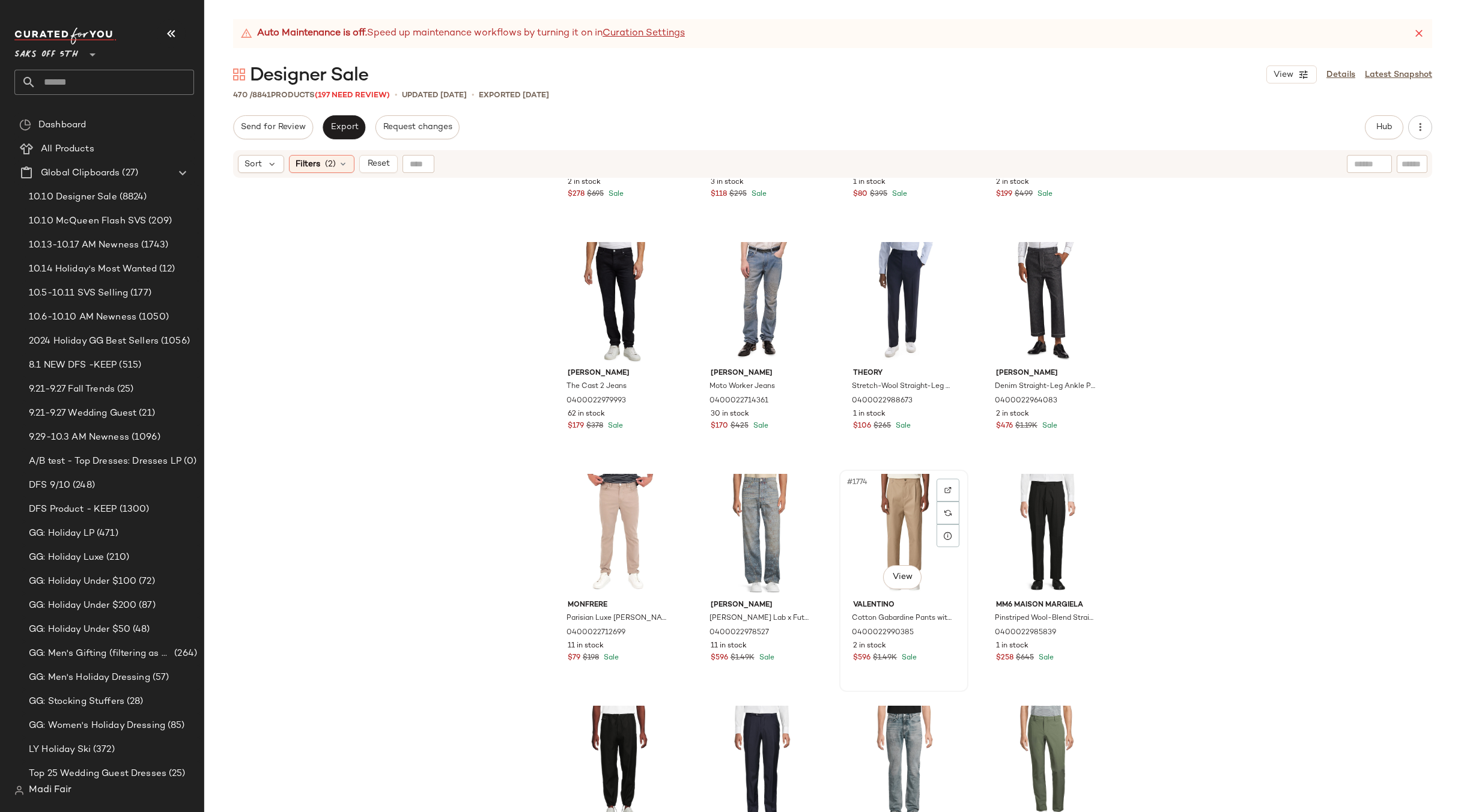
click at [905, 483] on div "#1774 View" at bounding box center [904, 534] width 121 height 121
click at [301, 166] on span "Filters" at bounding box center [308, 164] width 25 height 12
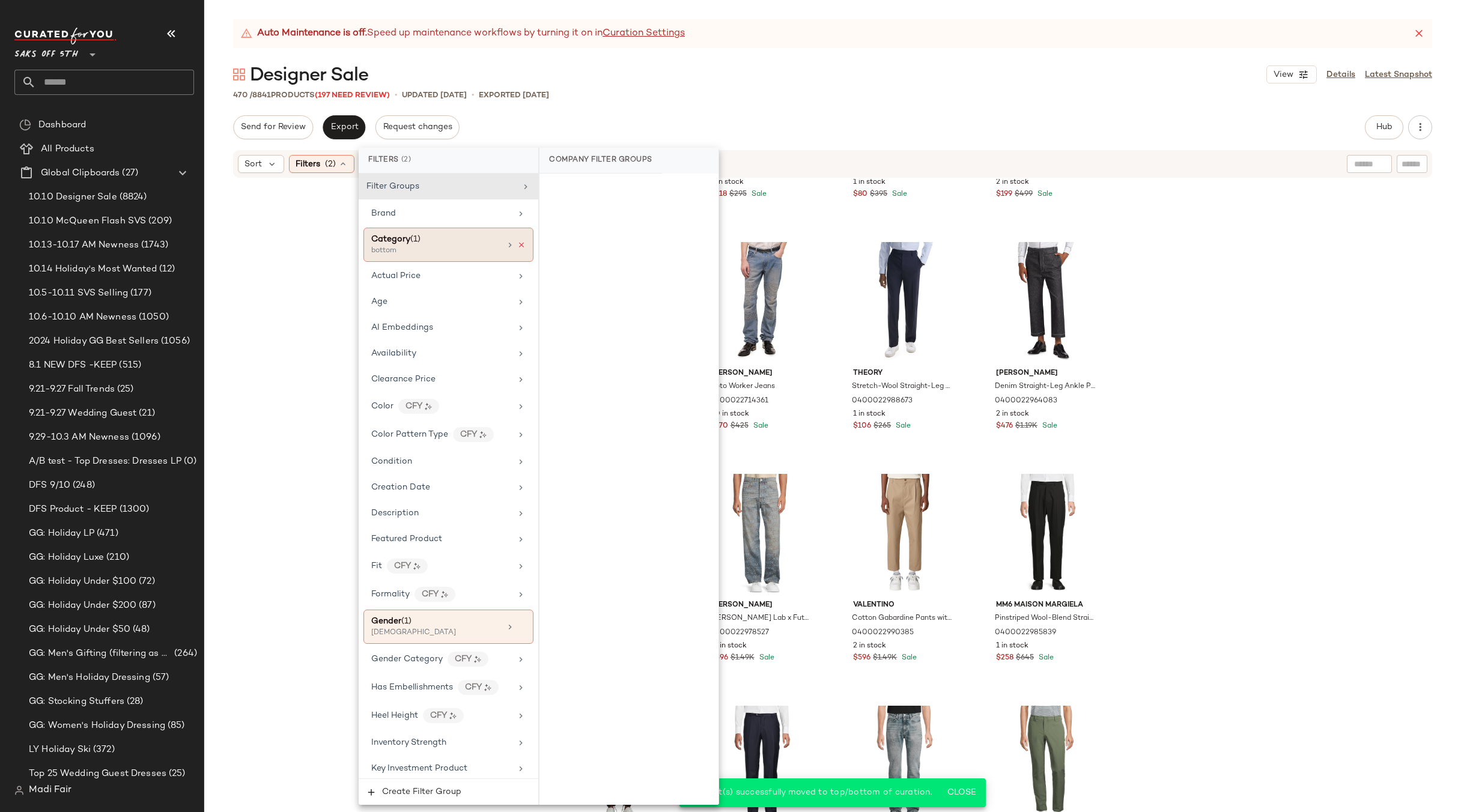
click at [517, 246] on icon at bounding box center [522, 245] width 9 height 9
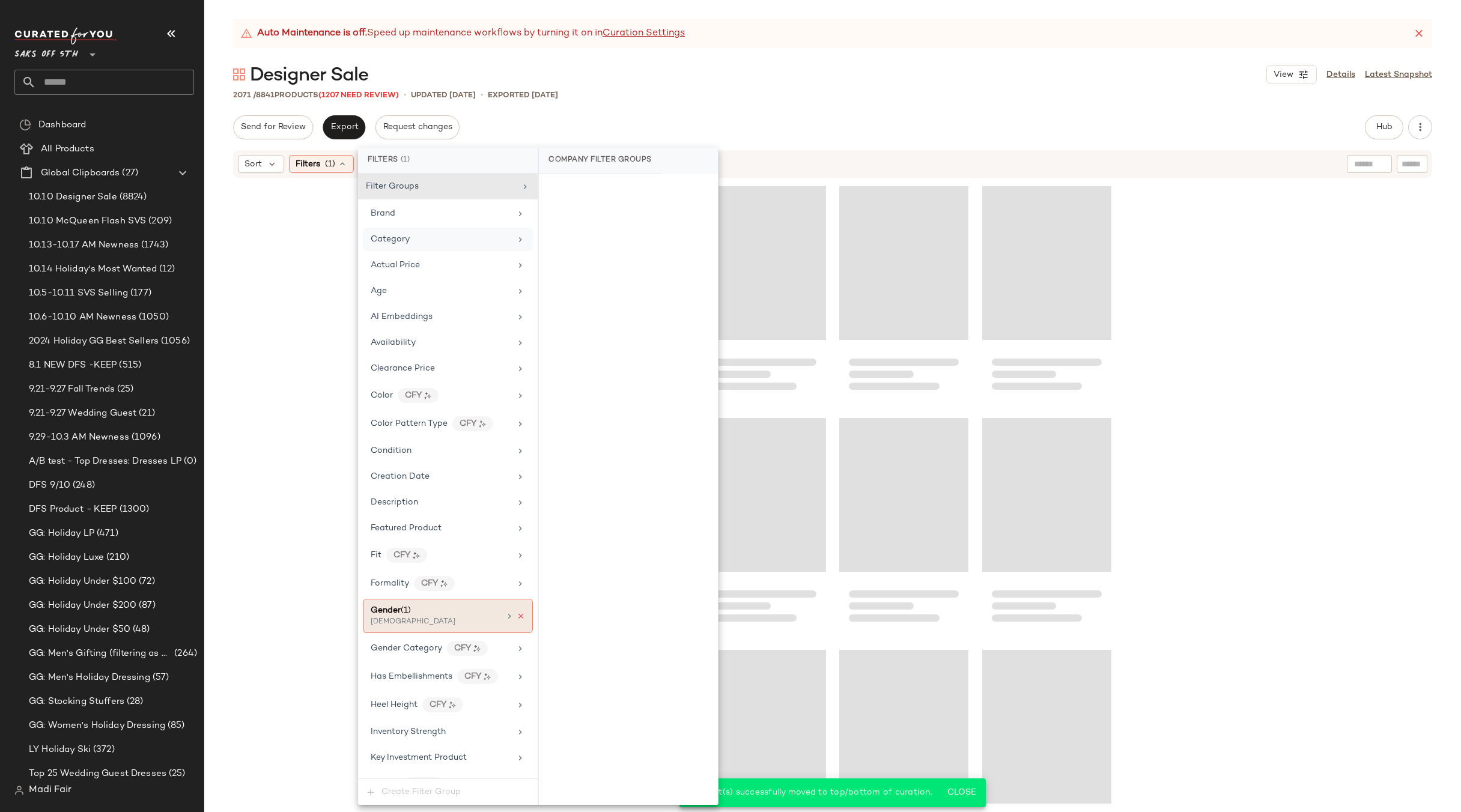
click at [517, 619] on icon at bounding box center [521, 616] width 9 height 9
click at [1315, 334] on div at bounding box center [832, 511] width 1257 height 663
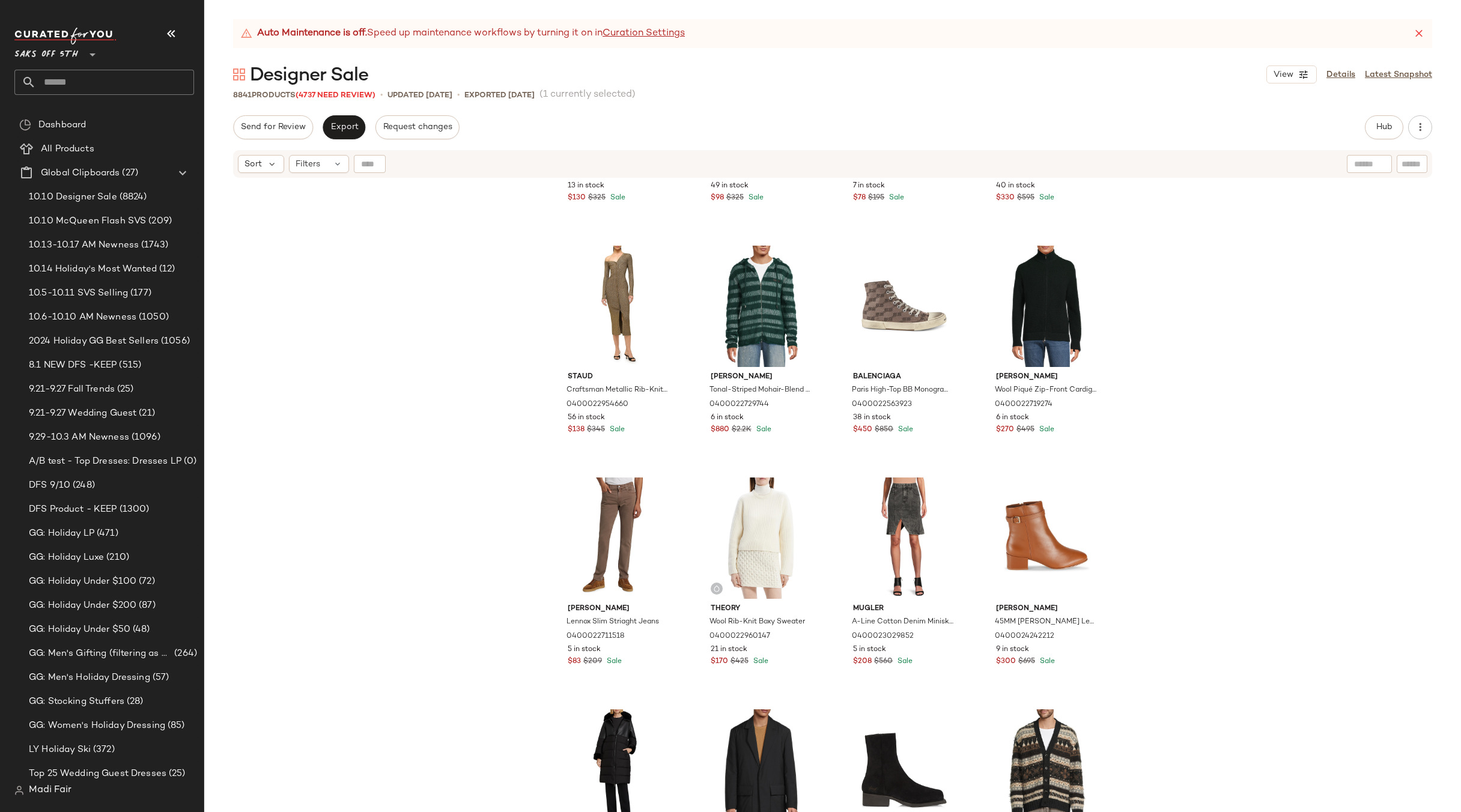
scroll to position [2982, 0]
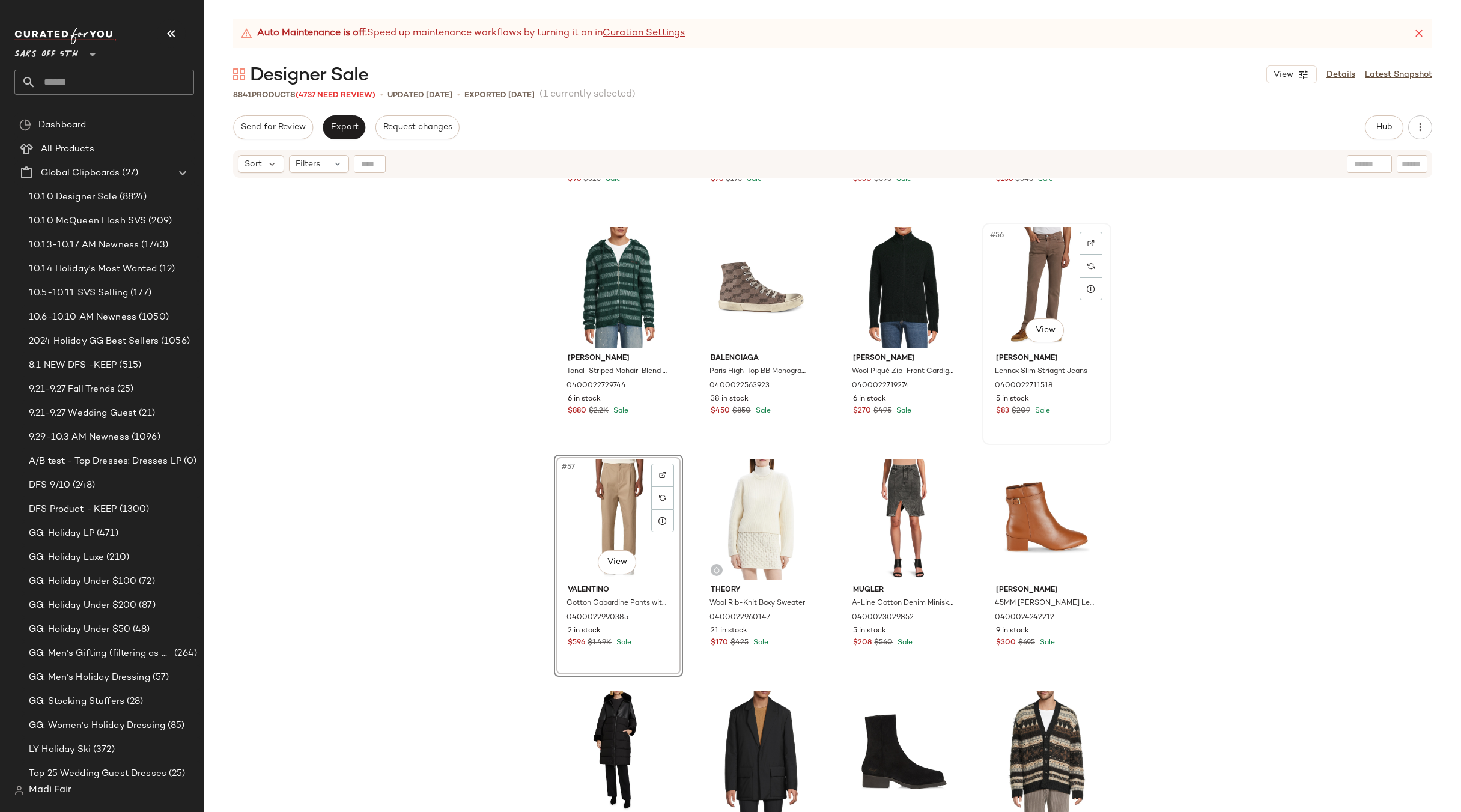
click at [1043, 259] on div "#56 View" at bounding box center [1047, 288] width 121 height 121
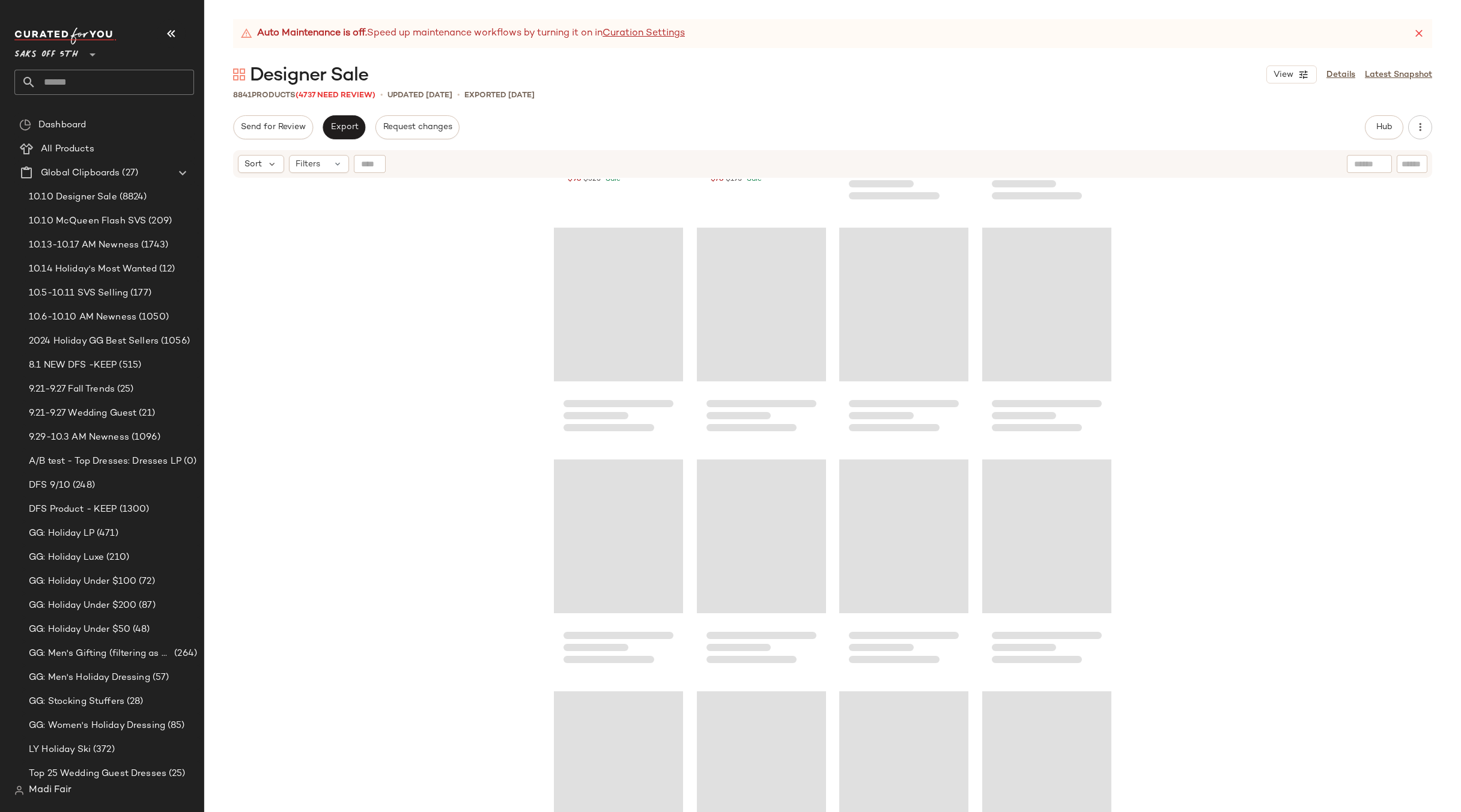
click at [1264, 350] on div "[PERSON_NAME]-Knit Cut-Out Turtleneck Sweater 0400022955549 49 in stock $98 $32…" at bounding box center [832, 511] width 1257 height 663
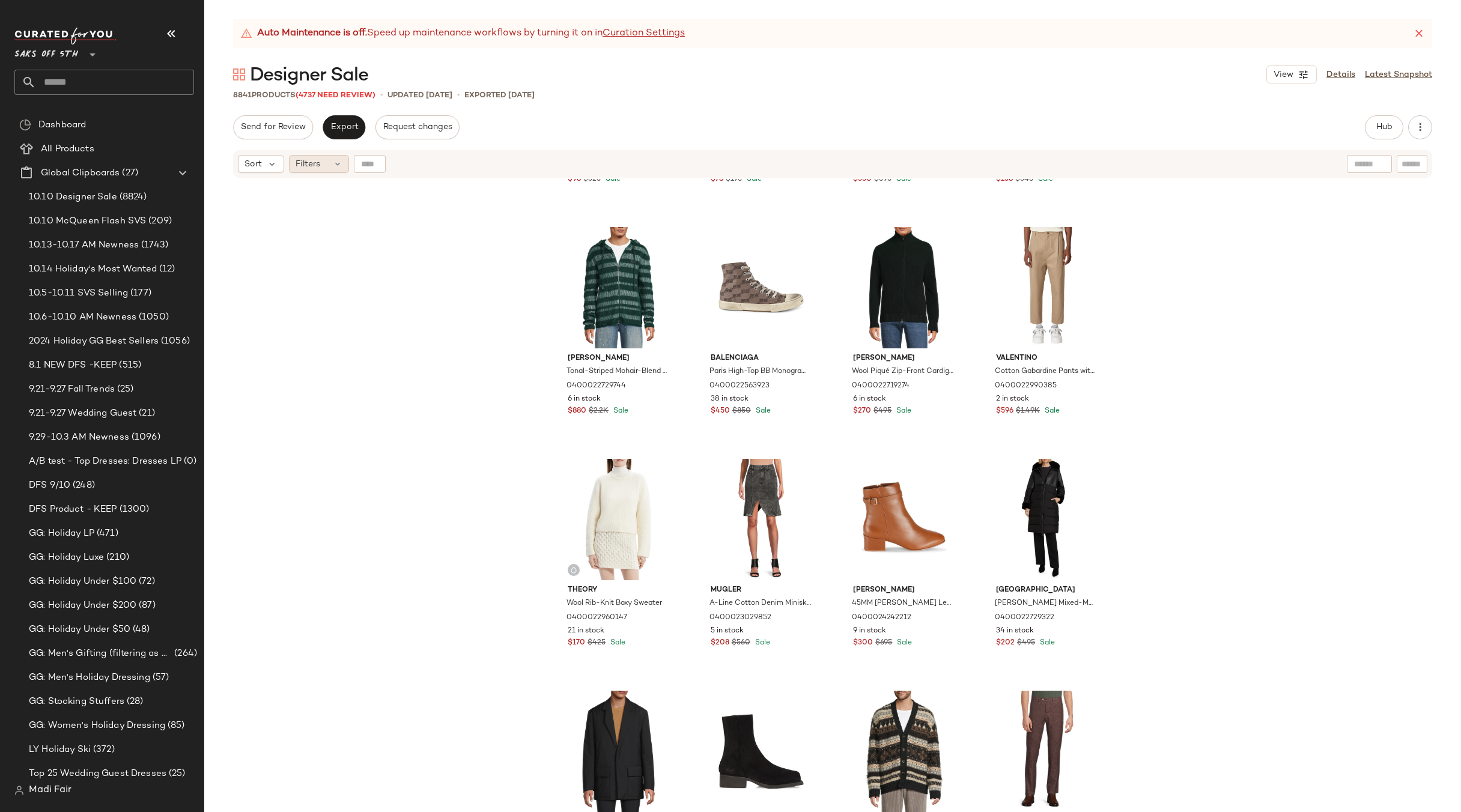
click at [326, 167] on div "Filters" at bounding box center [319, 164] width 60 height 18
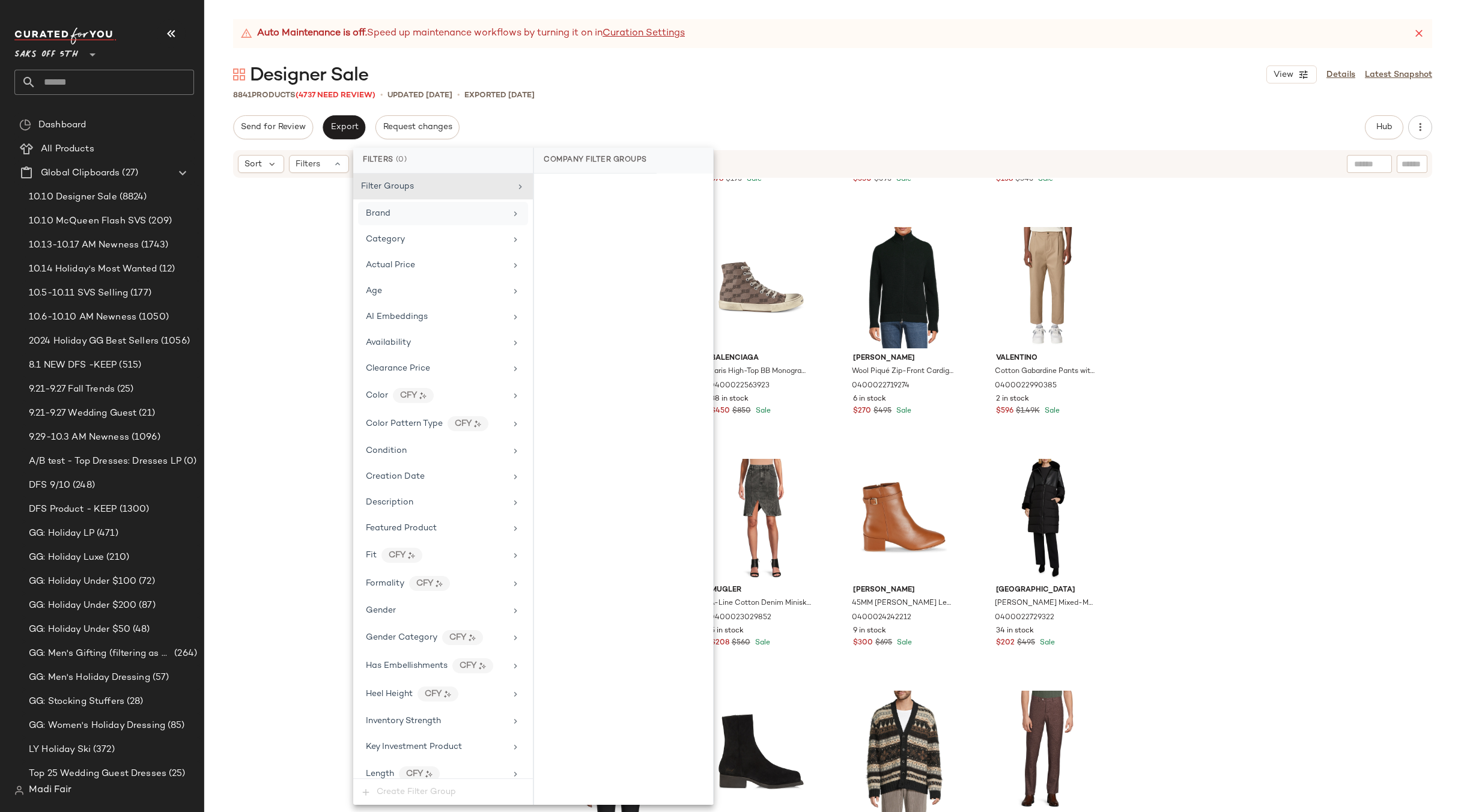
click at [406, 221] on div "Brand" at bounding box center [443, 214] width 170 height 24
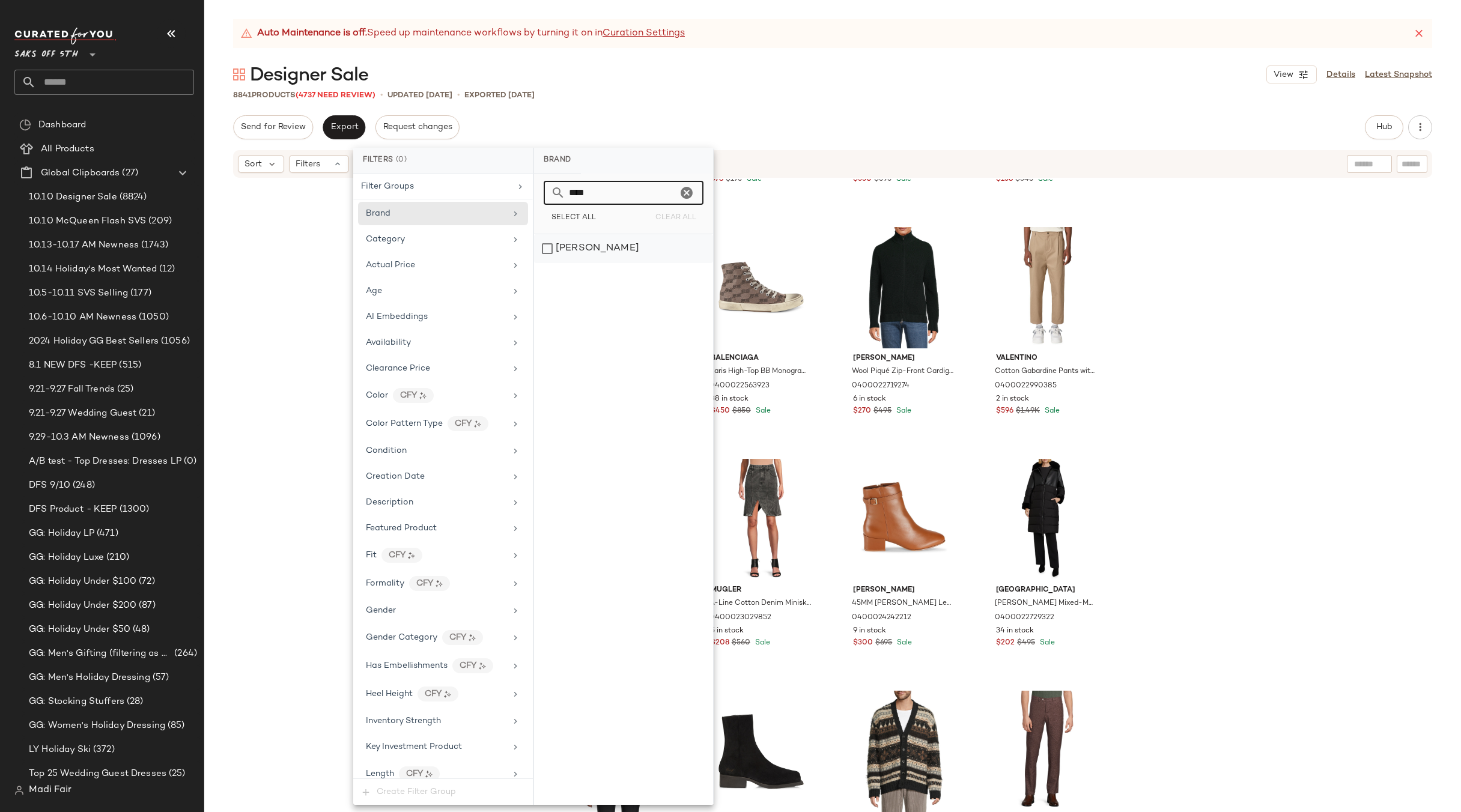
click at [609, 245] on div "[PERSON_NAME]" at bounding box center [623, 249] width 179 height 29
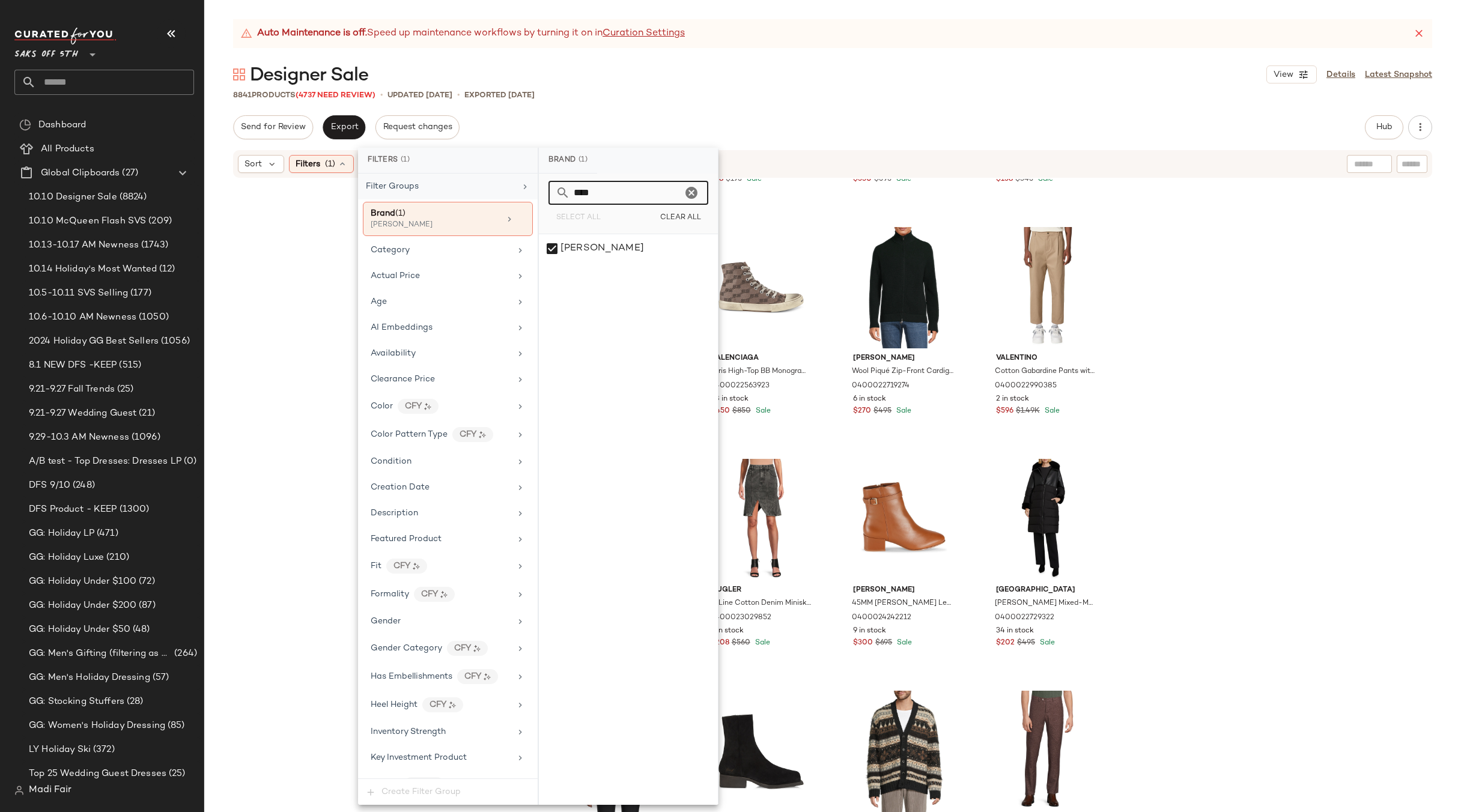
drag, startPoint x: 606, startPoint y: 191, endPoint x: 530, endPoint y: 189, distance: 76.0
click at [530, 190] on div "Filters (1) Filter Groups Brand (1) Paige Category Actual Price Age AI Embeddin…" at bounding box center [538, 476] width 360 height 657
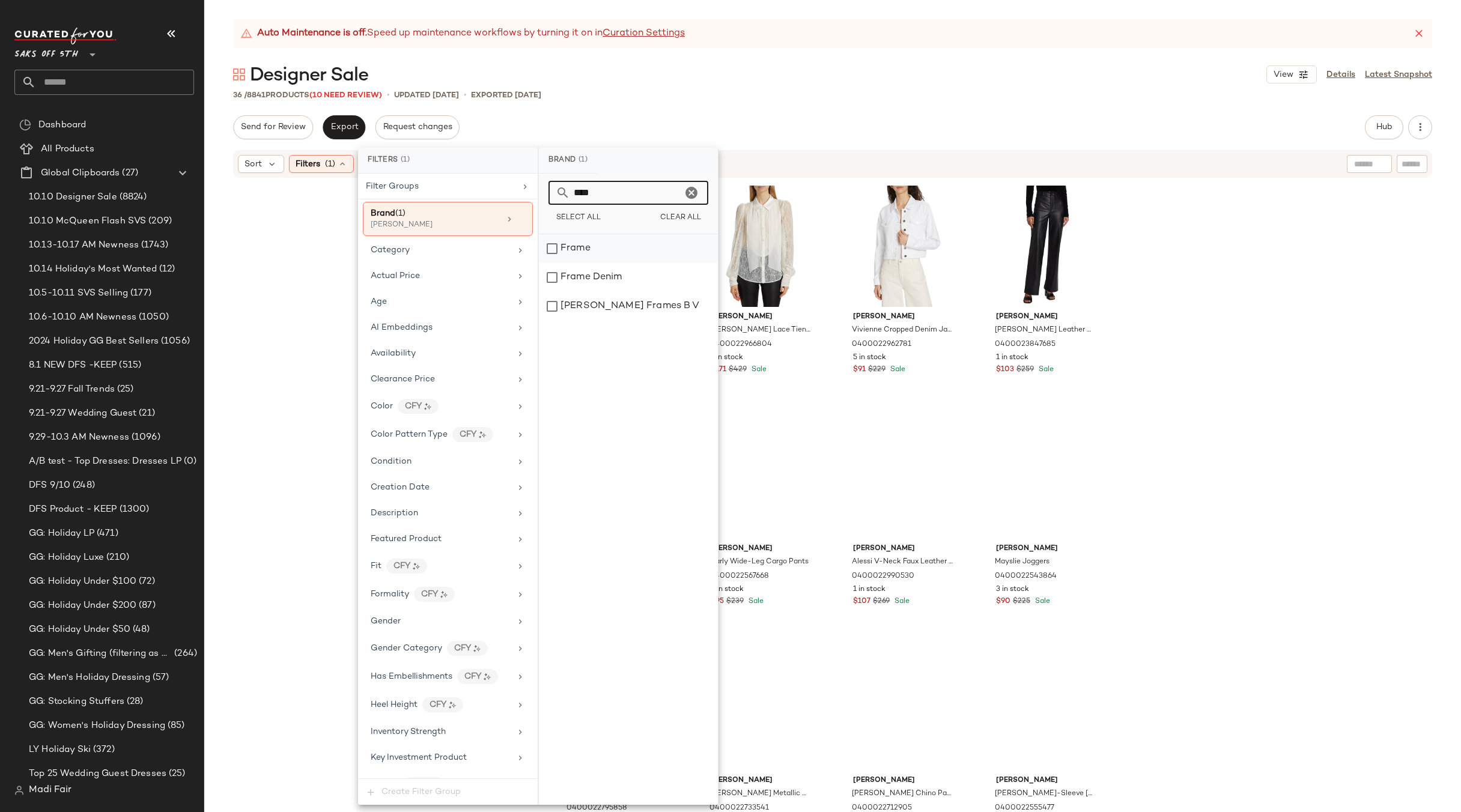
click at [575, 246] on div "Frame" at bounding box center [628, 249] width 179 height 29
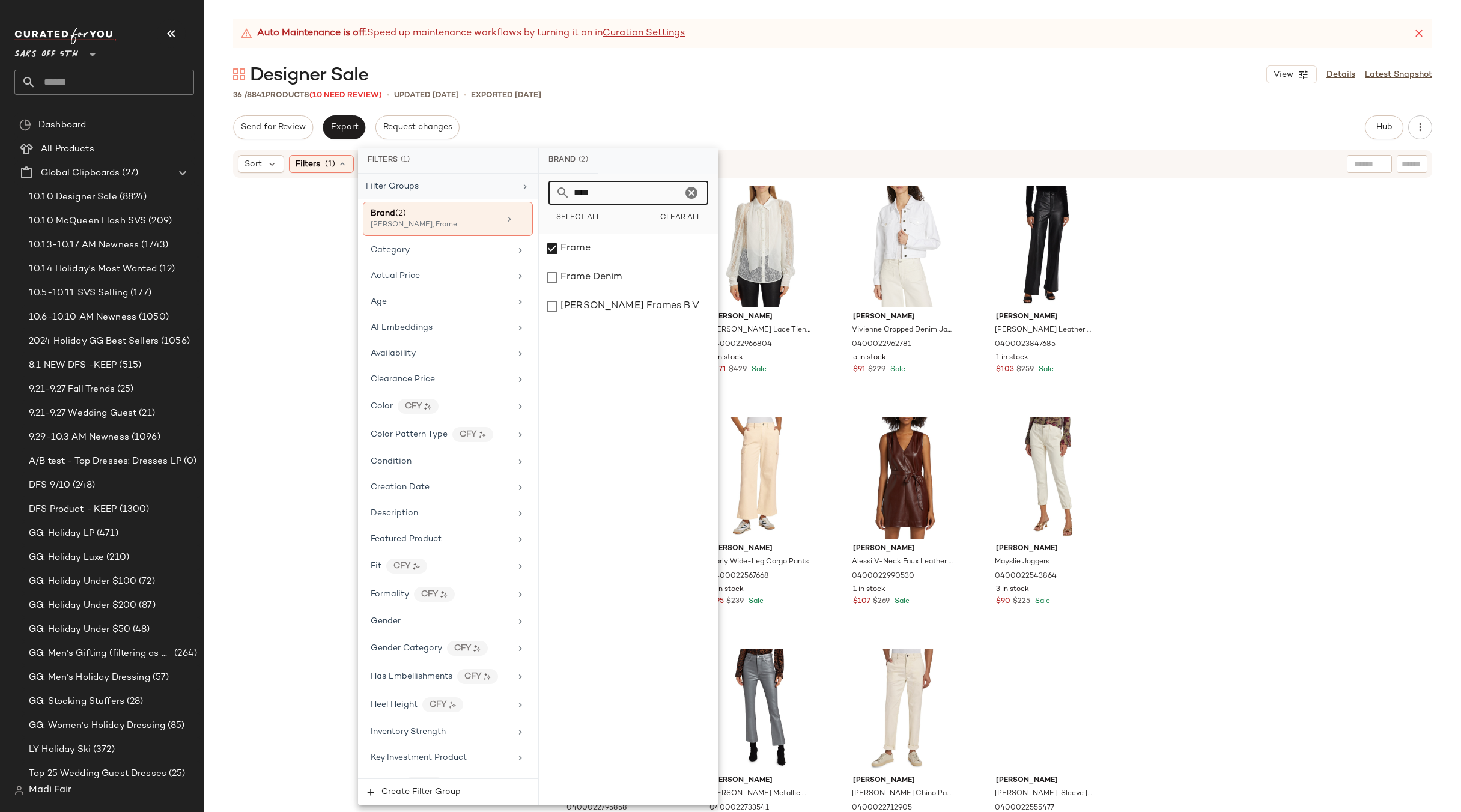
drag, startPoint x: 610, startPoint y: 187, endPoint x: 528, endPoint y: 190, distance: 82.1
click at [528, 190] on div "Filters (1) Filter Groups Brand (2) Paige, Frame Category Actual Price Age AI E…" at bounding box center [538, 476] width 360 height 657
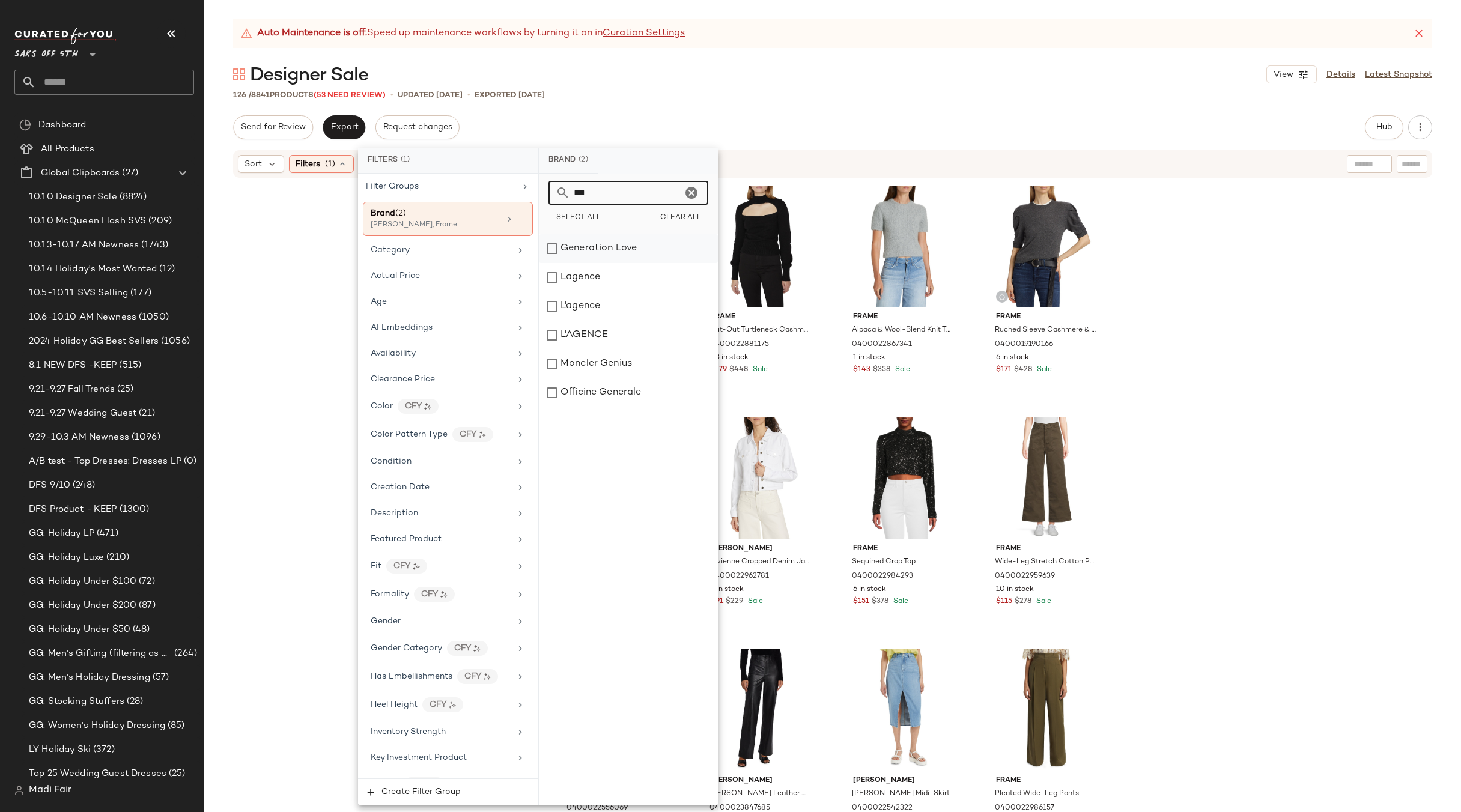
type input "***"
click at [584, 239] on div "Generation Love" at bounding box center [628, 249] width 179 height 29
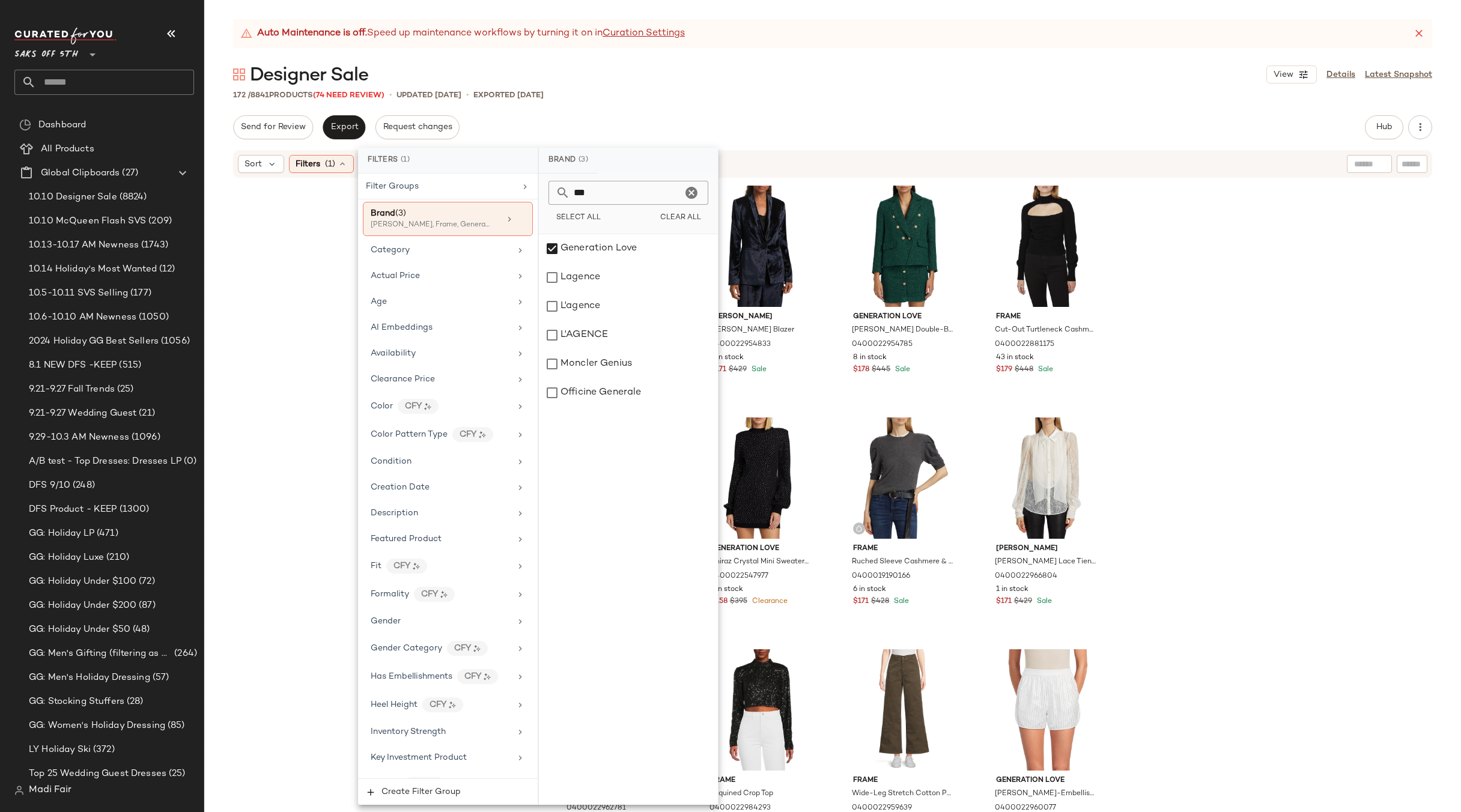
click at [284, 217] on div "Generation Love [PERSON_NAME] & Faux-Fur Jacket 0400022964146 1 in stock $170 $…" at bounding box center [832, 511] width 1257 height 663
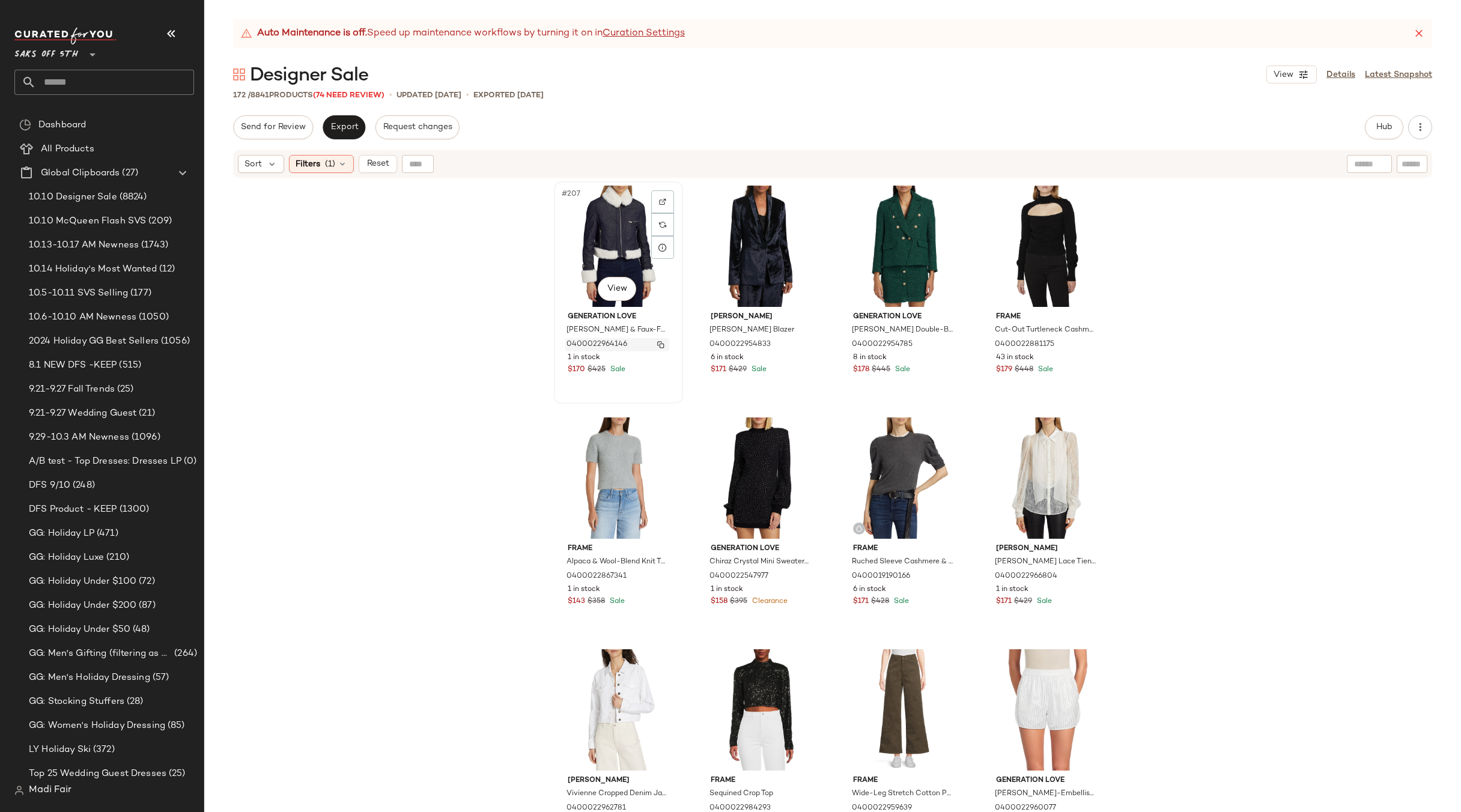
click at [657, 345] on img "button" at bounding box center [661, 345] width 7 height 7
click at [334, 169] on span "(1)" at bounding box center [330, 164] width 10 height 12
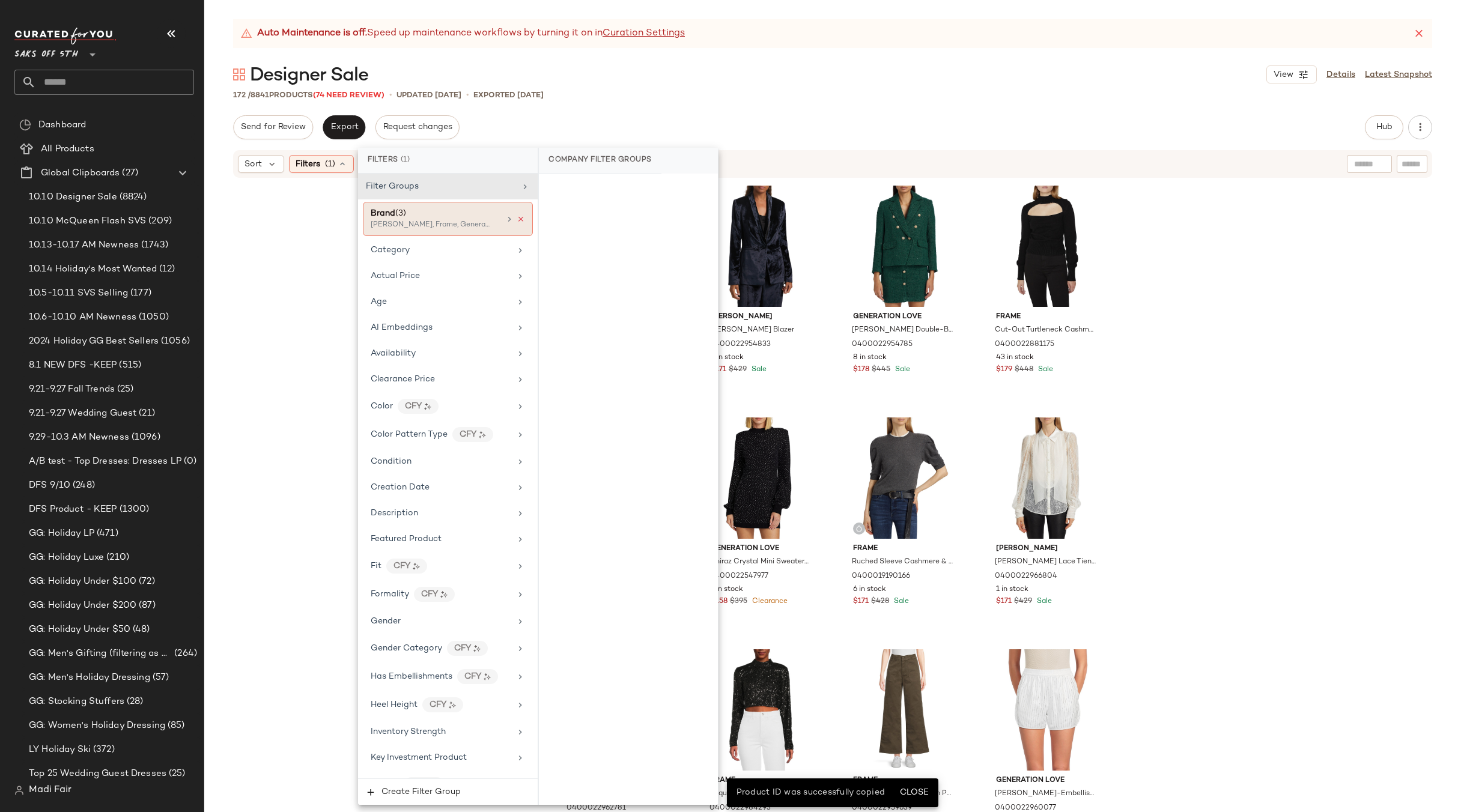
click at [517, 218] on icon at bounding box center [521, 219] width 9 height 9
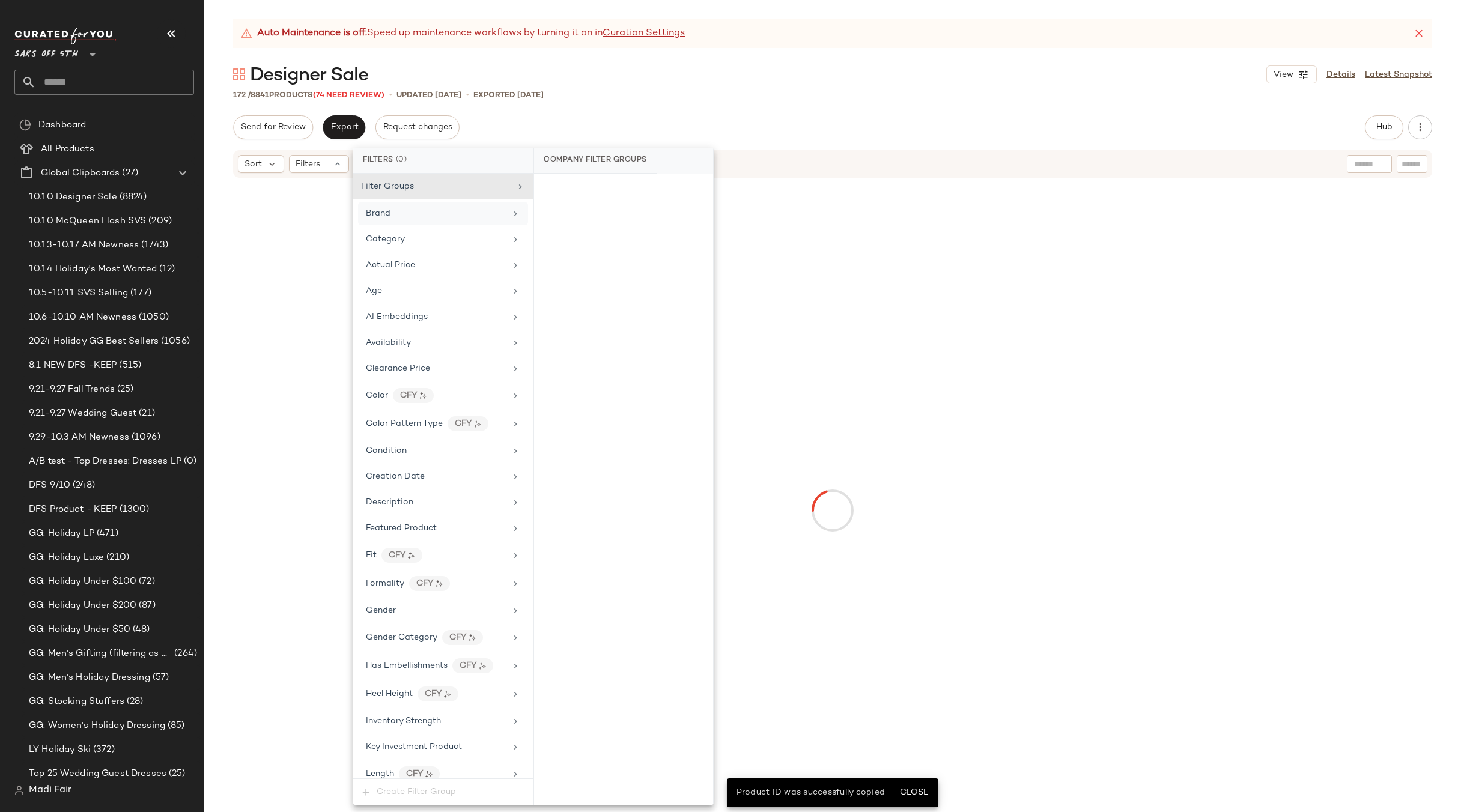
click at [678, 117] on div "Send for Review Export Request changes Hub Send for Review External Review Inte…" at bounding box center [833, 127] width 1199 height 24
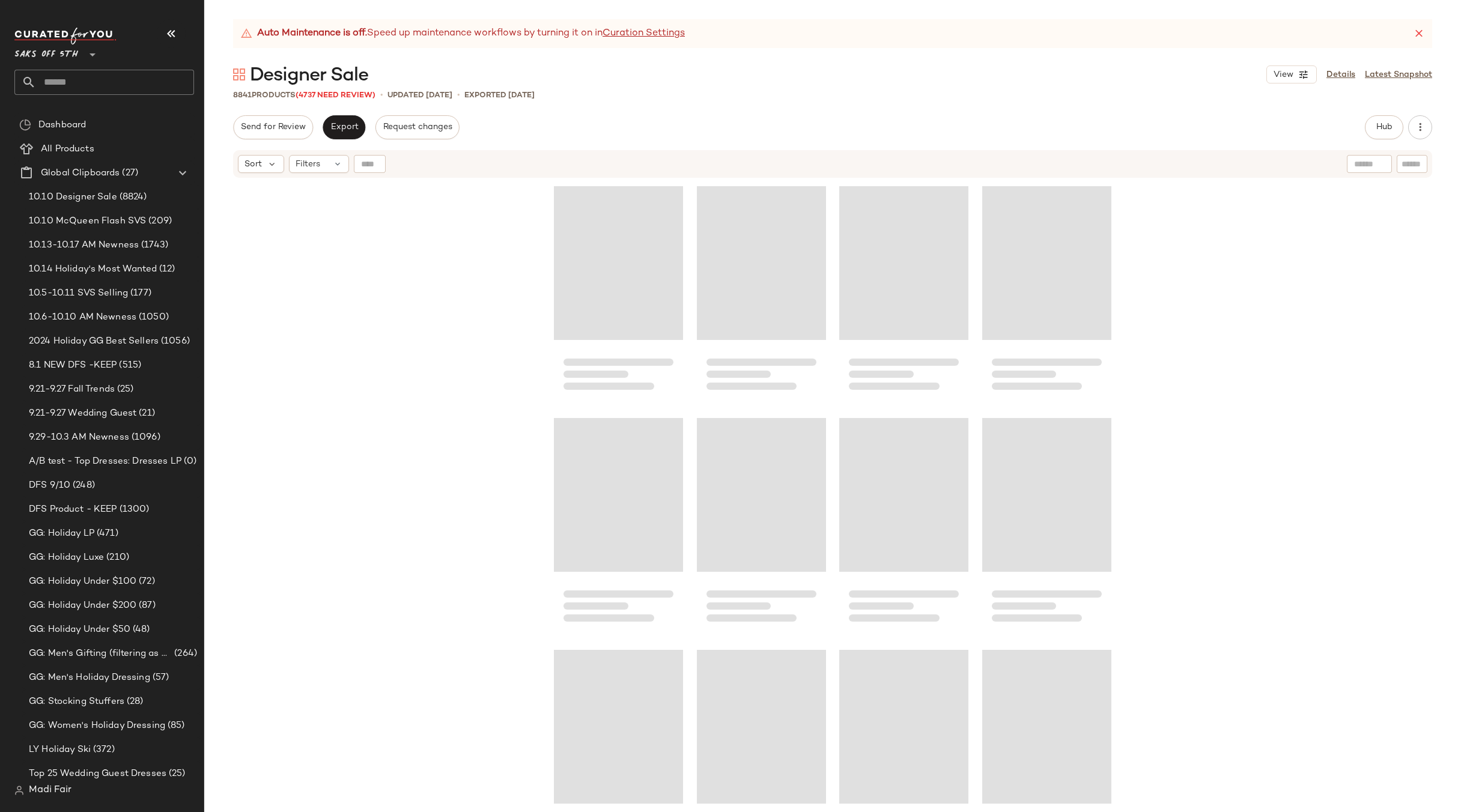
click at [375, 163] on div at bounding box center [370, 164] width 32 height 18
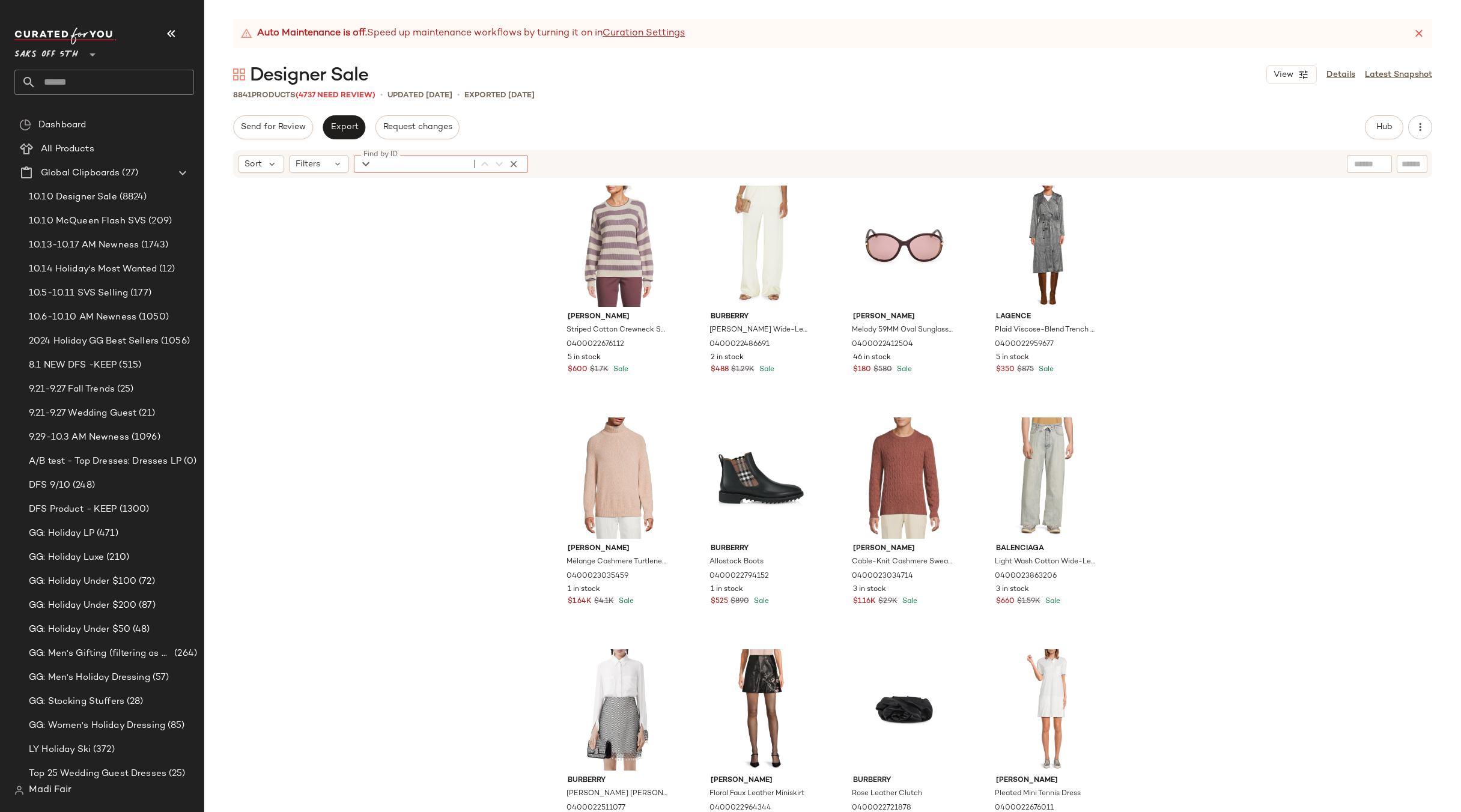
paste input "**********"
type input "**********"
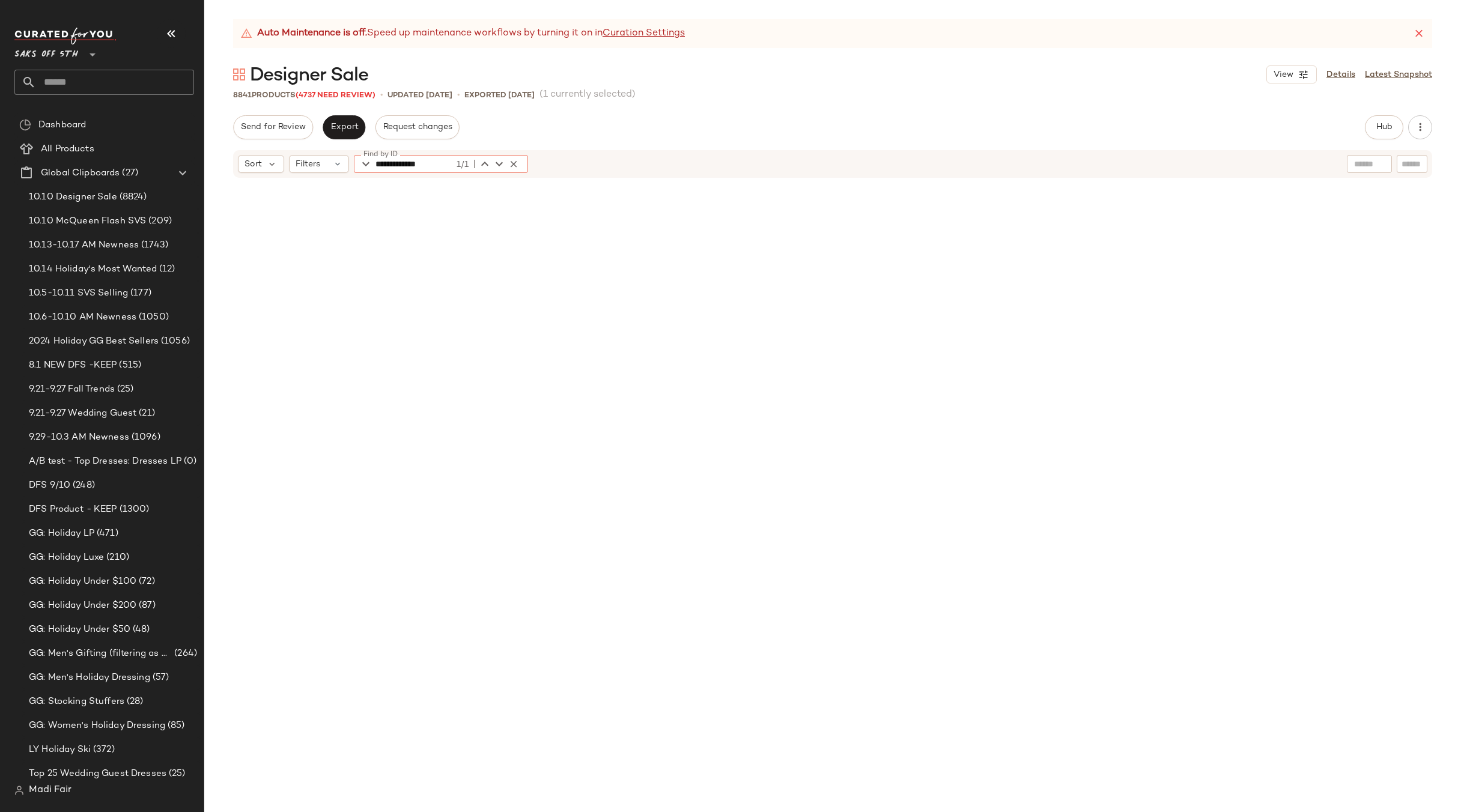
scroll to position [11591, 0]
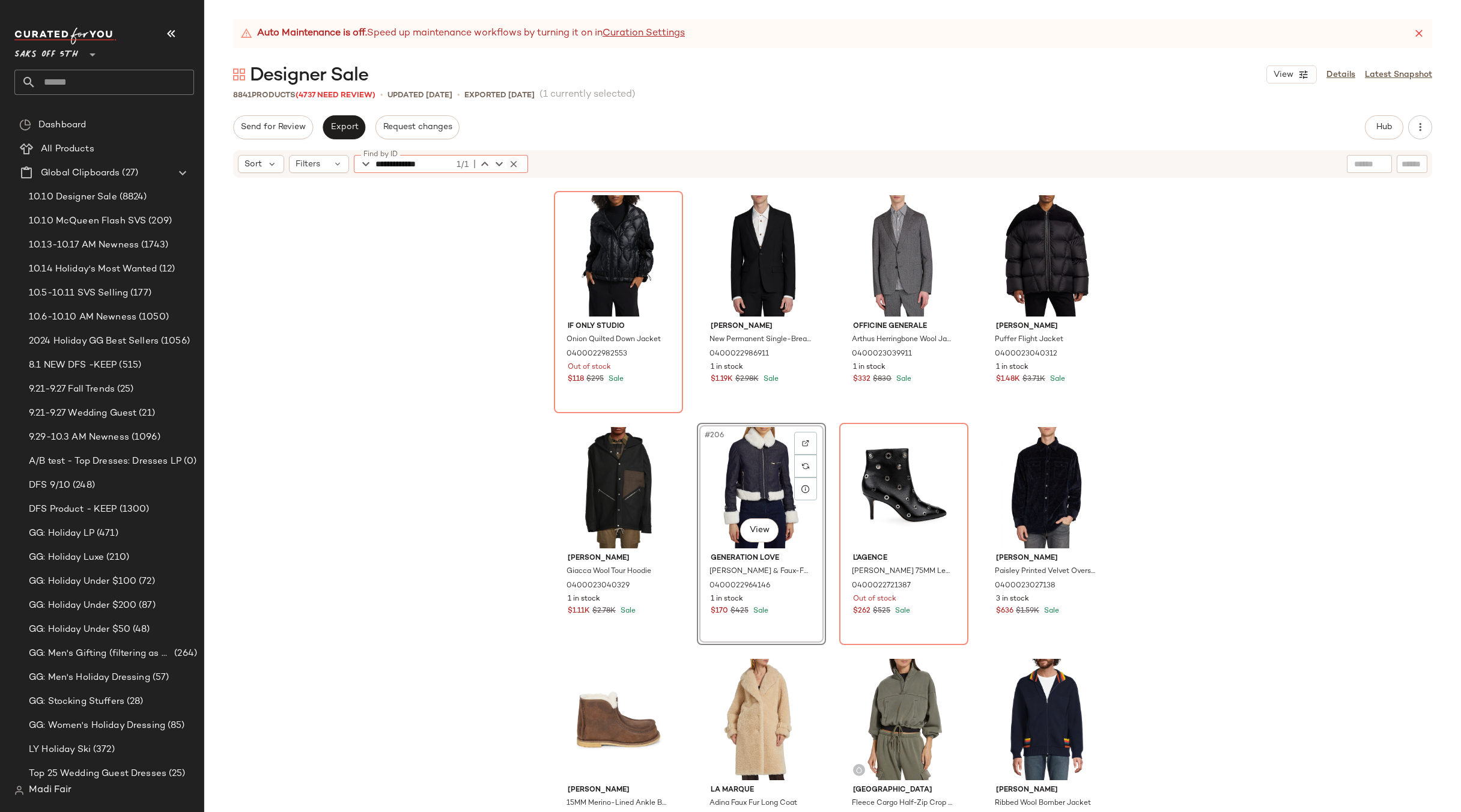
click at [511, 162] on icon "button" at bounding box center [513, 164] width 11 height 11
click at [514, 161] on icon "button" at bounding box center [513, 164] width 11 height 11
click at [617, 127] on div "Send for Review Export Request changes Hub Send for Review External Review Inte…" at bounding box center [833, 127] width 1199 height 24
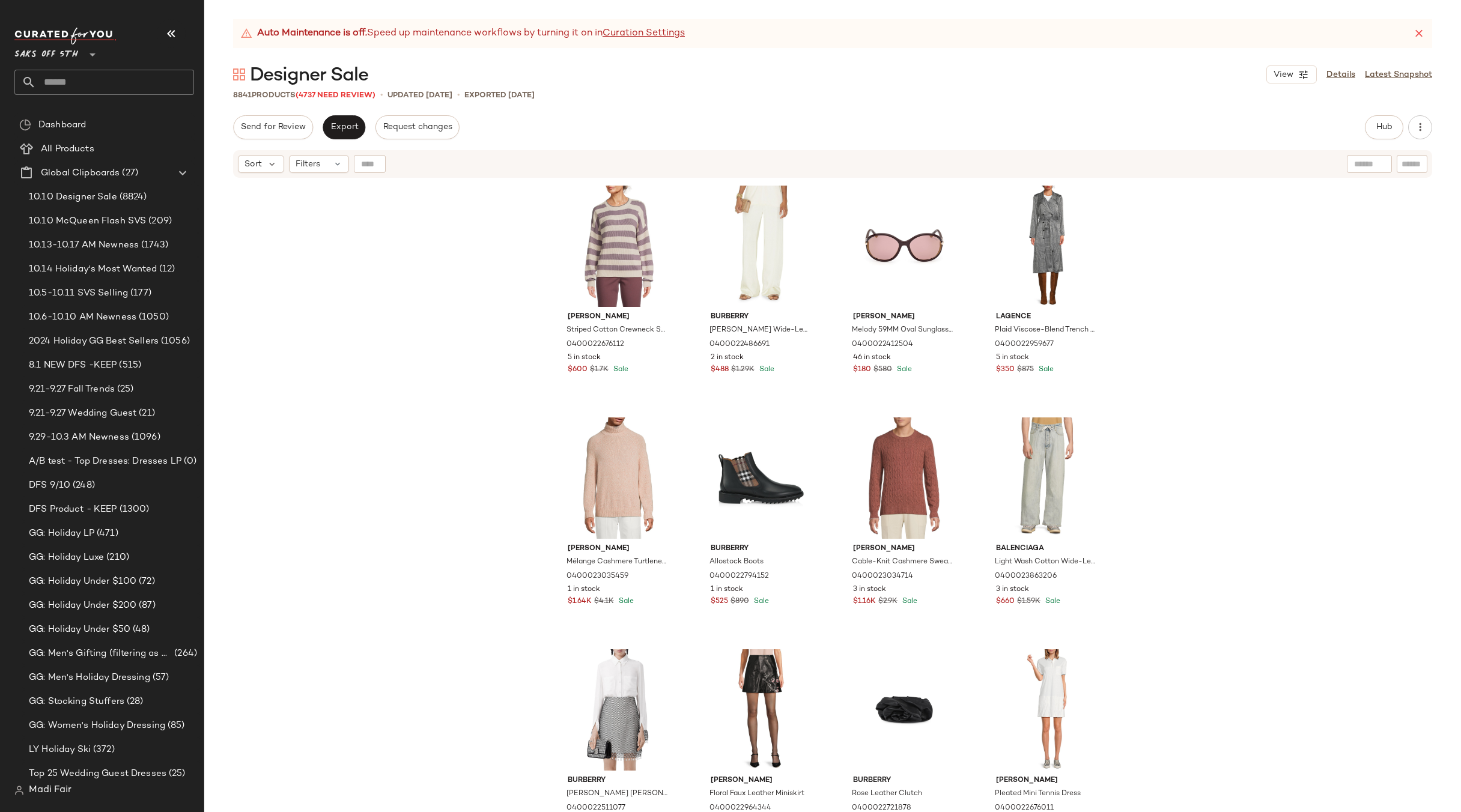
click at [1197, 344] on div "[PERSON_NAME] Striped Cotton Crewneck Sweater 0400022676112 5 in stock $600 $1.…" at bounding box center [832, 511] width 1257 height 663
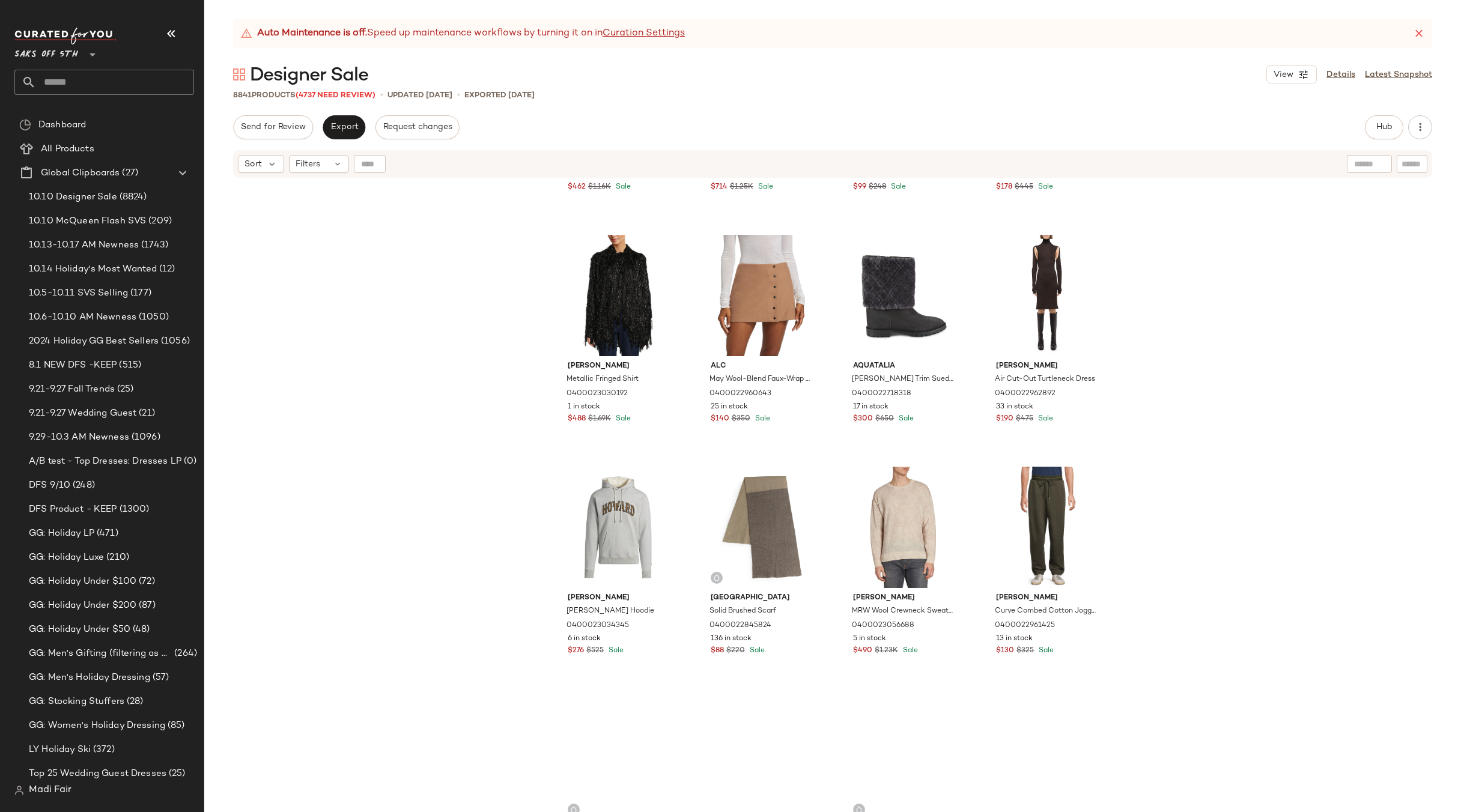
scroll to position [2292, 0]
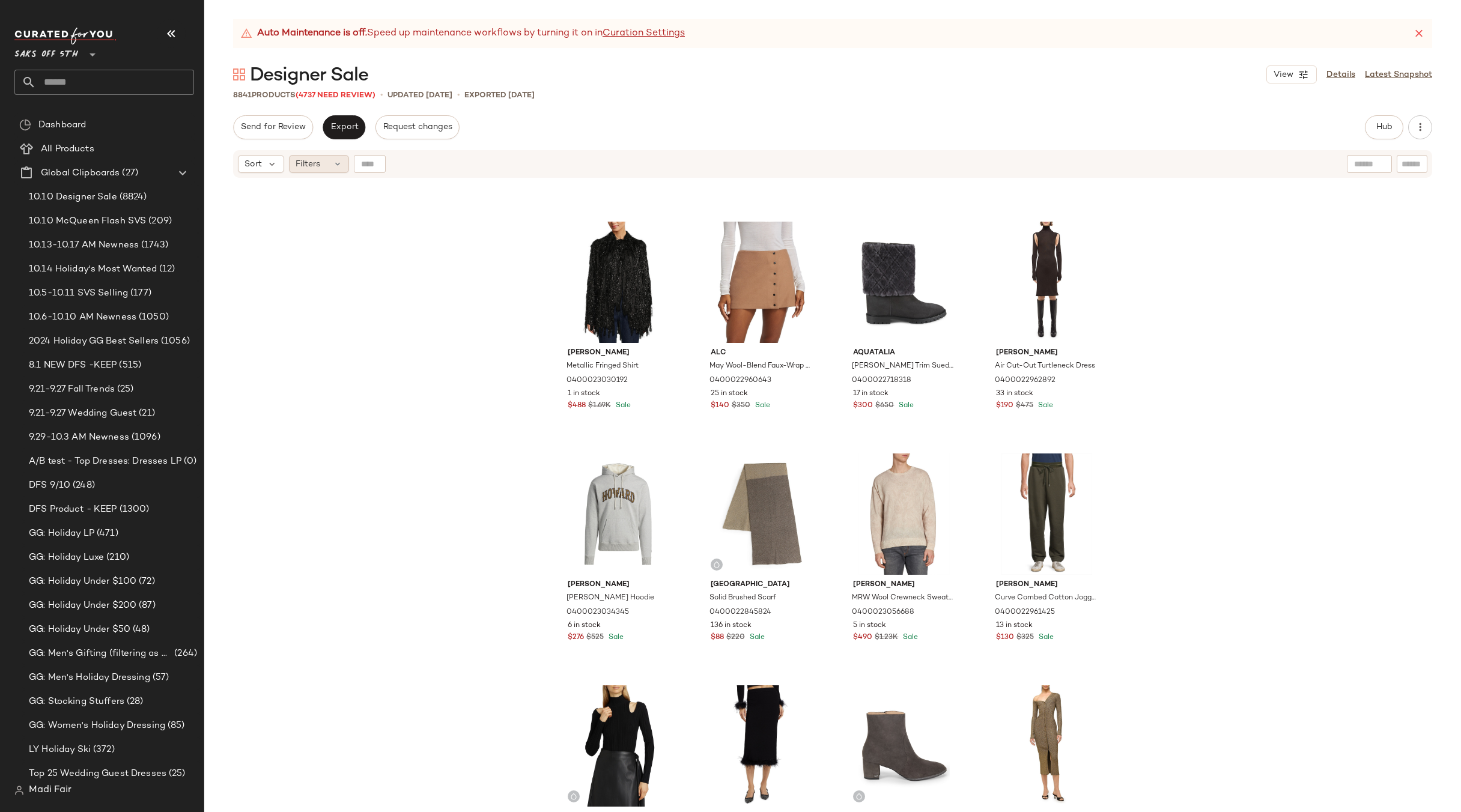
click at [335, 171] on div "Filters" at bounding box center [319, 164] width 60 height 18
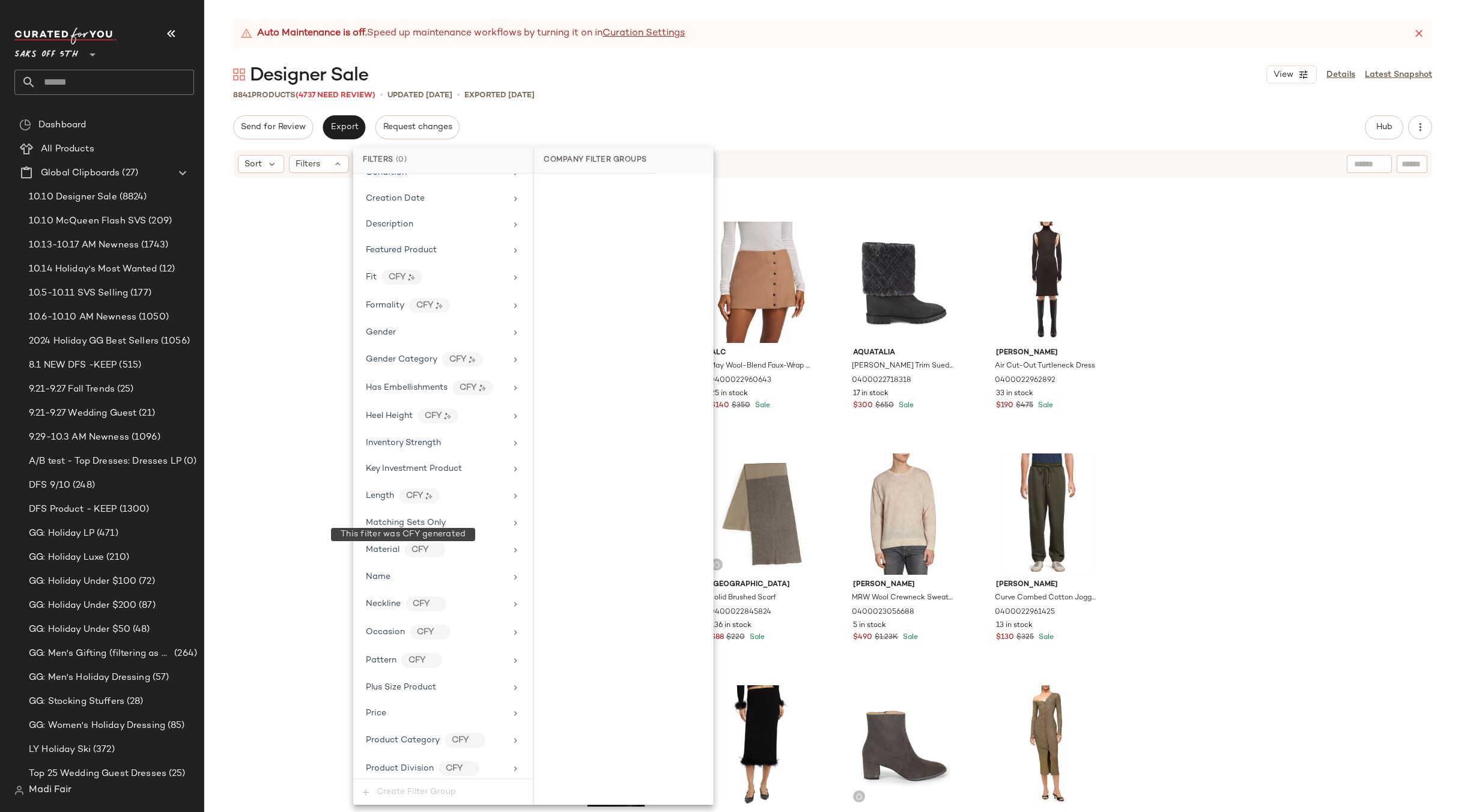
scroll to position [502, 0]
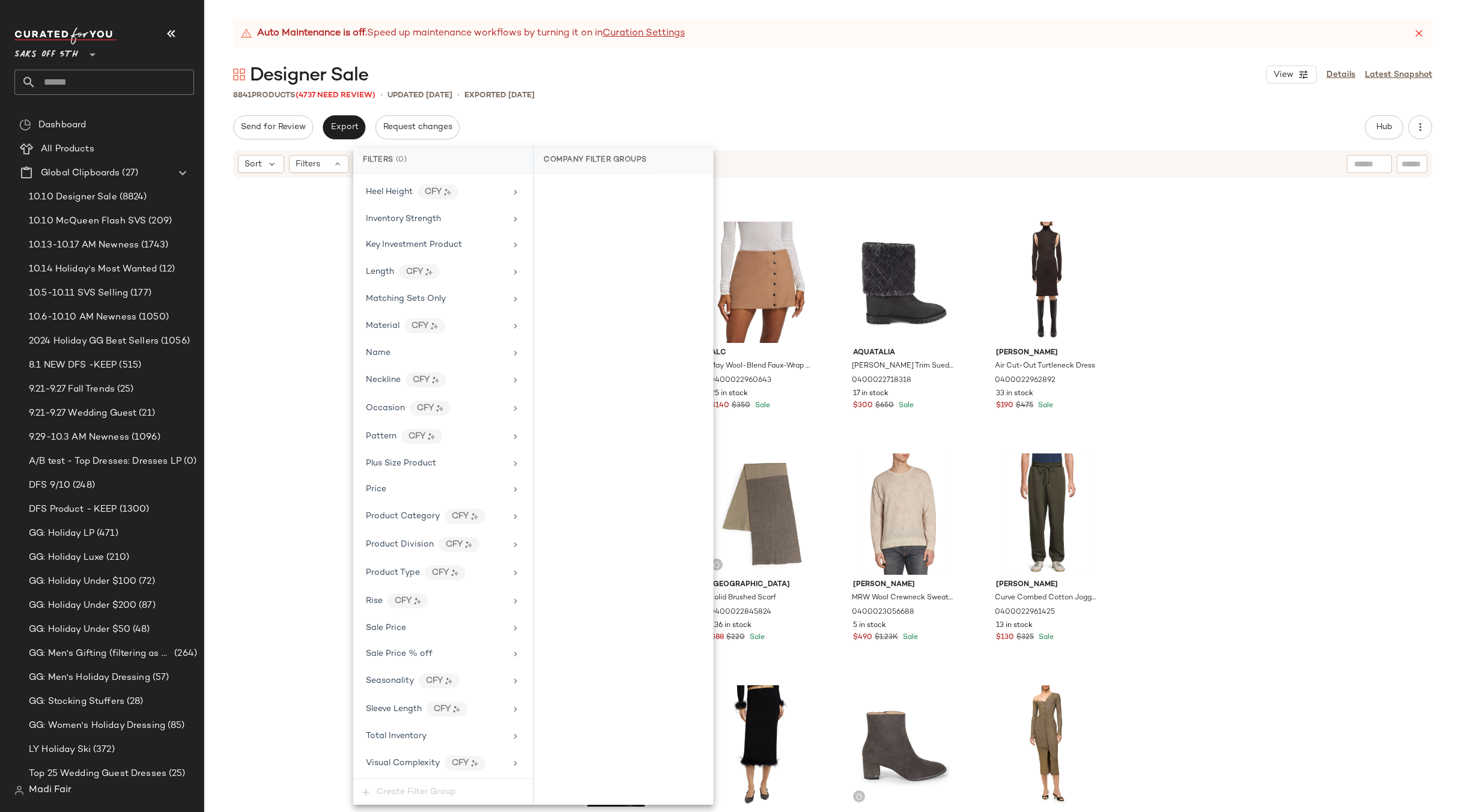
click at [324, 423] on div "[PERSON_NAME] Cashmere-Modal Turtleneck Sweater 0400023027447 6 in stock $462 $…" at bounding box center [832, 511] width 1257 height 663
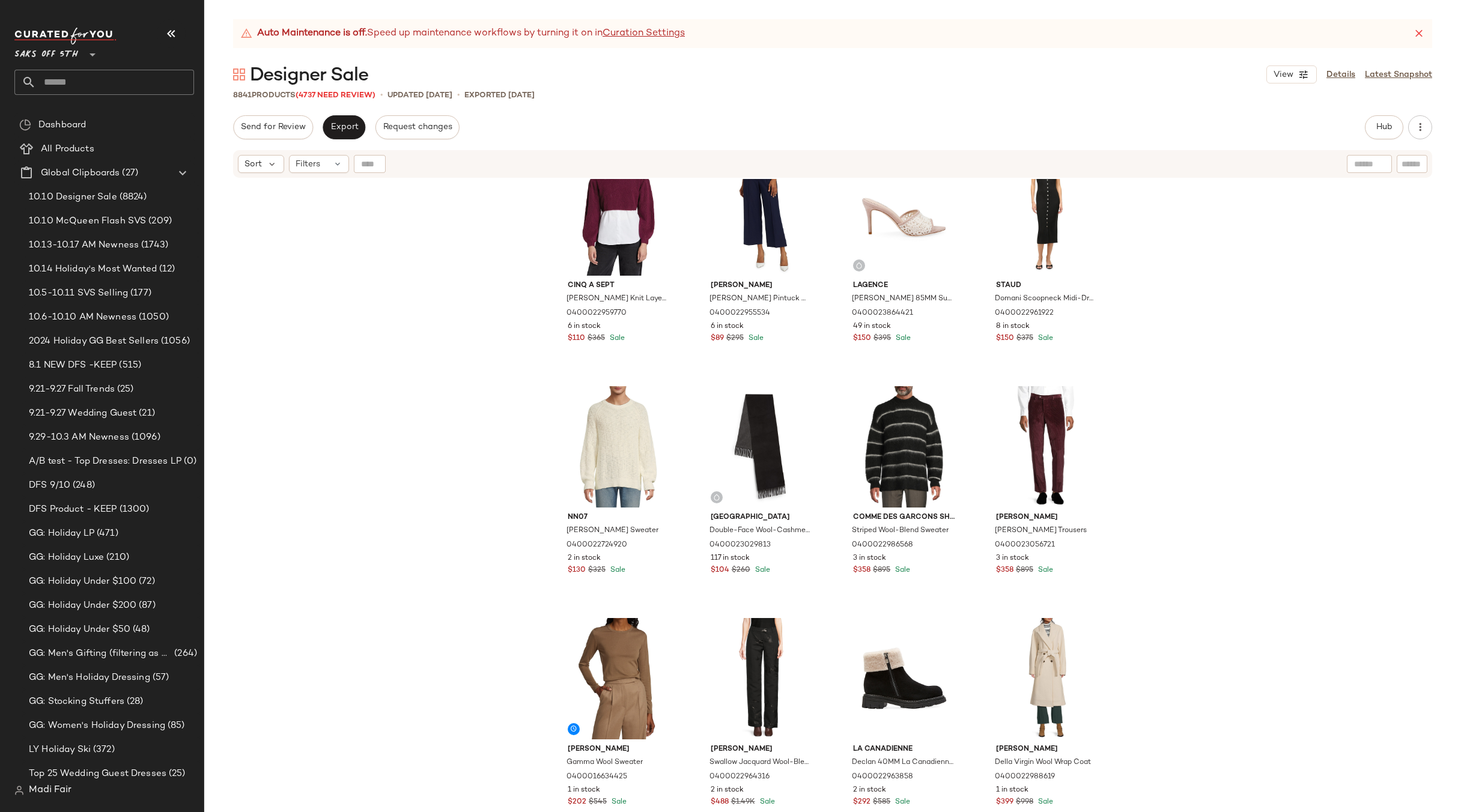
scroll to position [4514, 0]
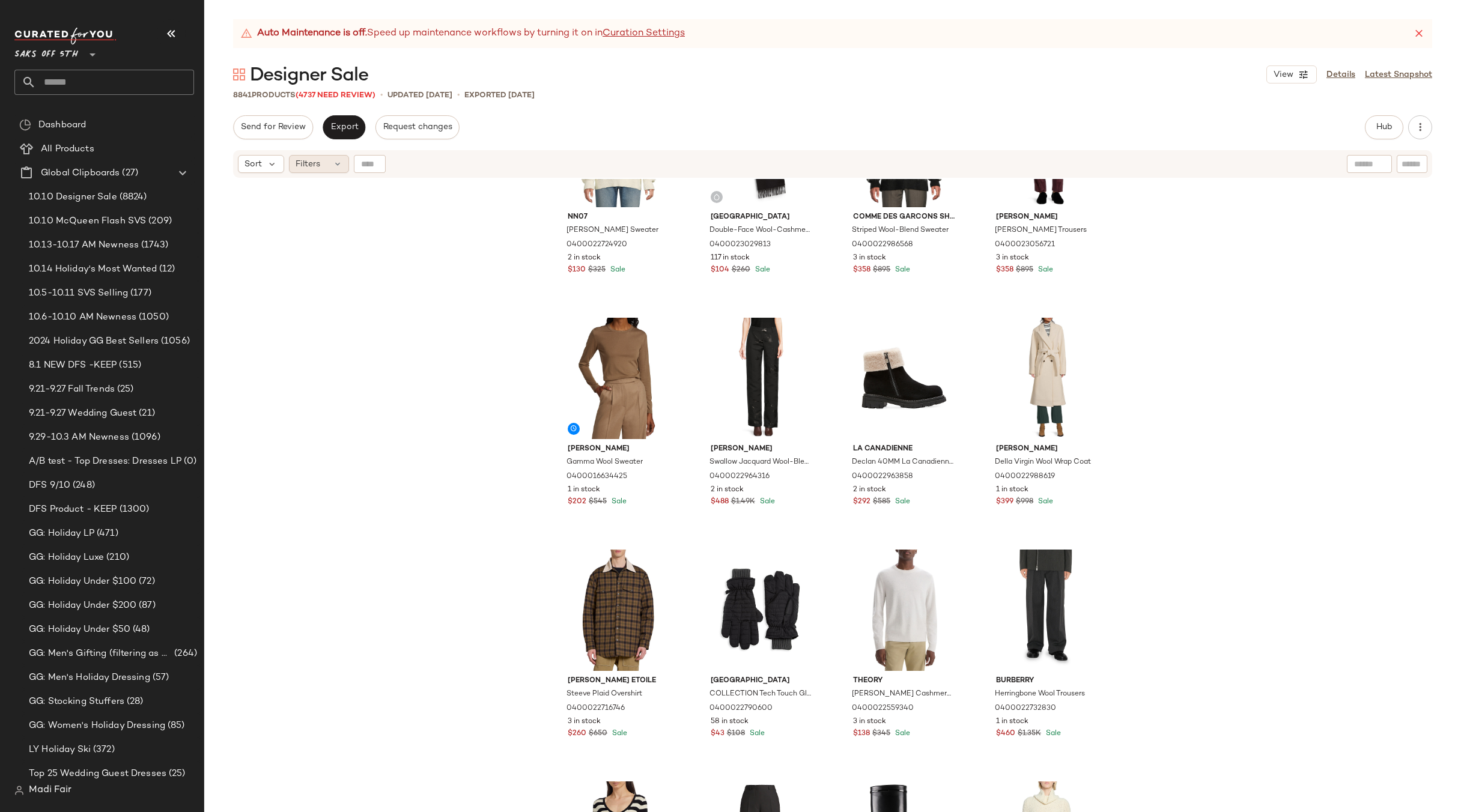
click at [300, 165] on span "Filters" at bounding box center [308, 164] width 25 height 12
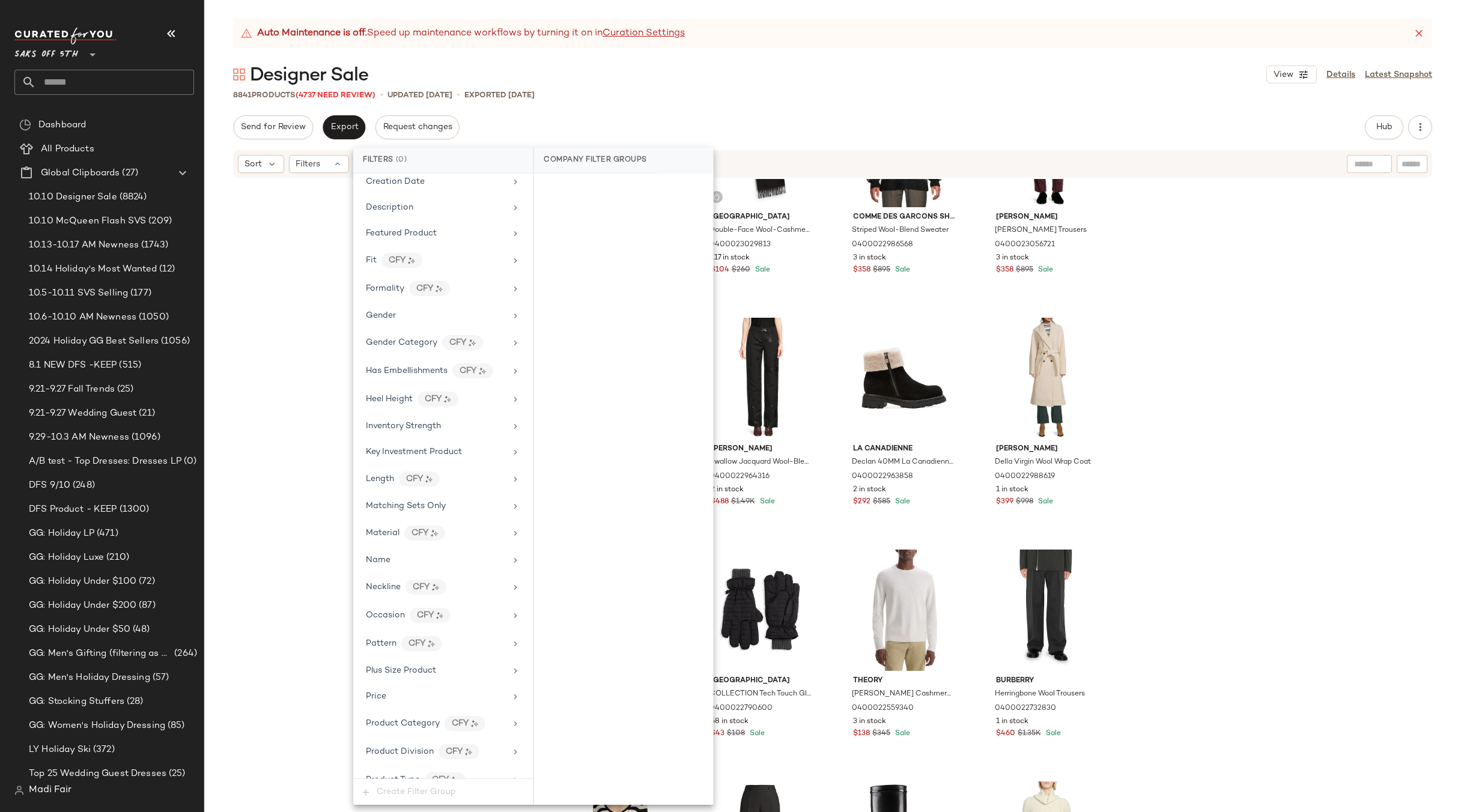
scroll to position [502, 0]
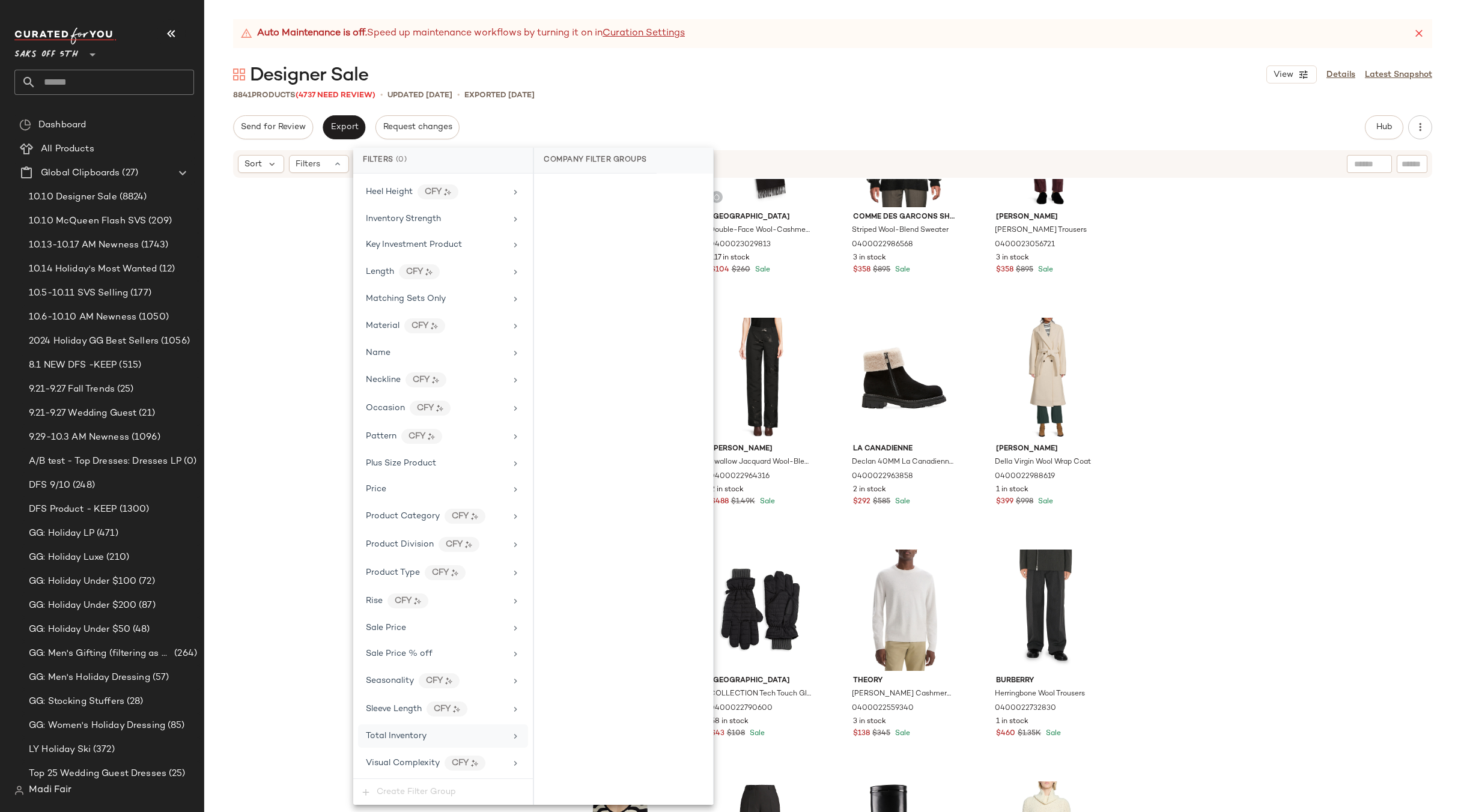
click at [433, 739] on div "Total Inventory" at bounding box center [436, 736] width 140 height 12
click at [642, 216] on button "At least 1" at bounding box center [624, 213] width 160 height 17
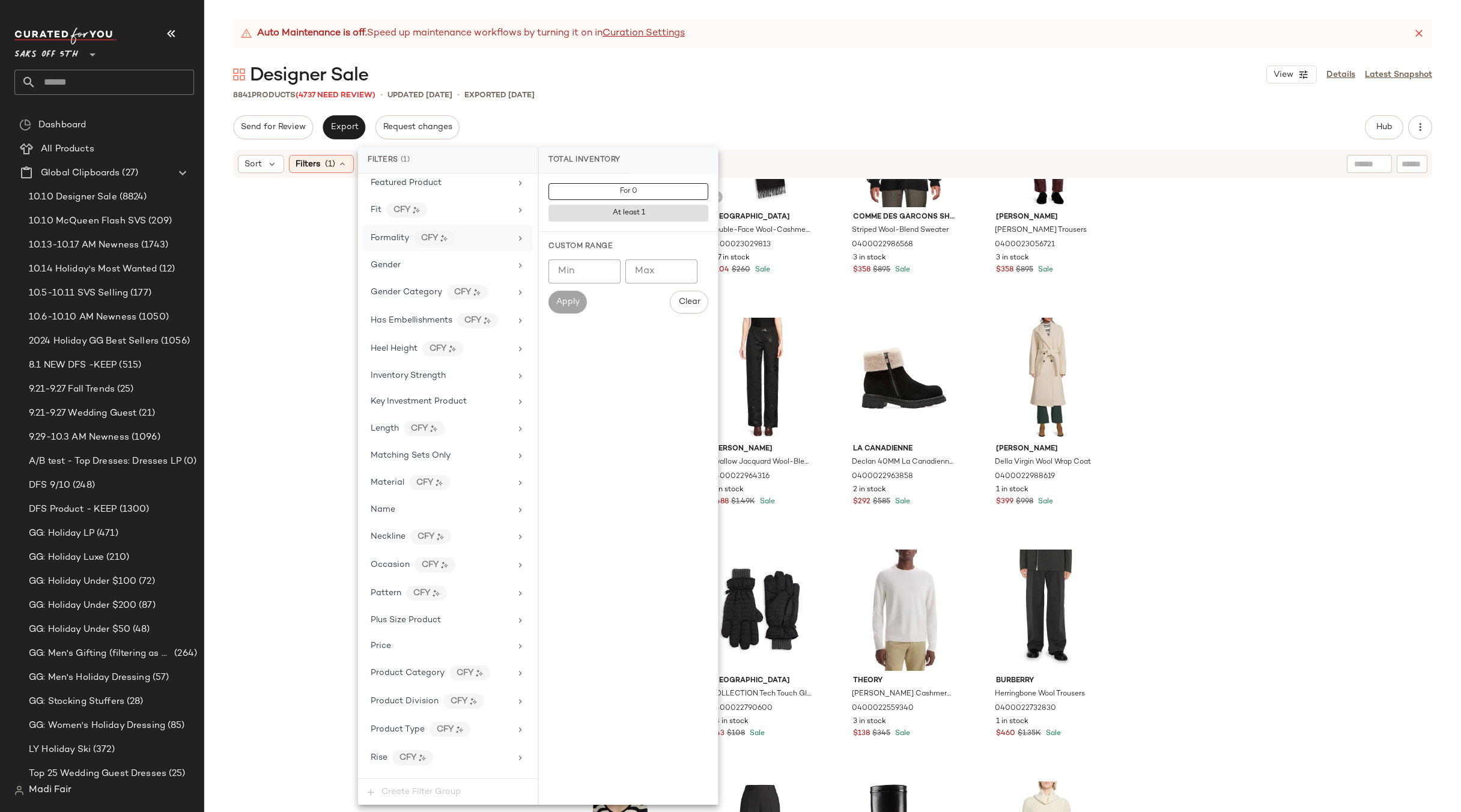
scroll to position [0, 0]
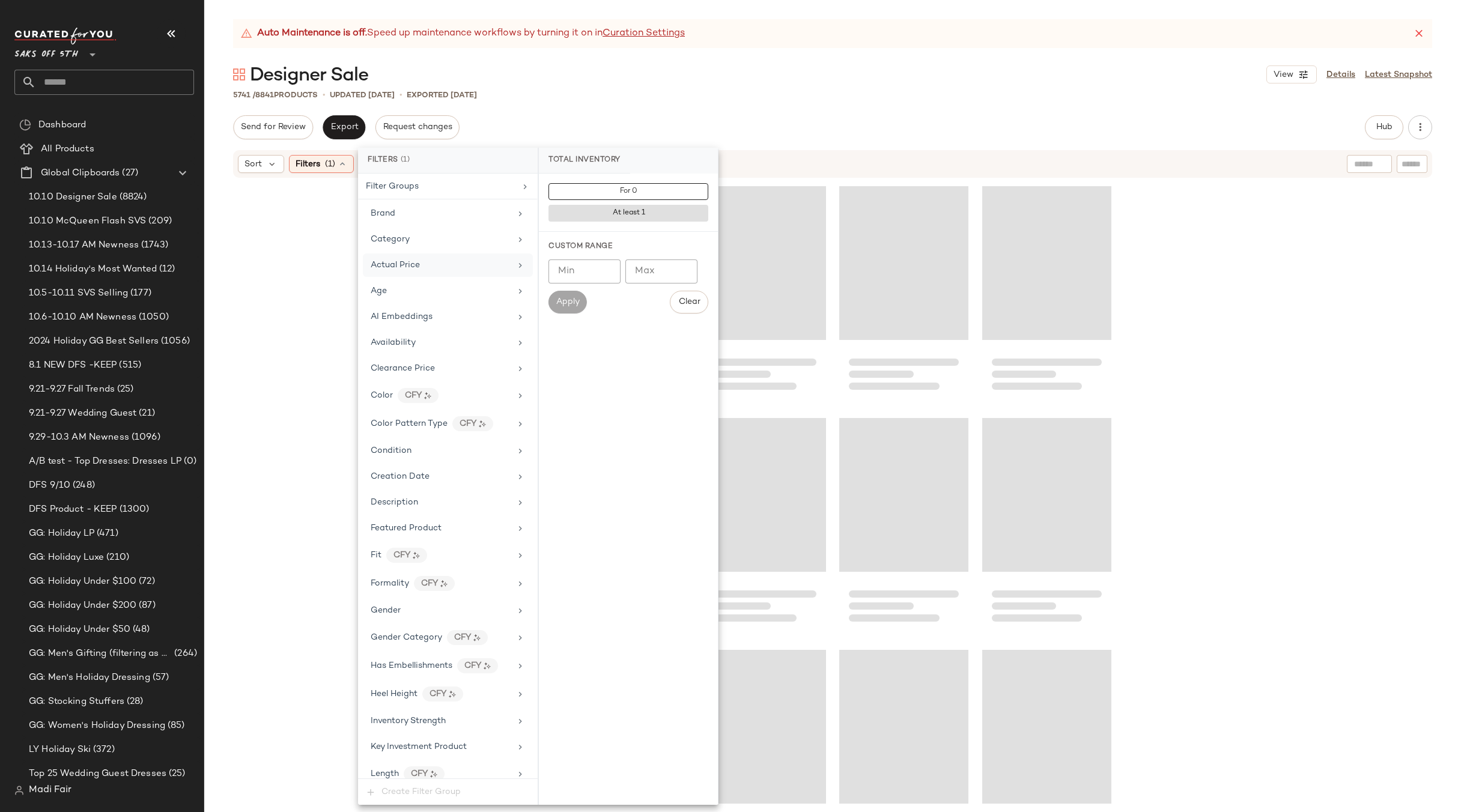
click at [437, 265] on div "Actual Price" at bounding box center [441, 265] width 140 height 12
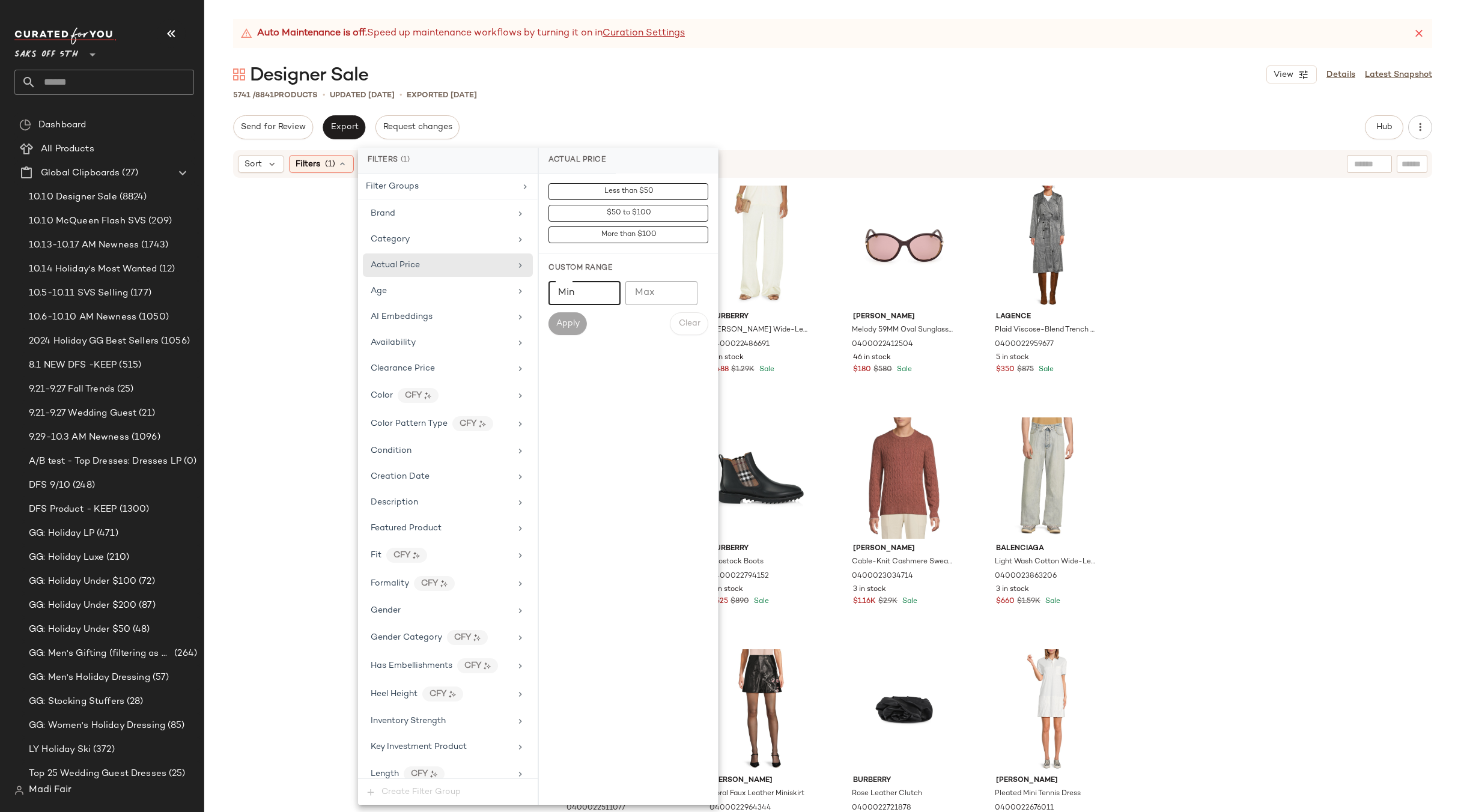
click at [578, 289] on input "Min" at bounding box center [585, 293] width 72 height 24
type input "***"
click at [574, 328] on span "Apply" at bounding box center [567, 324] width 24 height 10
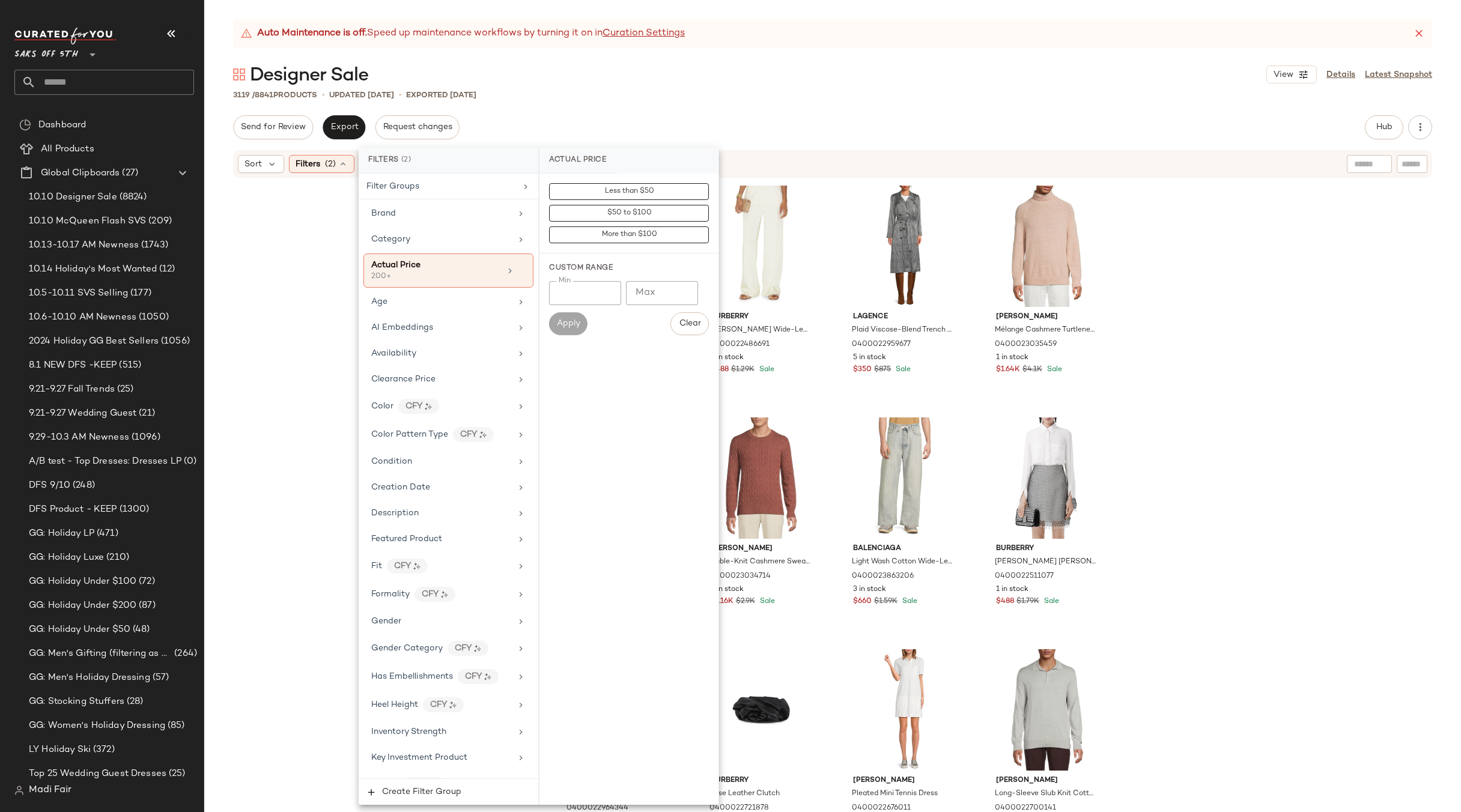
click at [291, 361] on div "[PERSON_NAME] Striped Cotton Crewneck Sweater 0400022676112 5 in stock $600 $1.…" at bounding box center [832, 511] width 1257 height 663
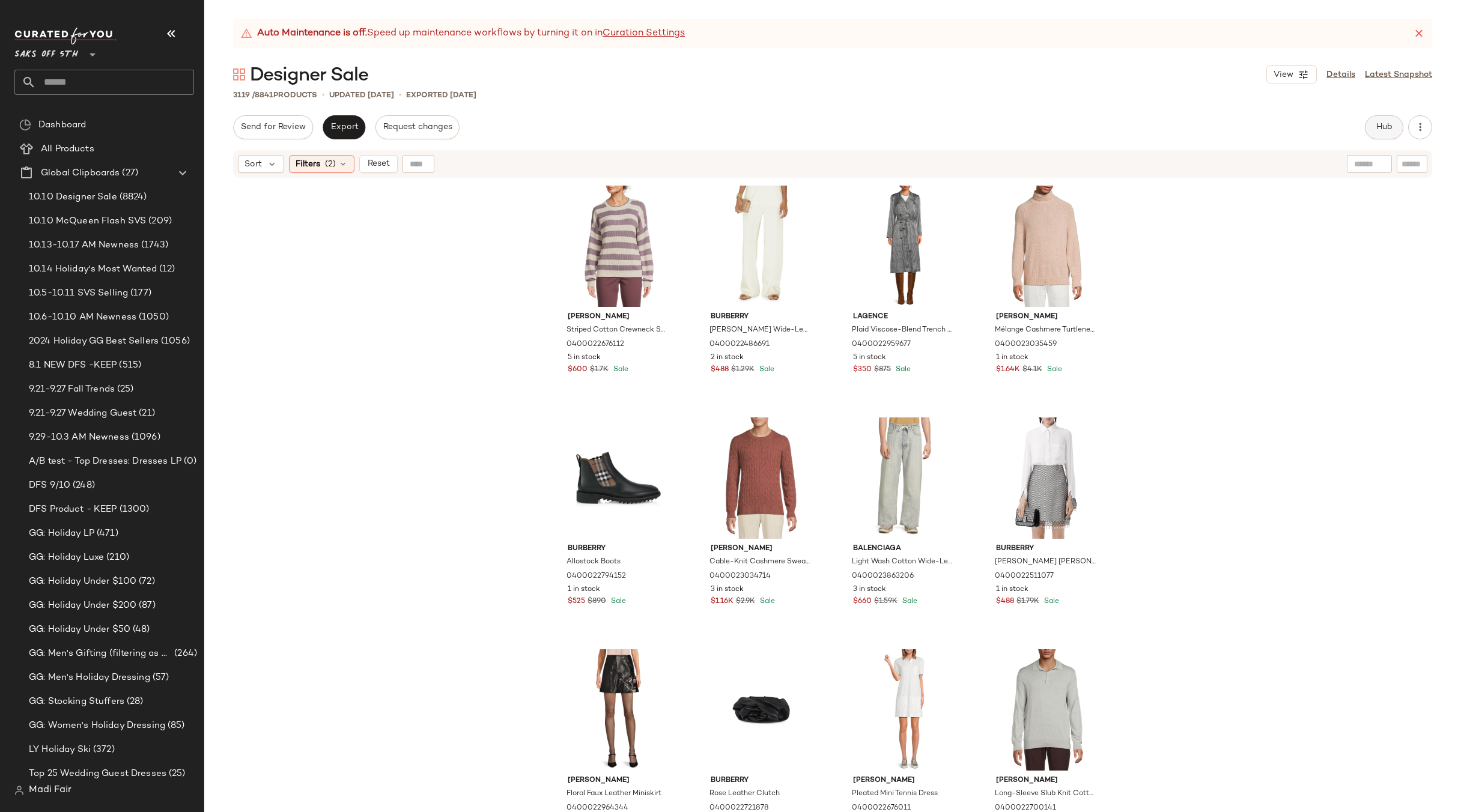
click at [1366, 132] on button "Hub" at bounding box center [1384, 127] width 38 height 24
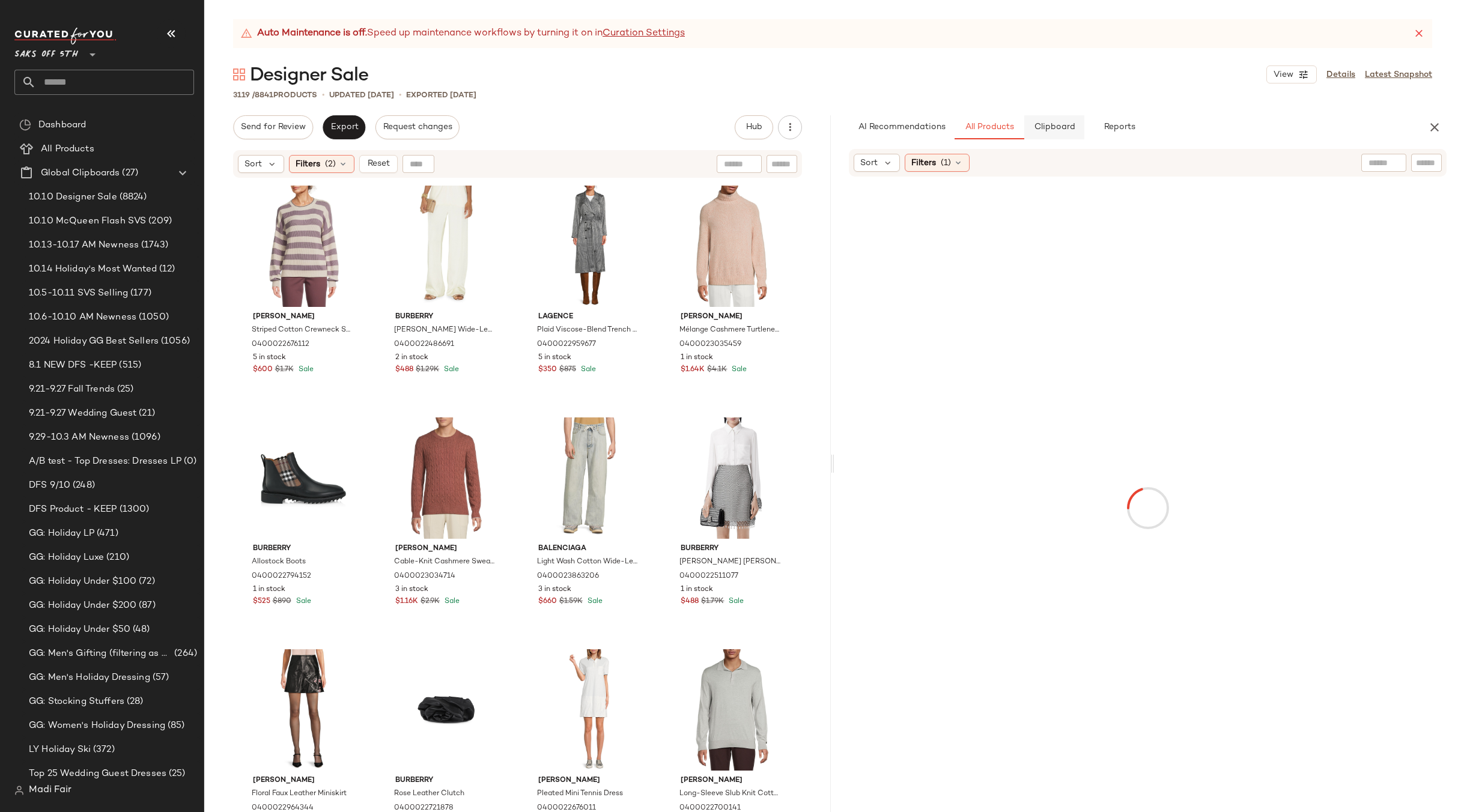
click at [1045, 133] on button "Clipboard" at bounding box center [1054, 127] width 60 height 24
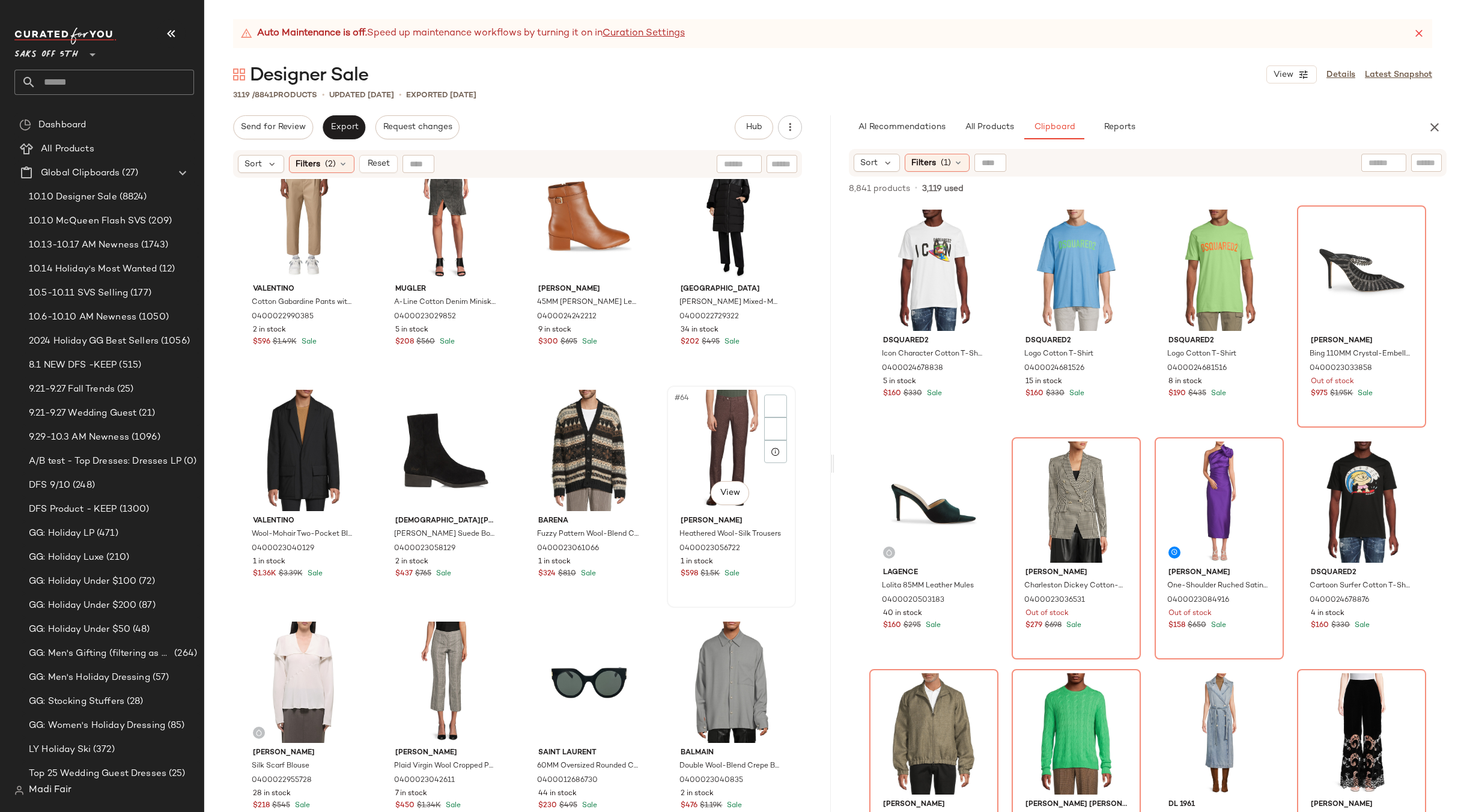
scroll to position [2412, 0]
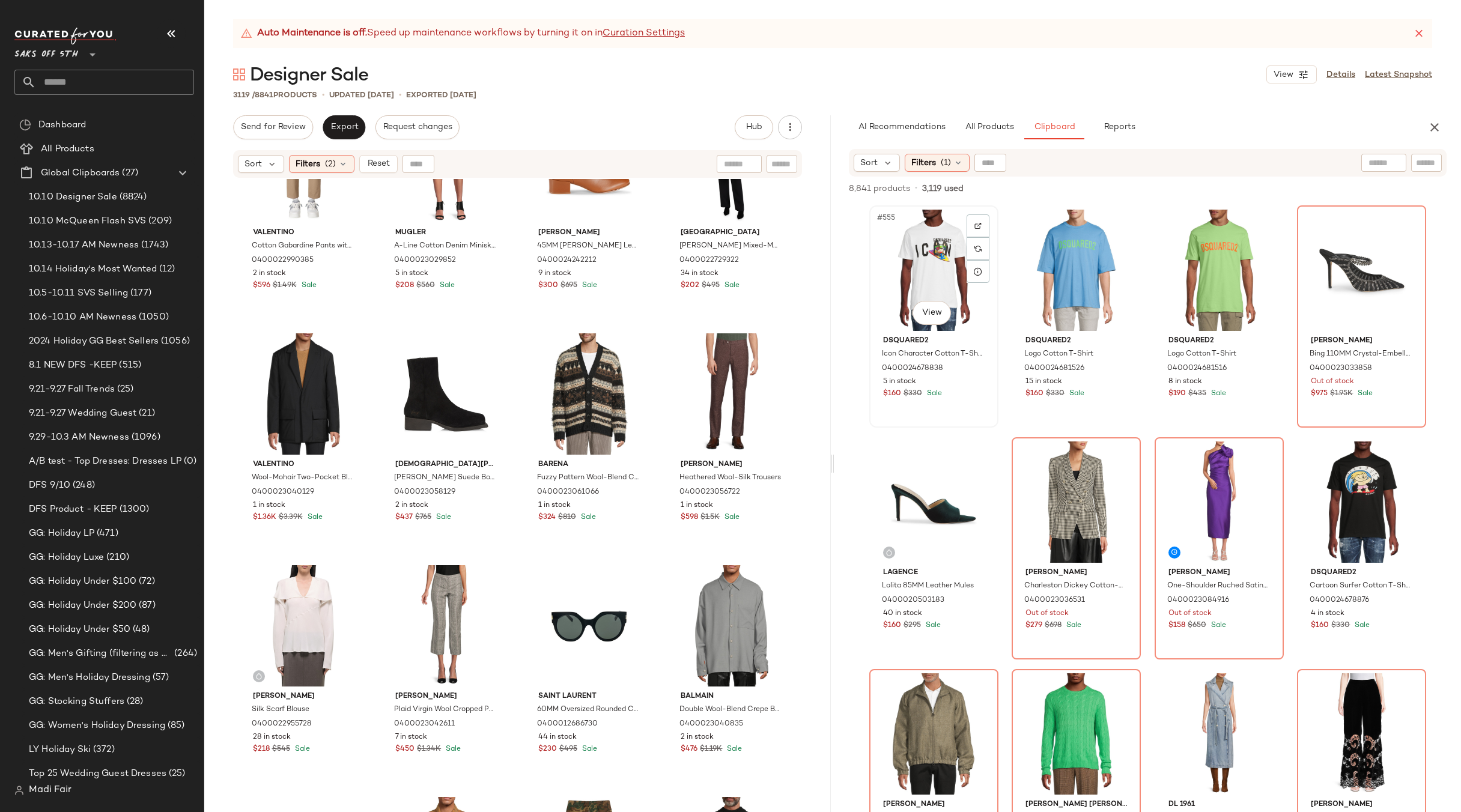
click at [922, 269] on div "#555 View" at bounding box center [934, 270] width 121 height 121
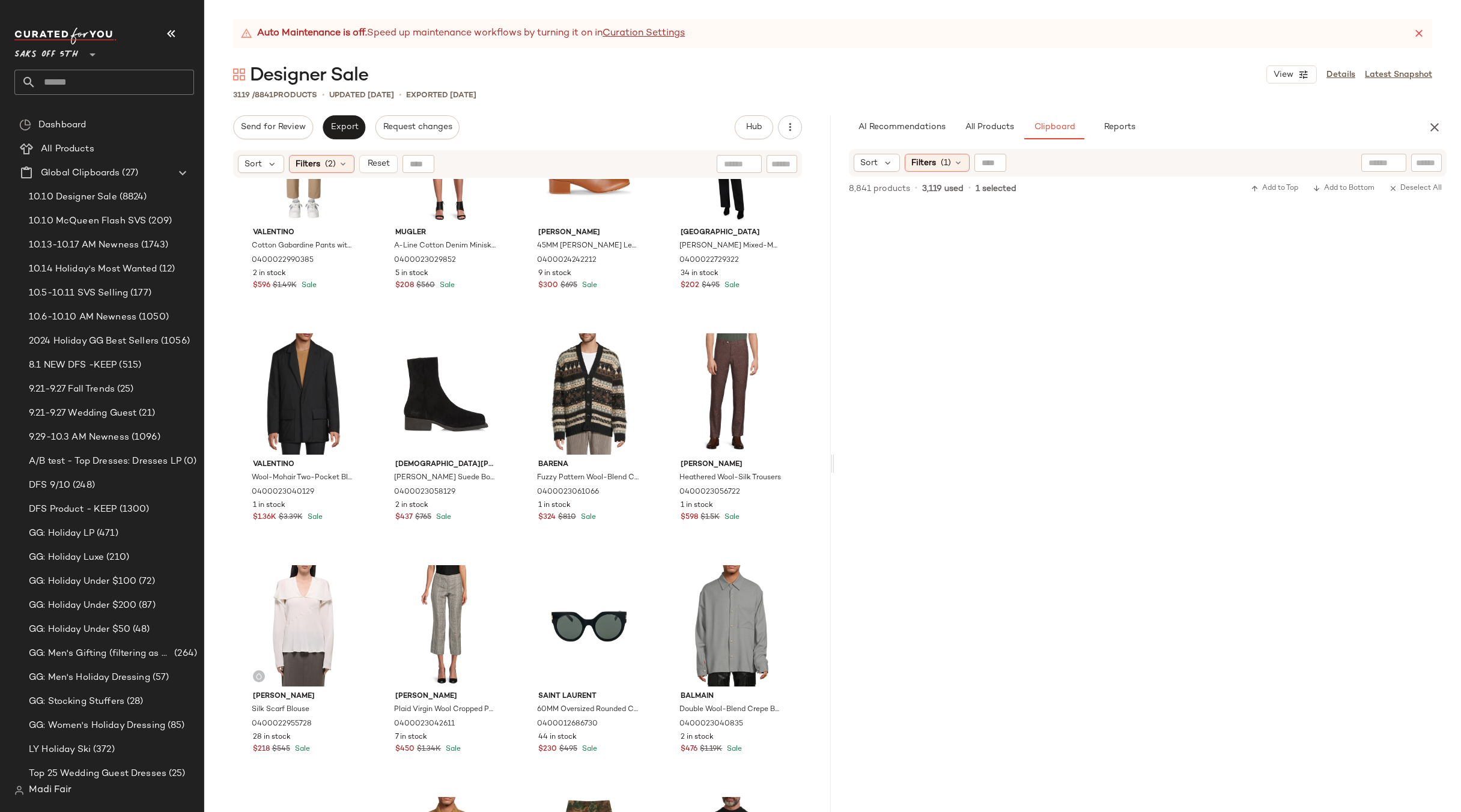
scroll to position [331123, 0]
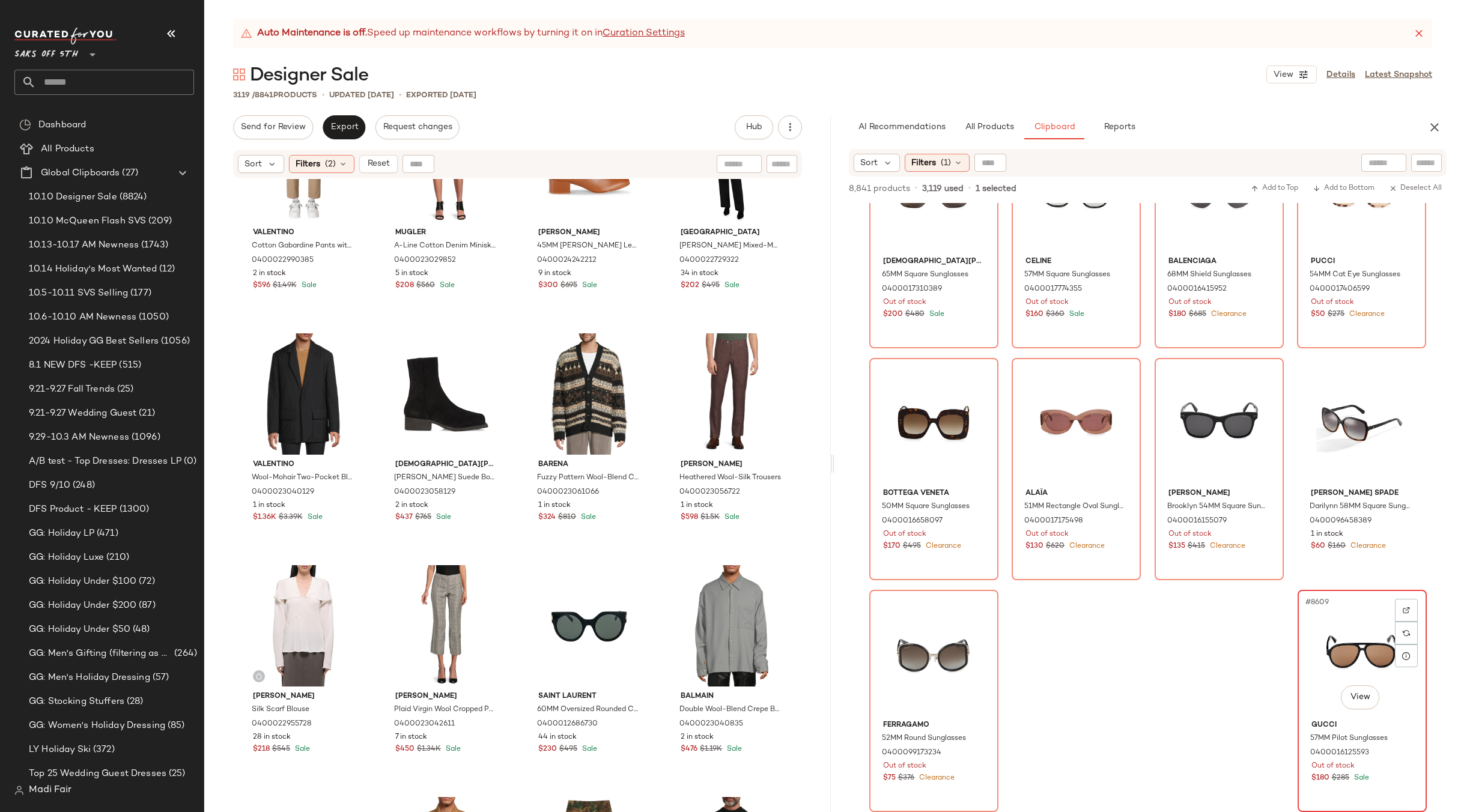
click at [1343, 651] on div "#8609 View" at bounding box center [1362, 655] width 121 height 121
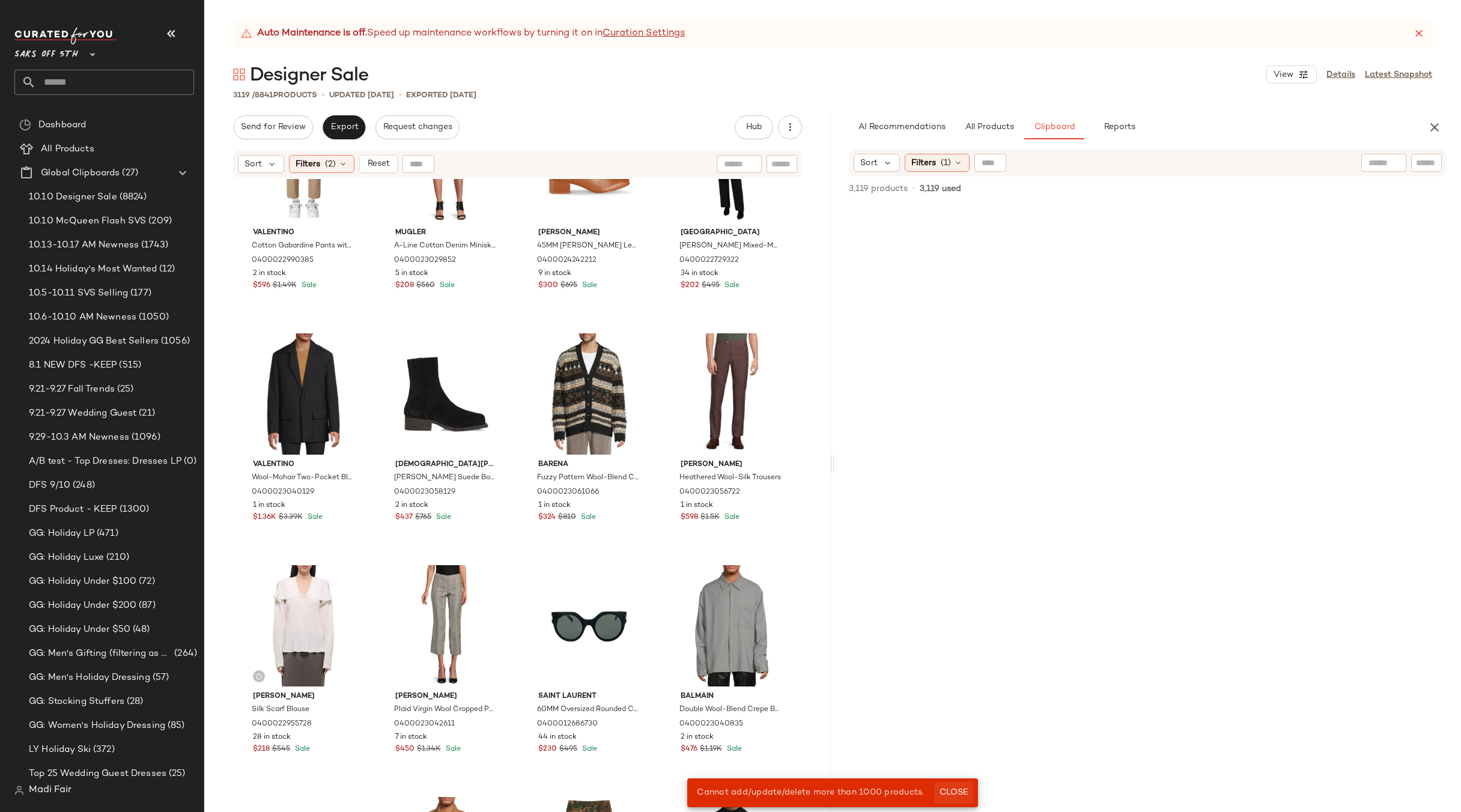
click at [955, 790] on span "Close" at bounding box center [953, 793] width 29 height 10
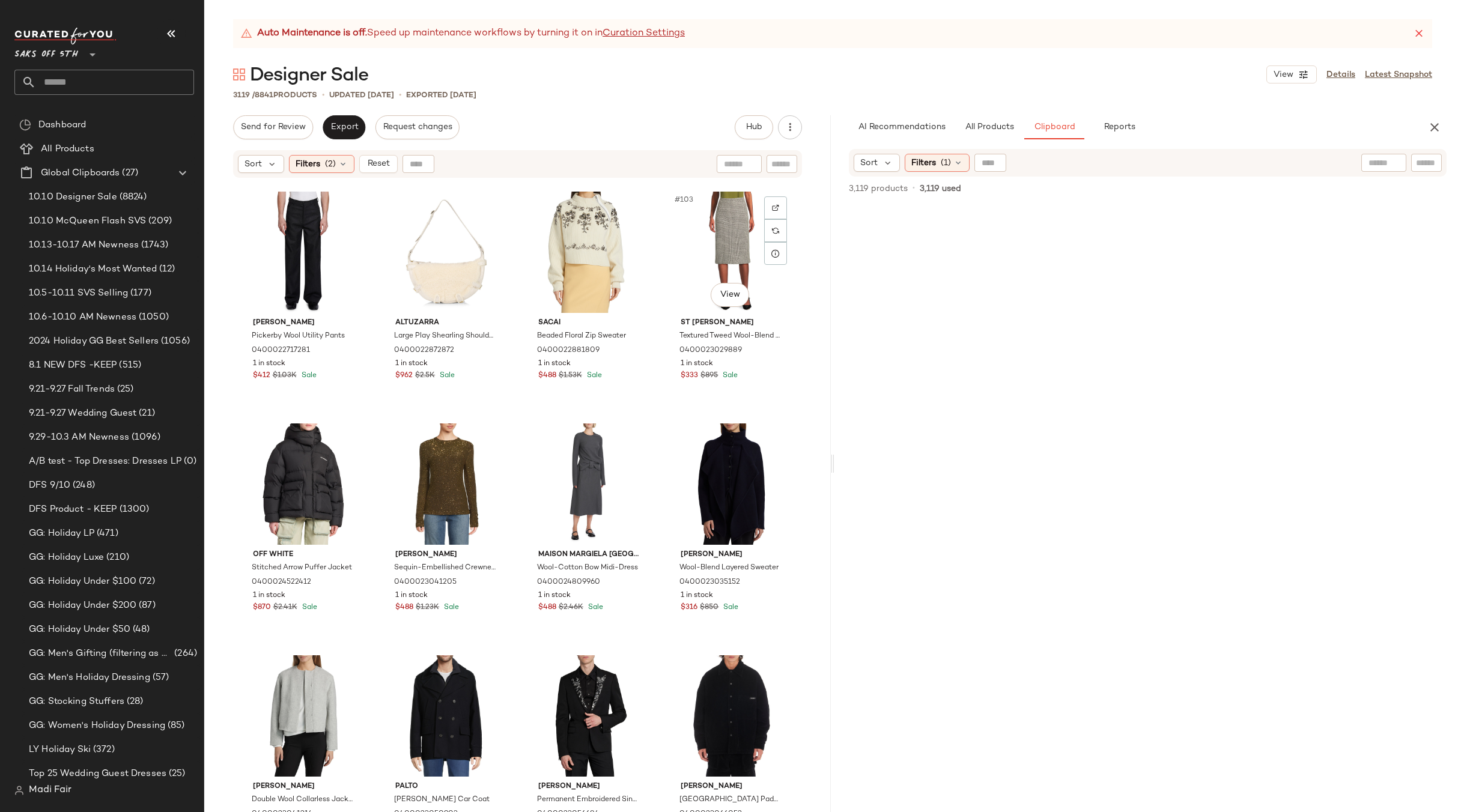
scroll to position [4154, 0]
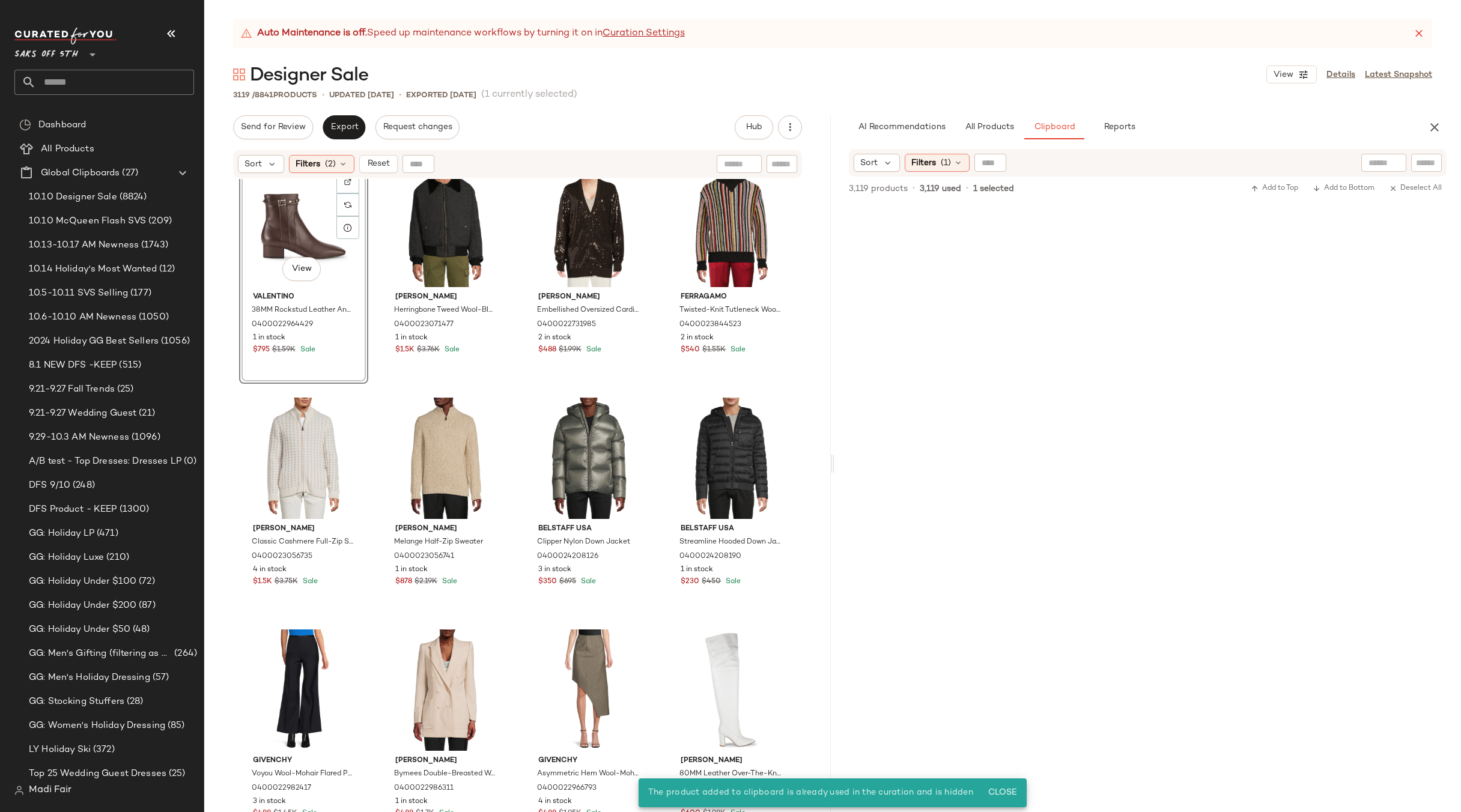
click at [290, 218] on div "#132 View" at bounding box center [303, 226] width 121 height 121
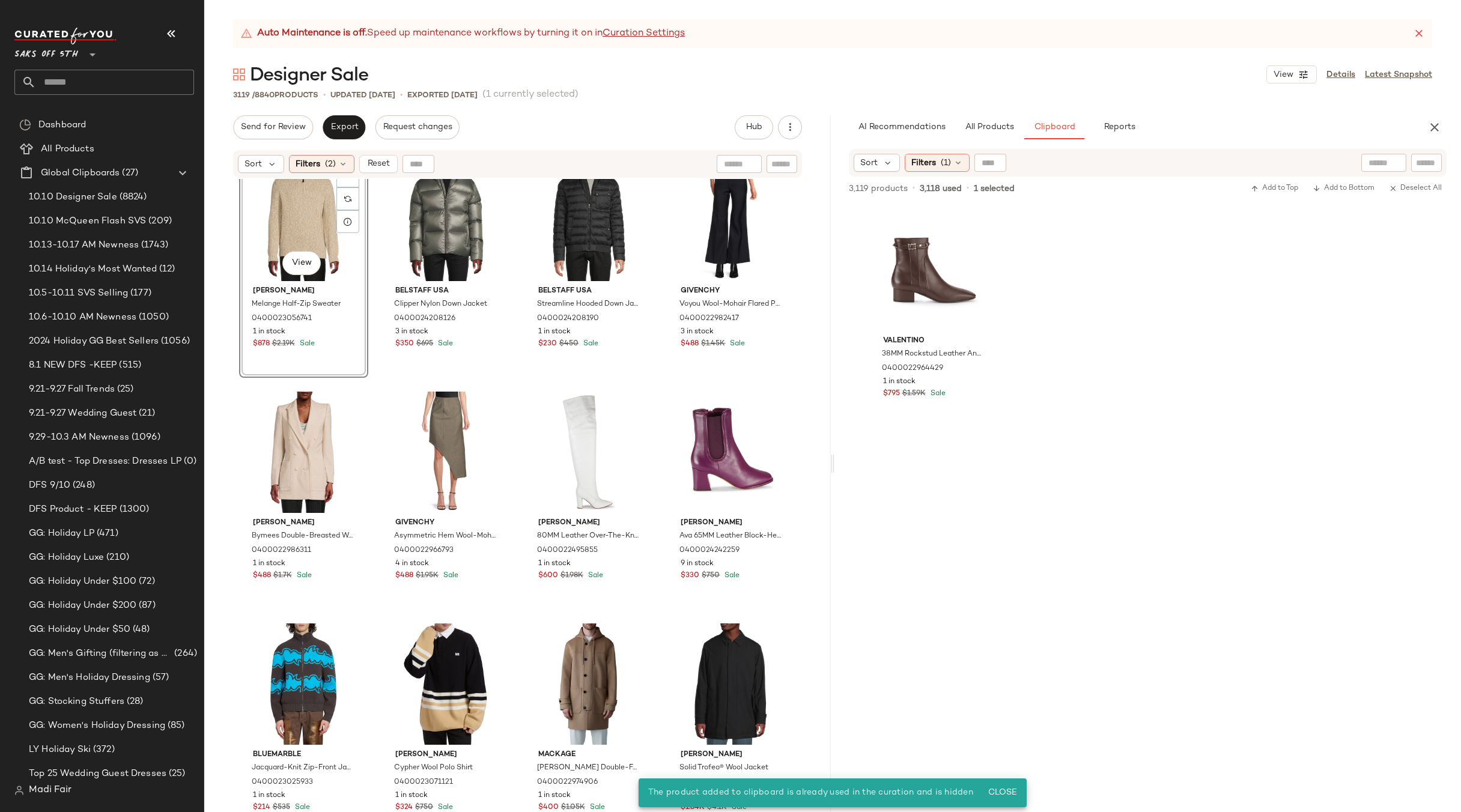
click at [286, 214] on div "#139 View" at bounding box center [303, 221] width 121 height 121
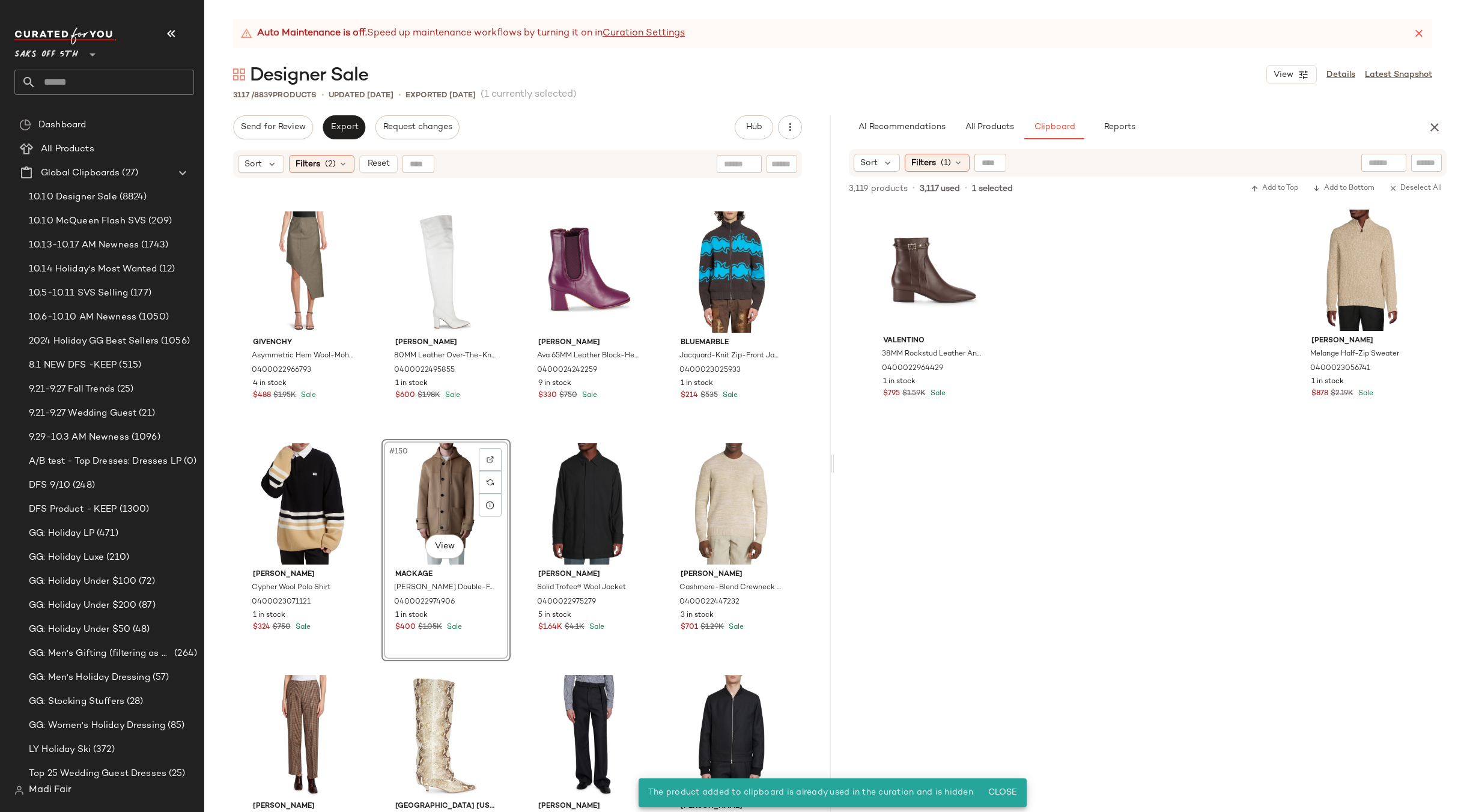
click at [447, 489] on div "#150 View" at bounding box center [446, 504] width 121 height 121
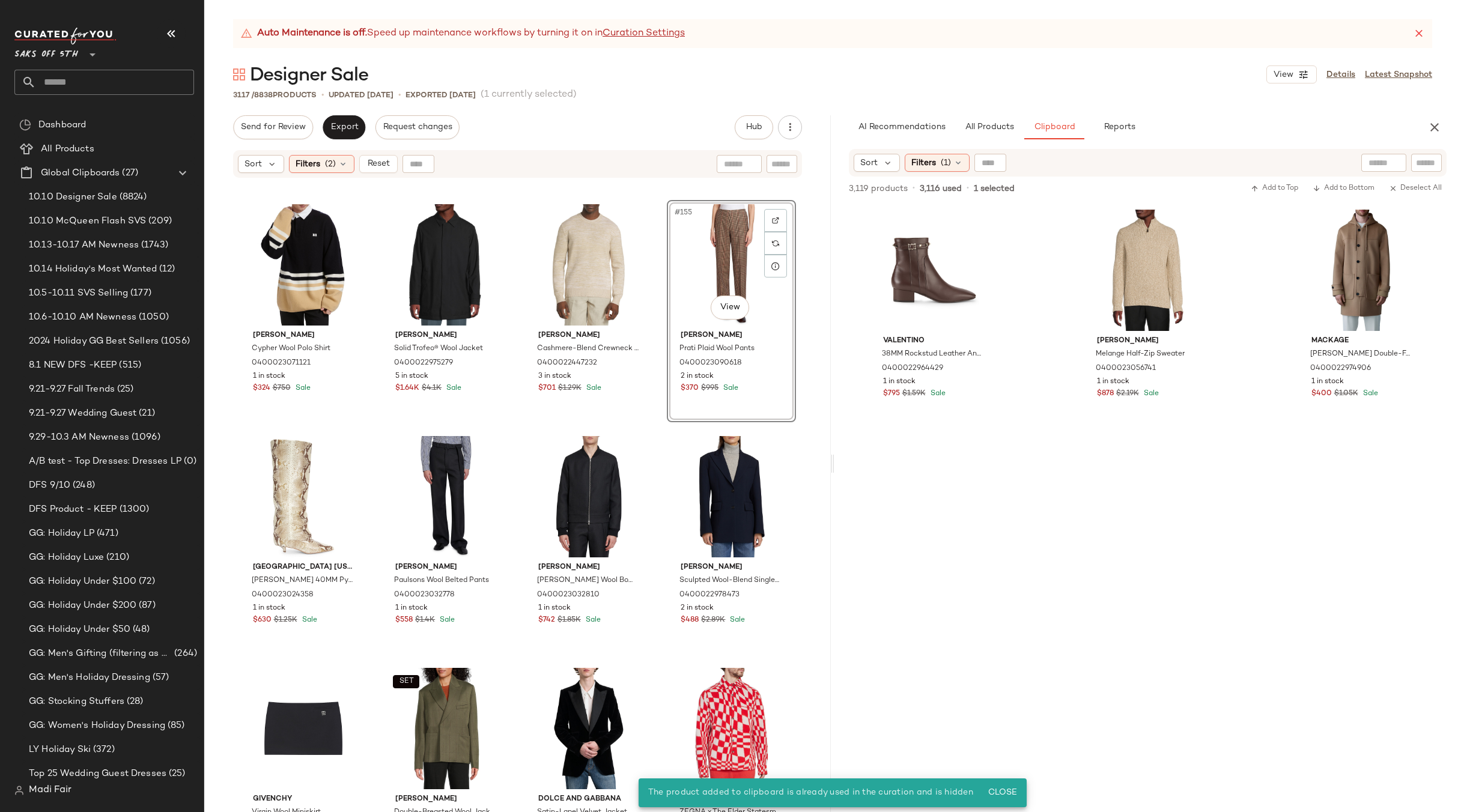
click at [713, 262] on div "#155 View" at bounding box center [731, 265] width 121 height 121
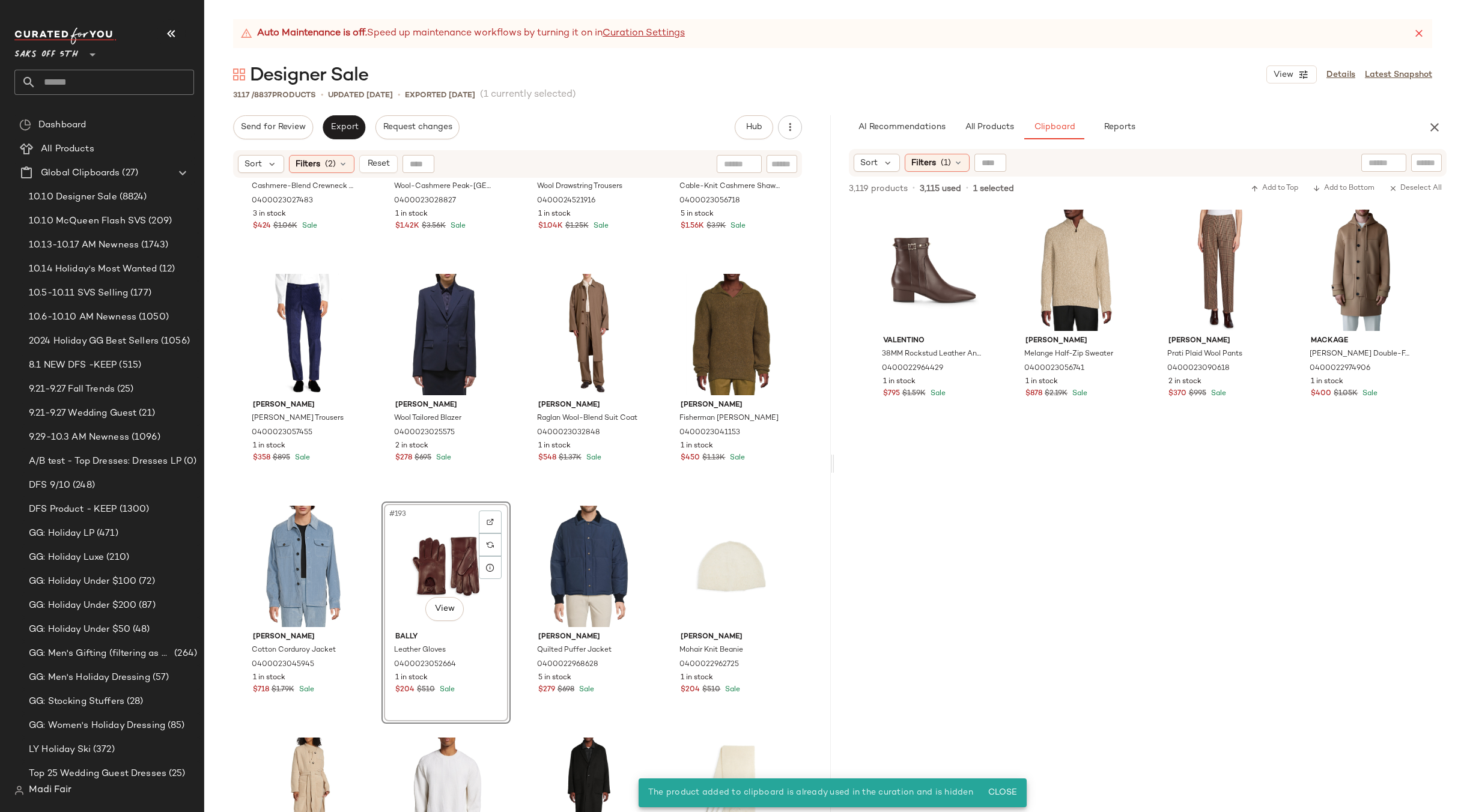
click at [425, 546] on div "#193 View" at bounding box center [446, 567] width 121 height 121
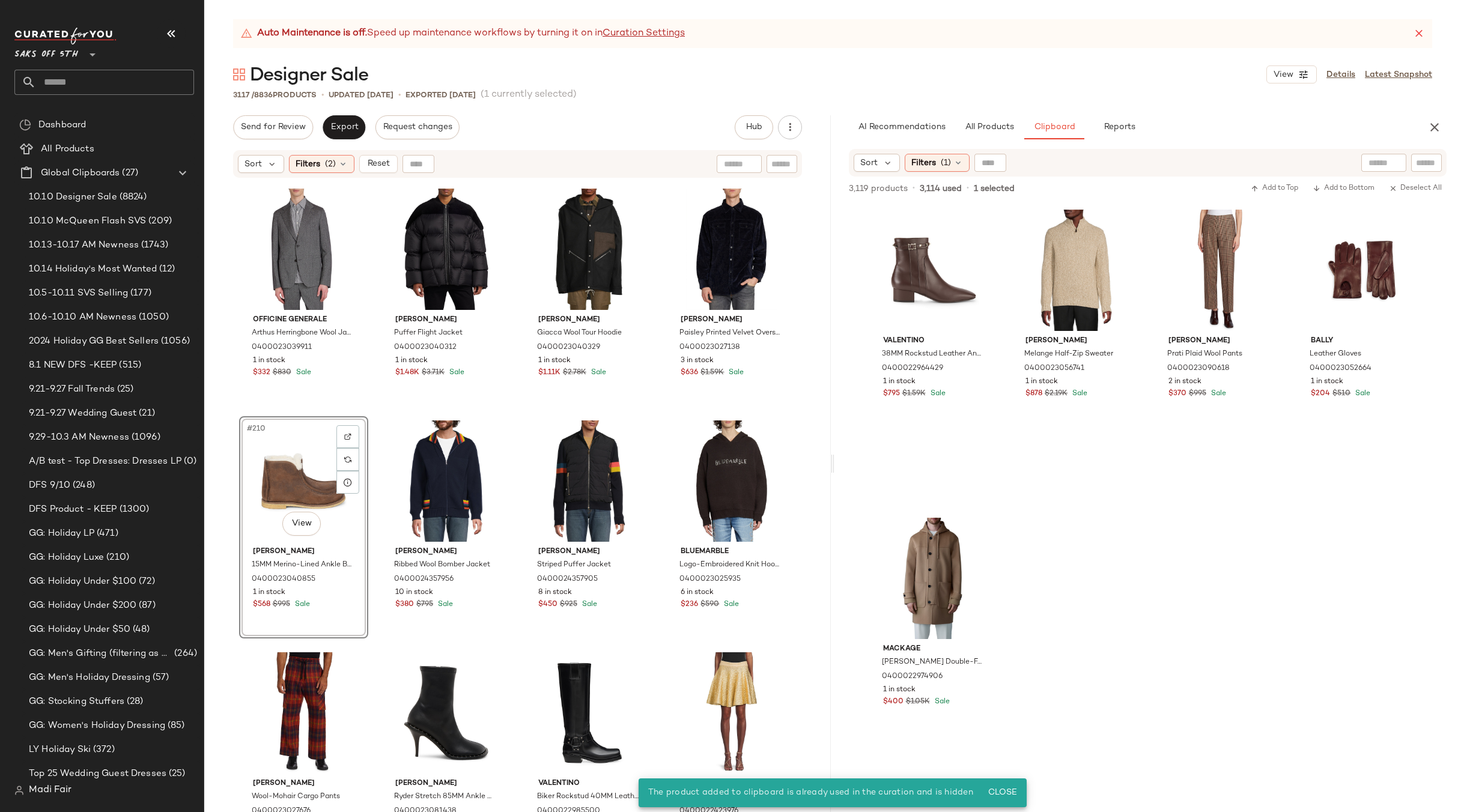
click at [290, 470] on div "#210 View" at bounding box center [303, 481] width 121 height 121
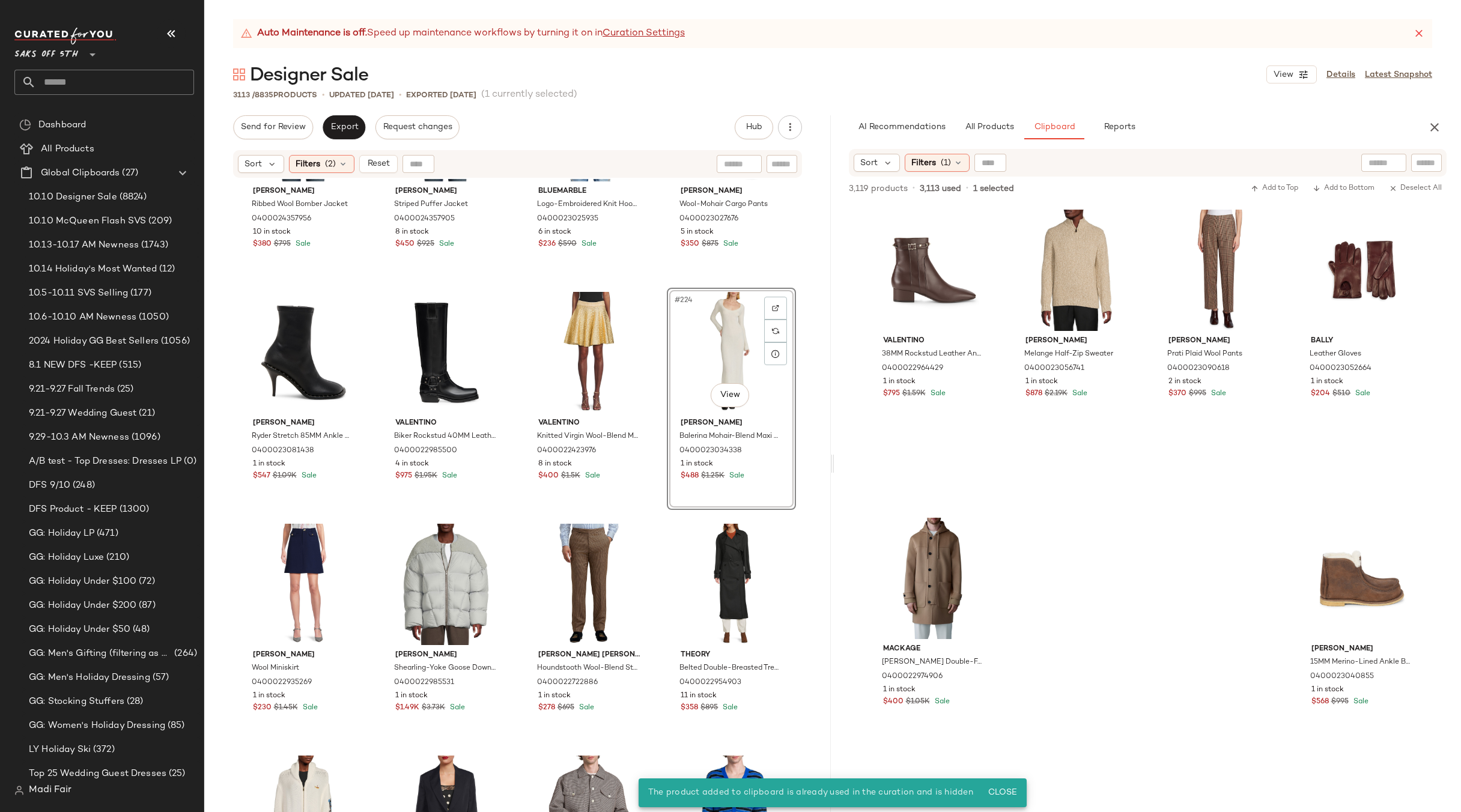
click at [708, 342] on div "#224 View" at bounding box center [731, 353] width 121 height 121
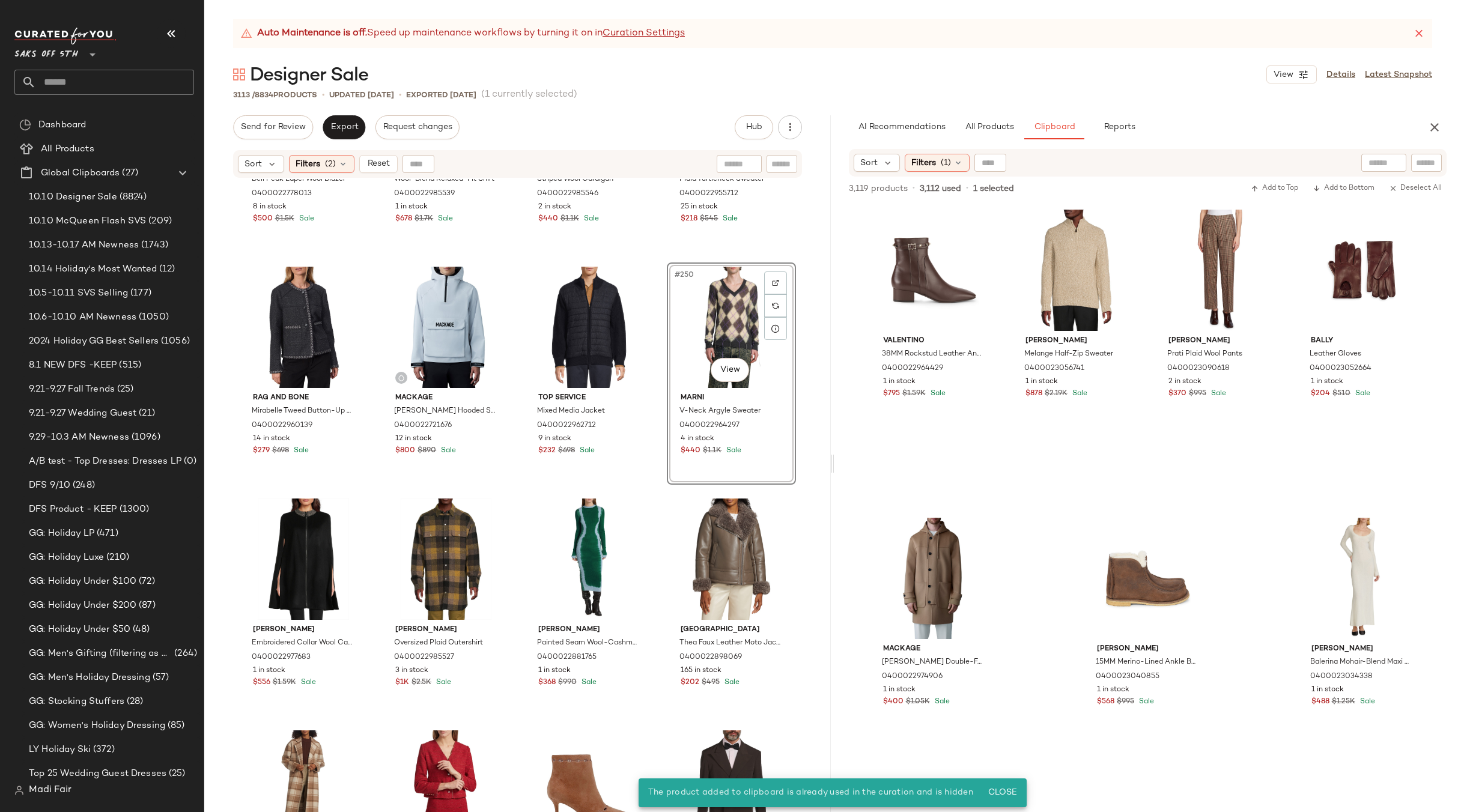
click at [717, 321] on div "#250 View" at bounding box center [731, 327] width 121 height 121
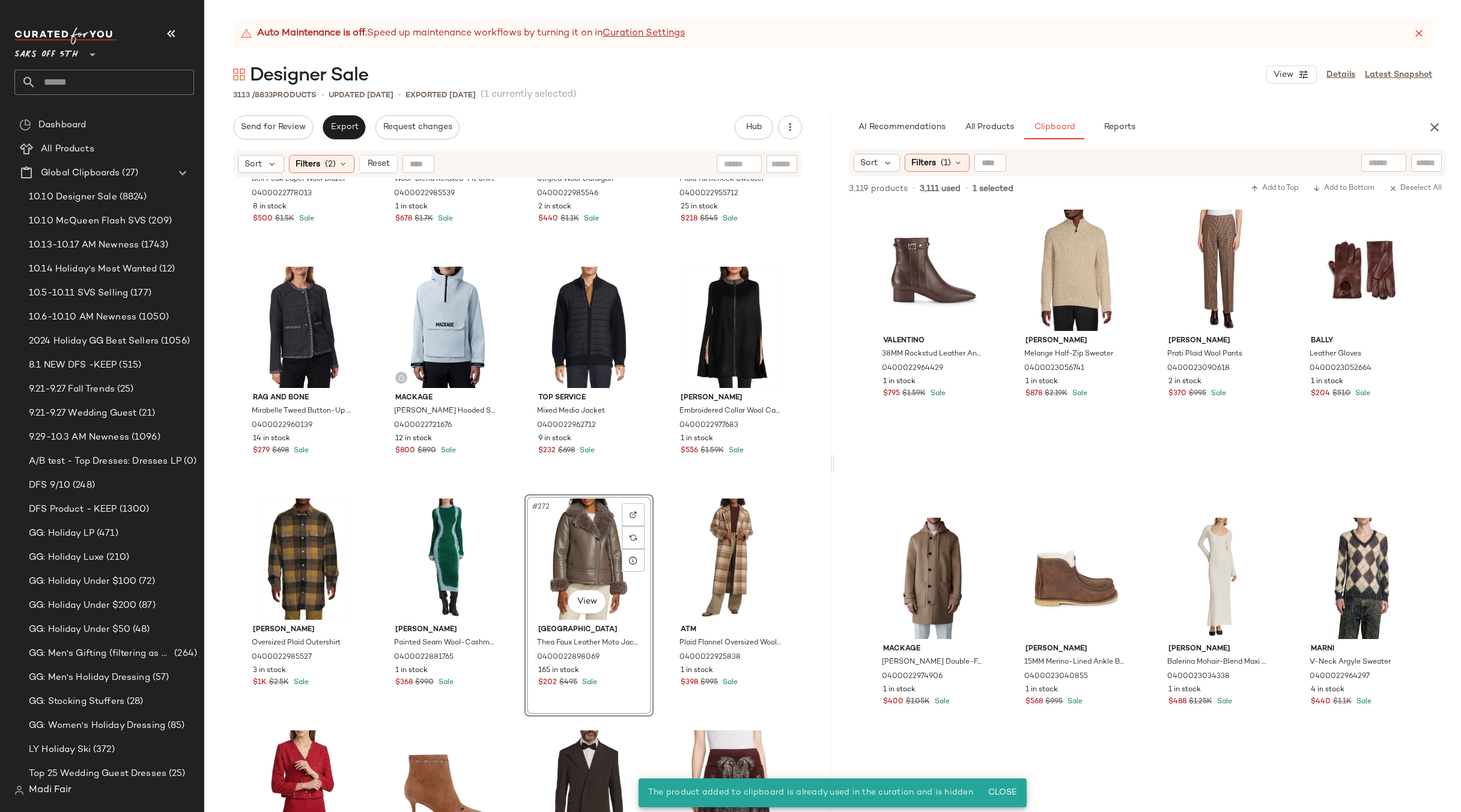
click at [559, 520] on div "#272 View" at bounding box center [589, 559] width 121 height 121
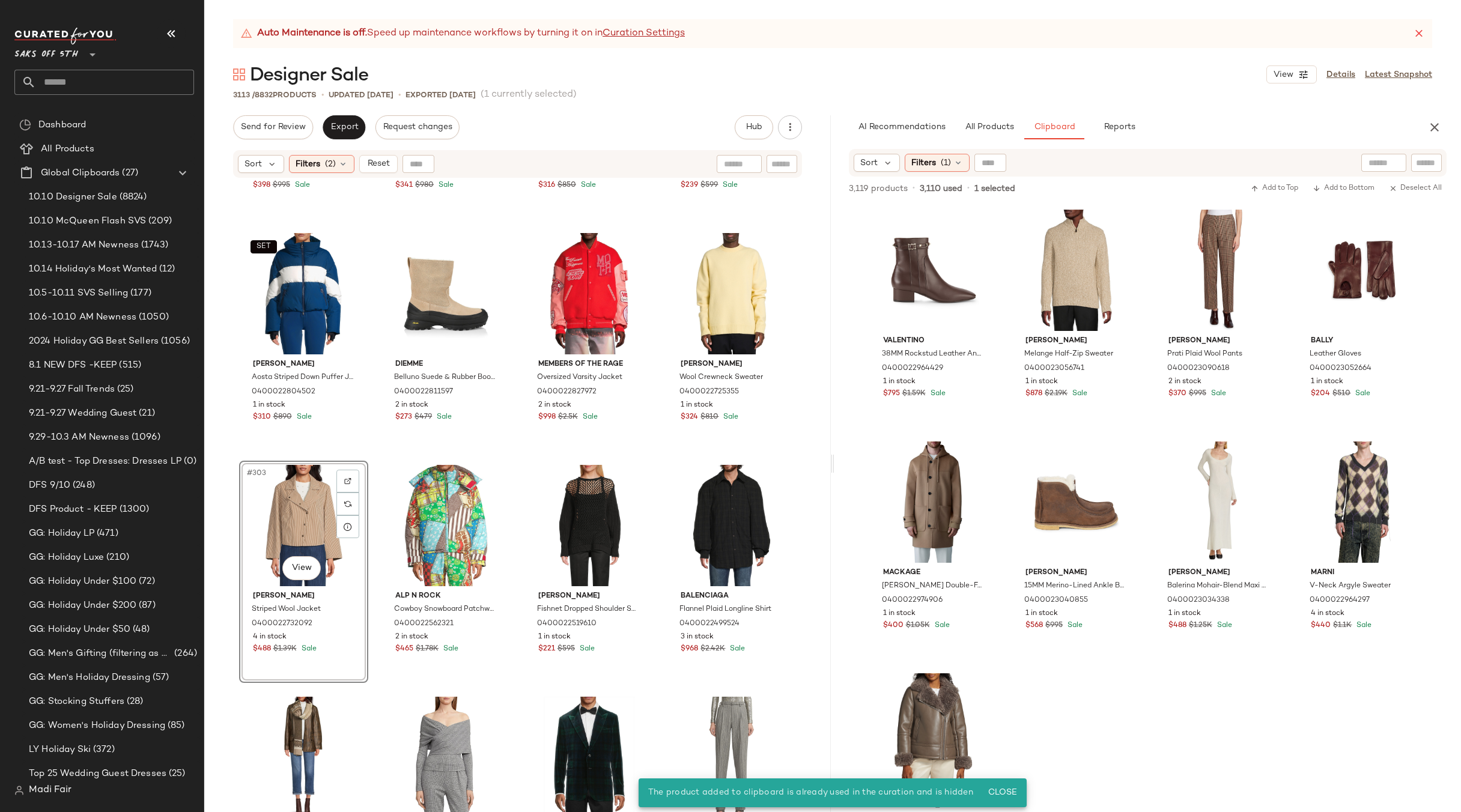
click at [280, 510] on div "#303 View" at bounding box center [303, 526] width 121 height 121
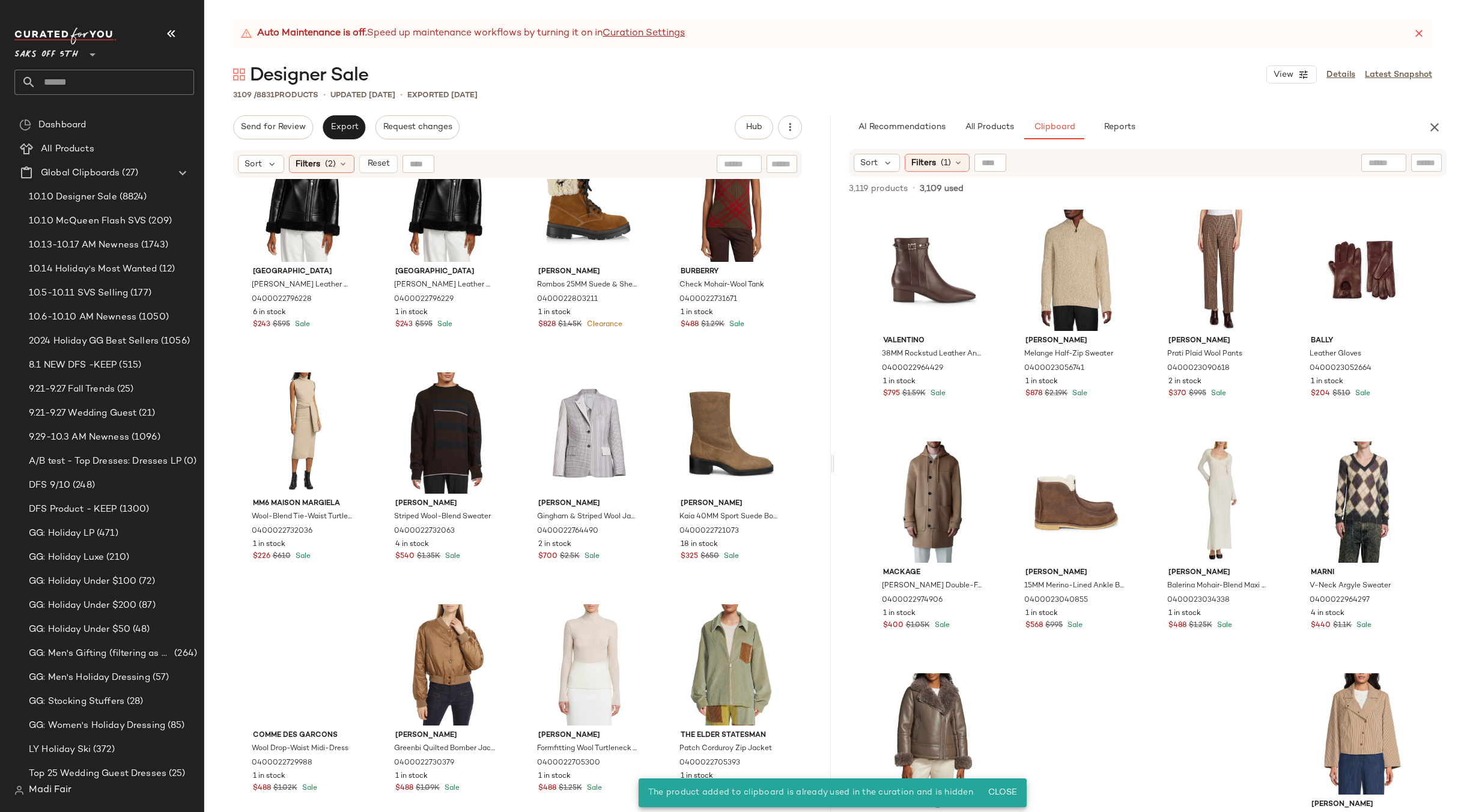
scroll to position [11415, 0]
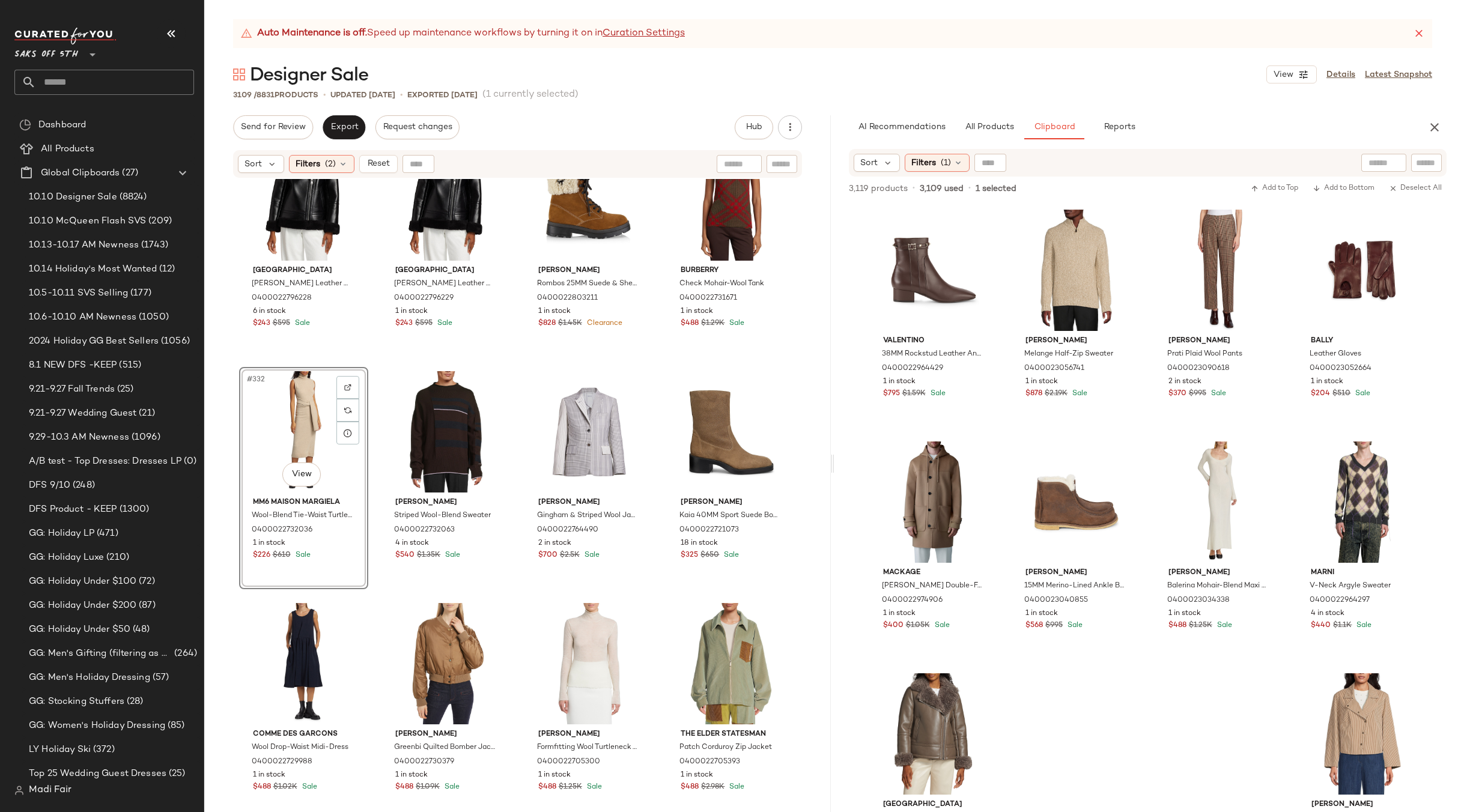
click at [291, 414] on div "#332 View" at bounding box center [303, 432] width 121 height 121
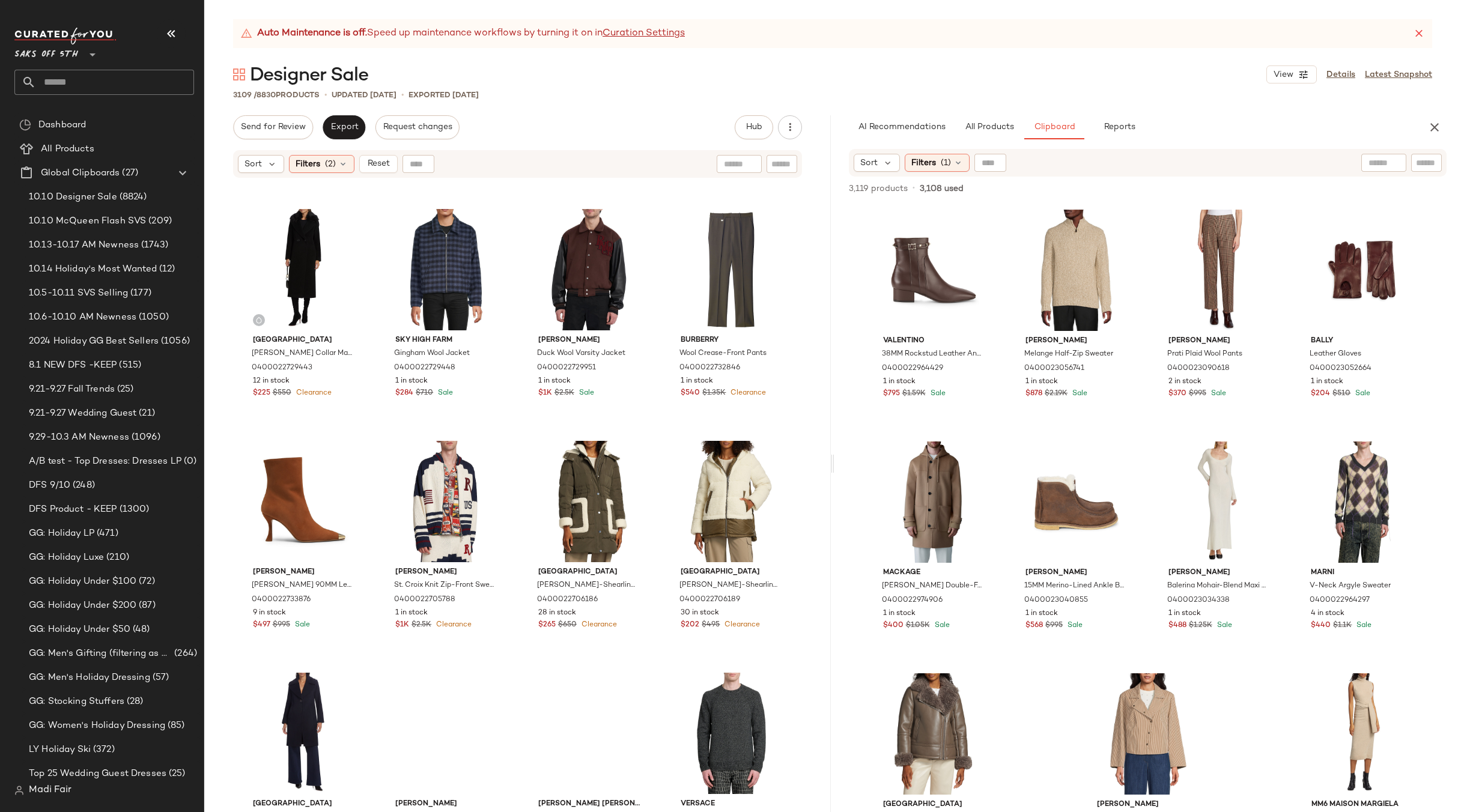
scroll to position [13037, 0]
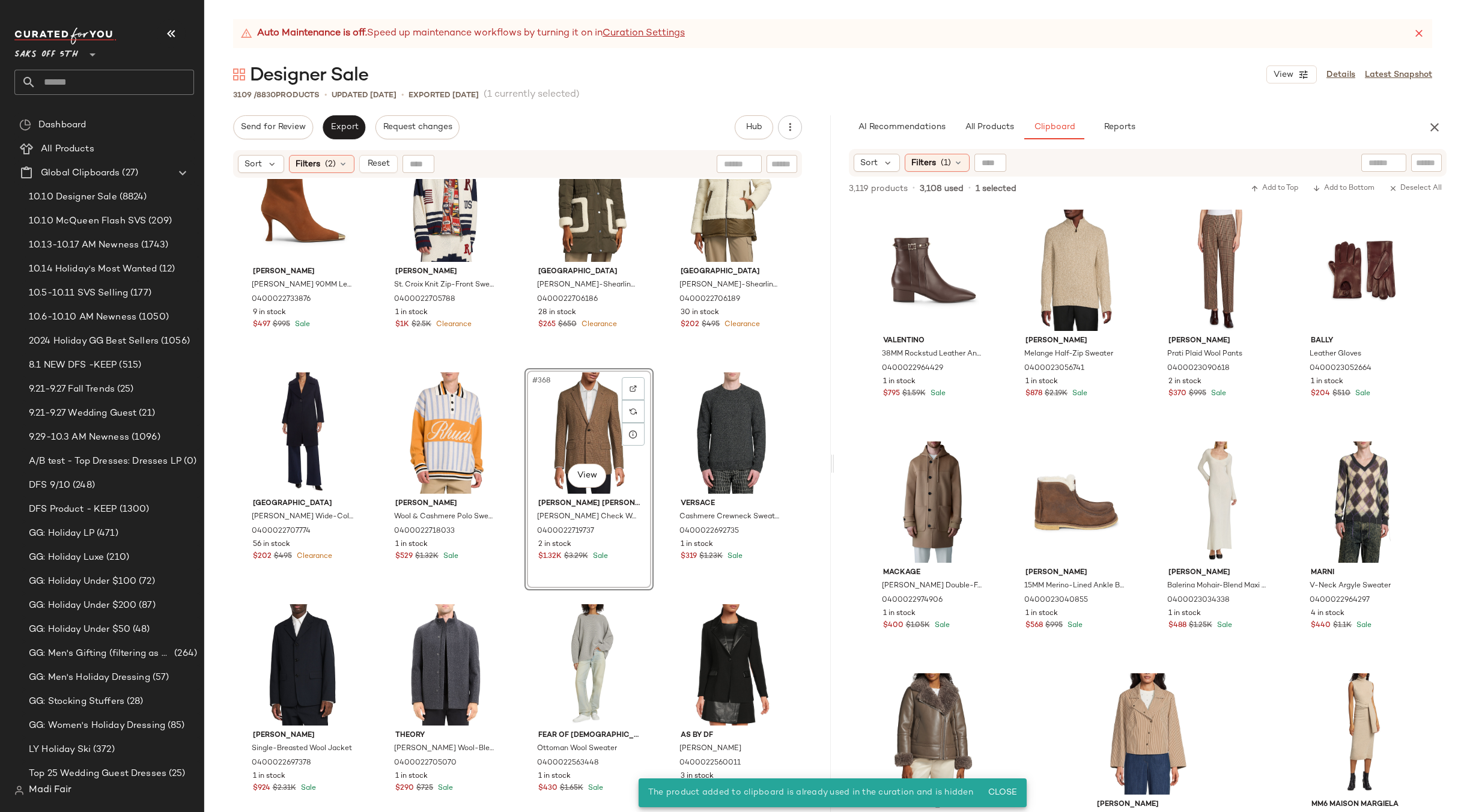
click at [595, 412] on div "#368 View" at bounding box center [589, 433] width 121 height 121
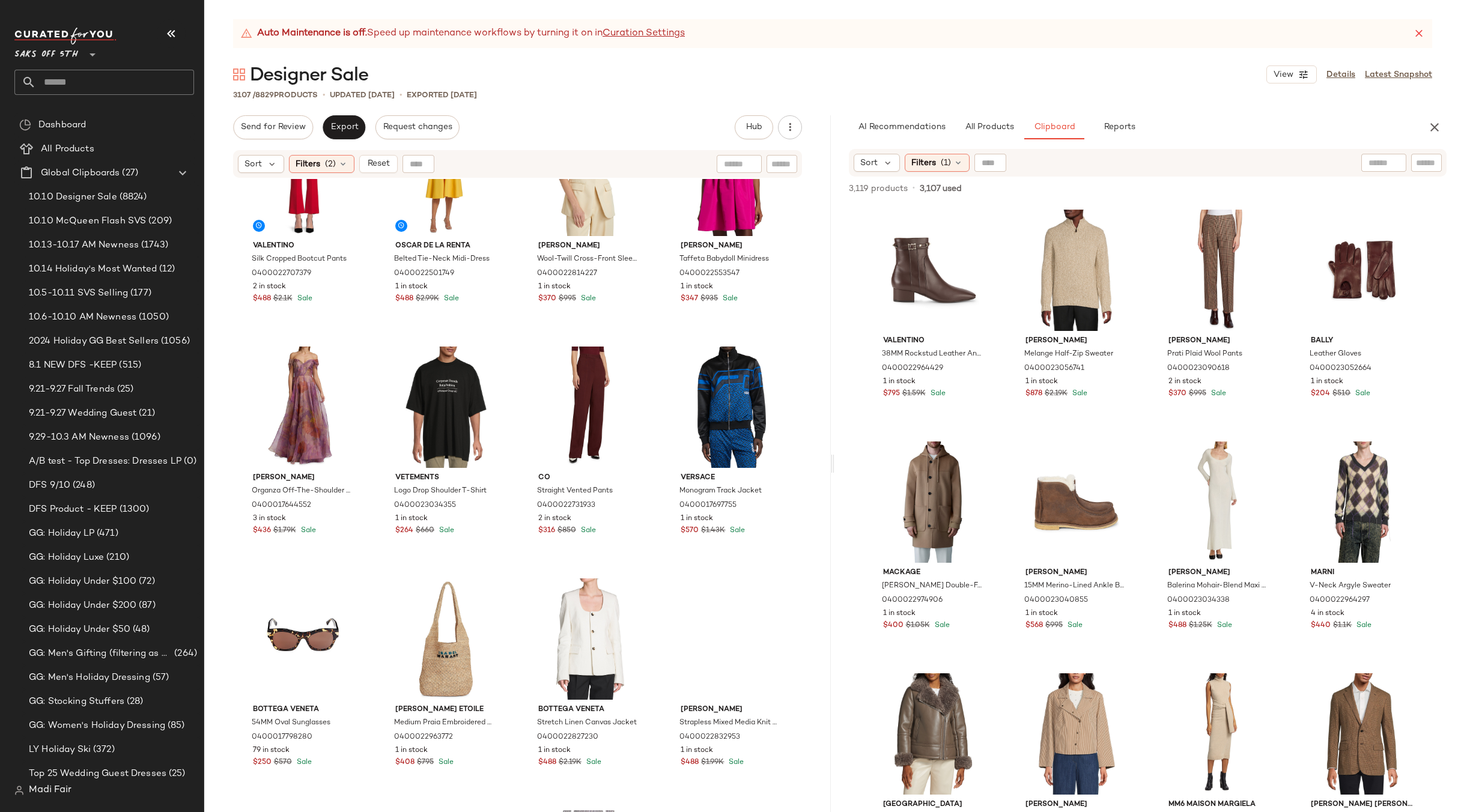
scroll to position [18922, 0]
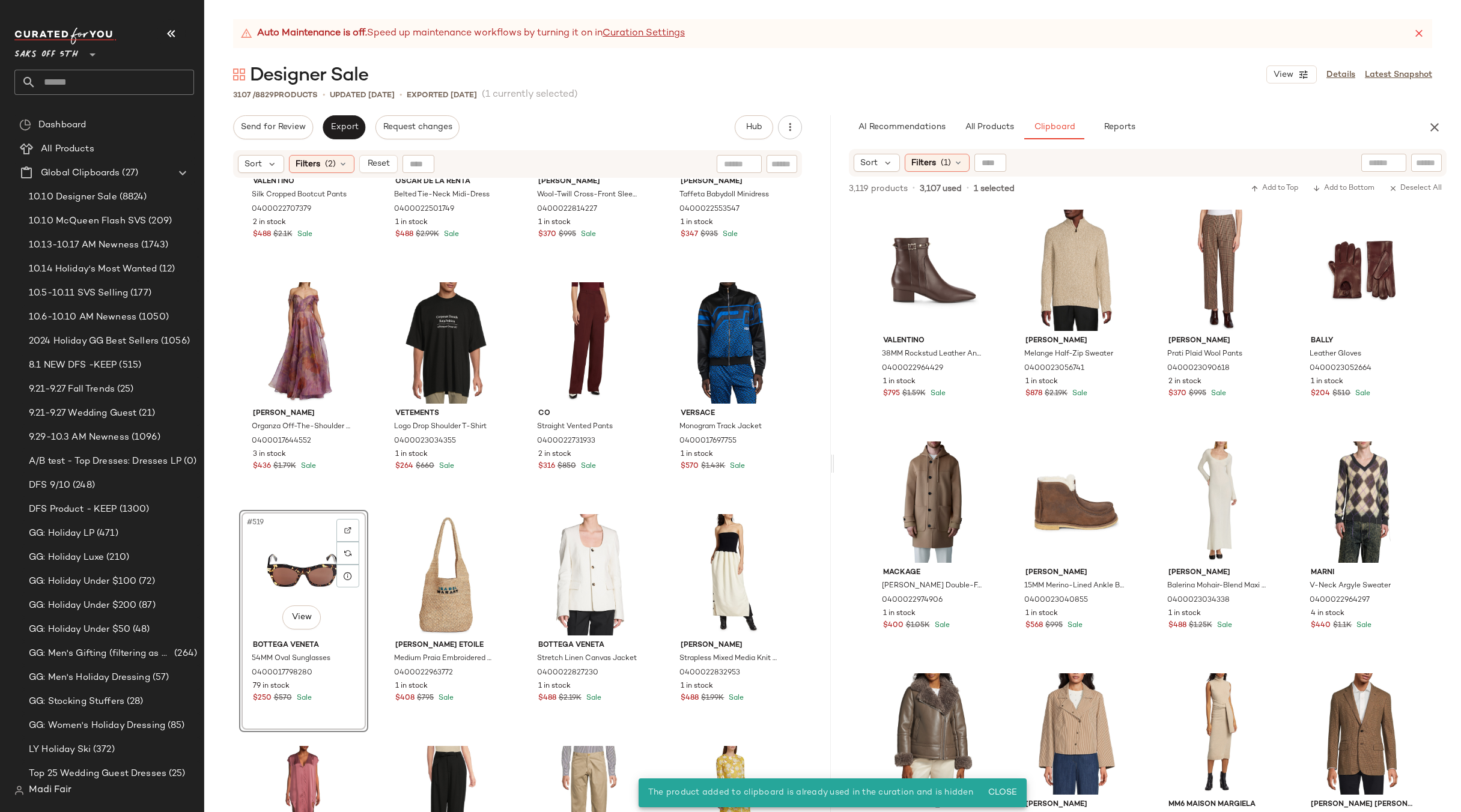
click at [284, 567] on div "#519 View" at bounding box center [303, 575] width 121 height 121
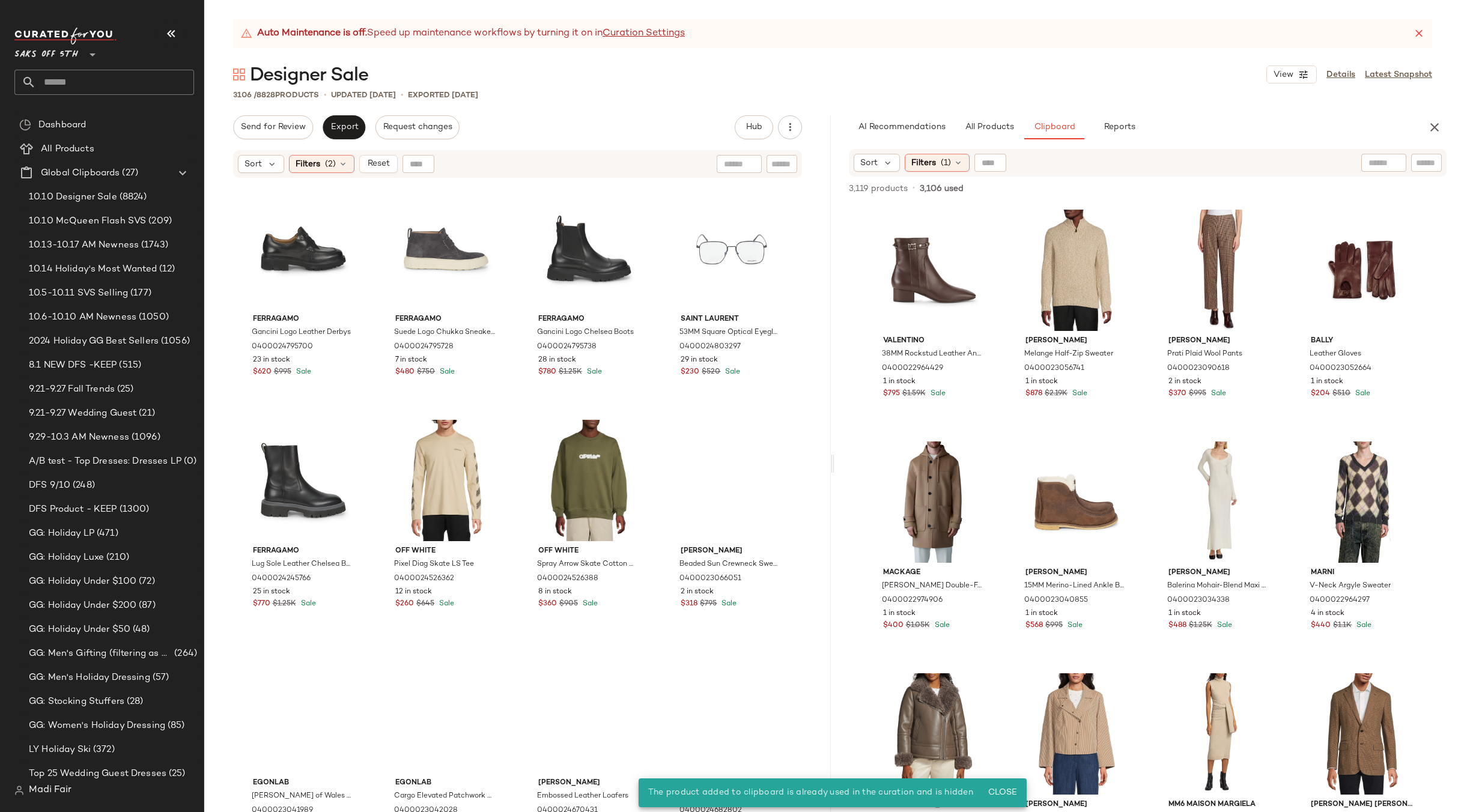
scroll to position [20723, 0]
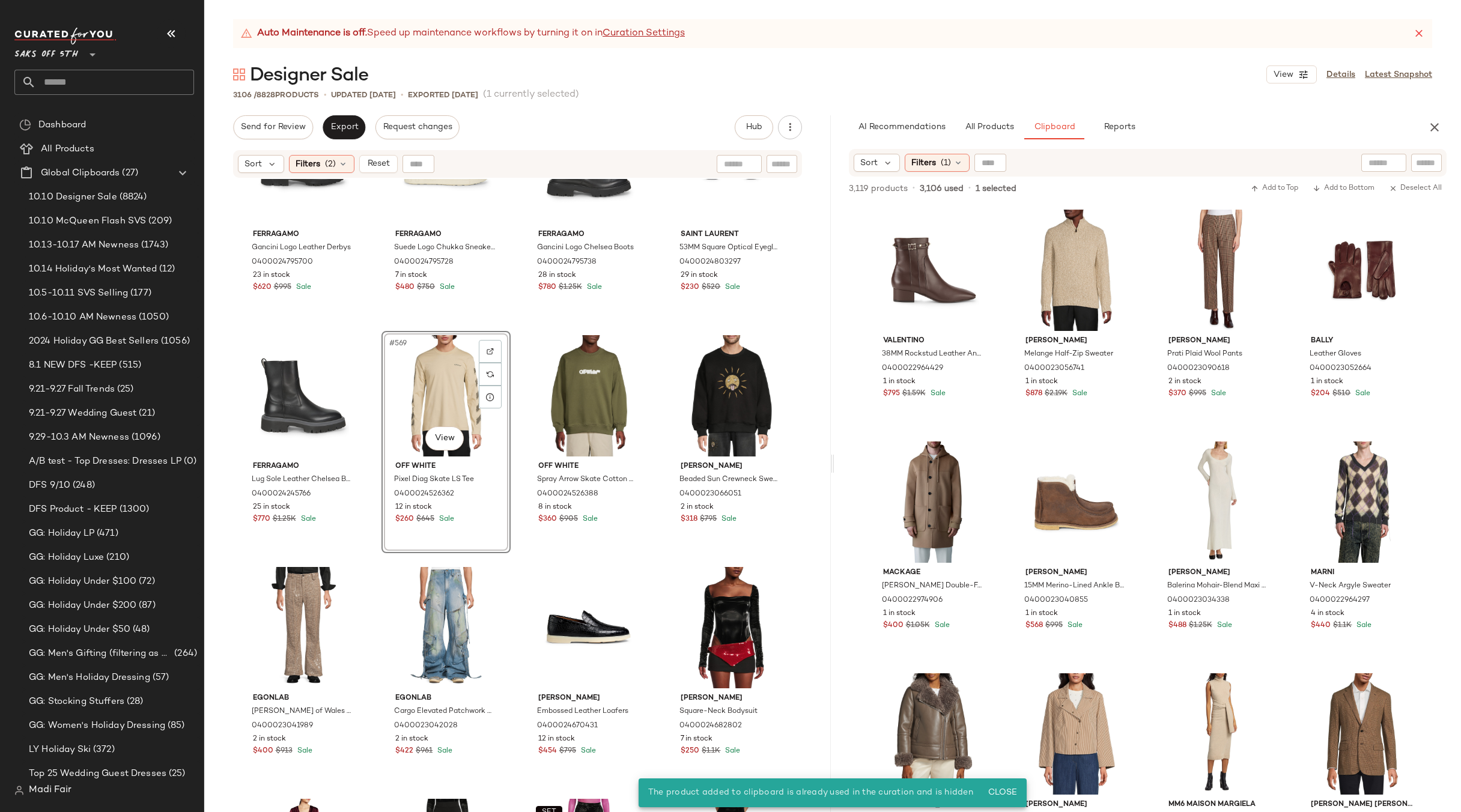
click at [443, 380] on div "#569 View" at bounding box center [446, 396] width 121 height 121
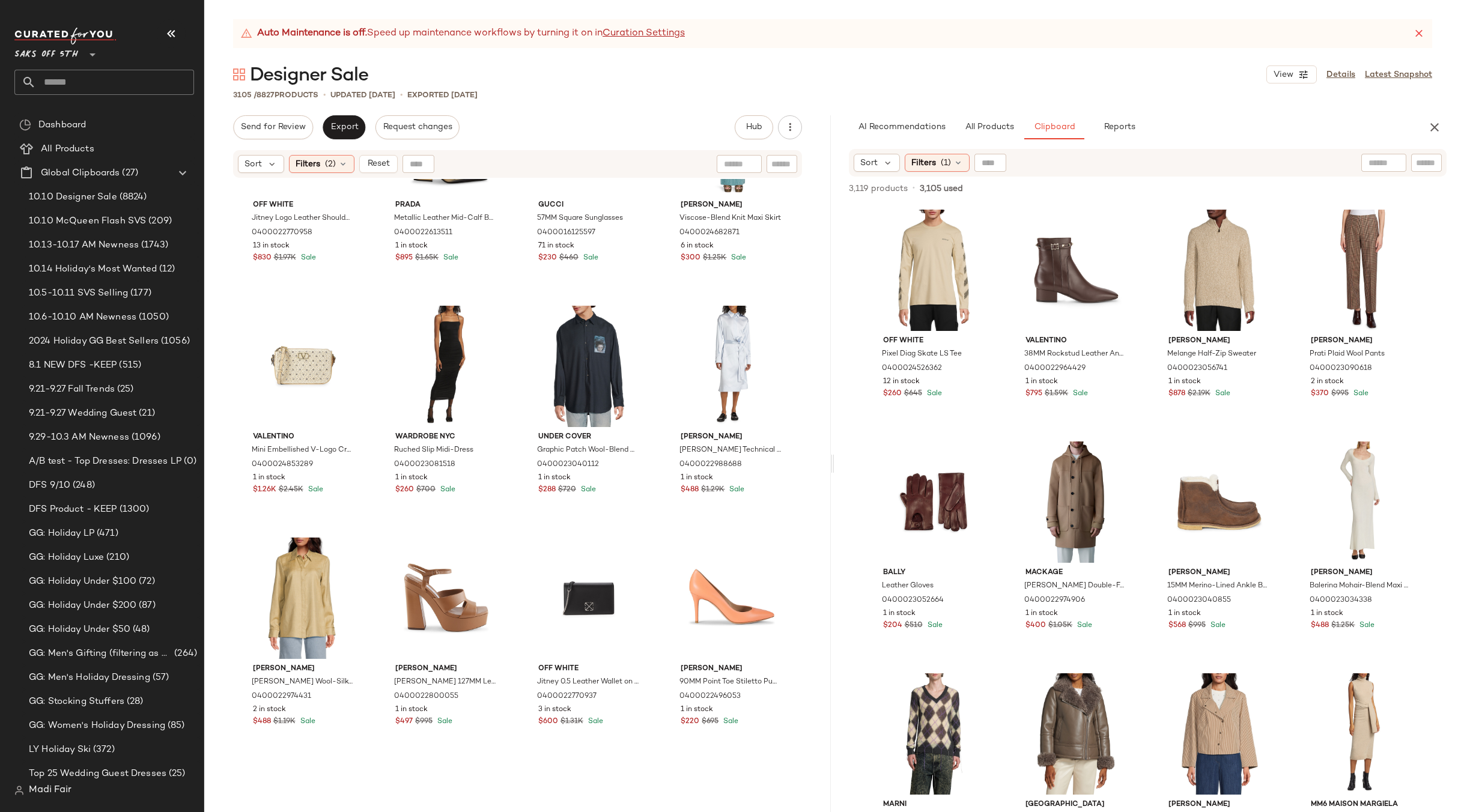
scroll to position [23306, 0]
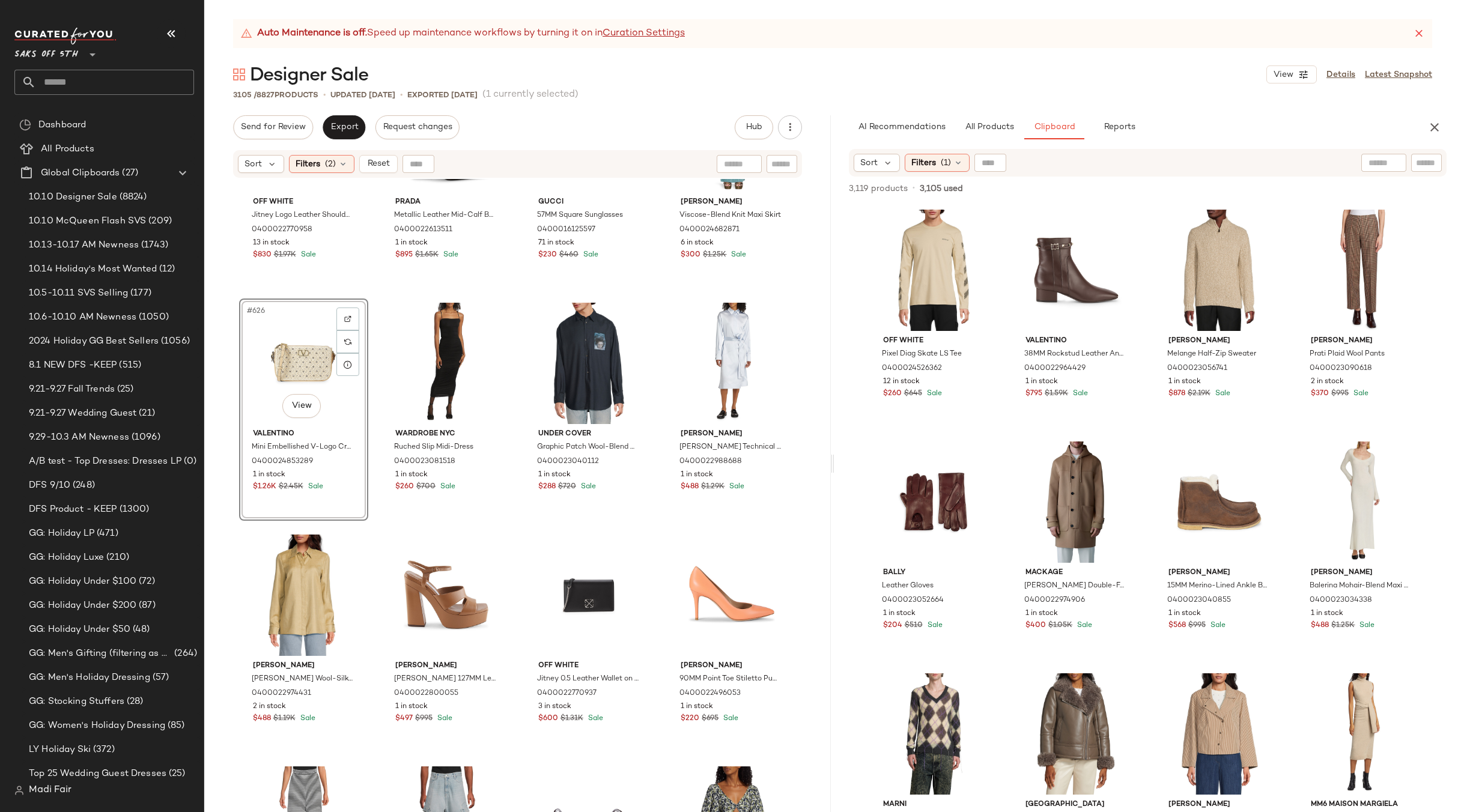
click at [297, 358] on div "#626 View" at bounding box center [303, 363] width 121 height 121
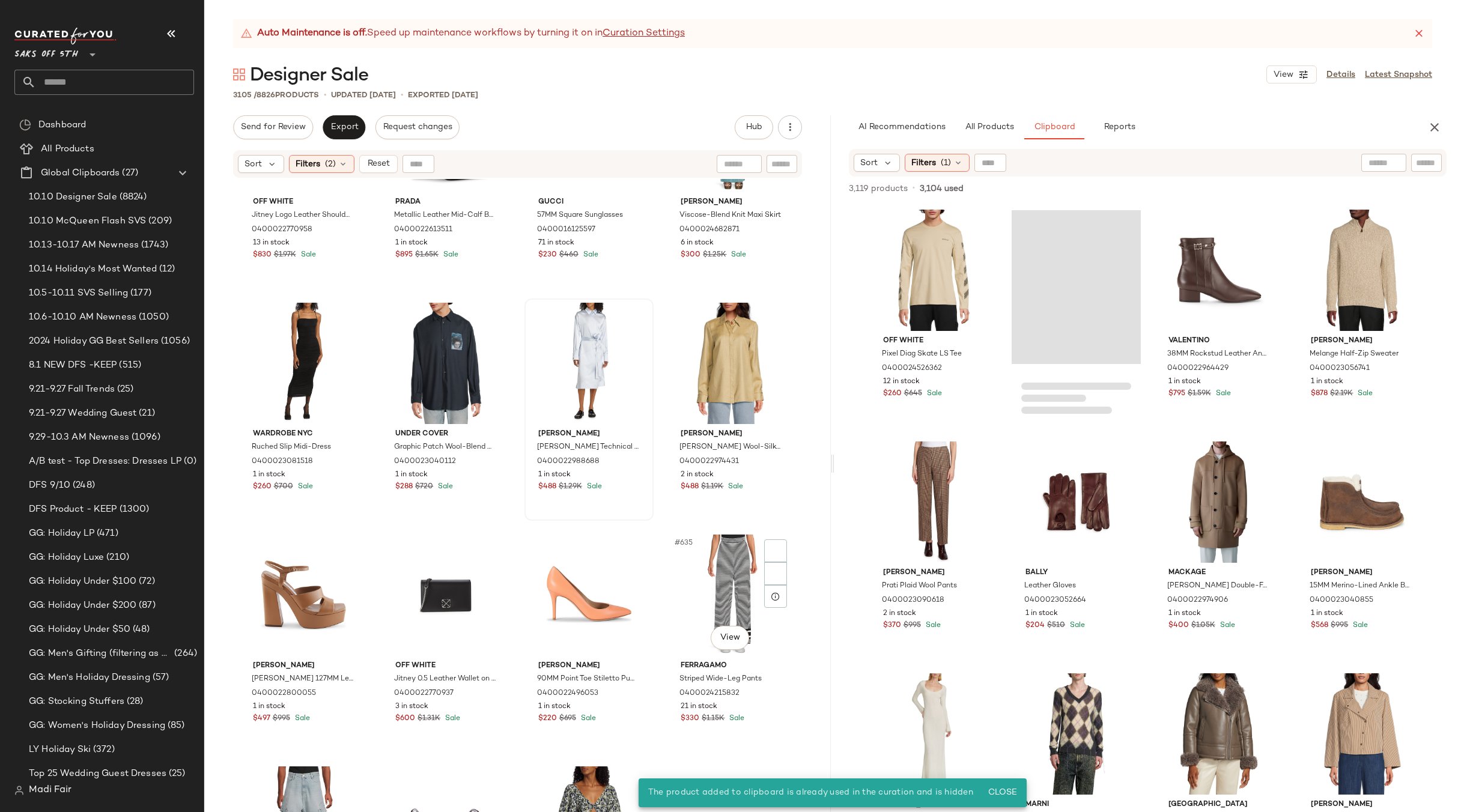
scroll to position [23486, 0]
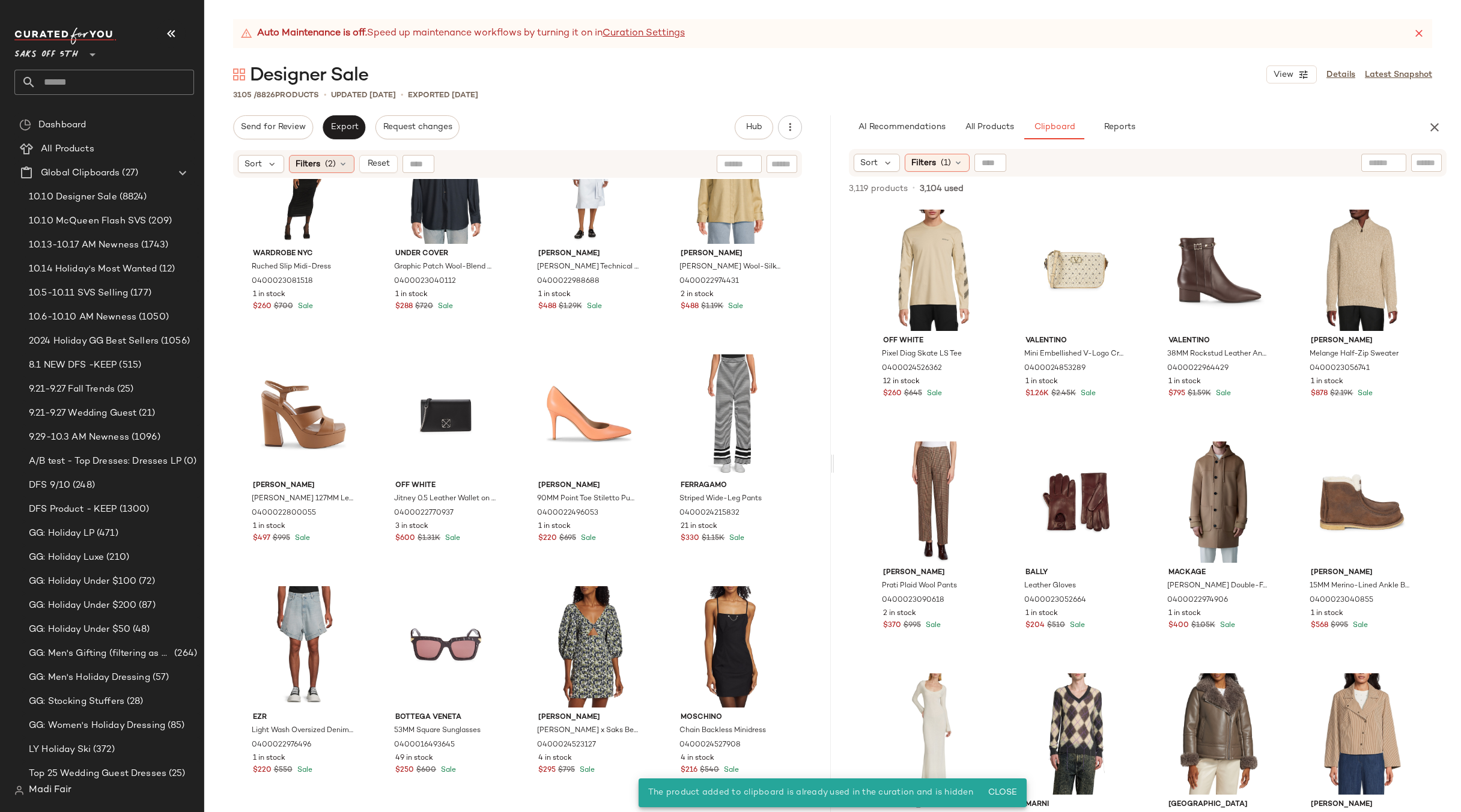
click at [338, 167] on icon at bounding box center [343, 164] width 10 height 10
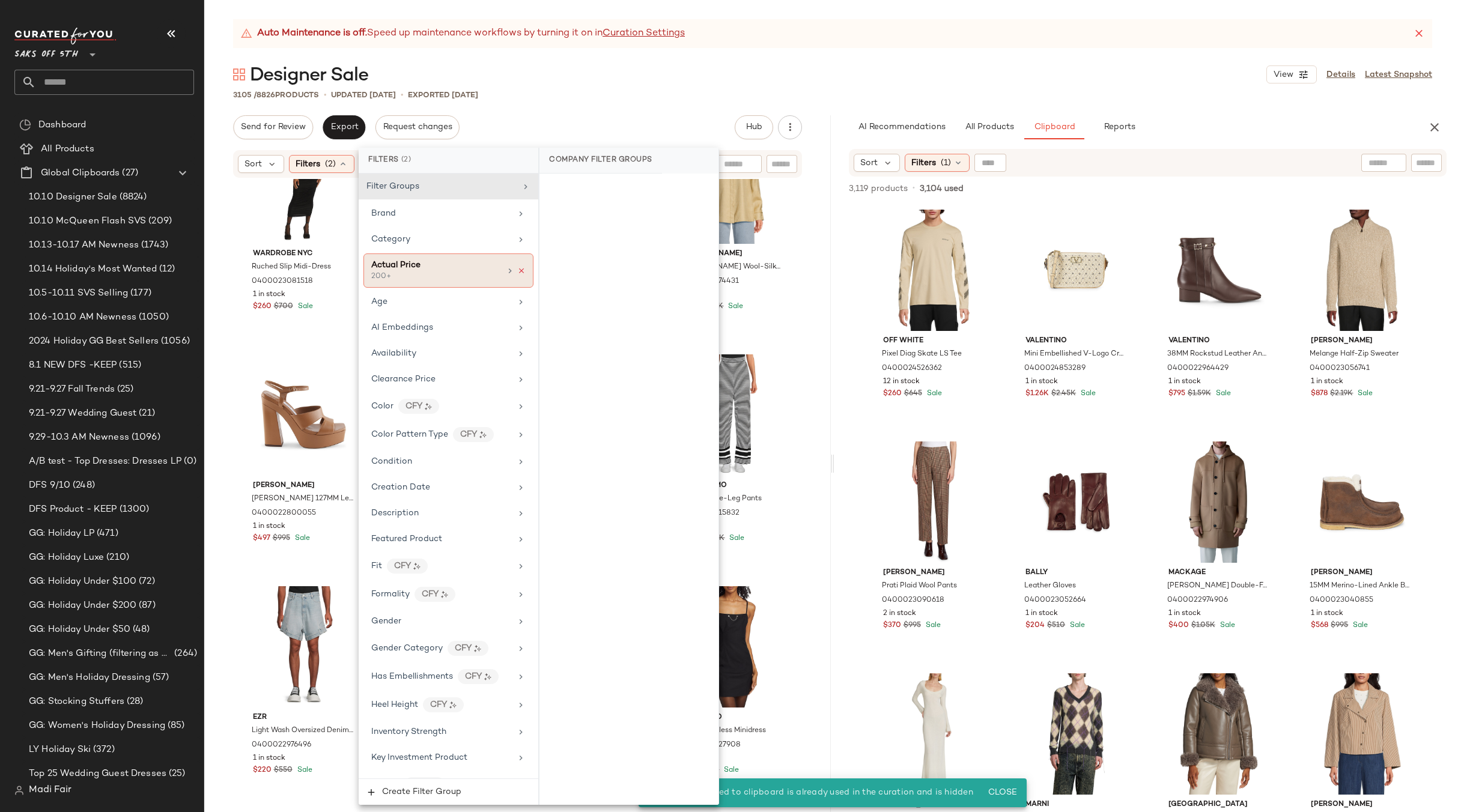
click at [518, 267] on icon at bounding box center [522, 271] width 9 height 9
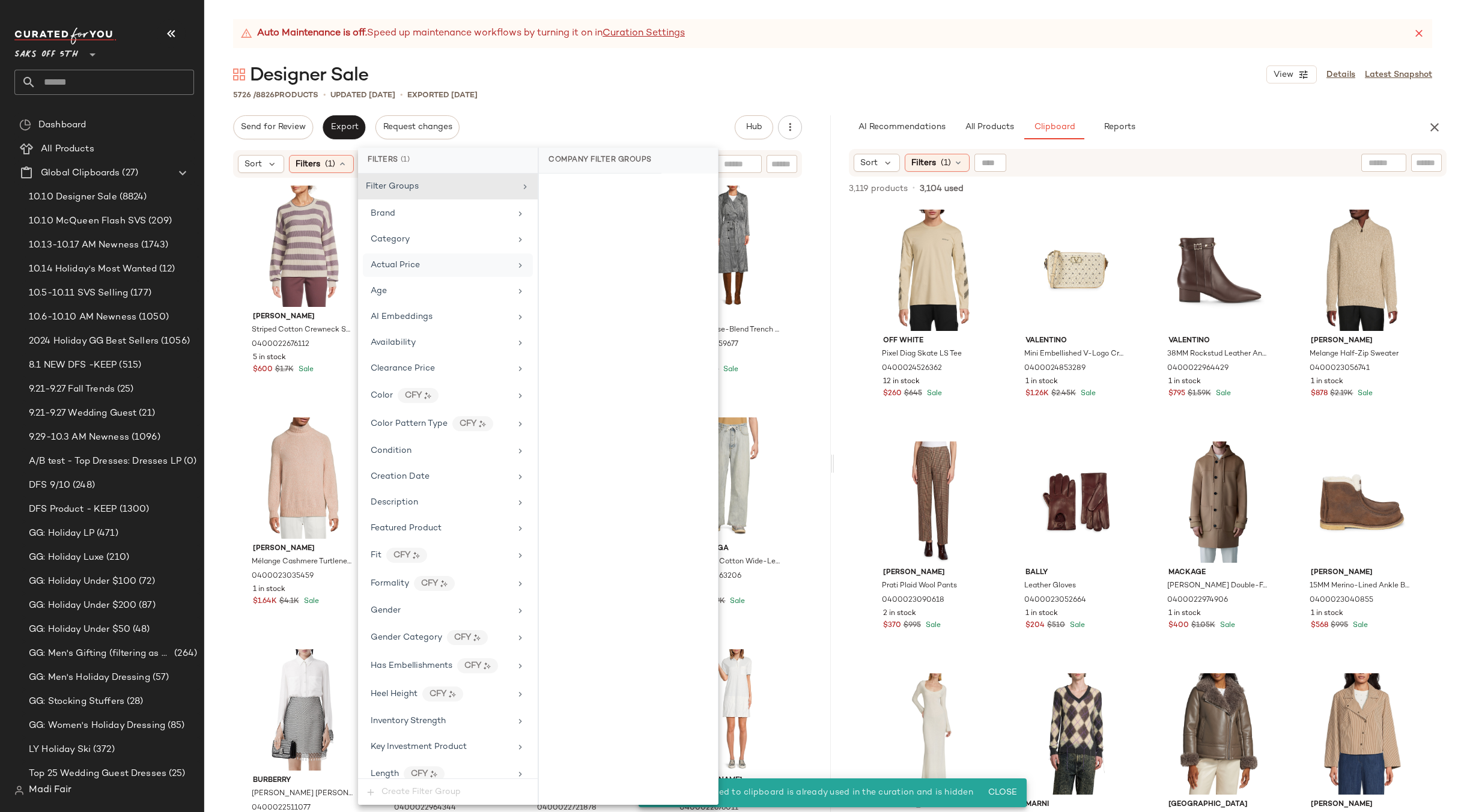
click at [682, 100] on div "5726 / 8826 Products • updated [DATE] • Exported [DATE]" at bounding box center [832, 94] width 1257 height 12
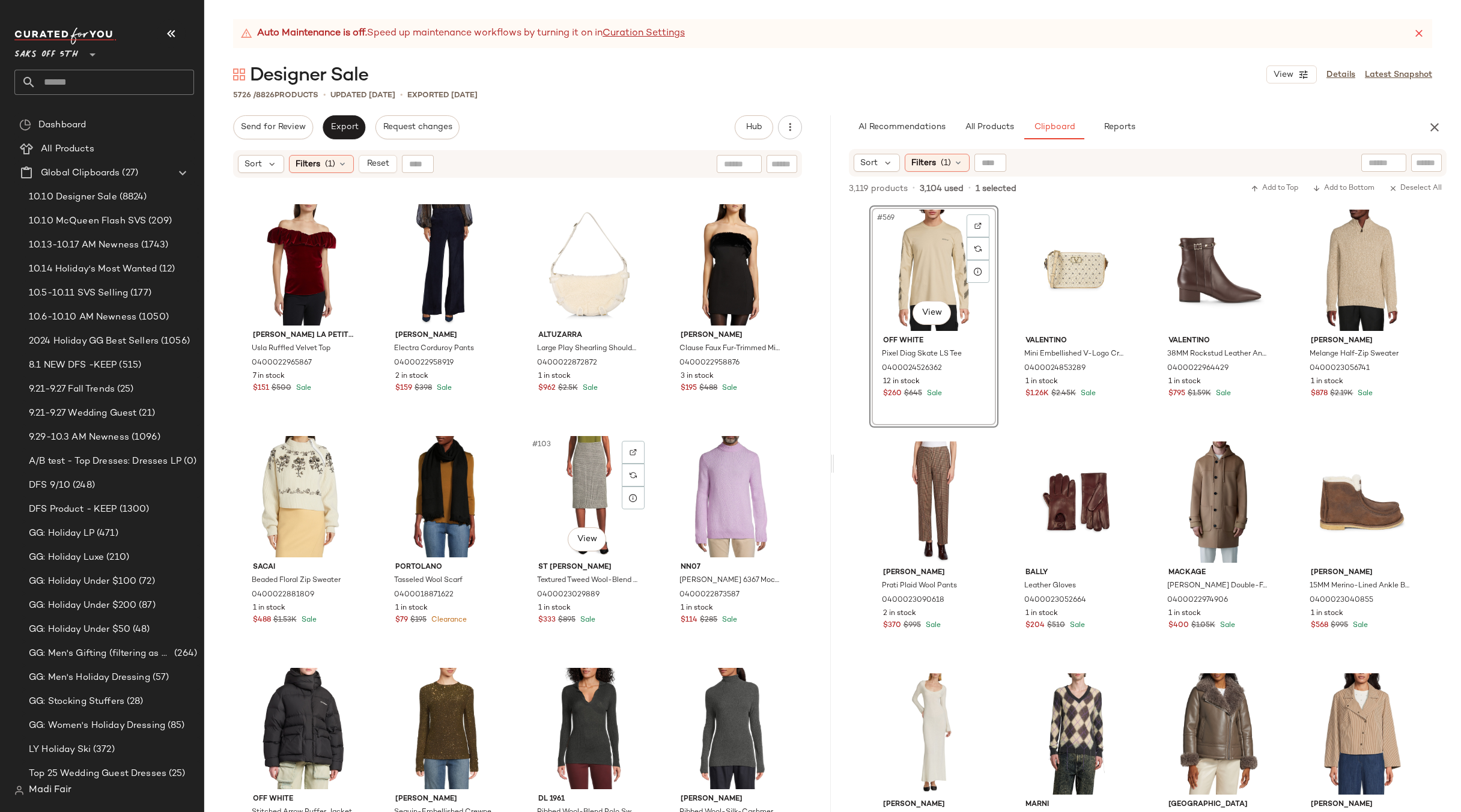
scroll to position [5595, 0]
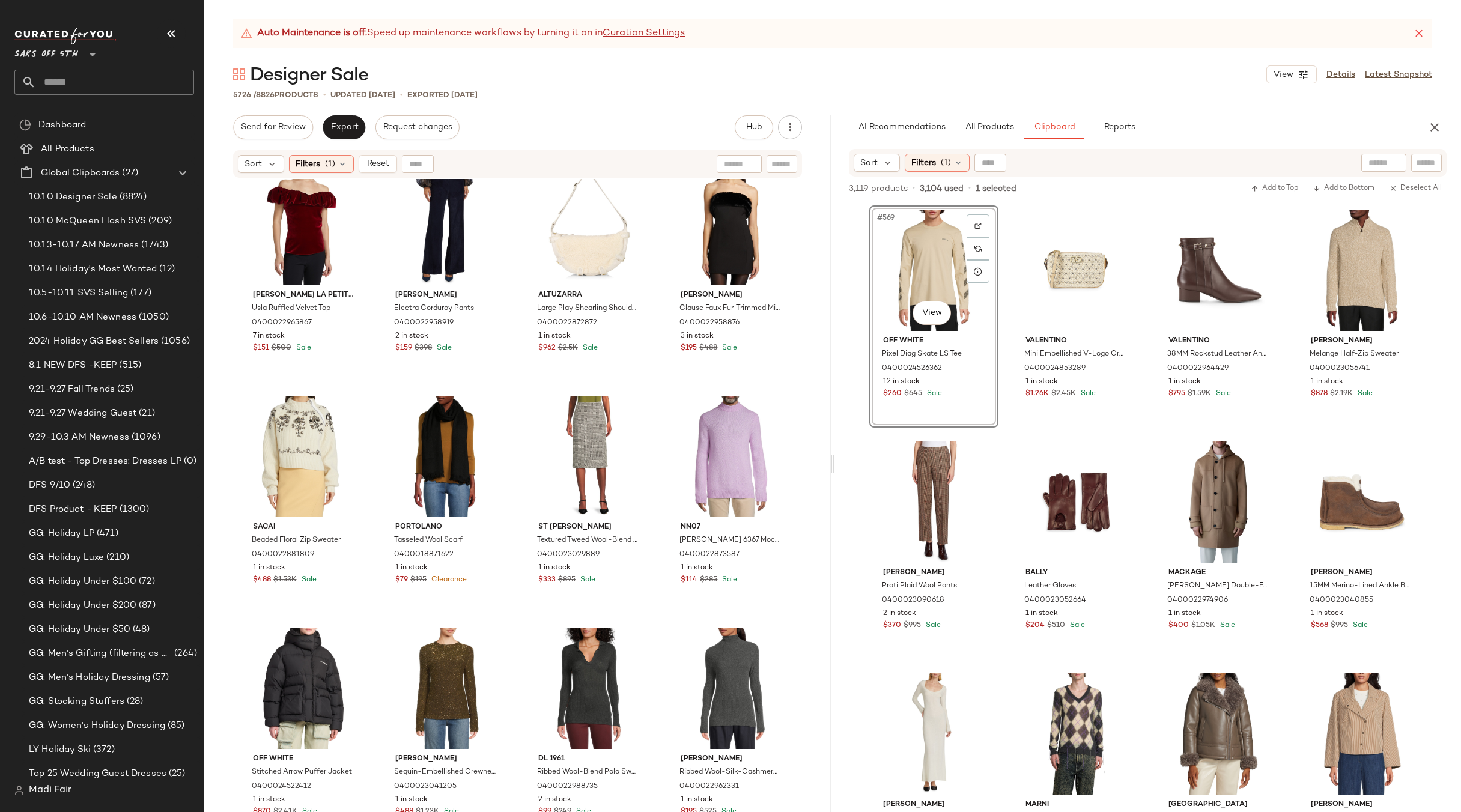
click at [1066, 198] on div "3,119 products • 3,104 used • 1 selected Add to Top Add to Bottom Deselect All" at bounding box center [1148, 190] width 627 height 27
click at [1005, 430] on div "#569 View Off White Pixel Diag Skate LS Tee 0400024526362 12 in stock $260 $645…" at bounding box center [1148, 508] width 557 height 607
click at [1439, 126] on icon "button" at bounding box center [1434, 127] width 14 height 14
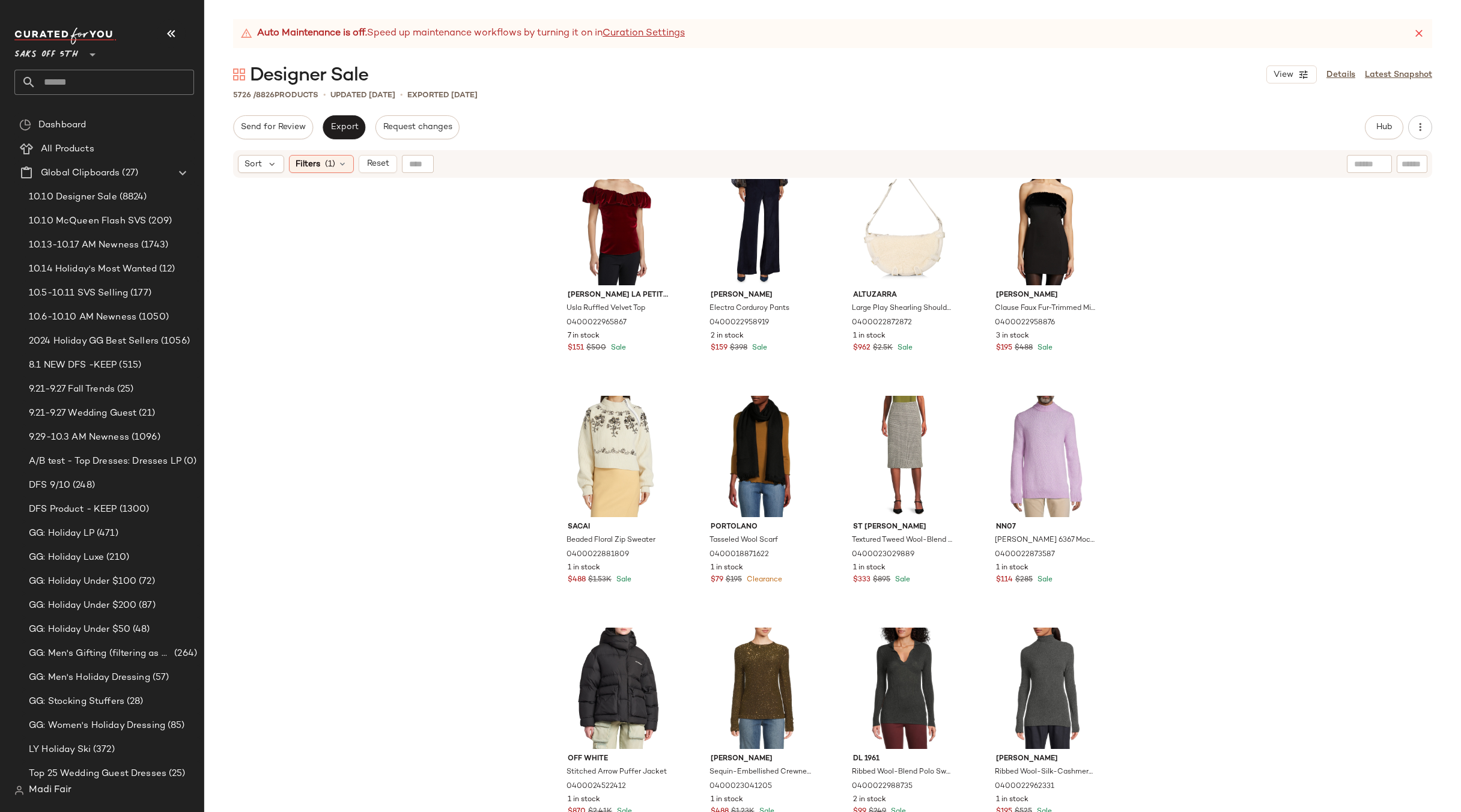
click at [476, 359] on div "Theory Mauno Crewneck Sweater 0400022705217 1 in stock $130 $325 Sale Tods Sued…" at bounding box center [832, 511] width 1257 height 663
click at [1386, 128] on span "Hub" at bounding box center [1384, 128] width 17 height 10
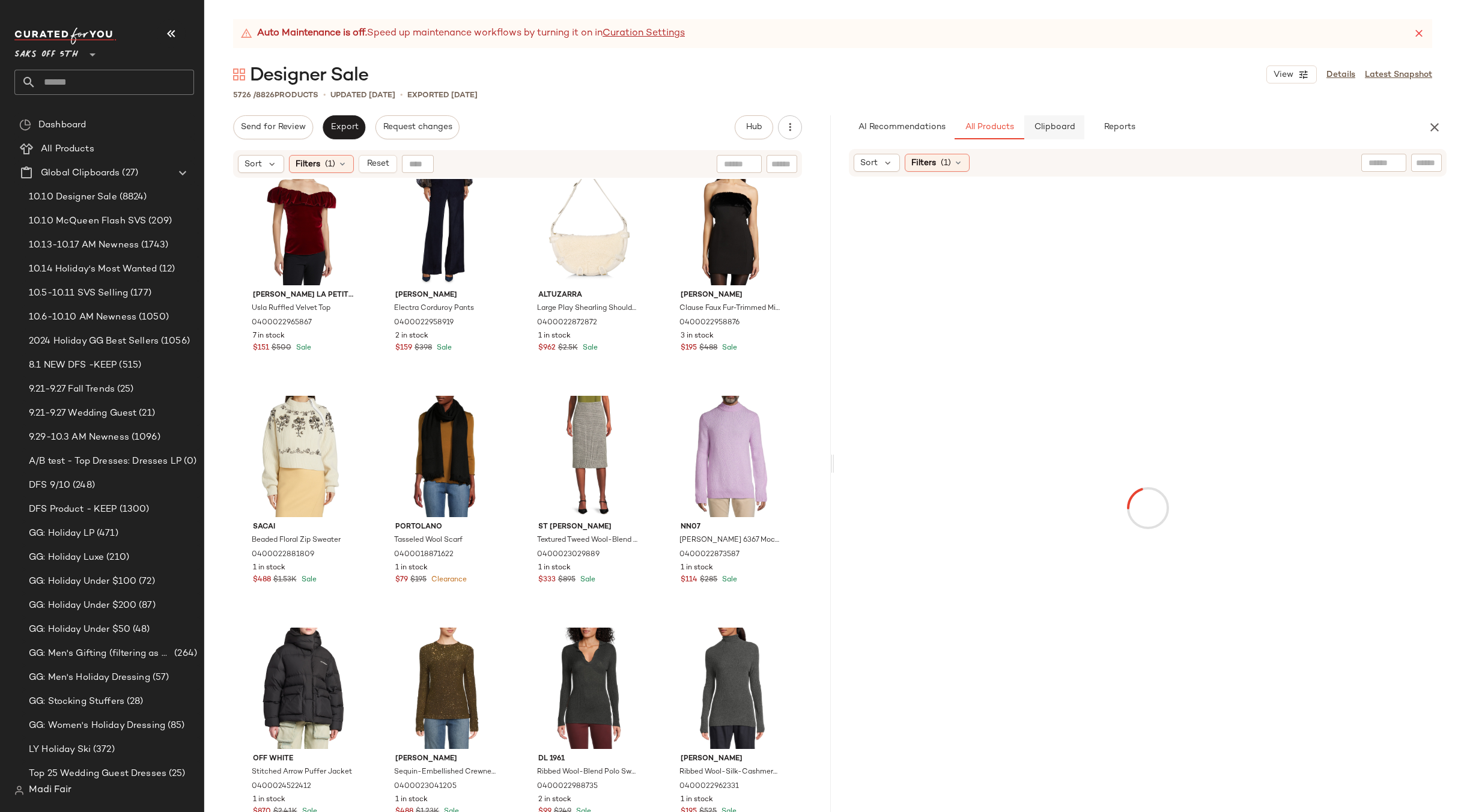
click at [1065, 126] on span "Clipboard" at bounding box center [1054, 128] width 42 height 10
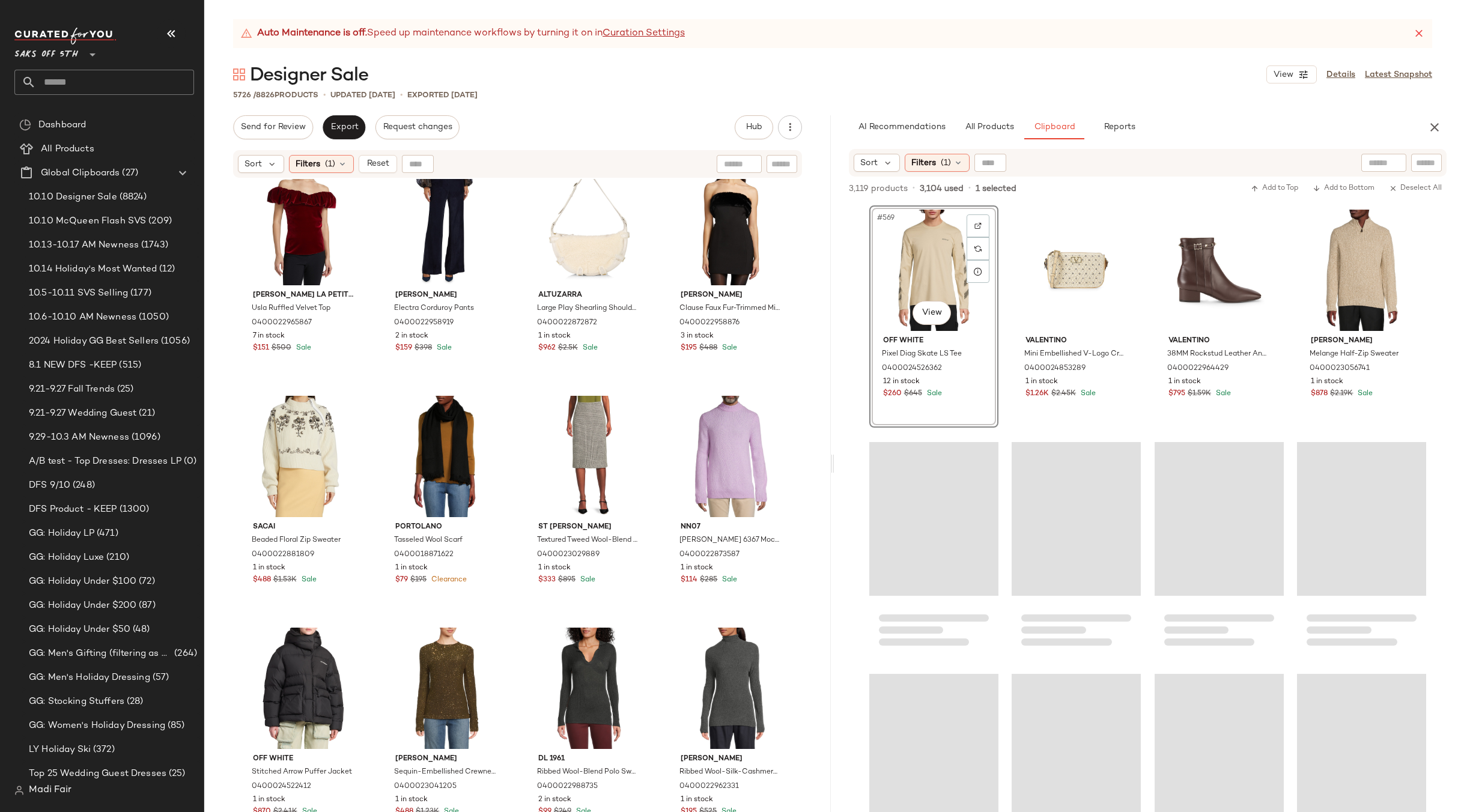
click at [1103, 185] on div "3,119 products • 3,104 used • 1 selected Add to Top Add to Bottom Deselect All" at bounding box center [1148, 190] width 627 height 27
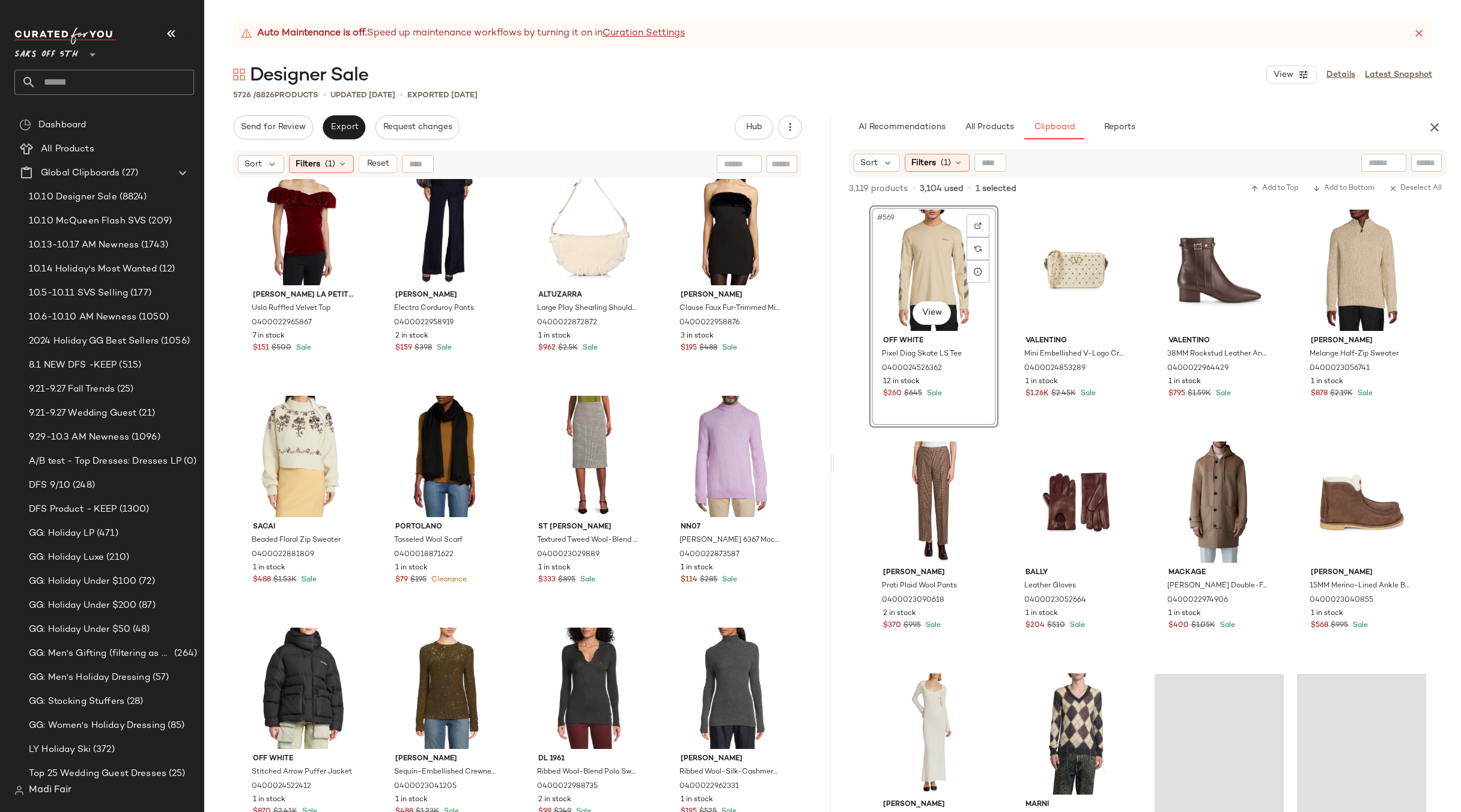
click at [652, 389] on div "Theory Mauno Crewneck Sweater 0400022705217 1 in stock $130 $325 Sale Tods Sued…" at bounding box center [517, 511] width 627 height 663
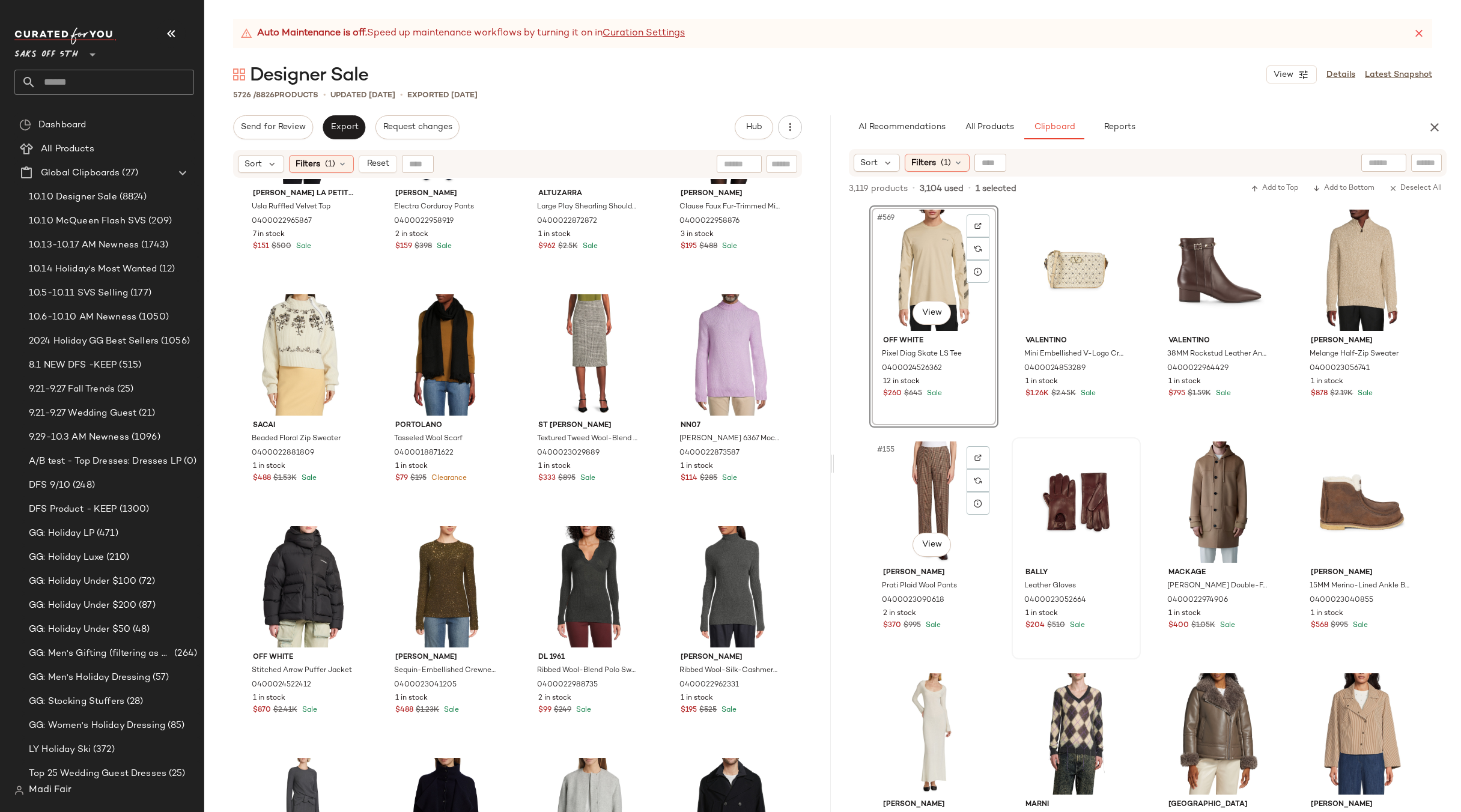
scroll to position [5715, 0]
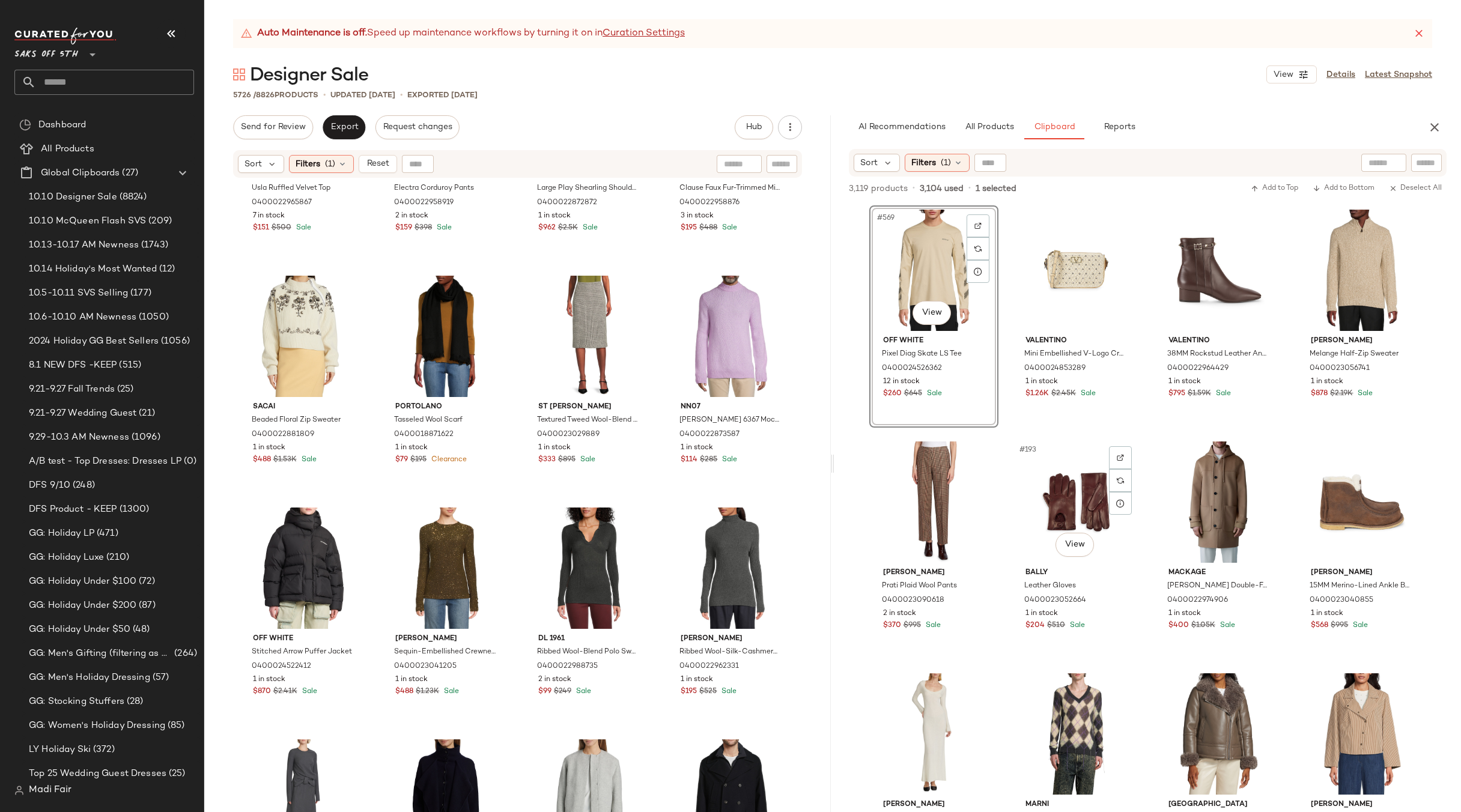
click at [1003, 438] on div "#569 View Off White Pixel Diag Skate LS Tee 0400024526362 12 in stock $260 $645…" at bounding box center [1148, 508] width 557 height 607
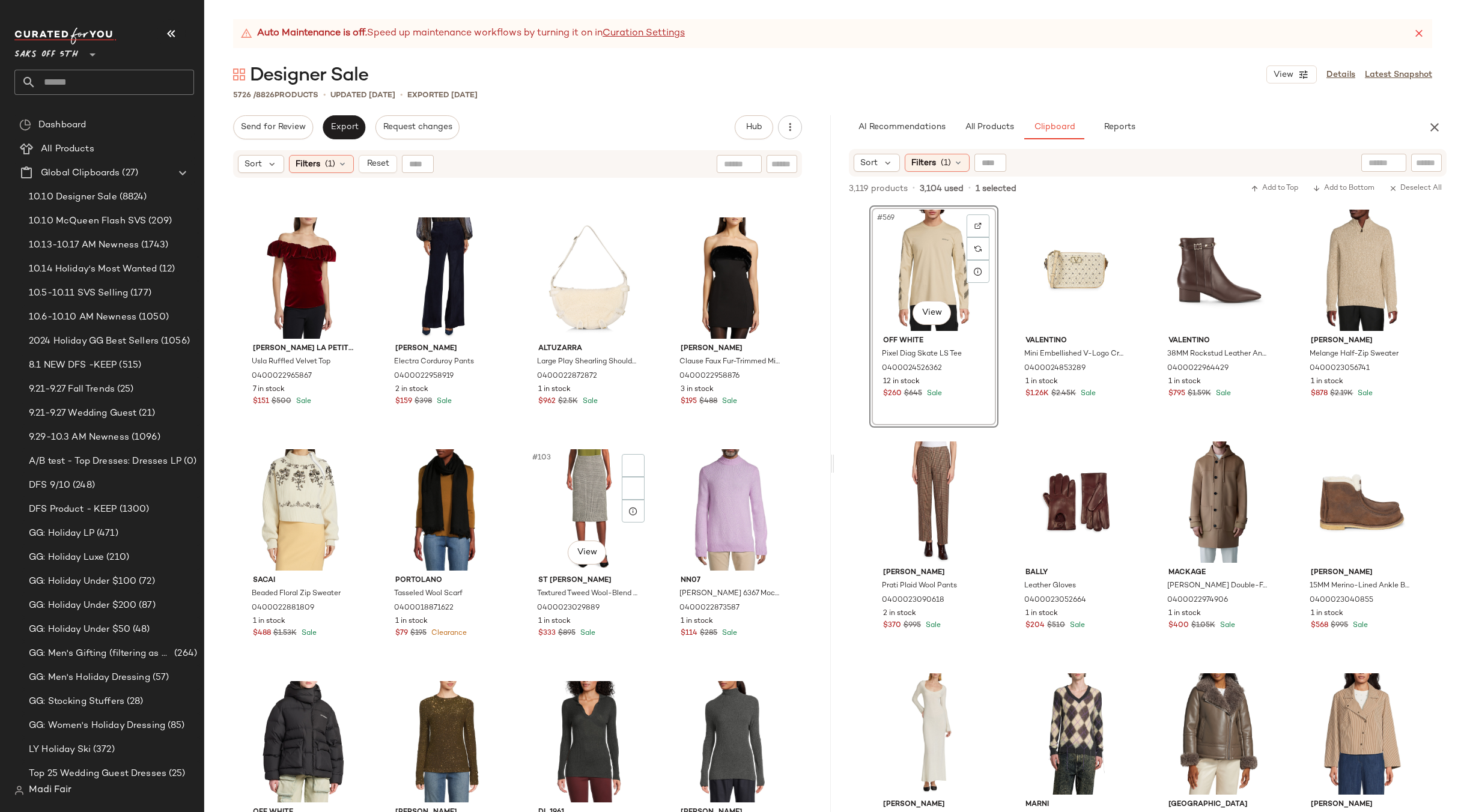
scroll to position [5535, 0]
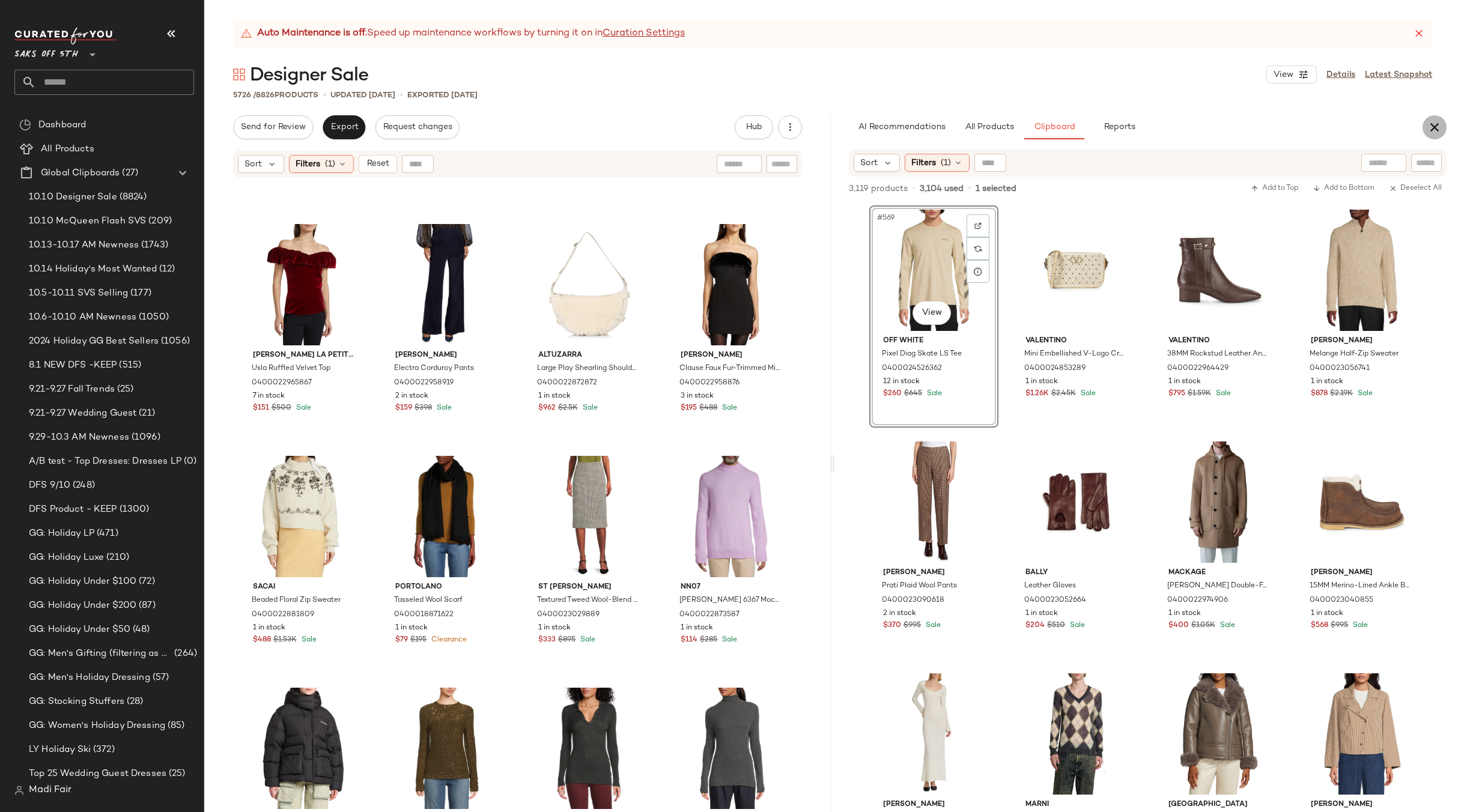
click at [1429, 126] on icon "button" at bounding box center [1434, 127] width 14 height 14
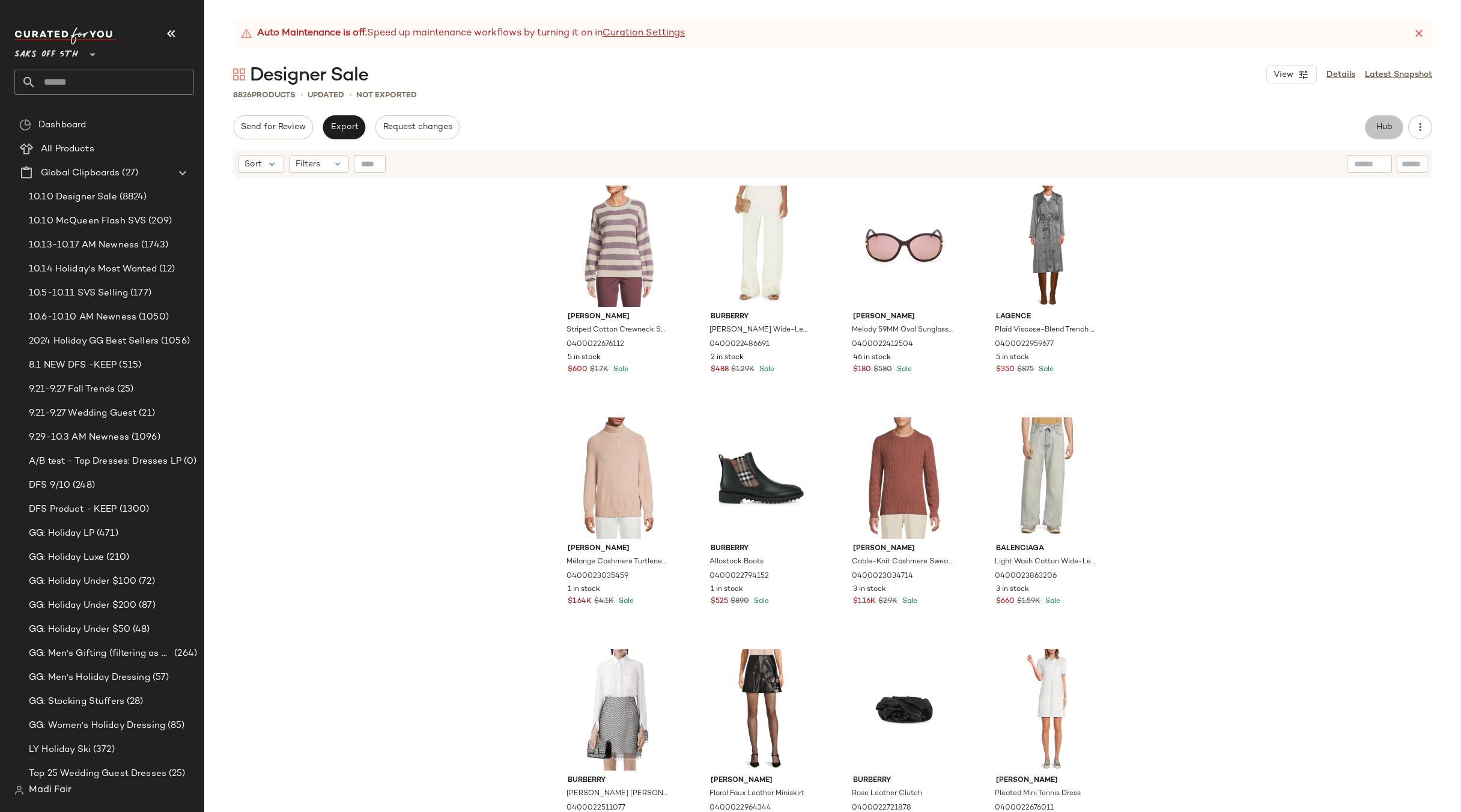
click at [1390, 123] on span "Hub" at bounding box center [1384, 128] width 17 height 10
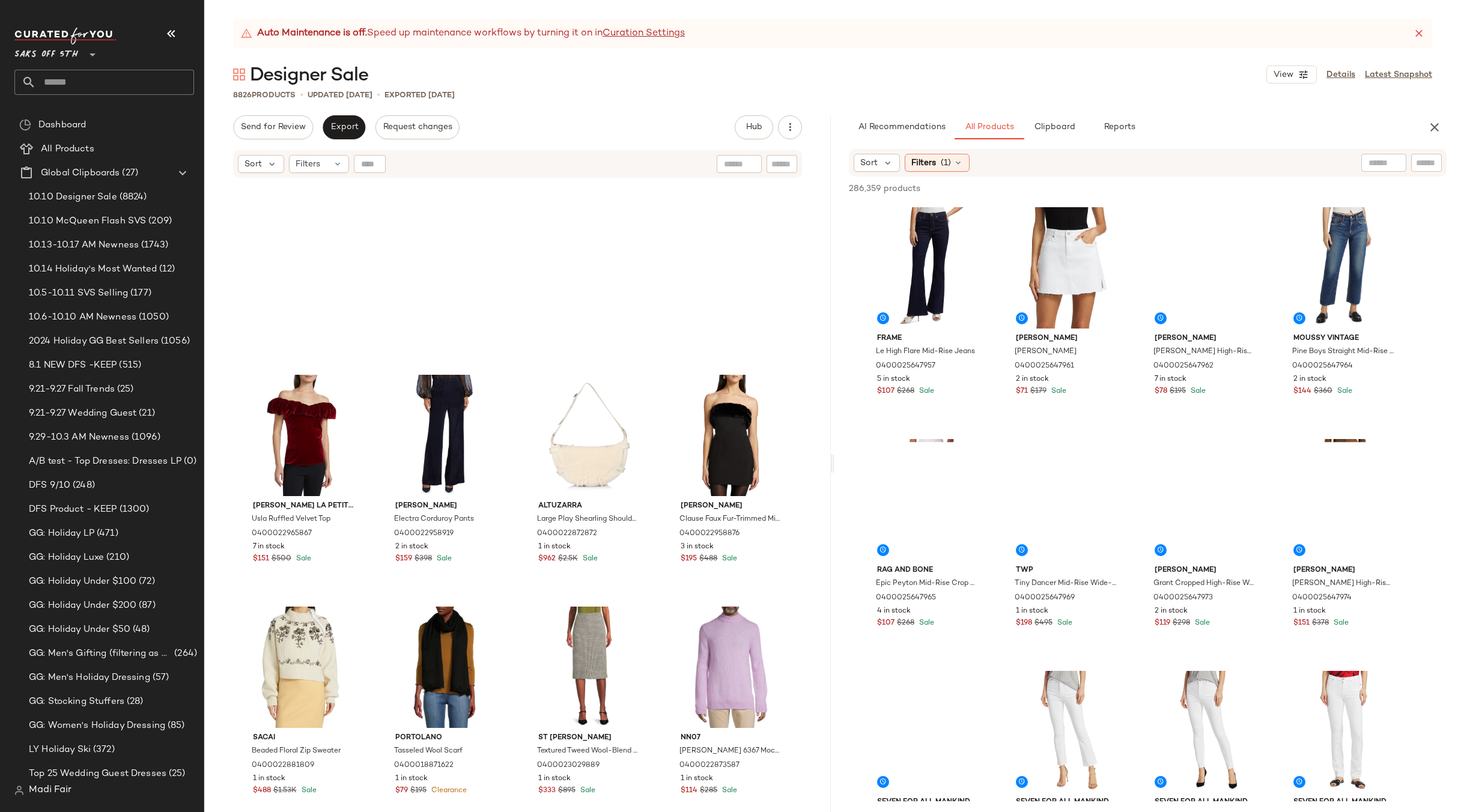
scroll to position [5595, 0]
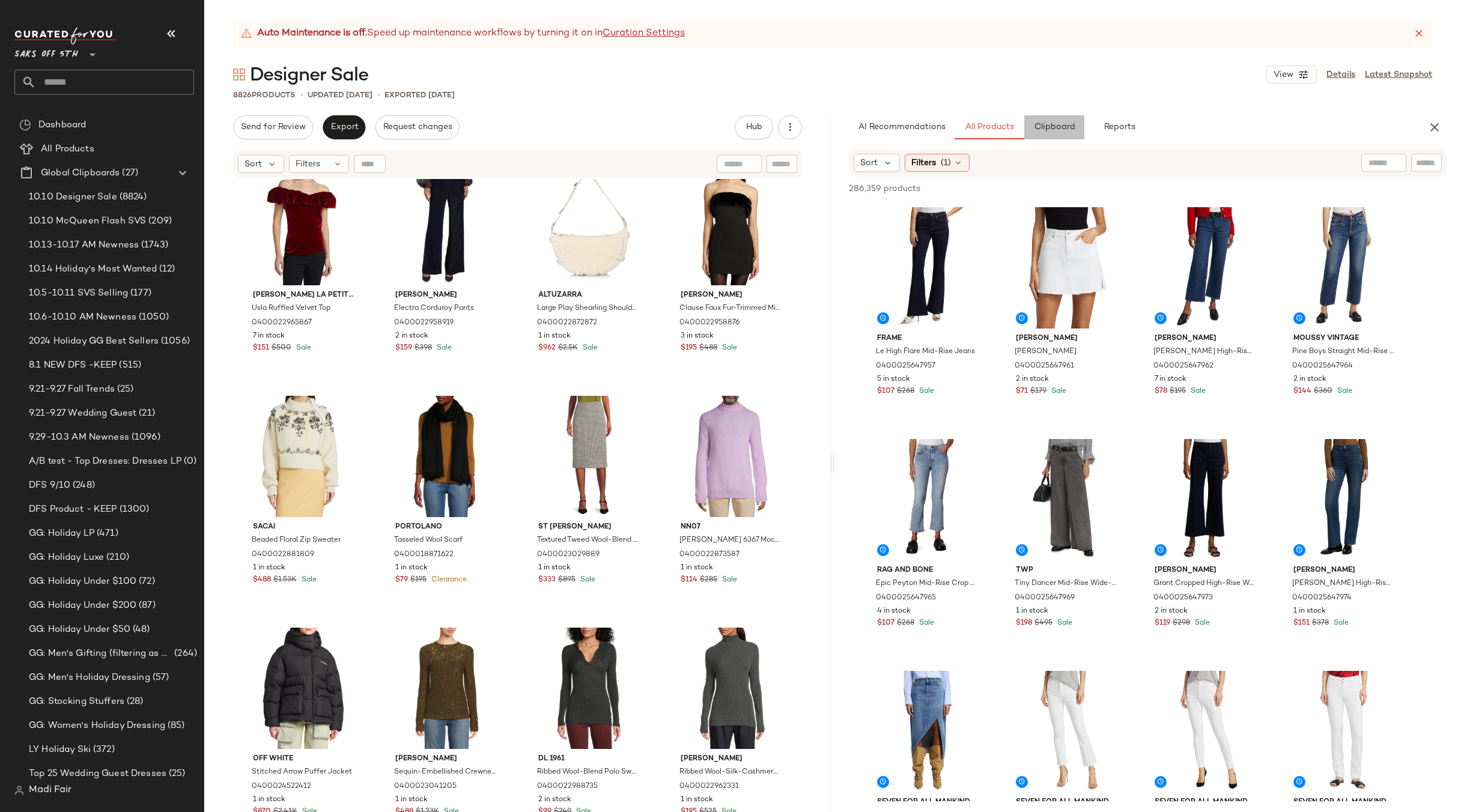
click at [1057, 129] on span "Clipboard" at bounding box center [1054, 128] width 42 height 10
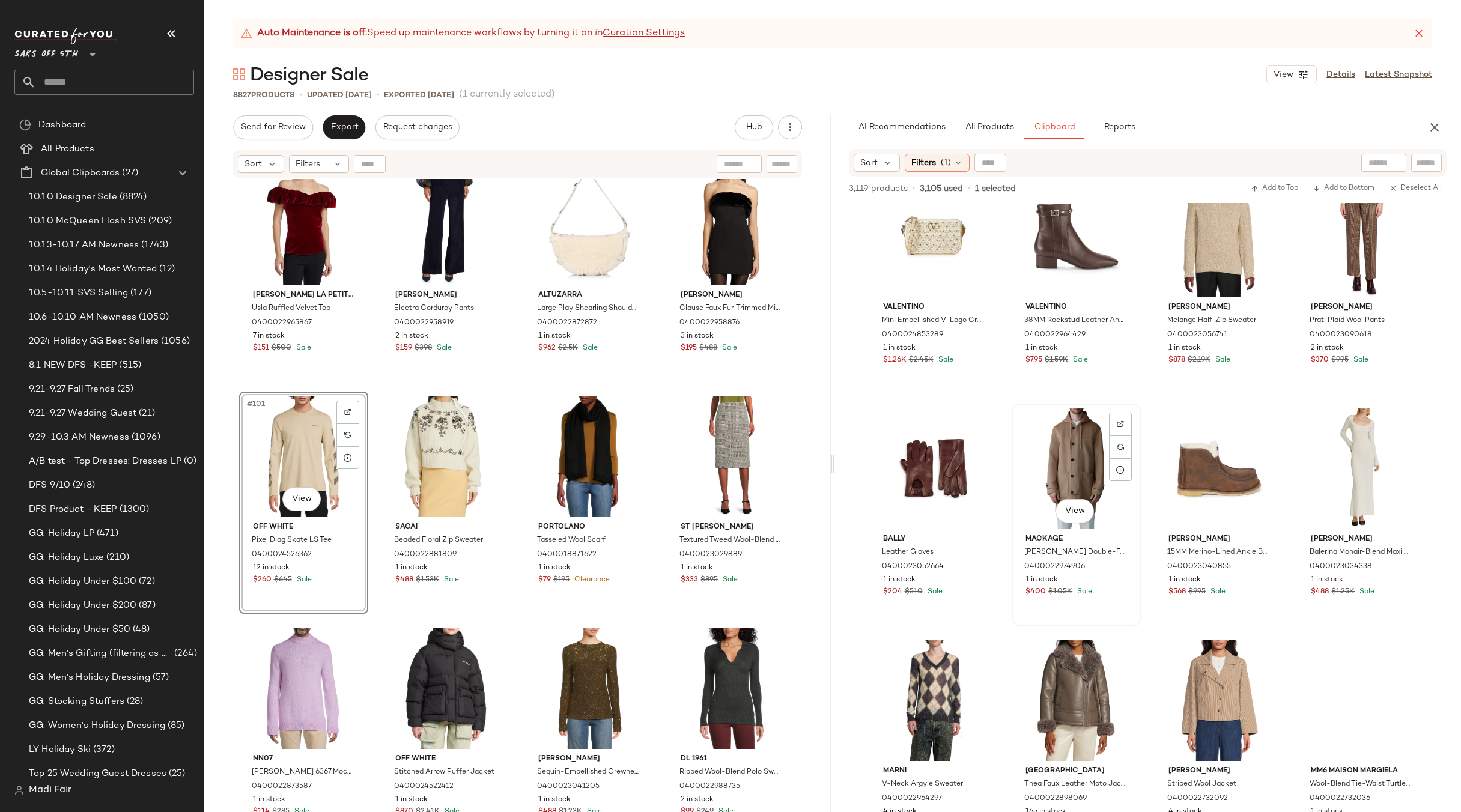
scroll to position [0, 0]
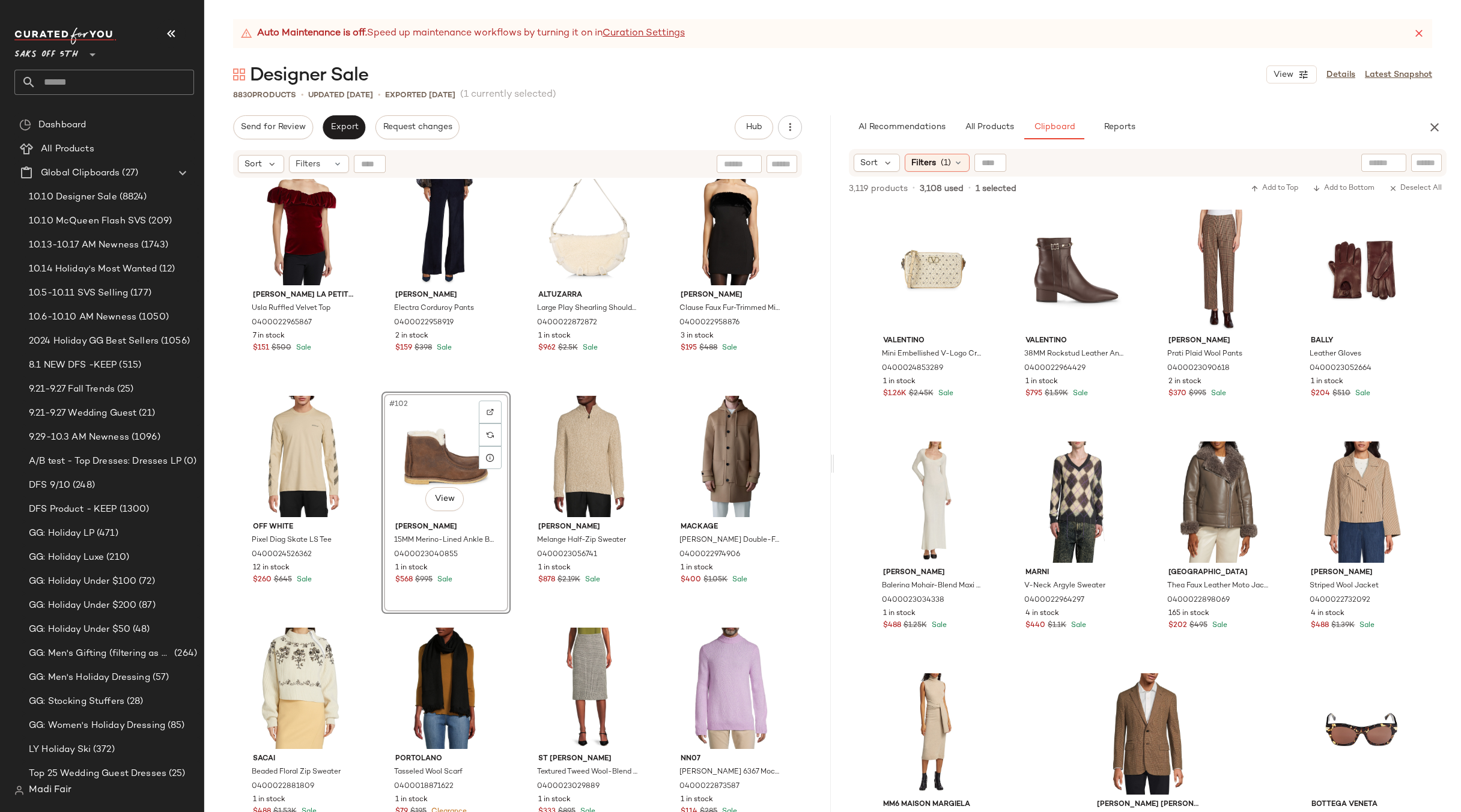
click at [652, 386] on div "Chiara Boni La Petite Robe Usla Ruffled Velvet Top 0400022965867 7 in stock $15…" at bounding box center [517, 511] width 627 height 663
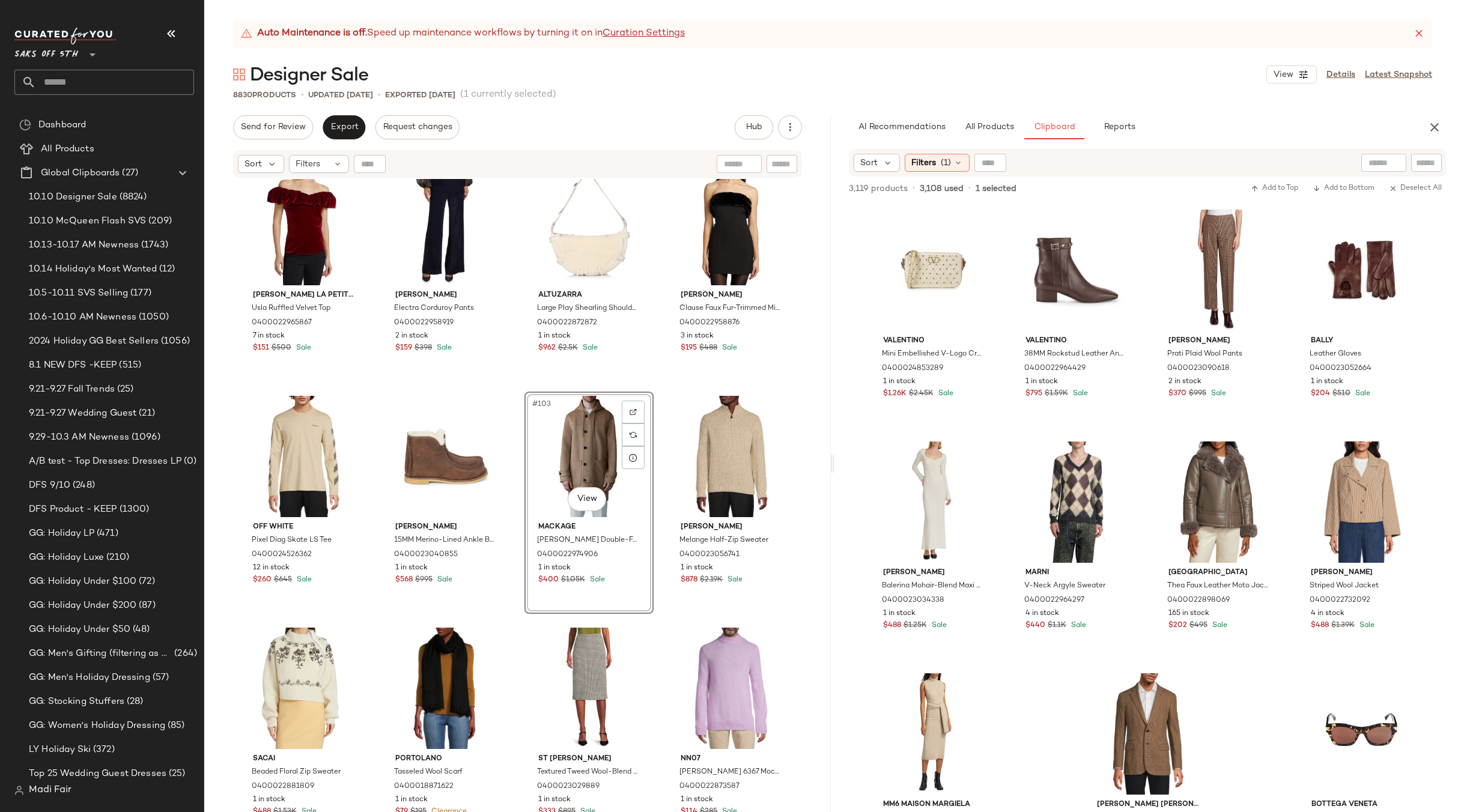
click at [643, 385] on div "Chiara Boni La Petite Robe Usla Ruffled Velvet Top 0400022965867 7 in stock $15…" at bounding box center [517, 511] width 627 height 663
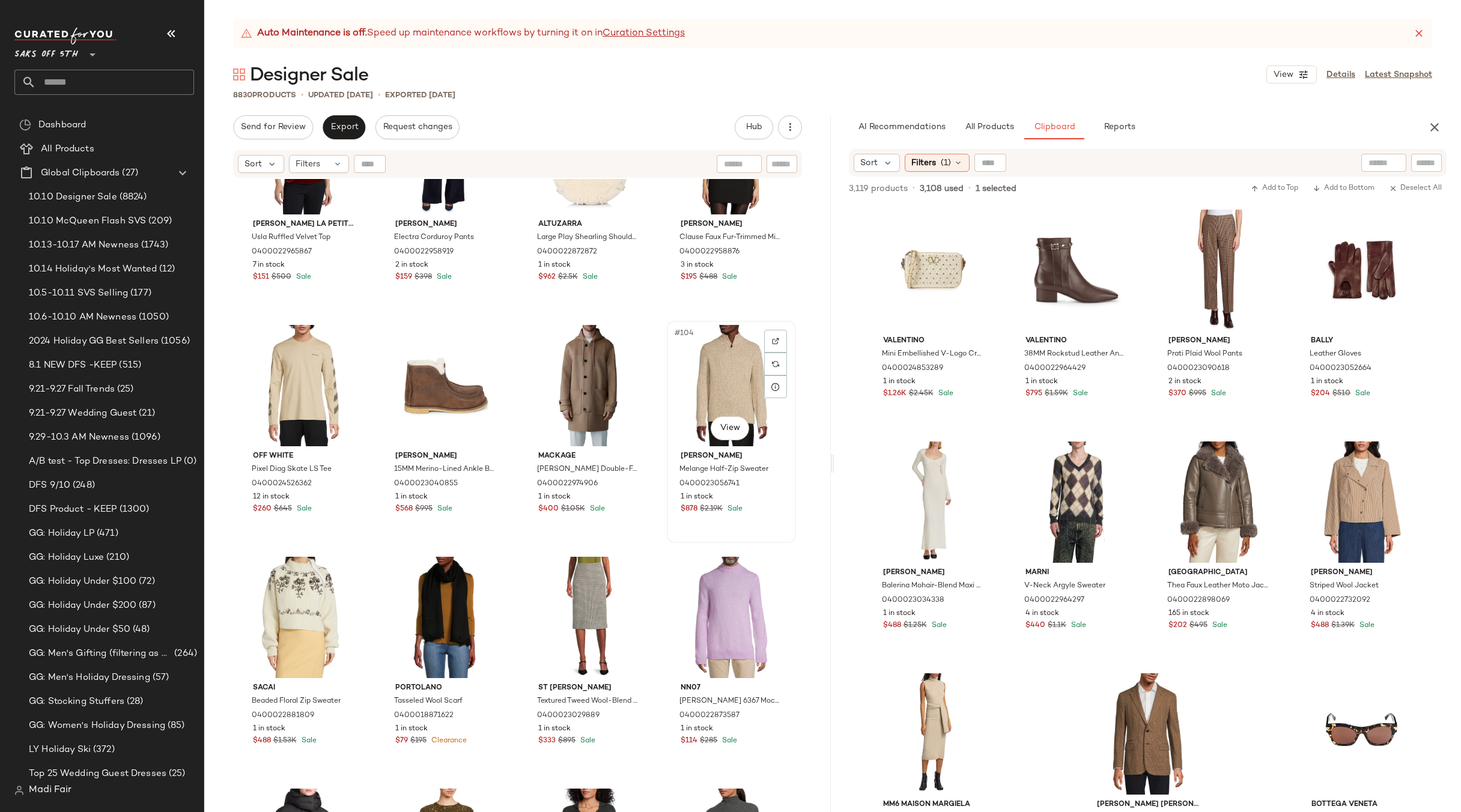
scroll to position [5775, 0]
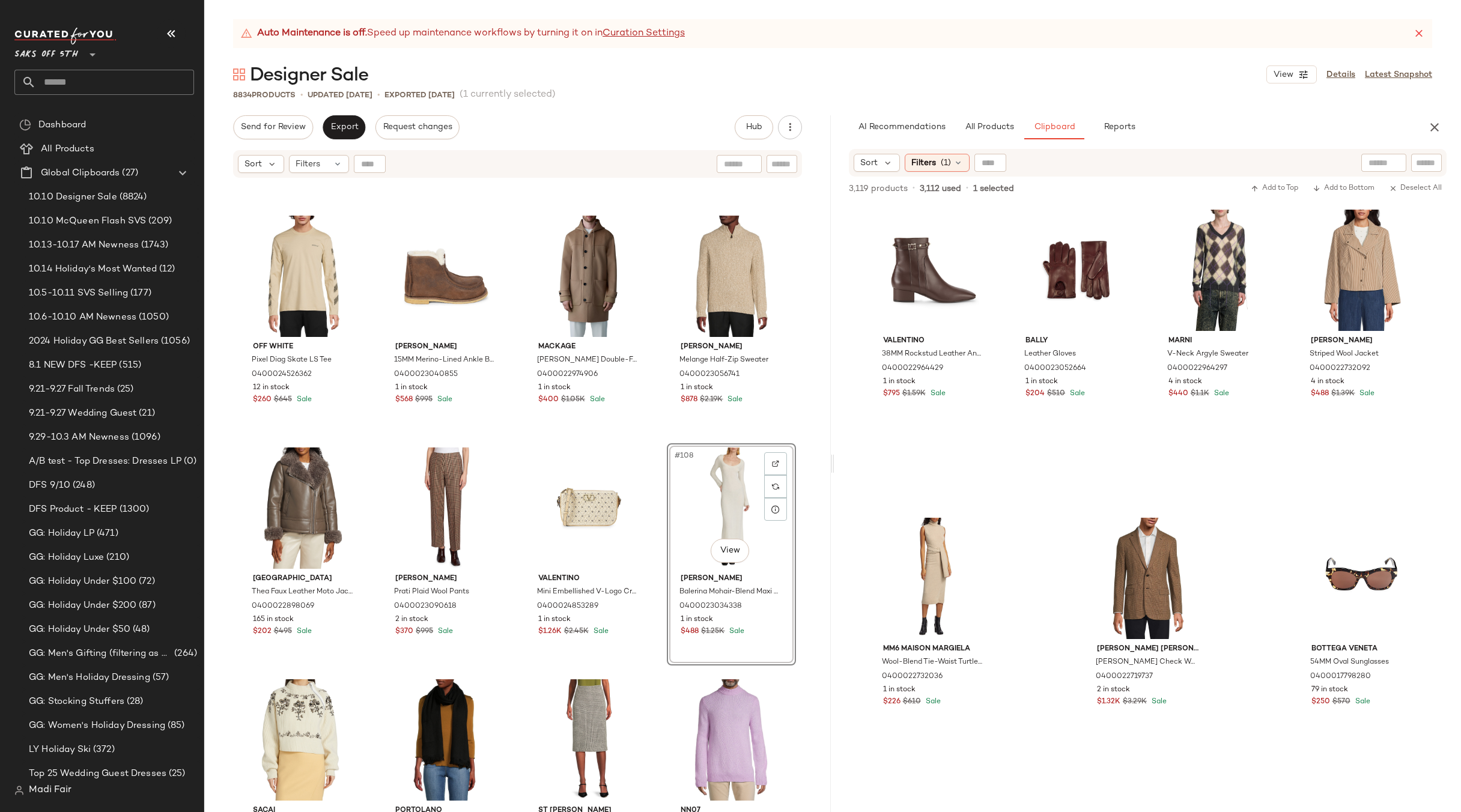
click at [662, 435] on div "Chiara Boni La Petite Robe Usla Ruffled Velvet Top 0400022965867 7 in stock $15…" at bounding box center [517, 511] width 627 height 663
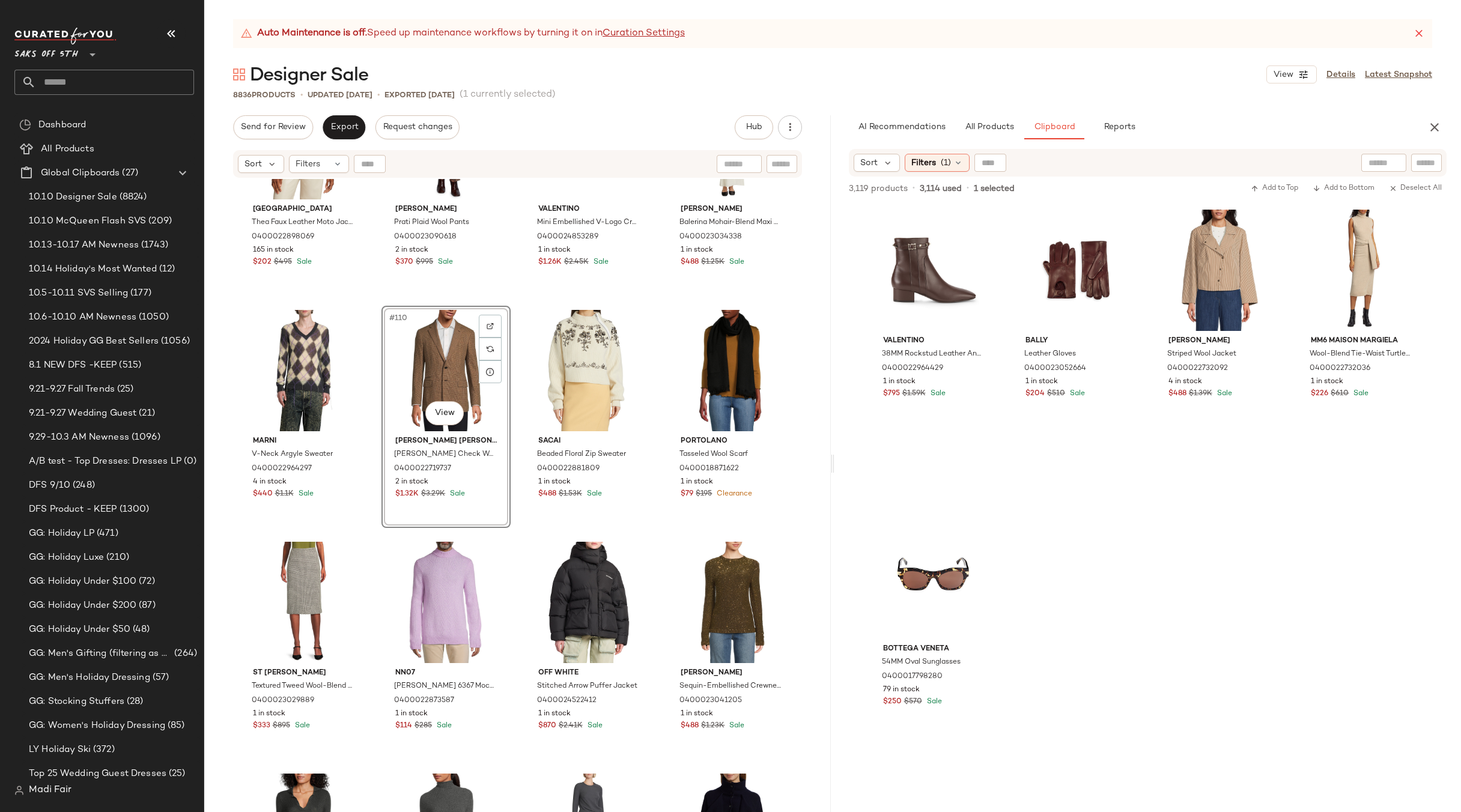
scroll to position [6075, 0]
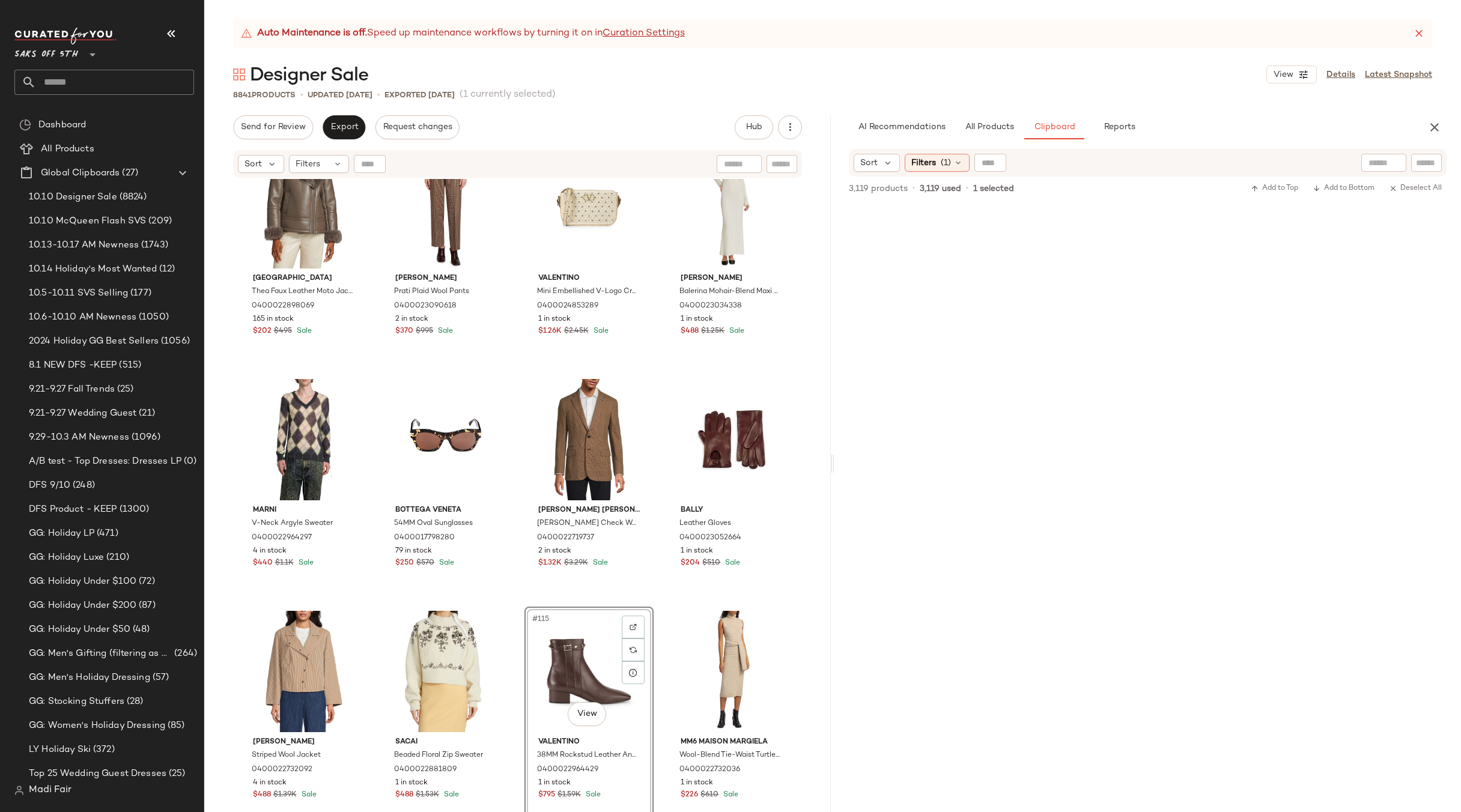
click at [652, 601] on div "Saks Fifth Avenue Thea Faux Leather Moto Jacket 0400022898069 165 in stock $202…" at bounding box center [517, 511] width 627 height 663
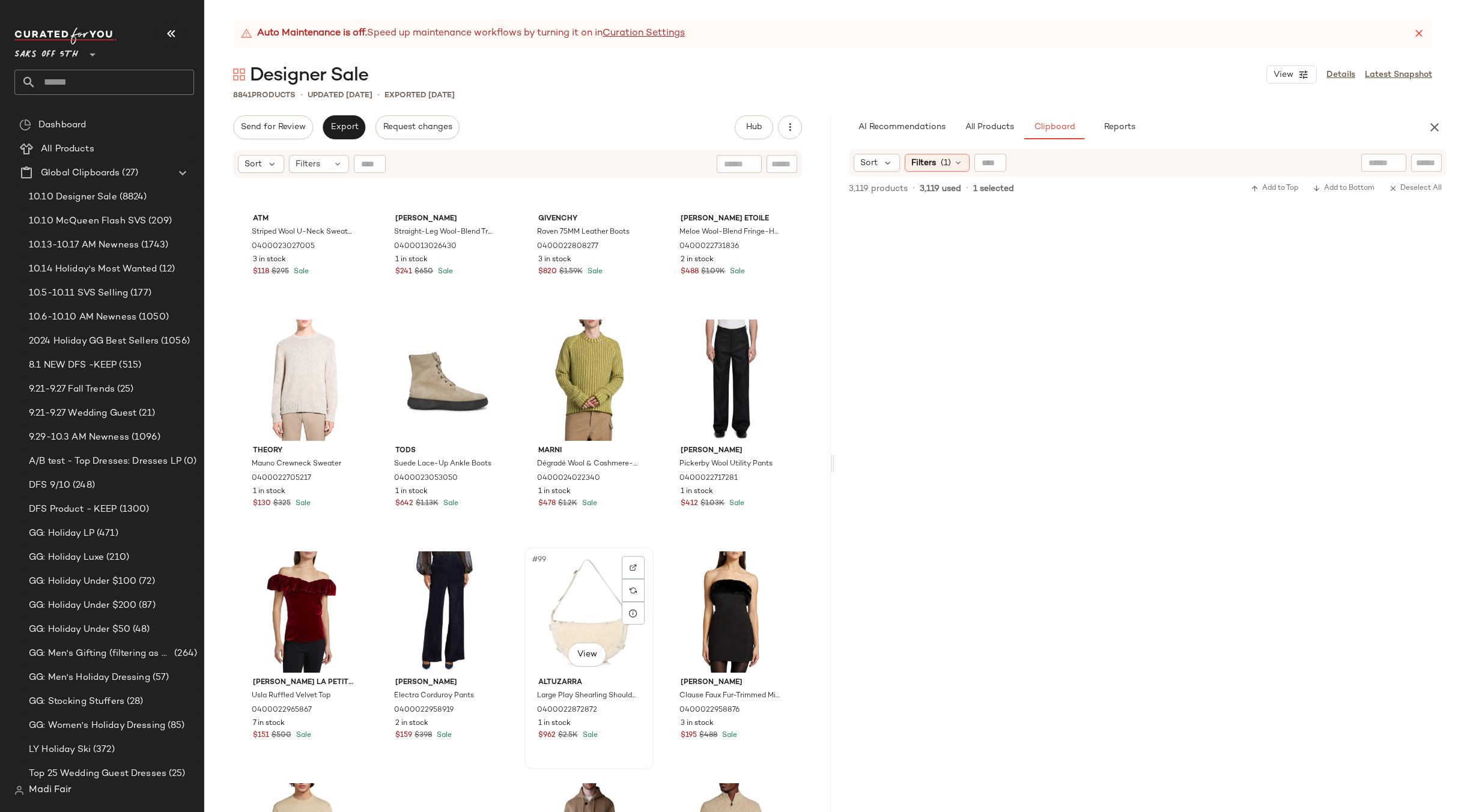
scroll to position [5114, 0]
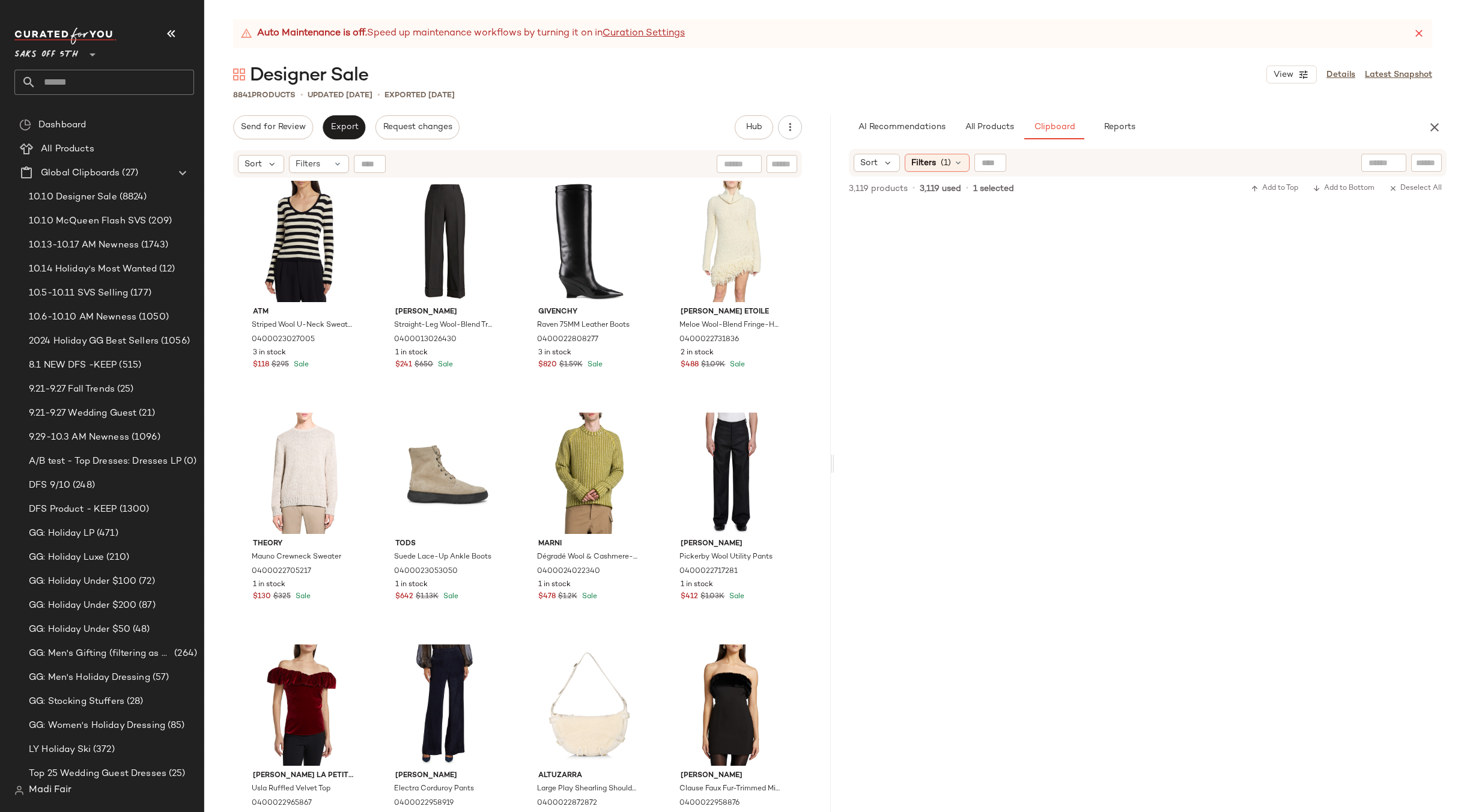
click at [662, 399] on div "Atm Striped Wool U-Neck Sweater 0400023027005 3 in stock $118 $295 Sale Dries V…" at bounding box center [517, 511] width 627 height 663
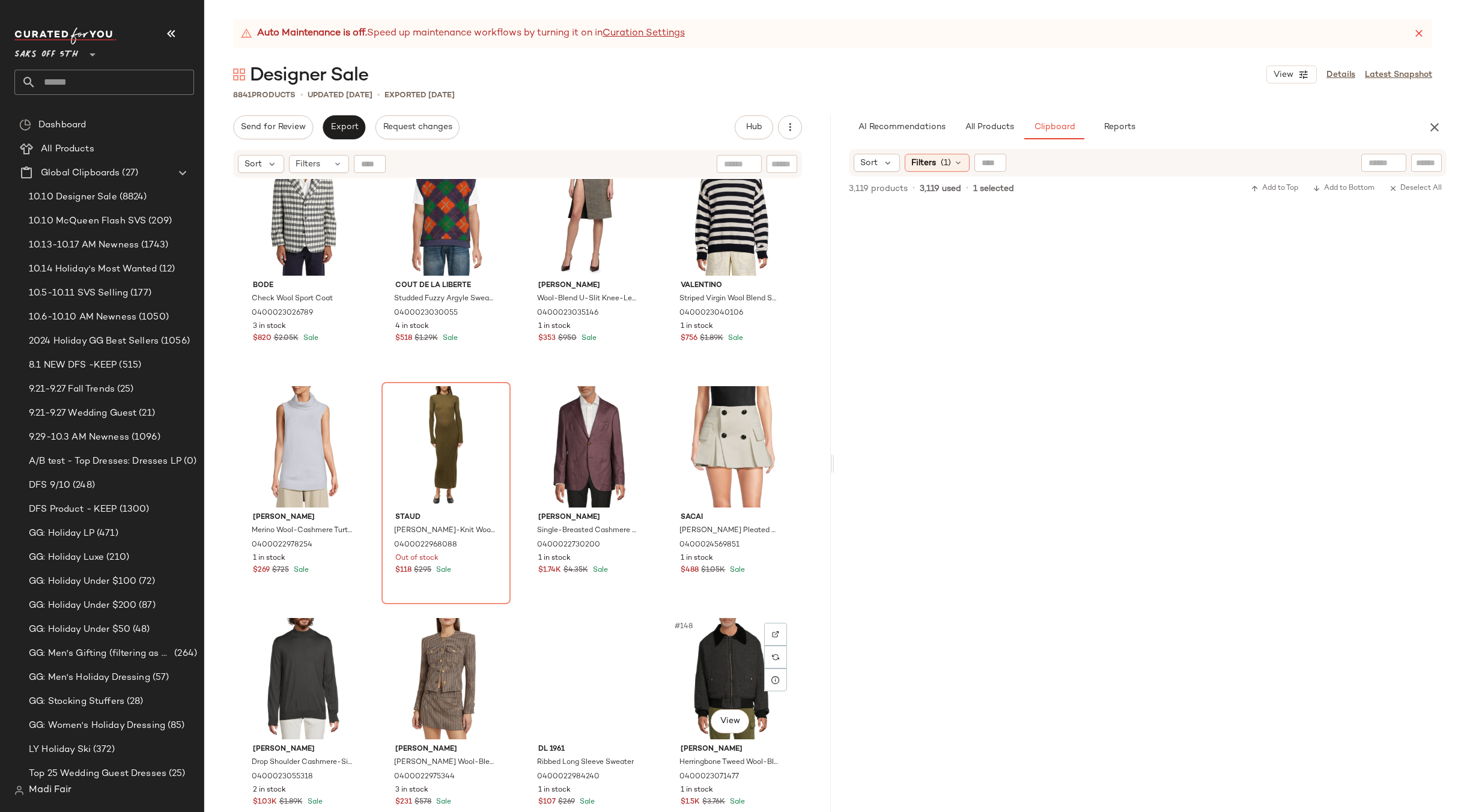
scroll to position [8117, 0]
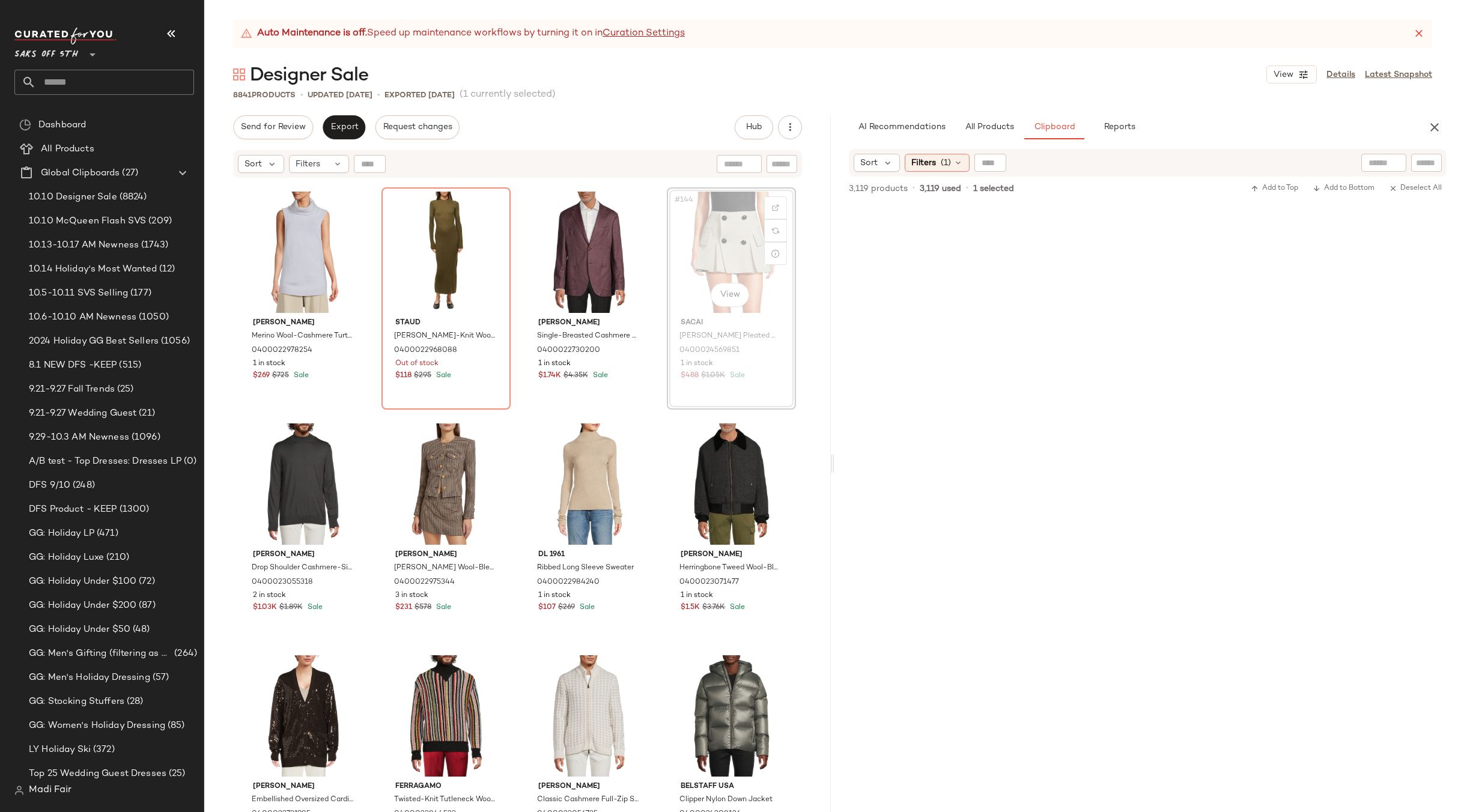
scroll to position [8116, 0]
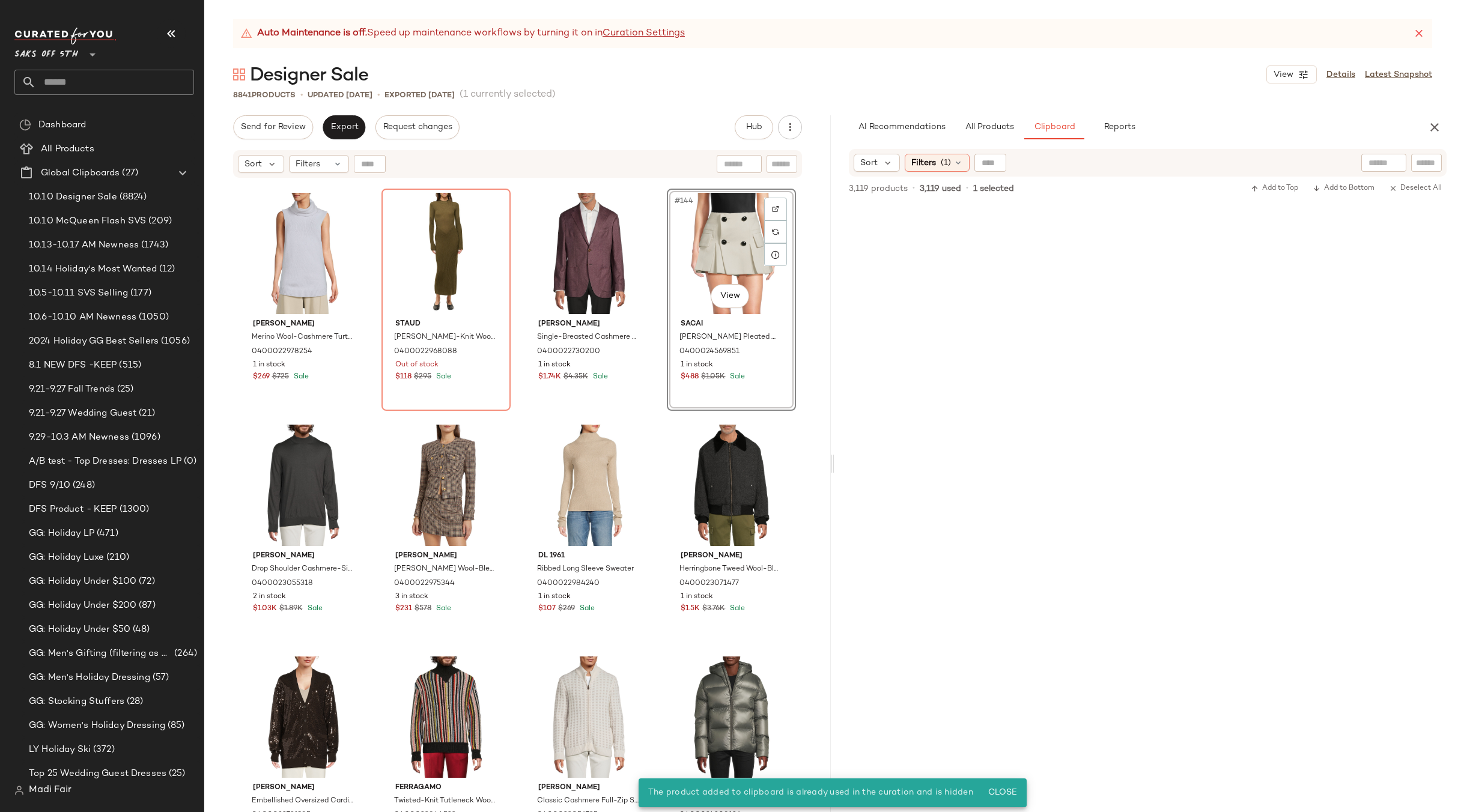
click at [726, 251] on div "#144 View" at bounding box center [731, 254] width 121 height 121
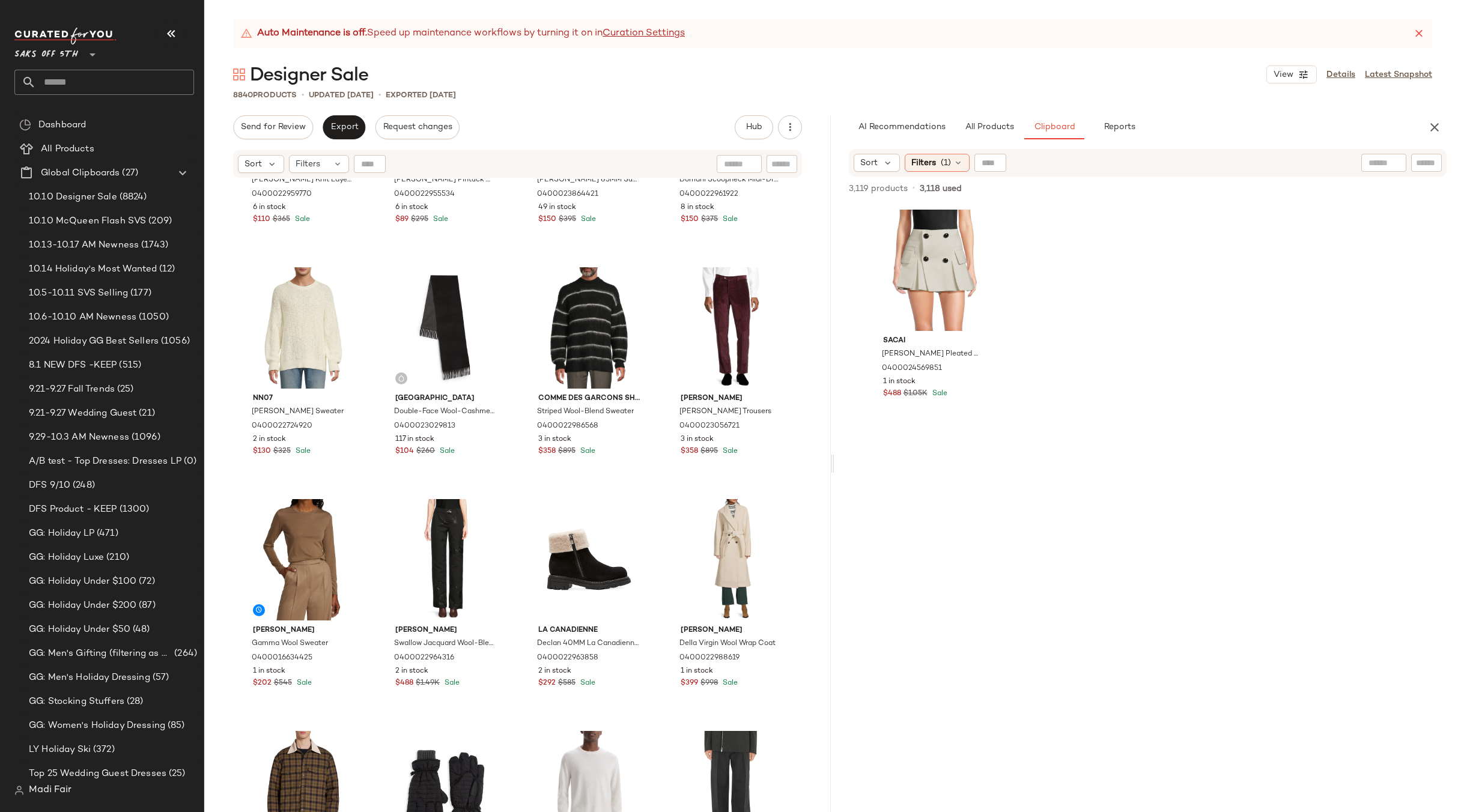
scroll to position [4032, 0]
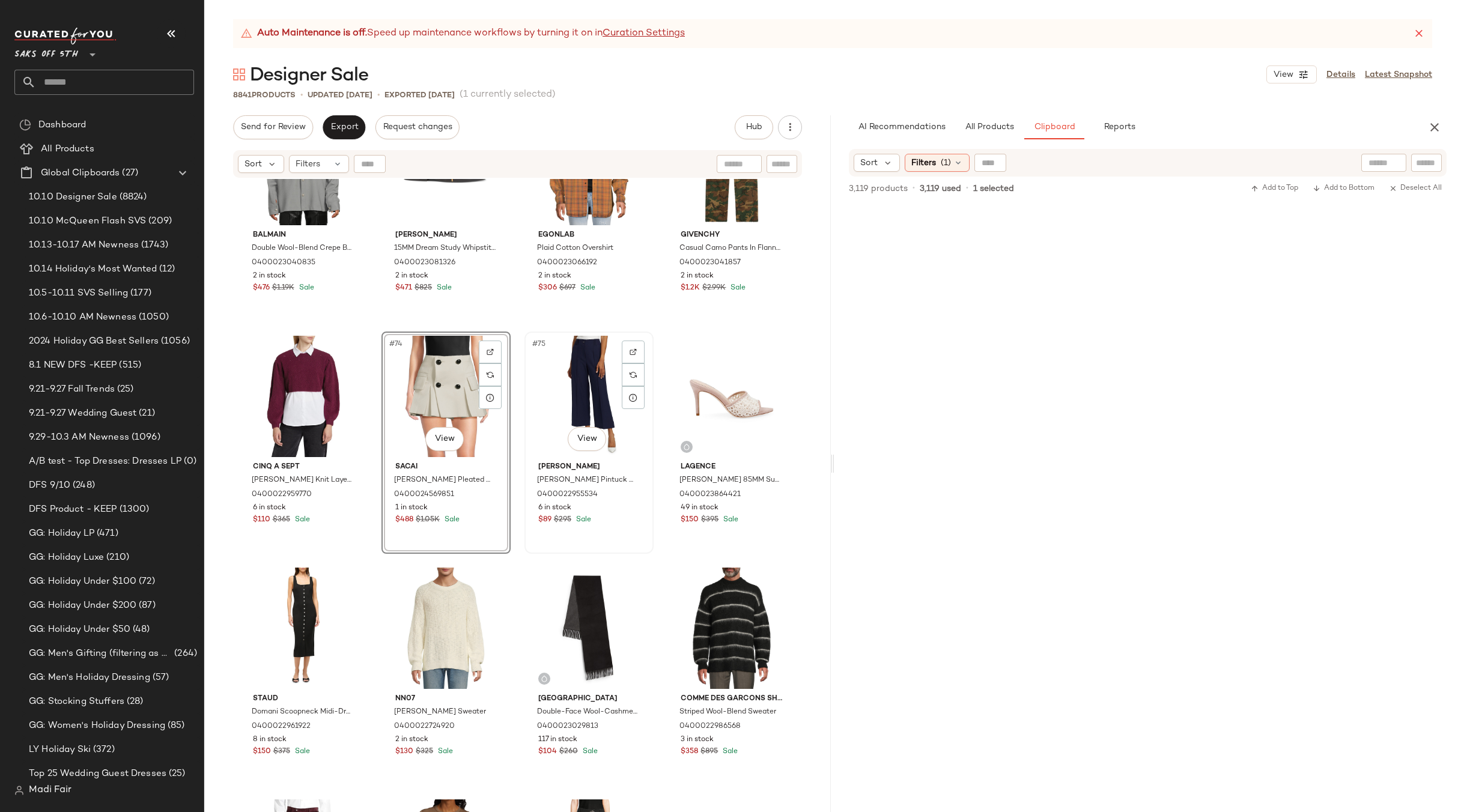
click at [570, 391] on div "#75 View" at bounding box center [589, 397] width 121 height 121
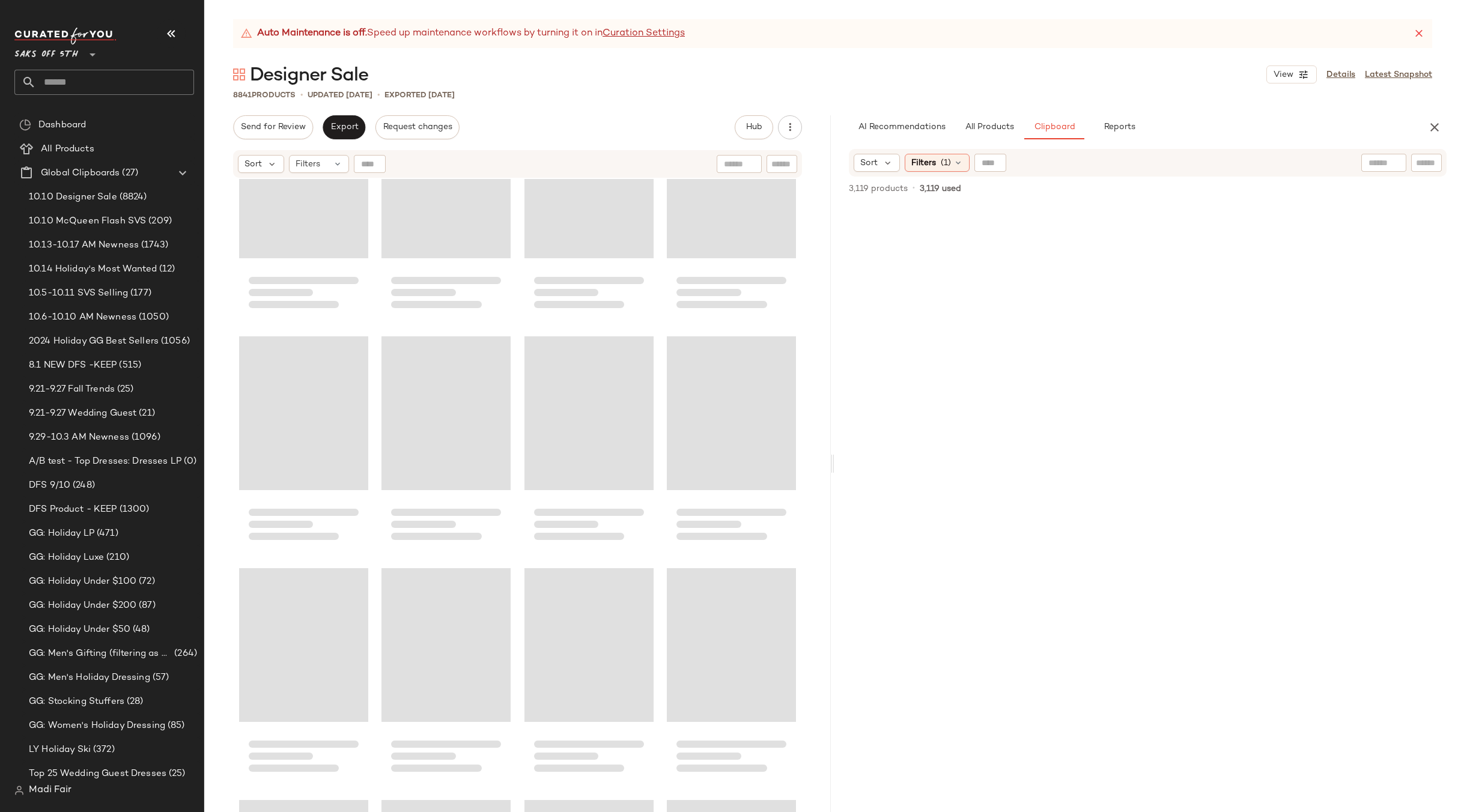
click at [651, 332] on div at bounding box center [517, 511] width 627 height 663
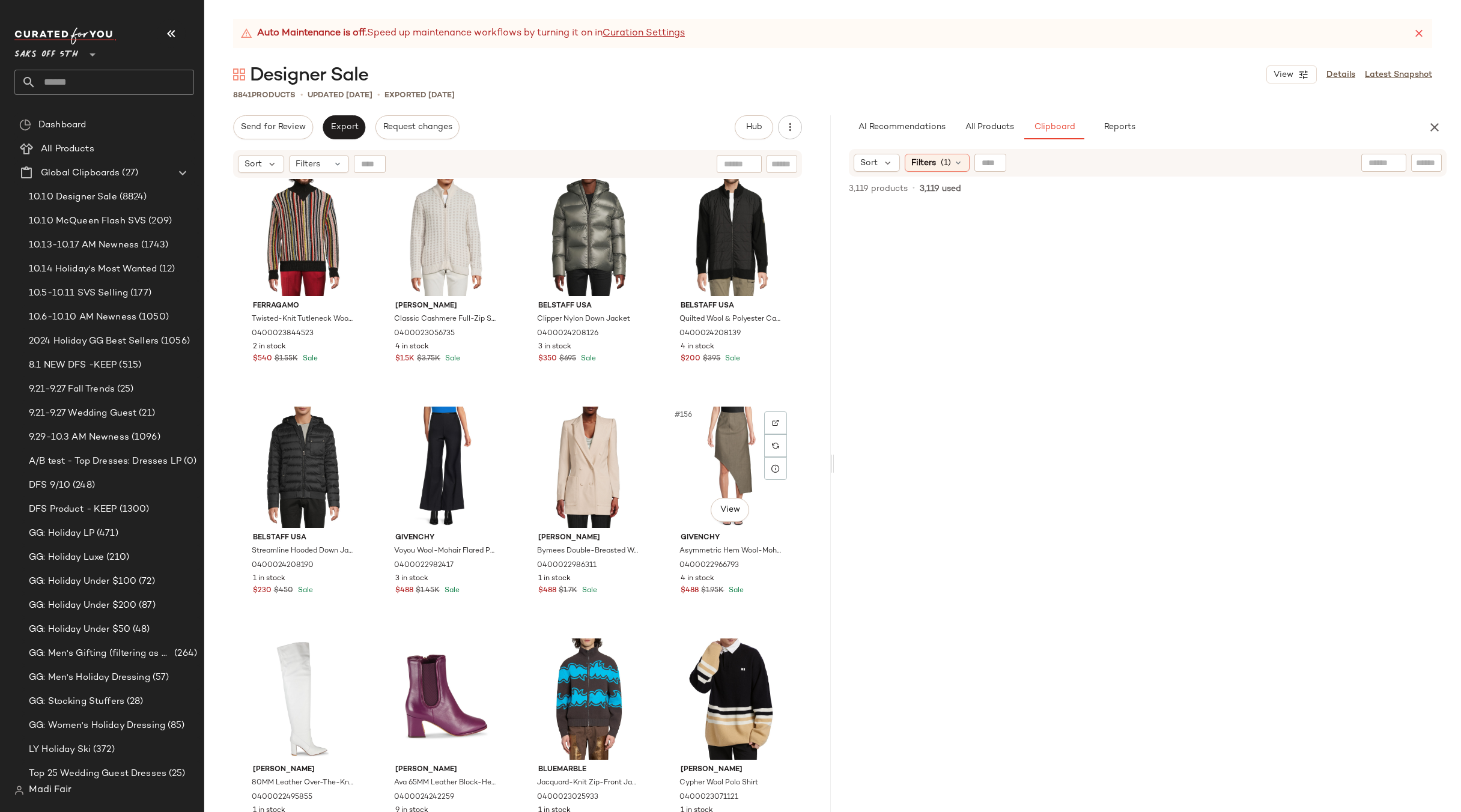
scroll to position [9018, 0]
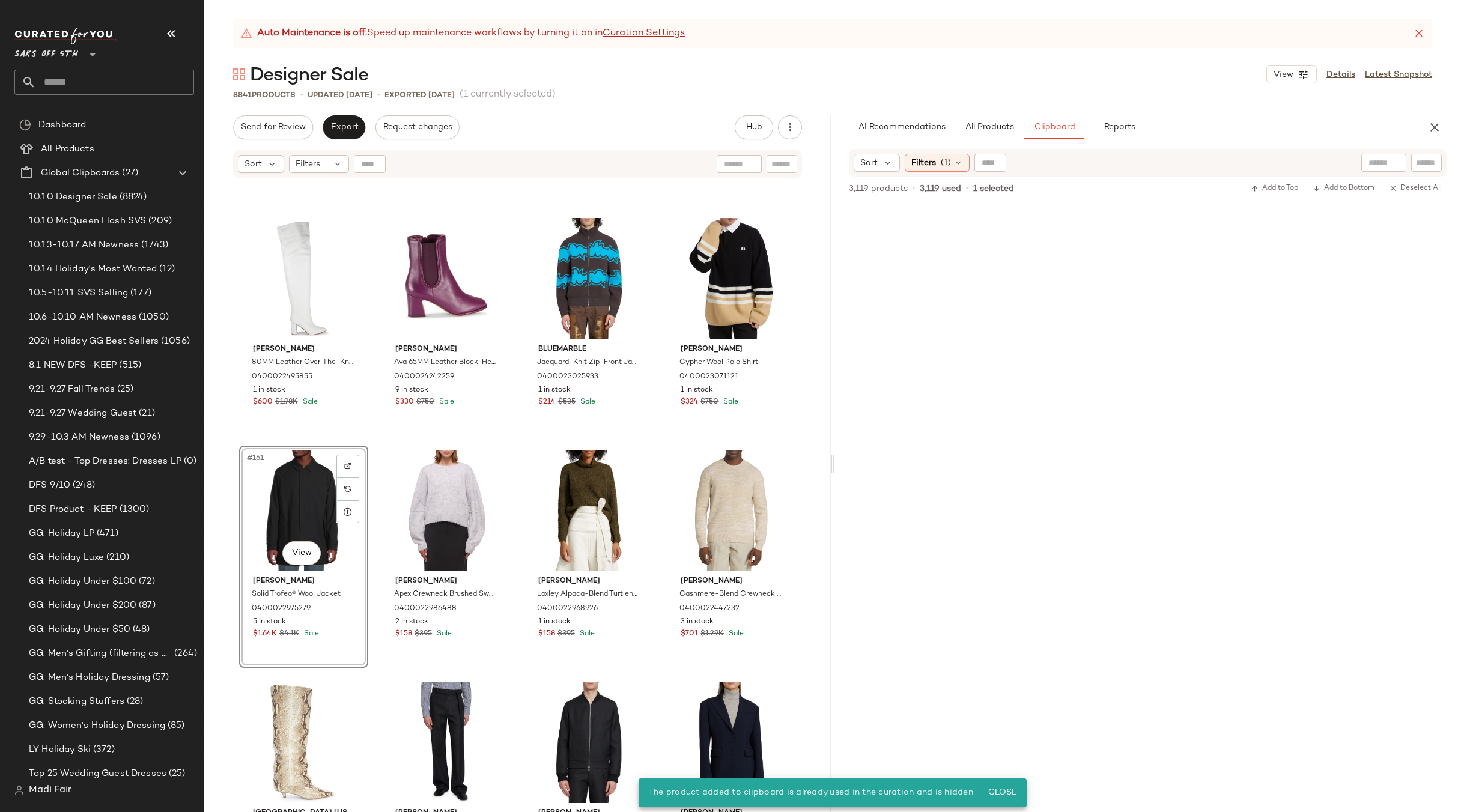
click at [301, 496] on div "#161 View" at bounding box center [303, 511] width 121 height 121
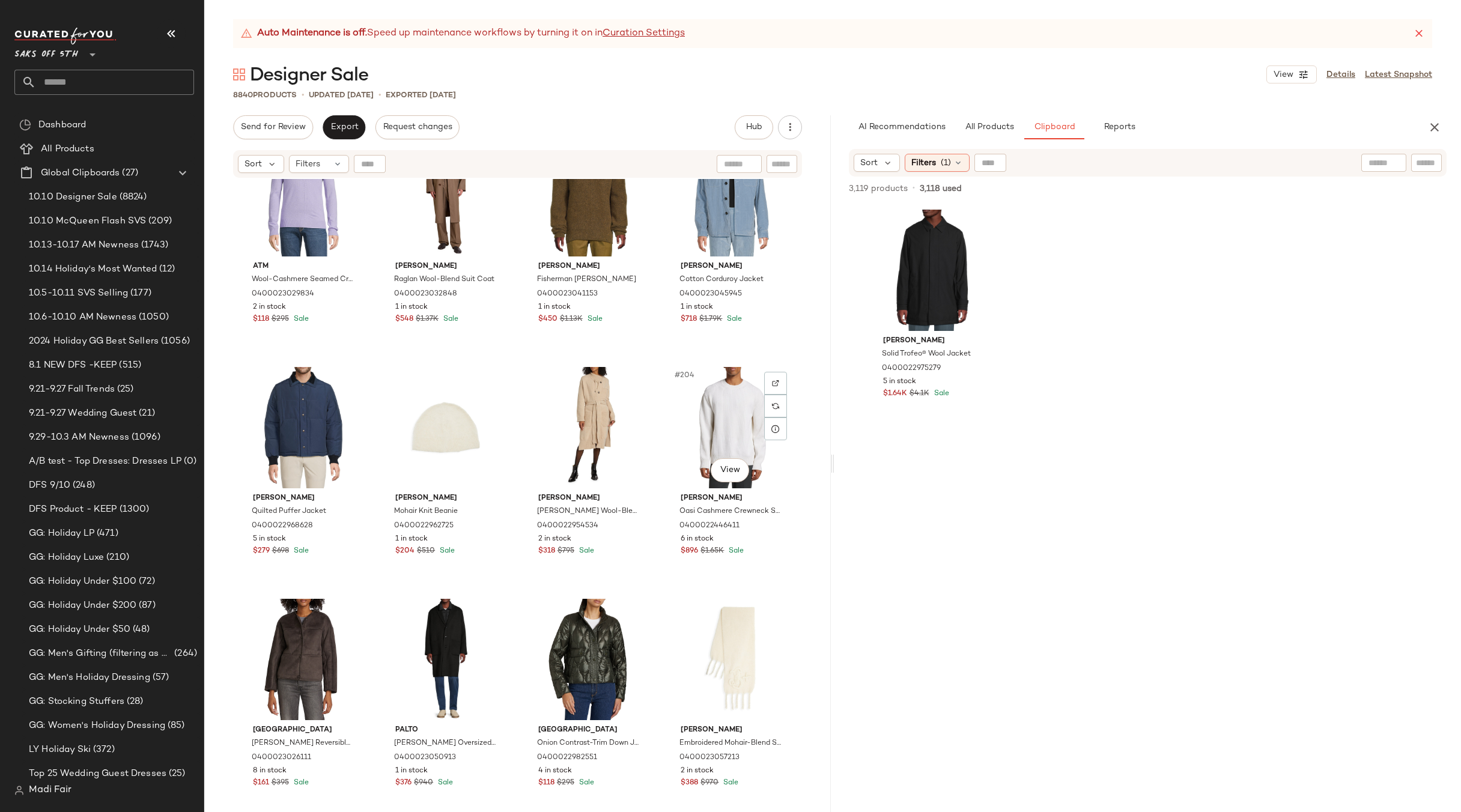
scroll to position [11420, 0]
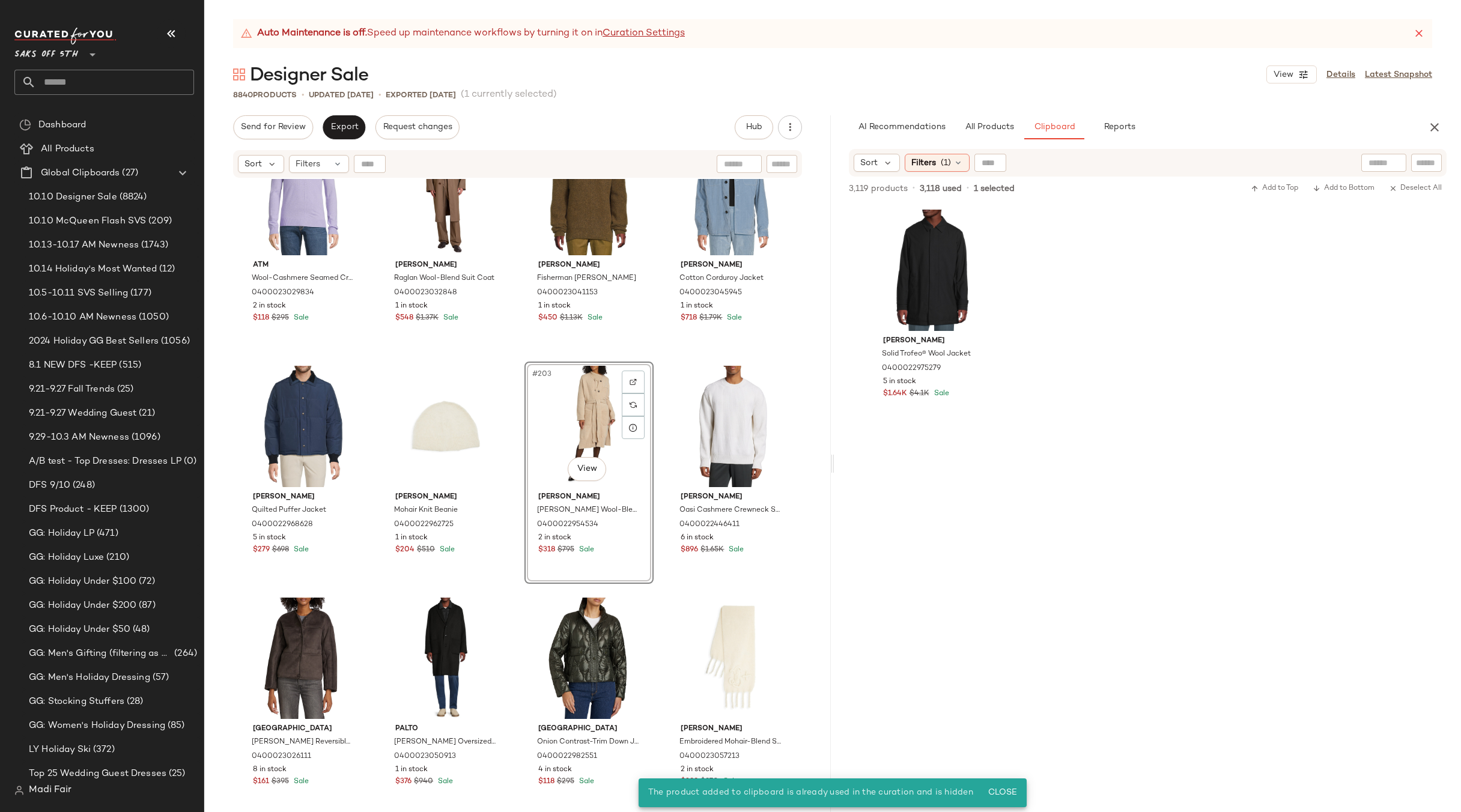
click at [579, 418] on div "#203 View" at bounding box center [589, 426] width 121 height 121
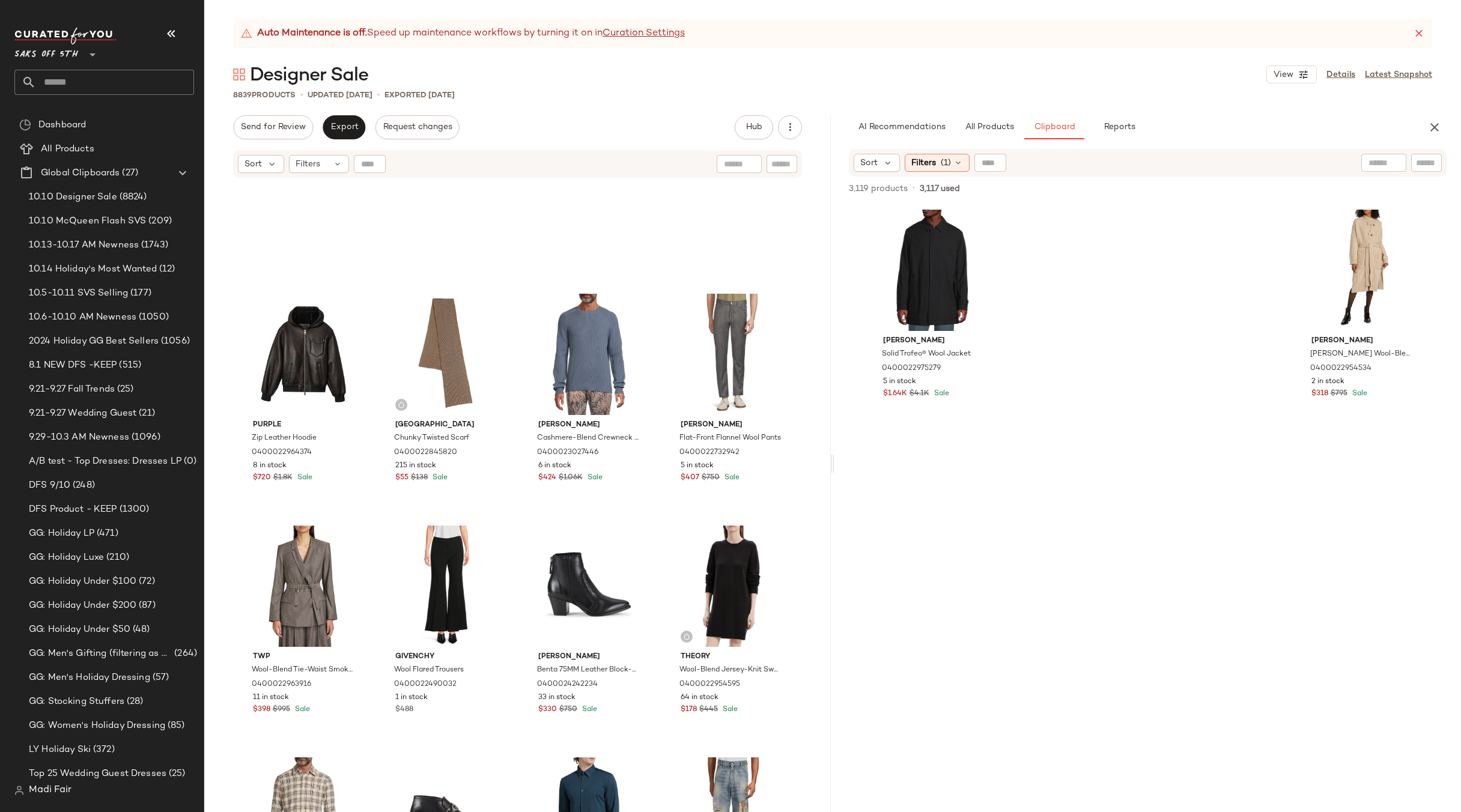
scroll to position [1331, 0]
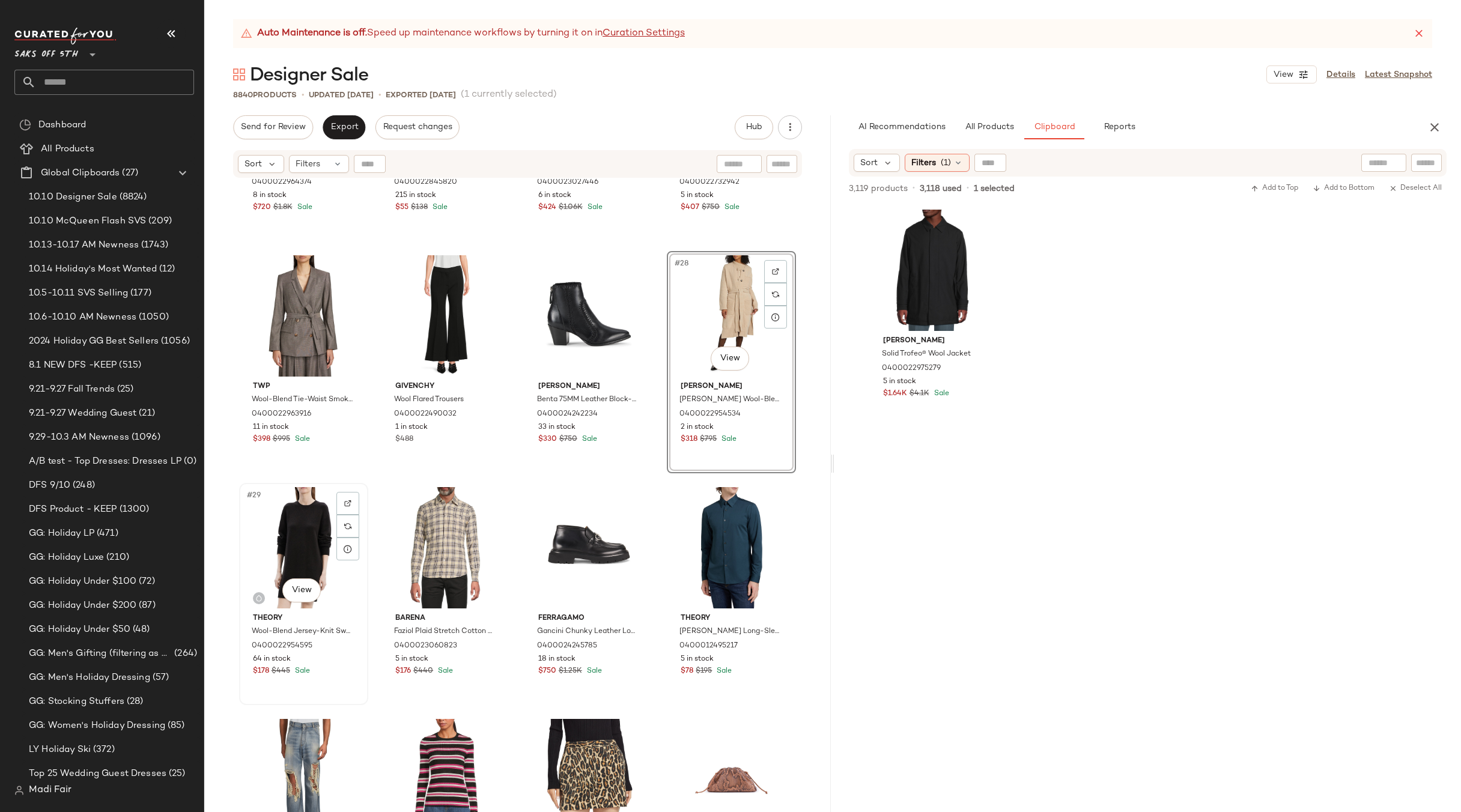
click at [286, 547] on div "#29 View" at bounding box center [303, 548] width 121 height 121
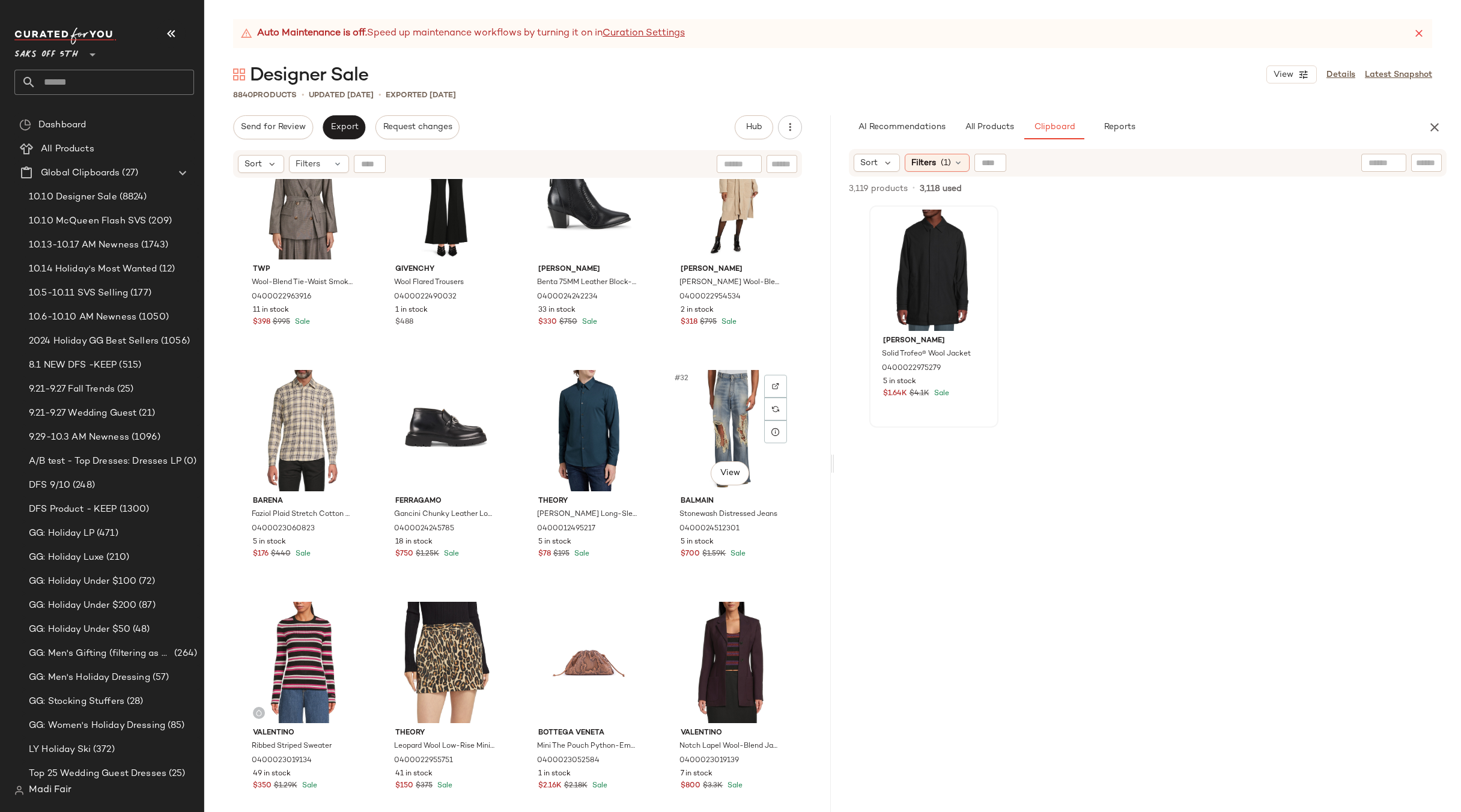
scroll to position [1451, 0]
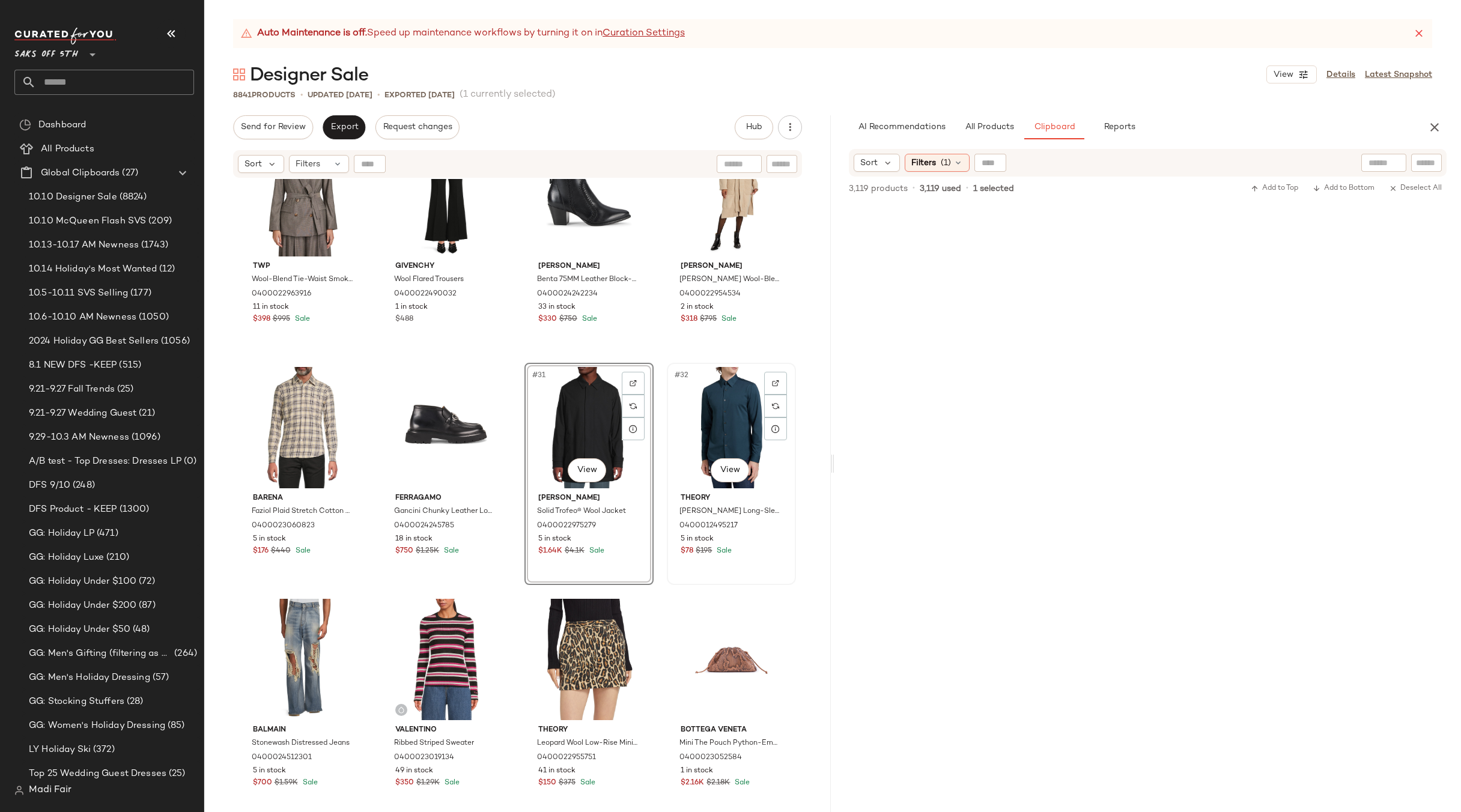
click at [724, 410] on div "#32 View" at bounding box center [731, 428] width 121 height 121
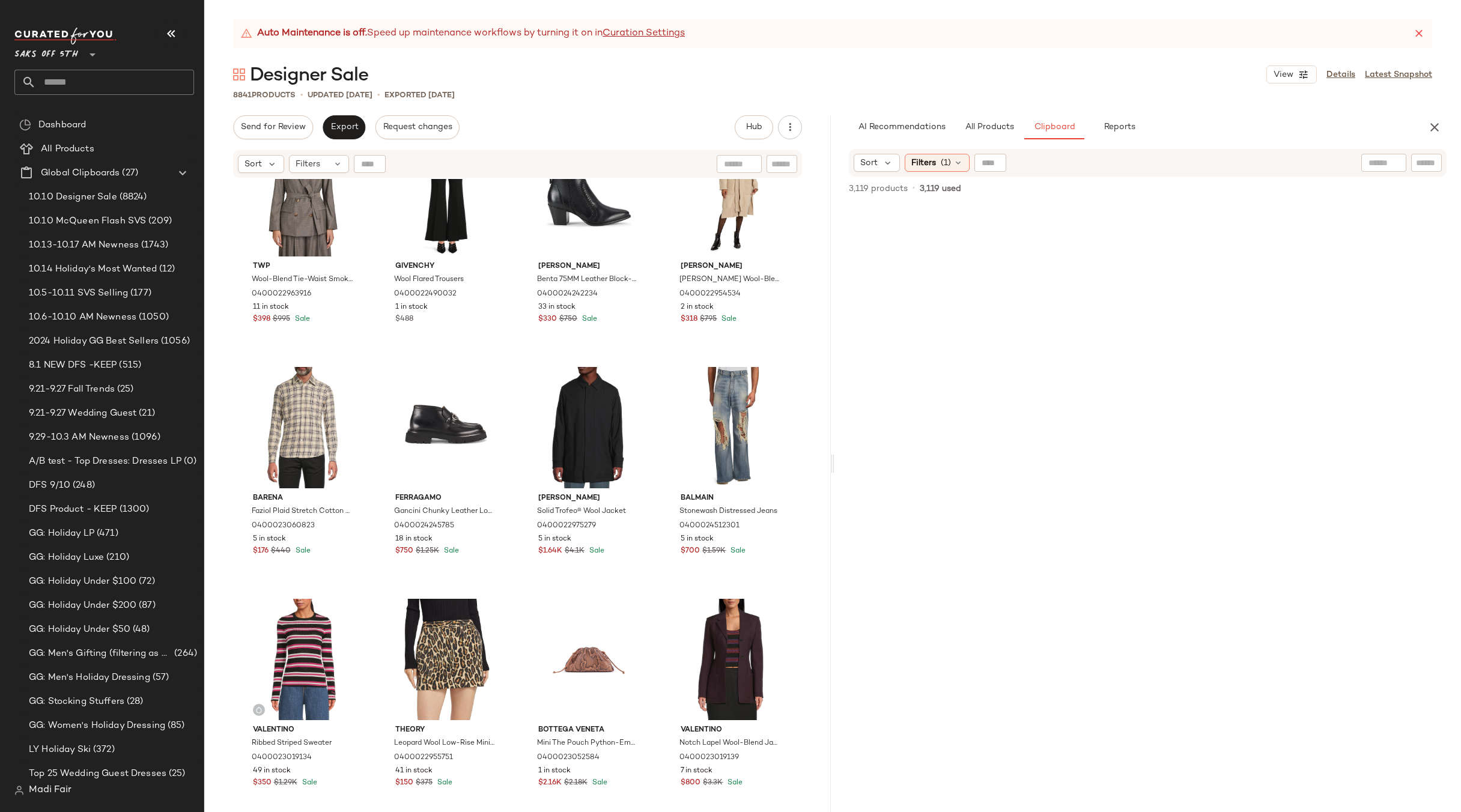
click at [654, 364] on div "Purple Zip Leather Hoodie 0400022964374 8 in stock $720 $1.8K Sale Saks Fifth A…" at bounding box center [517, 511] width 627 height 663
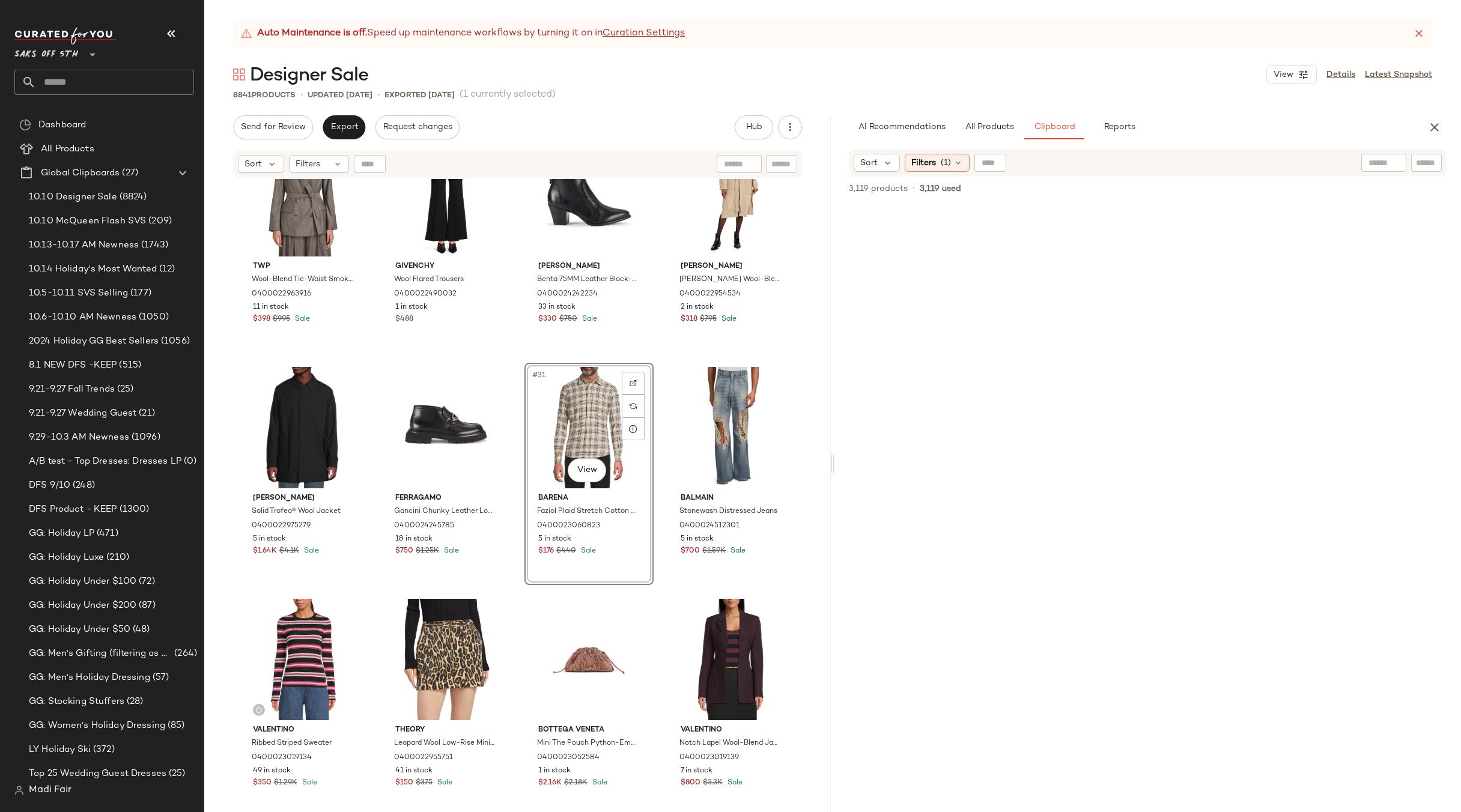
click at [654, 361] on div "Purple Zip Leather Hoodie 0400022964374 8 in stock $720 $1.8K Sale Saks Fifth A…" at bounding box center [517, 511] width 627 height 663
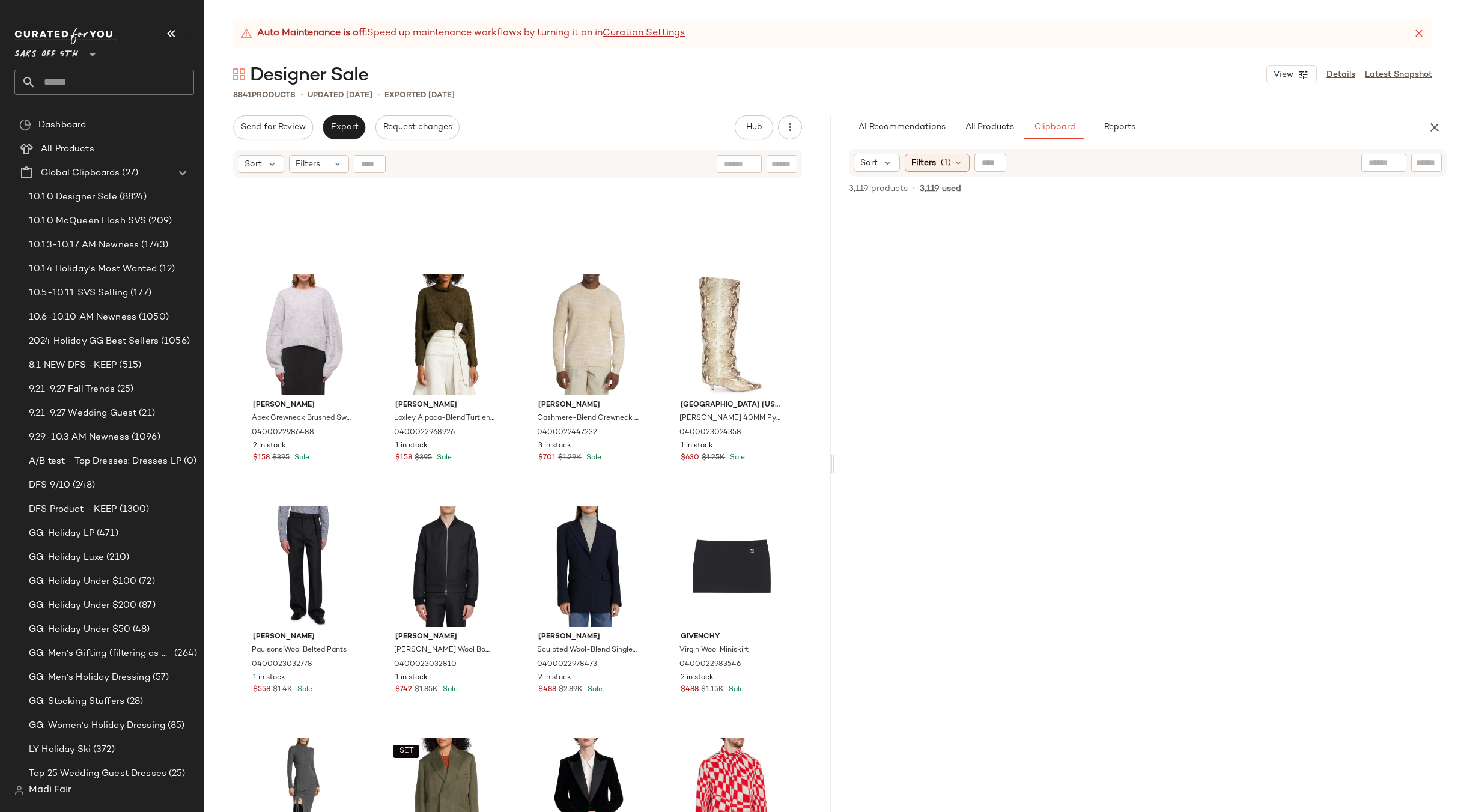
scroll to position [9318, 0]
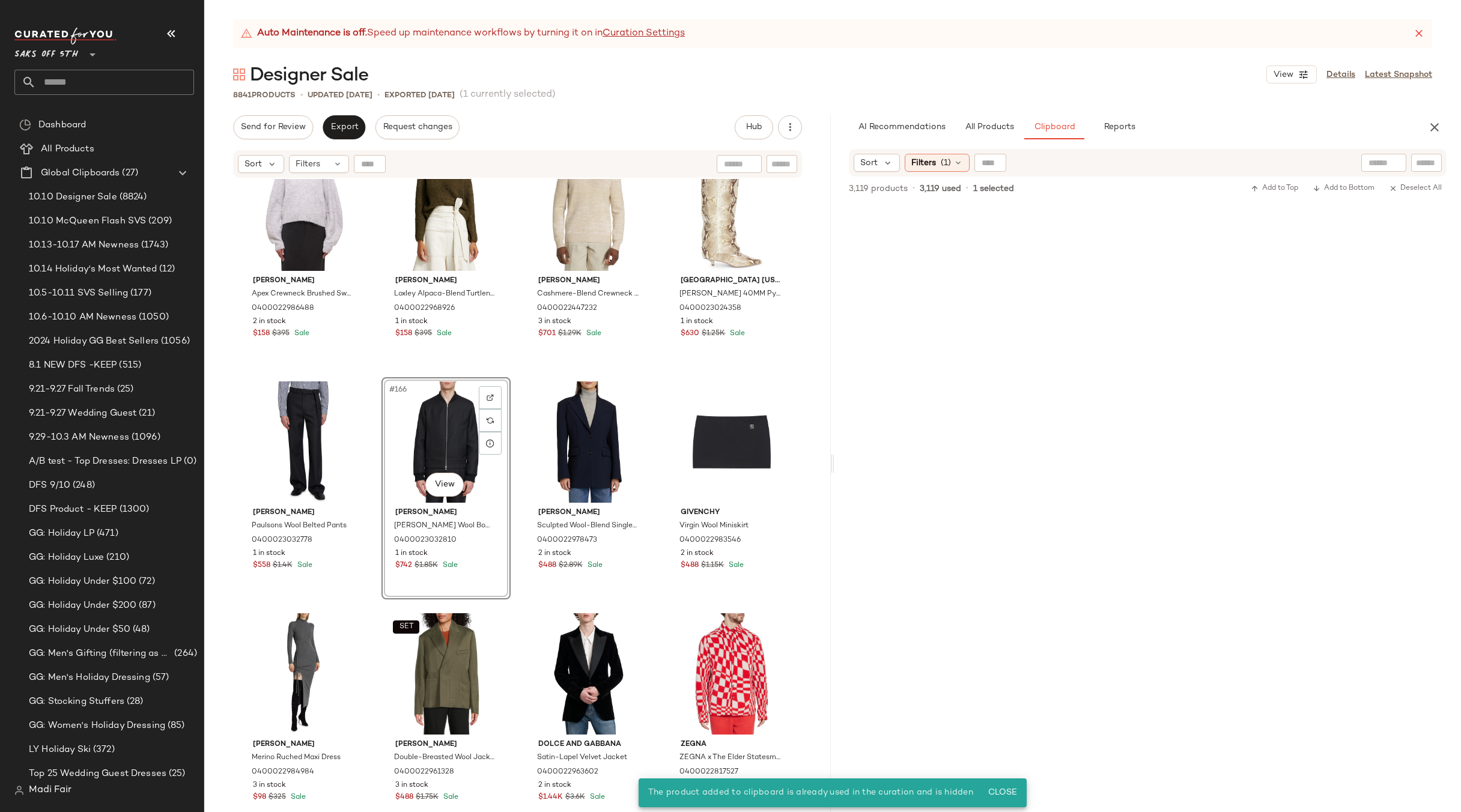
click at [430, 425] on div "#166 View" at bounding box center [446, 442] width 121 height 121
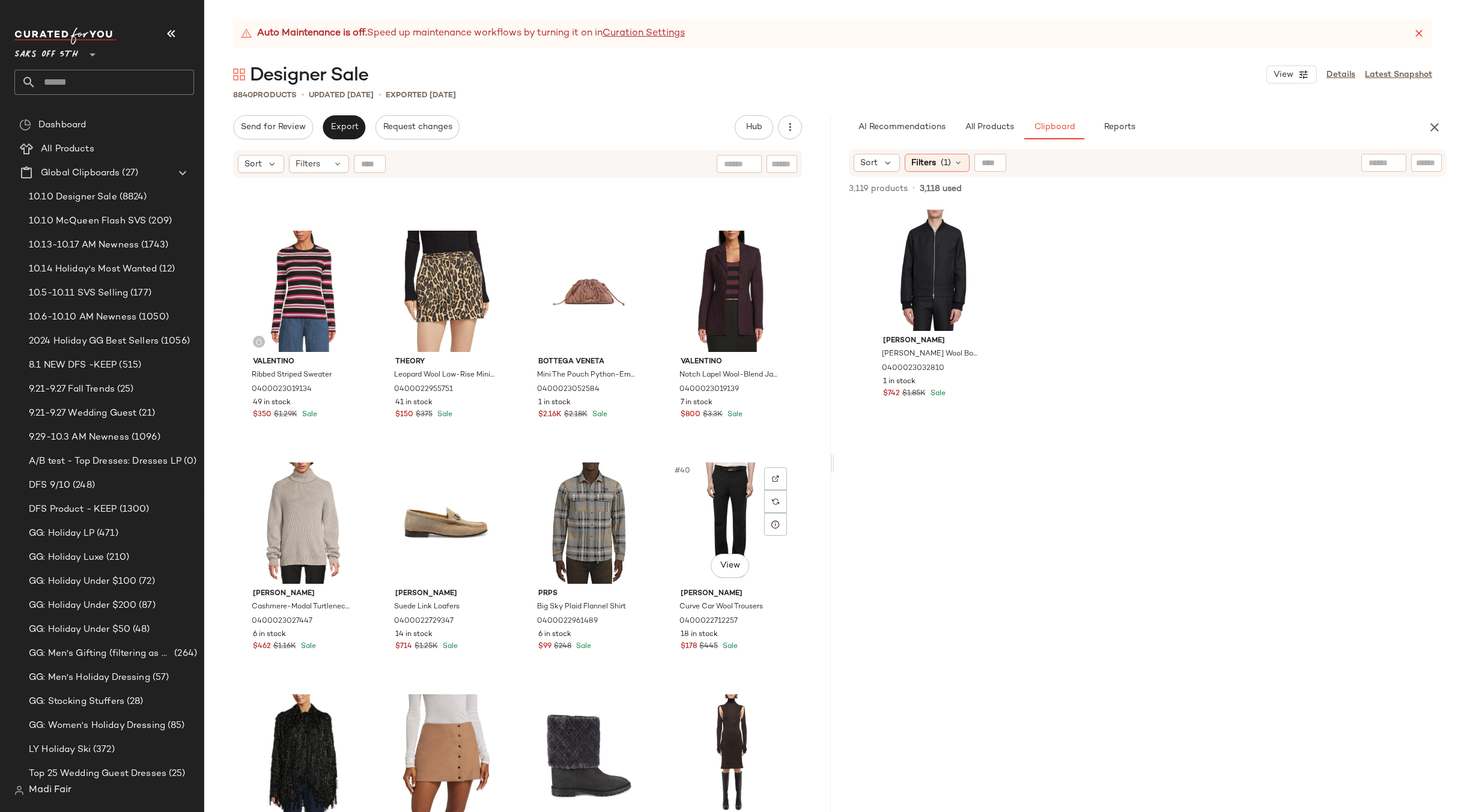
scroll to position [1811, 0]
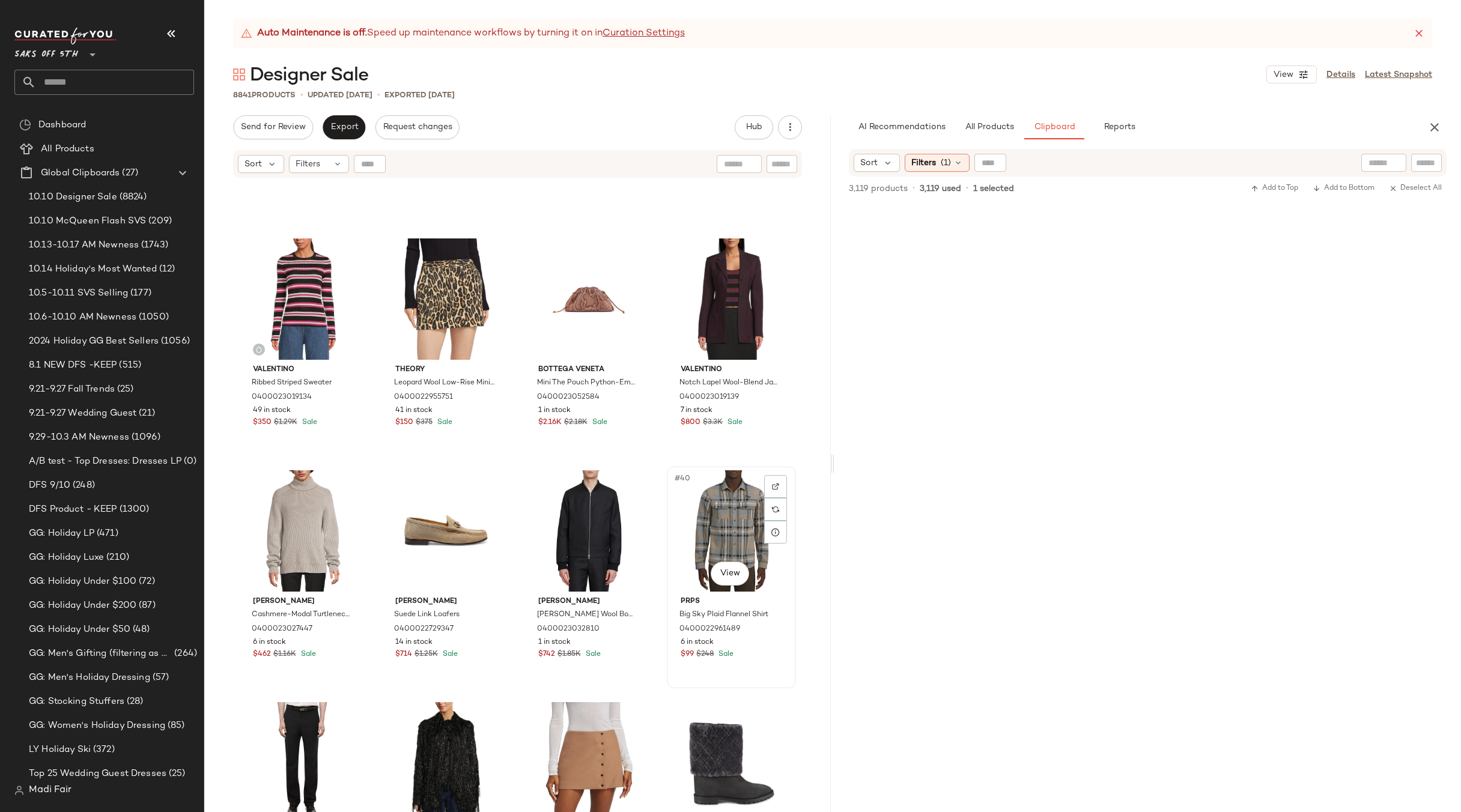
click at [713, 509] on div "#40 View" at bounding box center [731, 531] width 121 height 121
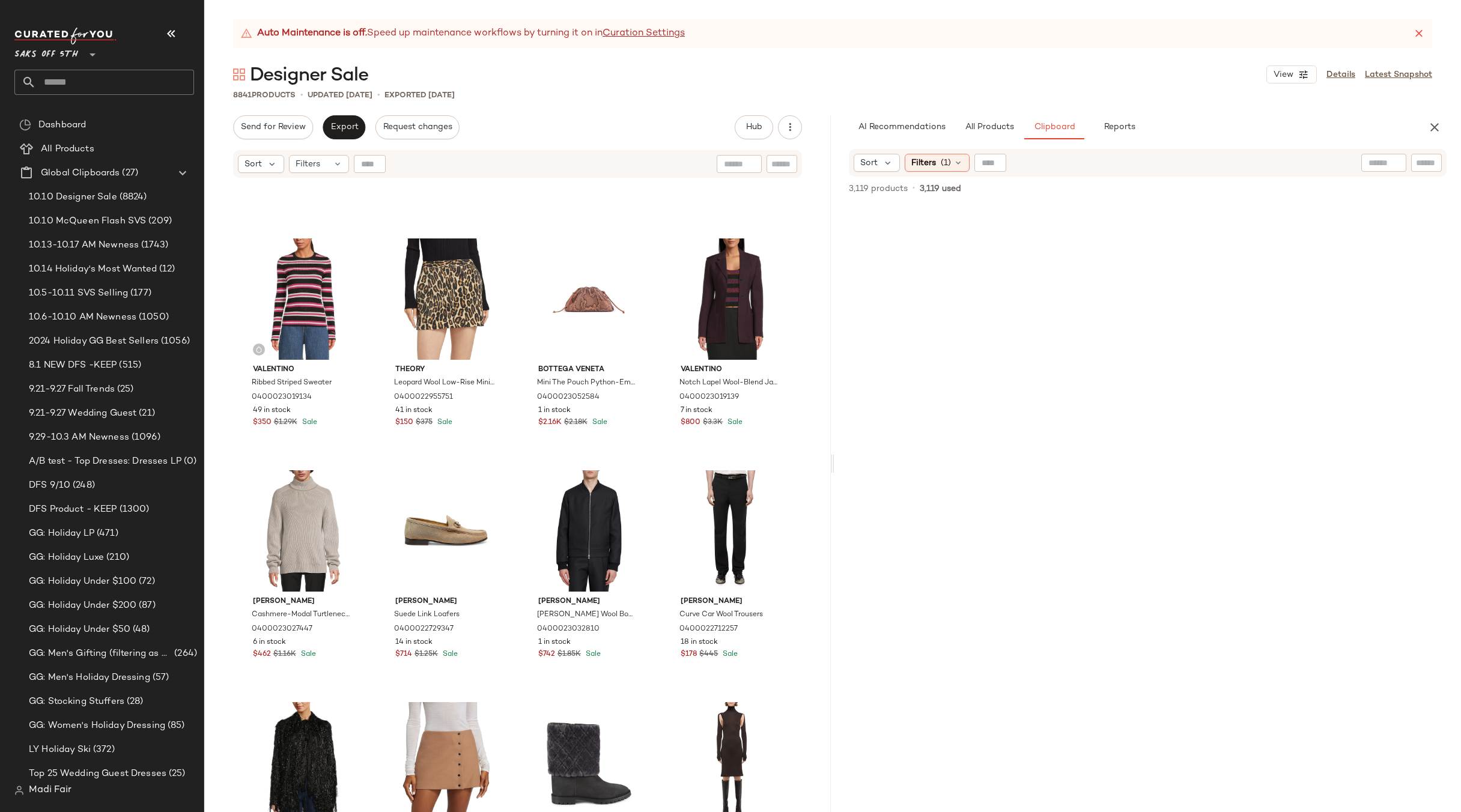
click at [656, 458] on div "Valentino Ribbed Striped Sweater 0400023019134 49 in stock $350 $1.29K Sale The…" at bounding box center [517, 511] width 627 height 663
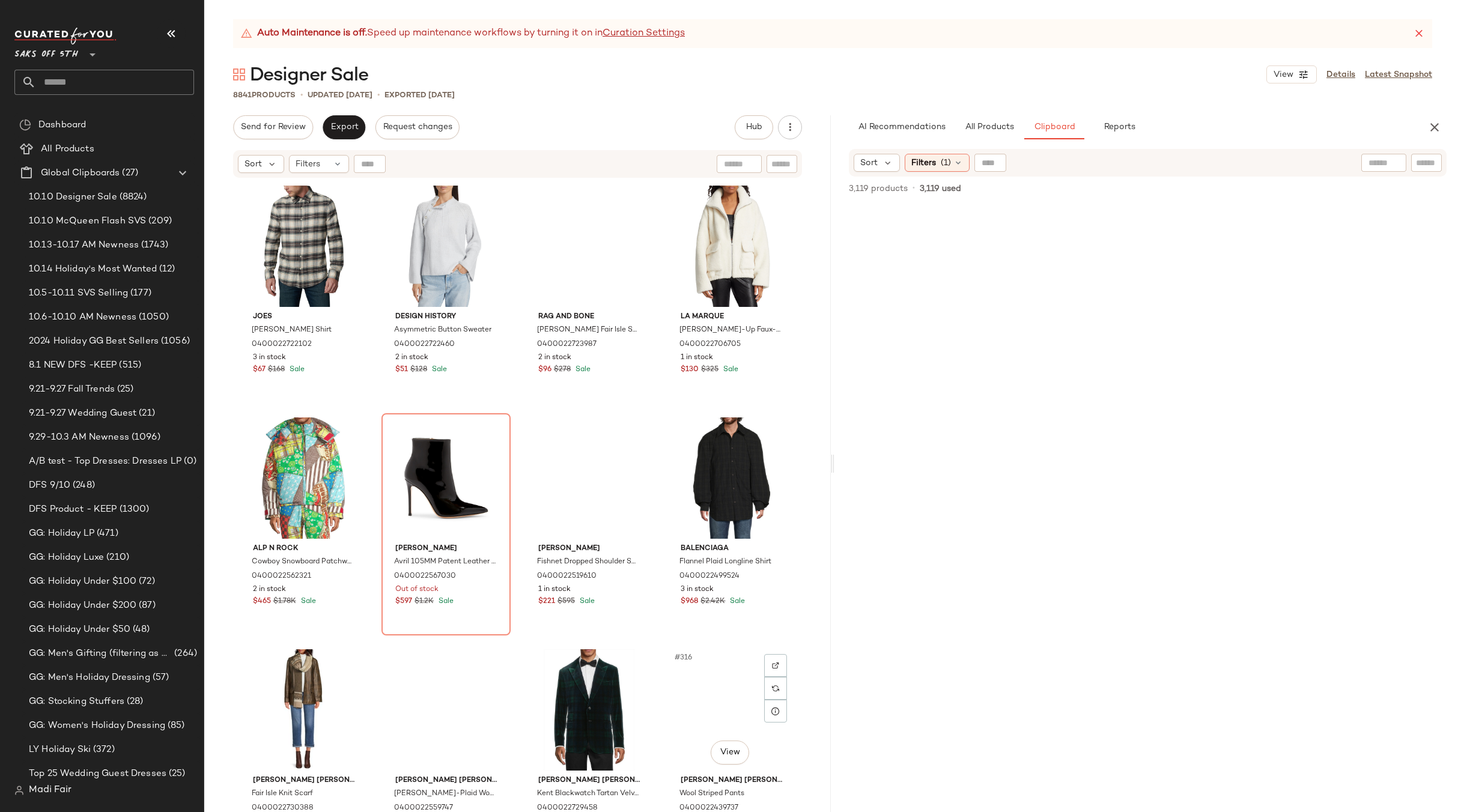
scroll to position [17786, 0]
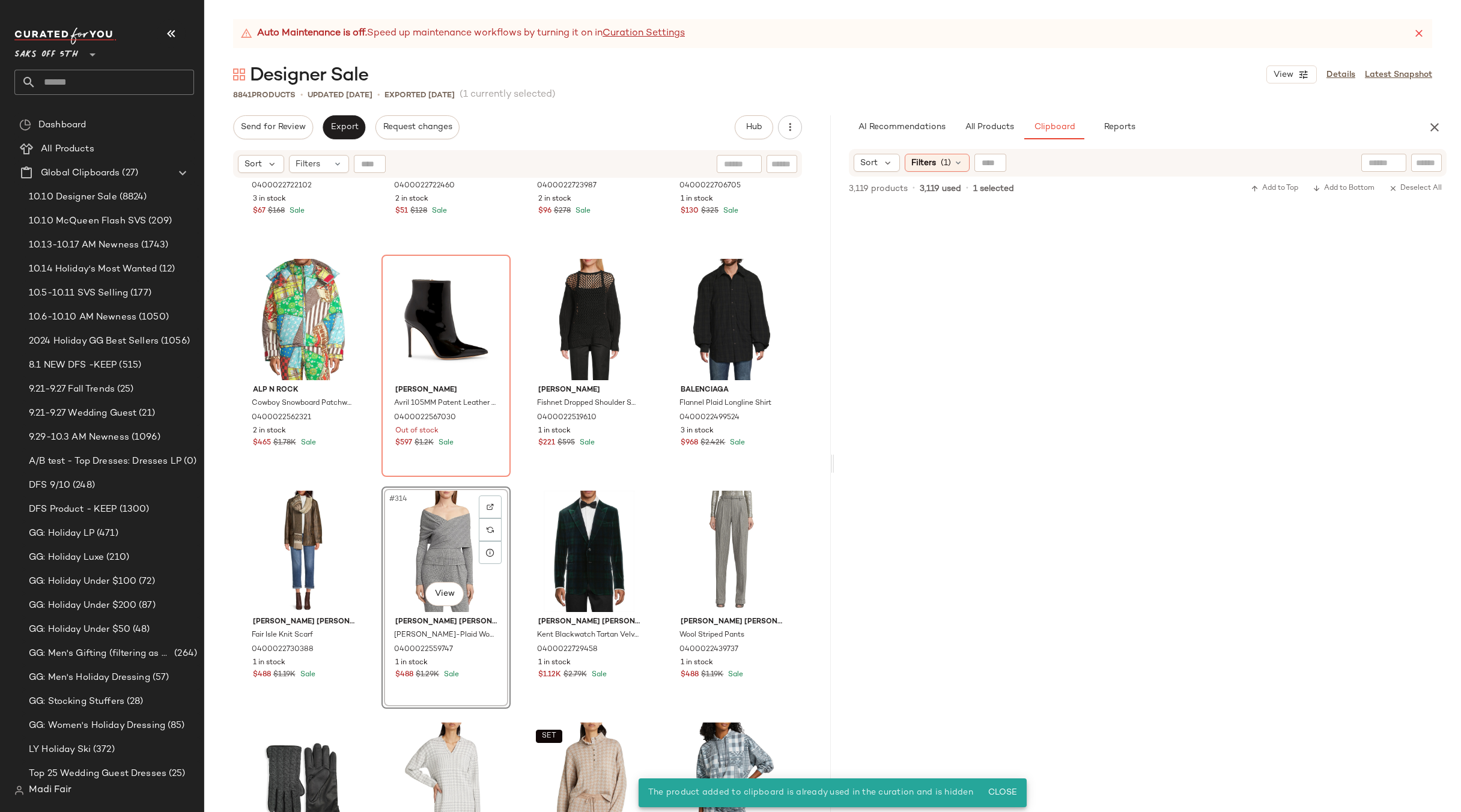
click at [445, 530] on div "#314 View" at bounding box center [446, 552] width 121 height 121
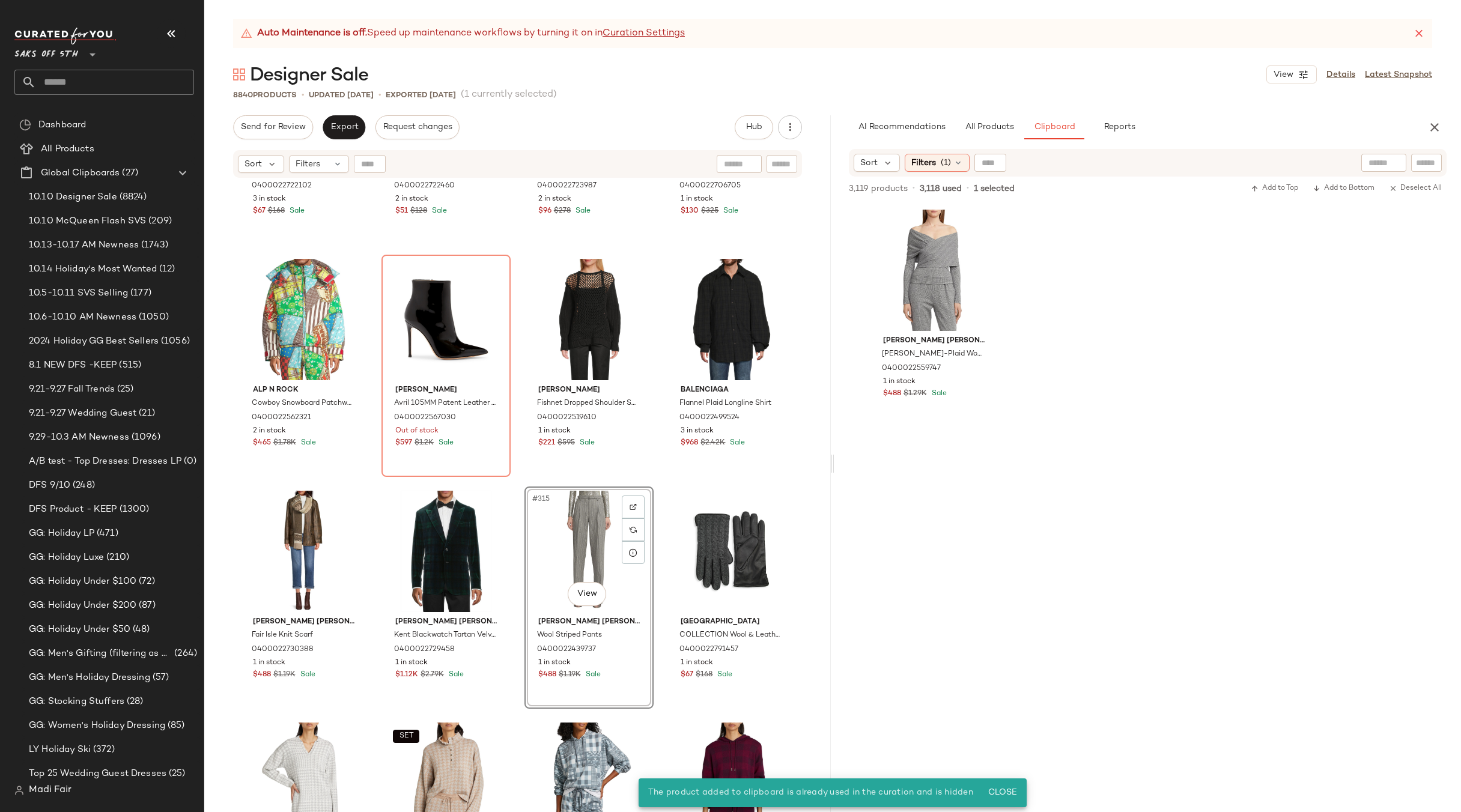
click at [578, 549] on div "#315 View" at bounding box center [589, 552] width 121 height 121
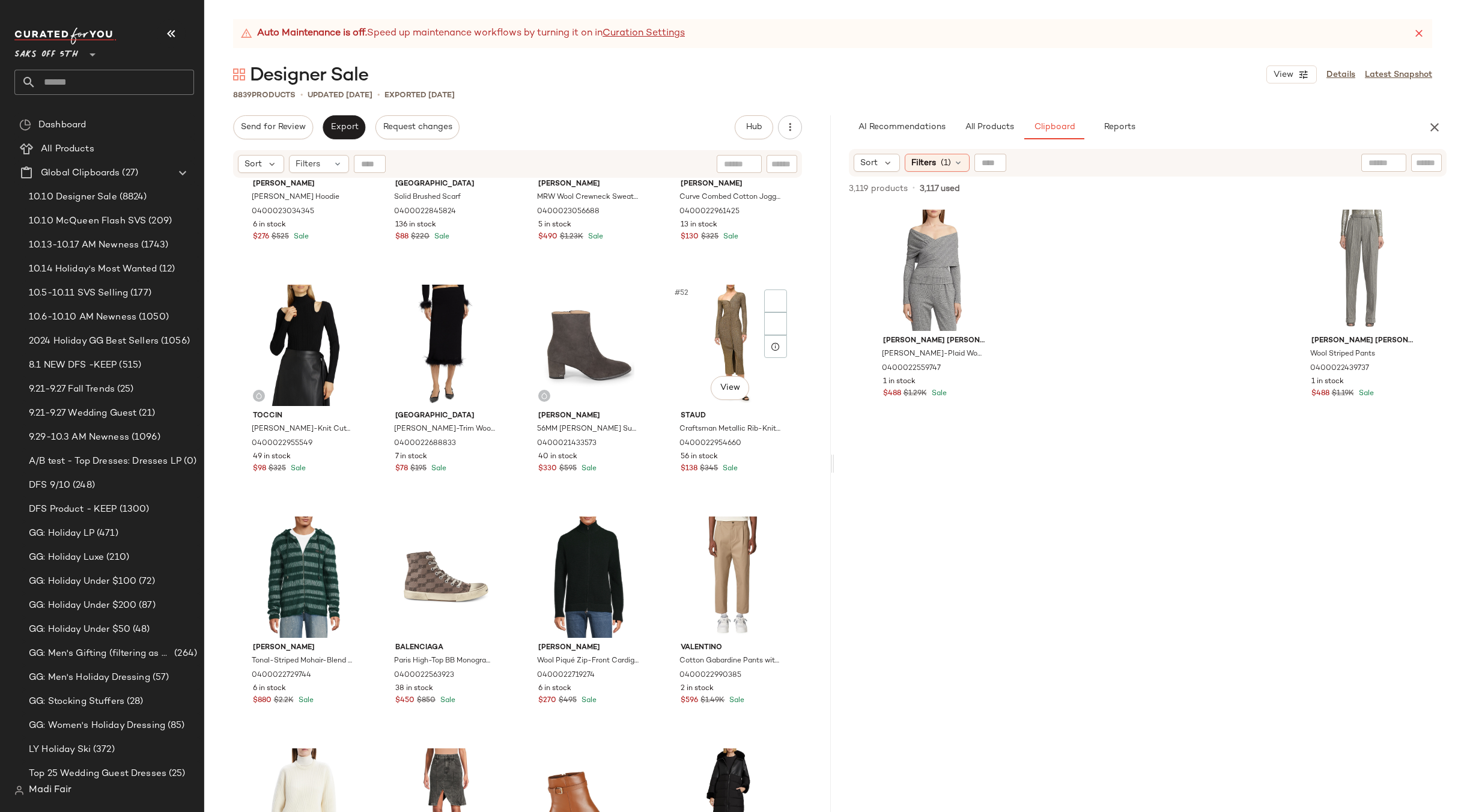
scroll to position [2532, 0]
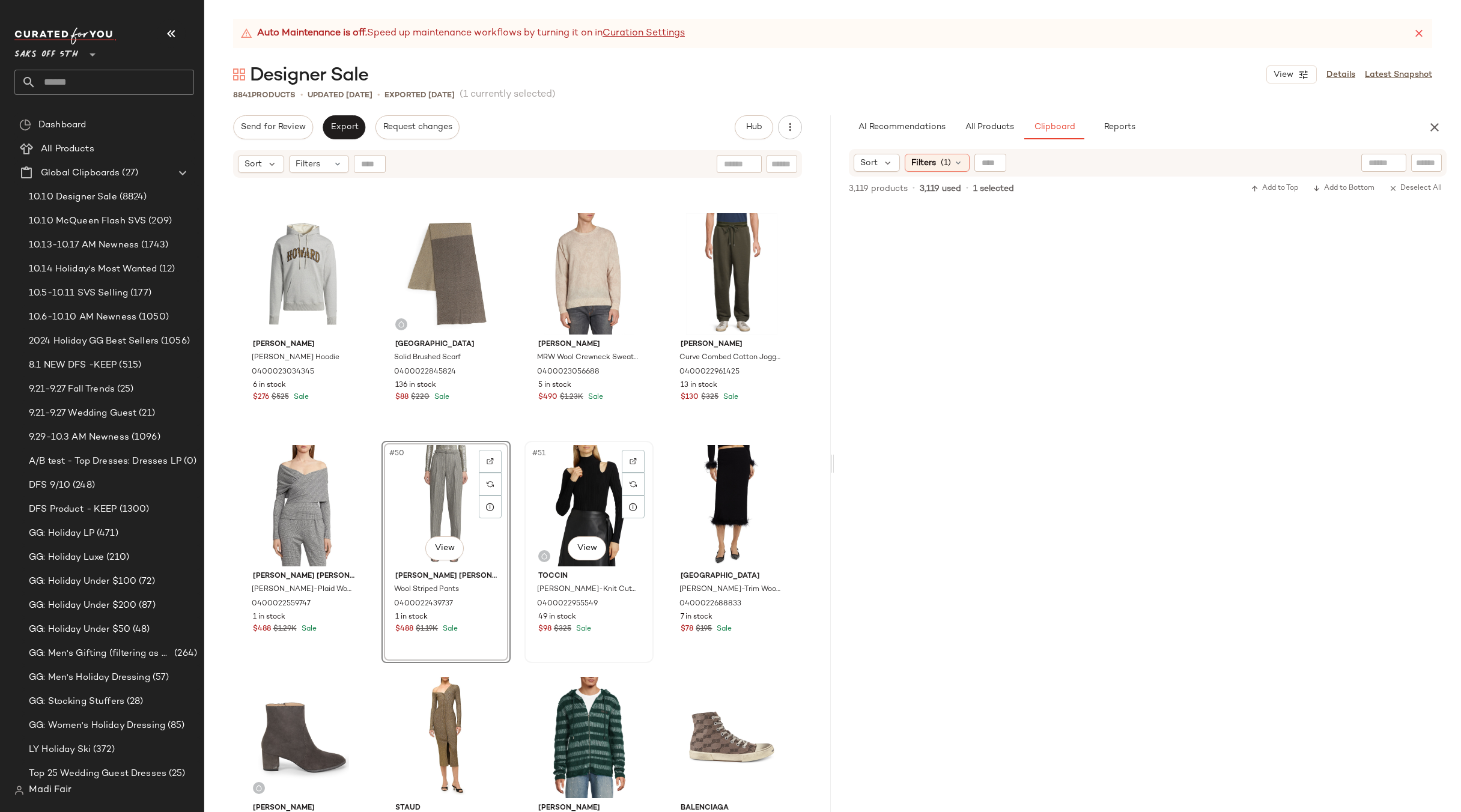
click at [570, 492] on div "#51 View" at bounding box center [589, 506] width 121 height 121
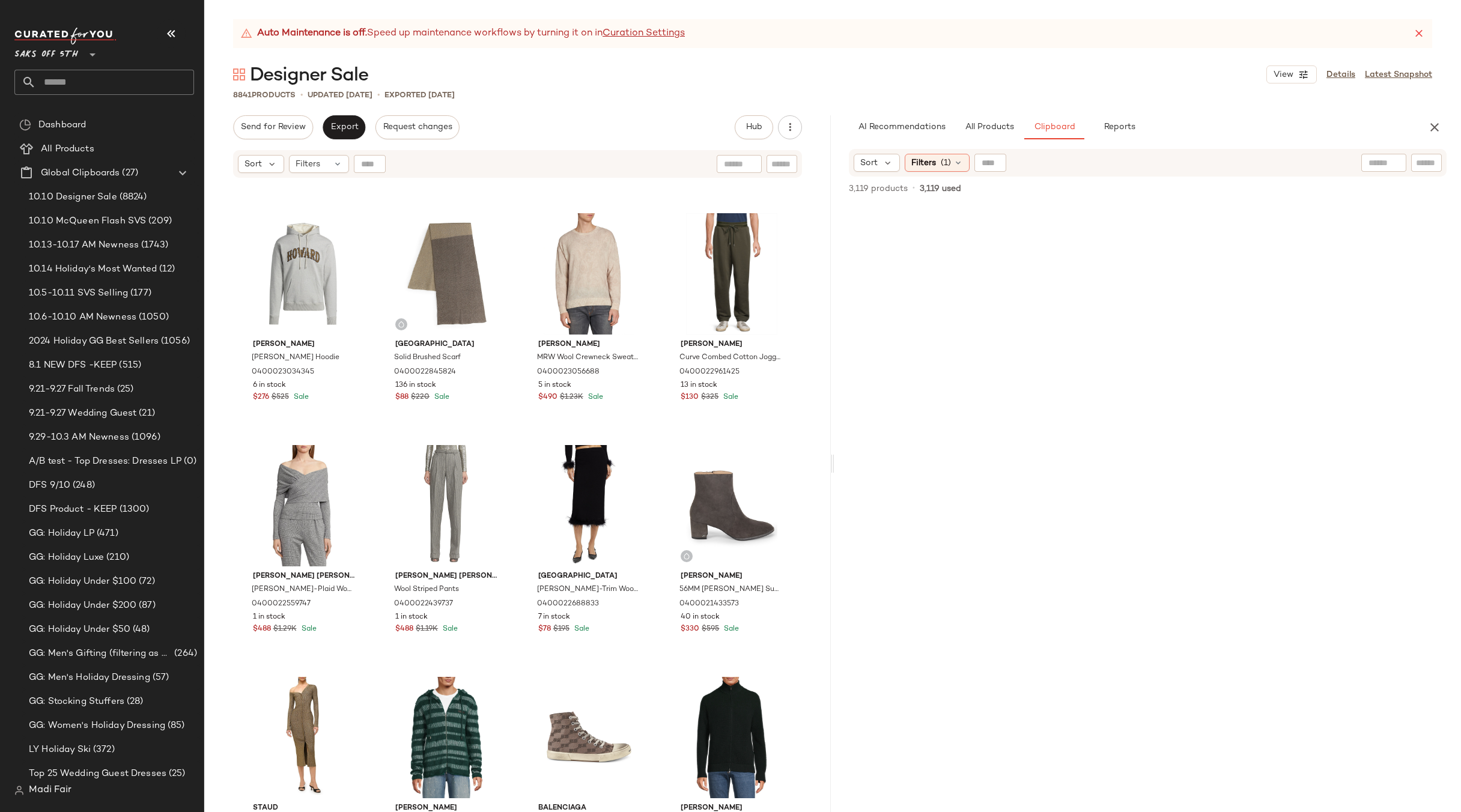
click at [518, 431] on div "Wales Bonner Howard Cotton Hoodie 0400023034345 6 in stock $276 $525 Sale Saks …" at bounding box center [517, 511] width 627 height 663
click at [564, 483] on div "#51 View" at bounding box center [589, 506] width 121 height 121
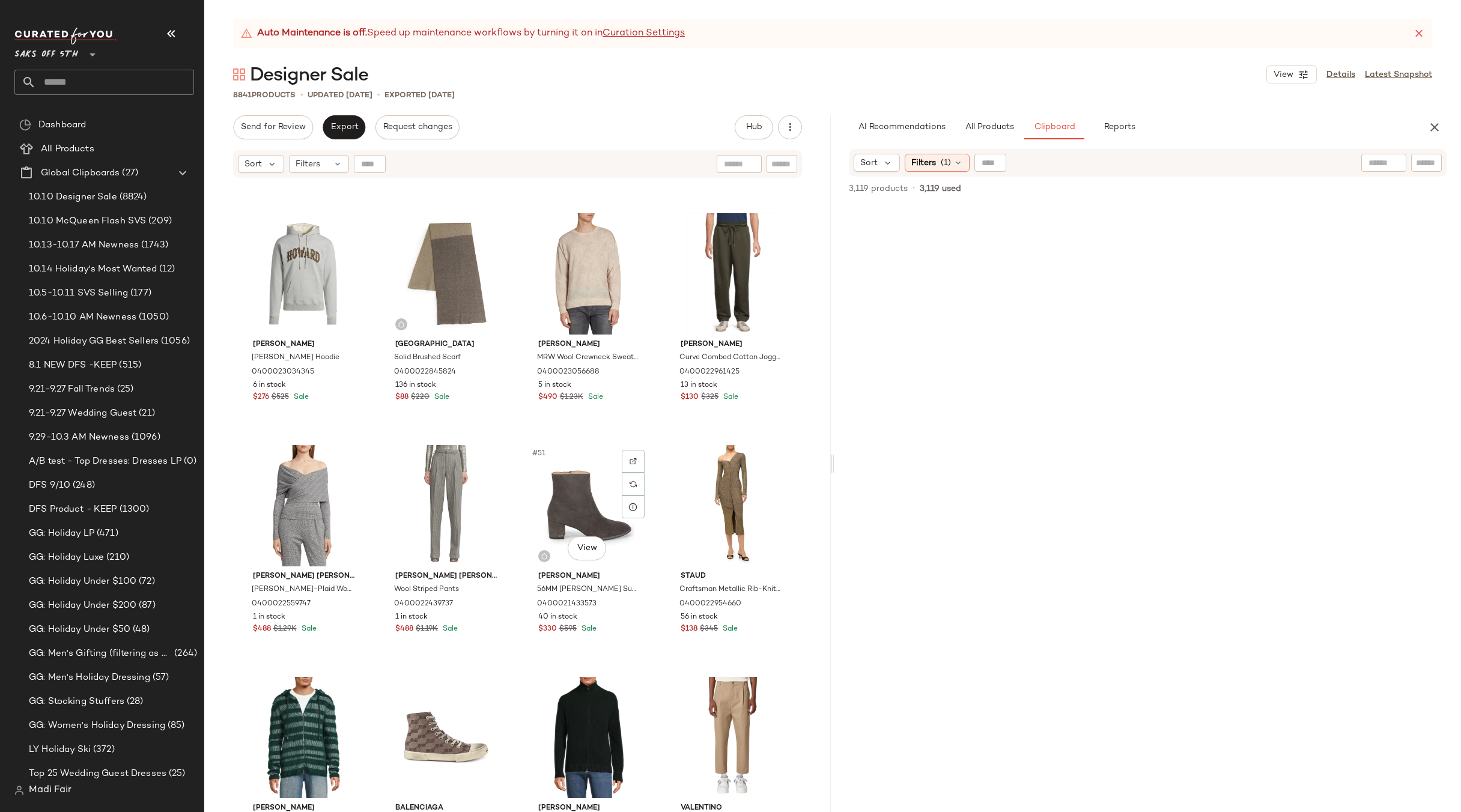
click at [656, 437] on div "Wales Bonner Howard Cotton Hoodie 0400023034345 6 in stock $276 $525 Sale Saks …" at bounding box center [517, 511] width 627 height 663
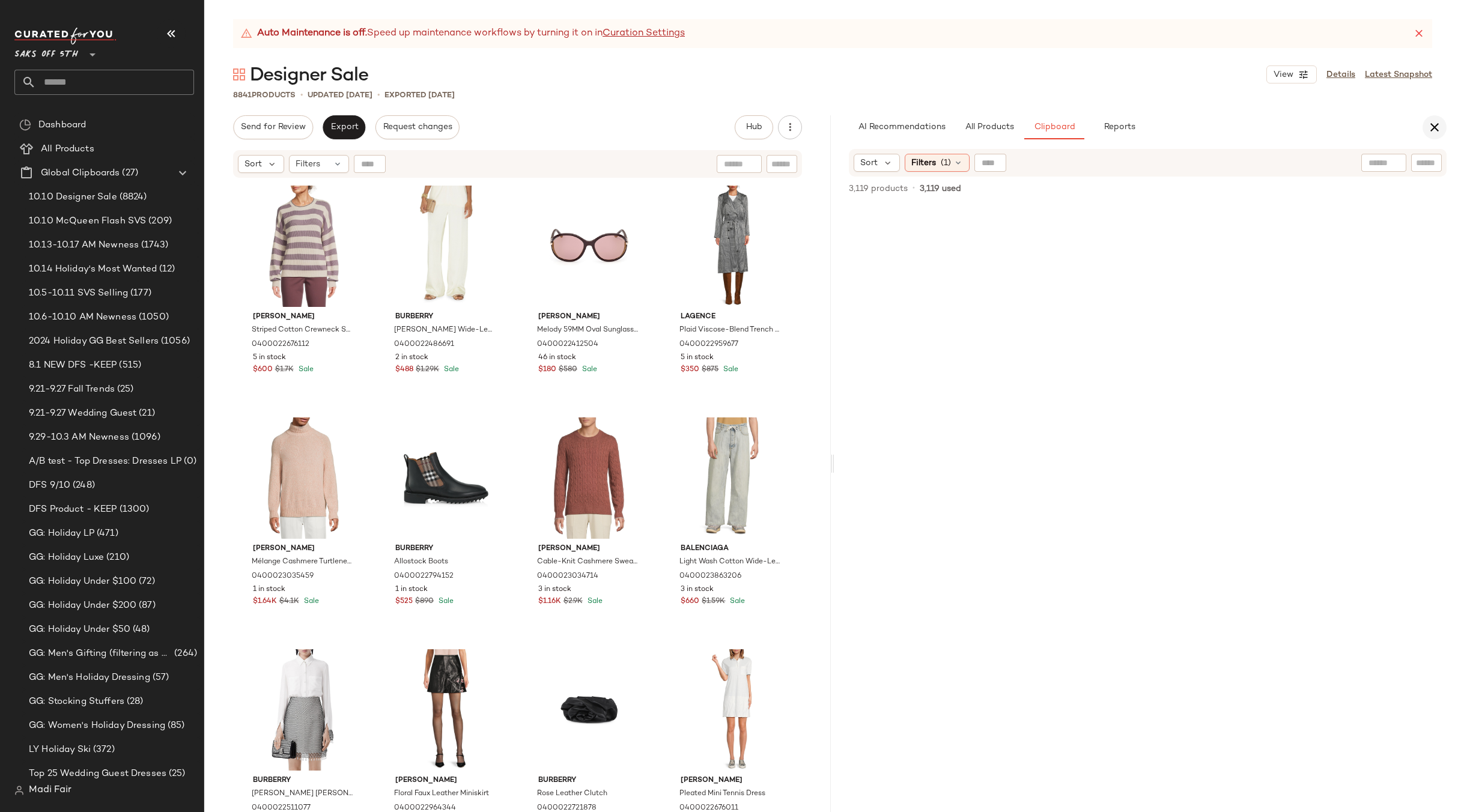
click at [1426, 121] on button "button" at bounding box center [1434, 127] width 24 height 24
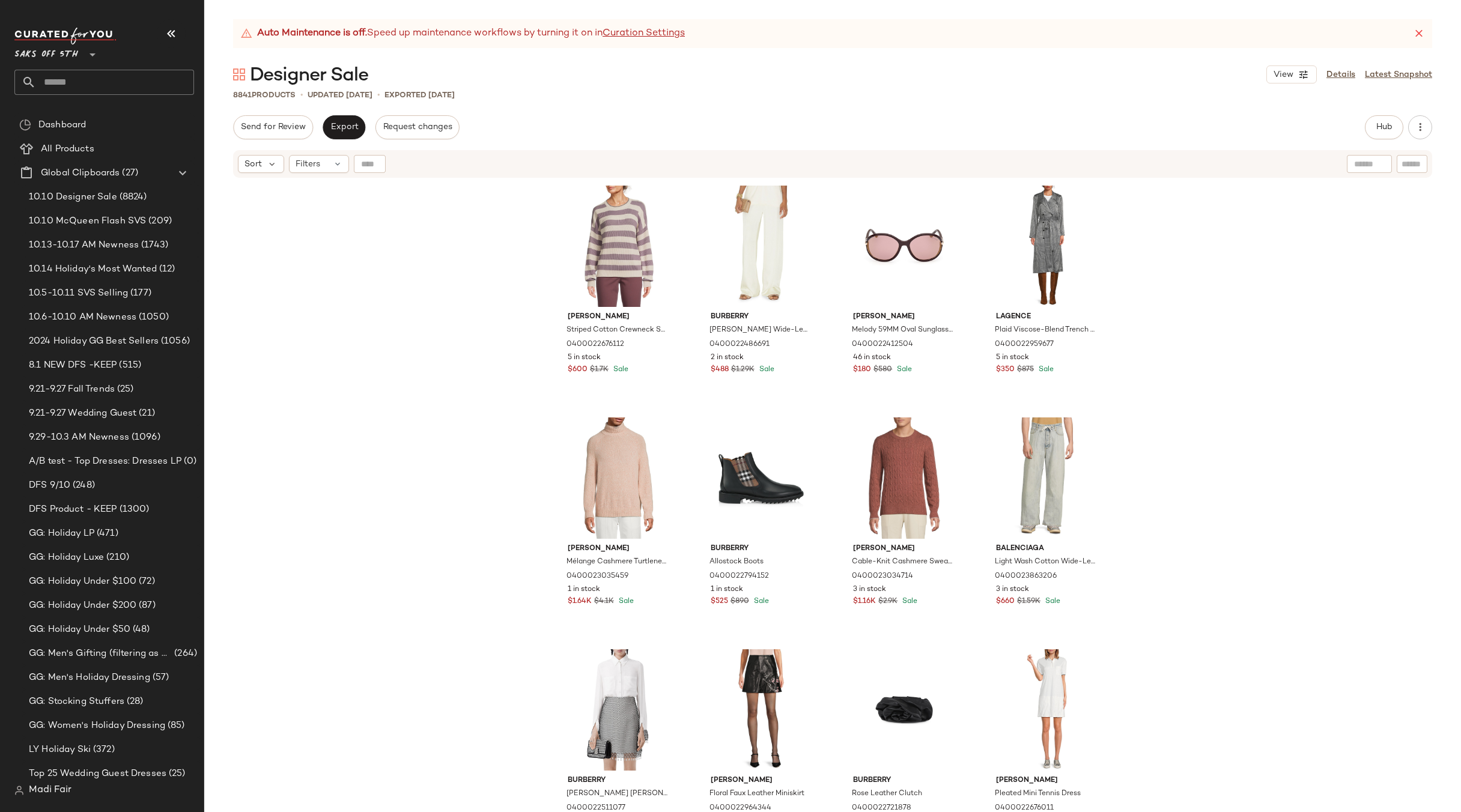
click at [456, 374] on div "[PERSON_NAME] Striped Cotton Crewneck Sweater 0400022676112 5 in stock $600 $1.…" at bounding box center [832, 511] width 1257 height 663
click at [342, 129] on span "Export" at bounding box center [344, 128] width 29 height 10
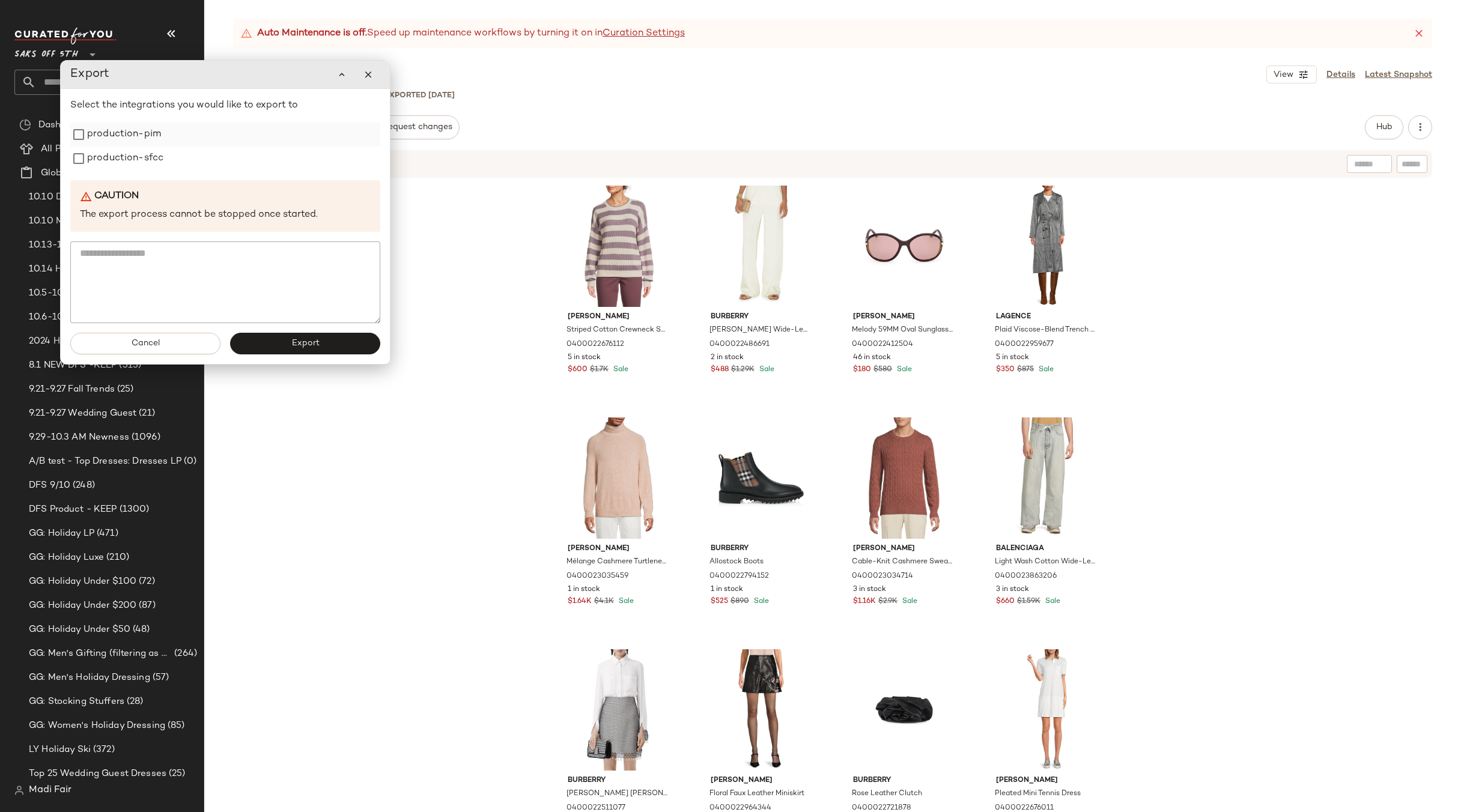
click at [122, 144] on label "production-pim" at bounding box center [123, 135] width 74 height 24
click at [120, 163] on label "production-sfcc" at bounding box center [125, 158] width 76 height 24
click at [286, 343] on button "Export" at bounding box center [305, 343] width 150 height 22
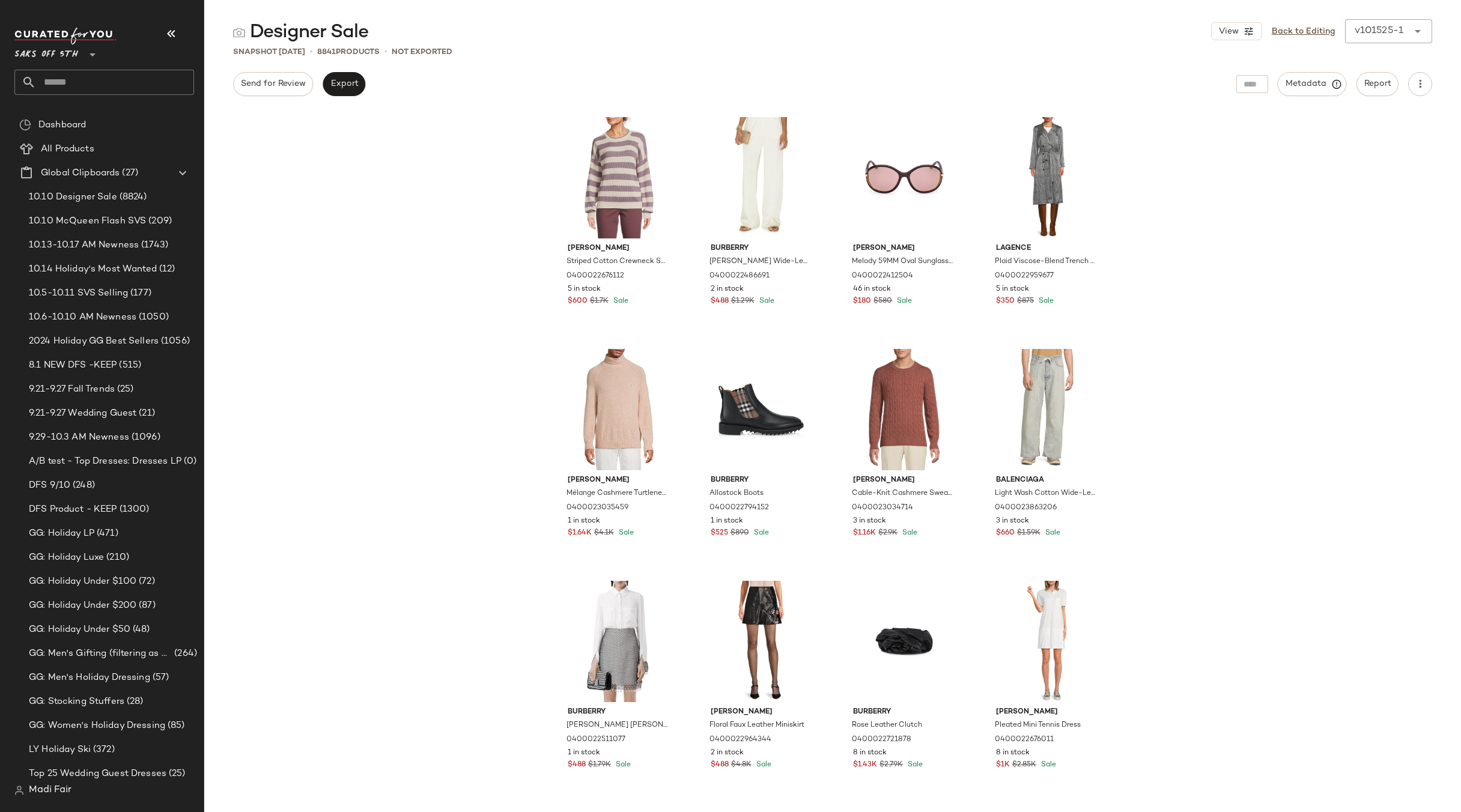
click at [1302, 434] on div "[PERSON_NAME] Striped Cotton Crewneck Sweater 0400022676112 5 in stock $600 $1.…" at bounding box center [832, 461] width 1257 height 702
click at [1310, 27] on link "Back to Editing" at bounding box center [1303, 32] width 64 height 12
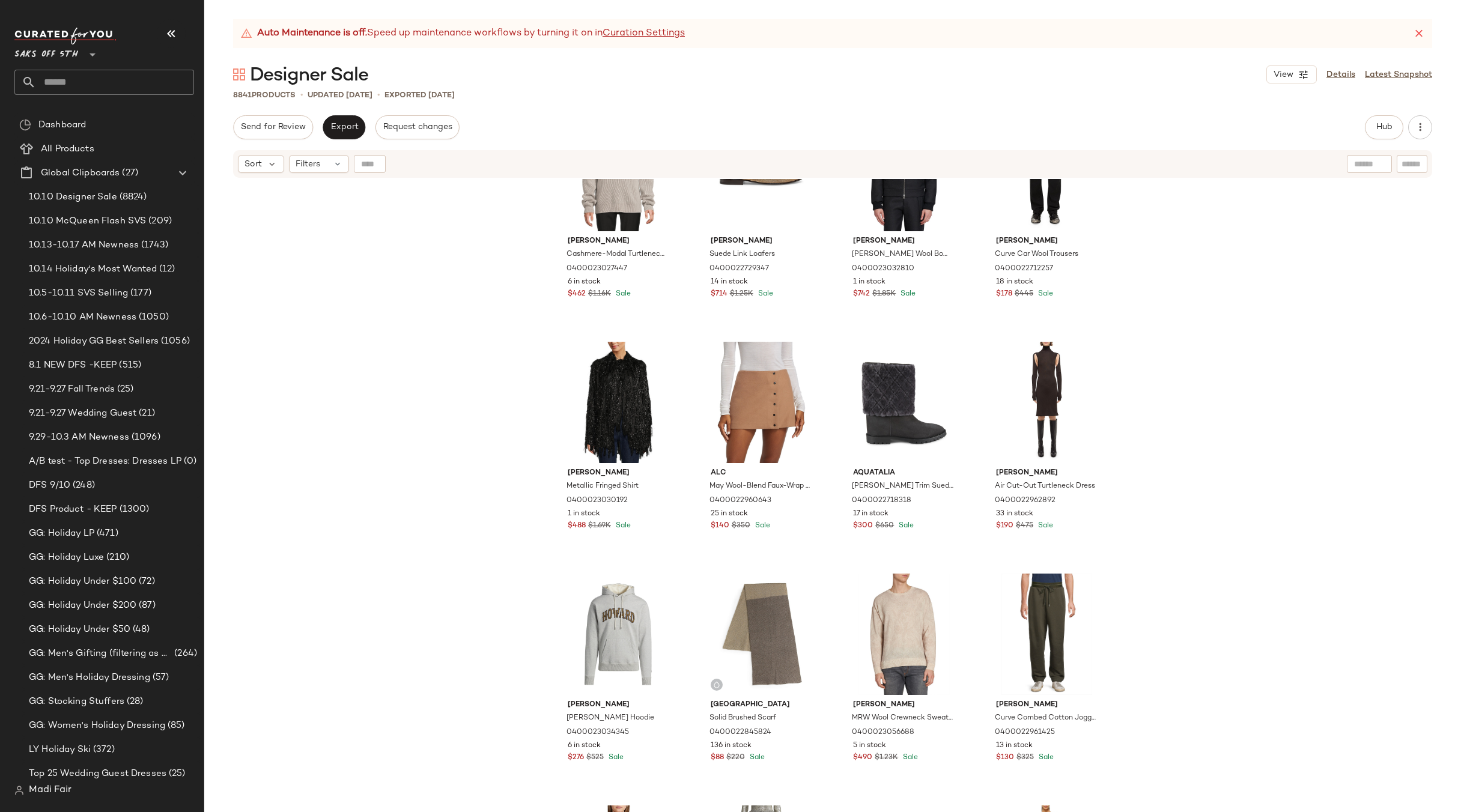
scroll to position [1691, 0]
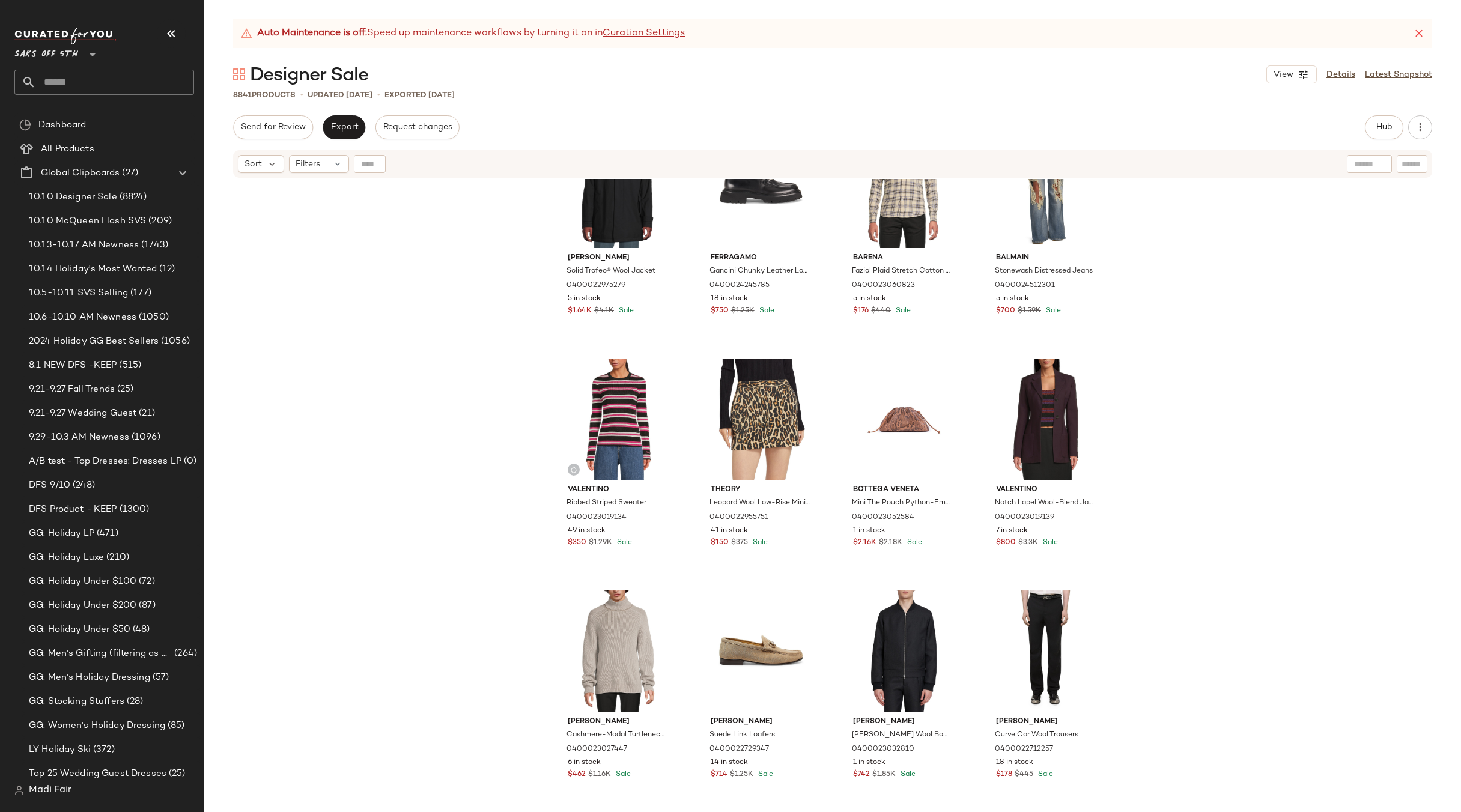
click at [68, 56] on span "Saks OFF 5TH" at bounding box center [46, 51] width 64 height 22
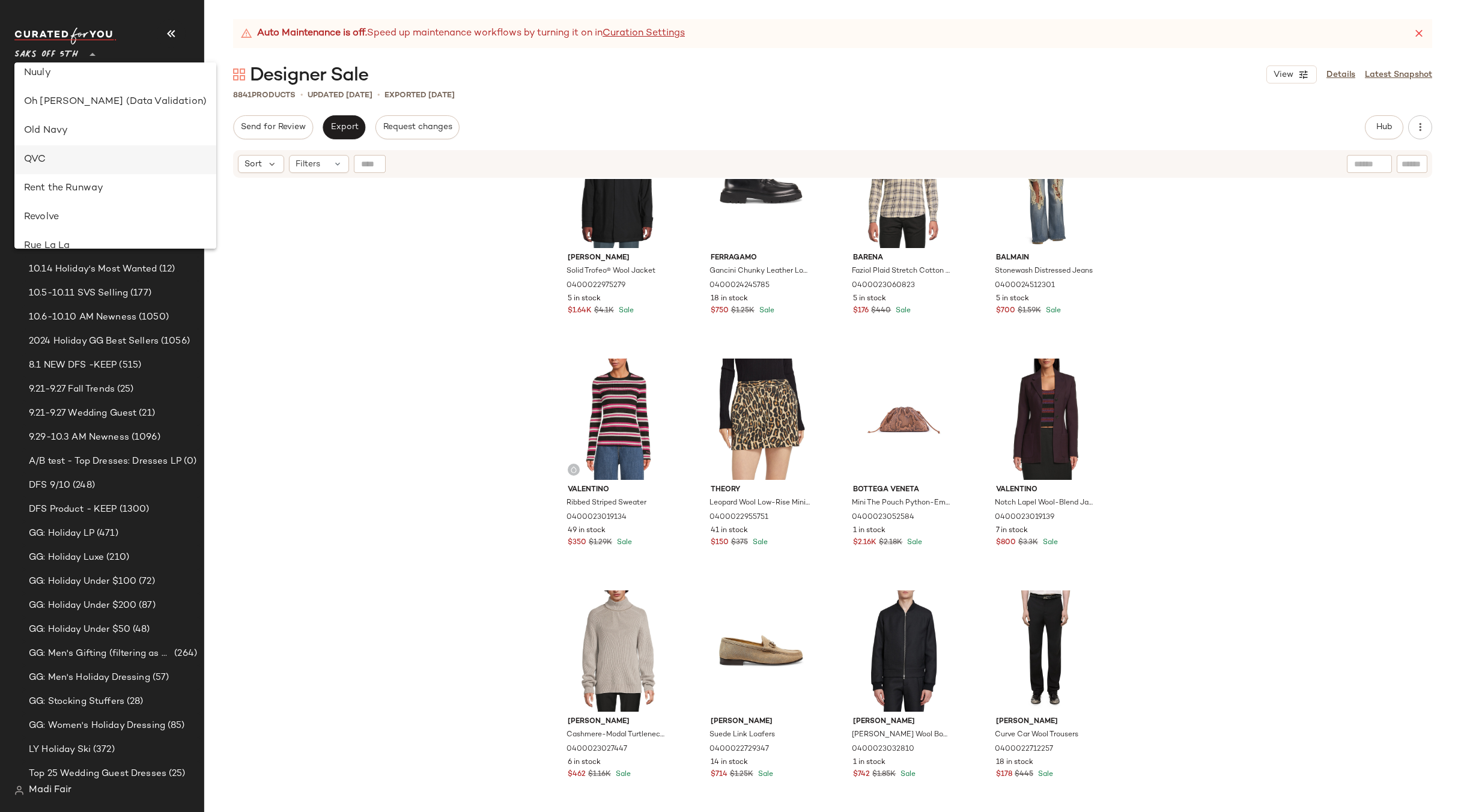
scroll to position [477, 0]
click at [53, 149] on div "Old Navy" at bounding box center [115, 152] width 183 height 14
type input "**"
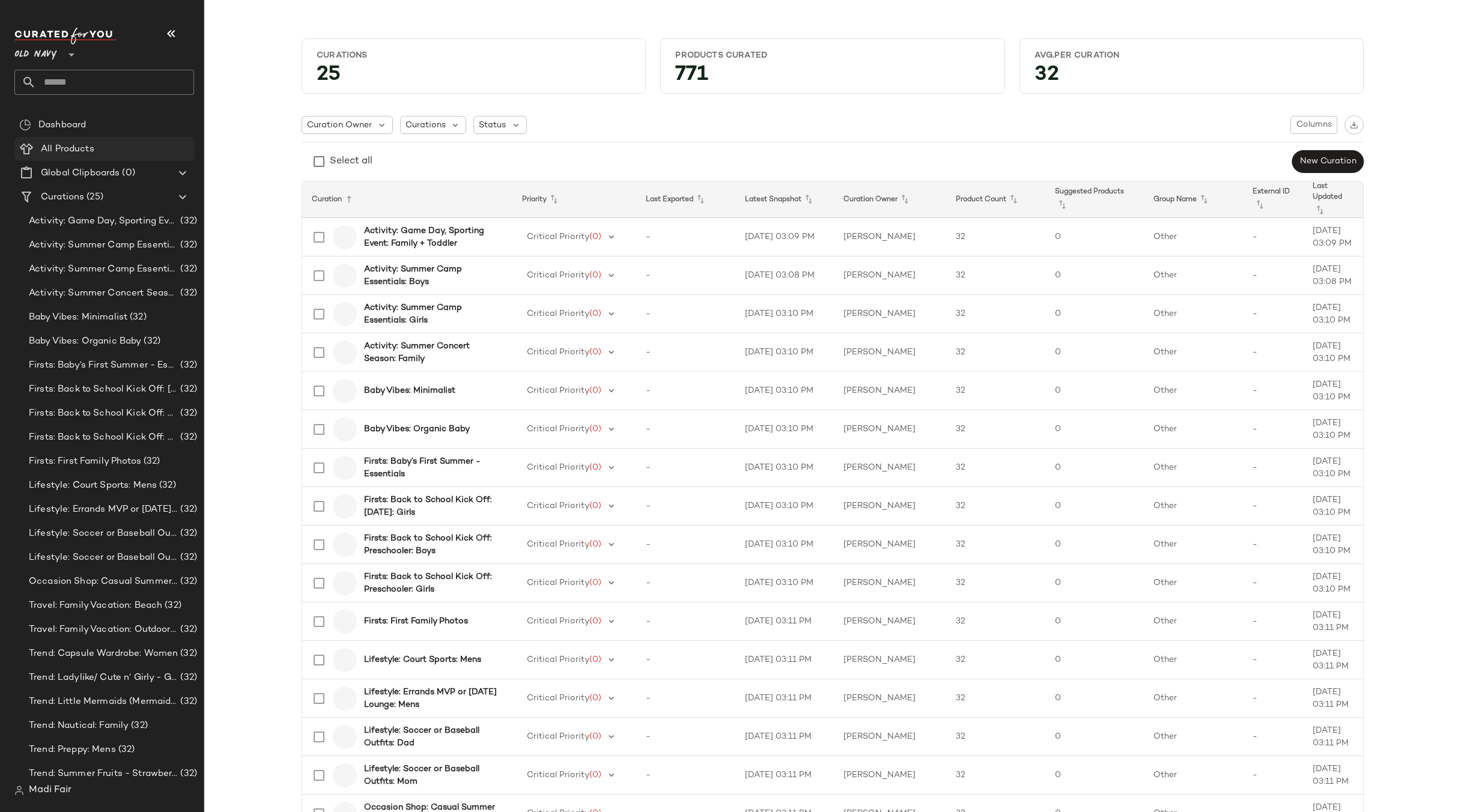
click at [64, 147] on span "All Products" at bounding box center [68, 149] width 53 height 14
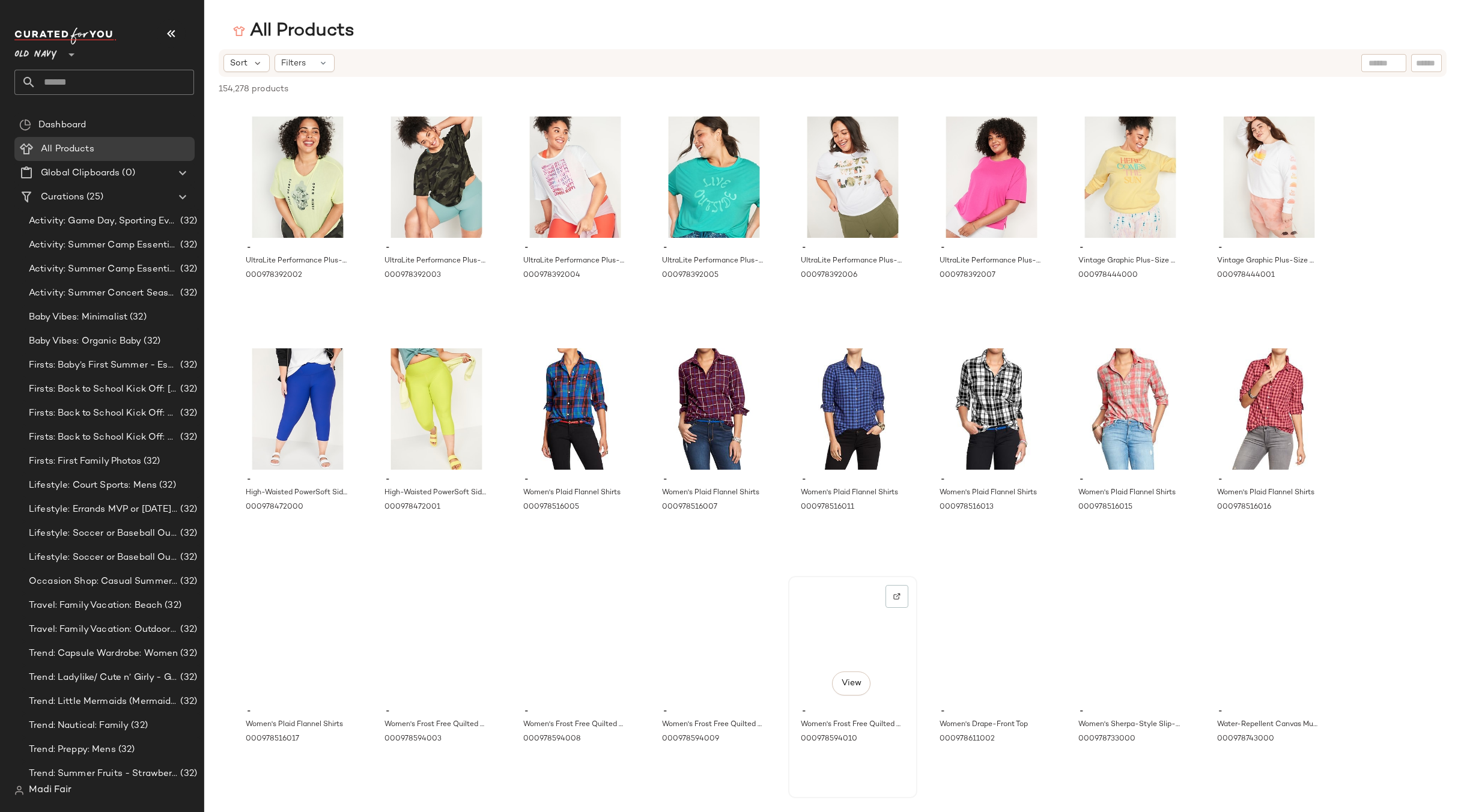
scroll to position [4925, 0]
